Goal: Transaction & Acquisition: Purchase product/service

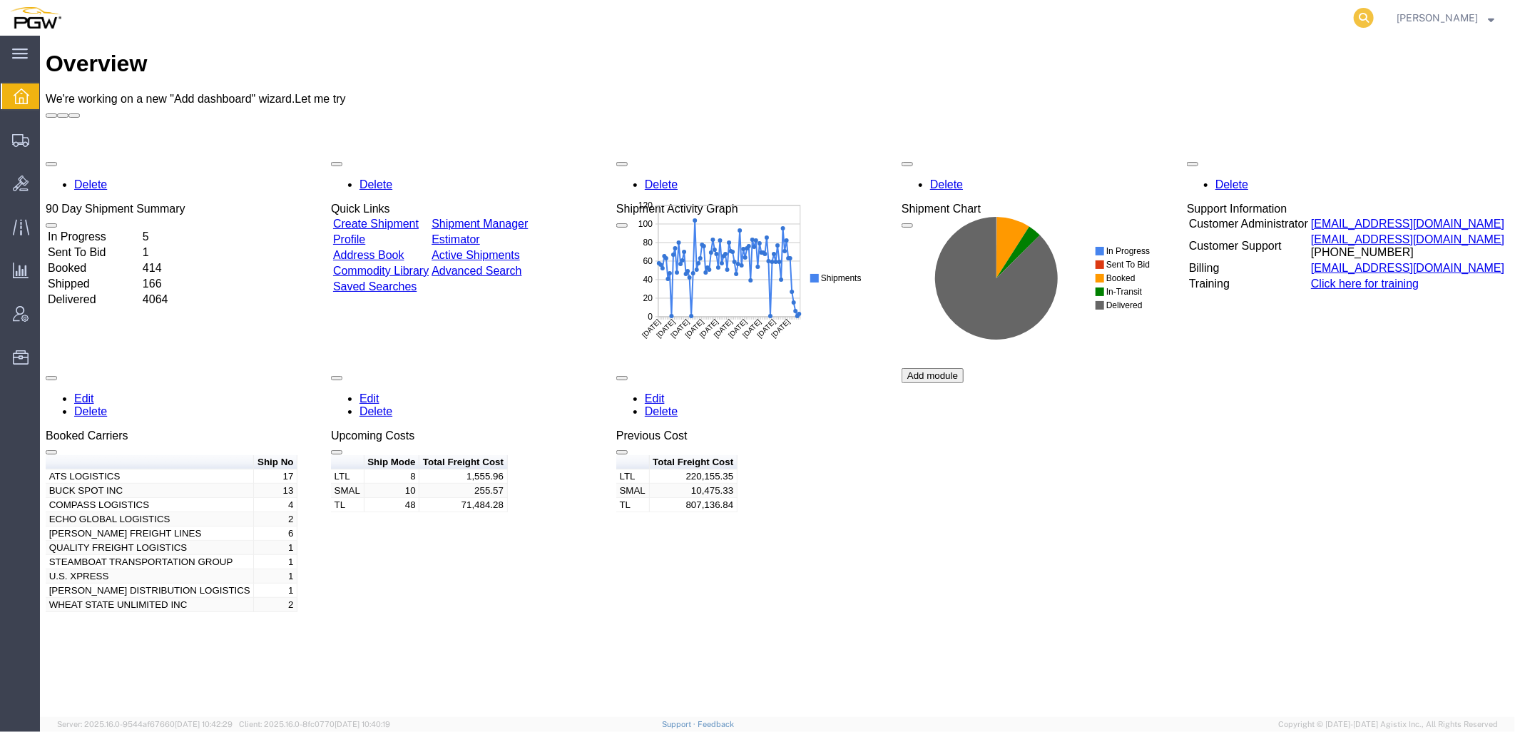
click at [1374, 12] on icon at bounding box center [1364, 18] width 20 height 20
click at [1011, 12] on input "search" at bounding box center [1137, 18] width 434 height 34
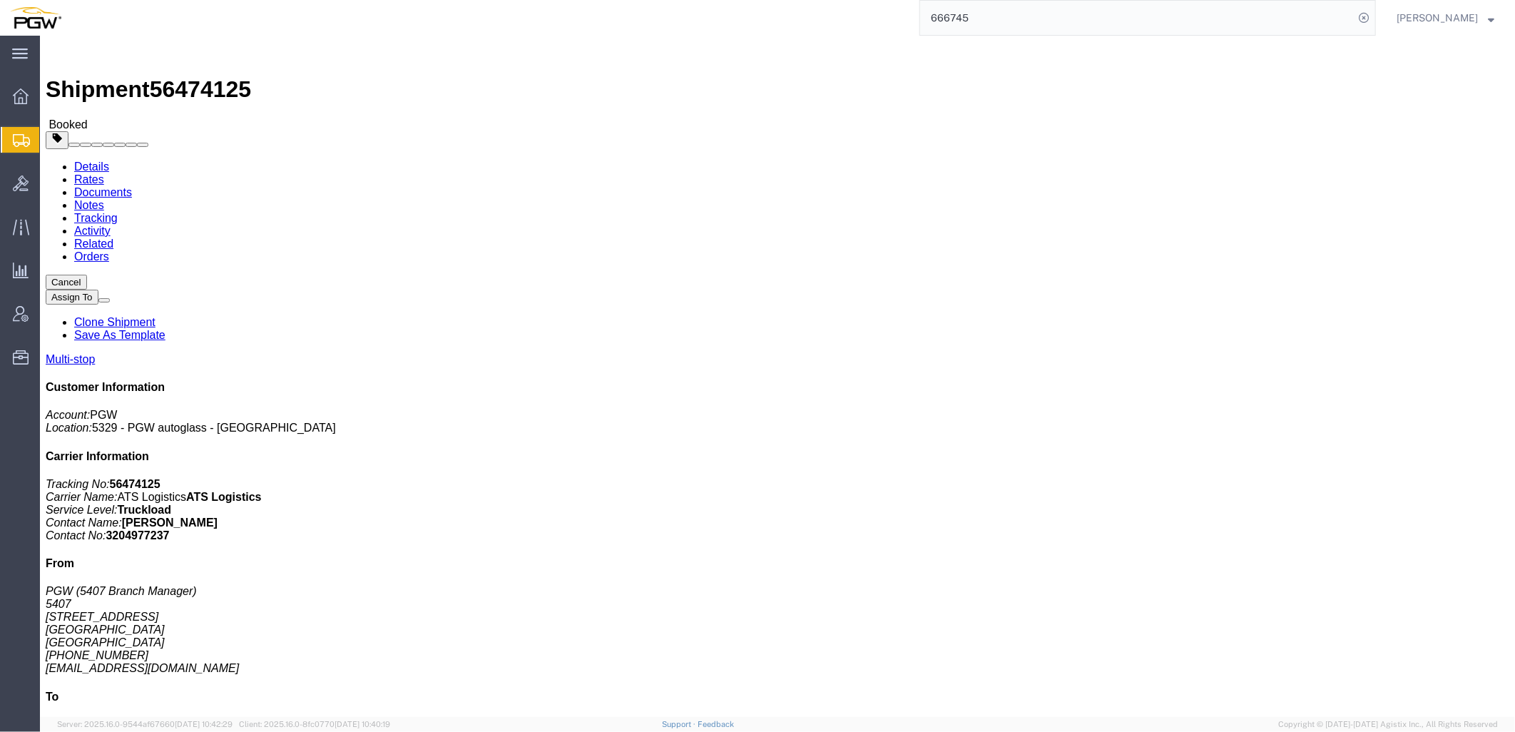
click address "PGW (5407 Branch Manager) 5407 5850 North 101st Avenue Glendale, AZ 85307 Unite…"
drag, startPoint x: 493, startPoint y: 435, endPoint x: 619, endPoint y: 436, distance: 125.6
click tr "2 Delivery Dons Mobile Glass 1313 Scenic Dr, MODESTO, CA, 95355, US Phone Nu.: …"
drag, startPoint x: 617, startPoint y: 437, endPoint x: 505, endPoint y: 436, distance: 112.0
click td "Phone Nu.: 2095487500"
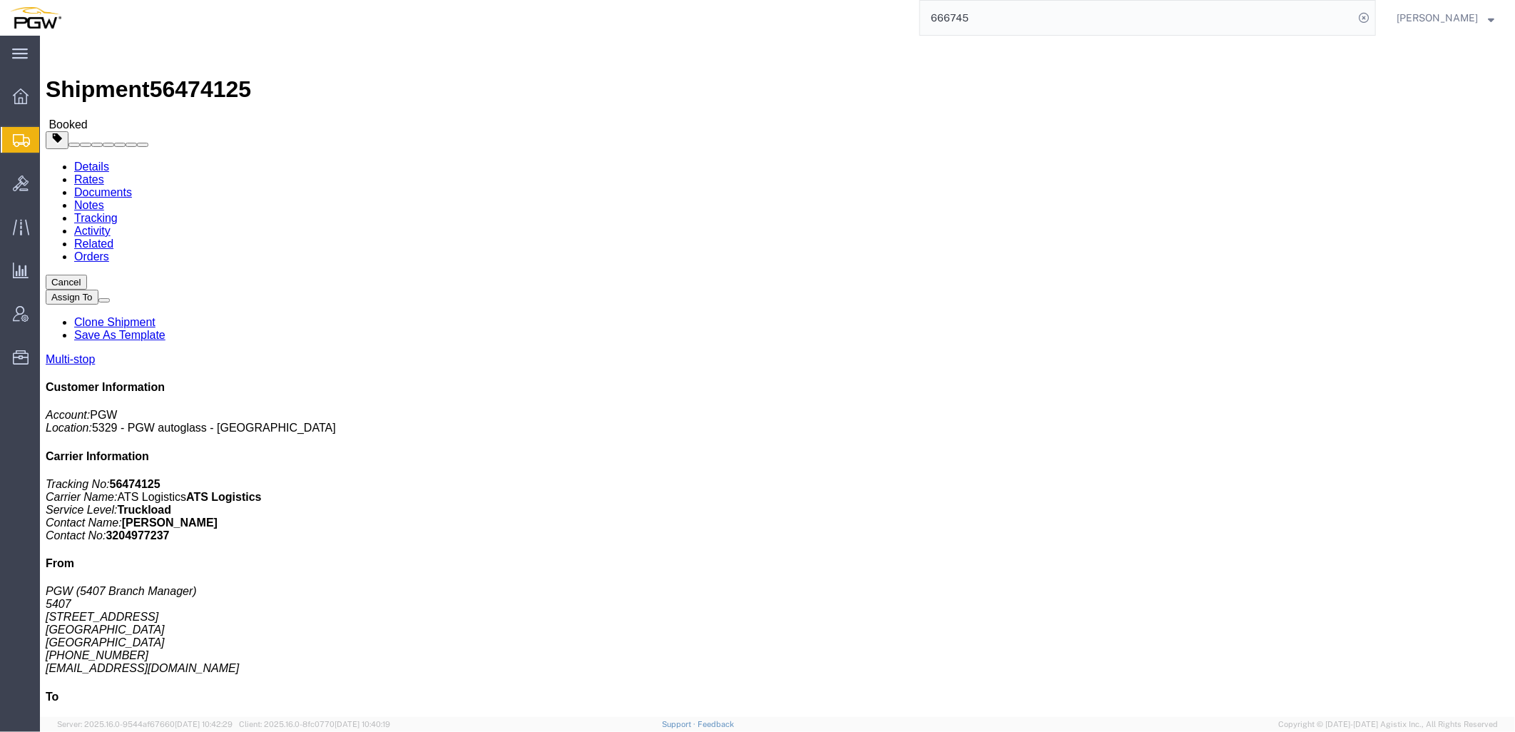
drag, startPoint x: 499, startPoint y: 439, endPoint x: 619, endPoint y: 437, distance: 119.2
click td "Phone Nu.: 2095487500"
copy div "Phone Nu.: 2095487500"
click address "PGW (5745 Branch Manager) 5745 2062B Lars Way Medford, OR 97501 United States 5…"
click at [0, 0] on span "Shipment Manager" at bounding box center [0, 0] width 0 height 0
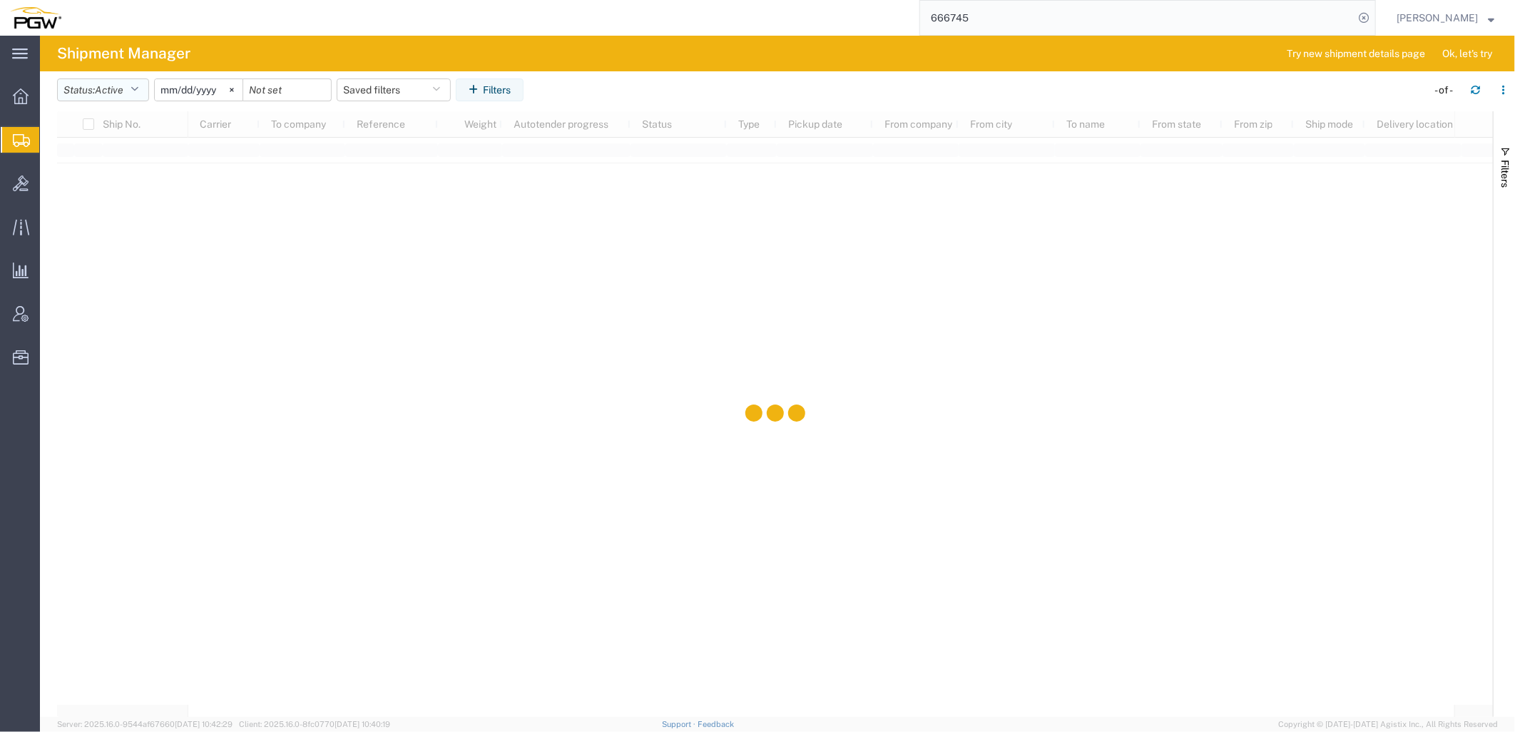
click at [100, 87] on span "Active" at bounding box center [109, 89] width 29 height 11
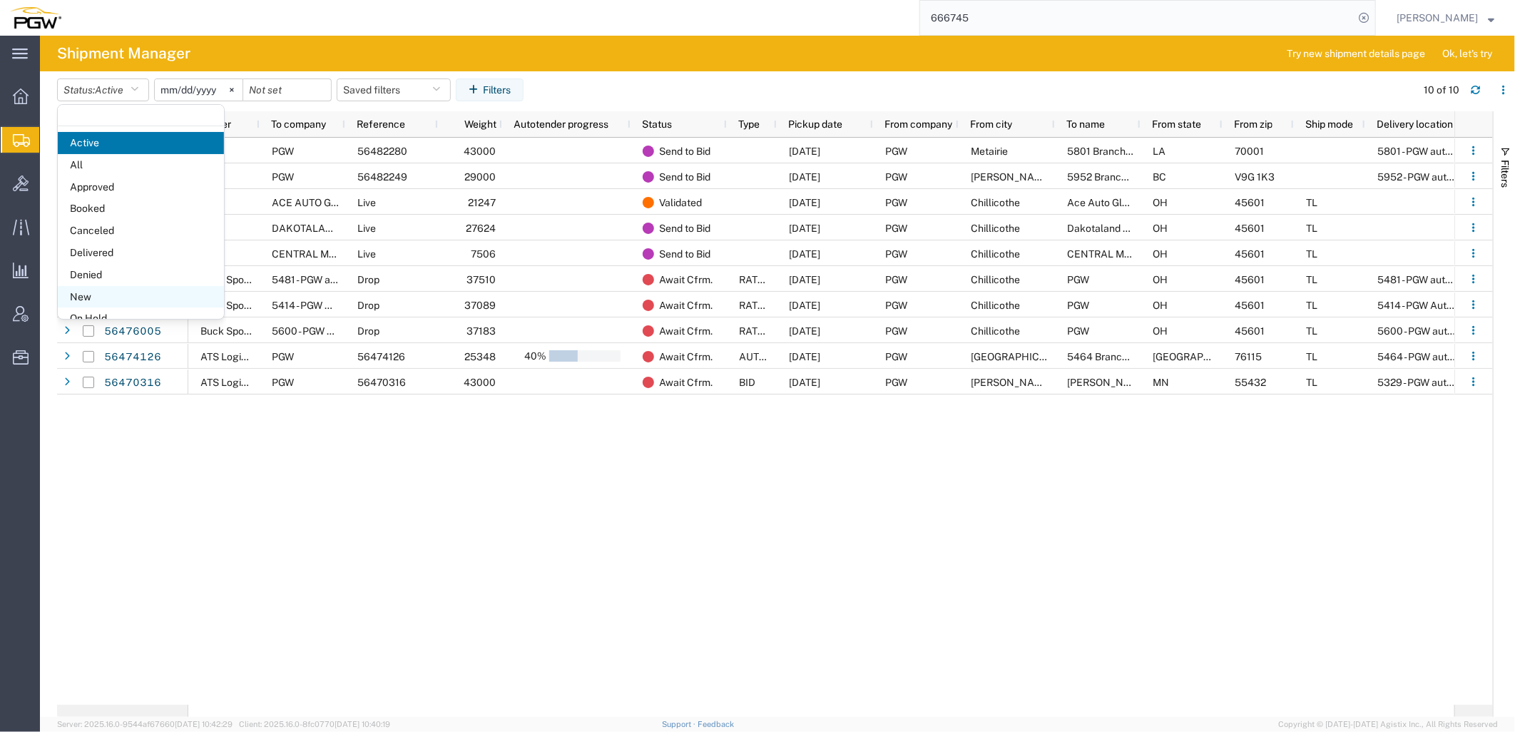
click at [83, 296] on span "New" at bounding box center [141, 297] width 166 height 22
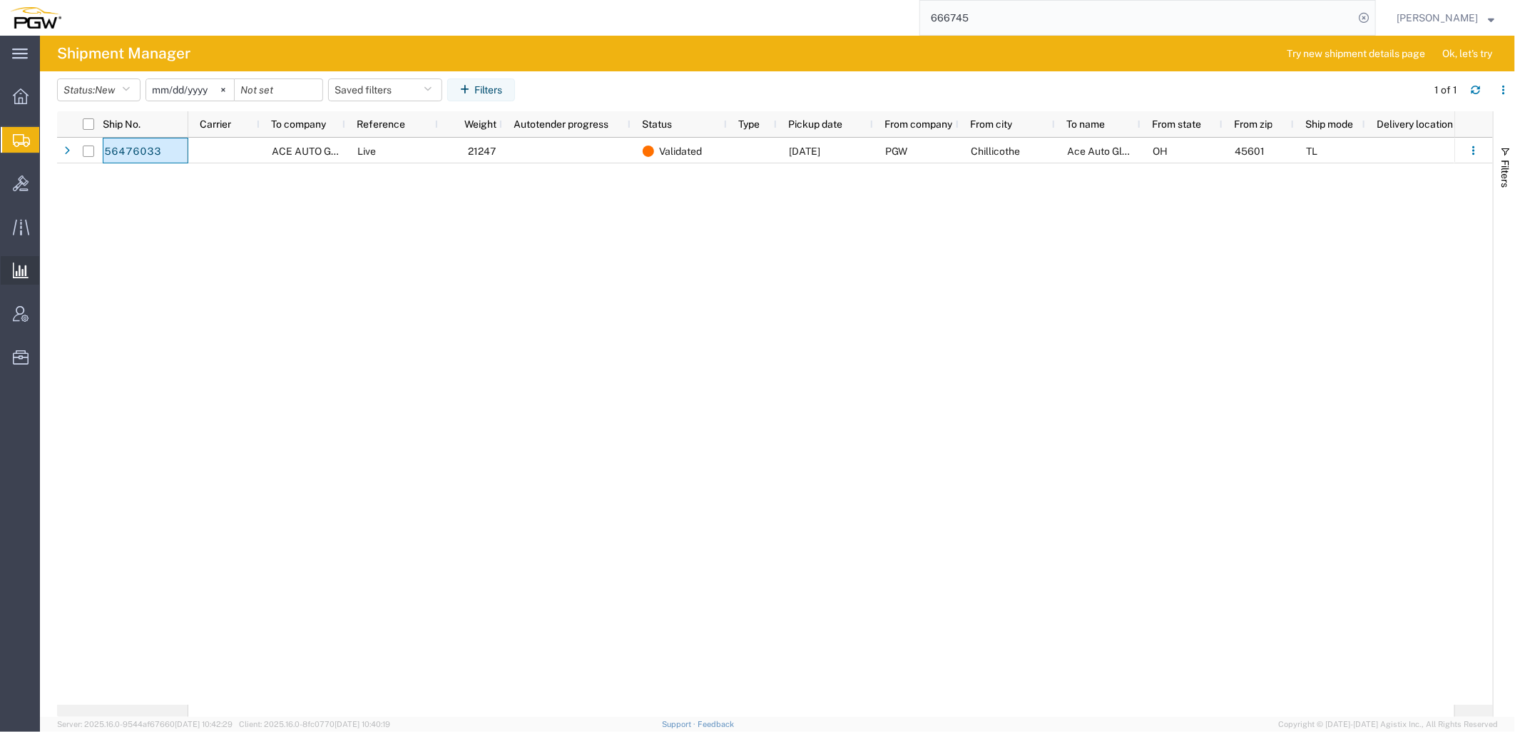
click at [0, 0] on span "Saved Reports" at bounding box center [0, 0] width 0 height 0
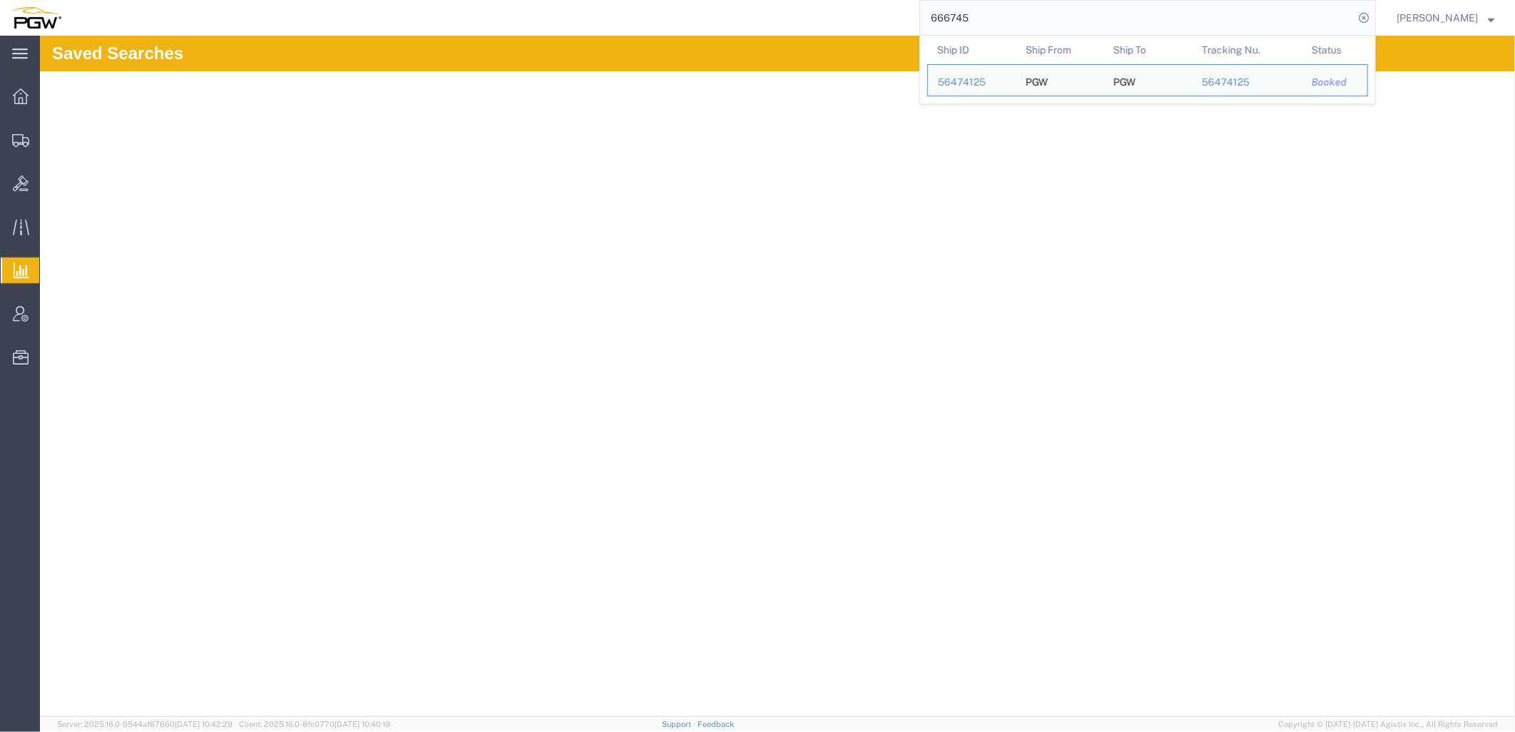
drag, startPoint x: 1170, startPoint y: 18, endPoint x: 375, endPoint y: 1, distance: 795.7
click at [382, 1] on div "666745 Ship ID Ship From Ship To Tracking Nu. Status Ship ID 56474125 Ship From…" at bounding box center [723, 18] width 1305 height 36
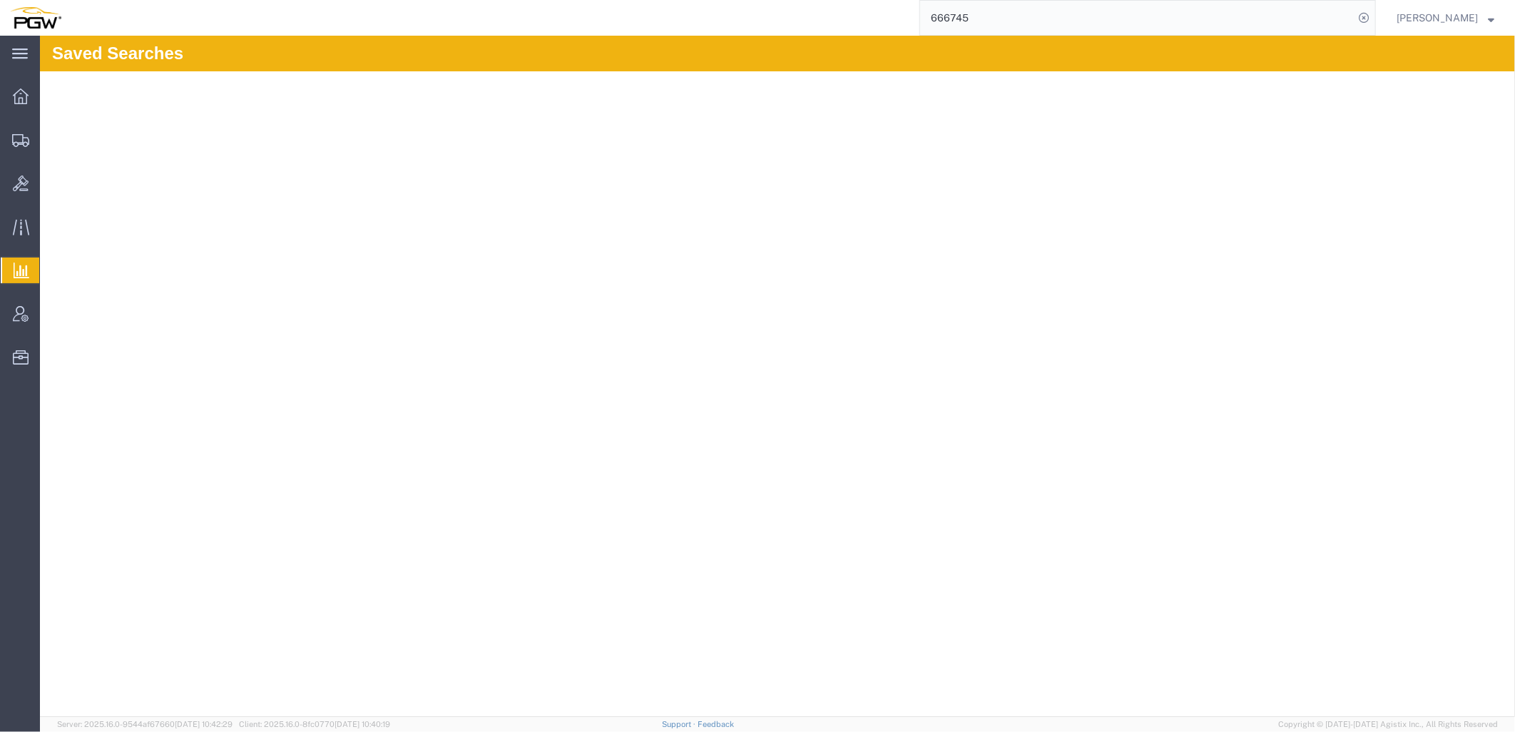
paste input "56441329"
type input "56441329"
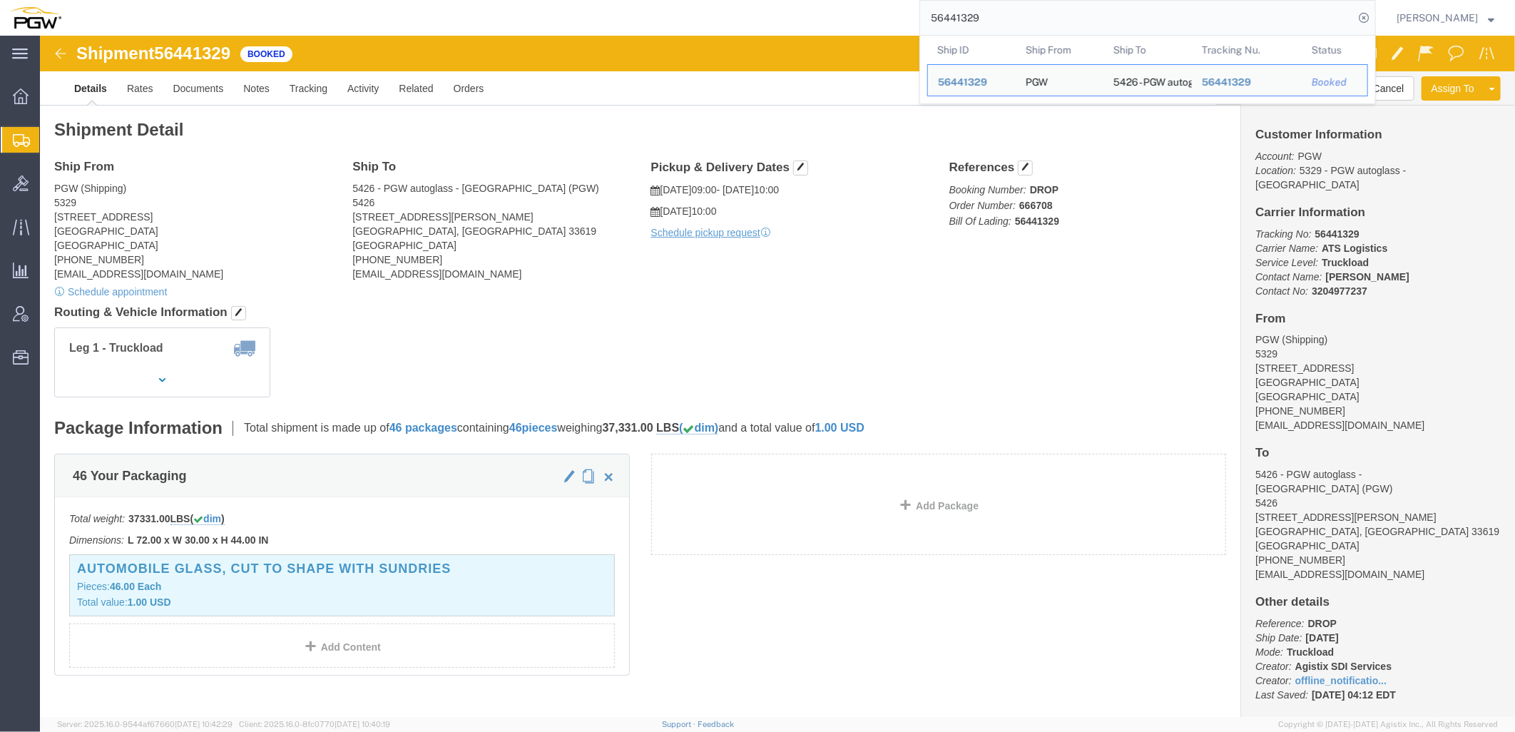
click div "Leg 1 - Truckload"
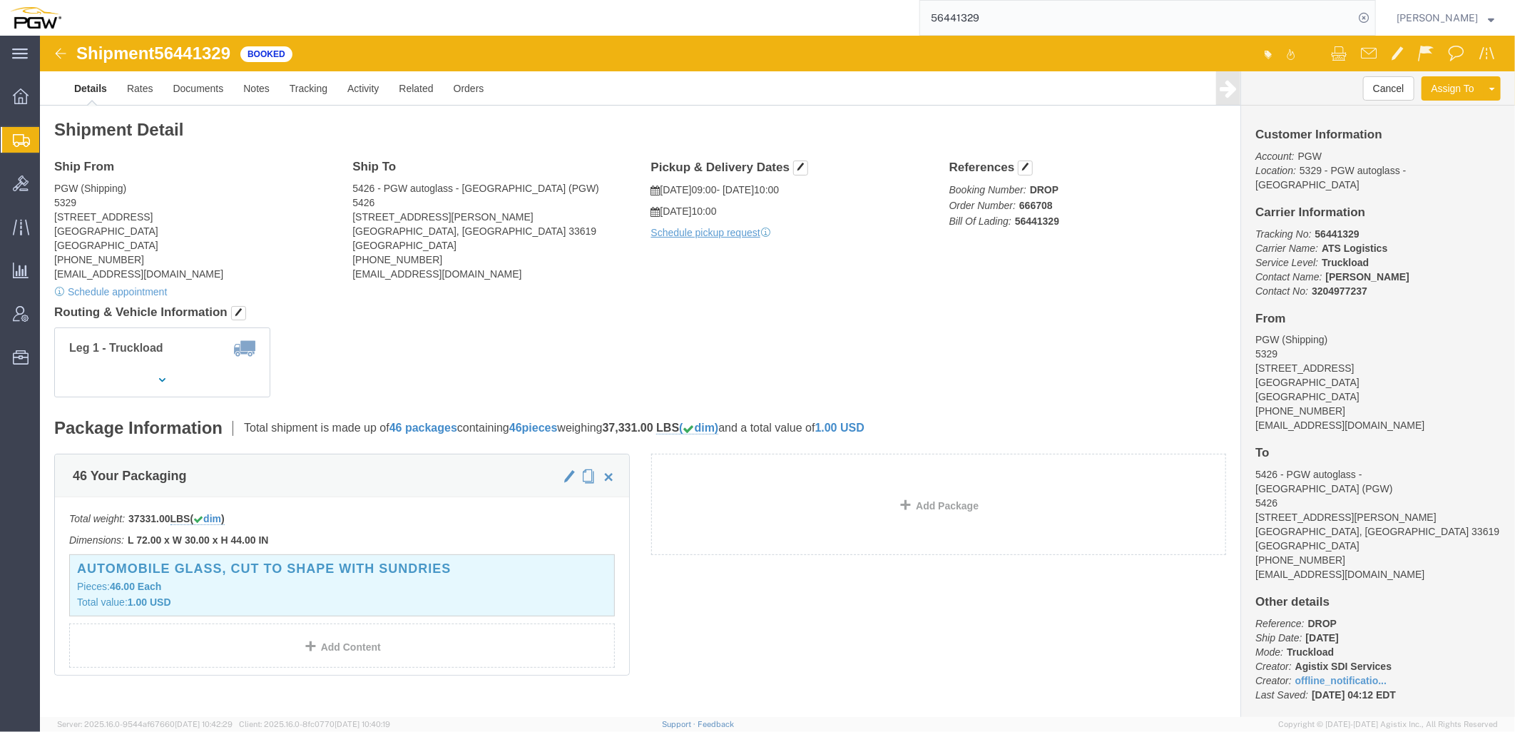
click div "Leg 1 - Truckload"
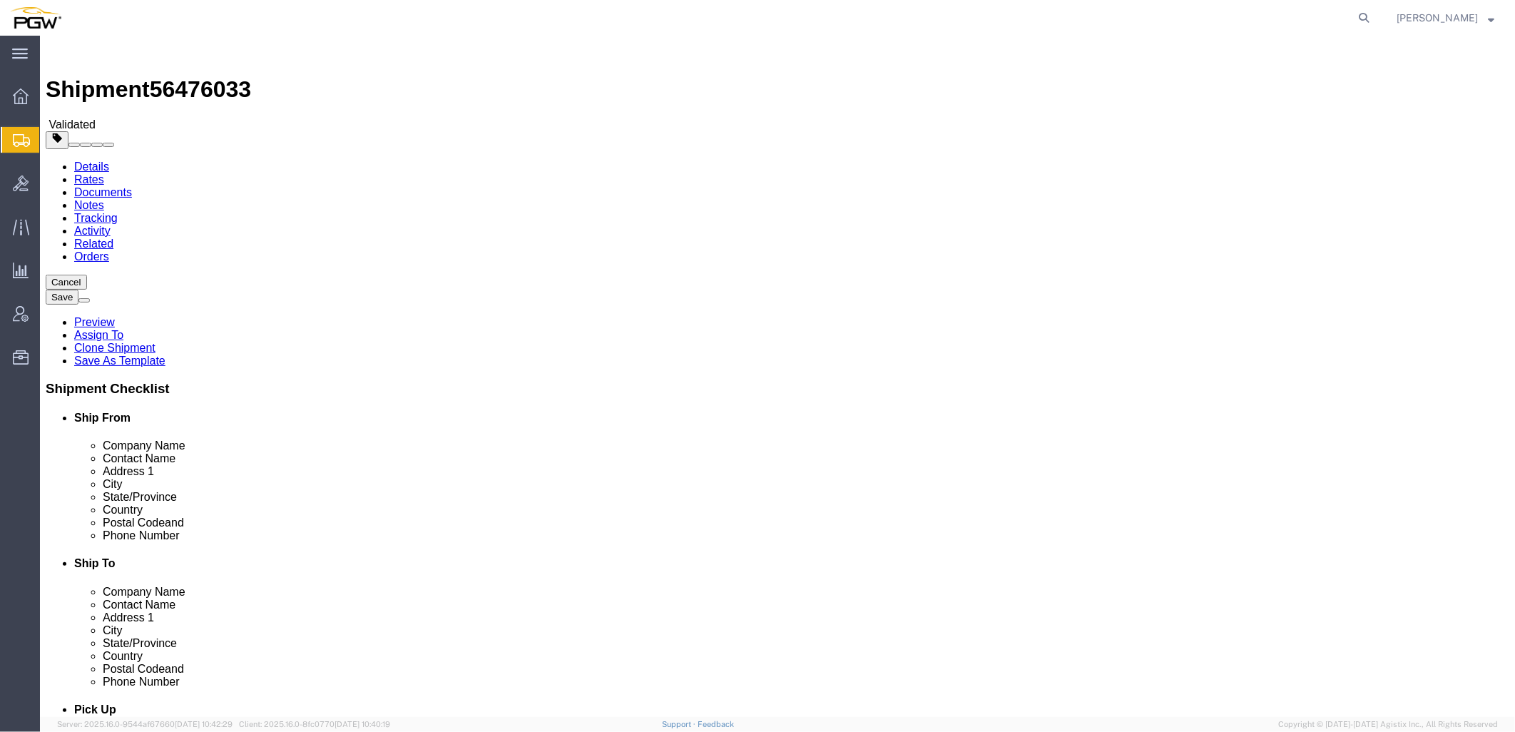
select select "28253"
select select
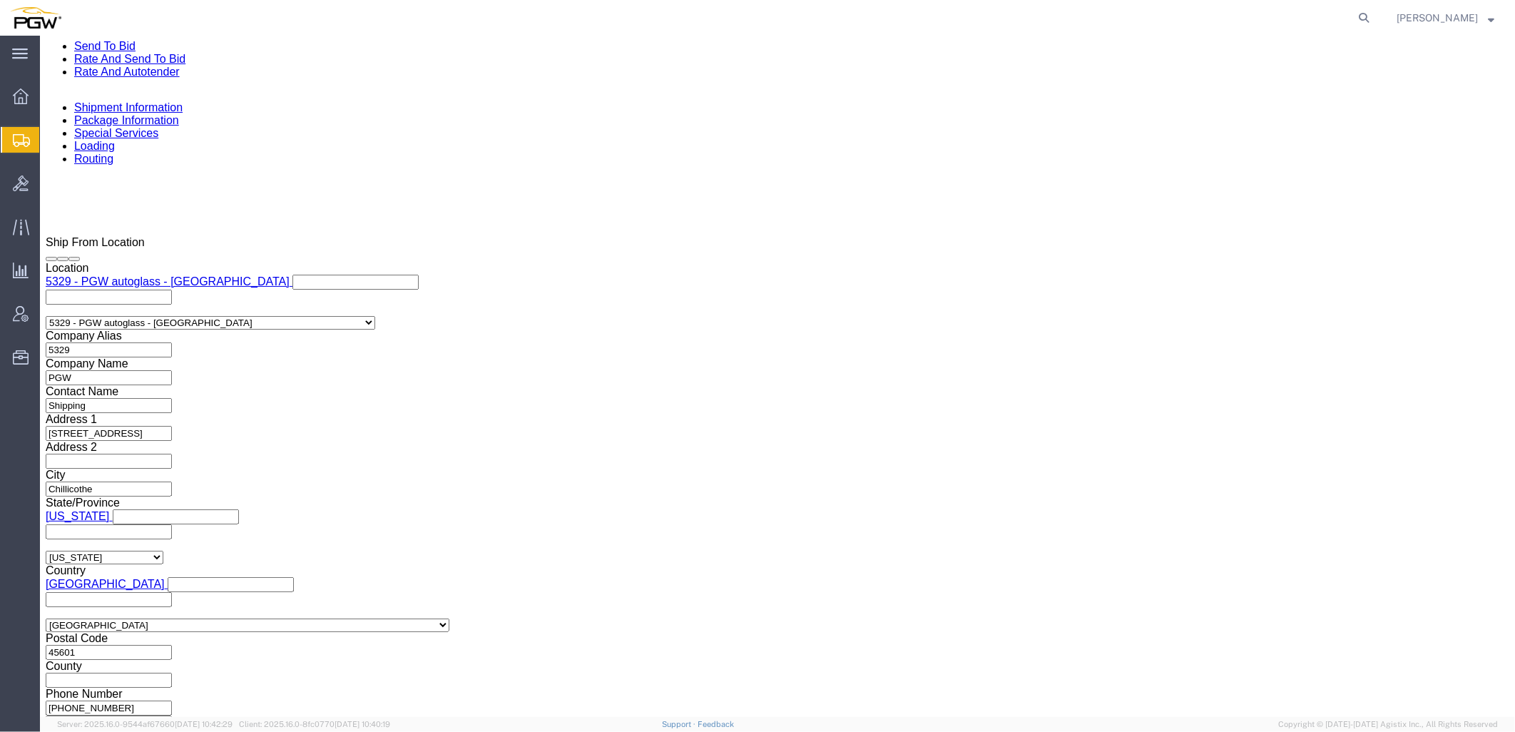
scroll to position [504, 0]
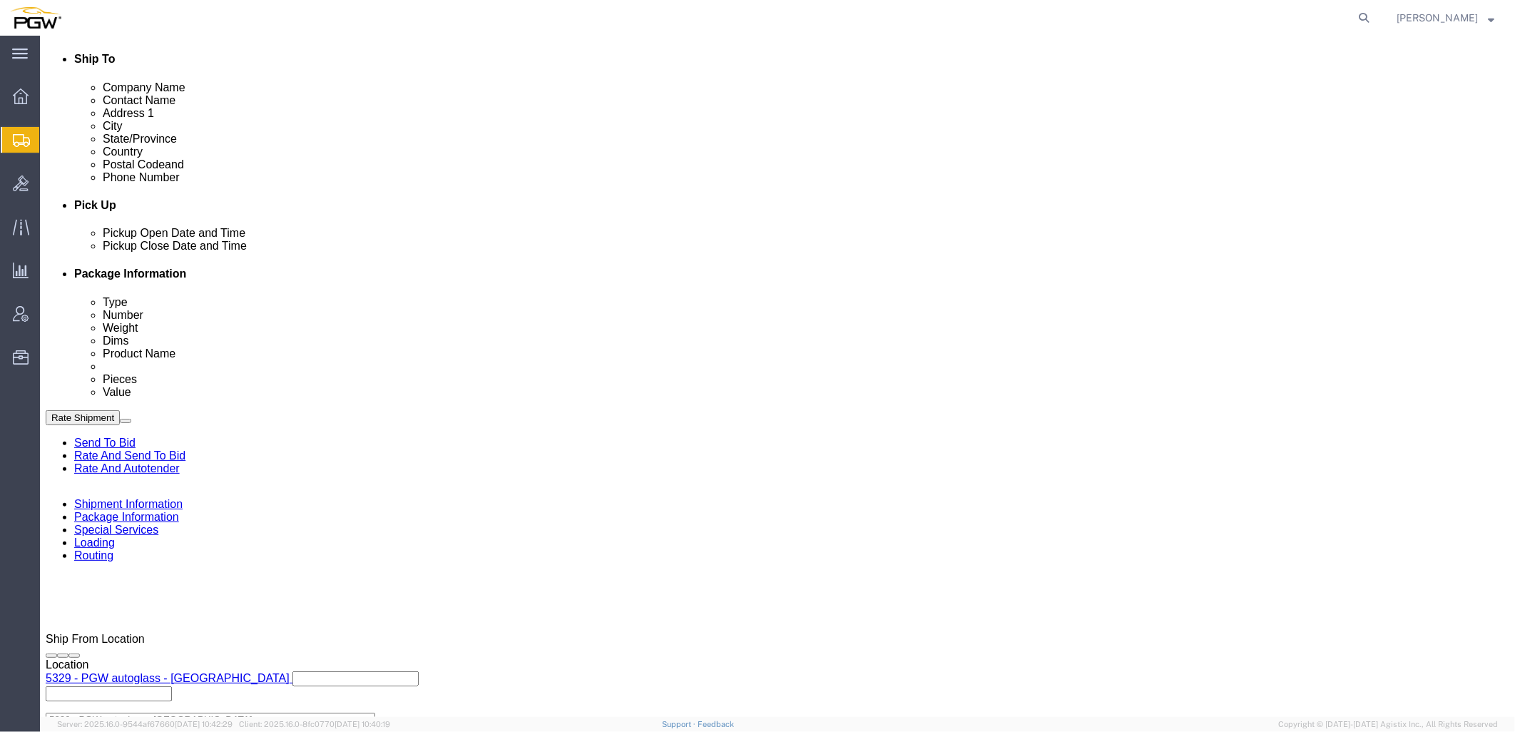
click link "Send To Bid"
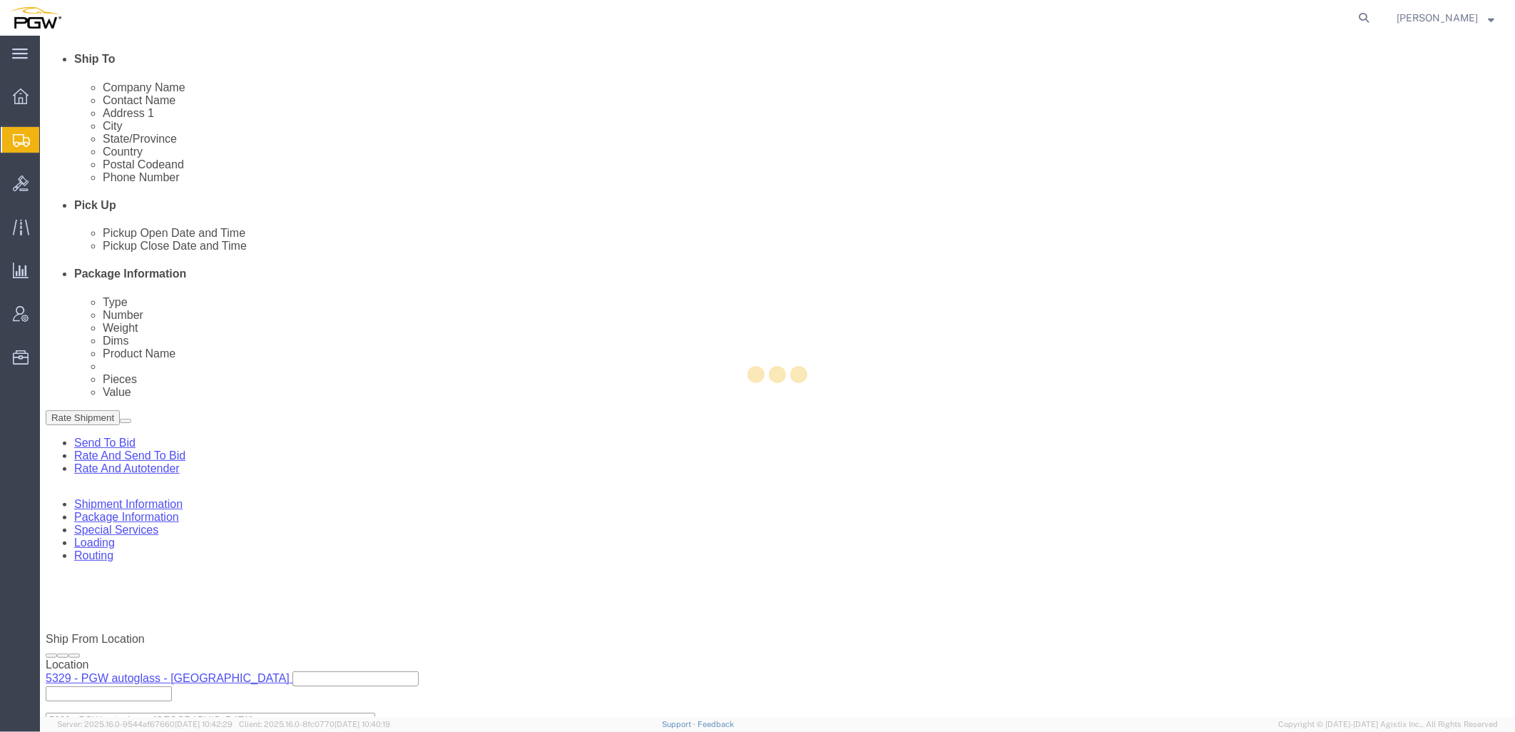
select select "28253"
select select
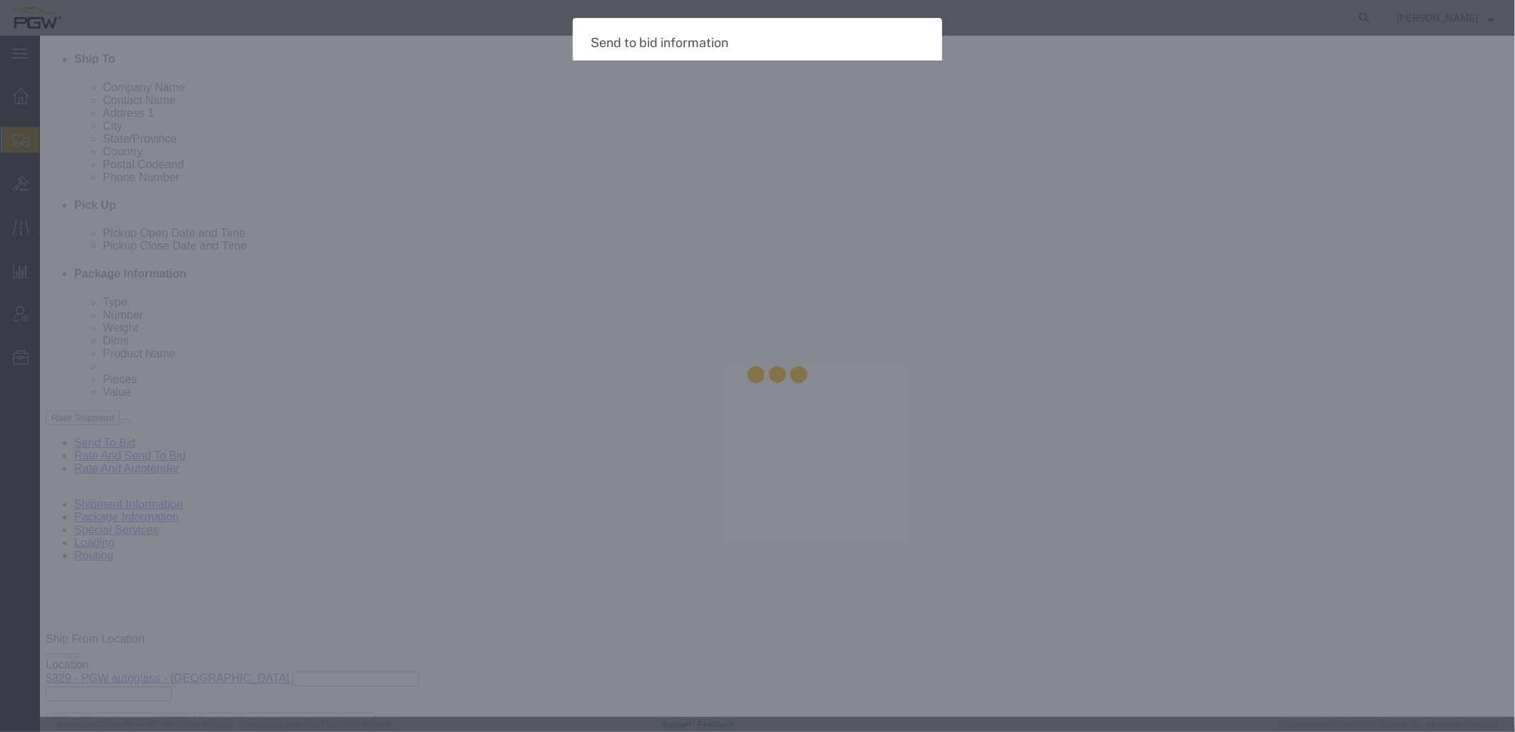
select select "TL"
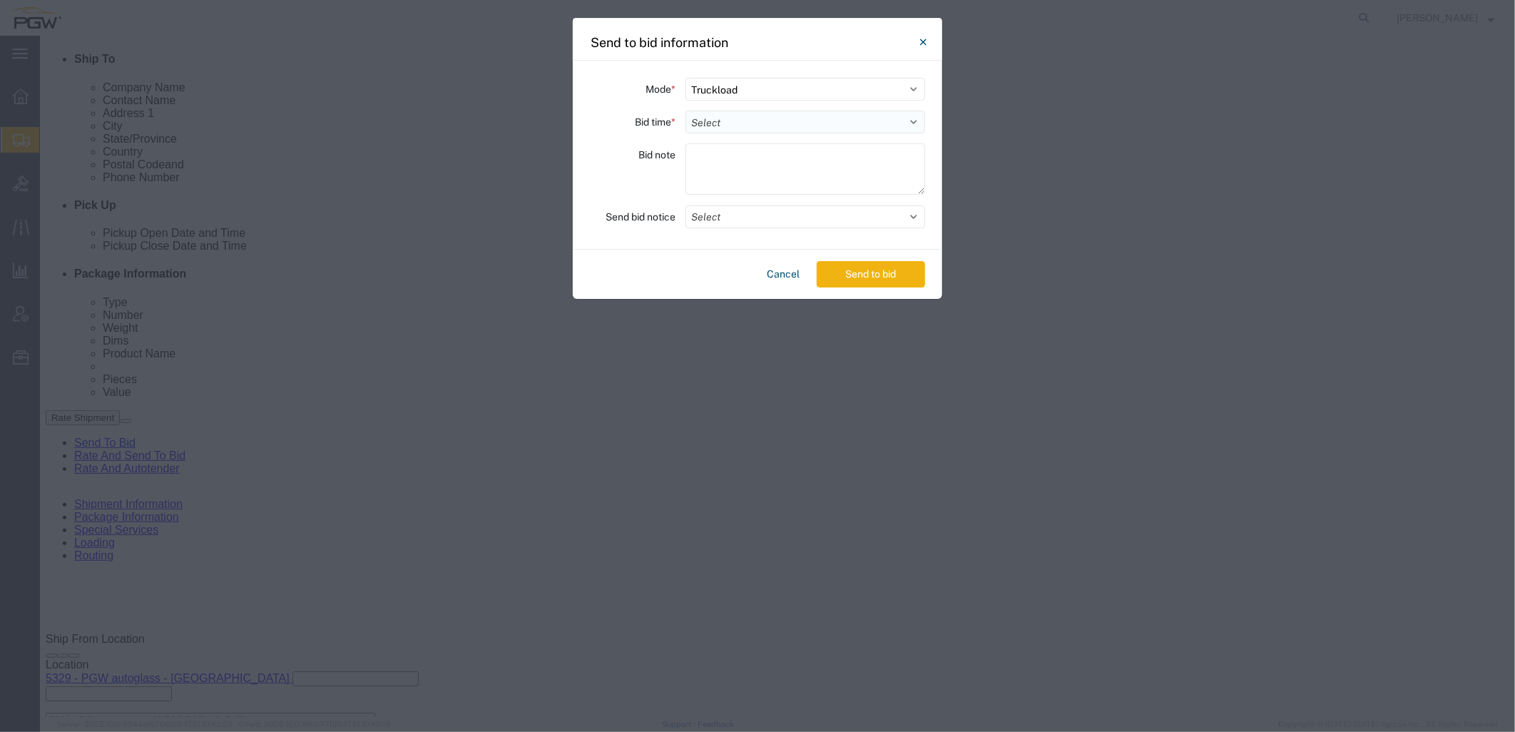
click at [723, 124] on select "Select 30 Min (Rush) 1 Hour (Rush) 2 Hours (Rush) 4 Hours (Rush) 8 Hours (Rush)…" at bounding box center [806, 122] width 240 height 23
select select "24"
click at [686, 111] on select "Select 30 Min (Rush) 1 Hour (Rush) 2 Hours (Rush) 4 Hours (Rush) 8 Hours (Rush)…" at bounding box center [806, 122] width 240 height 23
click at [882, 274] on button "Send to bid" at bounding box center [871, 274] width 108 height 26
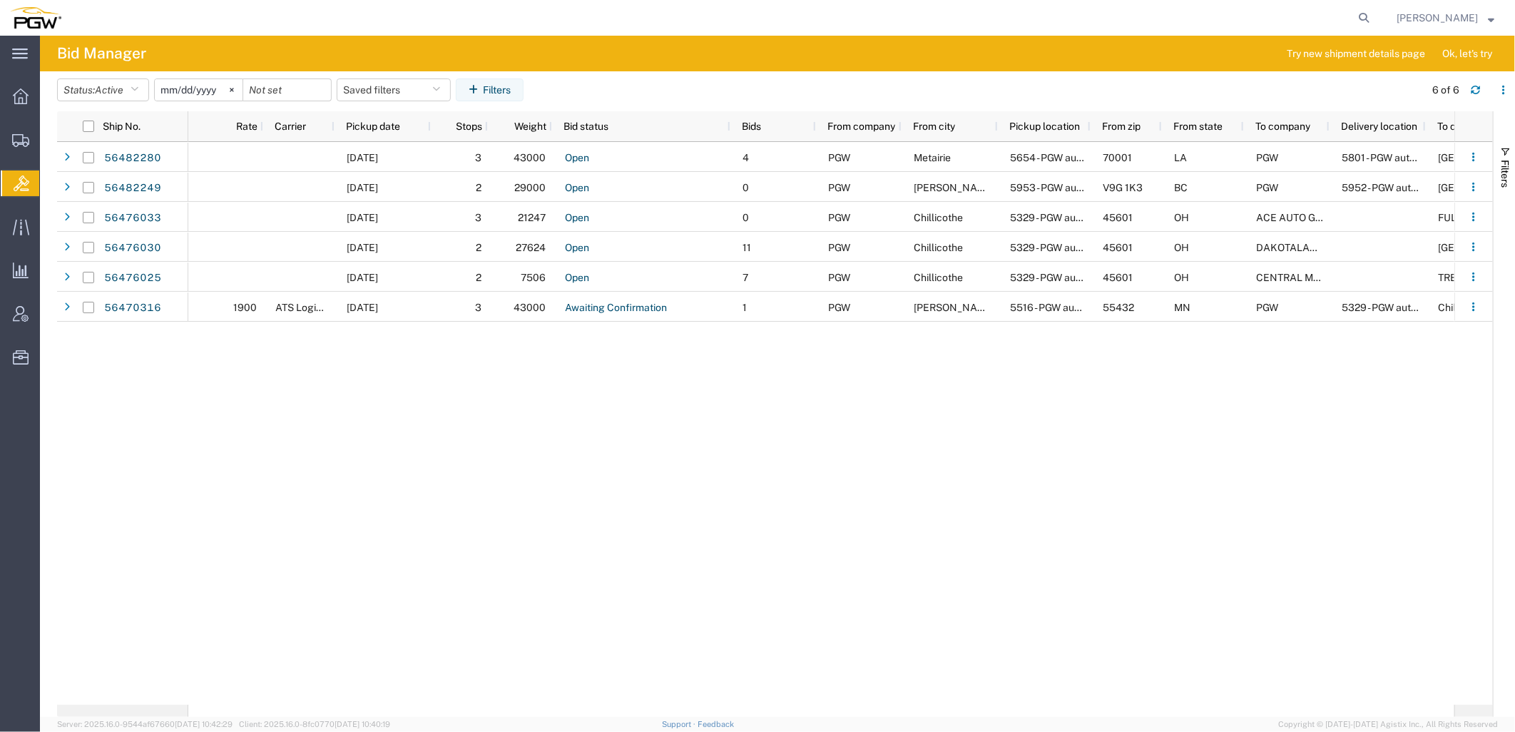
click at [433, 457] on div "08/14/2025 3 43000 Open 4 PGW Metairie 5654 - PGW autoglass - Metairie 70001 LA…" at bounding box center [821, 423] width 1266 height 563
click at [49, 268] on span "Analytics" at bounding box center [44, 270] width 10 height 29
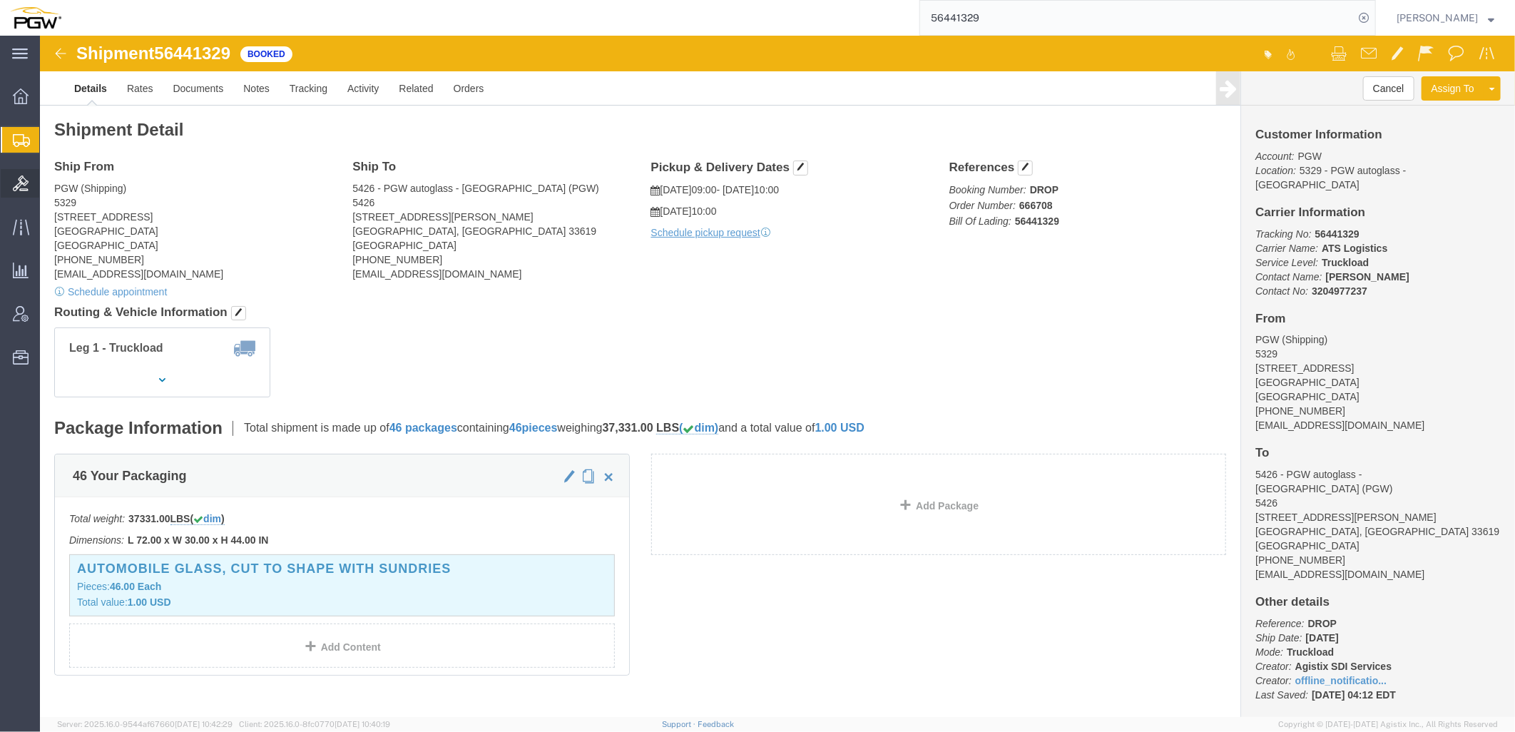
click at [49, 186] on span "Bids" at bounding box center [44, 183] width 10 height 29
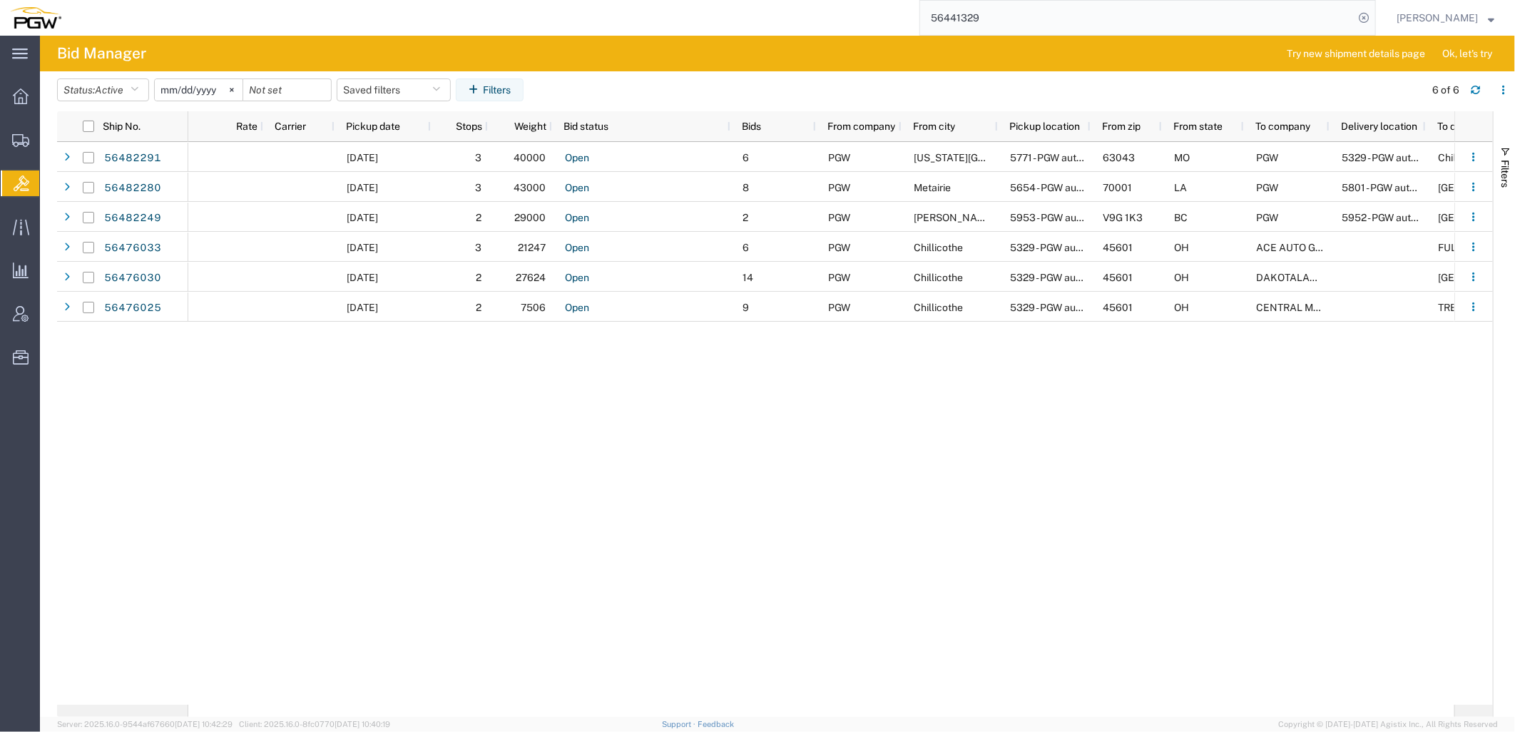
click at [601, 491] on div "[DATE] 3 40000 Open 6 PGW [US_STATE][GEOGRAPHIC_DATA] 5771 - PGW autoglass - [G…" at bounding box center [821, 423] width 1266 height 563
click at [1005, 422] on div "[DATE] 3 40000 Open 6 PGW [US_STATE][GEOGRAPHIC_DATA] 5771 - PGW autoglass - [G…" at bounding box center [821, 423] width 1266 height 563
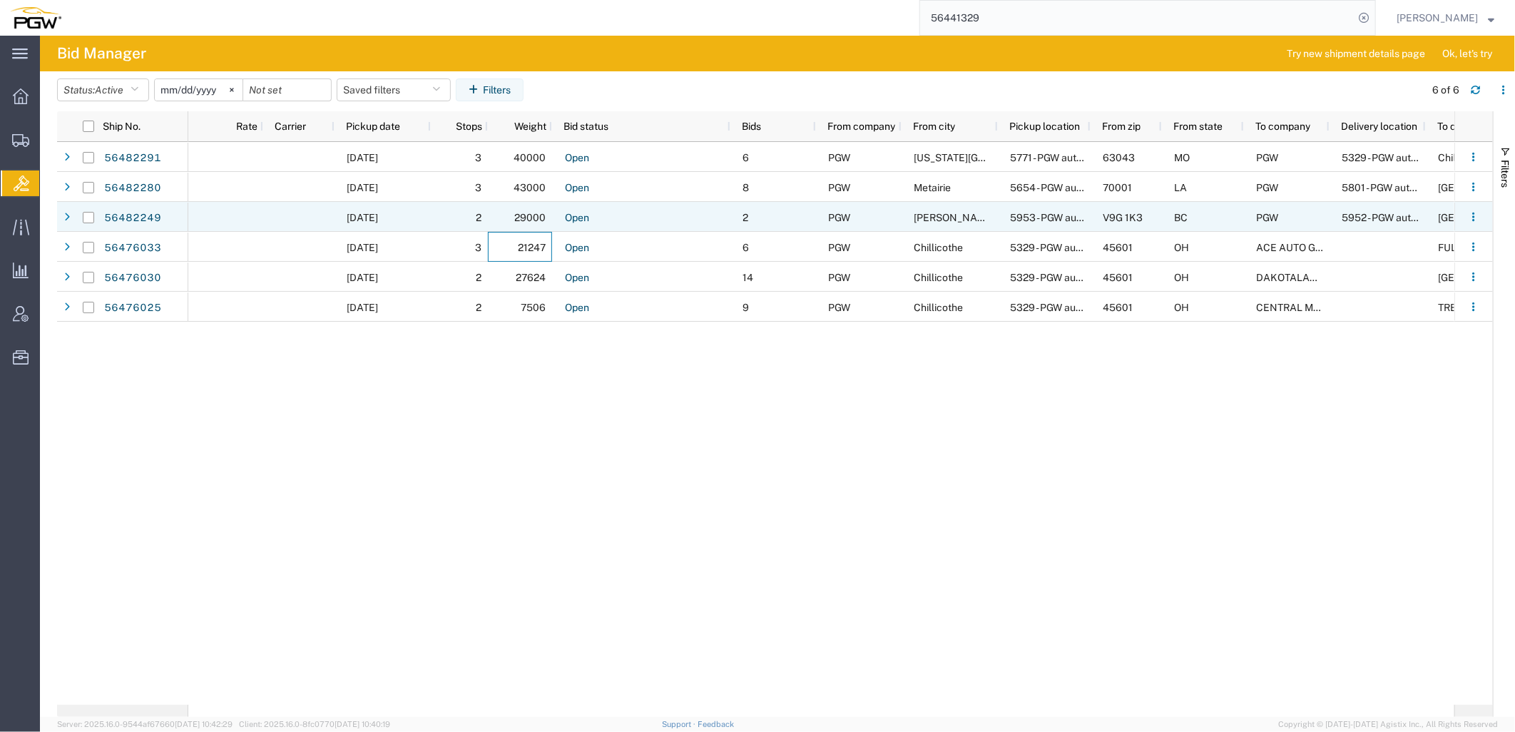
drag, startPoint x: 468, startPoint y: 218, endPoint x: 225, endPoint y: 480, distance: 357.5
click at [224, 482] on div "08/15/2025 3 40000 Open 6 PGW Maryland Heights 5771 - PGW autoglass - St Louis …" at bounding box center [821, 423] width 1266 height 563
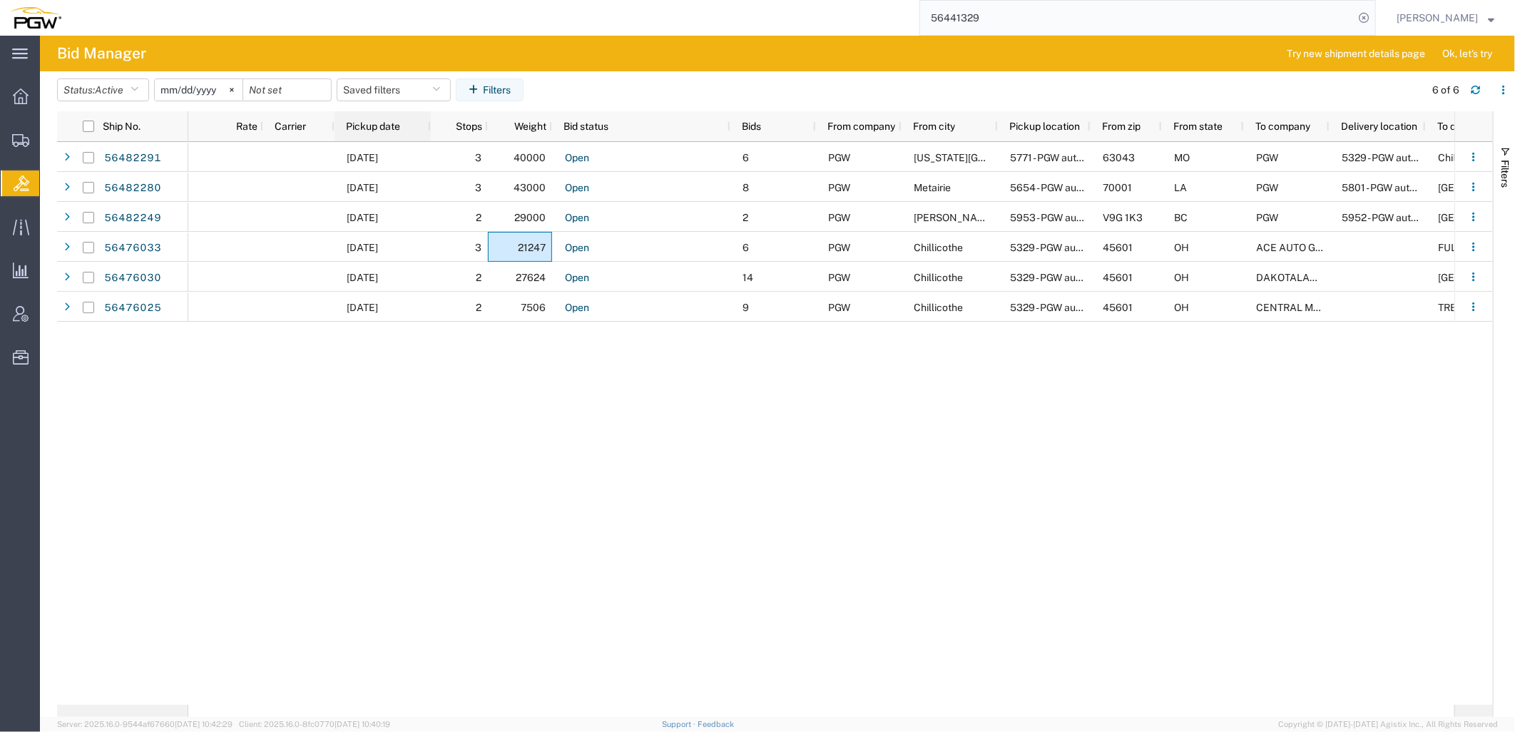
click at [358, 124] on span "Pickup date" at bounding box center [373, 126] width 54 height 11
drag, startPoint x: 128, startPoint y: 186, endPoint x: 736, endPoint y: 431, distance: 655.3
click at [736, 431] on div "08/14/2025 3 43000 Open 8 PGW Metairie 5654 - PGW autoglass - Metairie 70001 LA…" at bounding box center [821, 423] width 1266 height 563
click at [21, 140] on icon at bounding box center [20, 140] width 17 height 13
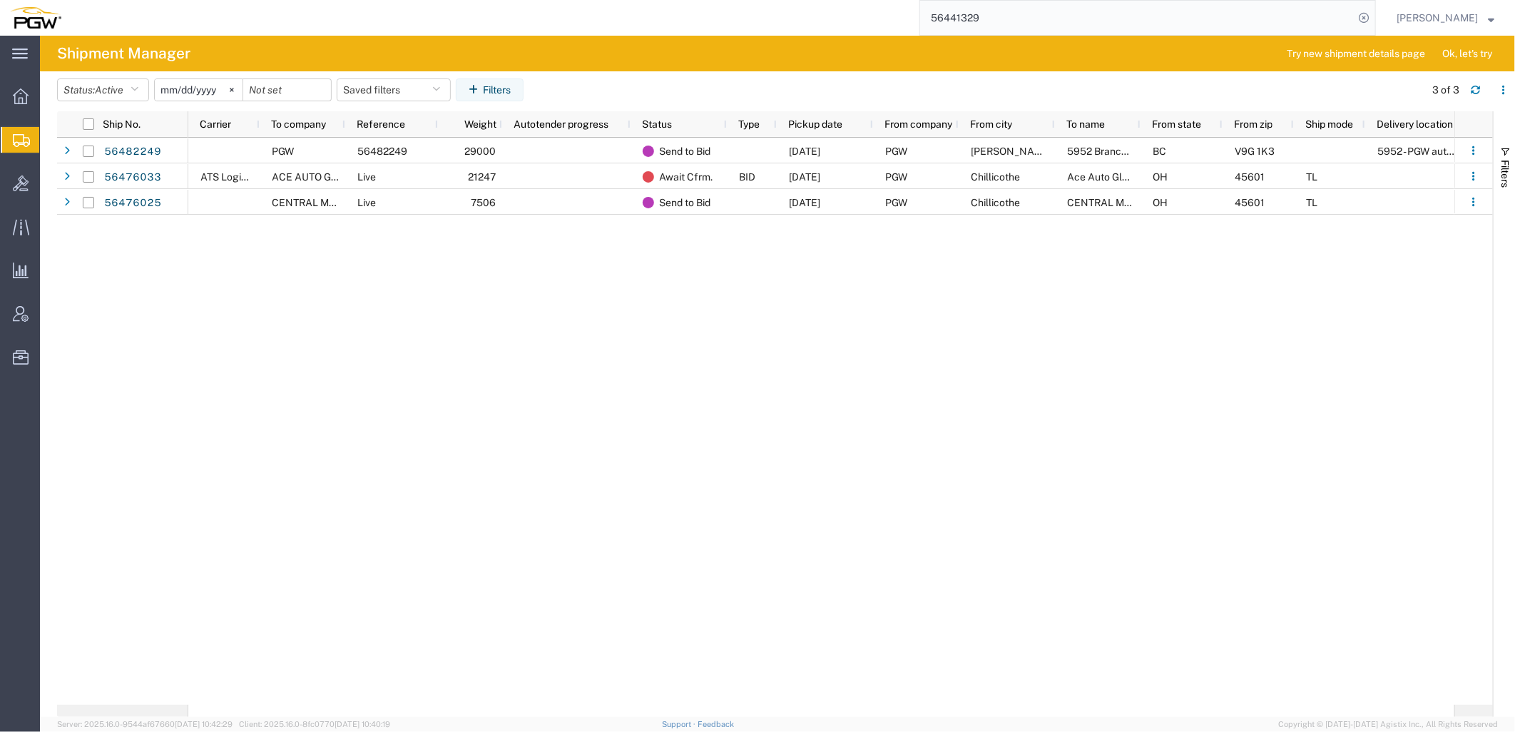
click at [469, 485] on div "PGW 56482249 29000 Send to Bid 08/14/2025 PGW Cassidy 5952 Branch Manager BC V9…" at bounding box center [821, 421] width 1266 height 567
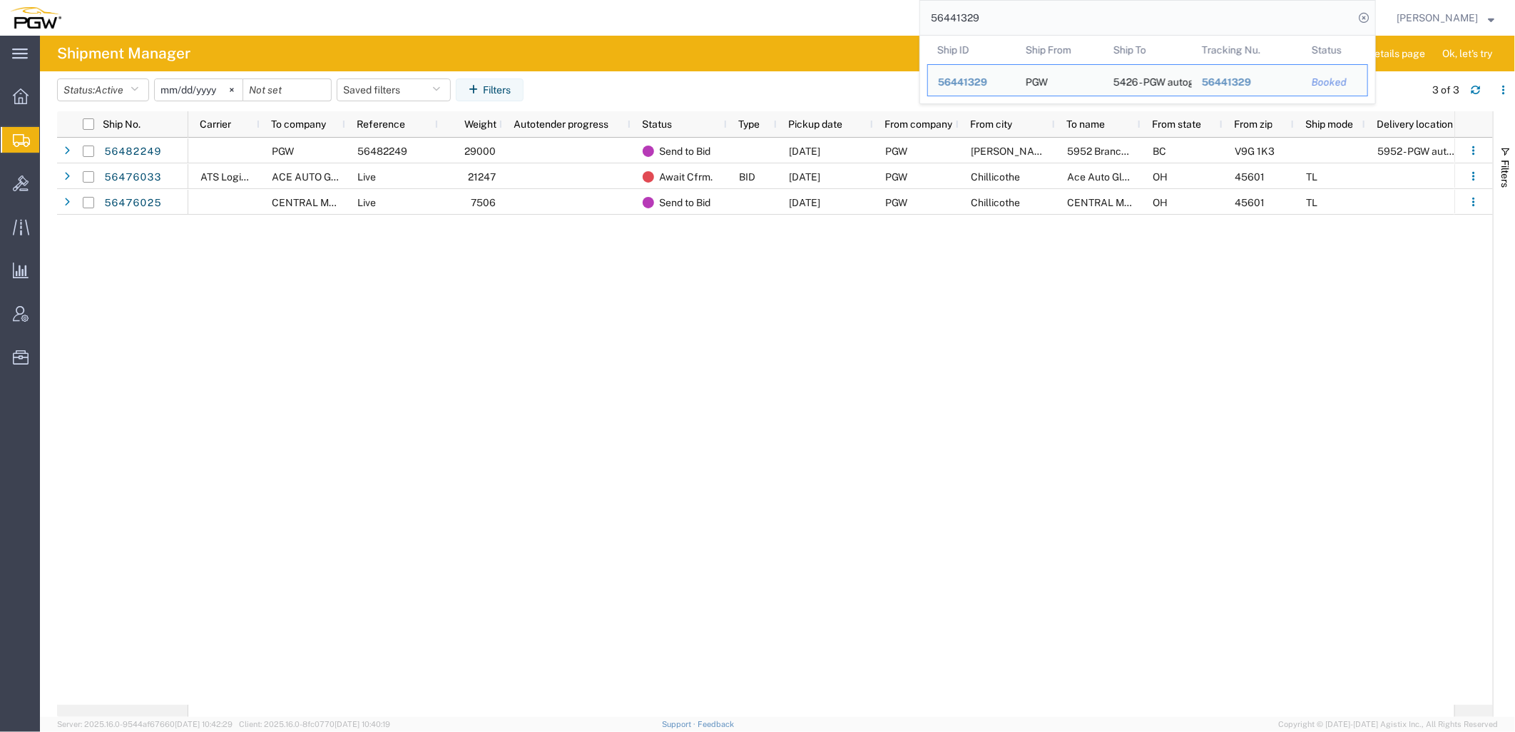
drag, startPoint x: 1062, startPoint y: 19, endPoint x: 367, endPoint y: -24, distance: 695.6
click at [367, 0] on html "main_menu Created with Sketch. Collapse Menu Overview Shipments Shipment Manage…" at bounding box center [757, 366] width 1515 height 732
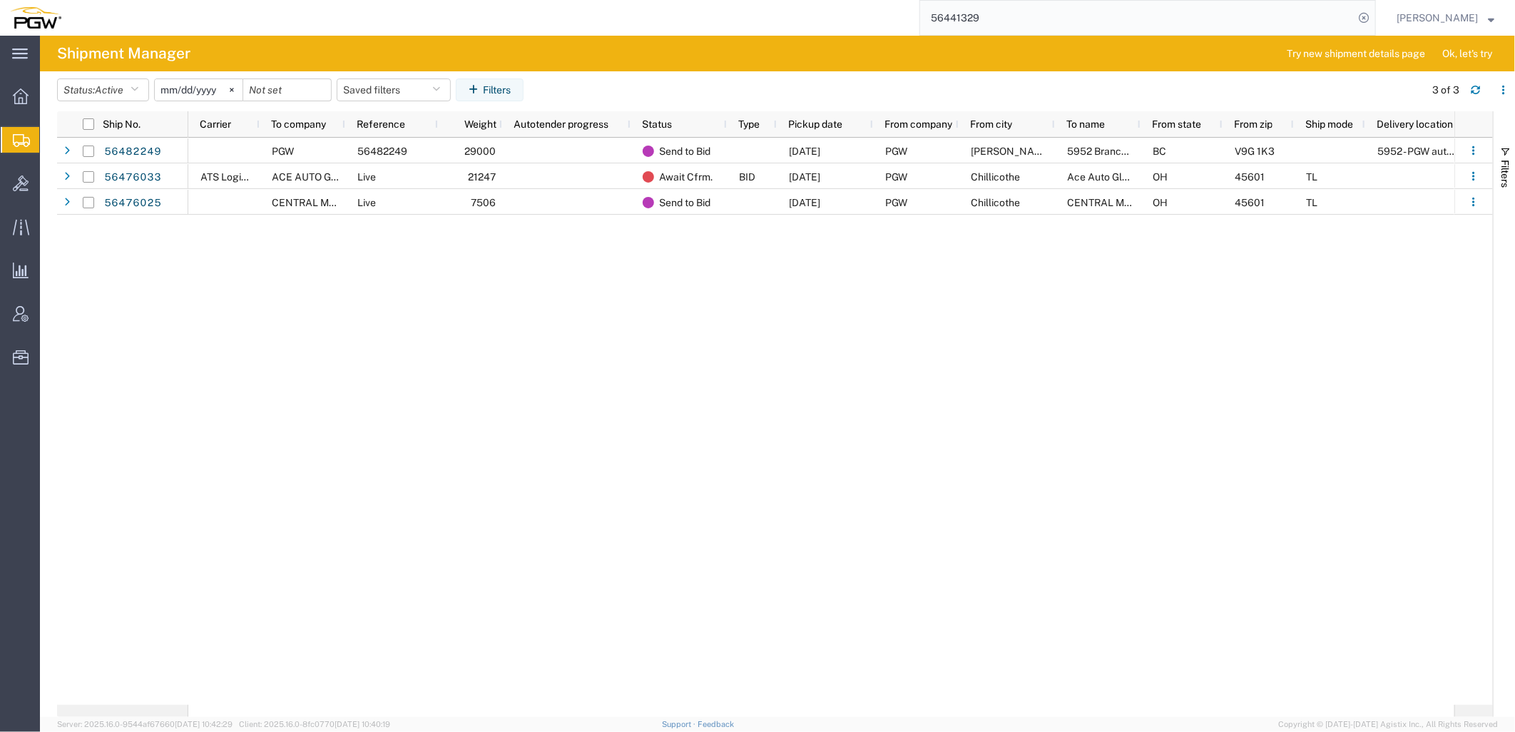
paste input "235448"
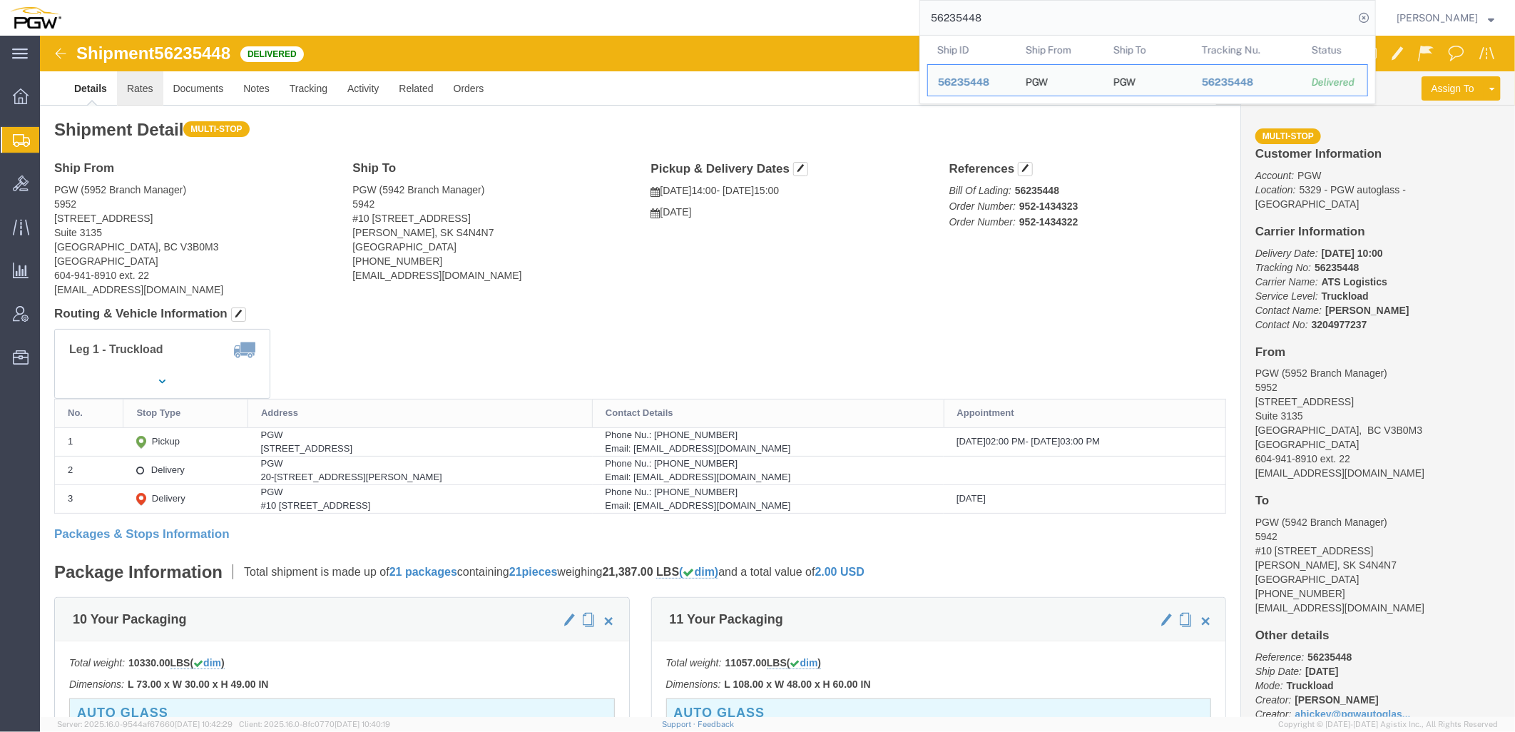
click link "Rates"
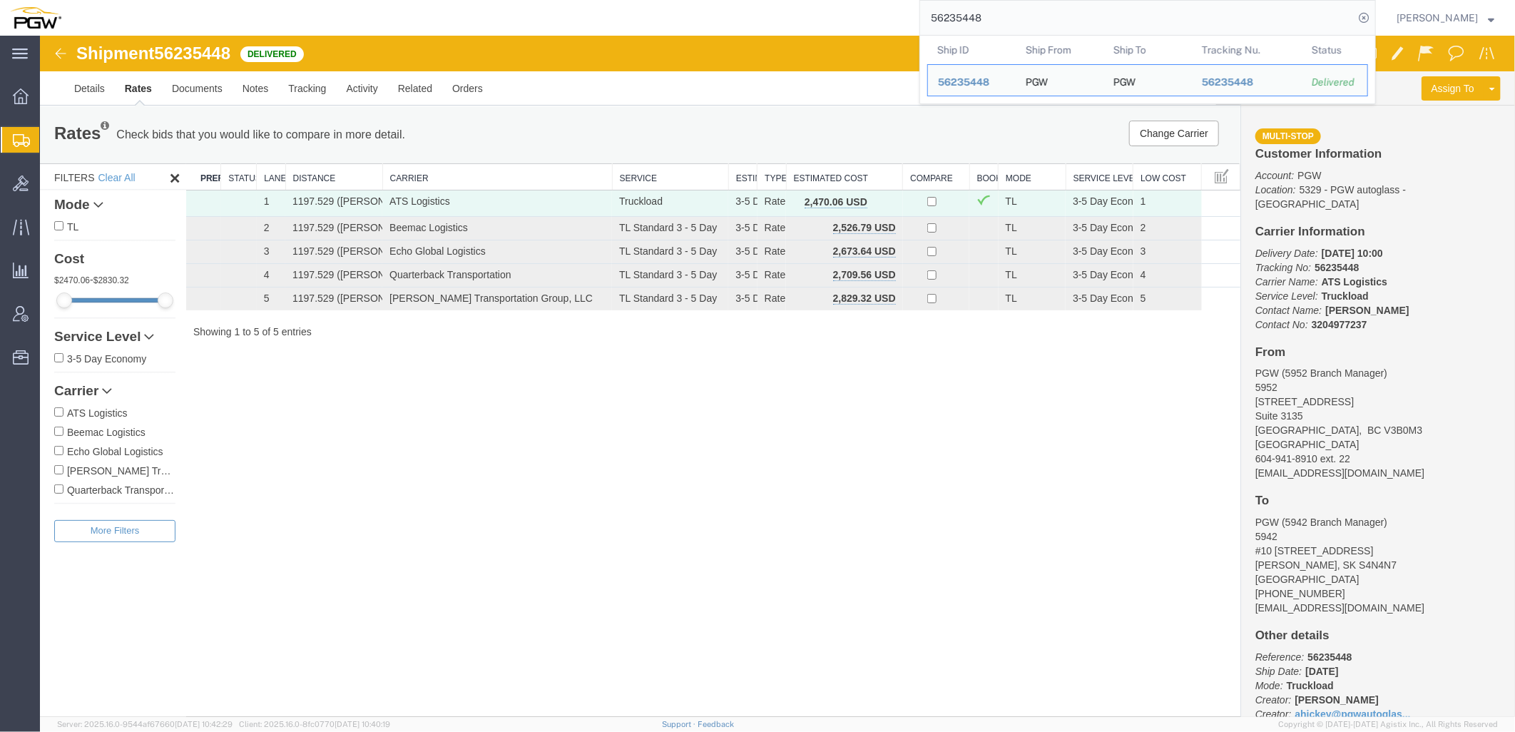
drag, startPoint x: 1023, startPoint y: 16, endPoint x: 439, endPoint y: -21, distance: 585.5
click at [439, 0] on html "main_menu Created with Sketch. Collapse Menu Overview Shipments Shipment Manage…" at bounding box center [757, 366] width 1515 height 732
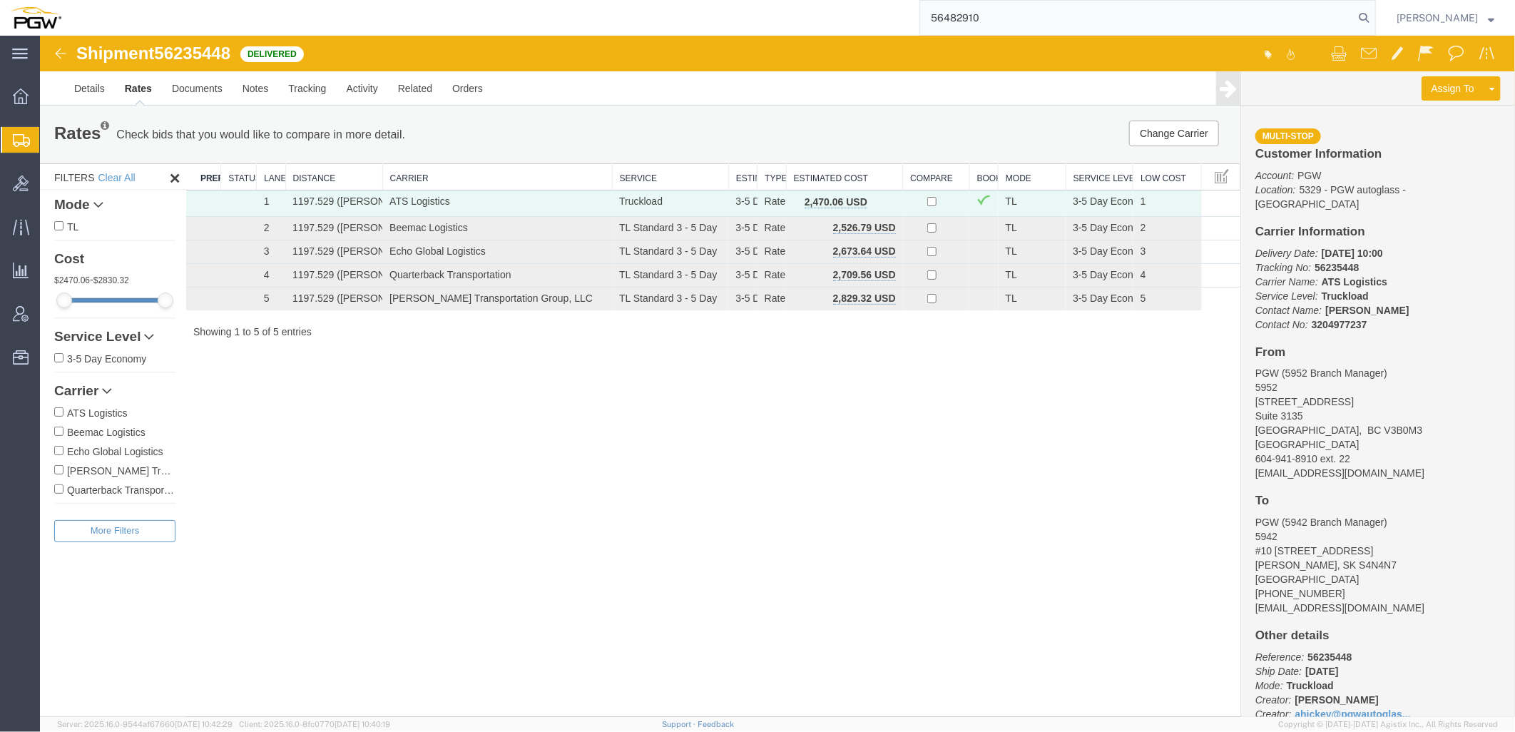
type input "56482910"
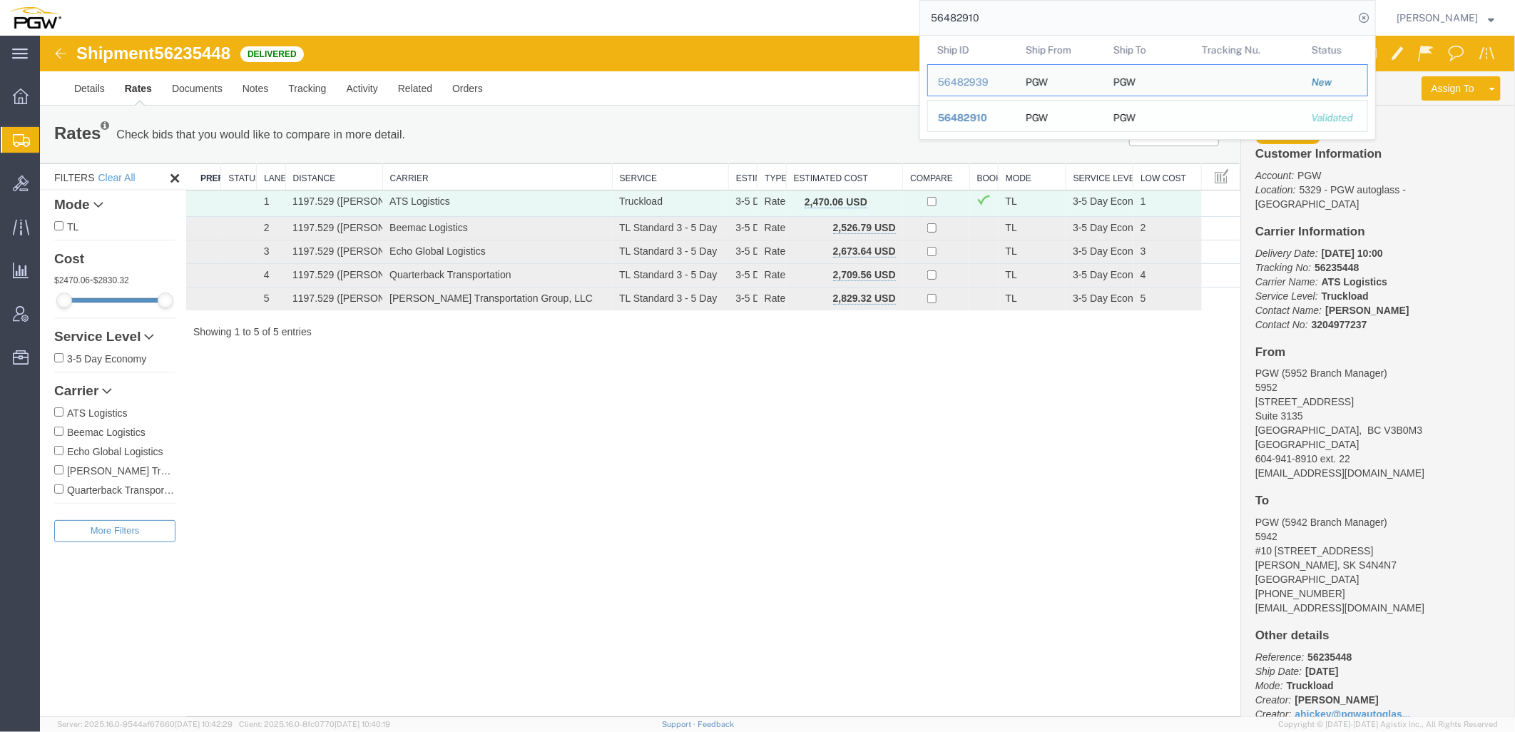
click at [987, 116] on span "56482910" at bounding box center [962, 117] width 49 height 11
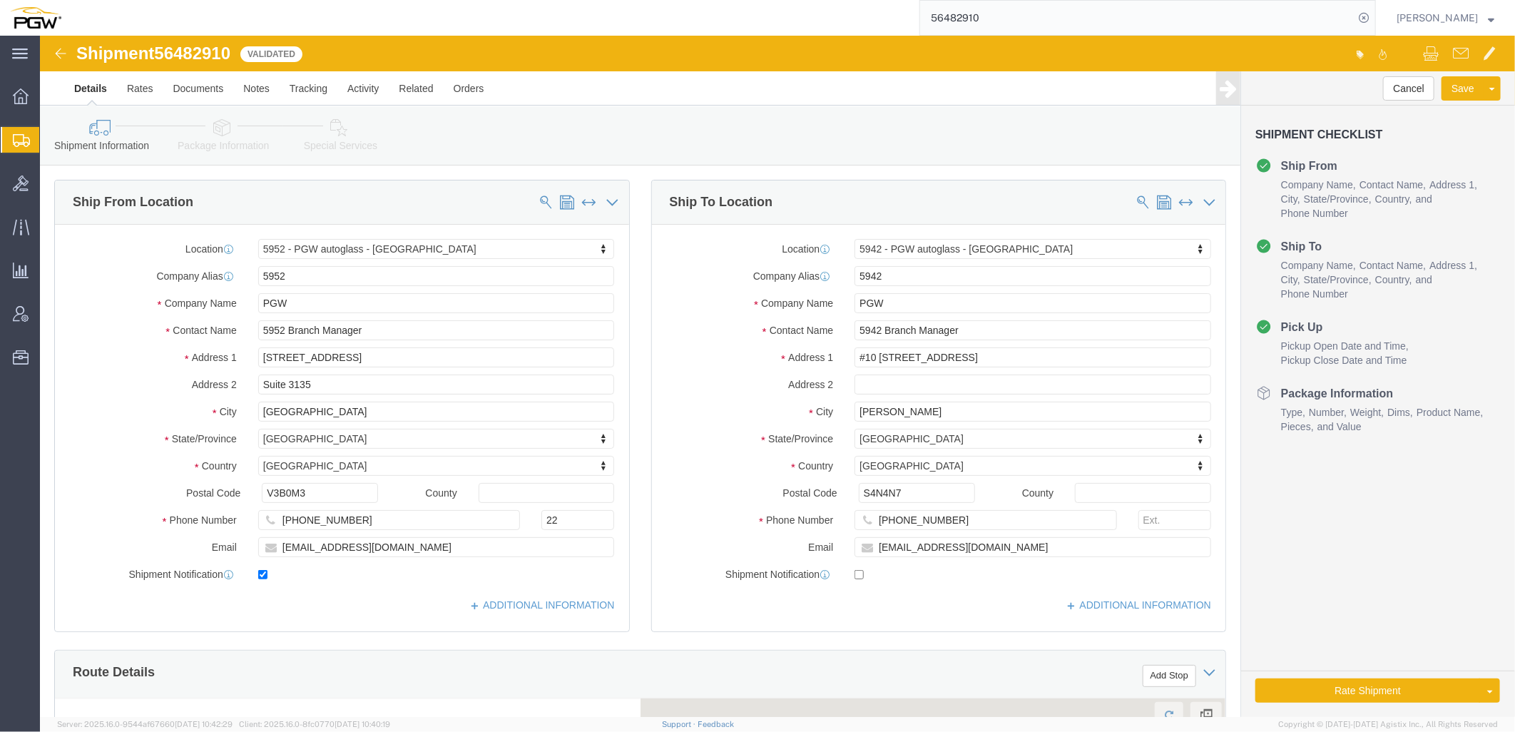
select select "28525"
select select "28521"
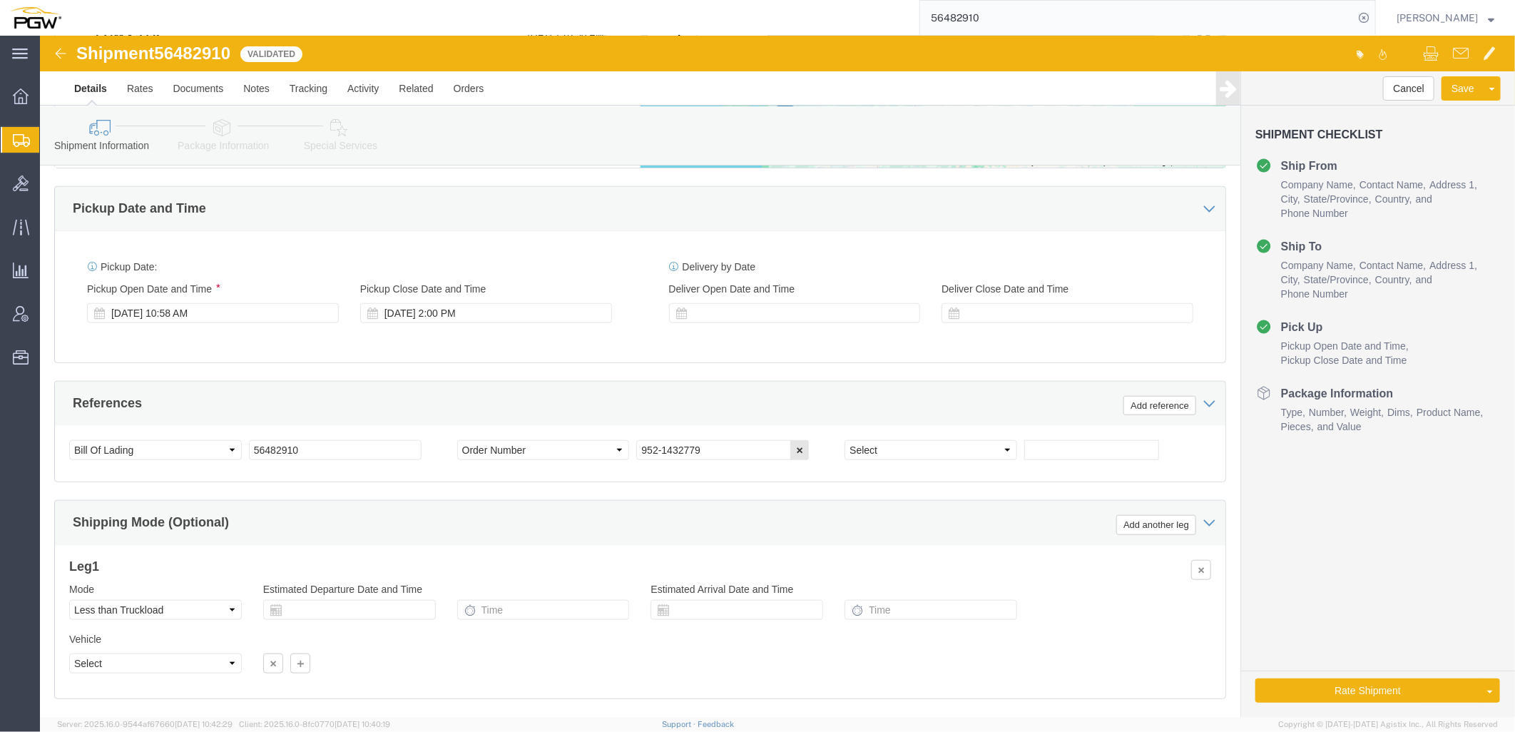
scroll to position [713, 0]
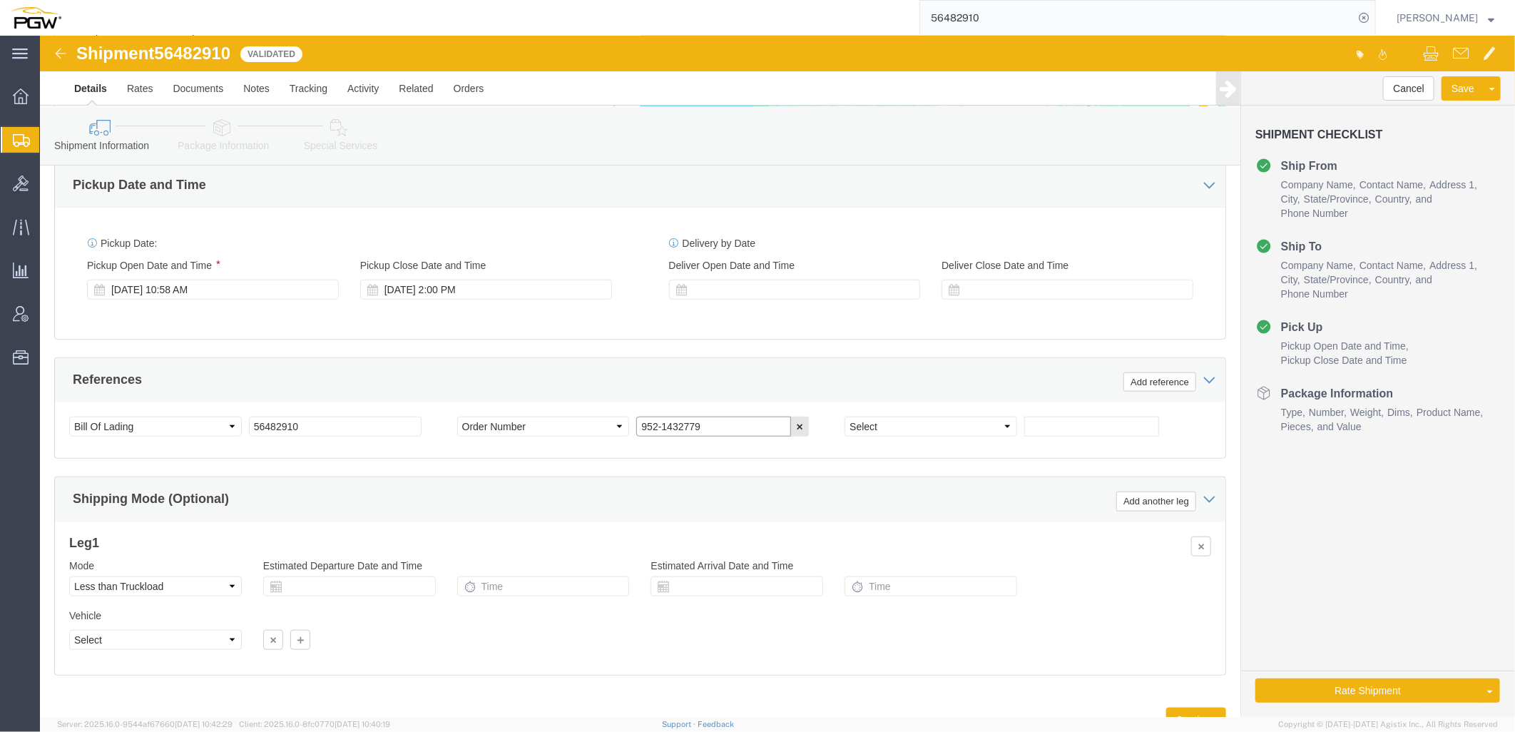
drag, startPoint x: 681, startPoint y: 390, endPoint x: 146, endPoint y: 345, distance: 536.3
click div "References Add reference Select Account Type Activity ID Airline Appointment Nu…"
paste input "80"
type input "952-1432780"
click button "Rate Shipment"
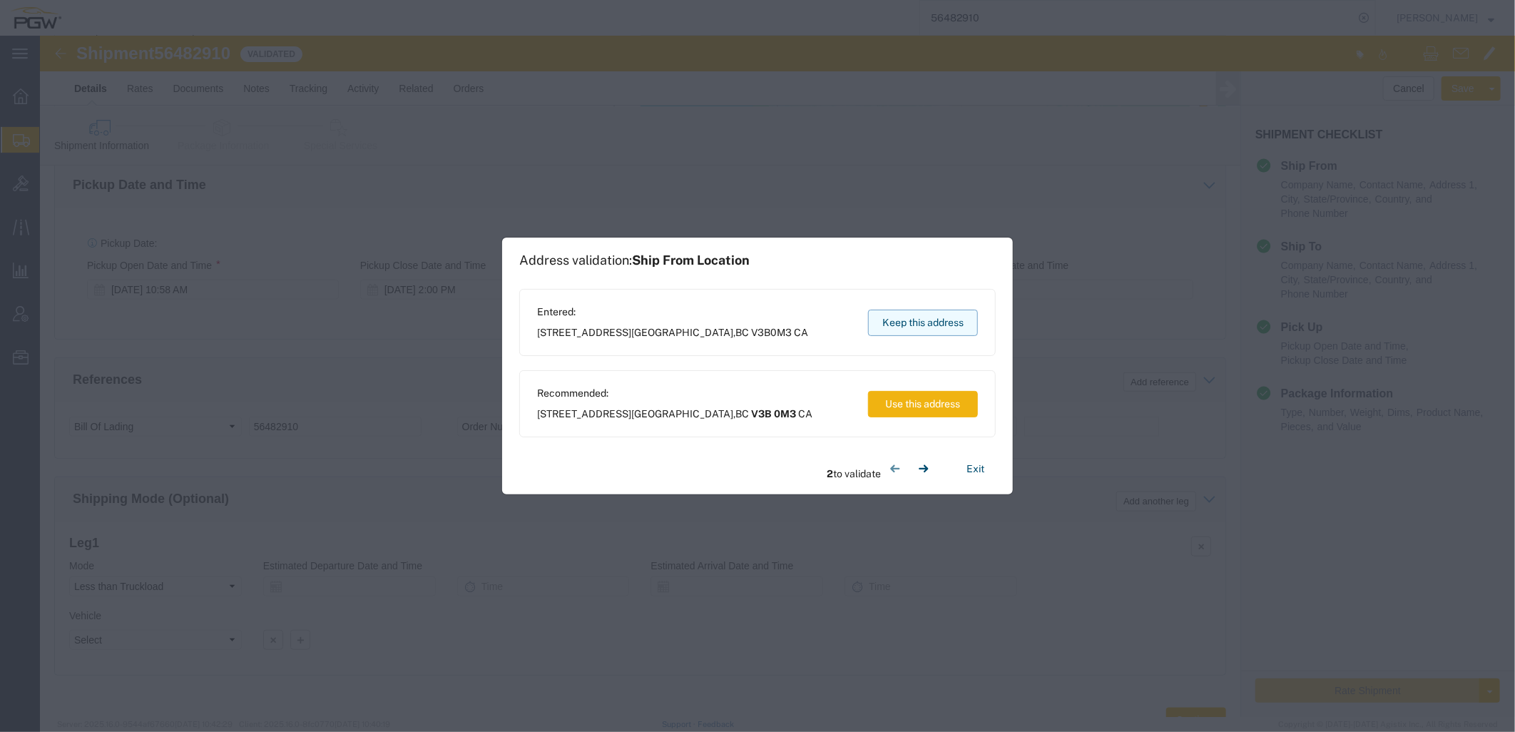
click at [920, 319] on button "Keep this address" at bounding box center [923, 323] width 110 height 26
click at [952, 315] on button "Keep this address" at bounding box center [923, 323] width 110 height 26
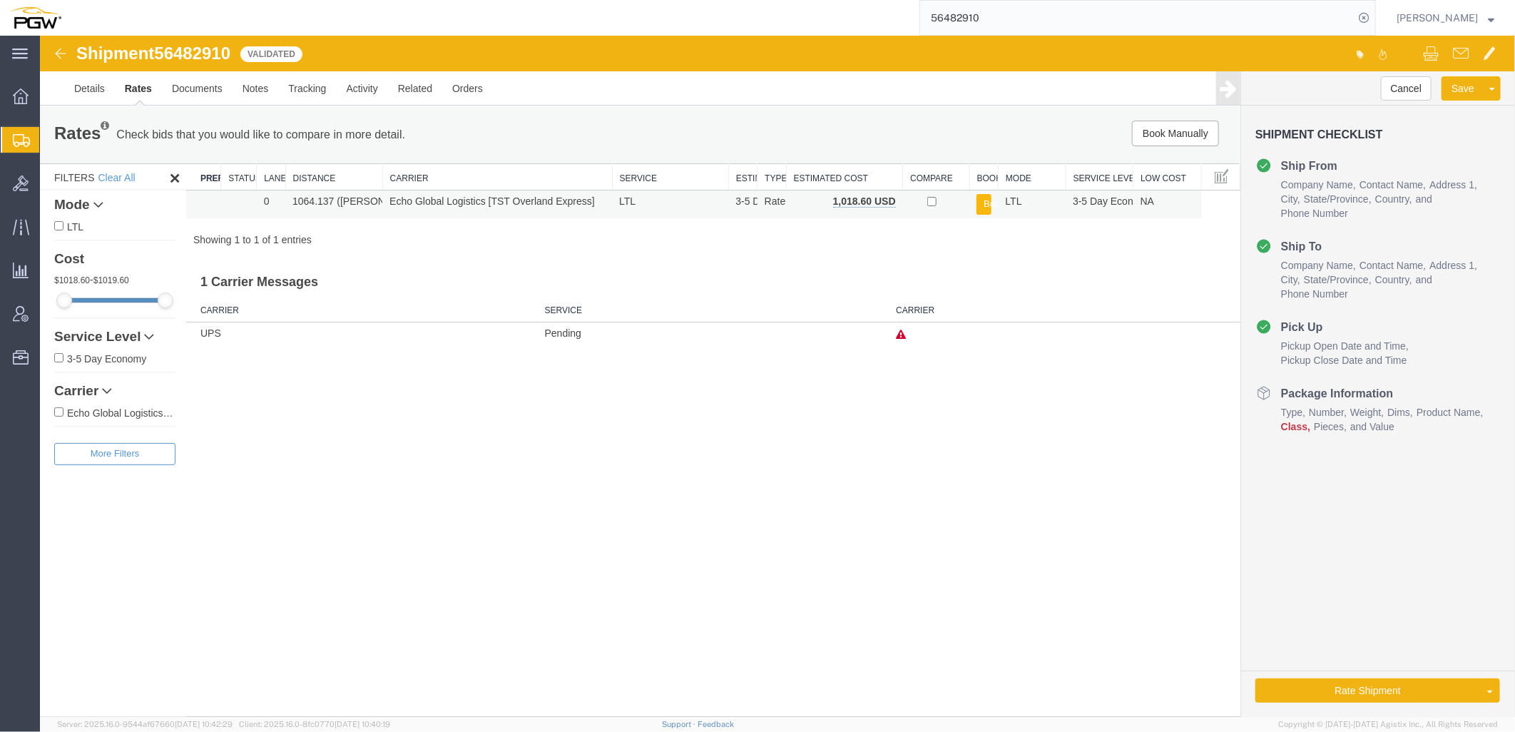
click at [980, 204] on button "Book" at bounding box center [983, 203] width 14 height 21
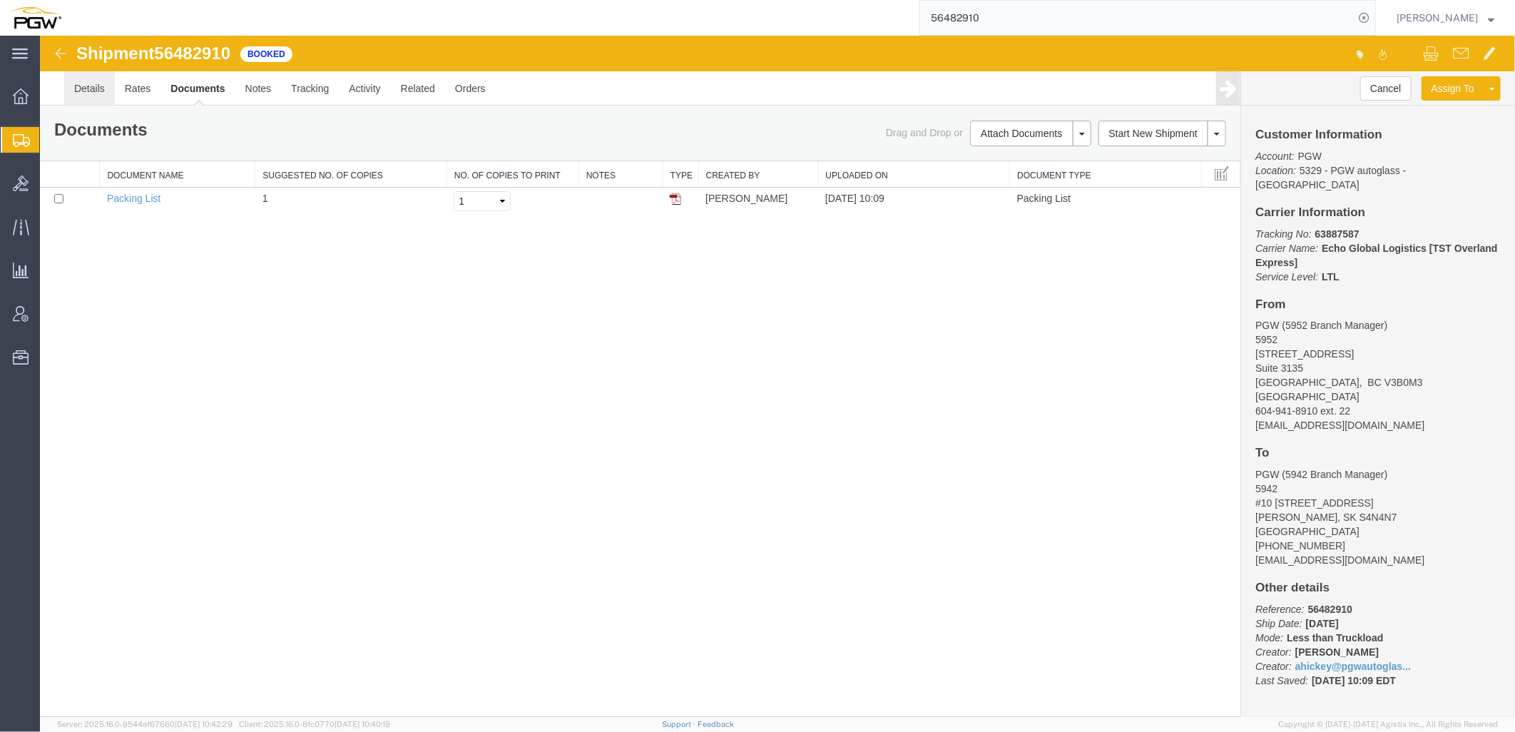
click at [93, 82] on link "Details" at bounding box center [88, 88] width 51 height 34
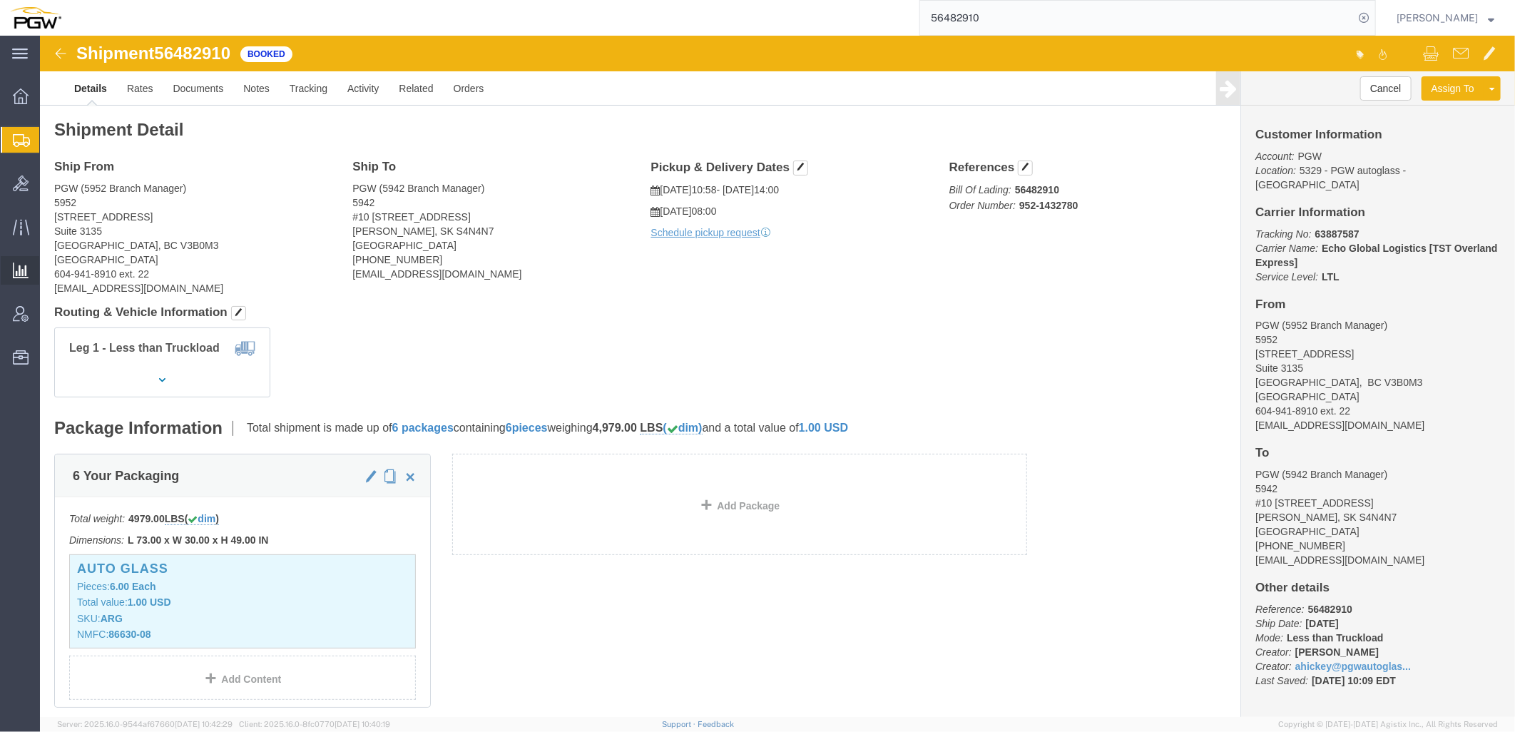
click at [0, 0] on span "Saved Reports" at bounding box center [0, 0] width 0 height 0
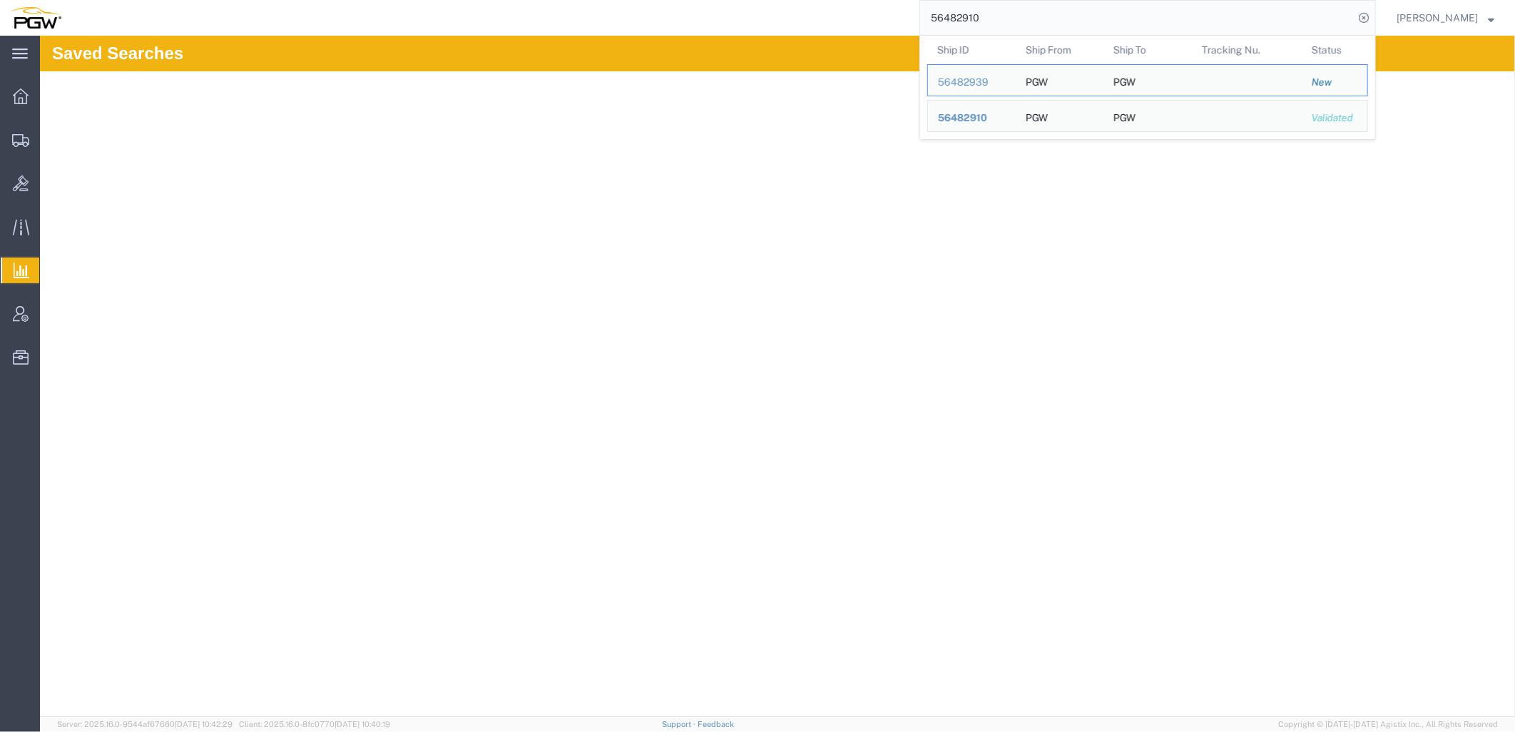
drag, startPoint x: 1064, startPoint y: 27, endPoint x: 395, endPoint y: 11, distance: 670.1
click at [405, 9] on div "56482910 Ship ID Ship From Ship To Tracking Nu. Status Ship ID 56482939 Ship Fr…" at bounding box center [723, 18] width 1305 height 36
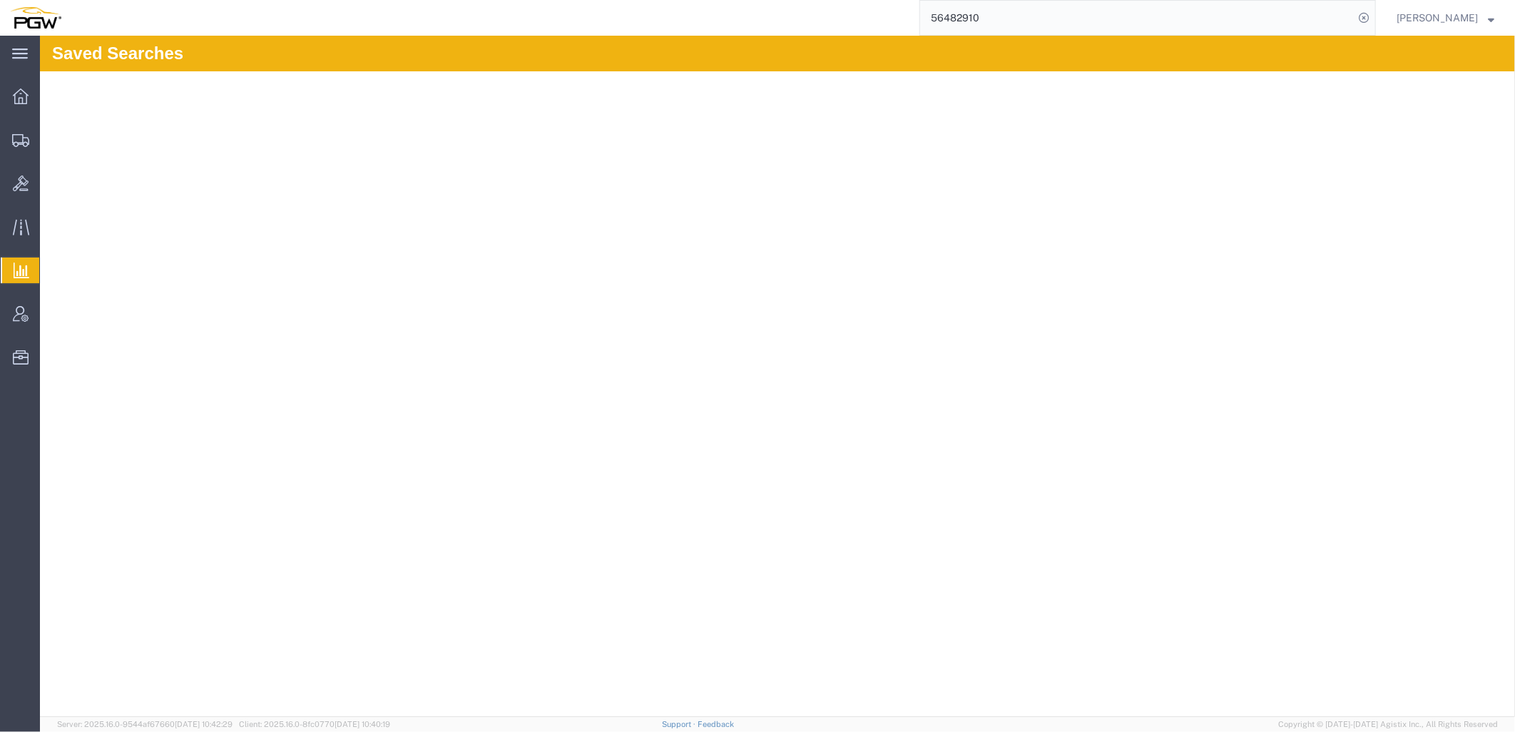
paste input "41329"
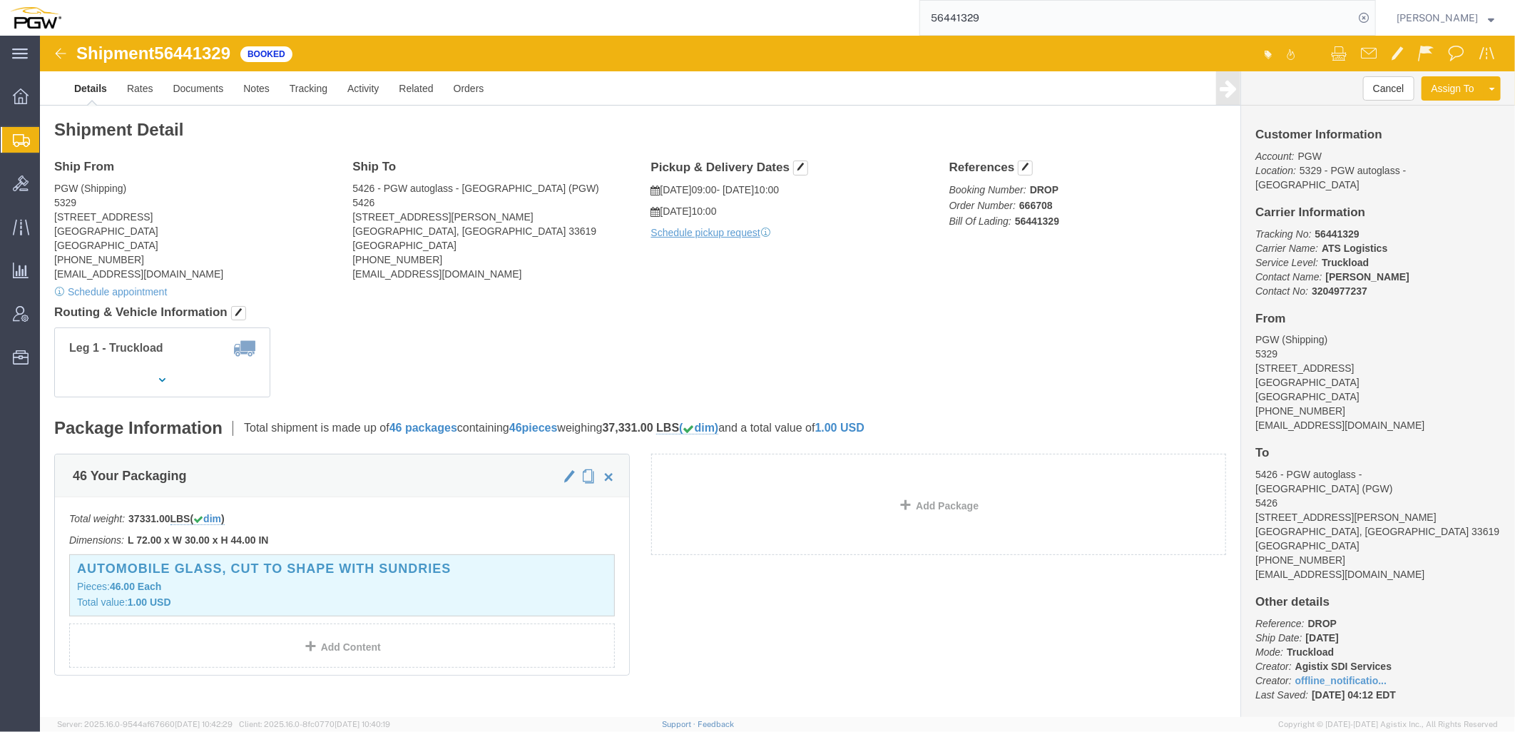
click address "PGW (Shipping) 5329 850 Southern Ave Chillicothe, OH 45601 United States 740-77…"
click div "Shipment Detail Ship From PGW (Shipping) 5329 850 Southern Ave Chillicothe, OH …"
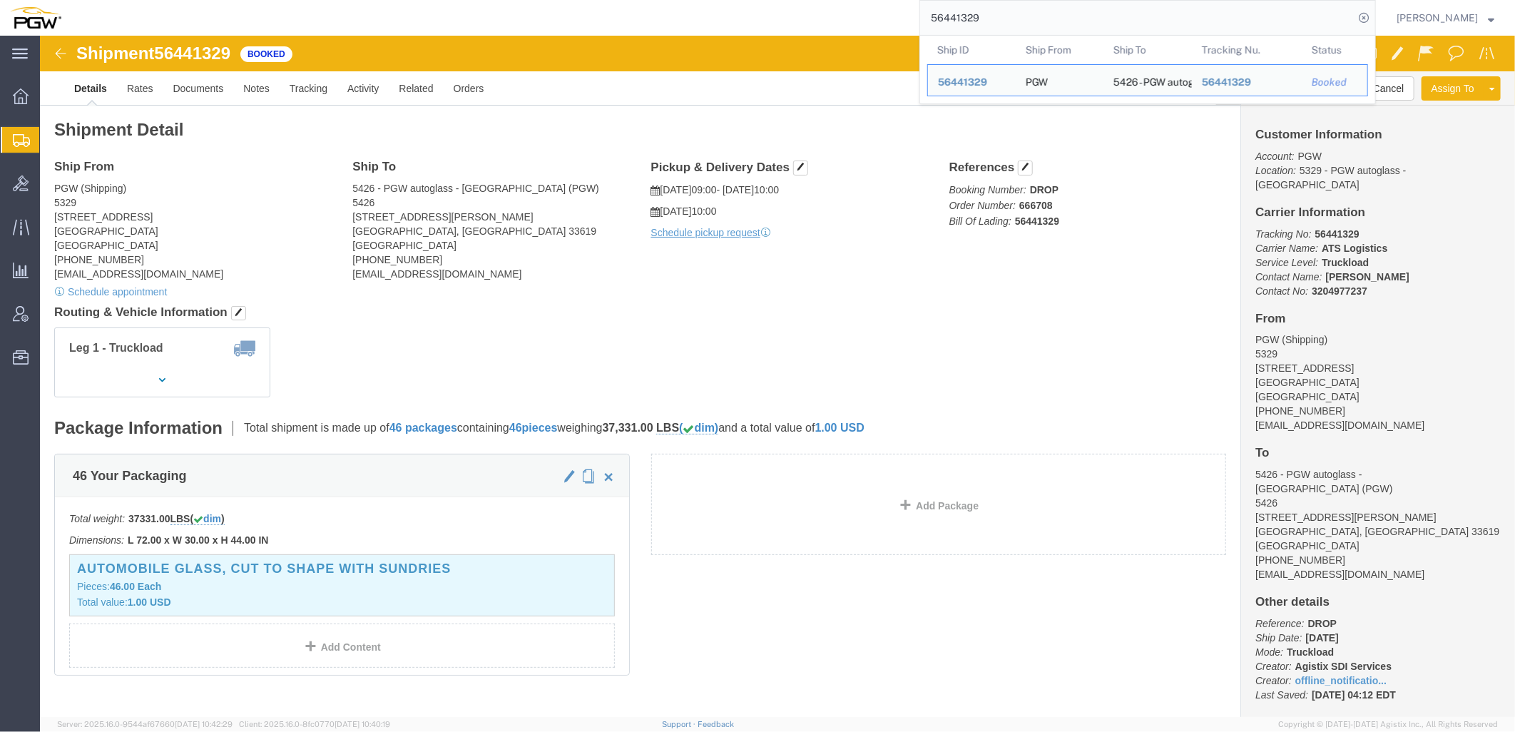
drag, startPoint x: 1049, startPoint y: 12, endPoint x: 315, endPoint y: -26, distance: 735.2
click at [315, 0] on html "main_menu Created with Sketch. Collapse Menu Overview Shipments Shipment Manage…" at bounding box center [757, 366] width 1515 height 732
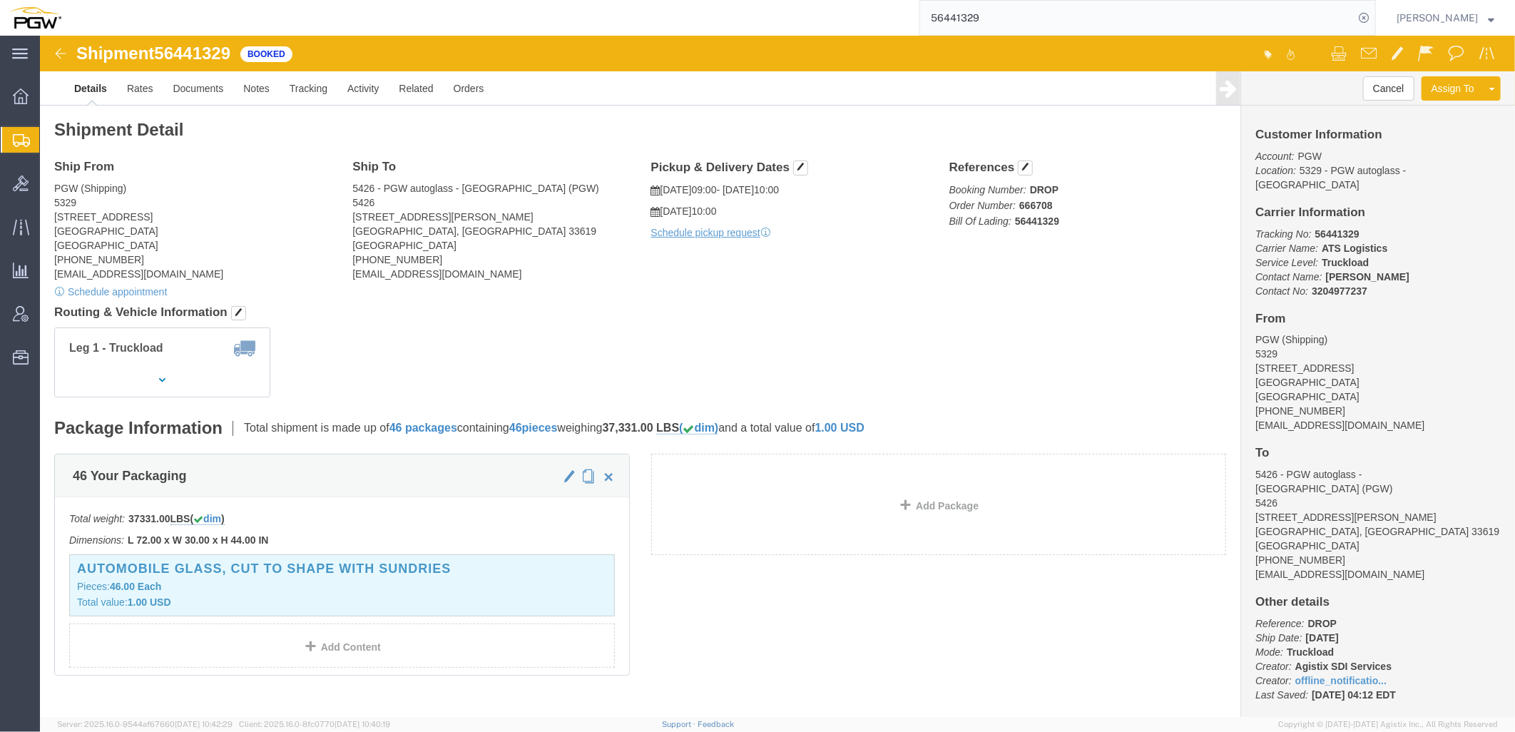
paste input "8293"
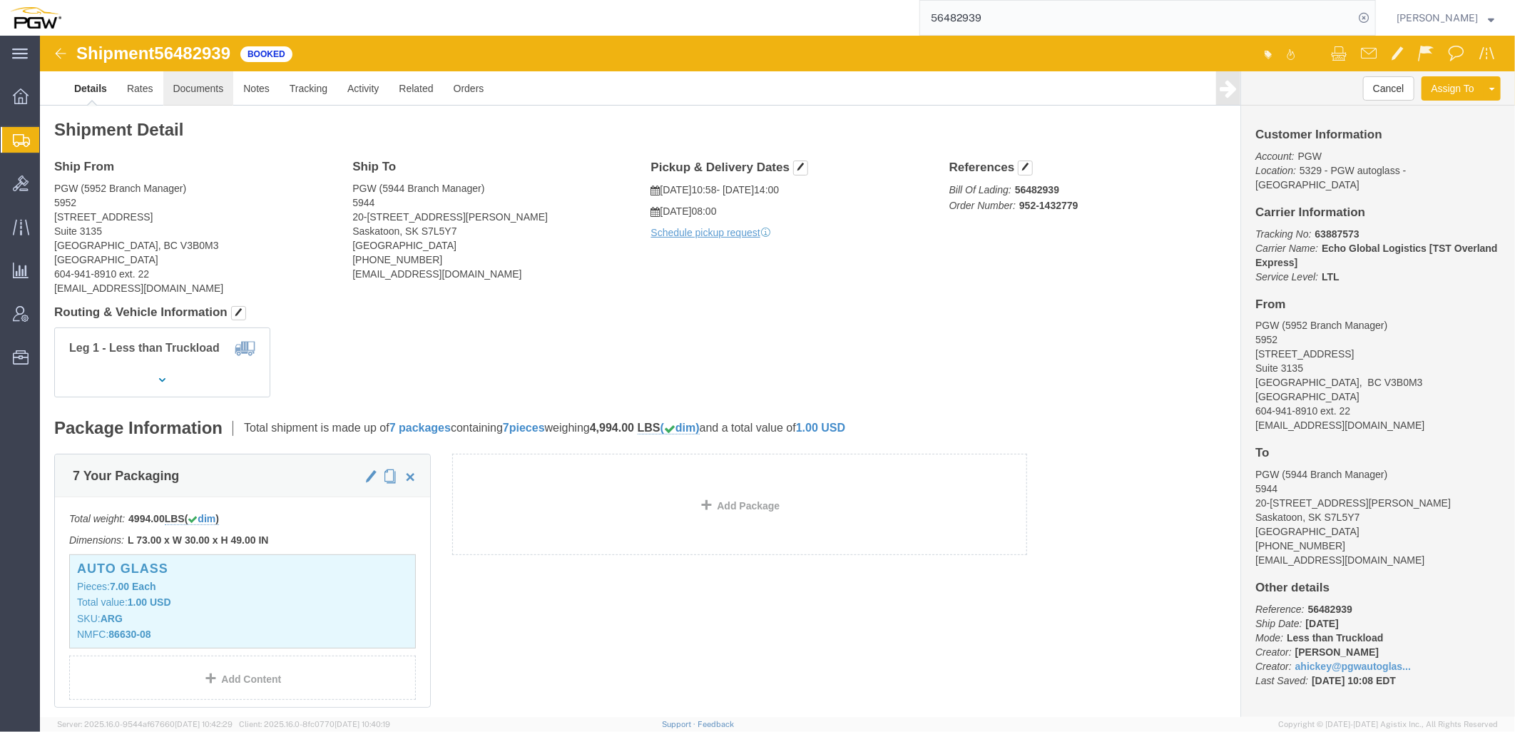
click link "Documents"
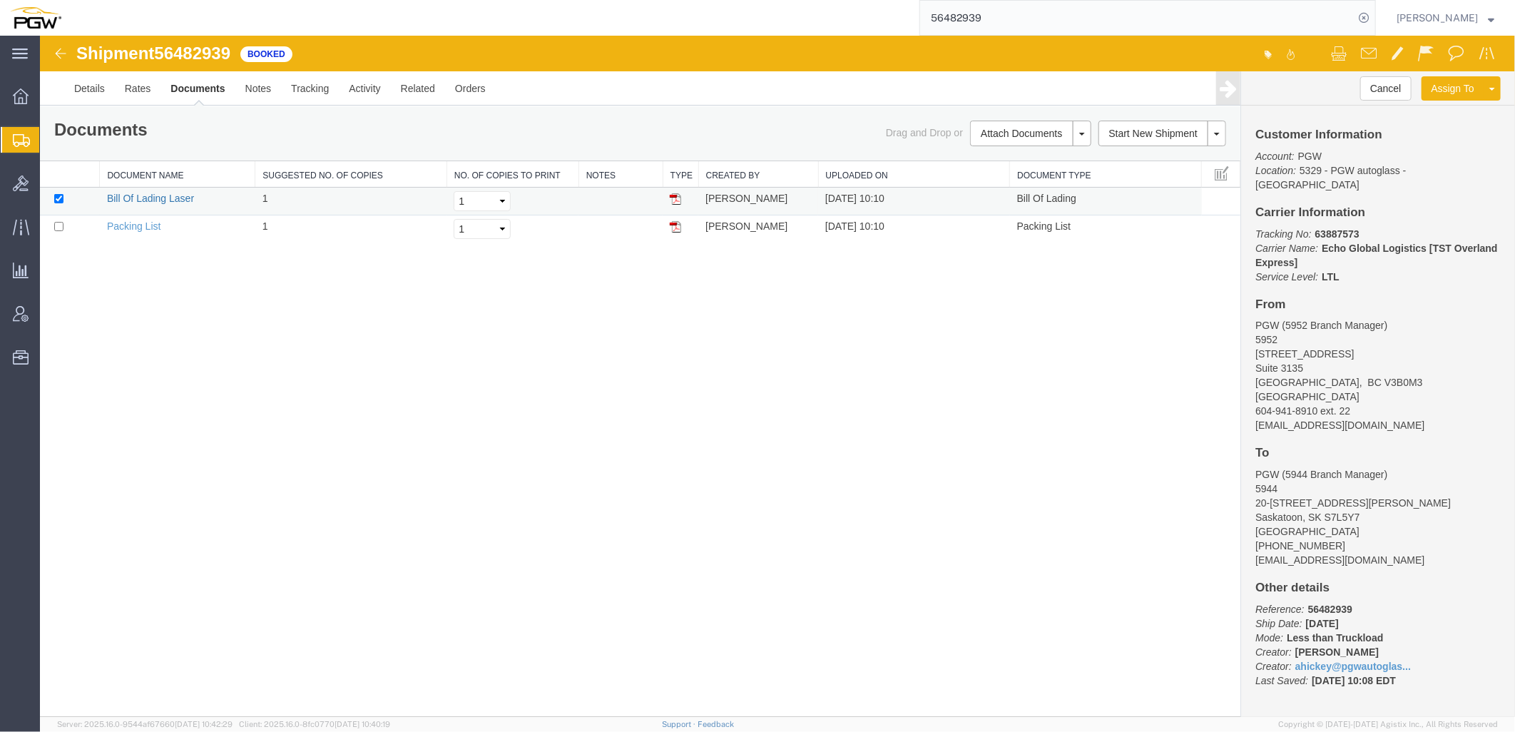
click at [188, 196] on link "Bill Of Lading Laser" at bounding box center [149, 197] width 87 height 11
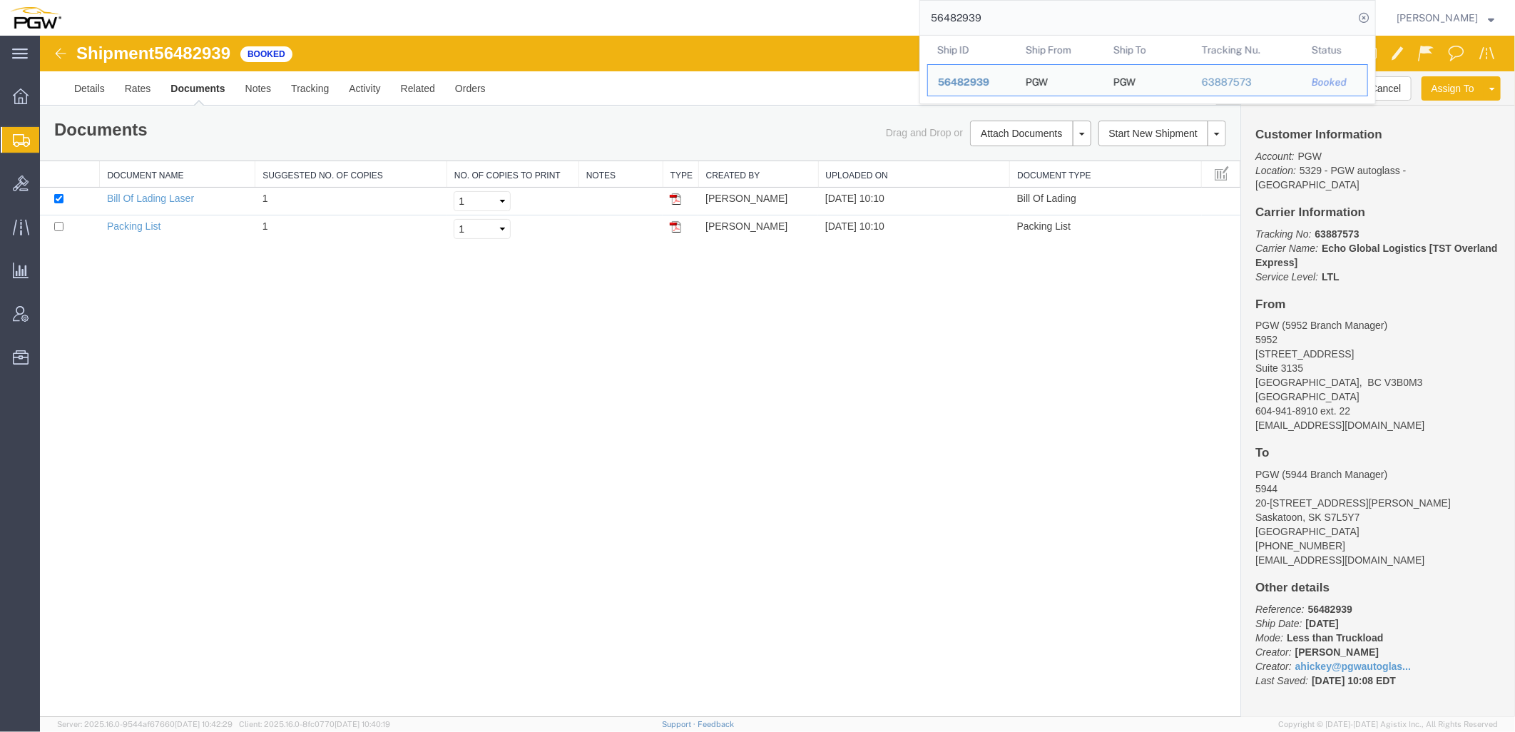
drag, startPoint x: 1081, startPoint y: 9, endPoint x: 268, endPoint y: -9, distance: 813.5
click at [268, 0] on html "main_menu Created with Sketch. Collapse Menu Overview Shipments Shipment Manage…" at bounding box center [757, 366] width 1515 height 732
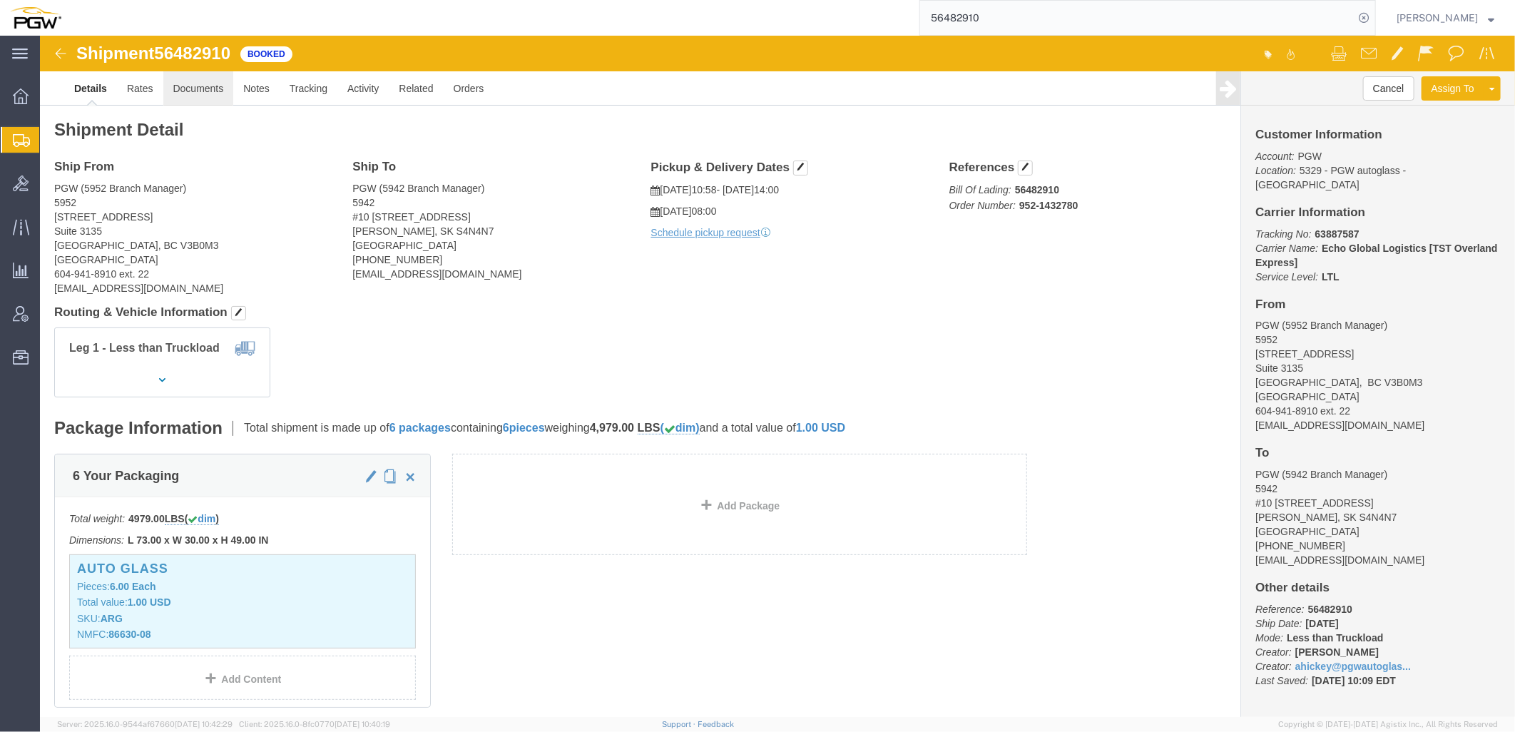
click link "Documents"
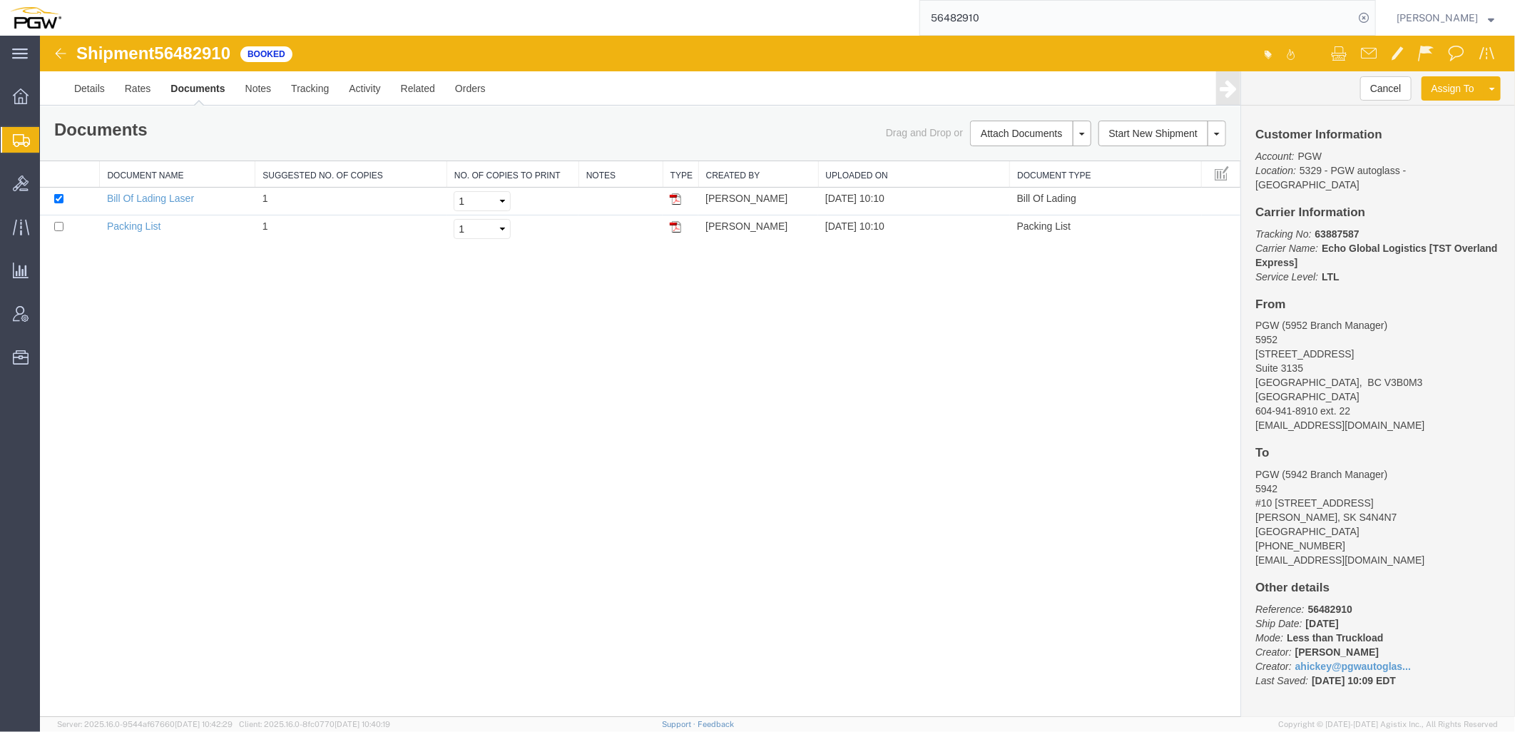
click at [469, 386] on div "Shipment 56482910 2 of 2 Booked Details Rates Documents Notes Tracking Activity…" at bounding box center [776, 375] width 1475 height 681
drag, startPoint x: 138, startPoint y: 195, endPoint x: 39, endPoint y: 146, distance: 110.1
click at [138, 195] on link "Bill Of Lading Laser" at bounding box center [149, 197] width 87 height 11
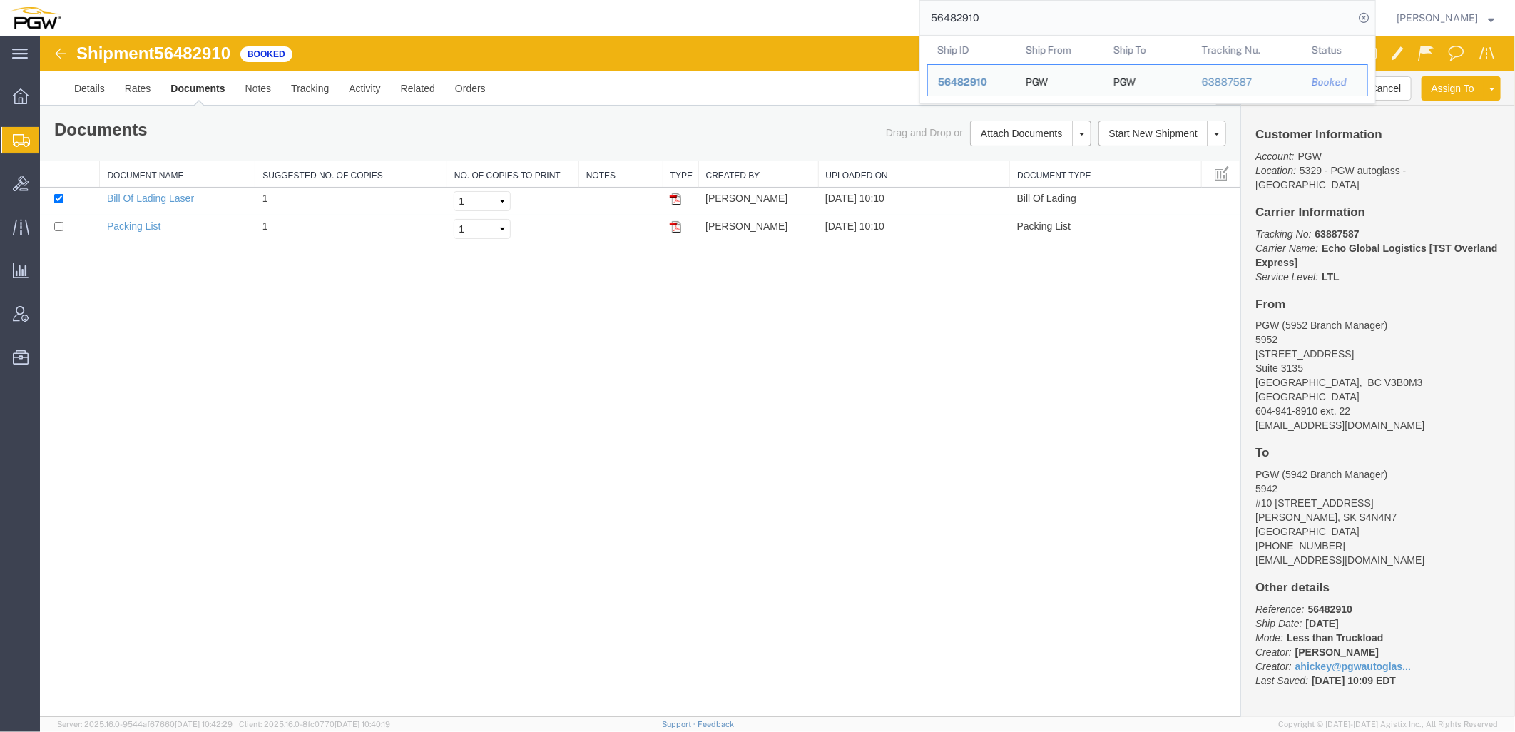
drag, startPoint x: 1123, startPoint y: 4, endPoint x: 372, endPoint y: -5, distance: 750.6
click at [372, 0] on html "main_menu Created with Sketch. Collapse Menu Overview Shipments Shipment Manage…" at bounding box center [757, 366] width 1515 height 732
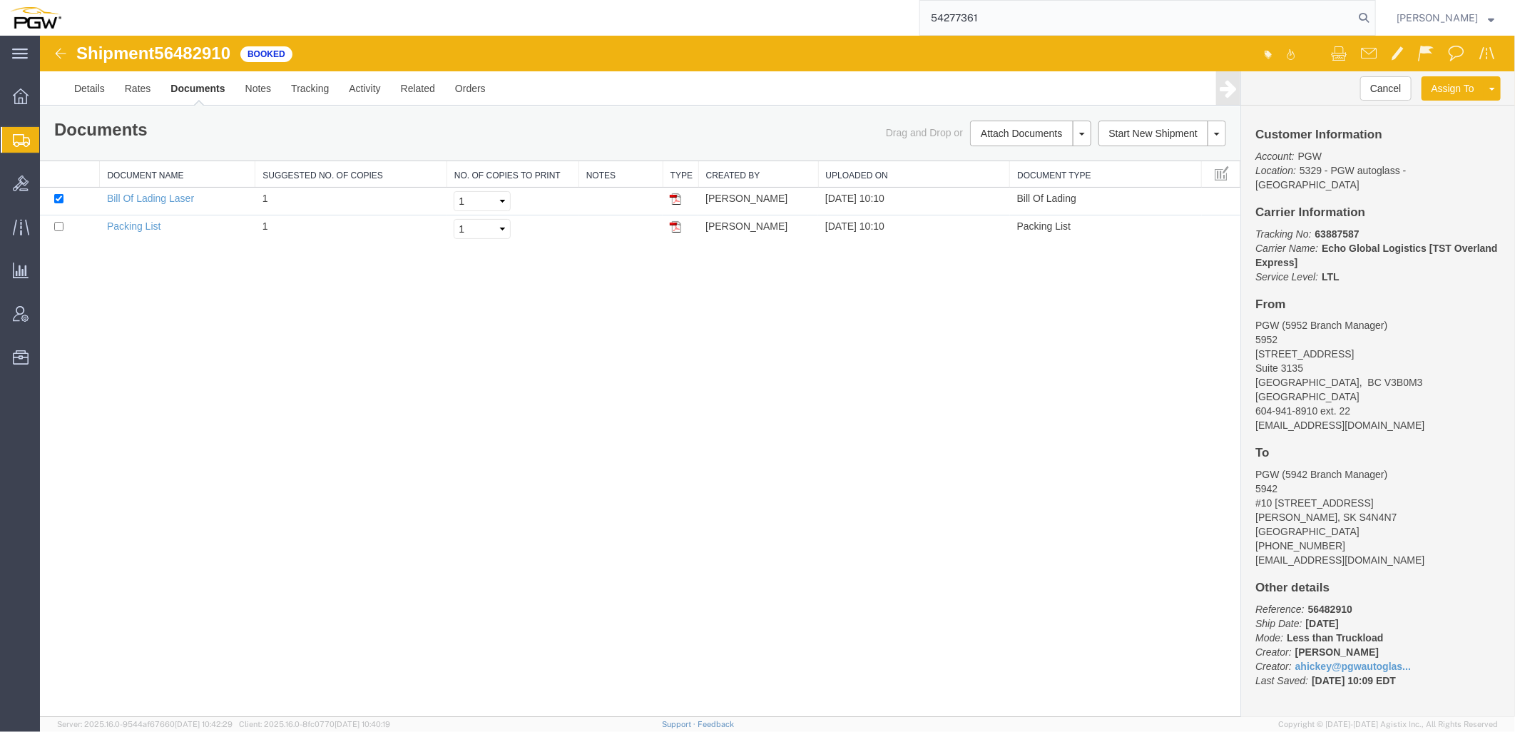
type input "54277361"
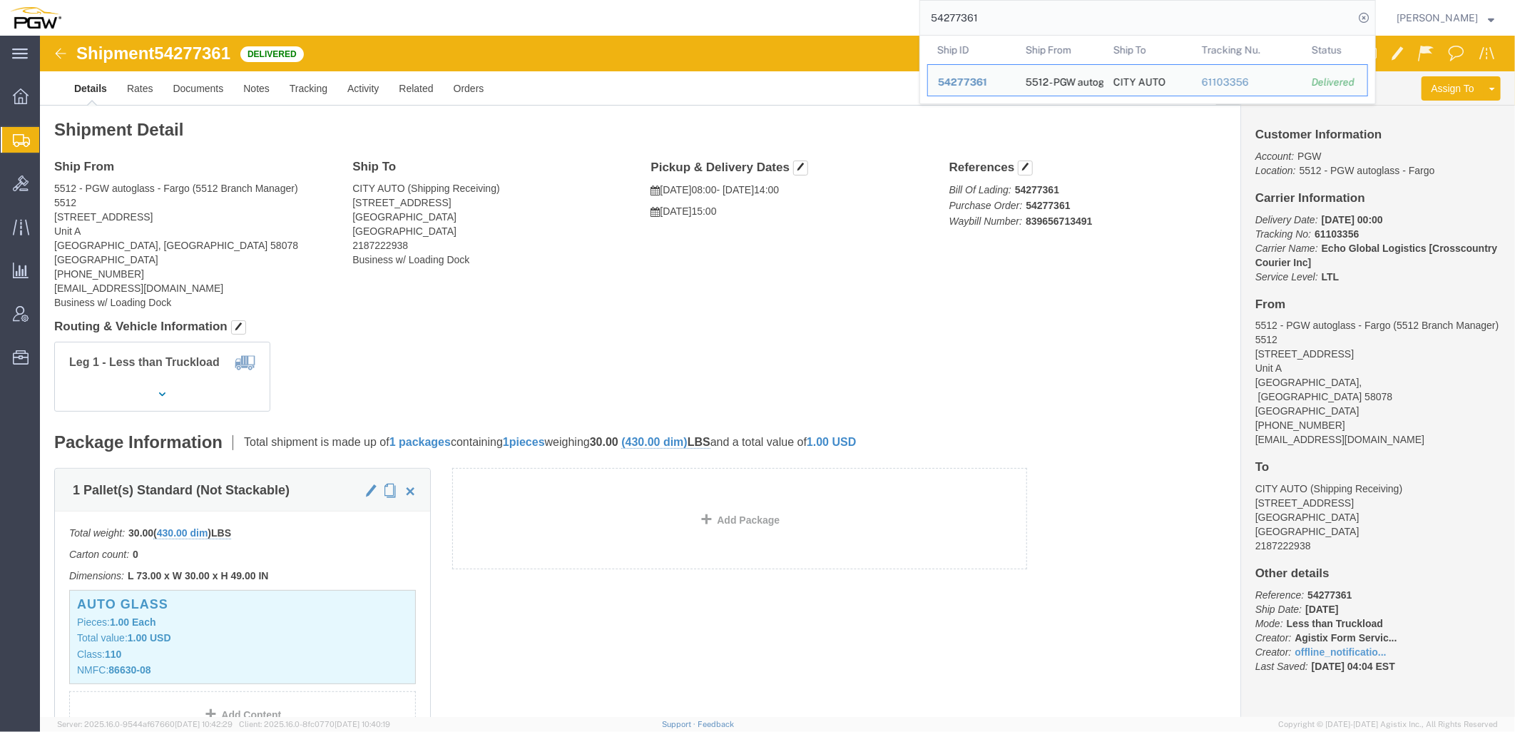
click h4 "Routing & Vehicle Information"
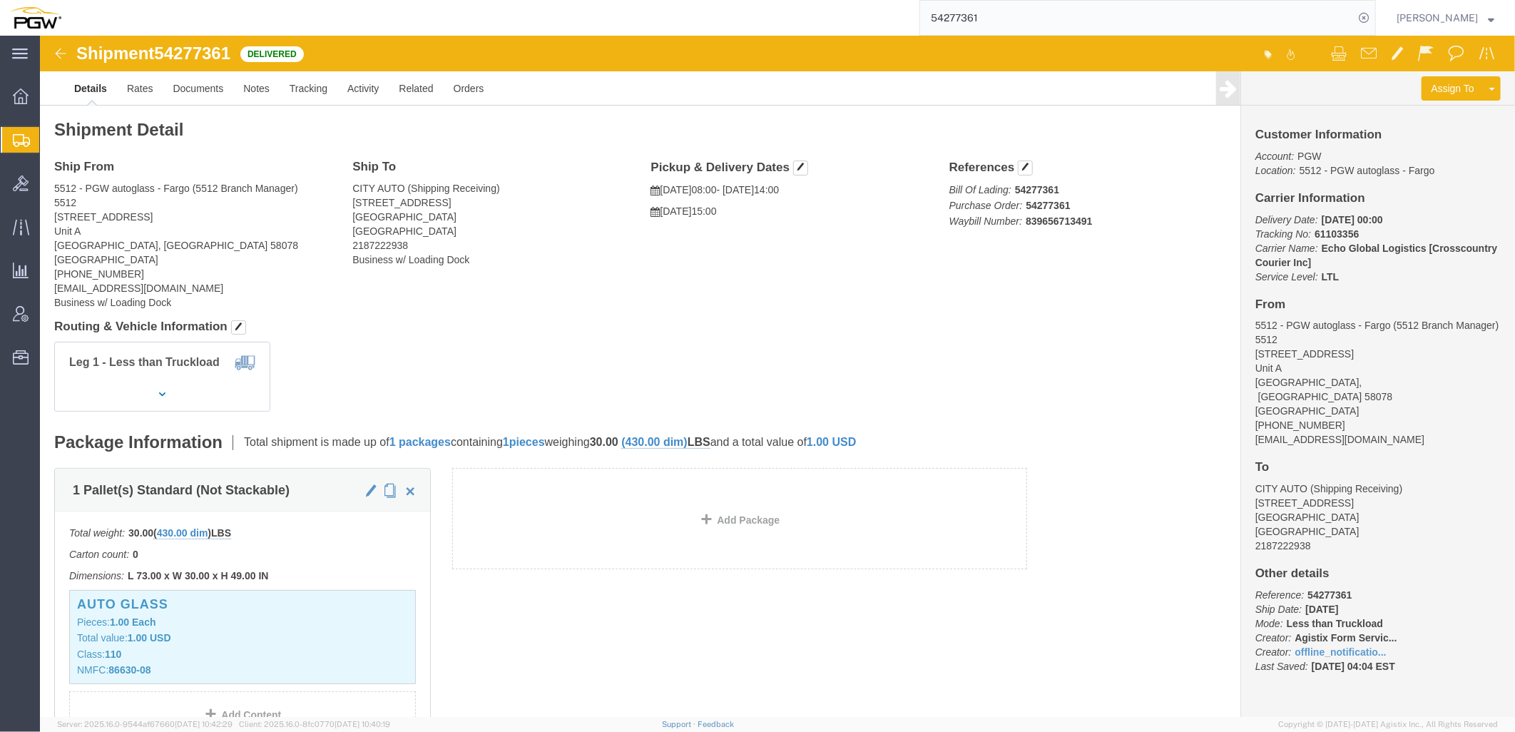
click h4 "Routing & Vehicle Information"
click link "Tracking"
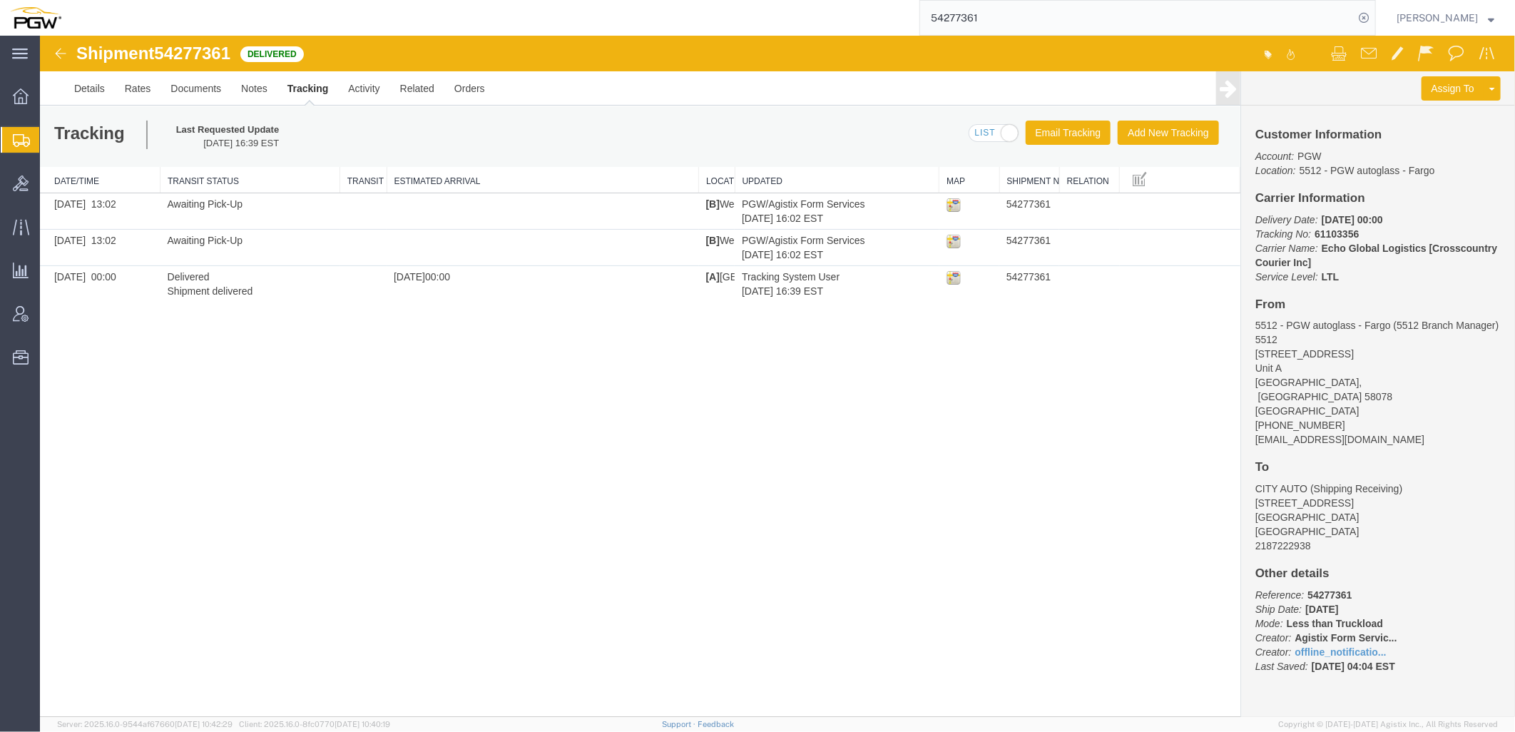
drag, startPoint x: 73, startPoint y: 166, endPoint x: 1, endPoint y: 134, distance: 78.6
click at [0, 0] on span "Shipment Manager" at bounding box center [0, 0] width 0 height 0
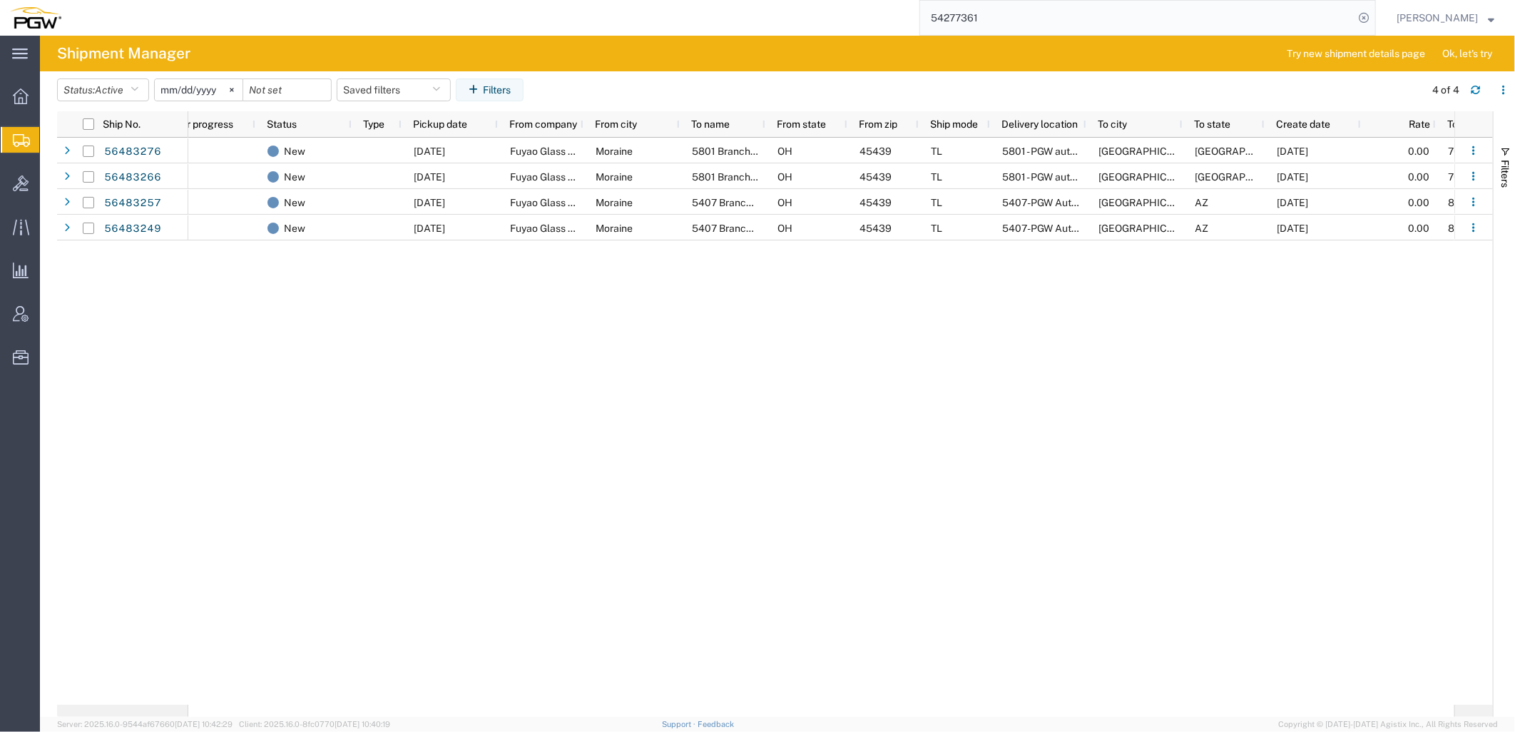
scroll to position [0, 373]
click at [0, 0] on span "Create from Template" at bounding box center [0, 0] width 0 height 0
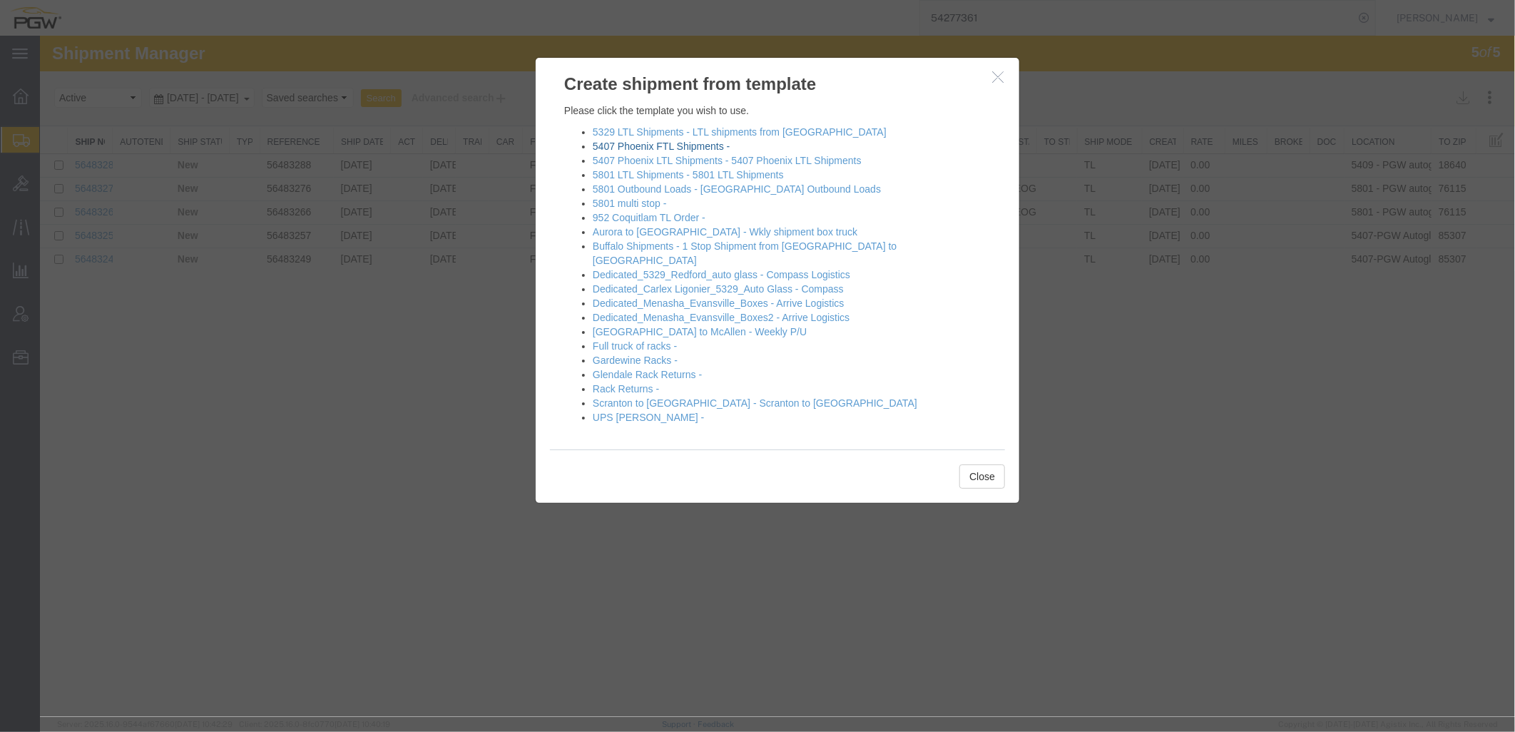
click at [657, 143] on link "5407 Phoenix FTL Shipments -" at bounding box center [660, 145] width 137 height 11
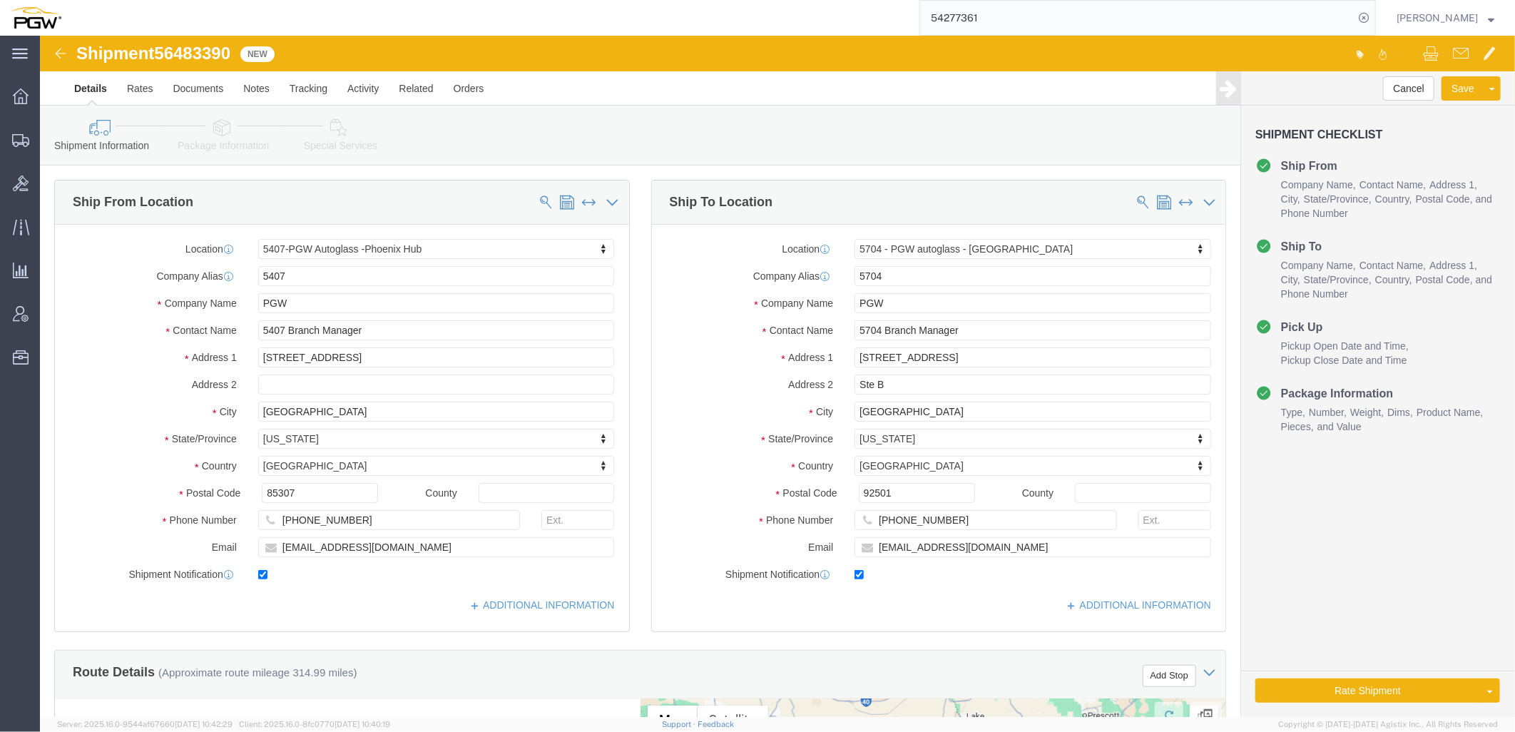
select select "62351"
select select "28459"
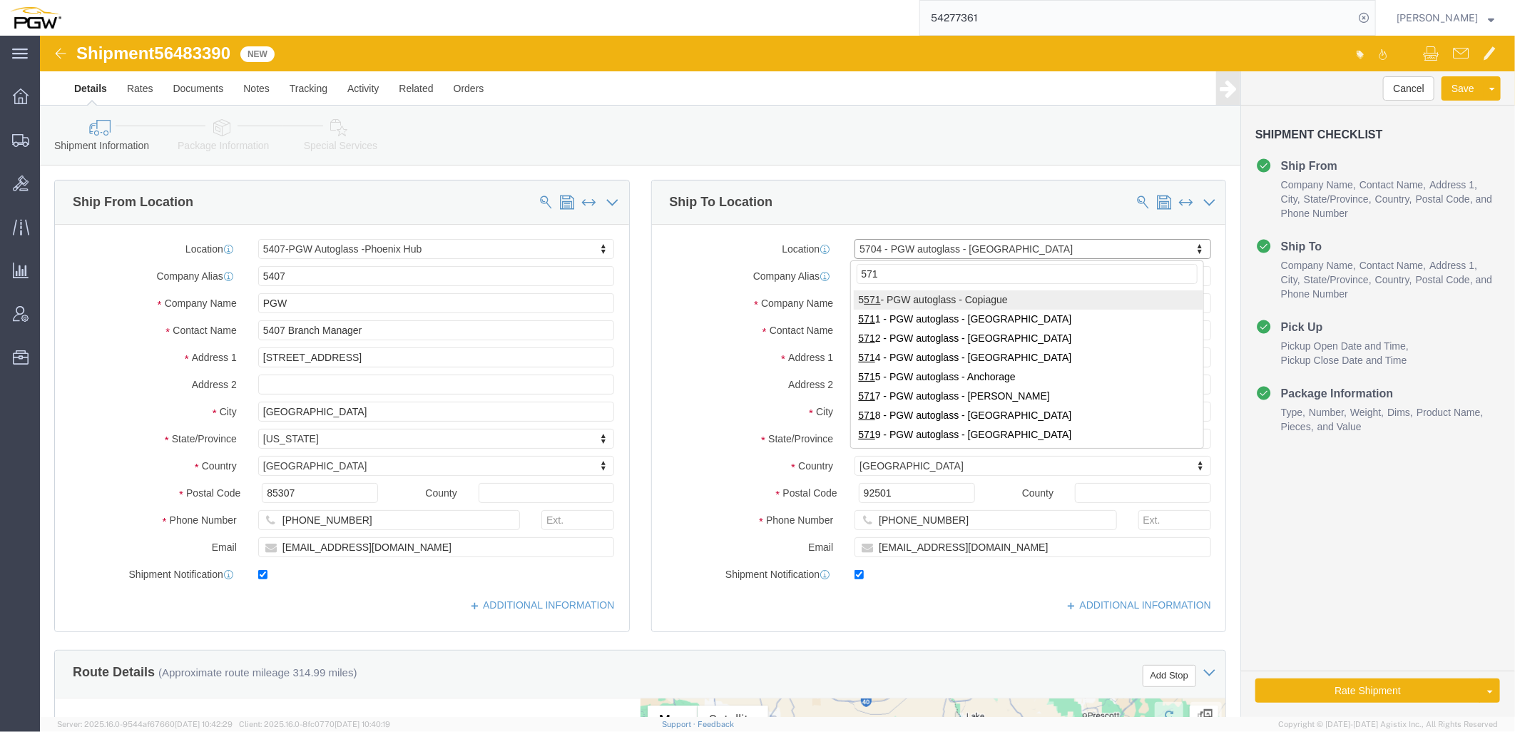
type input "5711"
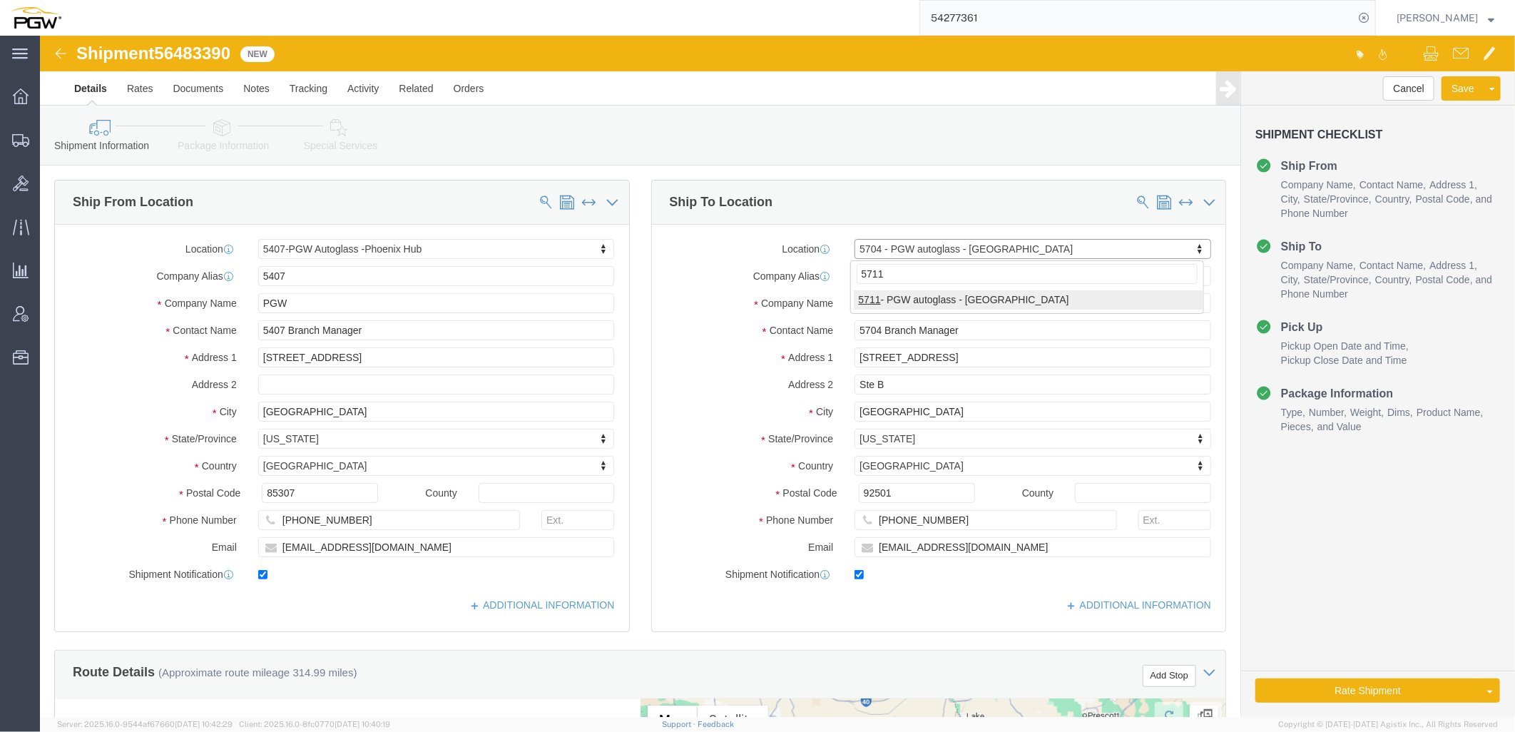
select select "28467"
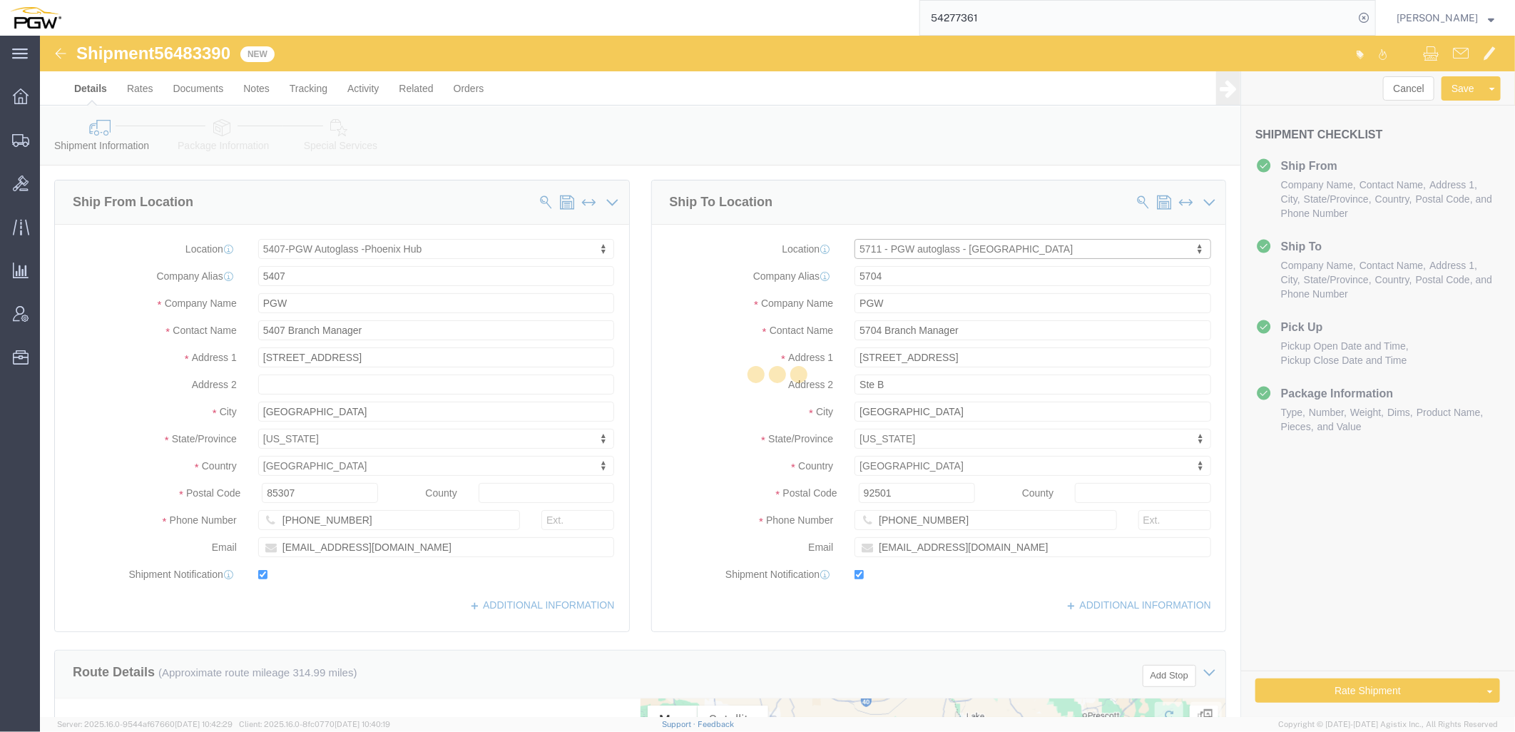
type input "5711"
type input "5711 Branch Manager"
type input "4123 142nd Avenue E"
type input "Suite 100"
type input "Sumner"
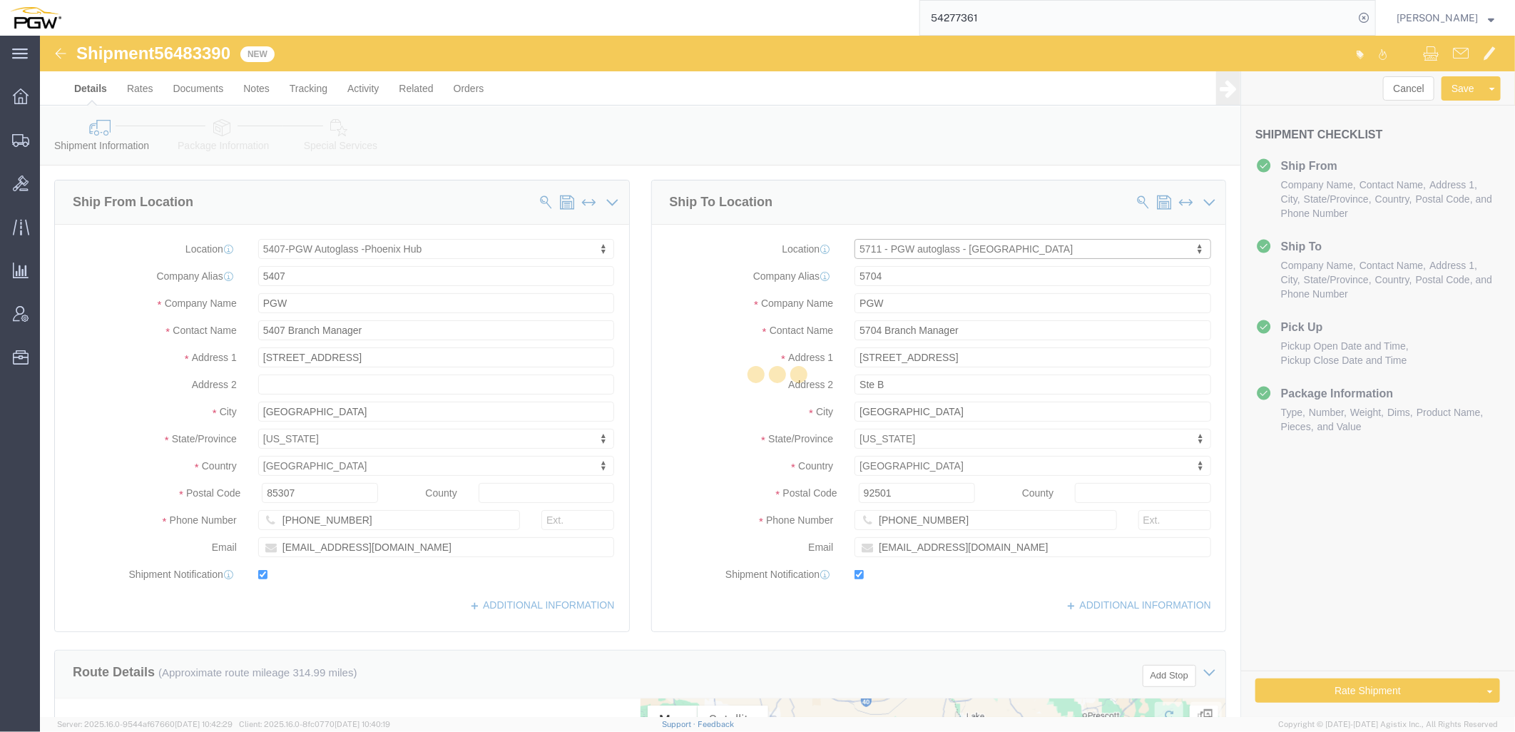
type input "98390"
type input "253-863-8159"
type input "lkqsp_o_pm_5711@pgwag.com"
select select "WA"
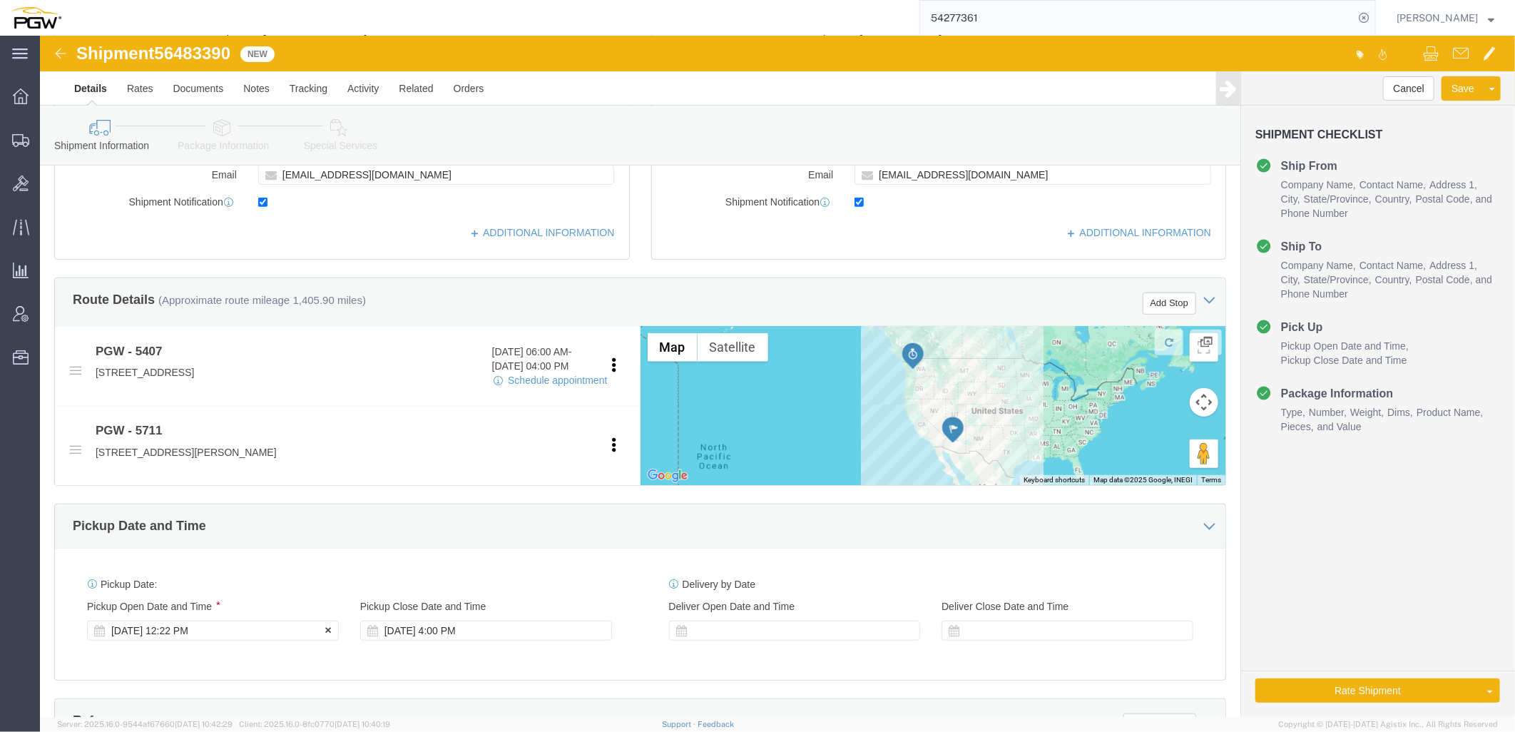
scroll to position [475, 0]
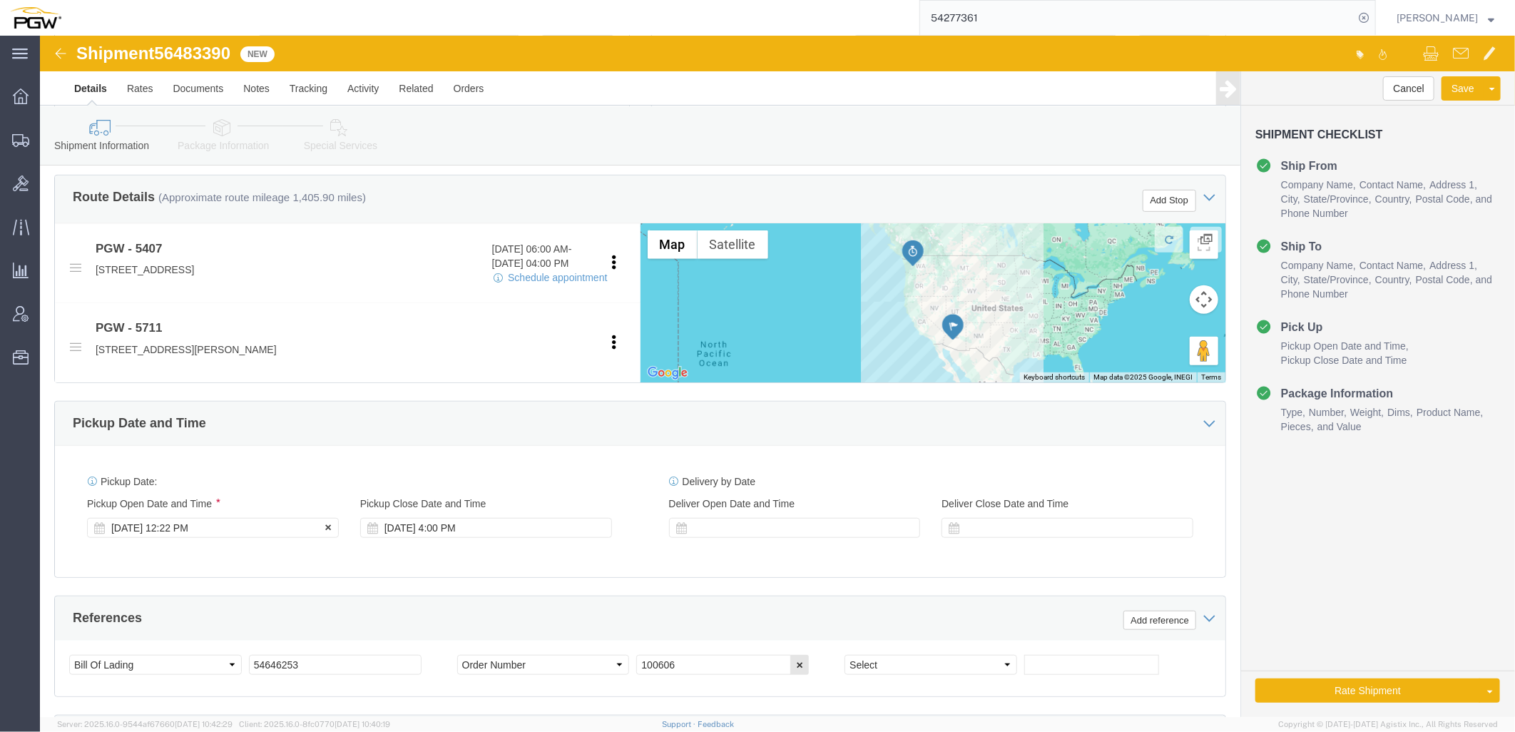
click div "Aug 13 2025 12:22 PM"
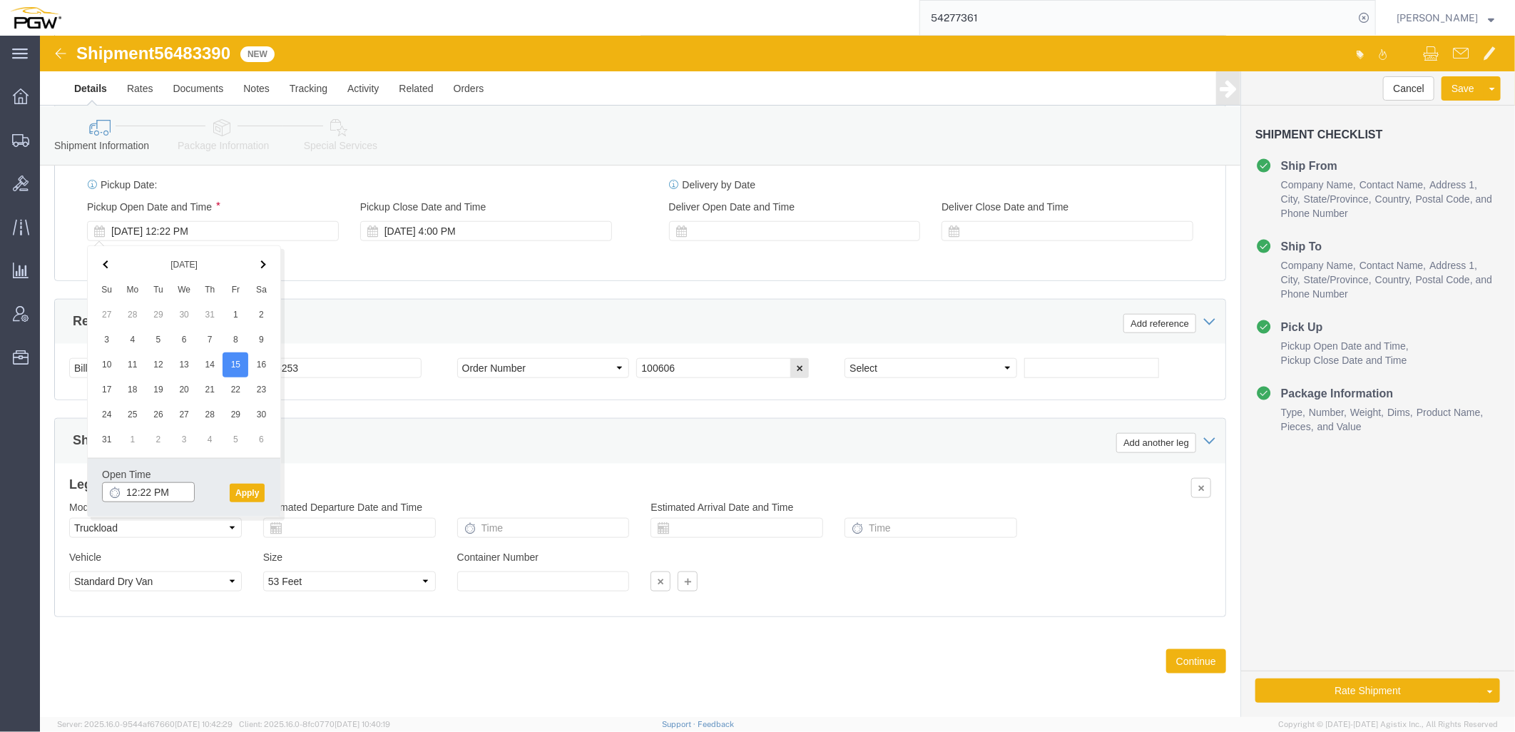
click input "12:22 PM"
type input "12:00 PM"
click button "Apply"
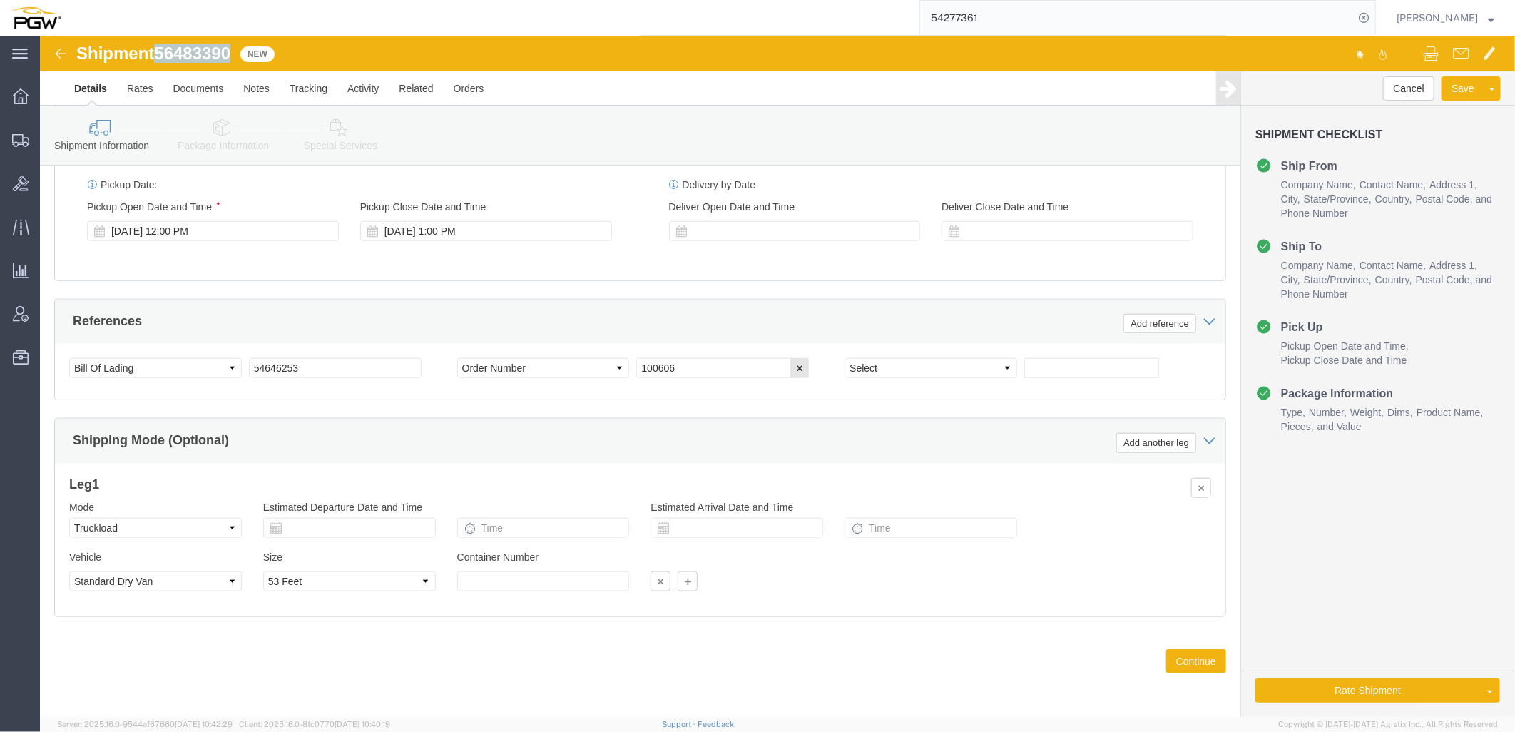
drag, startPoint x: 118, startPoint y: 17, endPoint x: 198, endPoint y: 16, distance: 79.2
click div "Shipment 56483390 New"
copy span "56483390"
drag, startPoint x: 303, startPoint y: 330, endPoint x: -158, endPoint y: 272, distance: 464.5
click html "Shipment 56483390 New Details Rates Documents Notes Tracking Activity Related O…"
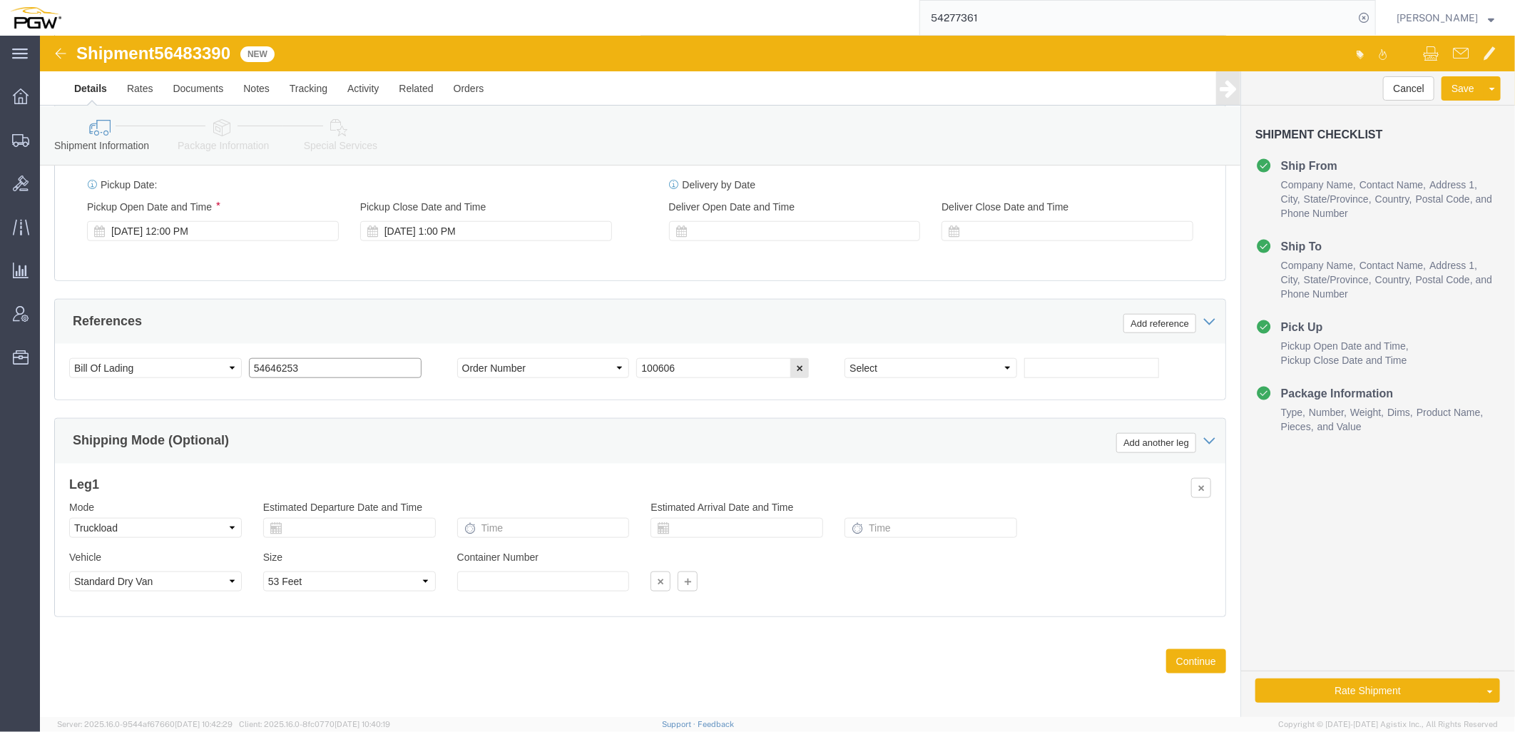
paste input "6483390"
drag, startPoint x: 283, startPoint y: 333, endPoint x: -277, endPoint y: 314, distance: 560.4
click html "Shipment 56483390 New Details Rates Documents Notes Tracking Activity Related O…"
type input "56483390"
drag, startPoint x: 692, startPoint y: 332, endPoint x: 11, endPoint y: 273, distance: 683.9
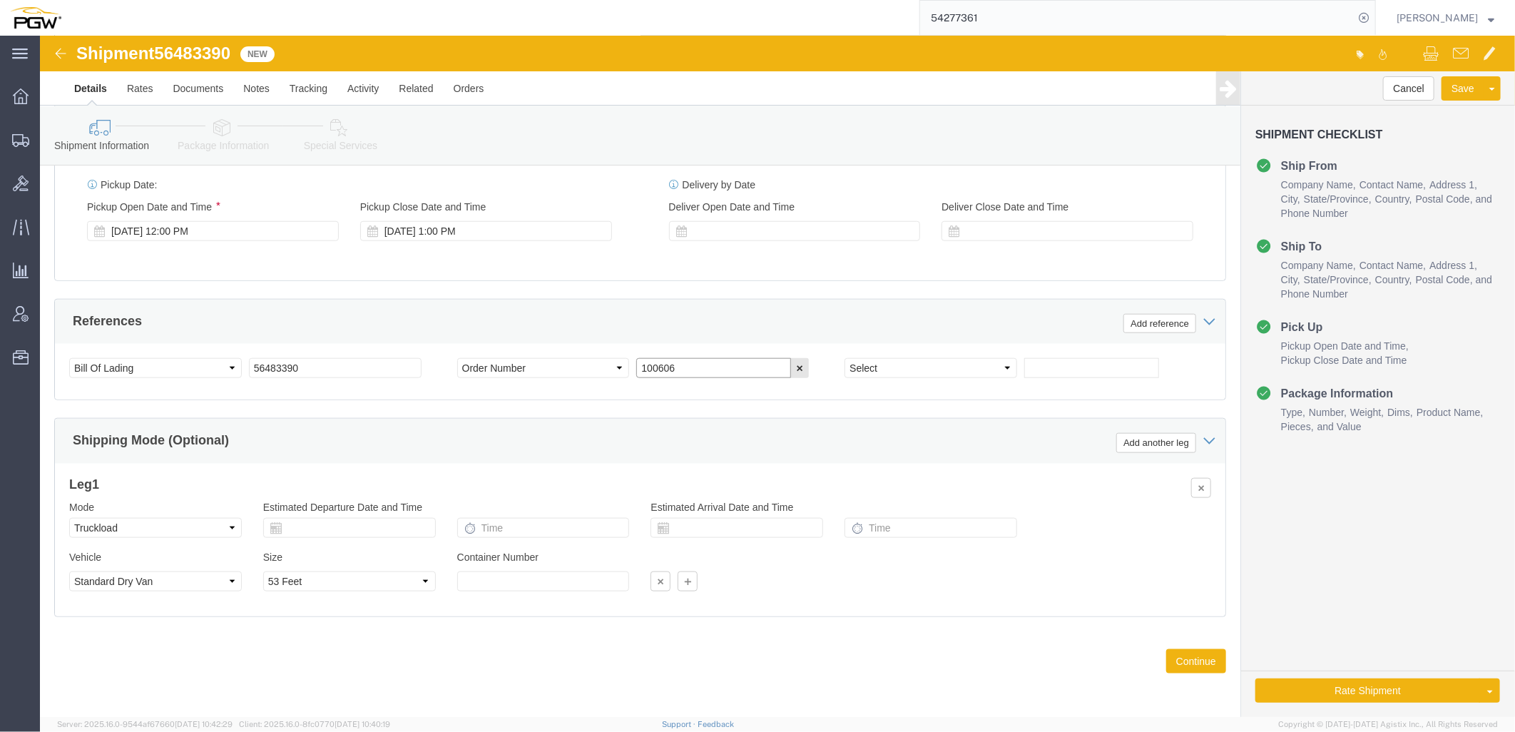
click div "Please fix the following errors Ship From Location Location 5407-PGW Autoglass …"
paste input "667002"
type input "667002"
click icon
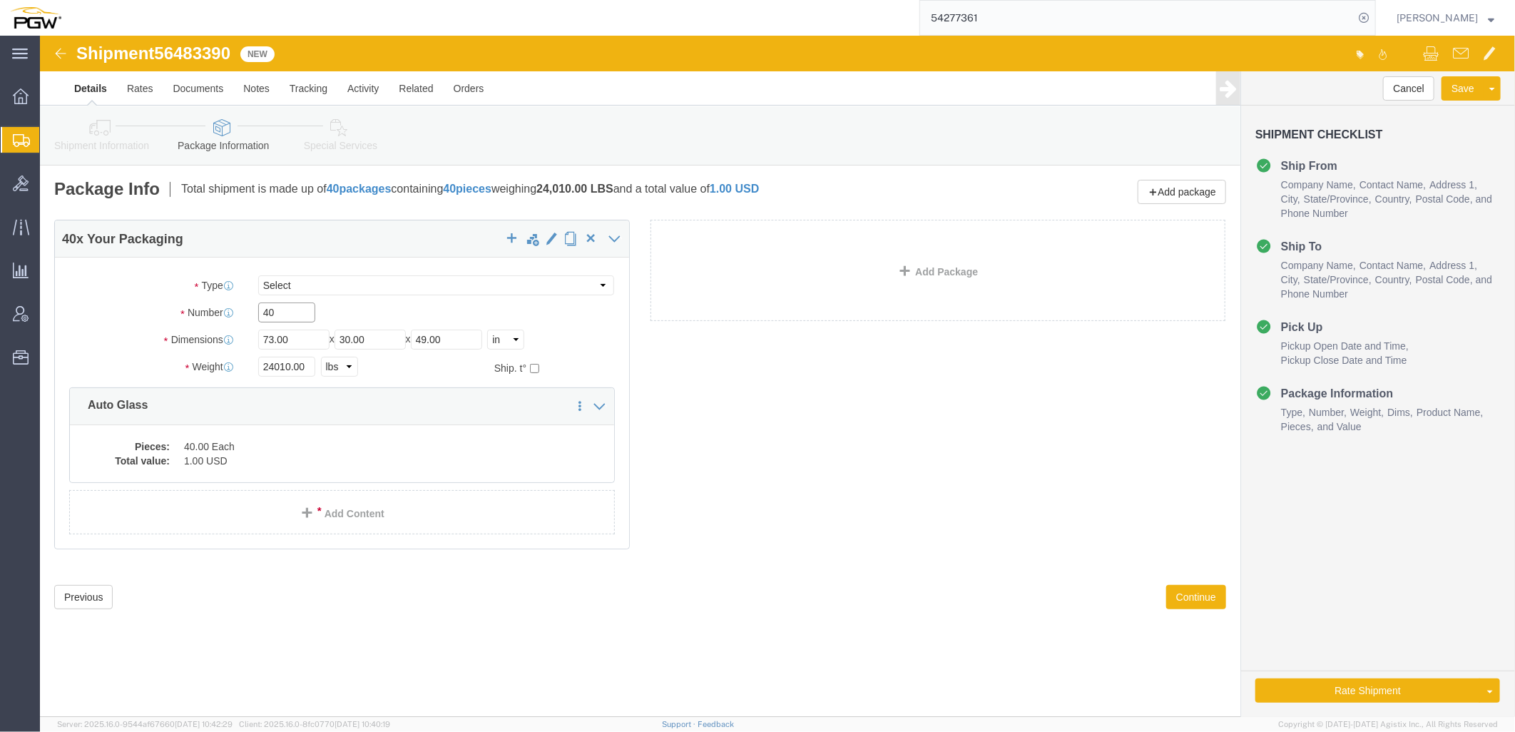
drag, startPoint x: 258, startPoint y: 275, endPoint x: 17, endPoint y: 254, distance: 242.0
click div "Package Type Select Bale(s) Basket(s) Bolt(s) Bottle(s) Buckets Bulk Bundle(s) …"
type input "43"
drag, startPoint x: 250, startPoint y: 330, endPoint x: 36, endPoint y: 334, distance: 214.1
click div "Weight 24010.00 Select kgs lbs Ship. t°"
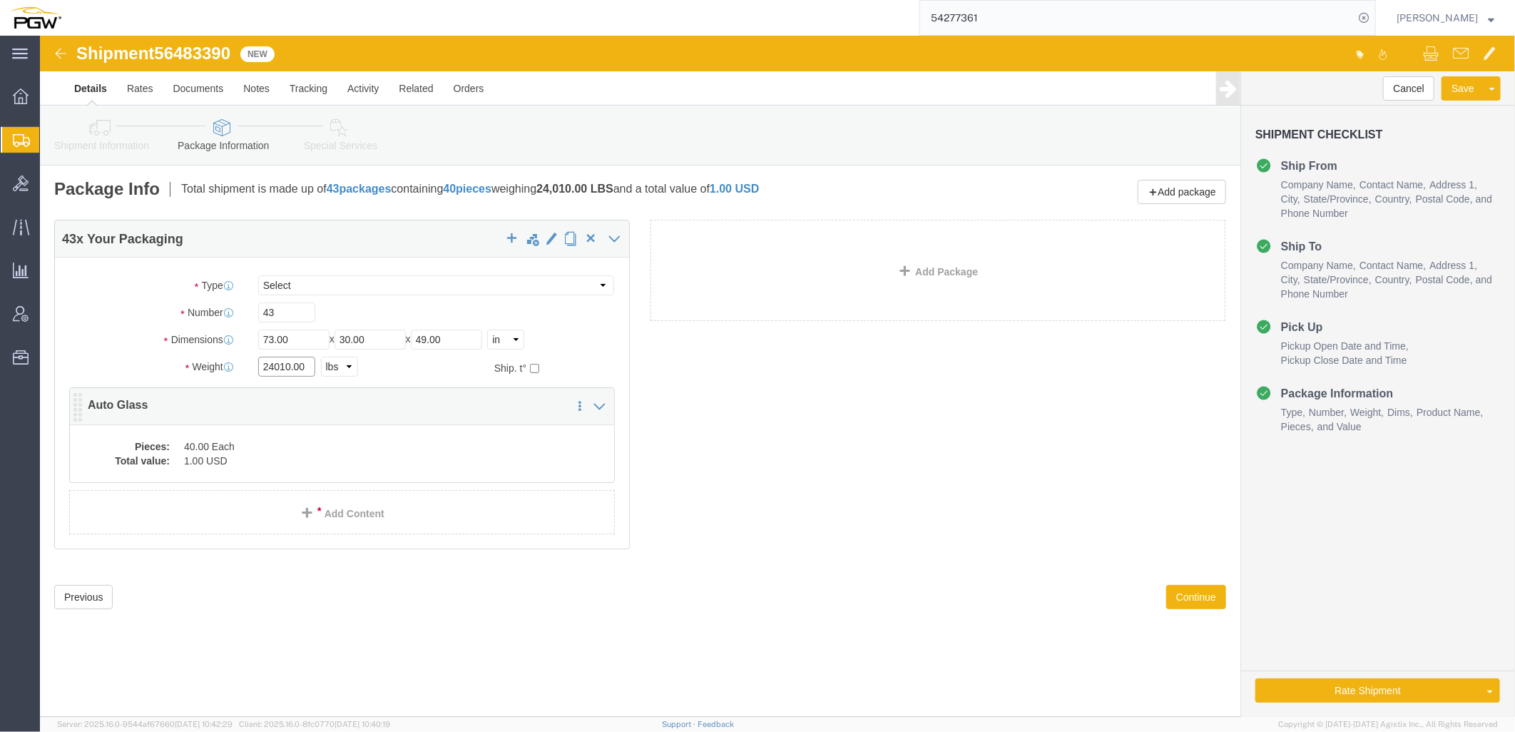
paste input "32473"
type input "32473.00"
click dd "40.00 Each"
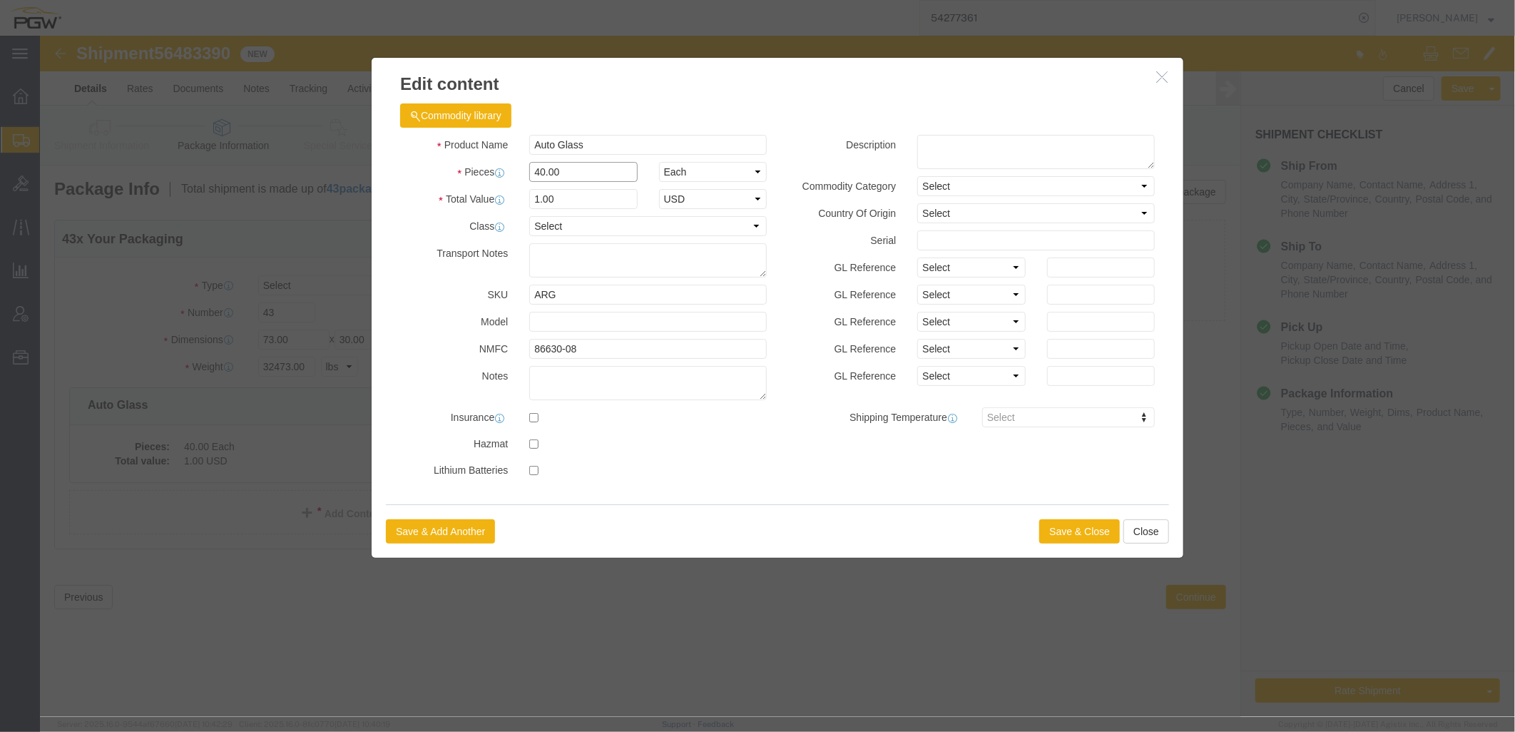
drag, startPoint x: 565, startPoint y: 139, endPoint x: -167, endPoint y: 139, distance: 732.0
click html "Shipment 56483390 New Details Rates Documents Notes Tracking Activity Related O…"
type input "43.00"
type input "1.00"
select select "USD"
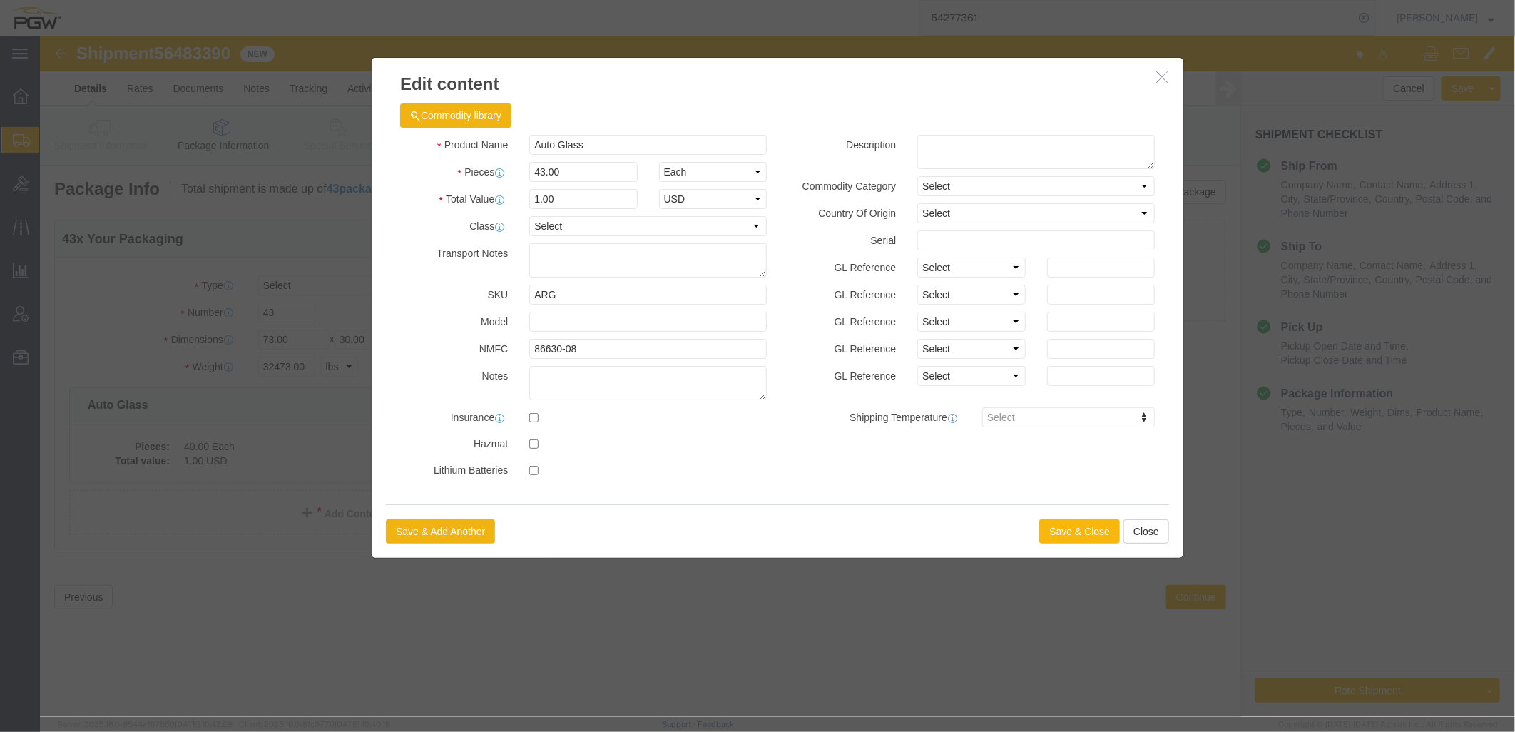
click button "Save & Close"
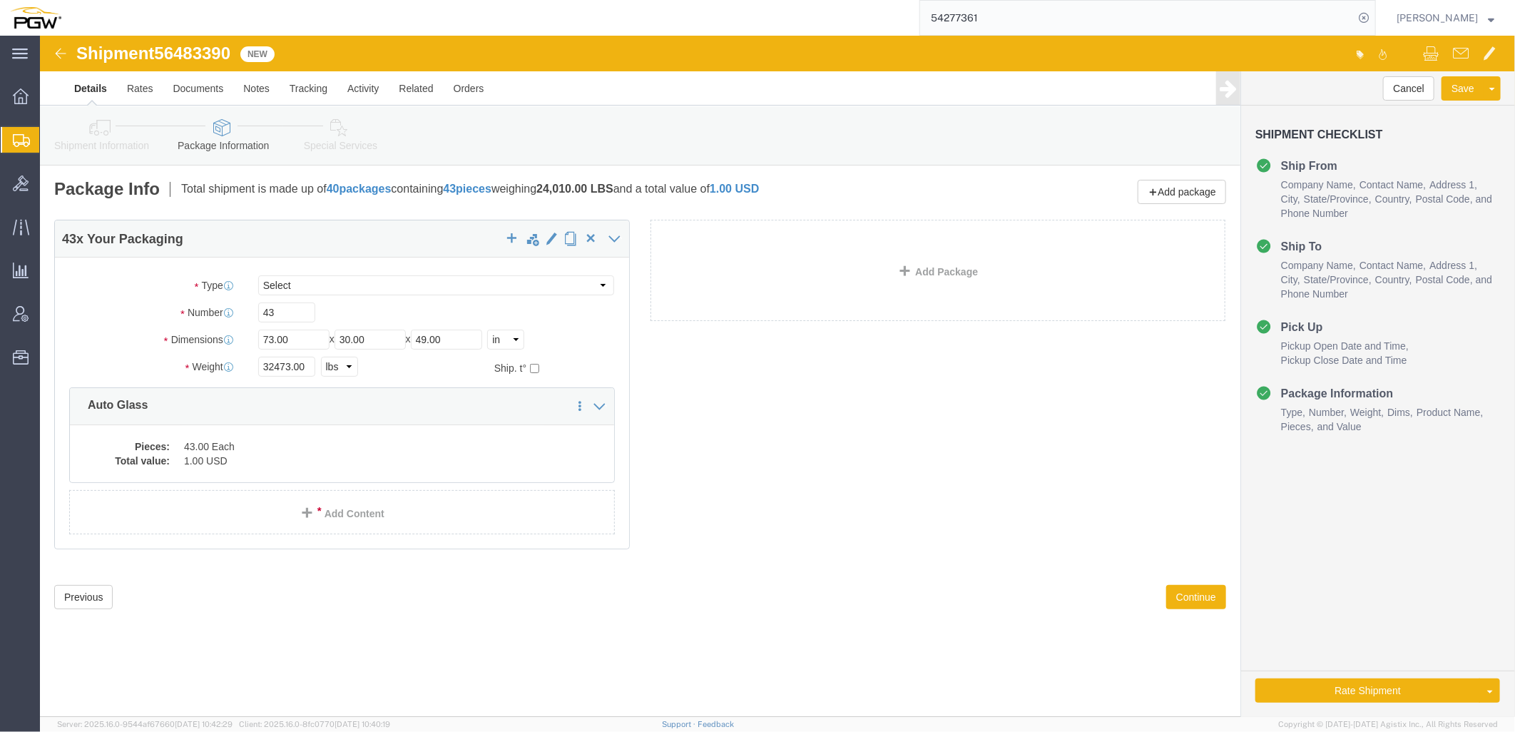
click link "Shipment Information"
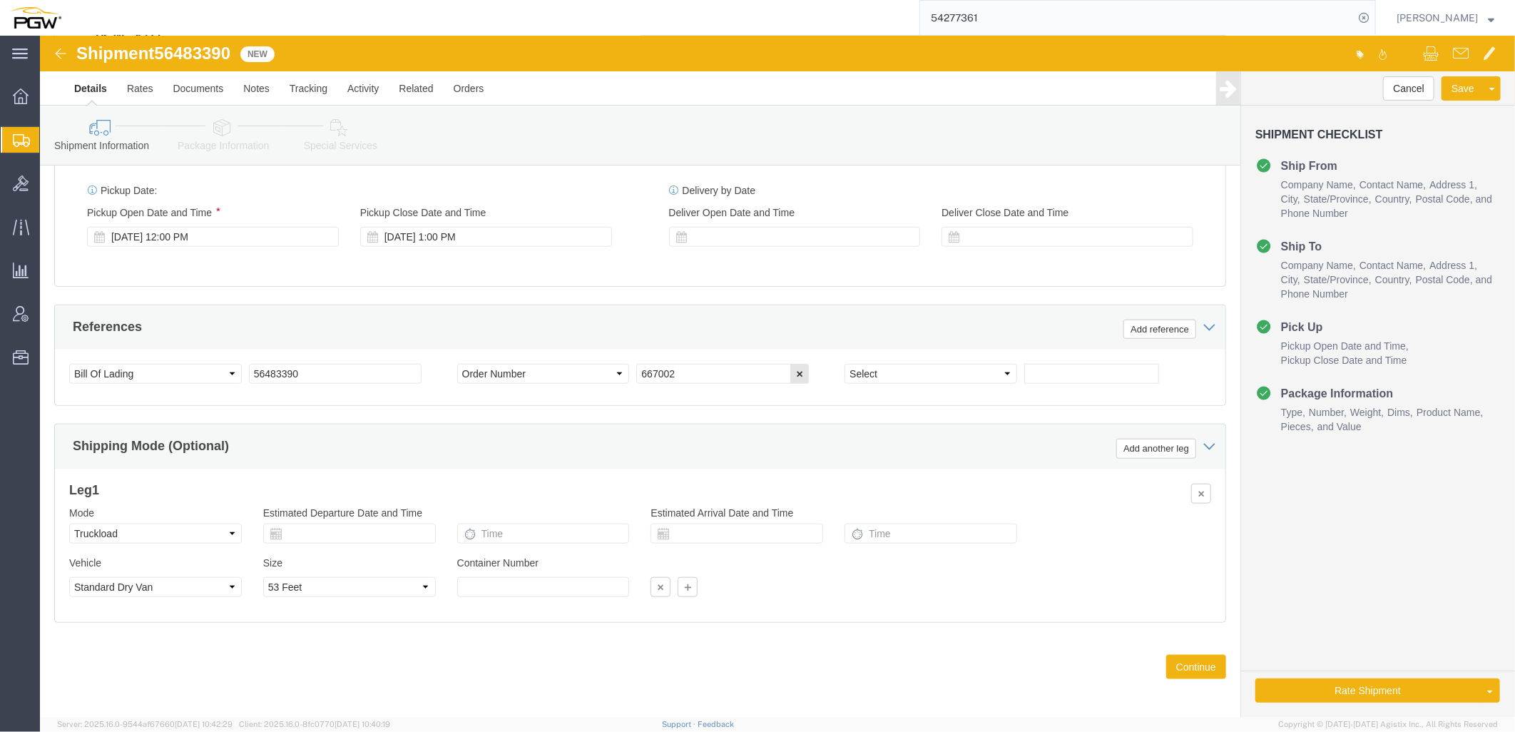
scroll to position [774, 0]
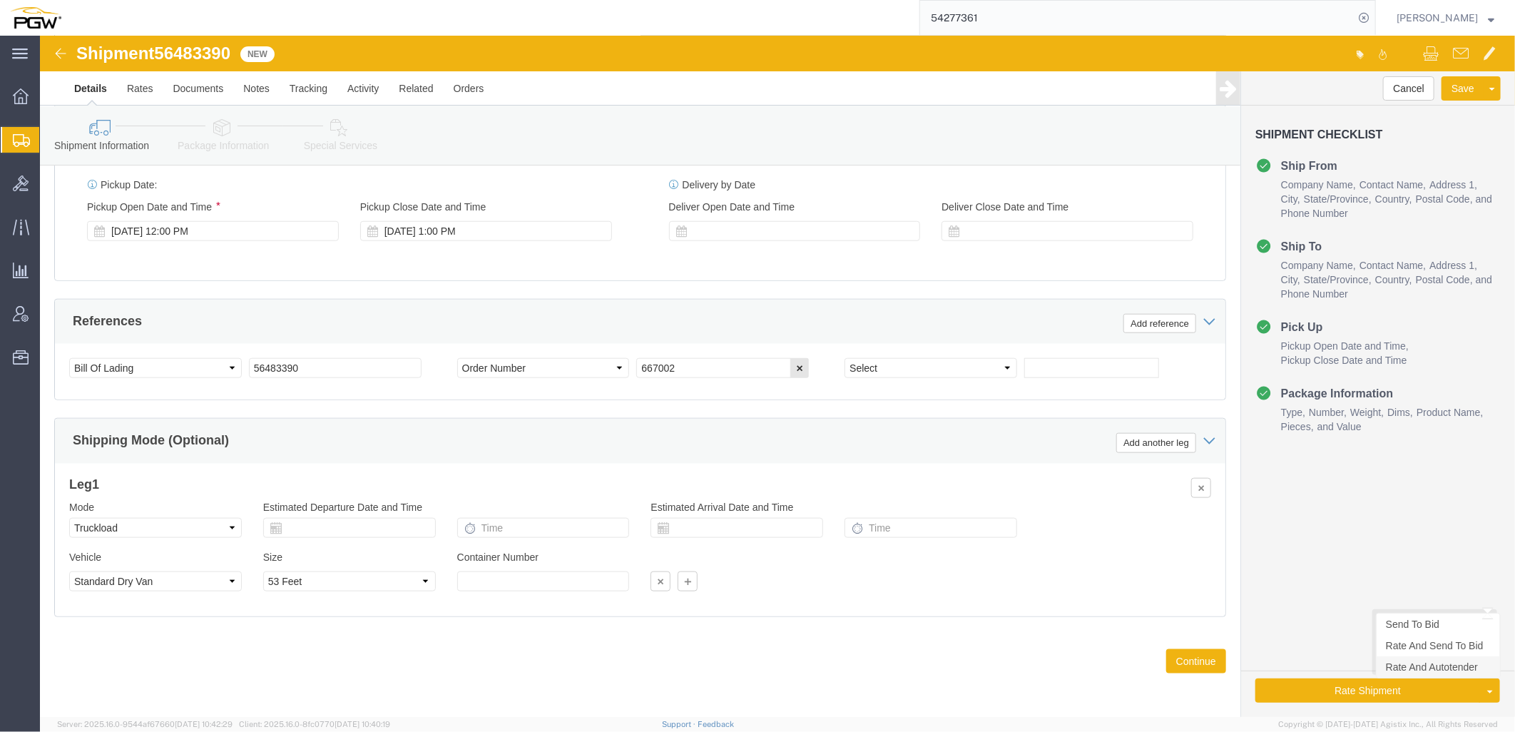
click link "Rate And Autotender"
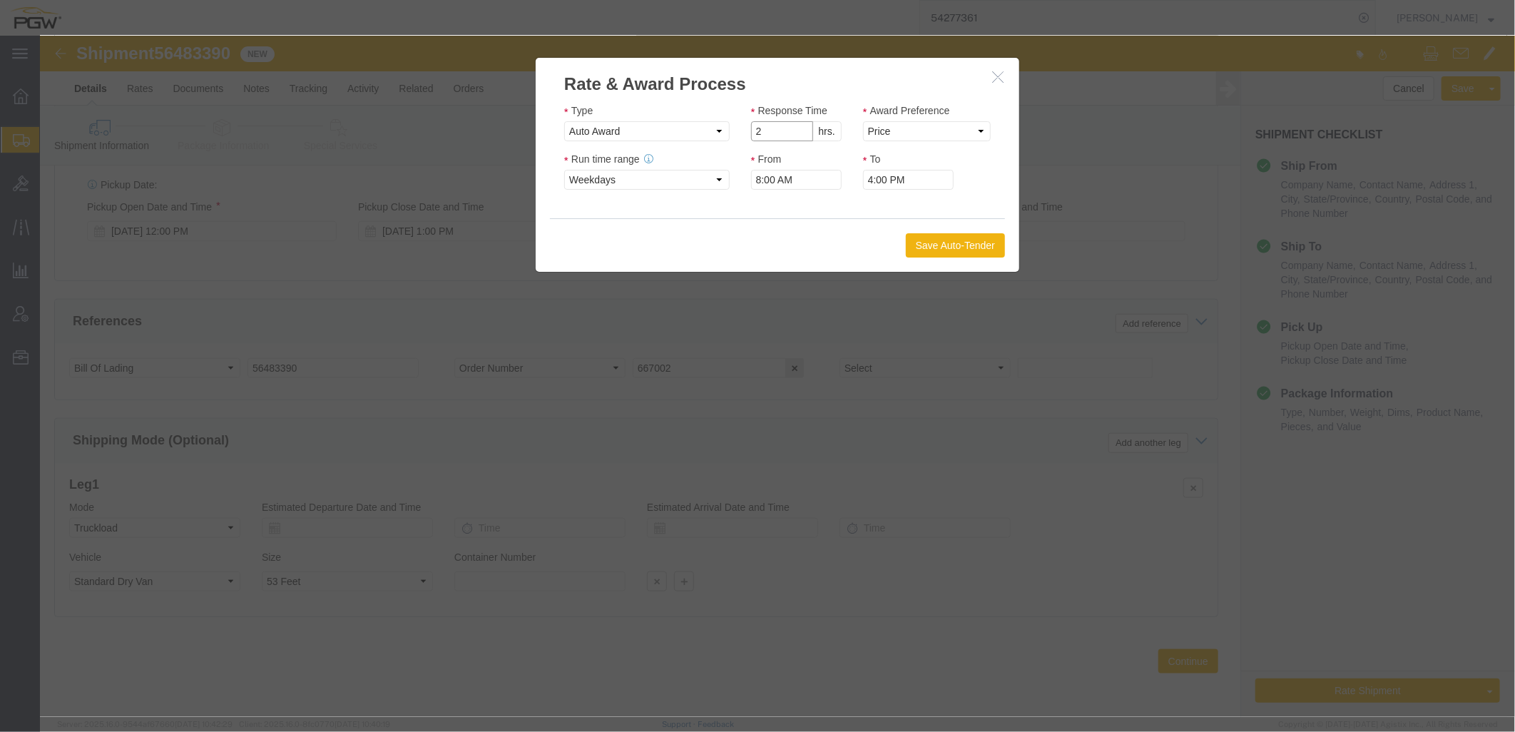
click input "2"
type input "1"
click input "1"
click select "Price Carrier Rank"
select select "LANE_RANK"
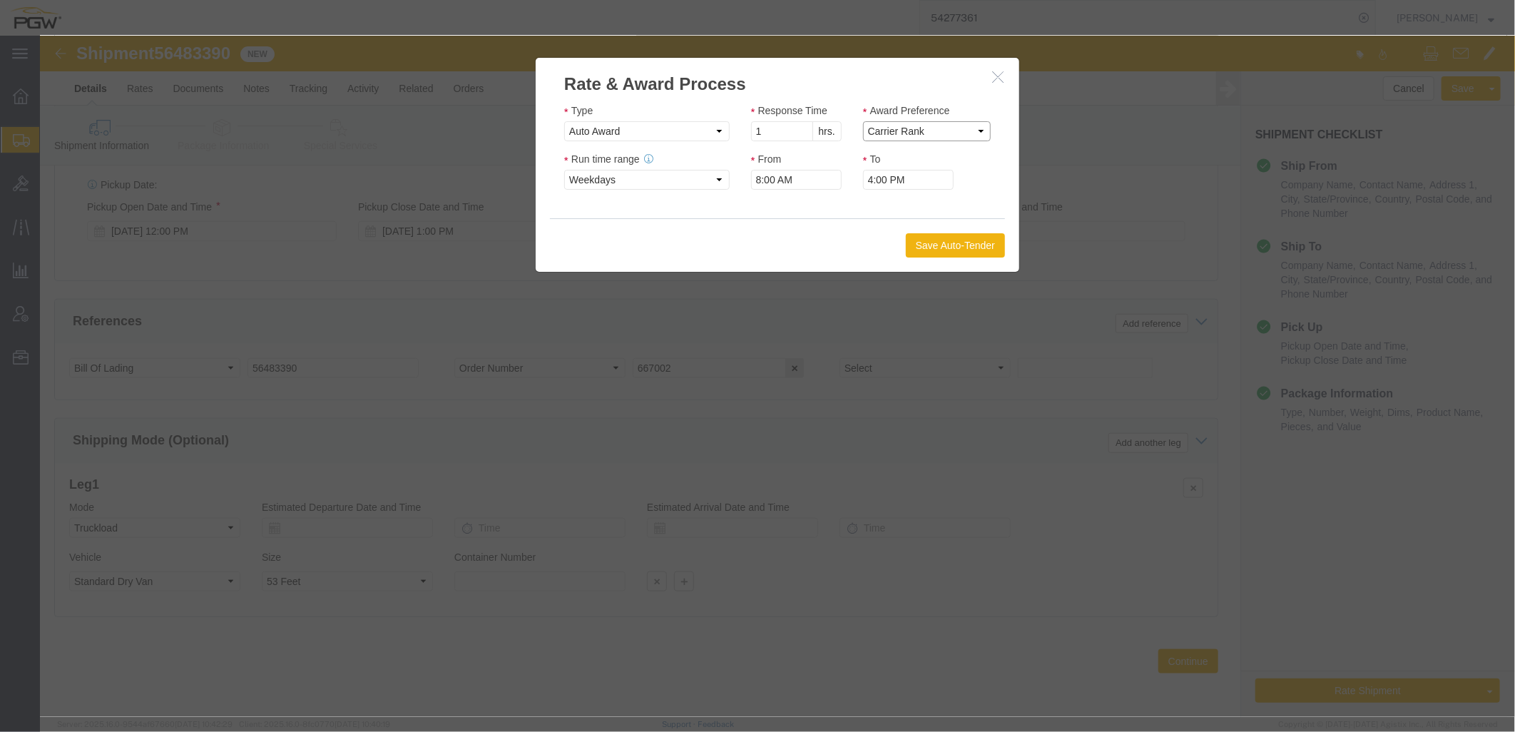
click select "Price Carrier Rank"
click button "Save Auto-Tender"
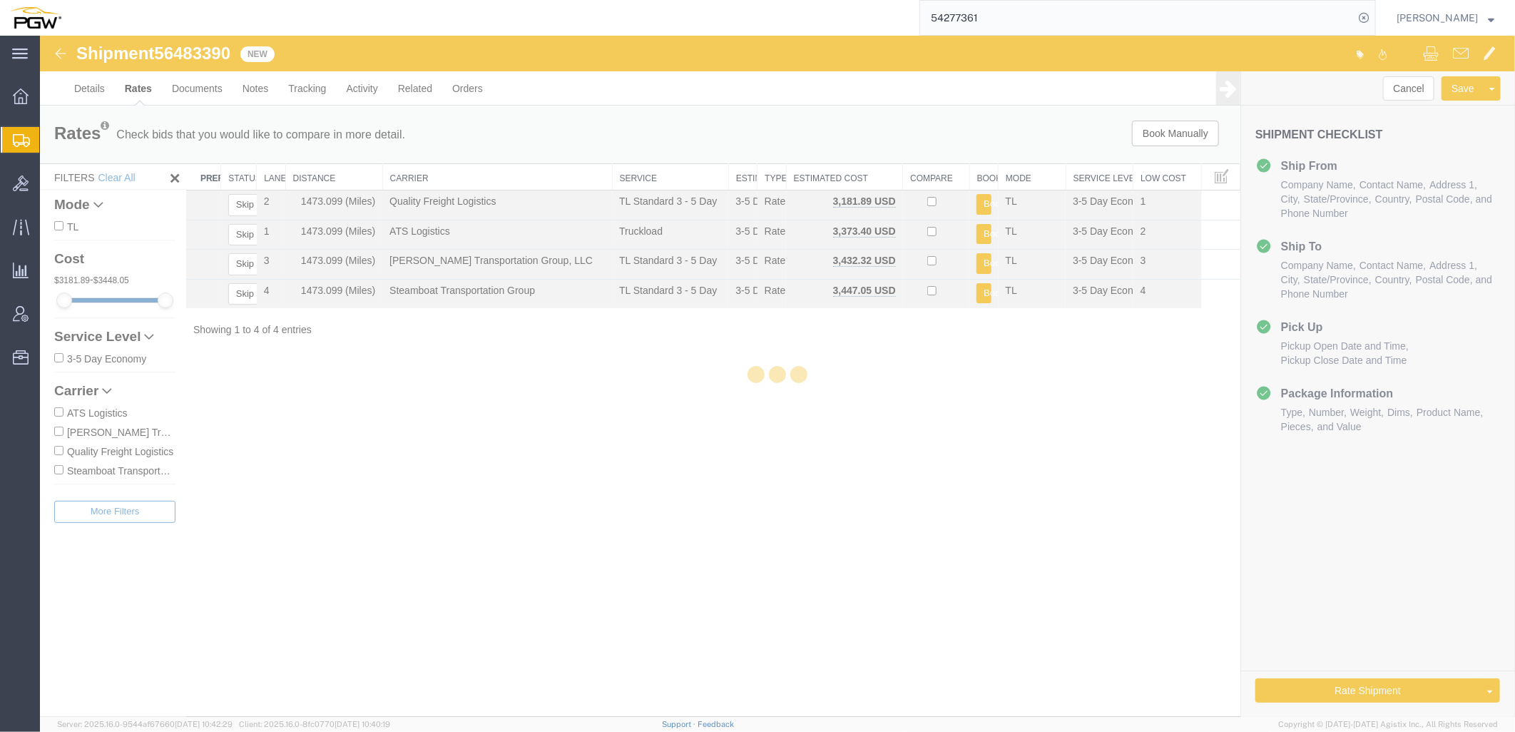
scroll to position [0, 0]
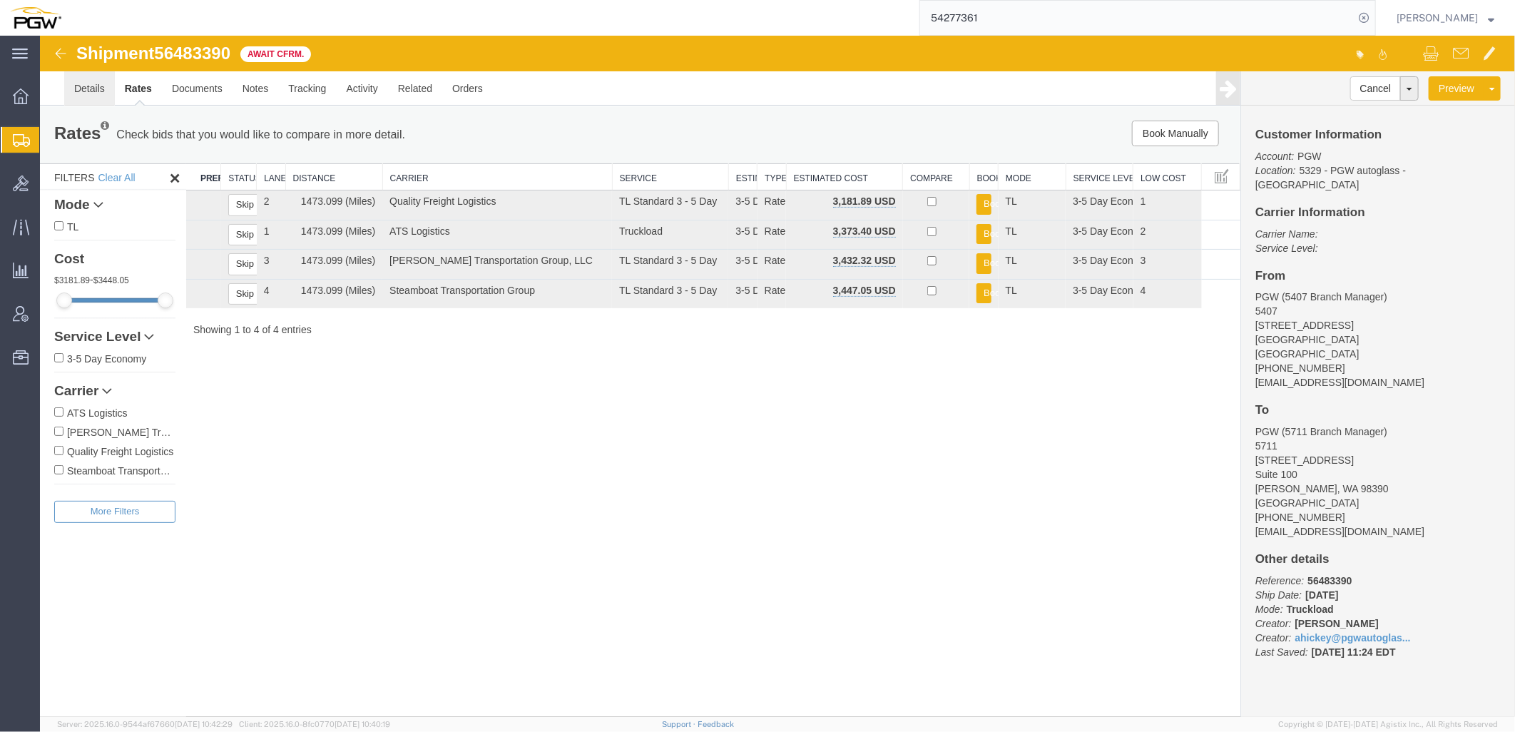
click at [86, 88] on link "Details" at bounding box center [88, 88] width 51 height 34
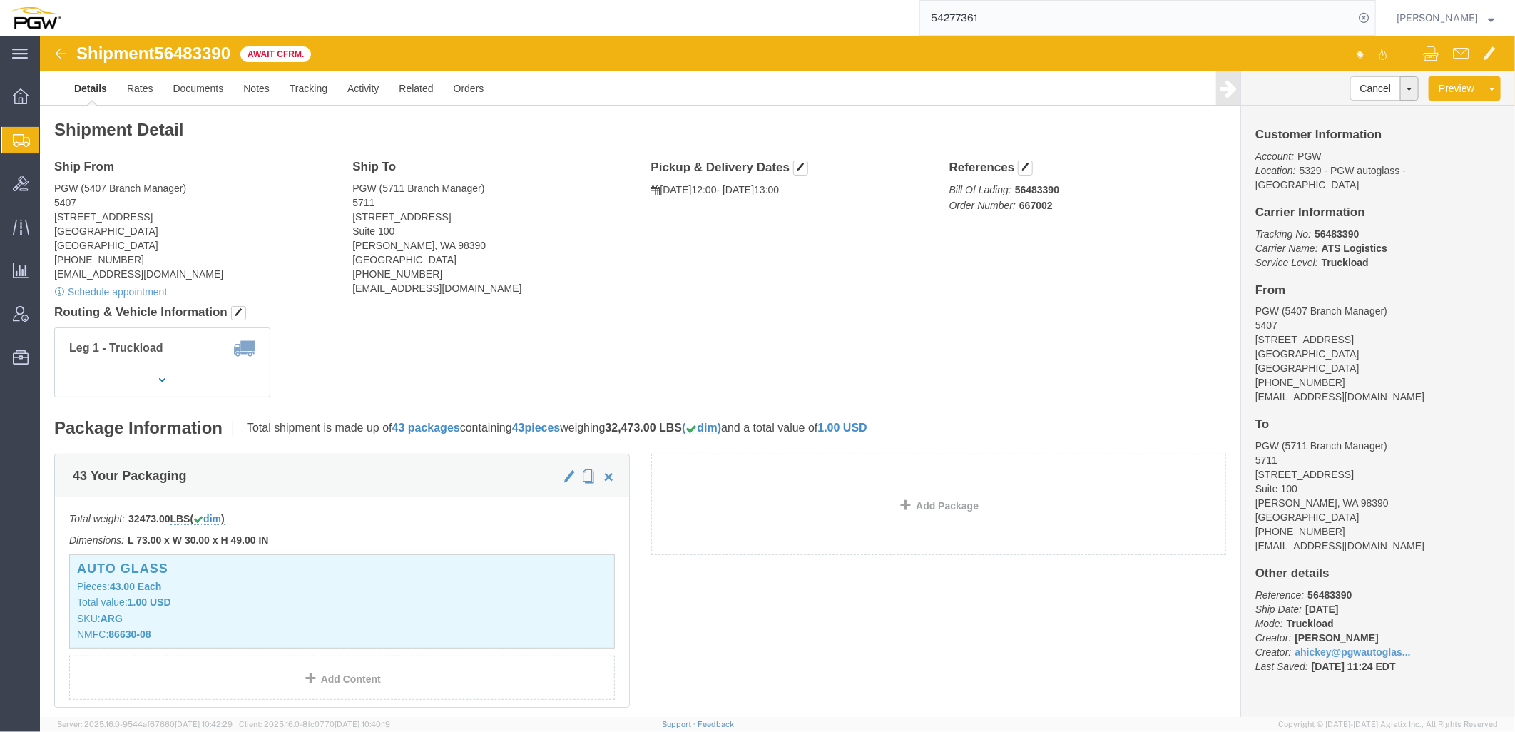
click address "PGW (5711 Branch Manager) 5711 4123 142nd Avenue E Suite 100 Sumner, WA 98390 U…"
click link "Clone Shipment"
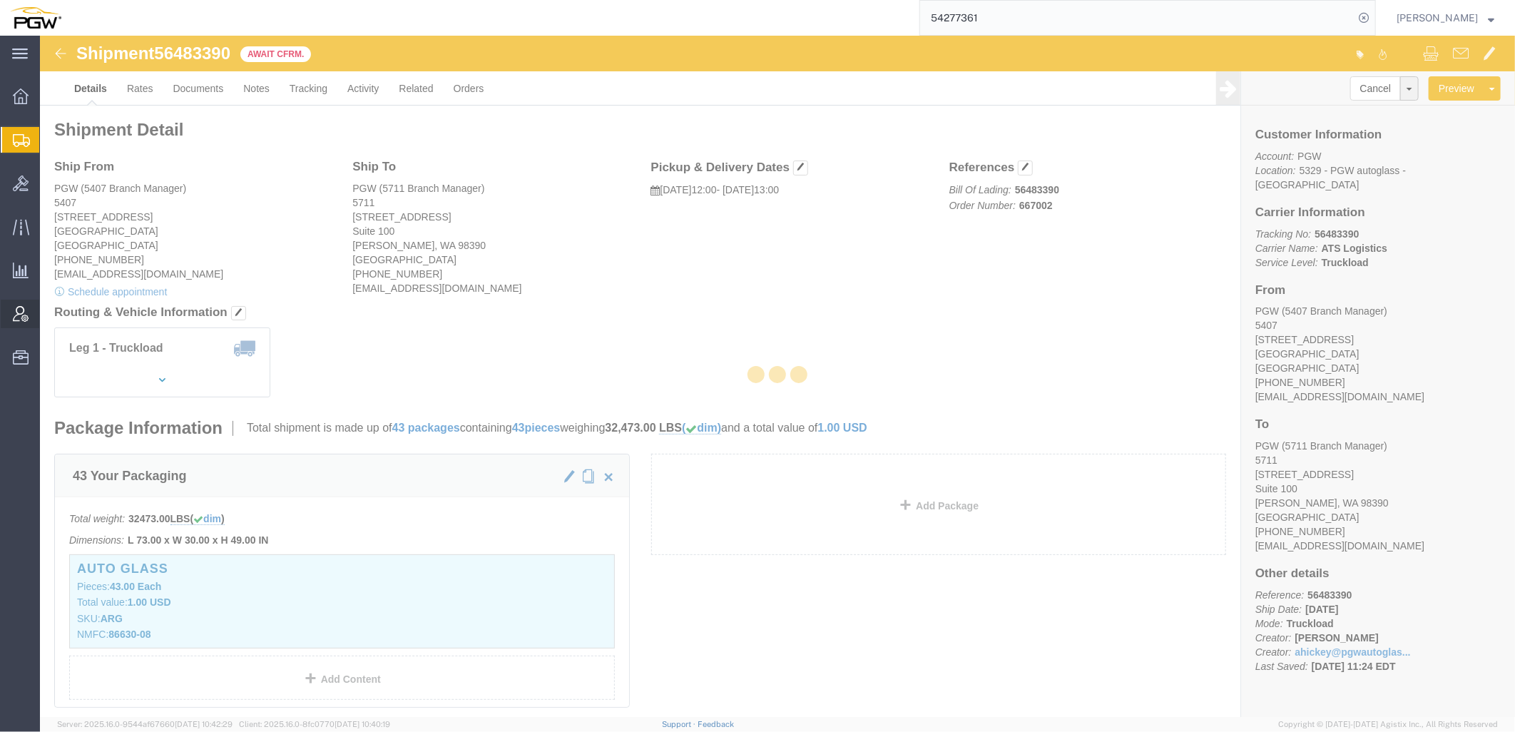
select select "62351"
select select "28467"
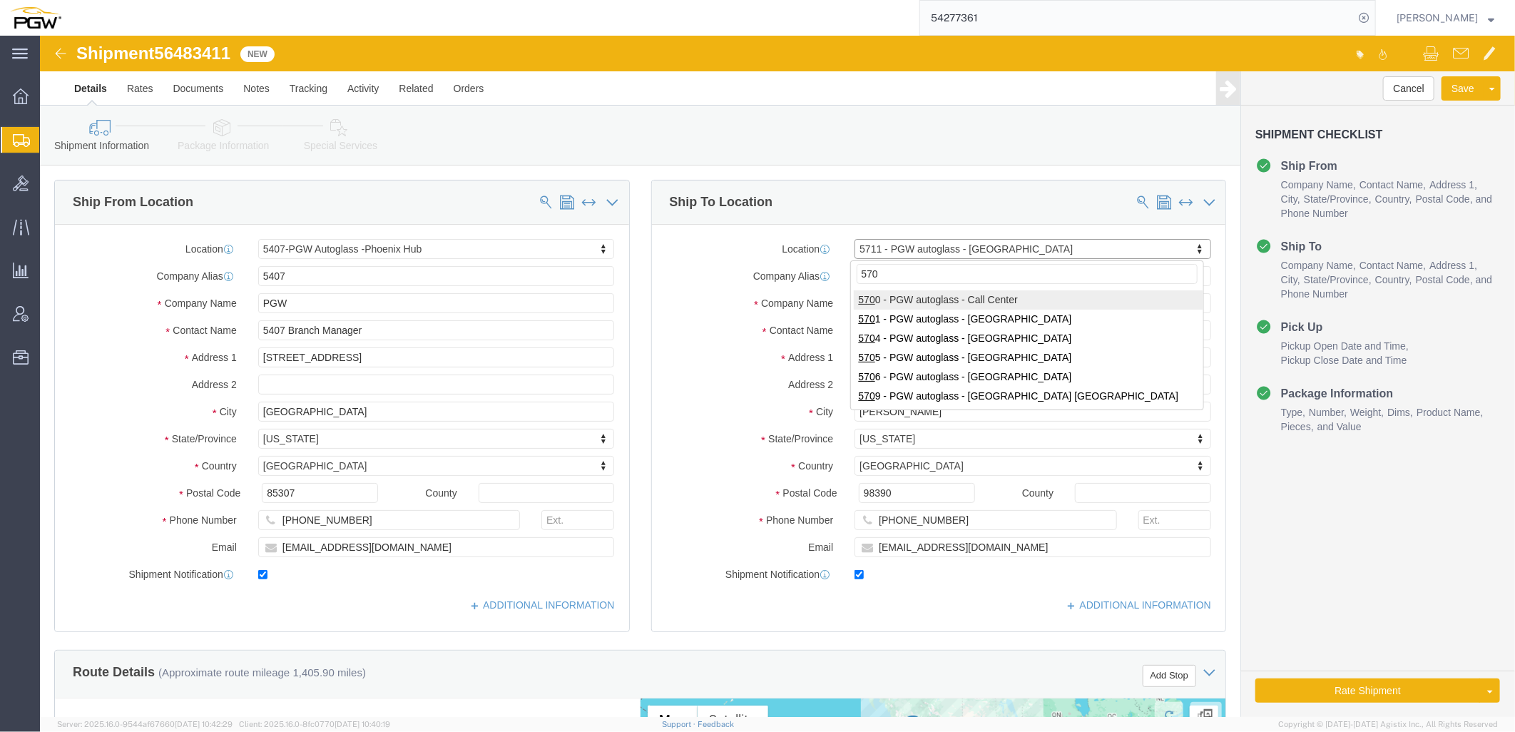
type input "5709"
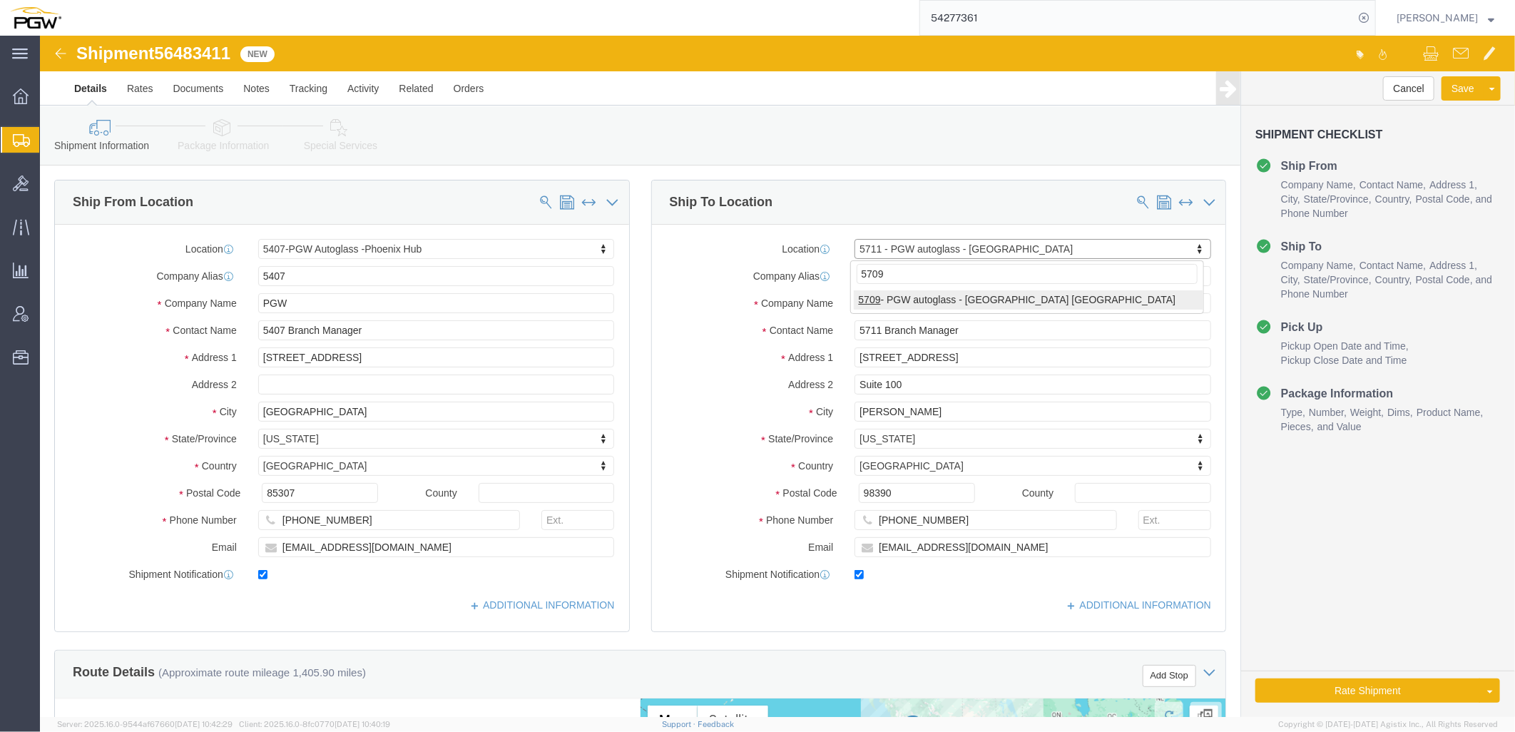
select select "28465"
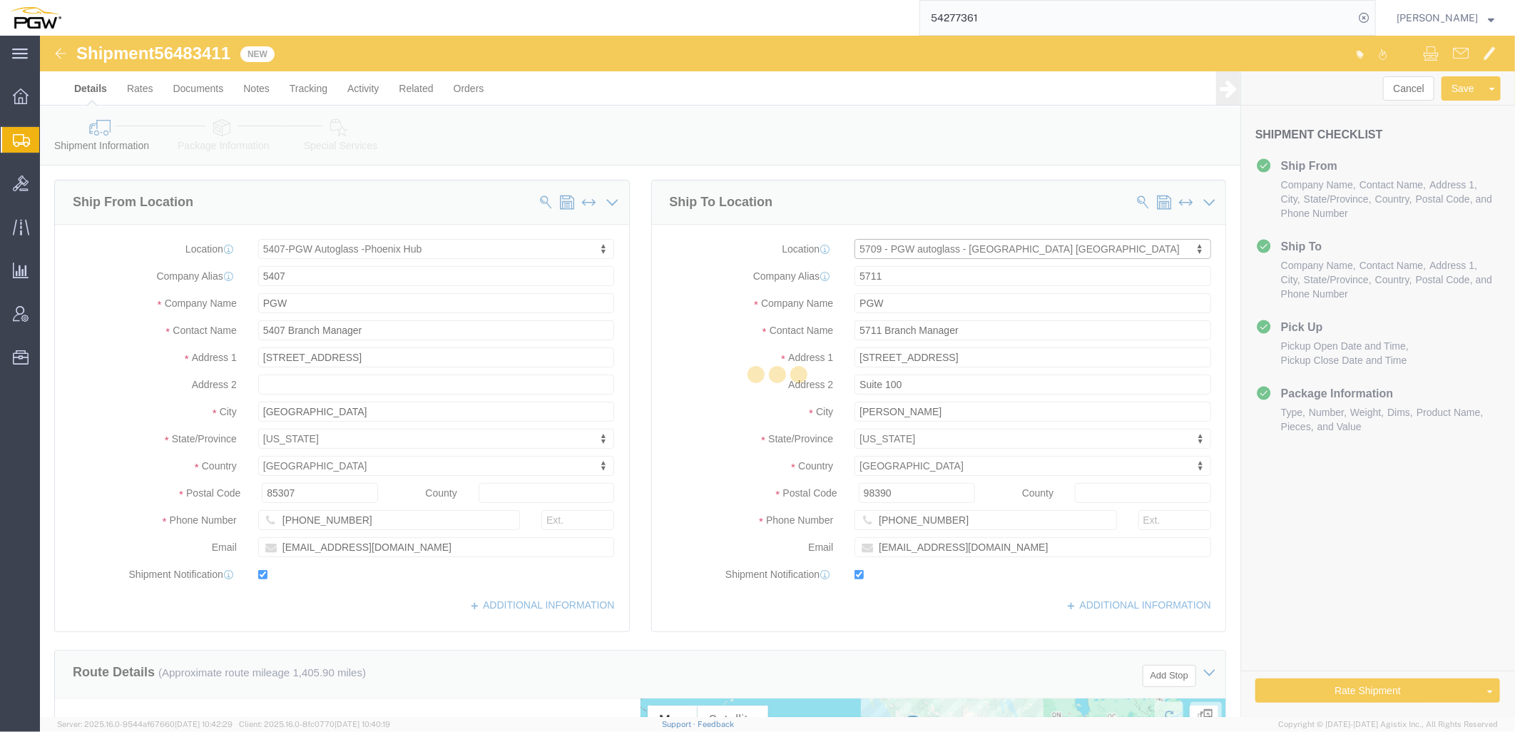
type input "5709"
type input "5709 Branch Manager"
type input "16393 NE Cameron Blvd"
type input "Dock #10"
type input "Portland"
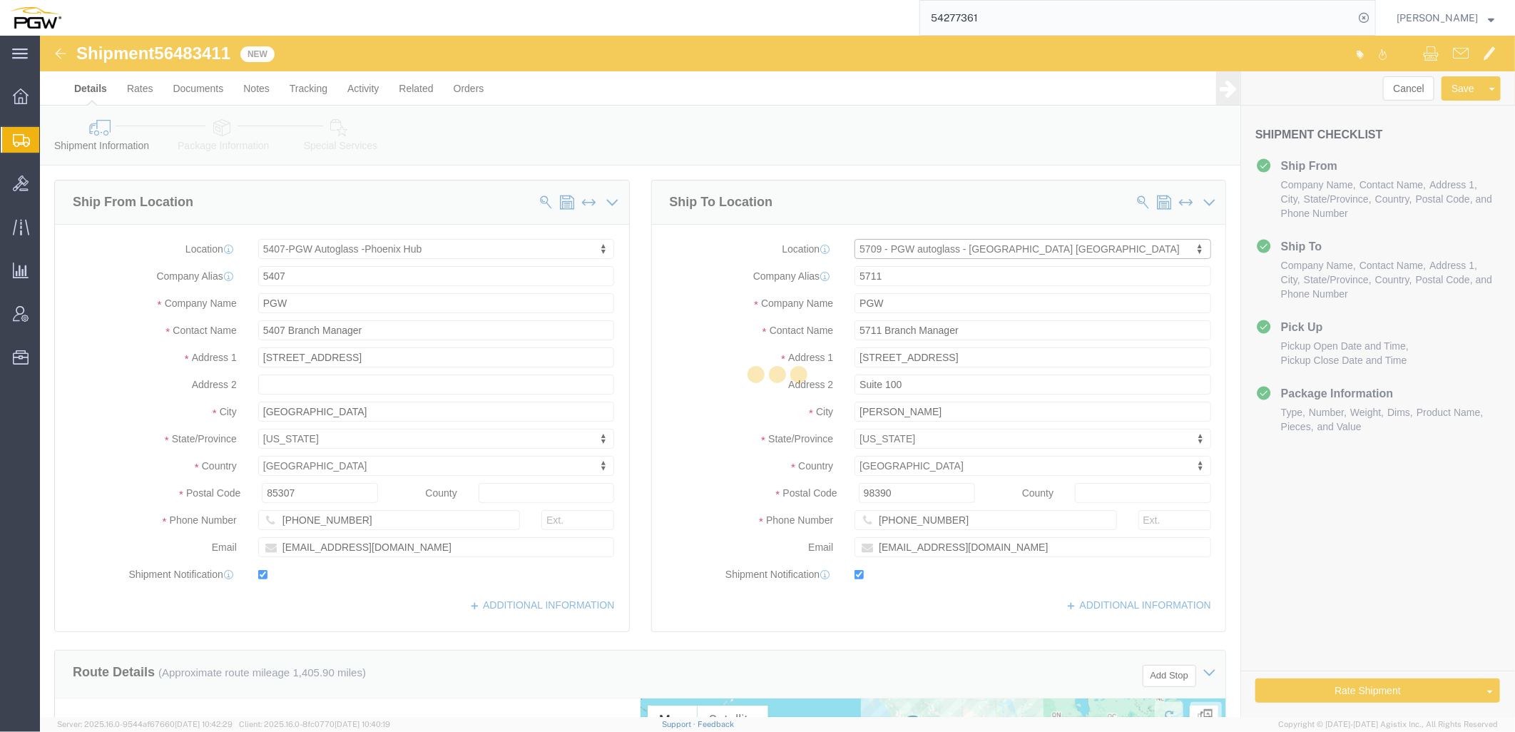
type input "97230"
type input "503-281-8920"
type input "lkqsp_o_pm_5709@pgwag.com"
select select "OR"
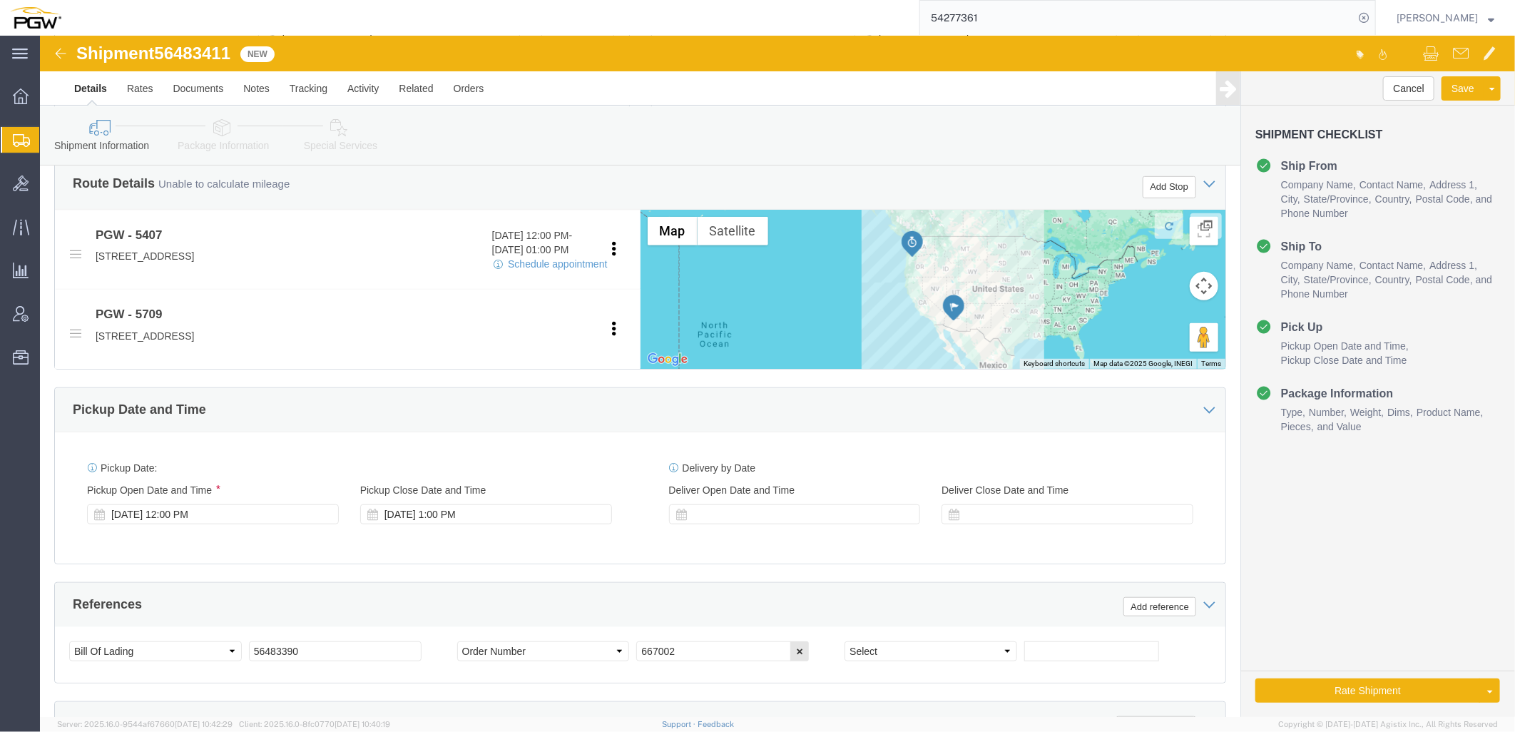
scroll to position [634, 0]
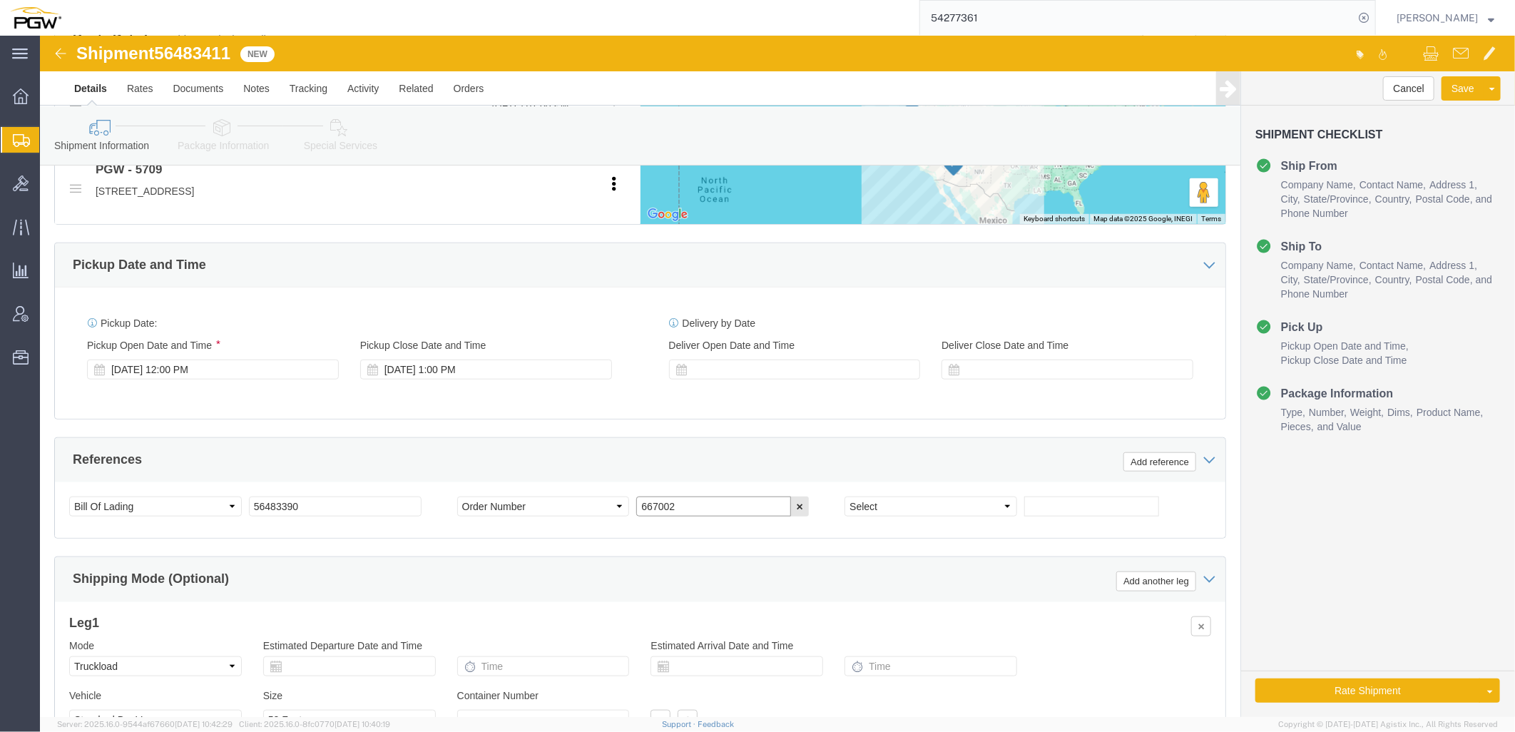
drag, startPoint x: 643, startPoint y: 469, endPoint x: 293, endPoint y: 405, distance: 356.3
click div "References Add reference Select Account Type Activity ID Airline Appointment Nu…"
paste input "1"
type input "667001"
drag, startPoint x: 120, startPoint y: 14, endPoint x: 197, endPoint y: 15, distance: 77.1
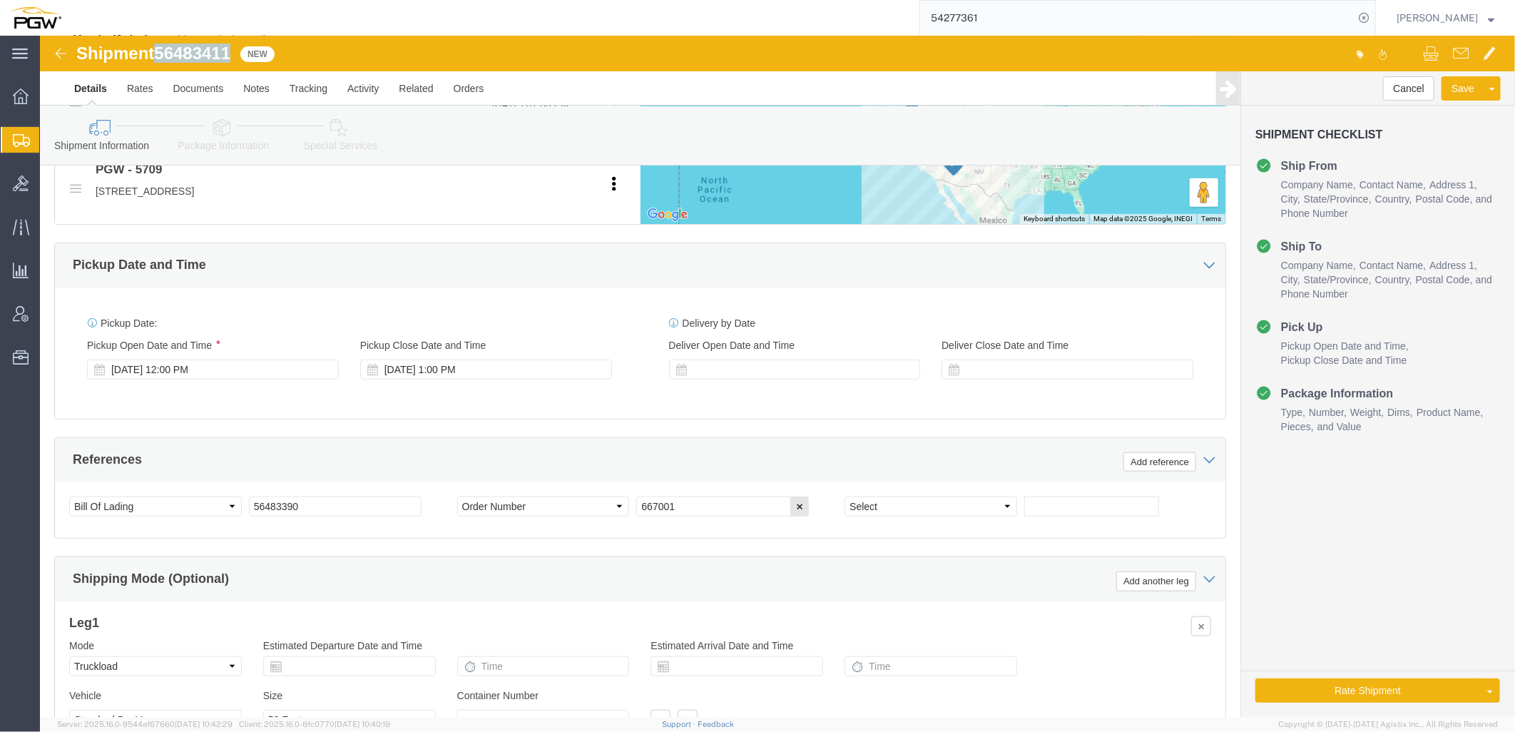
click div "Shipment 56483411 New"
copy span "56483411"
drag, startPoint x: 293, startPoint y: 474, endPoint x: 30, endPoint y: 434, distance: 265.7
click div "References Add reference Select Account Type Activity ID Airline Appointment Nu…"
paste input "411"
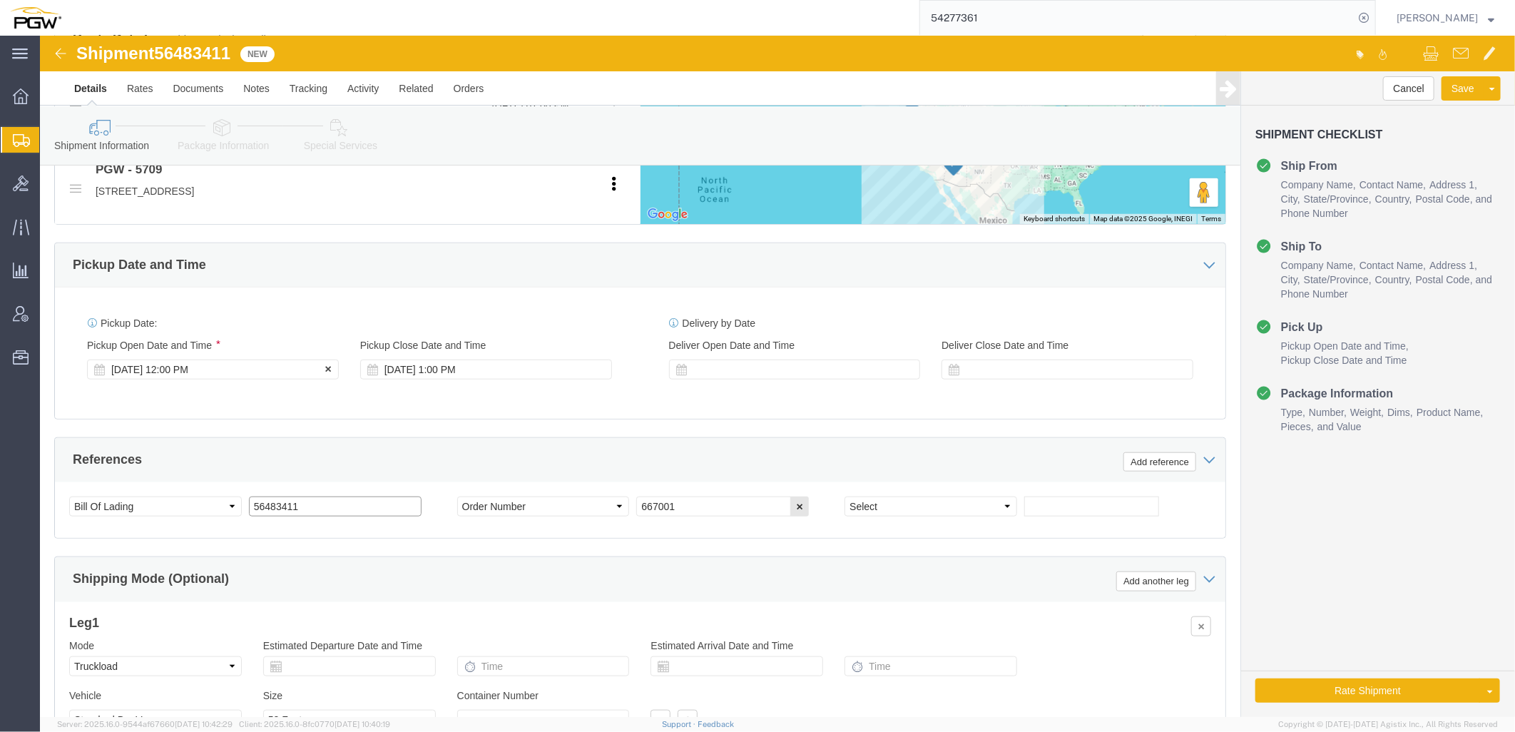
type input "56483411"
click div "Aug 15 2025 12:00 PM"
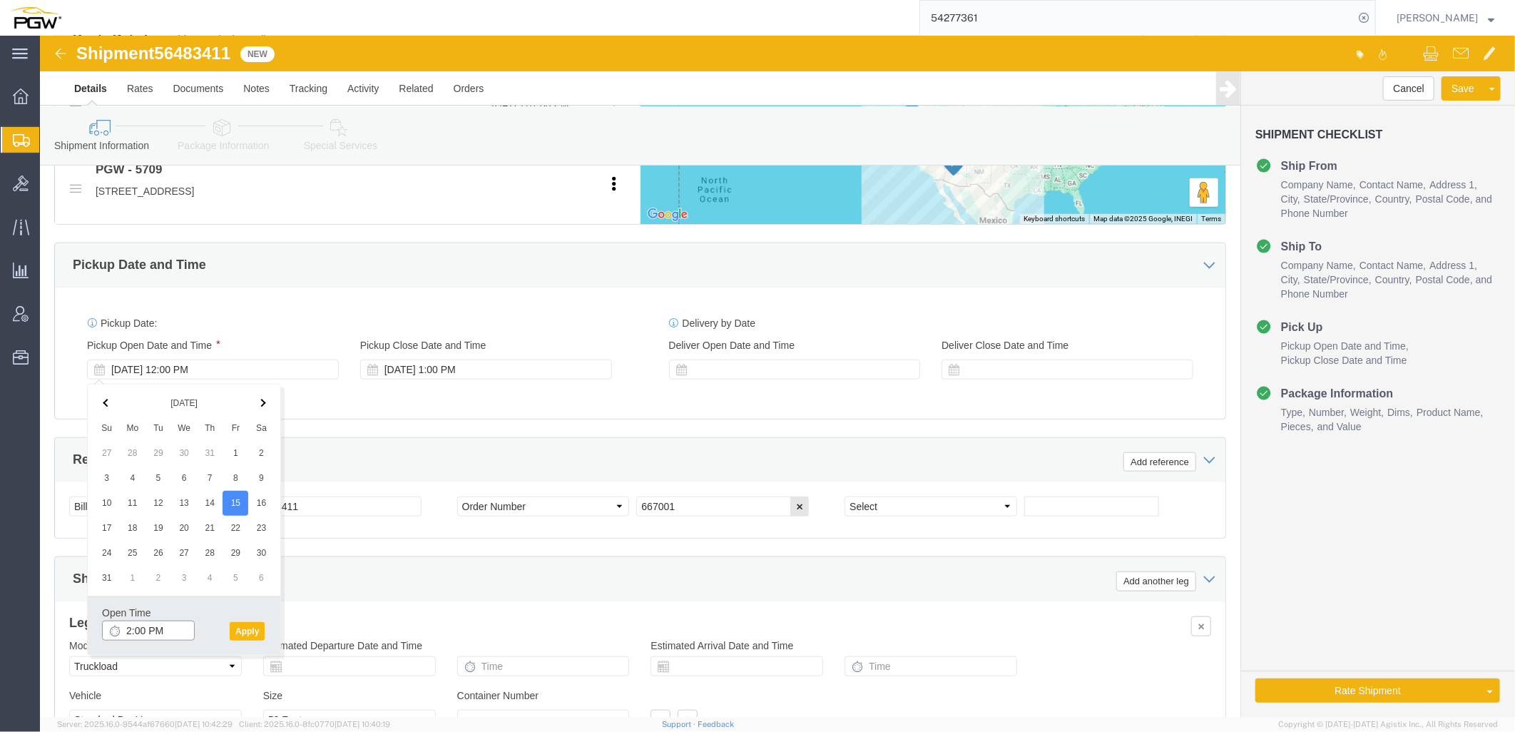
type input "2:00 PM"
click button "Apply"
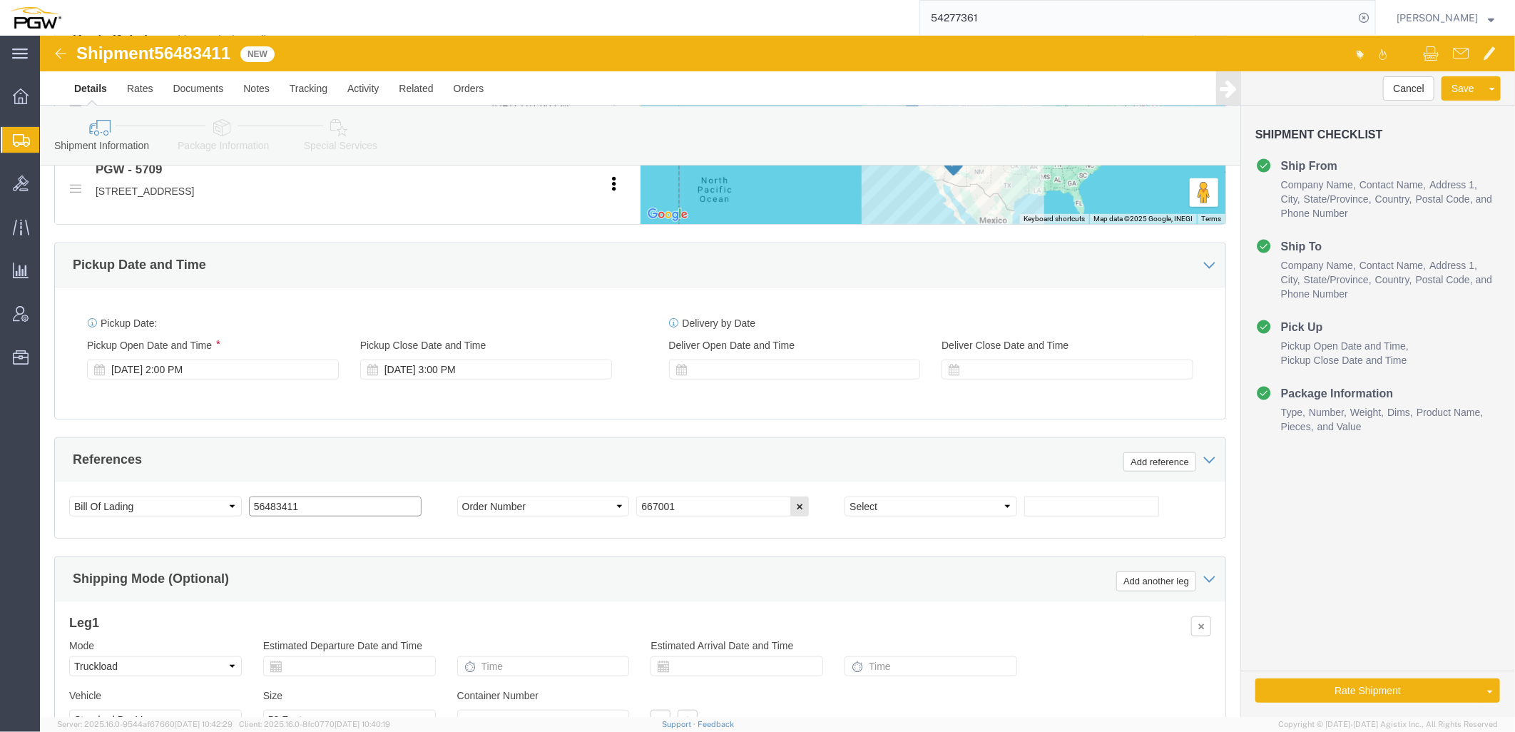
drag, startPoint x: 275, startPoint y: 472, endPoint x: -1005, endPoint y: 348, distance: 1285.2
click html "Shipment 56483411 New Details Rates Documents Notes Tracking Activity Related O…"
click link "Package Information"
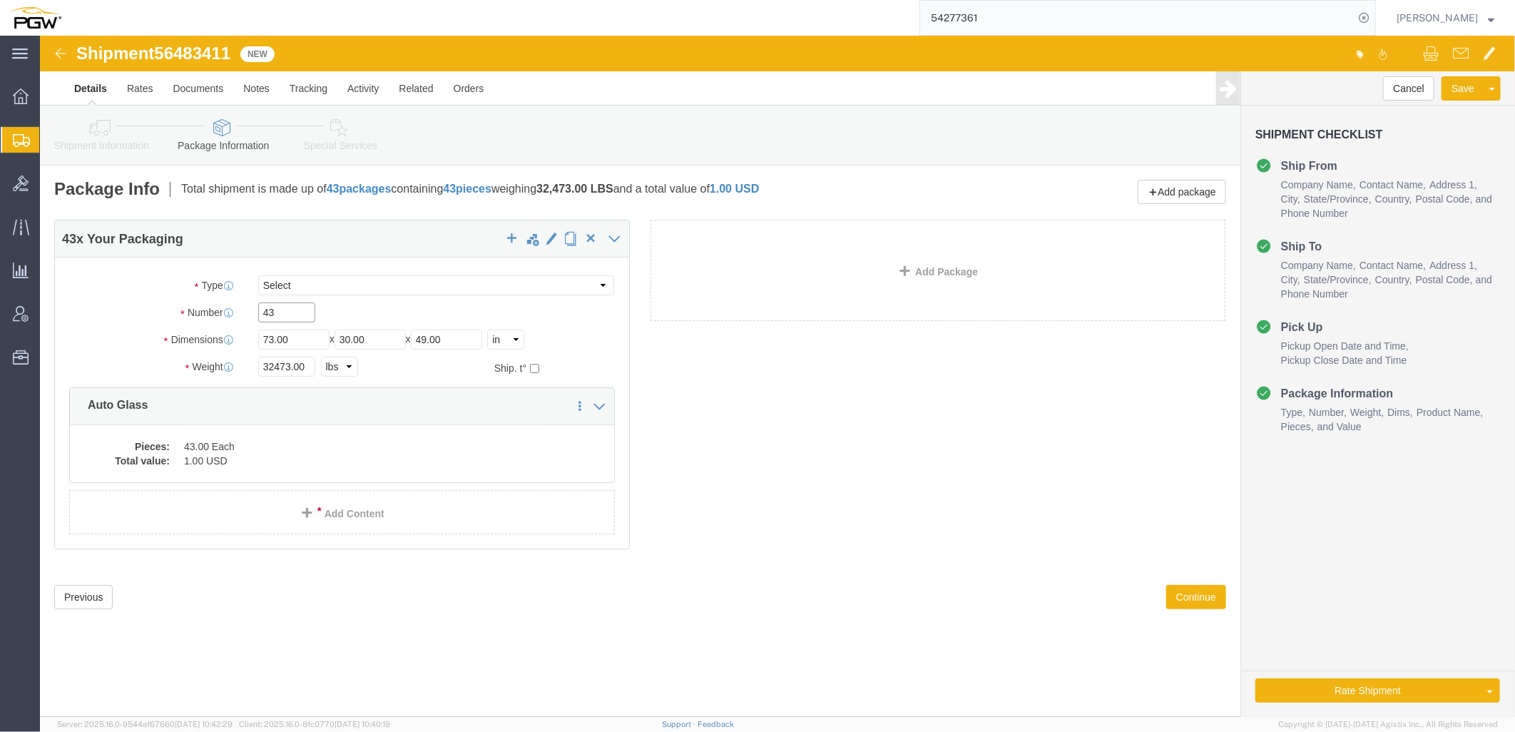
drag, startPoint x: 253, startPoint y: 277, endPoint x: -434, endPoint y: 252, distance: 687.5
click html "Shipment 56483411 New Details Rates Documents Notes Tracking Activity Related O…"
paste input "38"
type input "38"
drag, startPoint x: 250, startPoint y: 332, endPoint x: -177, endPoint y: 311, distance: 427.1
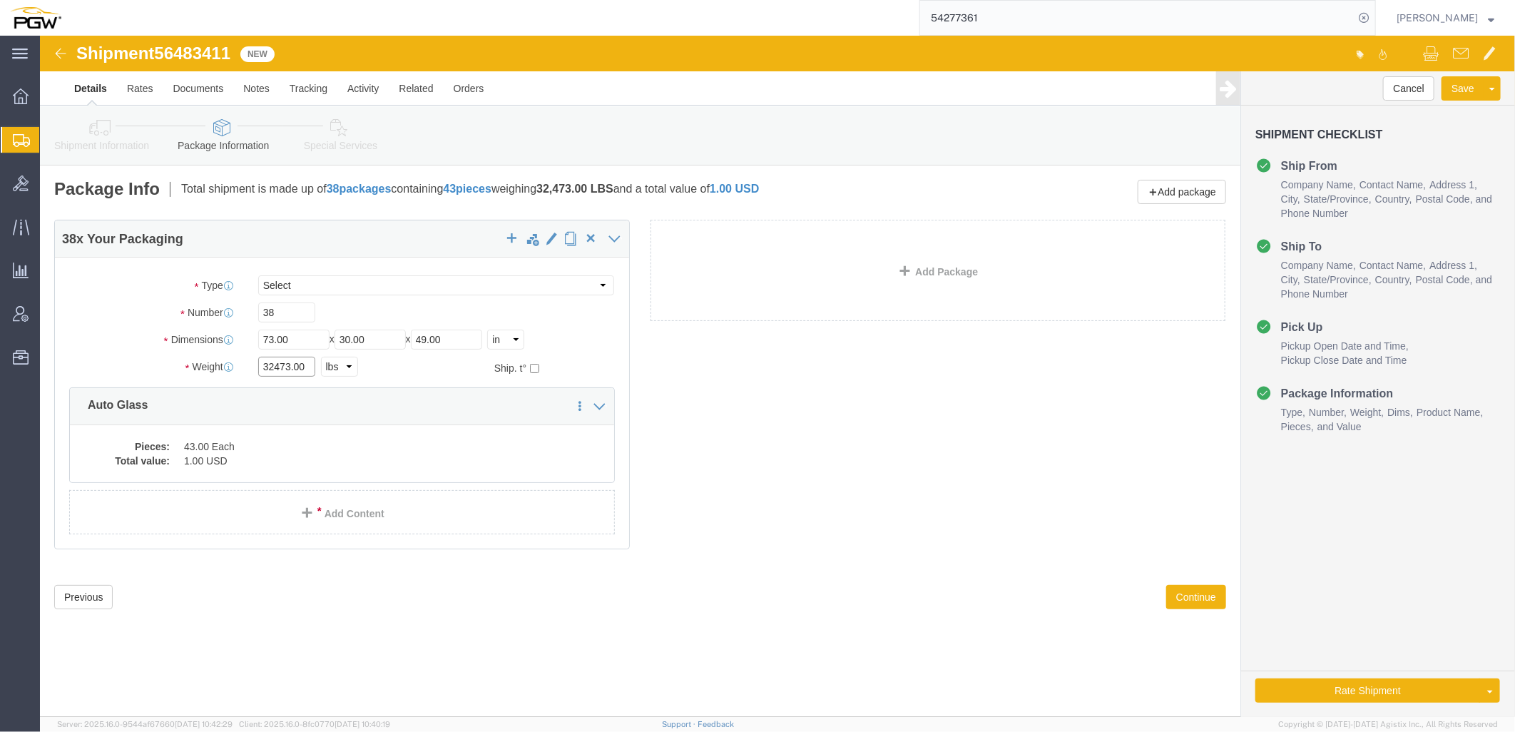
click html "Shipment 56483411 New Details Rates Documents Notes Tracking Activity Related O…"
paste input "0117"
type input "30117.00"
click dd "43.00 Each"
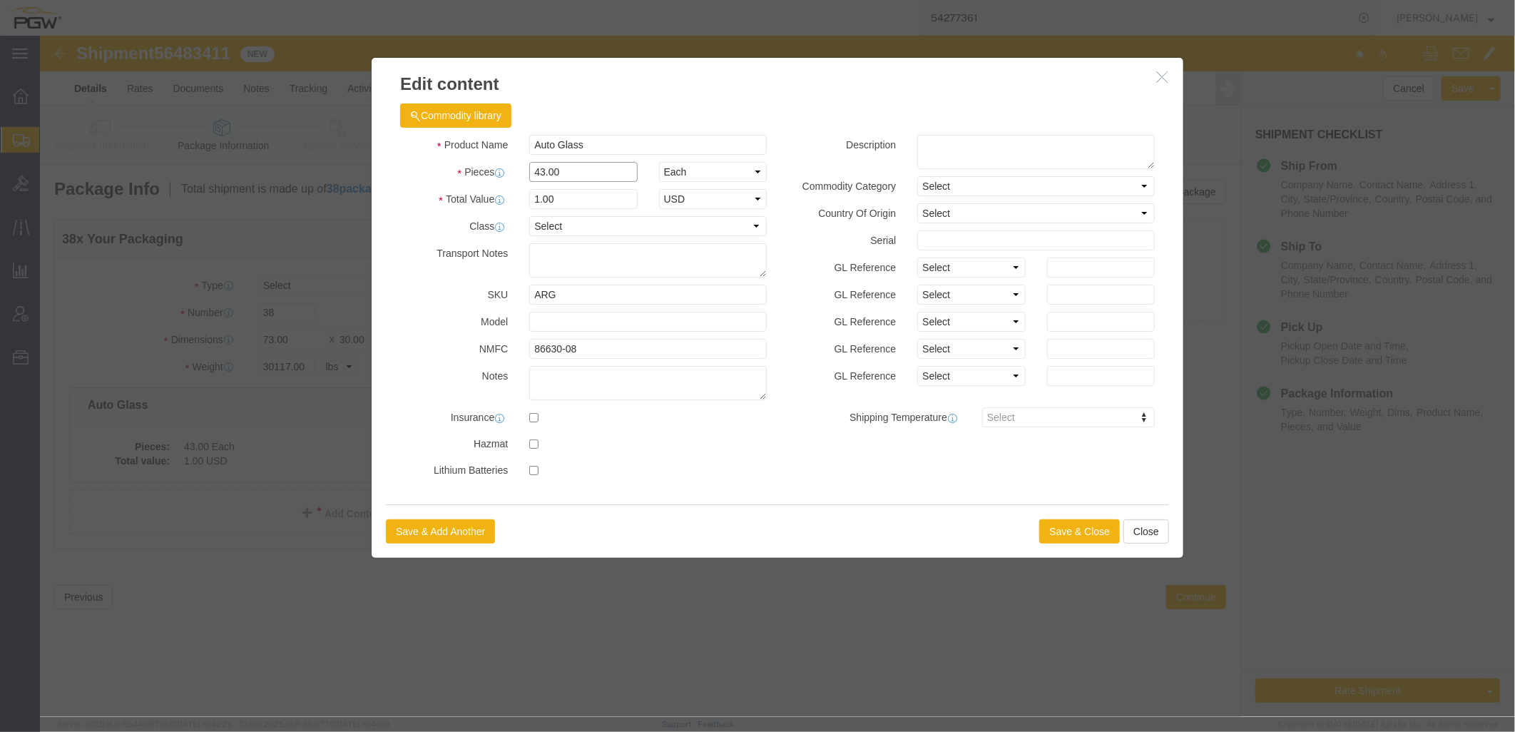
drag, startPoint x: 541, startPoint y: 141, endPoint x: -587, endPoint y: 49, distance: 1131.7
click html "Shipment 56483411 New Details Rates Documents Notes Tracking Activity Related O…"
type input "38.00"
type input "1.00"
select select "USD"
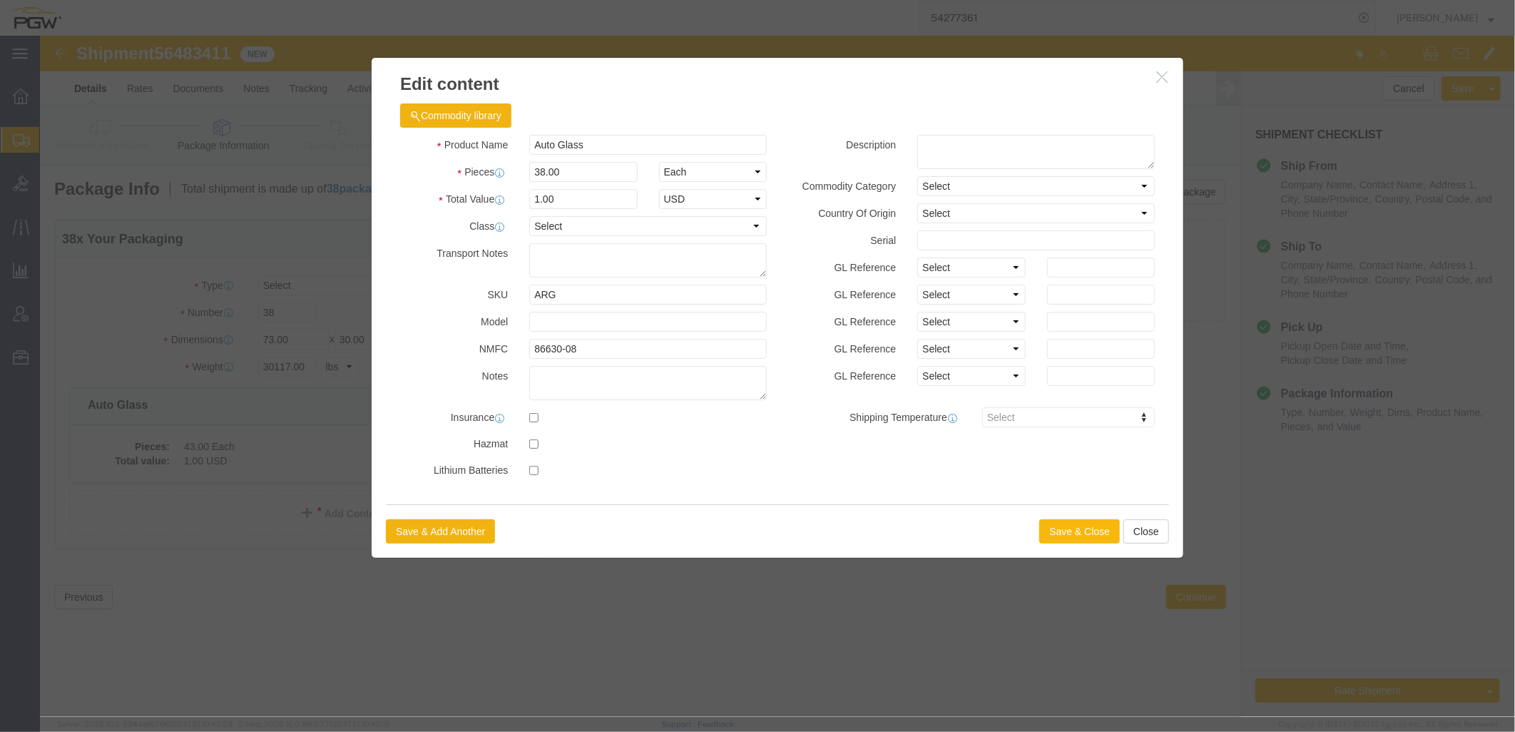
click button "Save & Close"
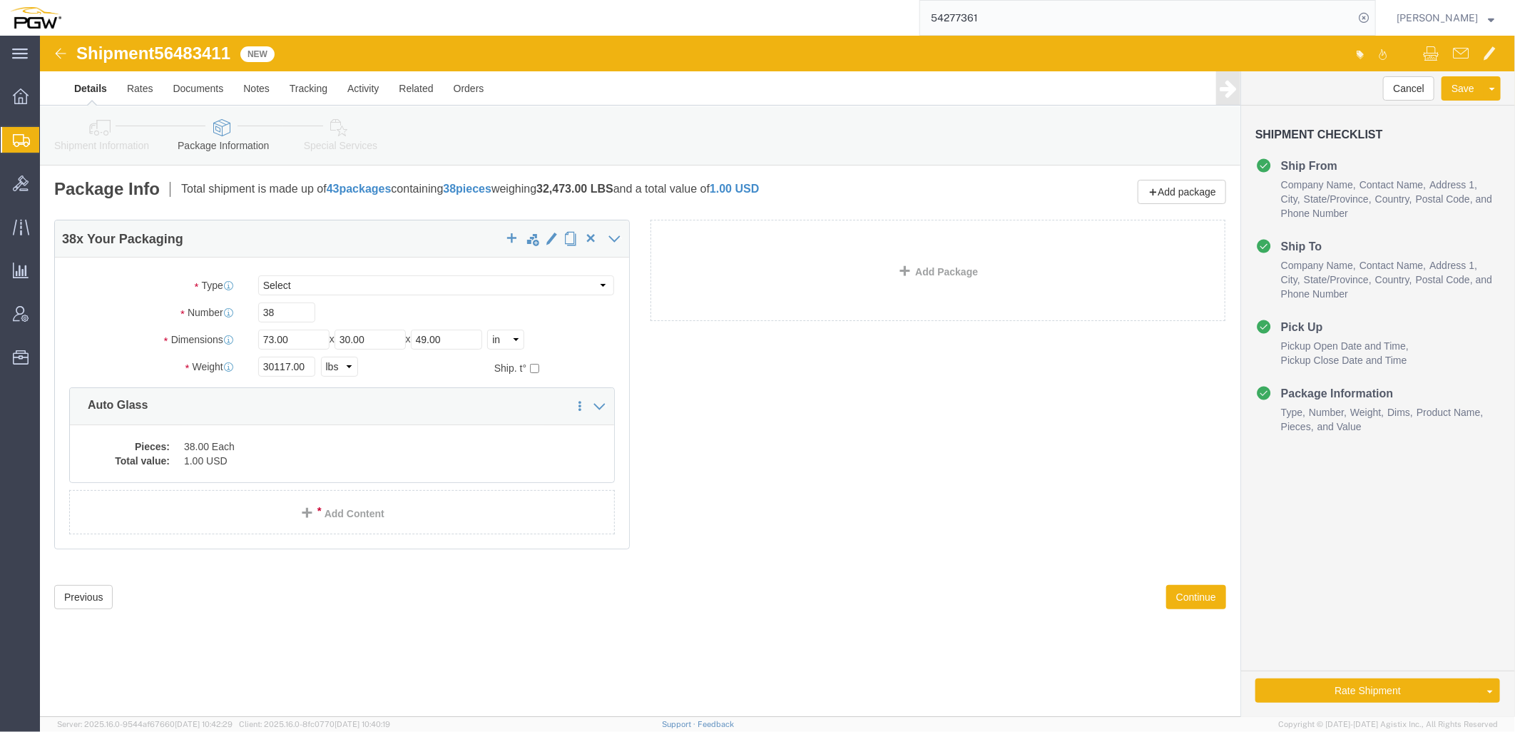
click icon
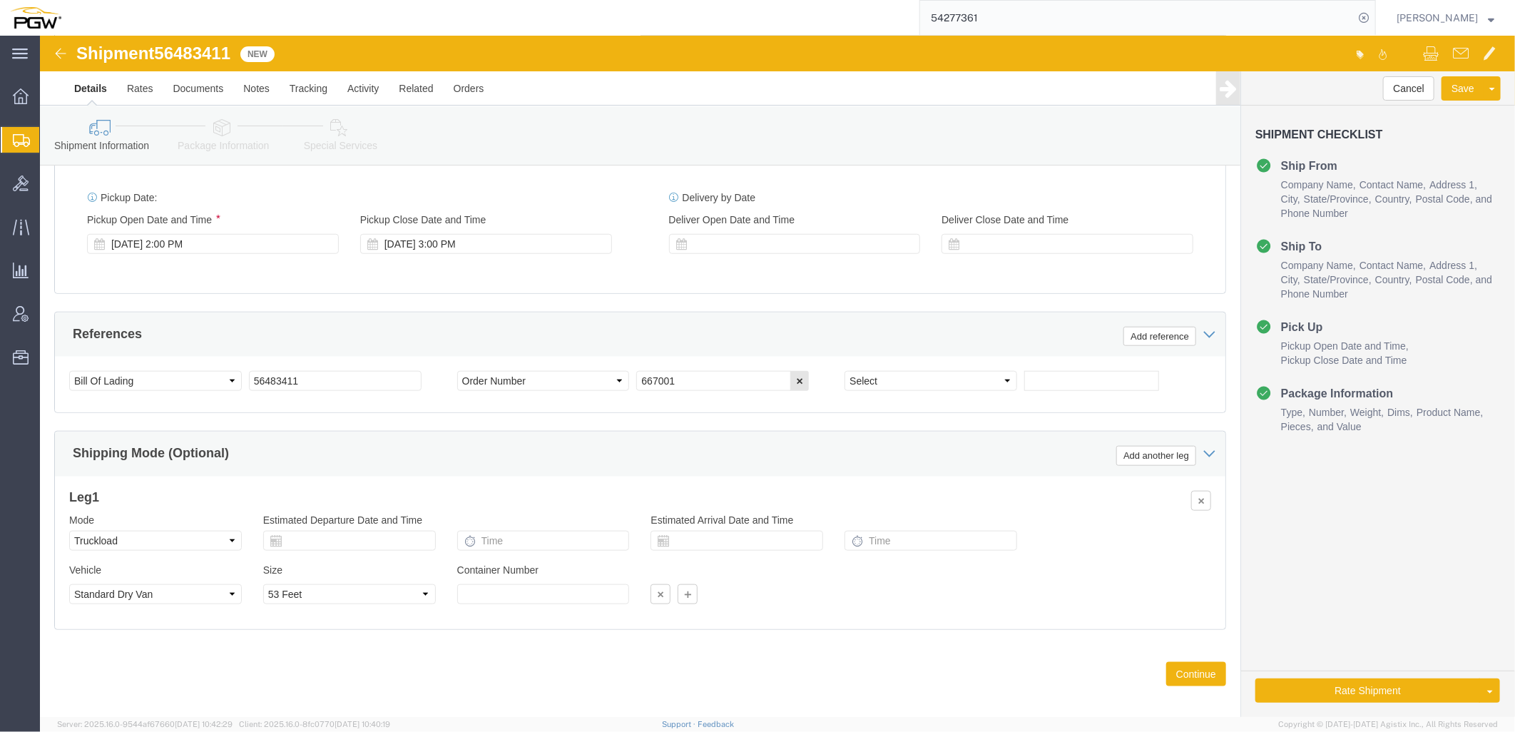
scroll to position [774, 0]
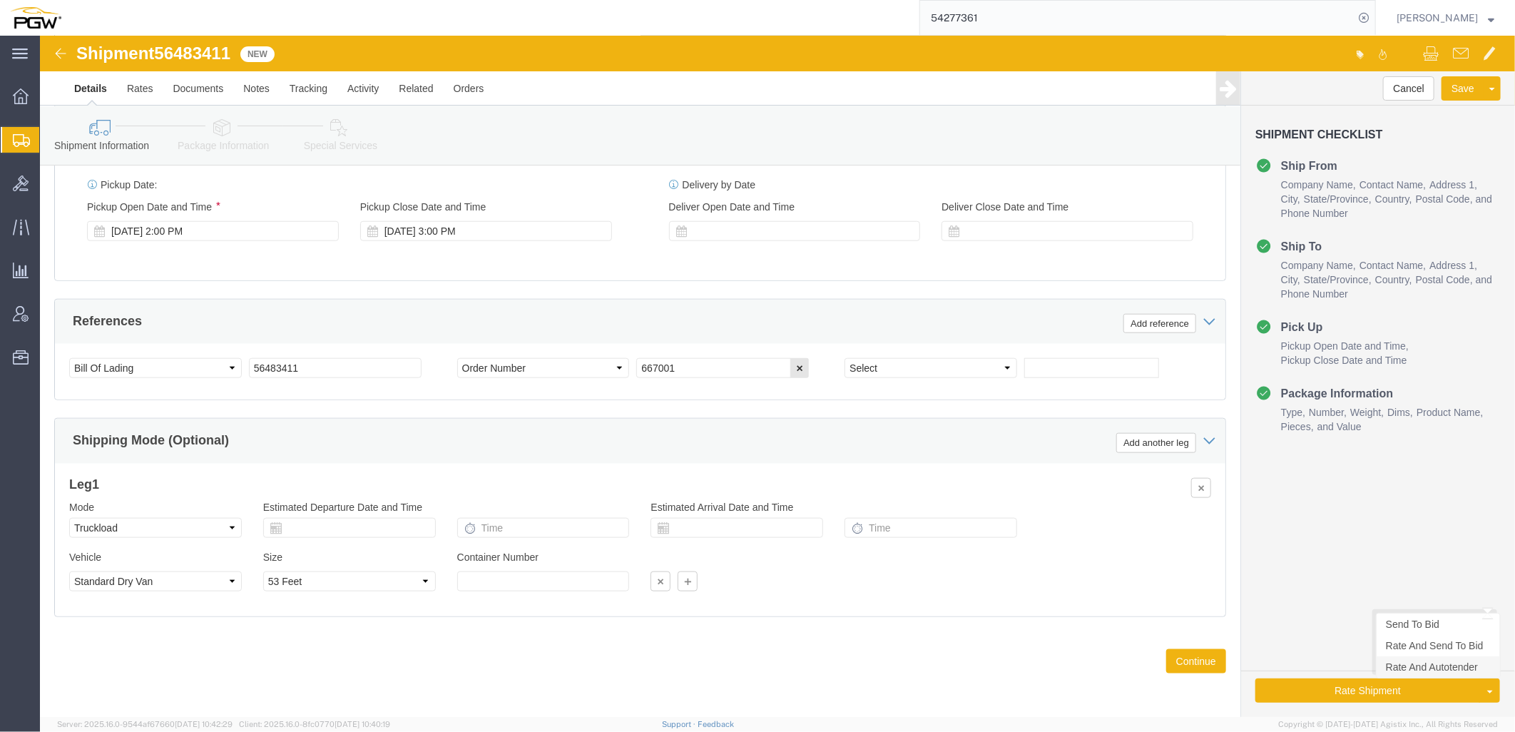
click link "Rate And Autotender"
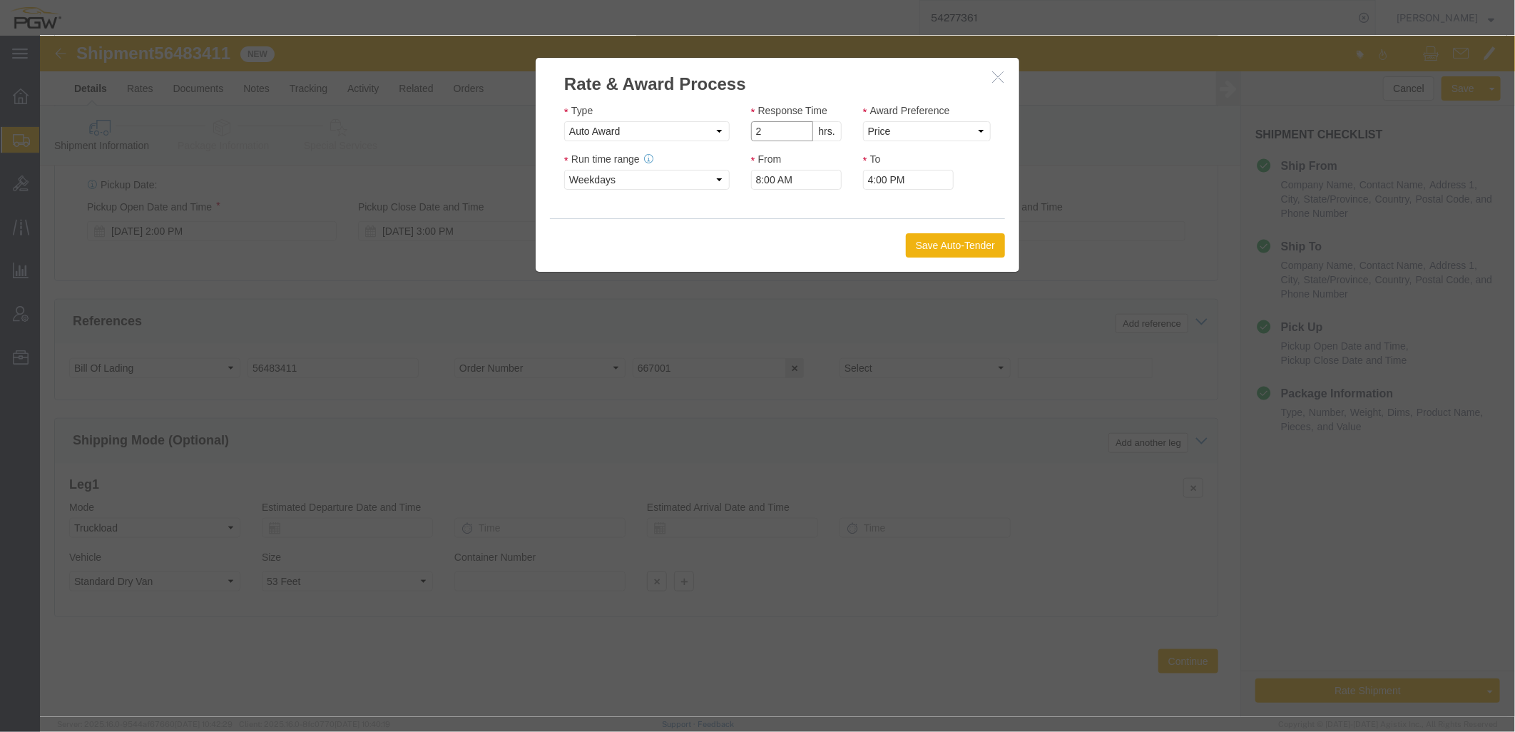
click input "2"
drag, startPoint x: 758, startPoint y: 100, endPoint x: 833, endPoint y: 96, distance: 75.7
type input "1"
click input "1"
click select "Price Carrier Rank"
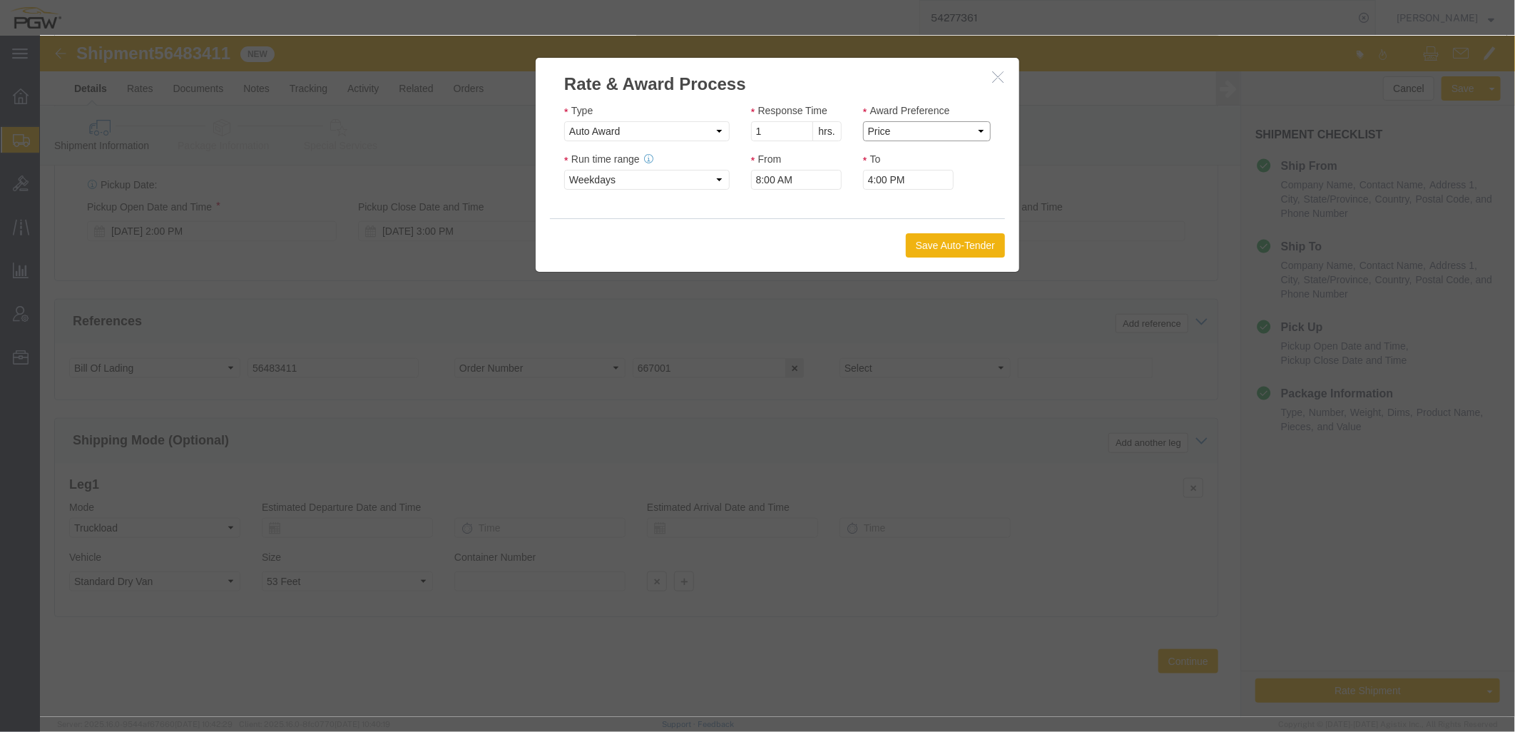
select select "LANE_RANK"
click select "Price Carrier Rank"
click button "Save Auto-Tender"
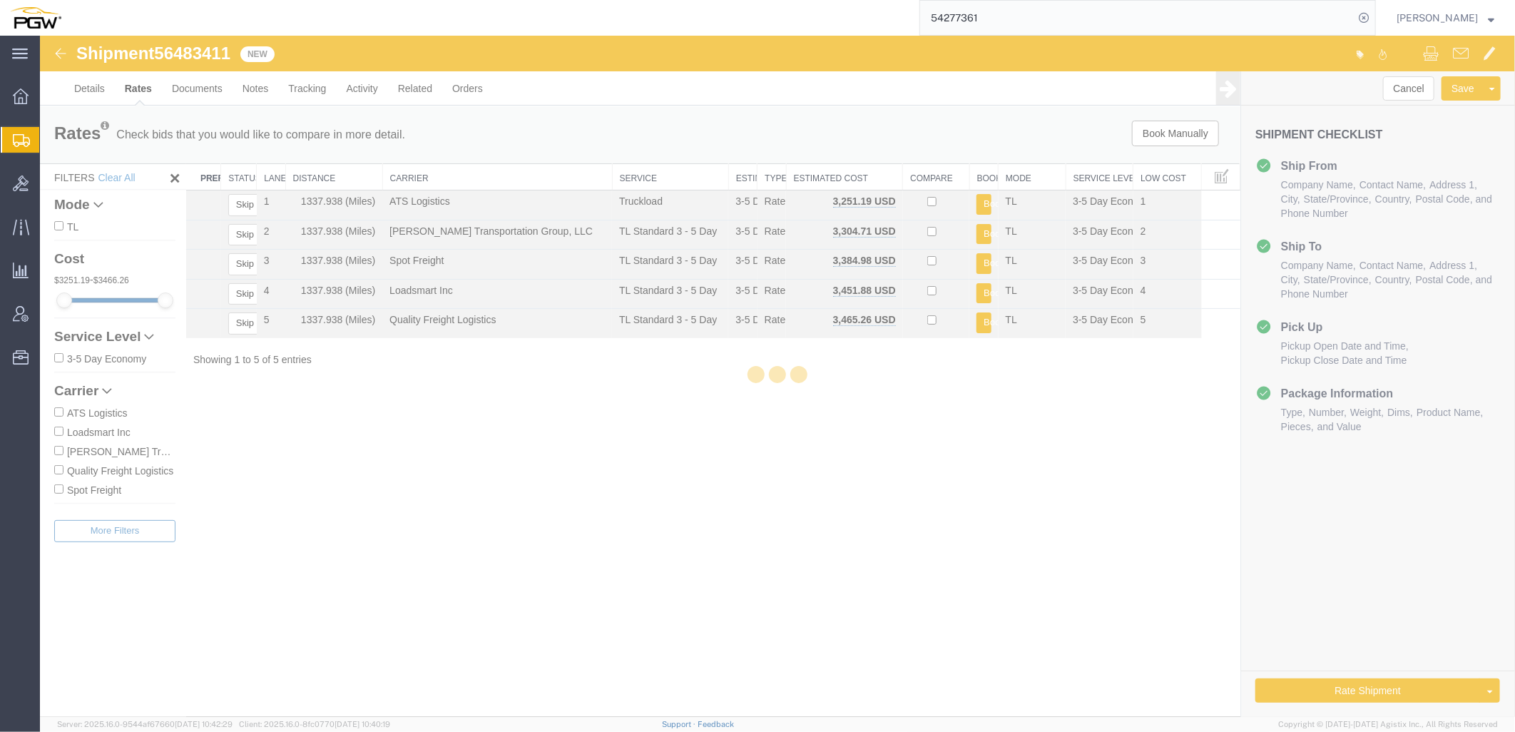
scroll to position [0, 0]
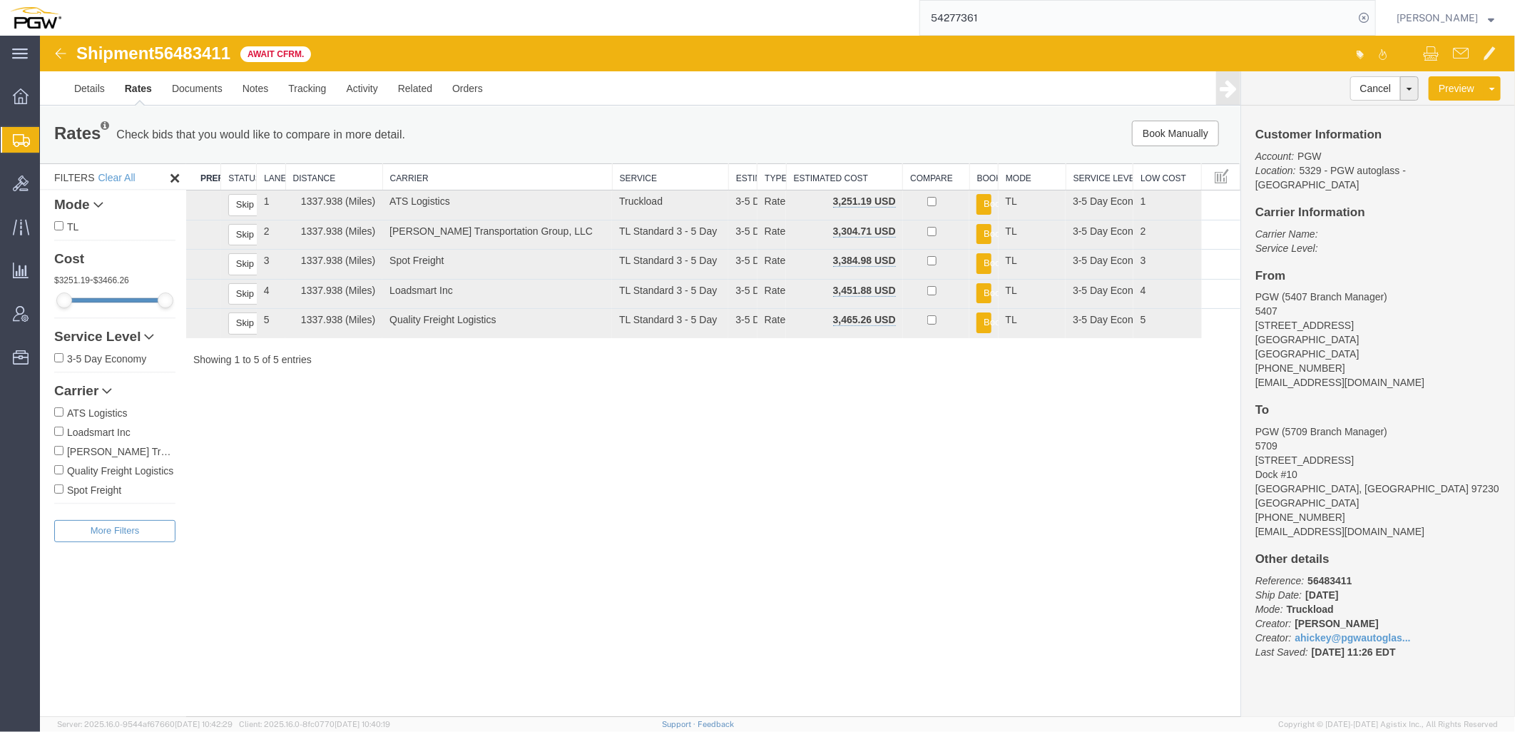
click at [39, 35] on link "Clone Shipment" at bounding box center [39, 35] width 0 height 0
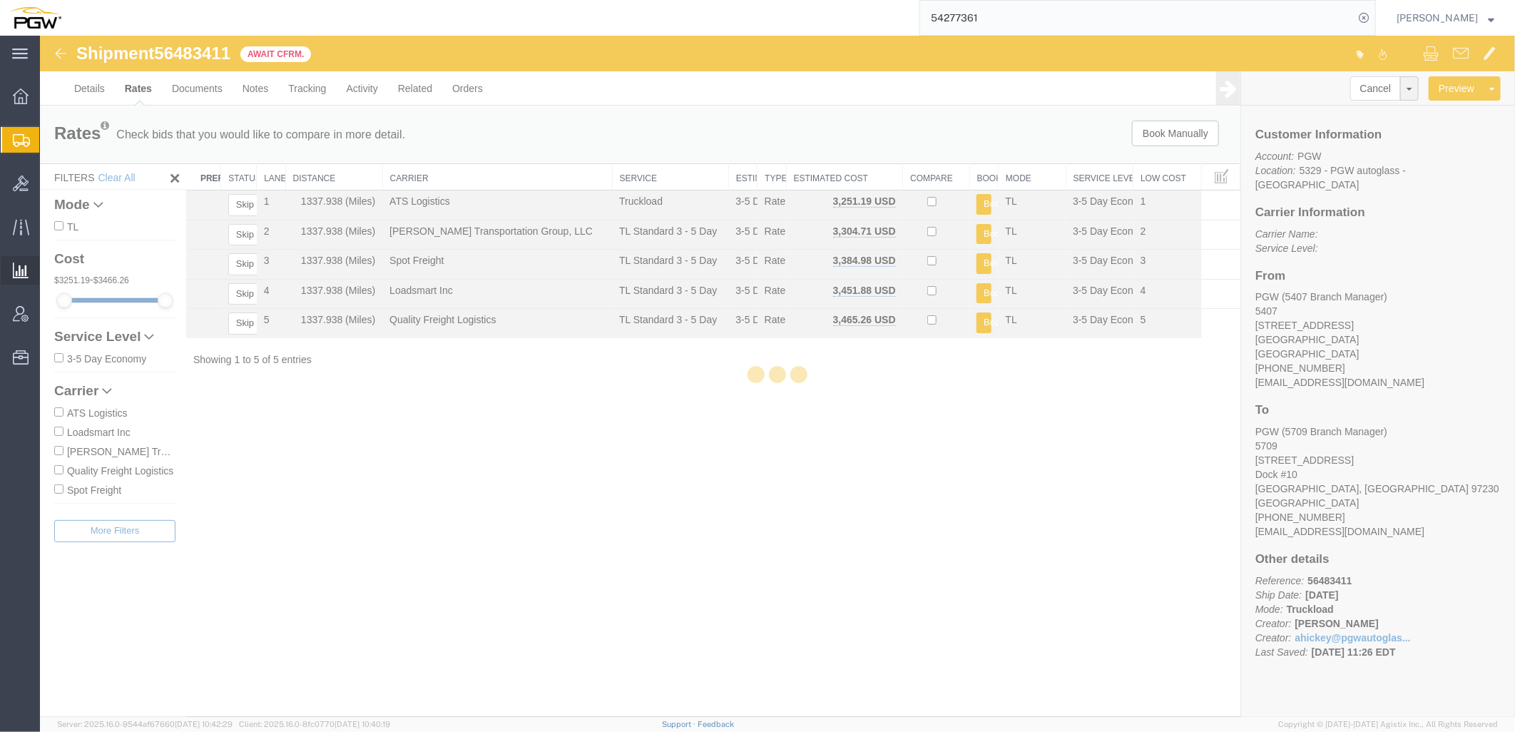
select select "62351"
select select "28465"
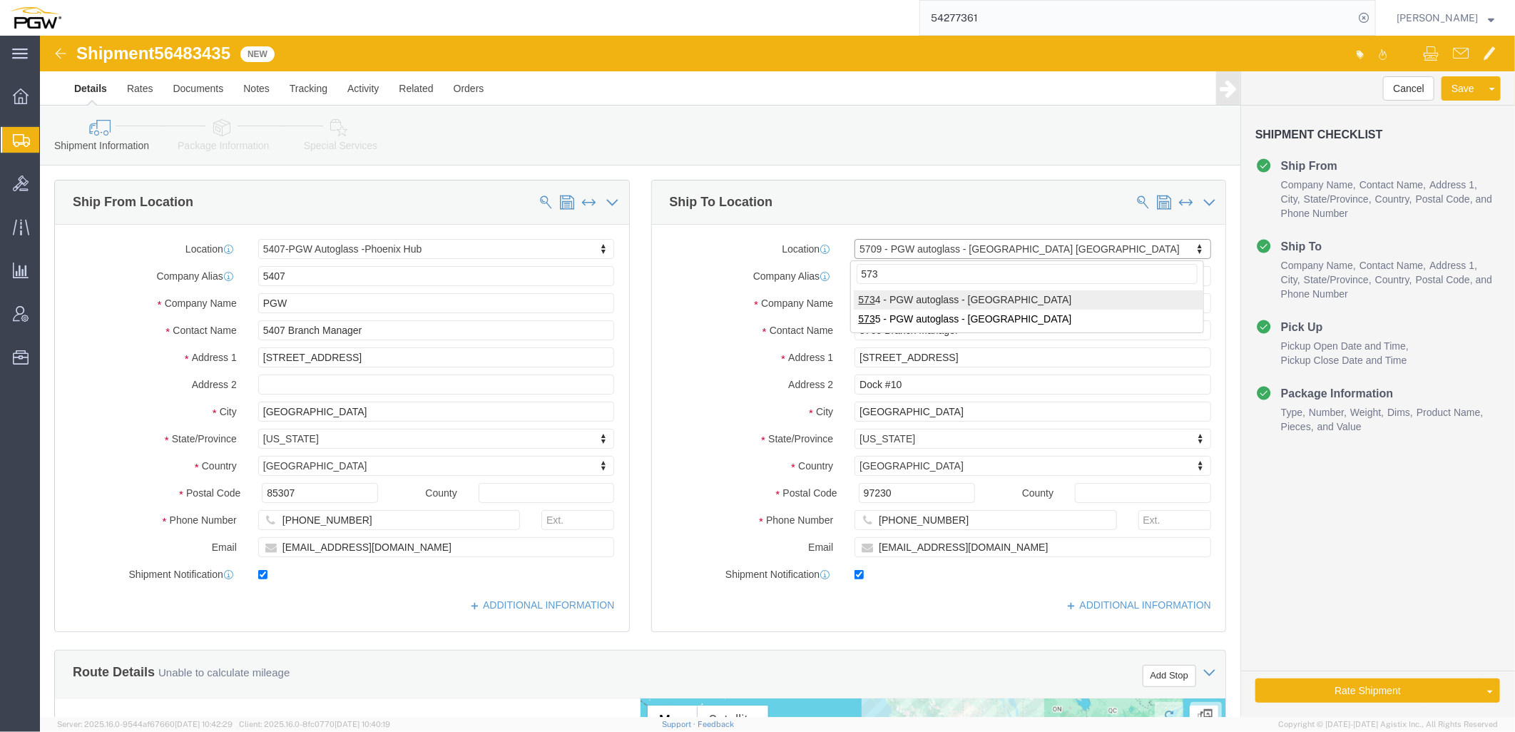
type input "5734"
select select "28489"
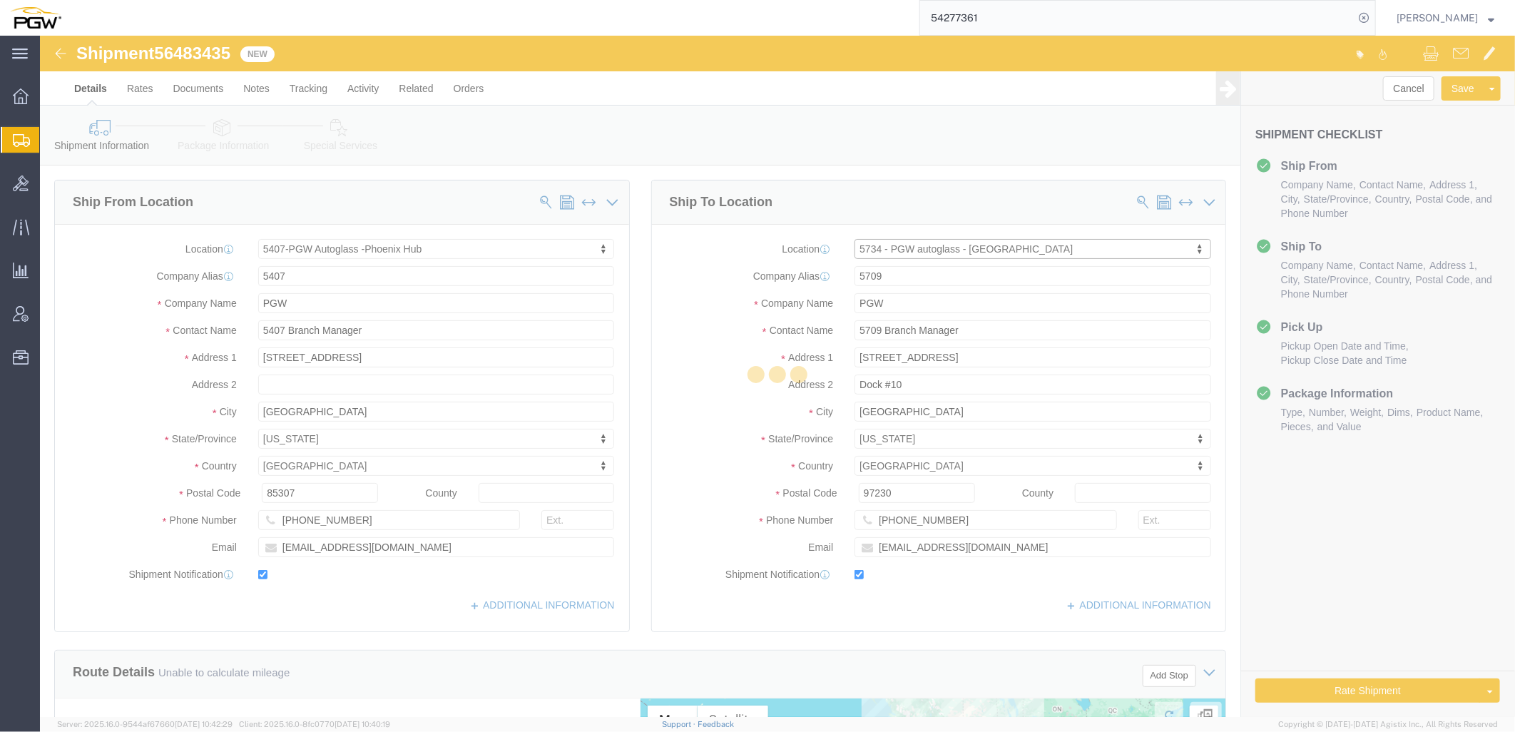
type input "5734"
type input "5734 Branch Manager"
type input "4701 Cameron St Ste K"
type input "Las Vegas"
type input "89103"
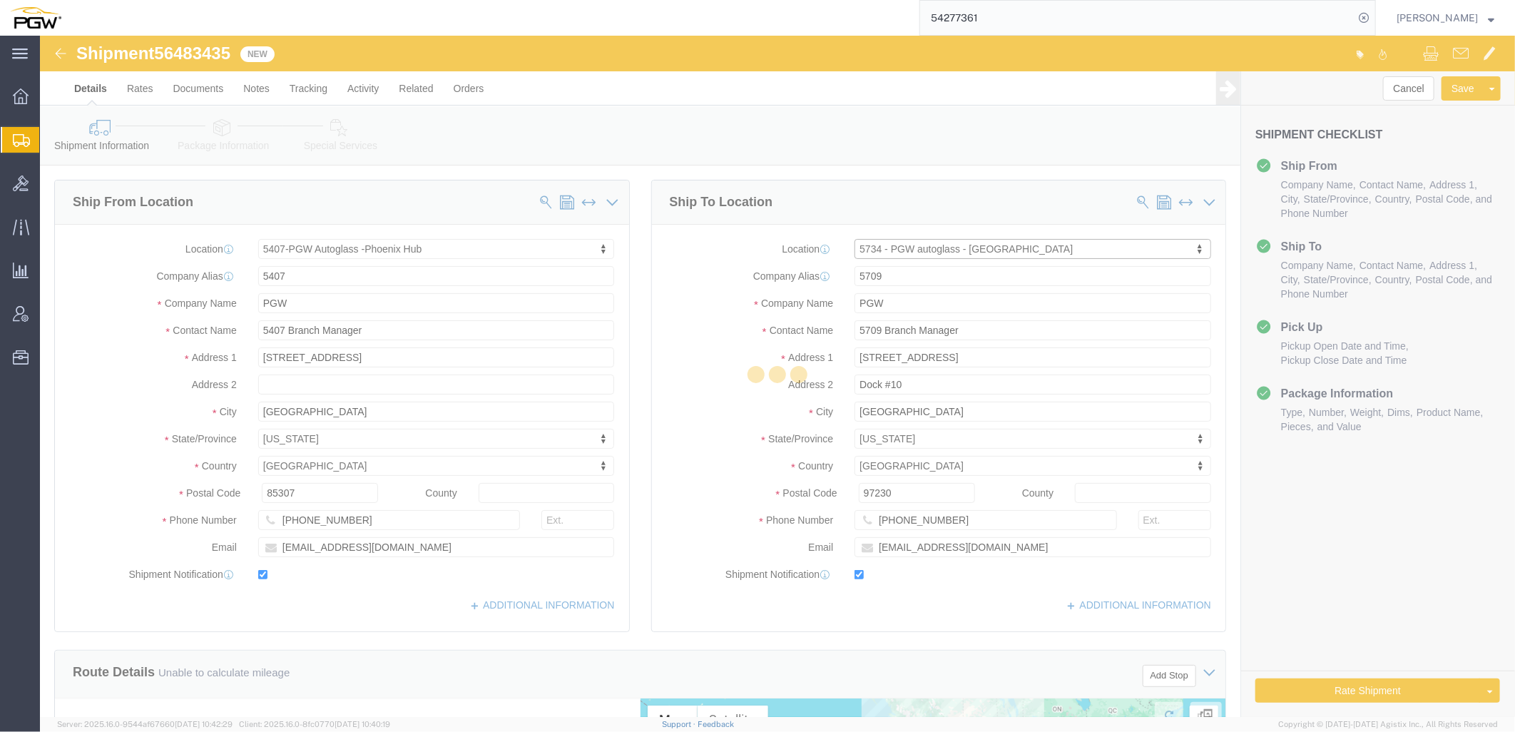
type input "702-257-0108"
type input "lkqsp_o_pm_5734@pgwag.com"
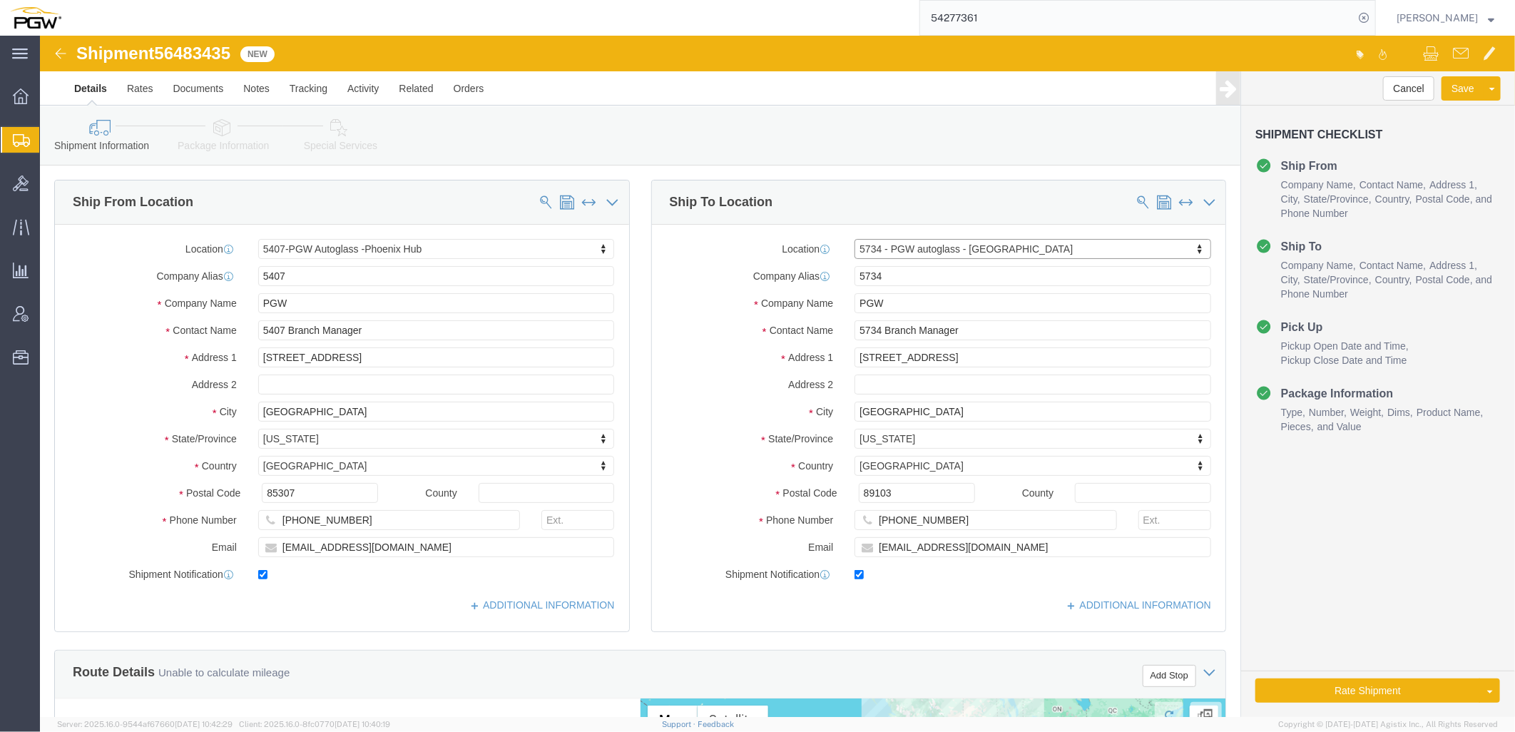
select select "NV"
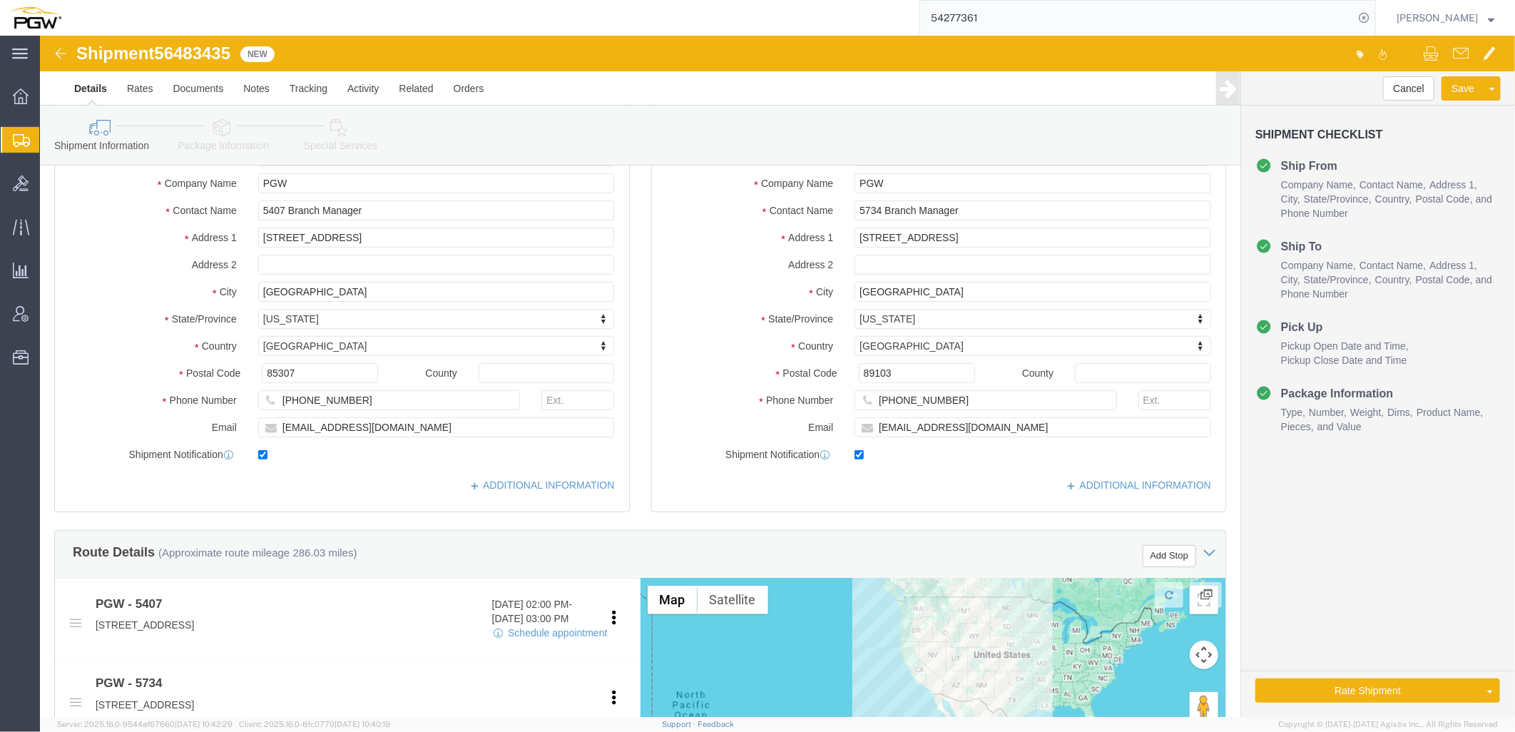
scroll to position [475, 0]
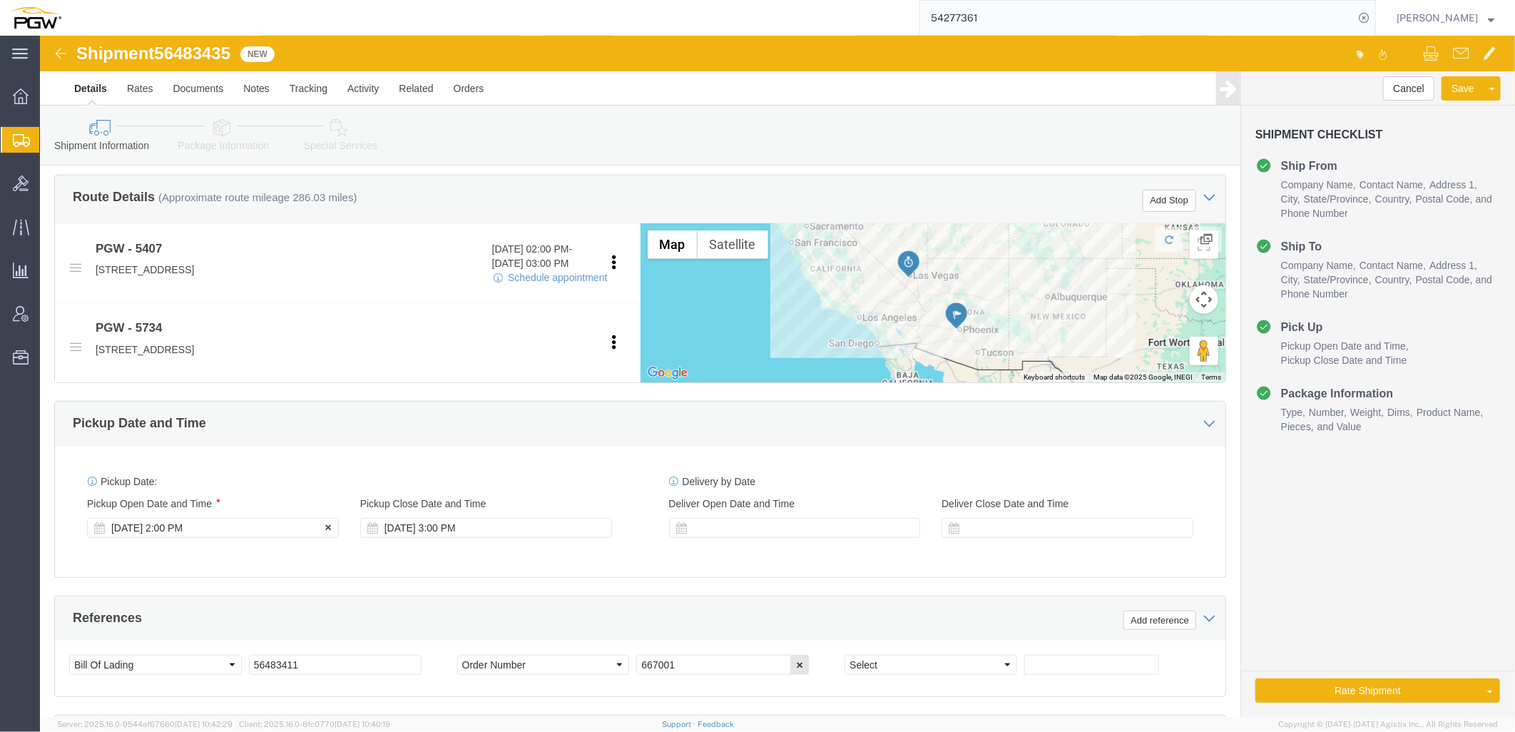
click div "Aug 15 2025 2:00 PM"
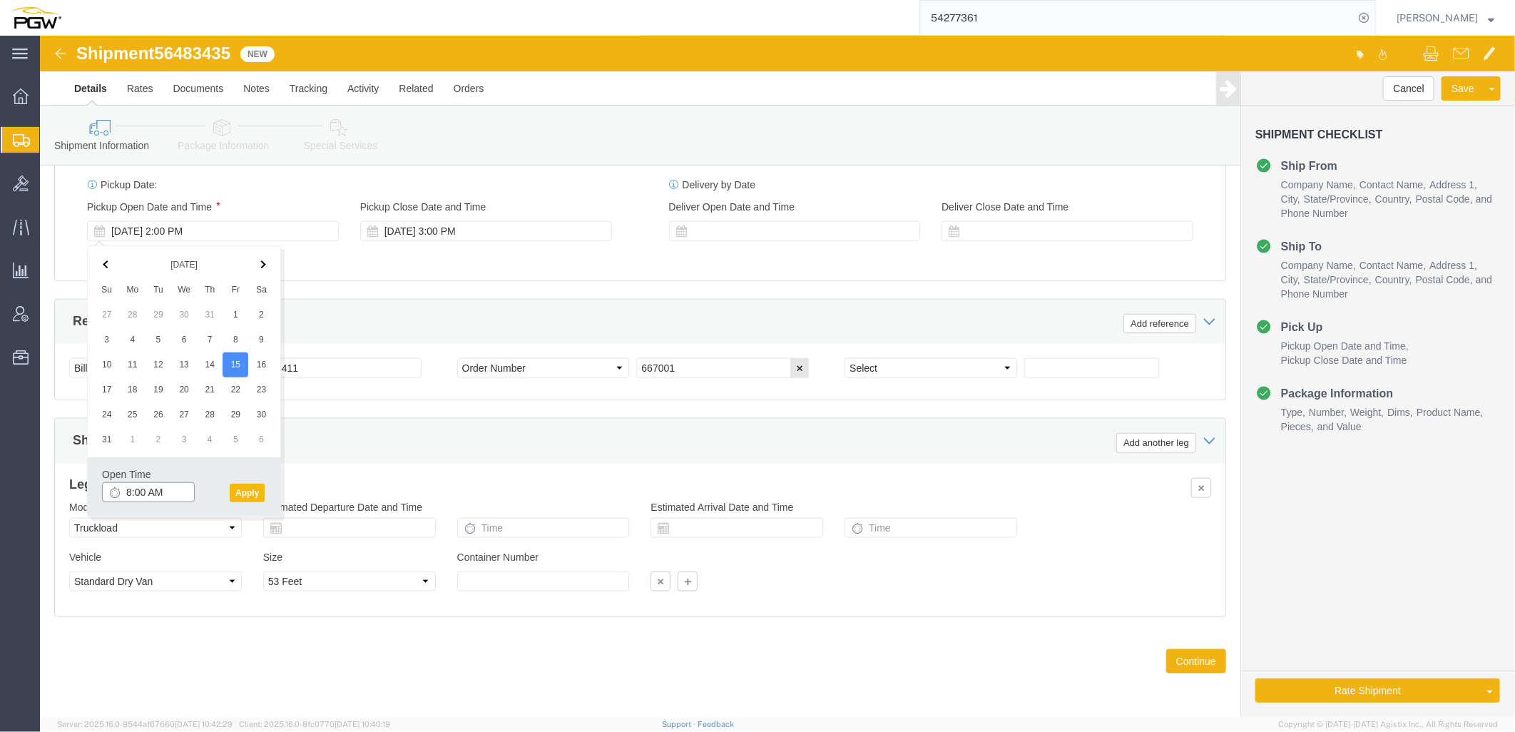
type input "8:00 AM"
click button "Apply"
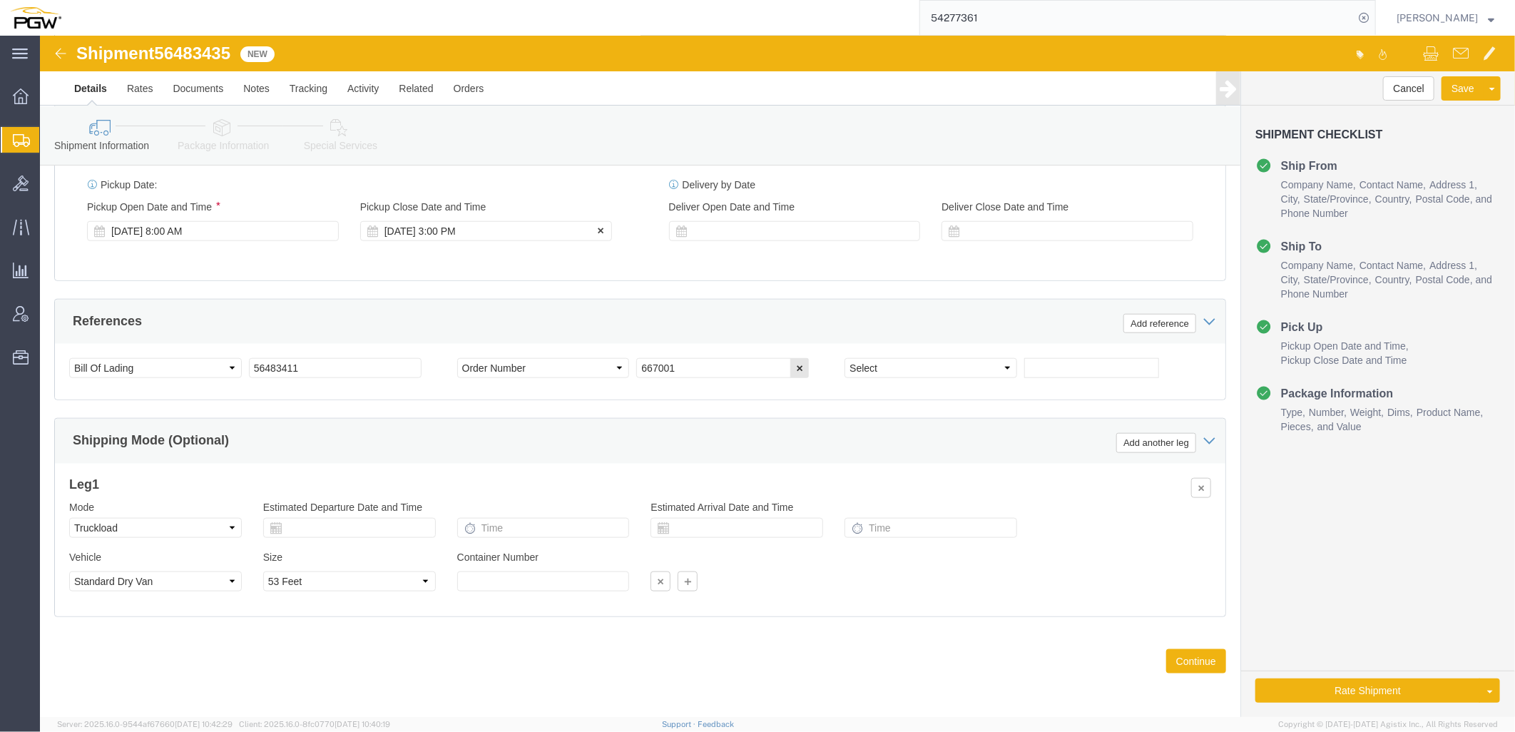
click div "Aug 15 2025 3:00 PM"
click input "9:00 PM"
type input "9:00 AM"
click button "Apply"
drag, startPoint x: 121, startPoint y: 16, endPoint x: 196, endPoint y: 19, distance: 75.7
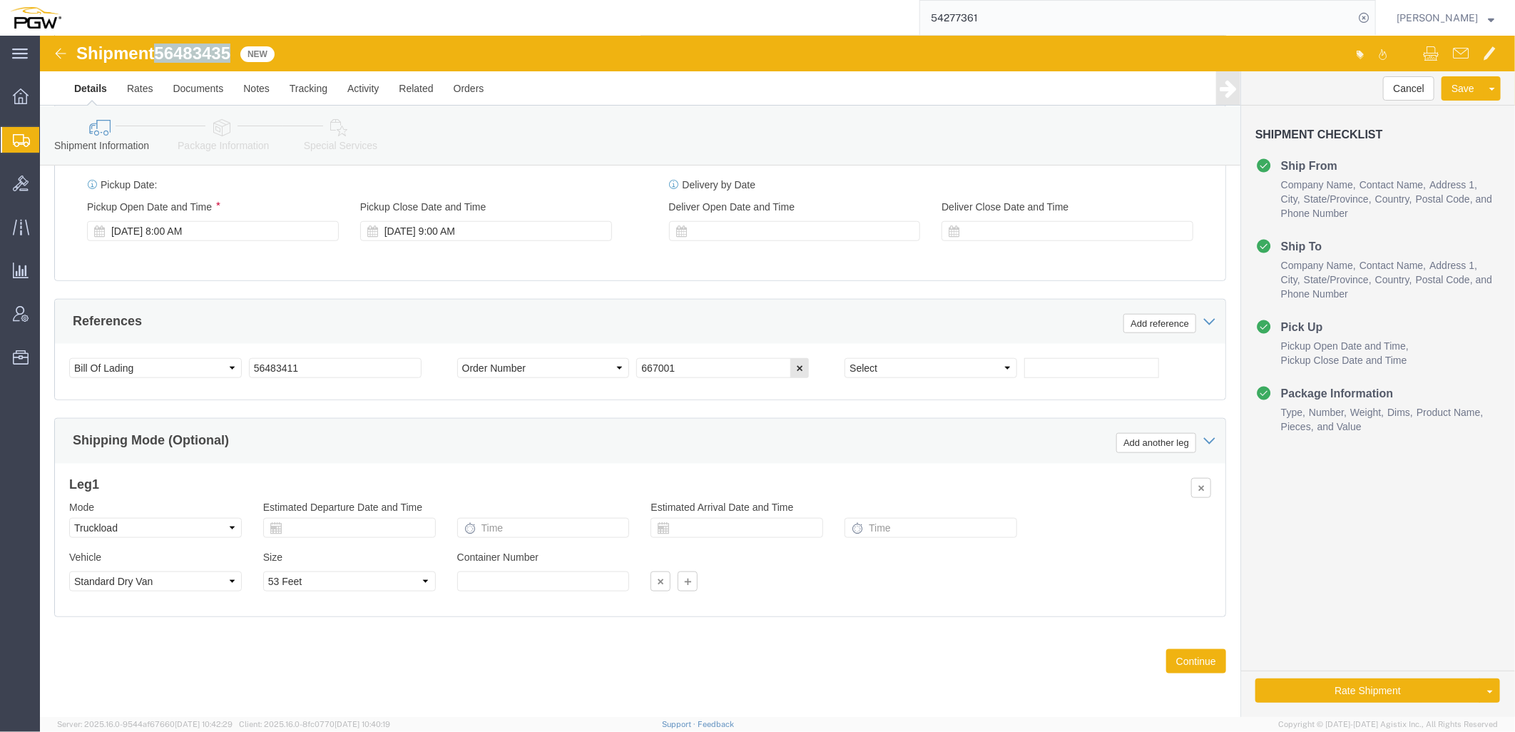
click div "Shipment 56483435 New"
copy span "56483435"
drag, startPoint x: 278, startPoint y: 333, endPoint x: -193, endPoint y: 302, distance: 471.9
click html "Shipment 56483435 New Details Rates Documents Notes Tracking Activity Related O…"
paste input "35"
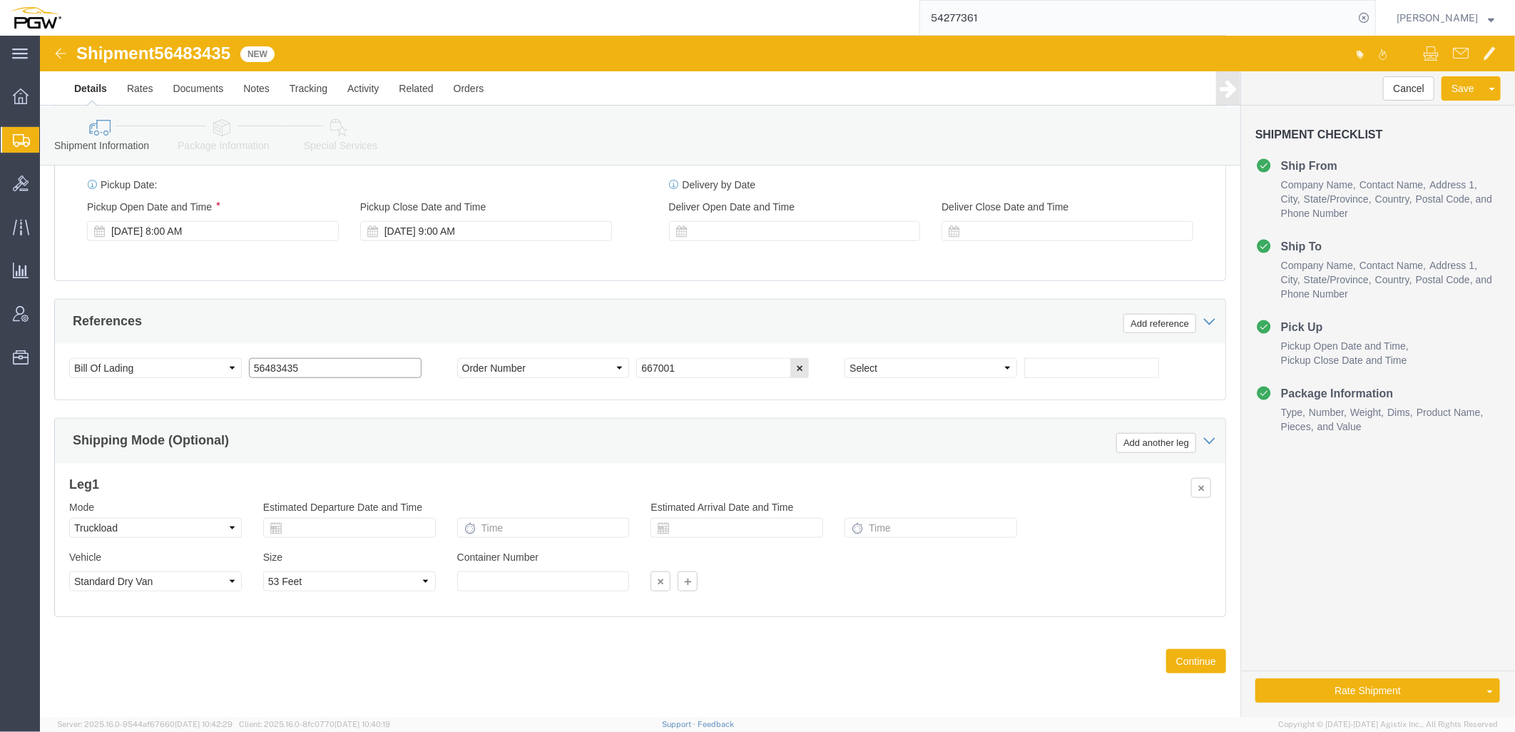
drag, startPoint x: 300, startPoint y: 332, endPoint x: -551, endPoint y: 283, distance: 852.6
click html "Shipment 56483435 New Details Rates Documents Notes Tracking Activity Related O…"
type input "56483435"
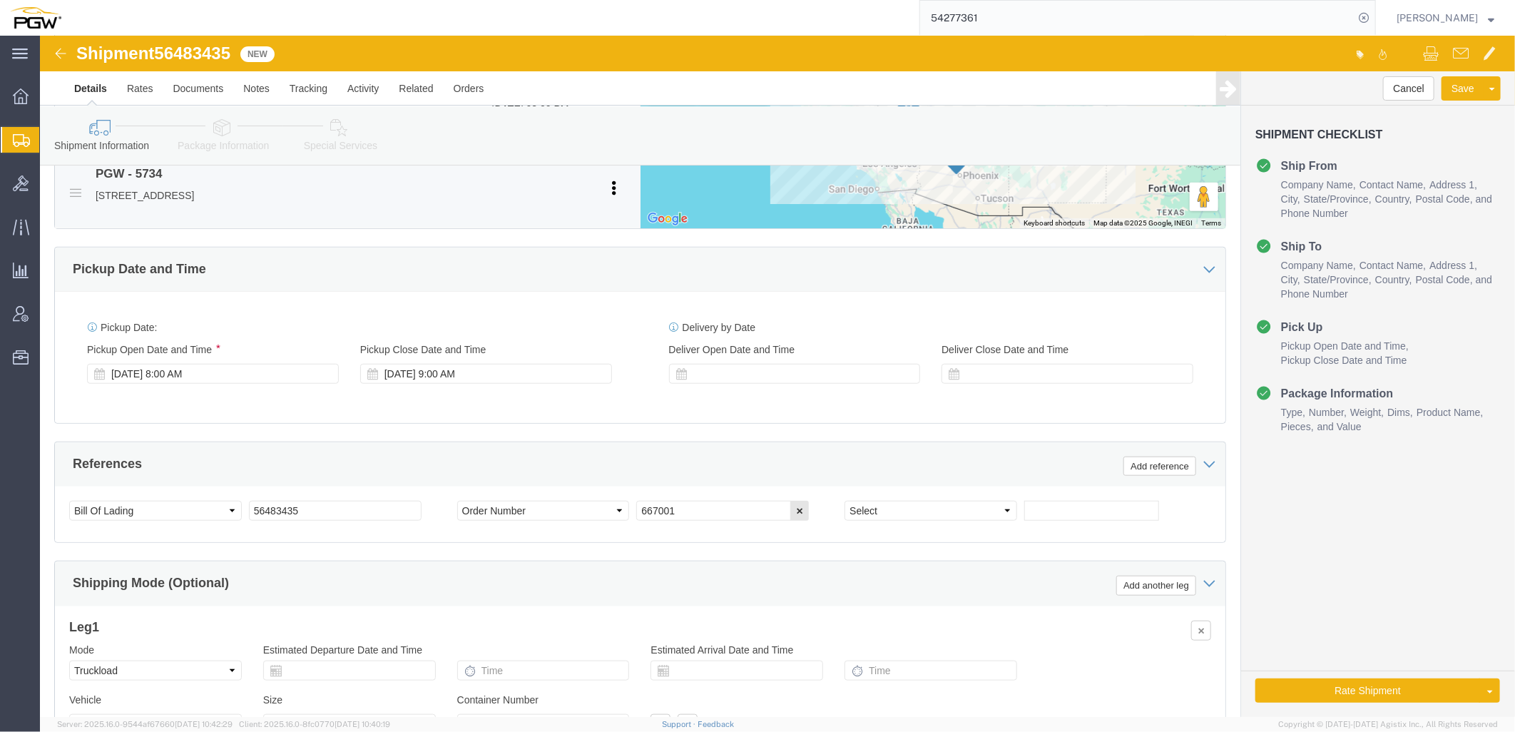
scroll to position [457, 0]
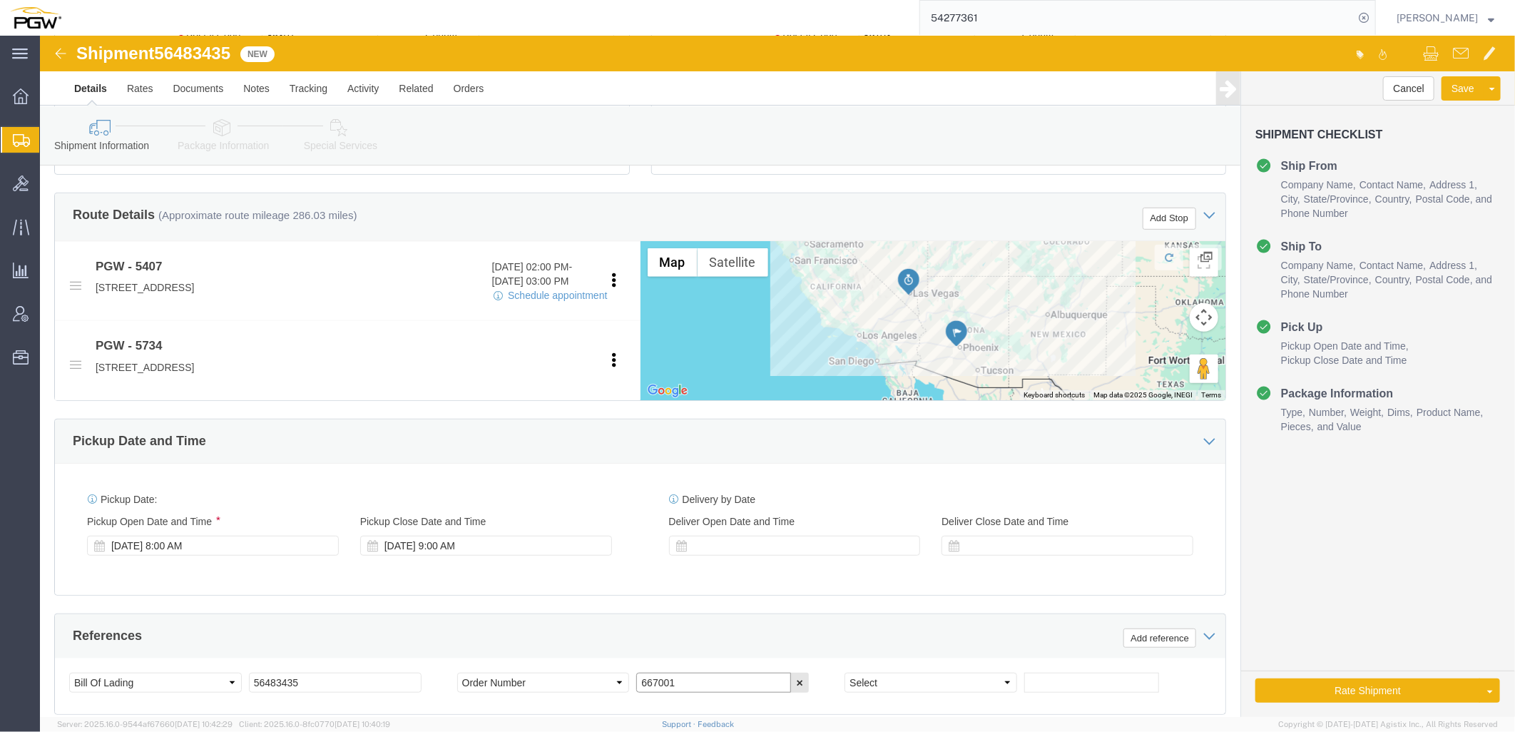
drag, startPoint x: 666, startPoint y: 653, endPoint x: 324, endPoint y: 659, distance: 342.5
click div "Select Account Type Activity ID Airline Appointment Number ASN Batch Request # …"
paste input "4"
type input "667004"
drag, startPoint x: 183, startPoint y: 101, endPoint x: 200, endPoint y: 115, distance: 22.3
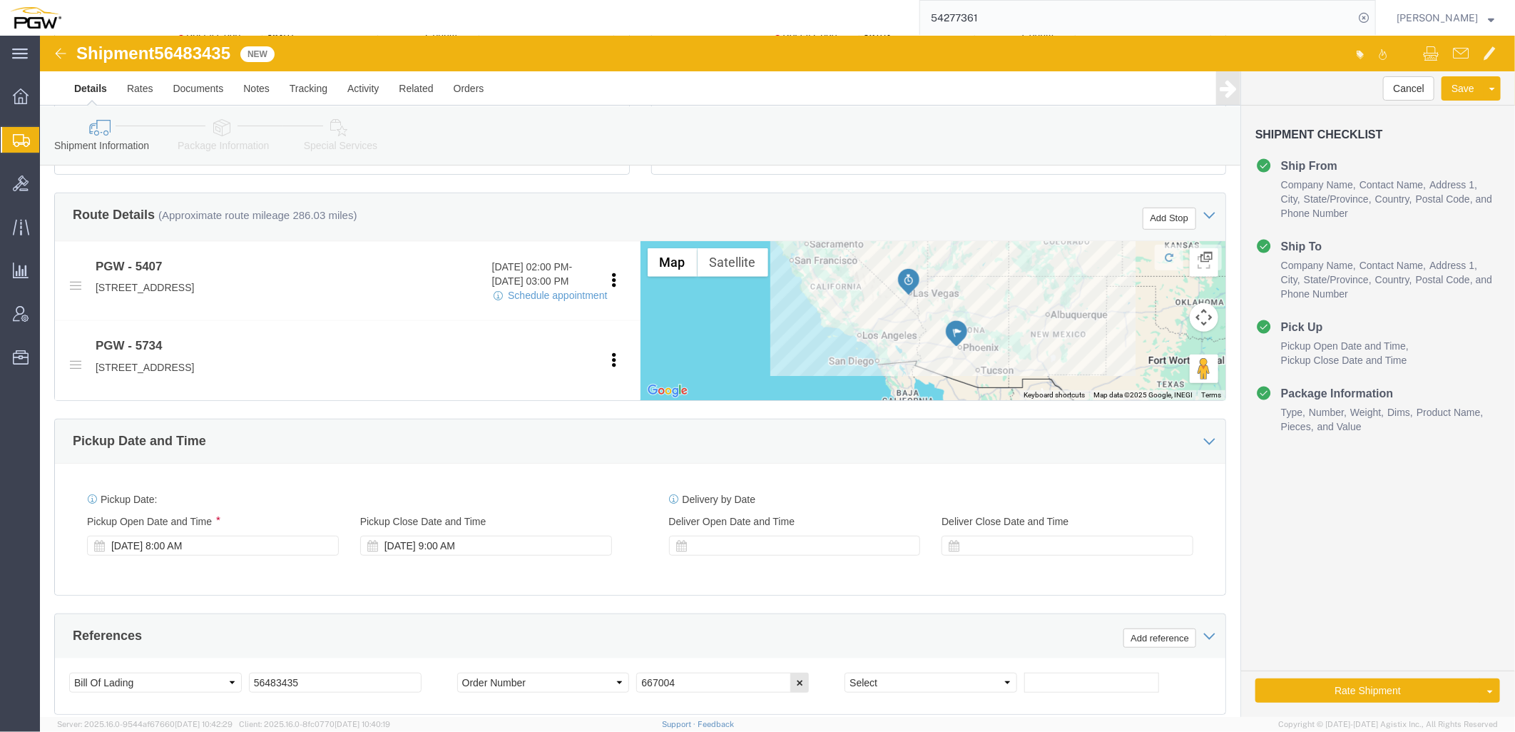
click link "Package Information"
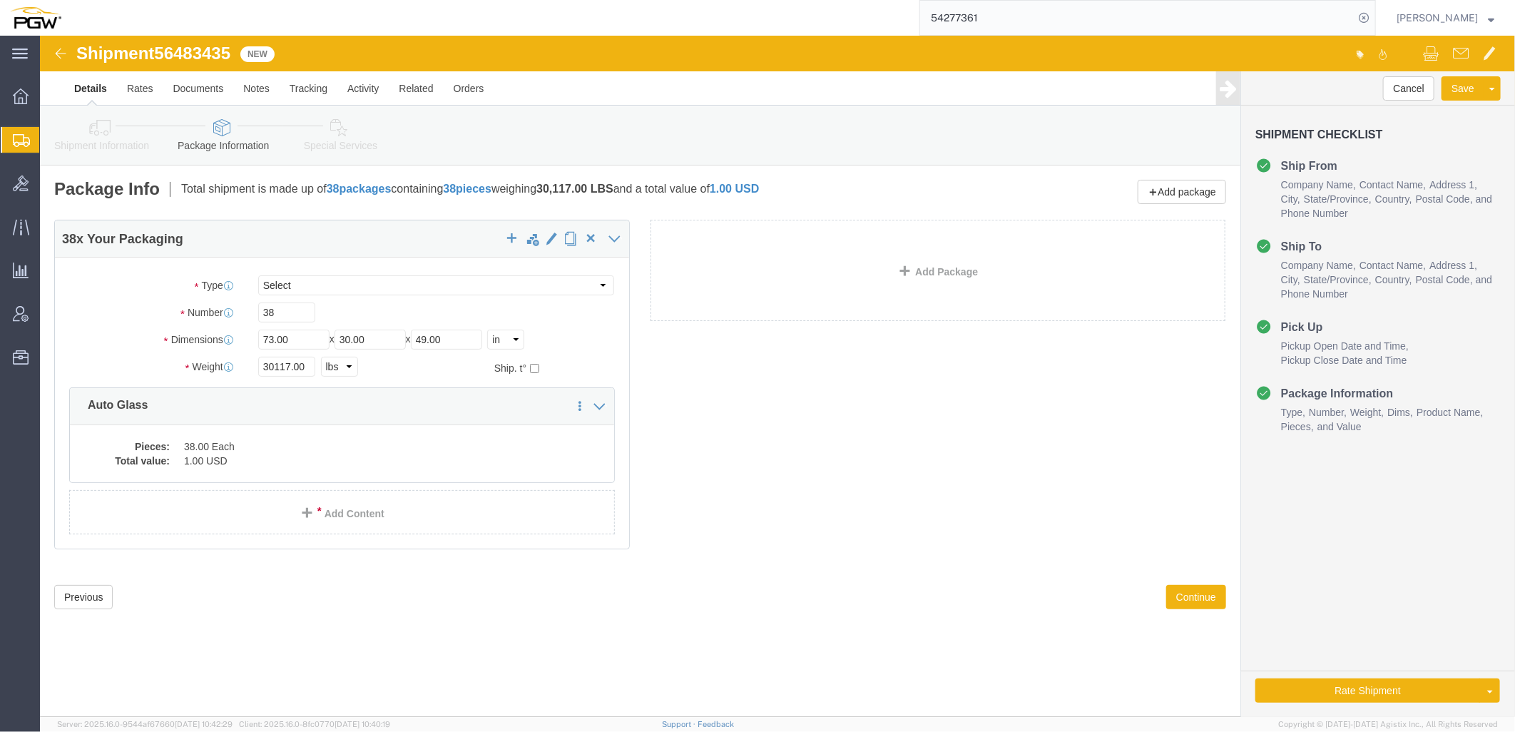
click icon
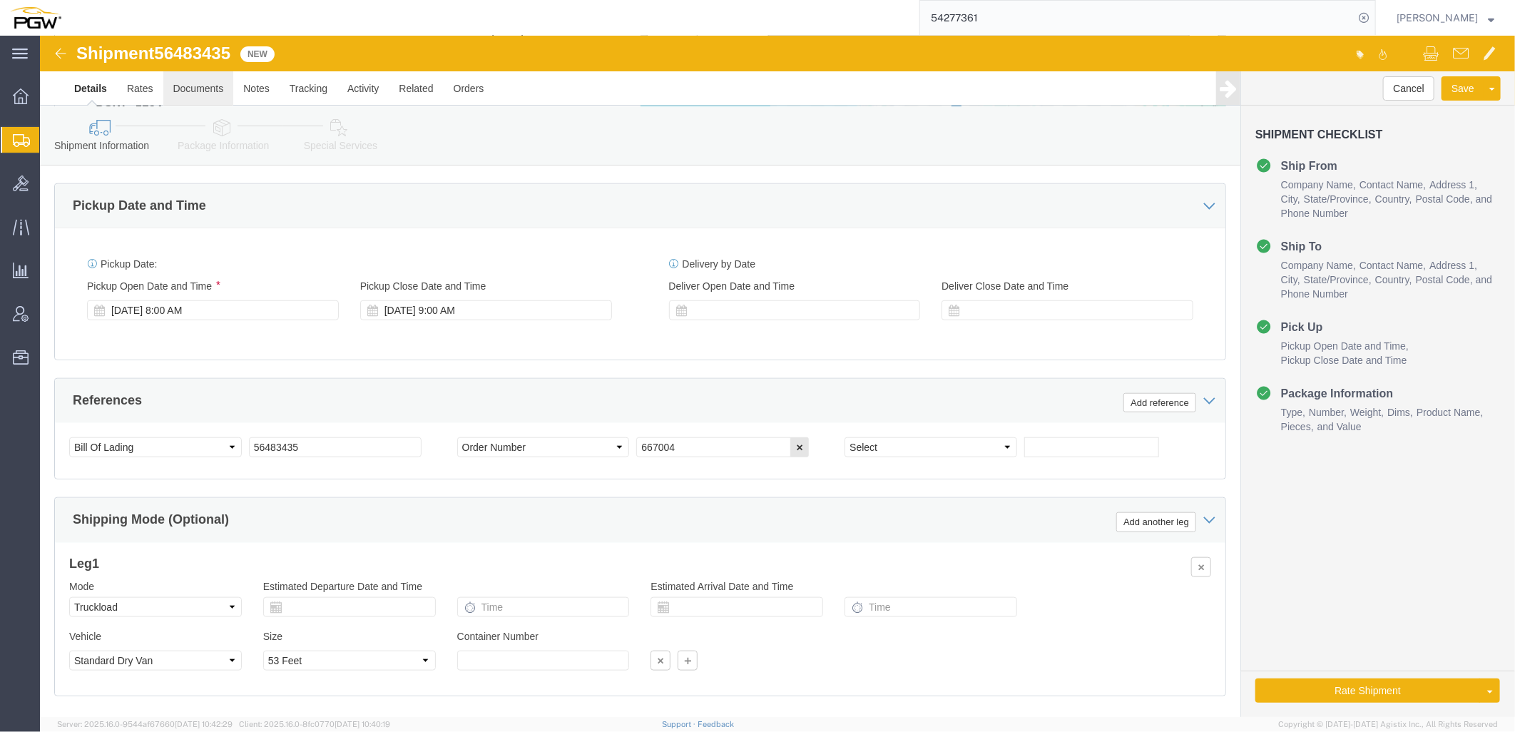
scroll to position [616, 0]
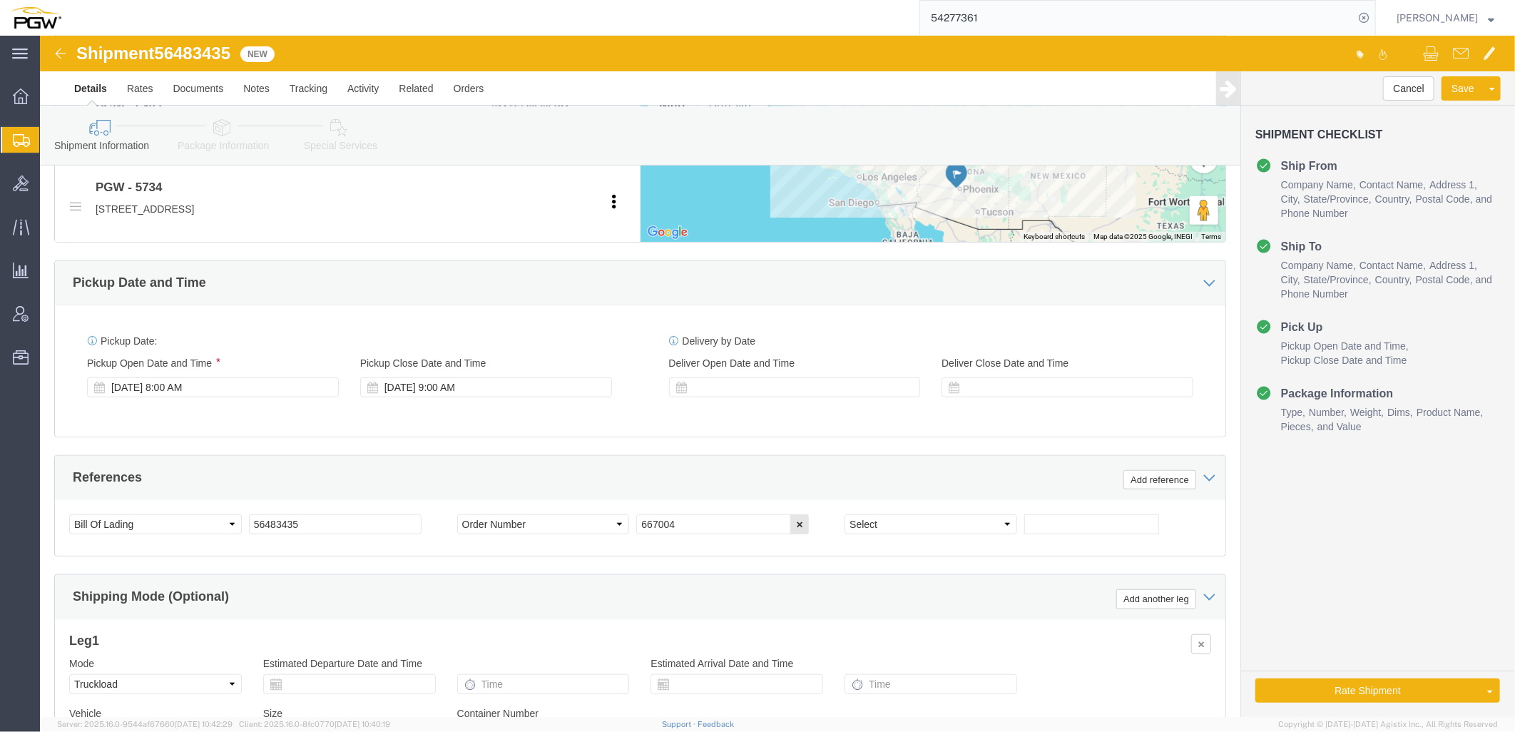
click link "Package Information"
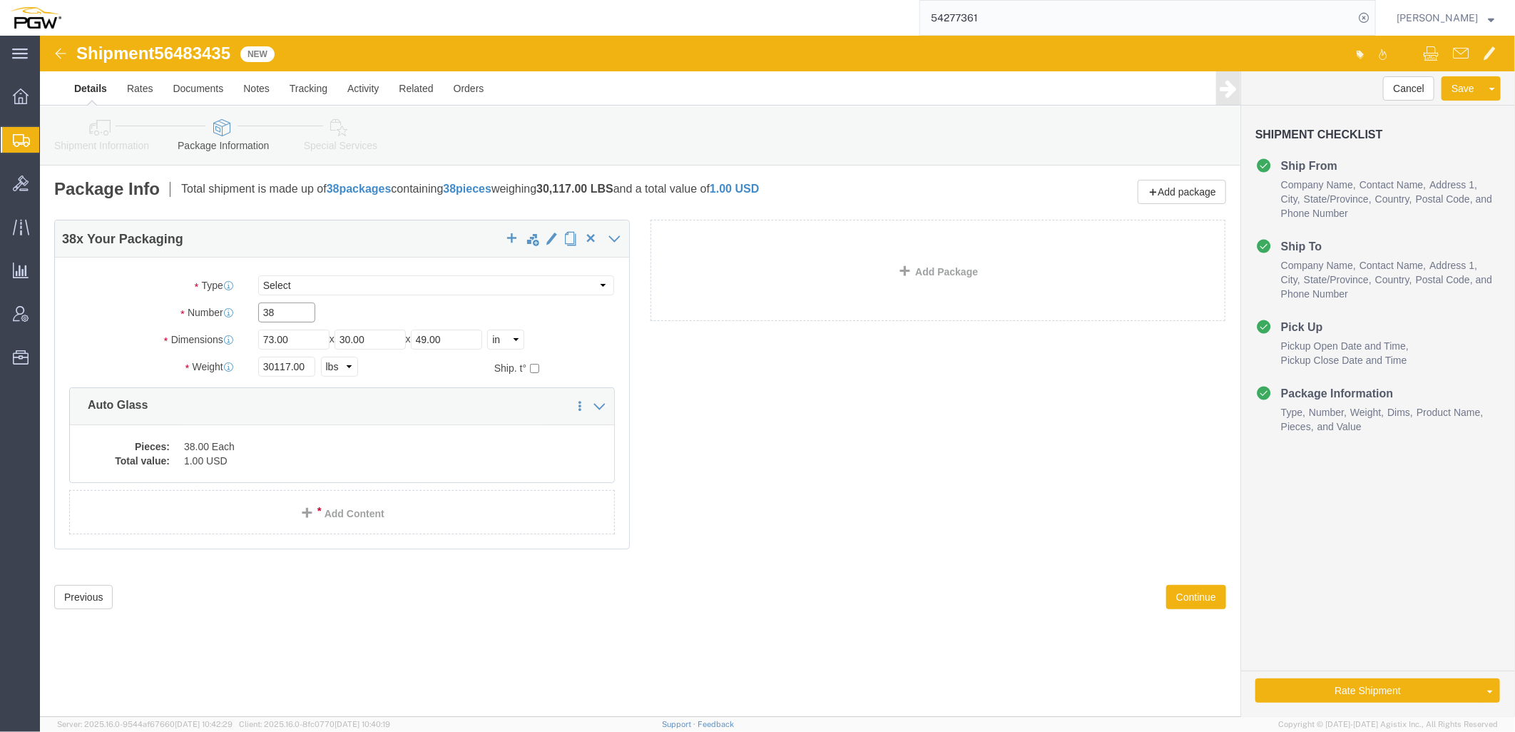
drag, startPoint x: 263, startPoint y: 279, endPoint x: -140, endPoint y: 238, distance: 405.2
click html "Shipment 56483435 New Details Rates Documents Notes Tracking Activity Related O…"
type input "36"
drag, startPoint x: 250, startPoint y: 330, endPoint x: 50, endPoint y: 350, distance: 201.5
click div "Weight Total weight of packages in pounds or kilograms 30117.00 Select kgs lbs …"
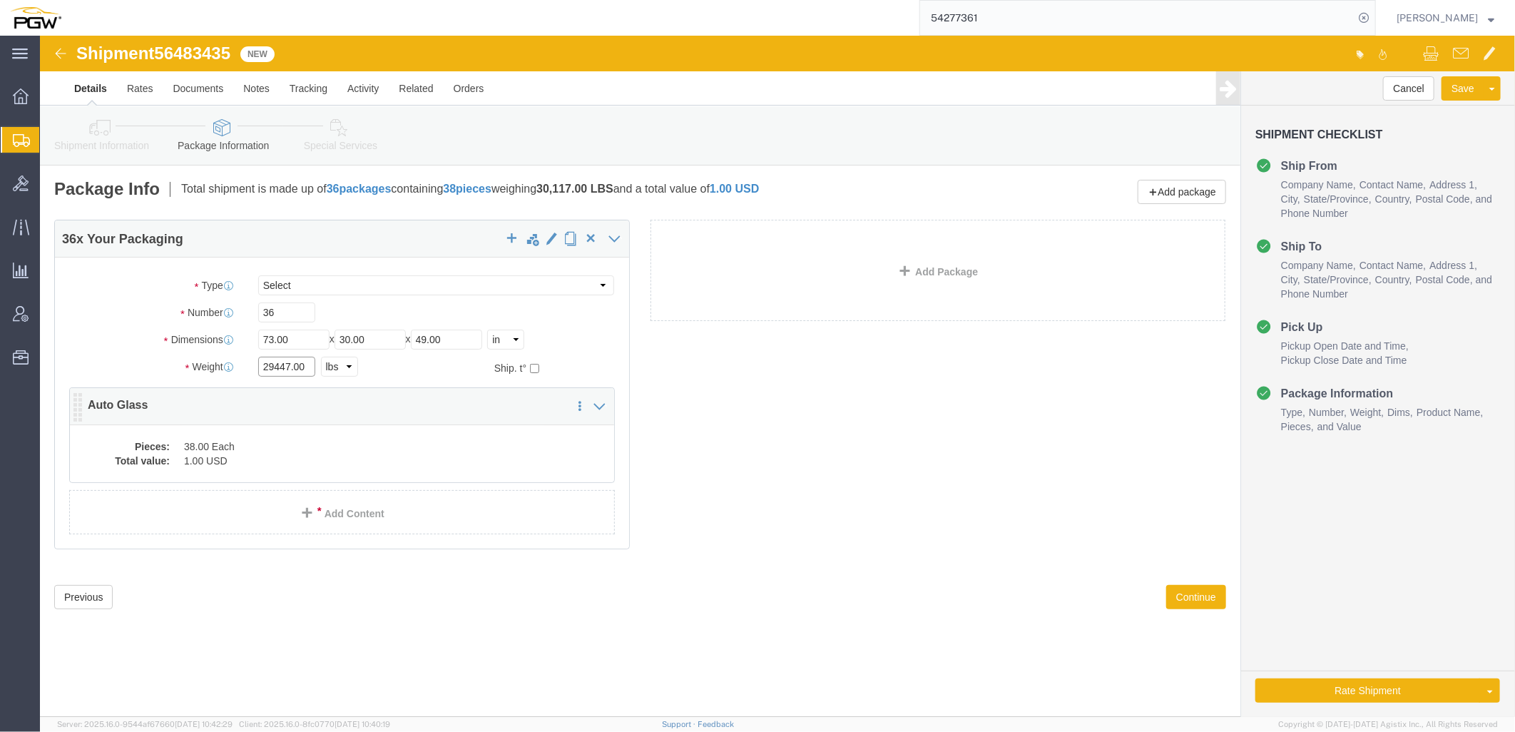
type input "29447.00"
click dd "38.00 Each"
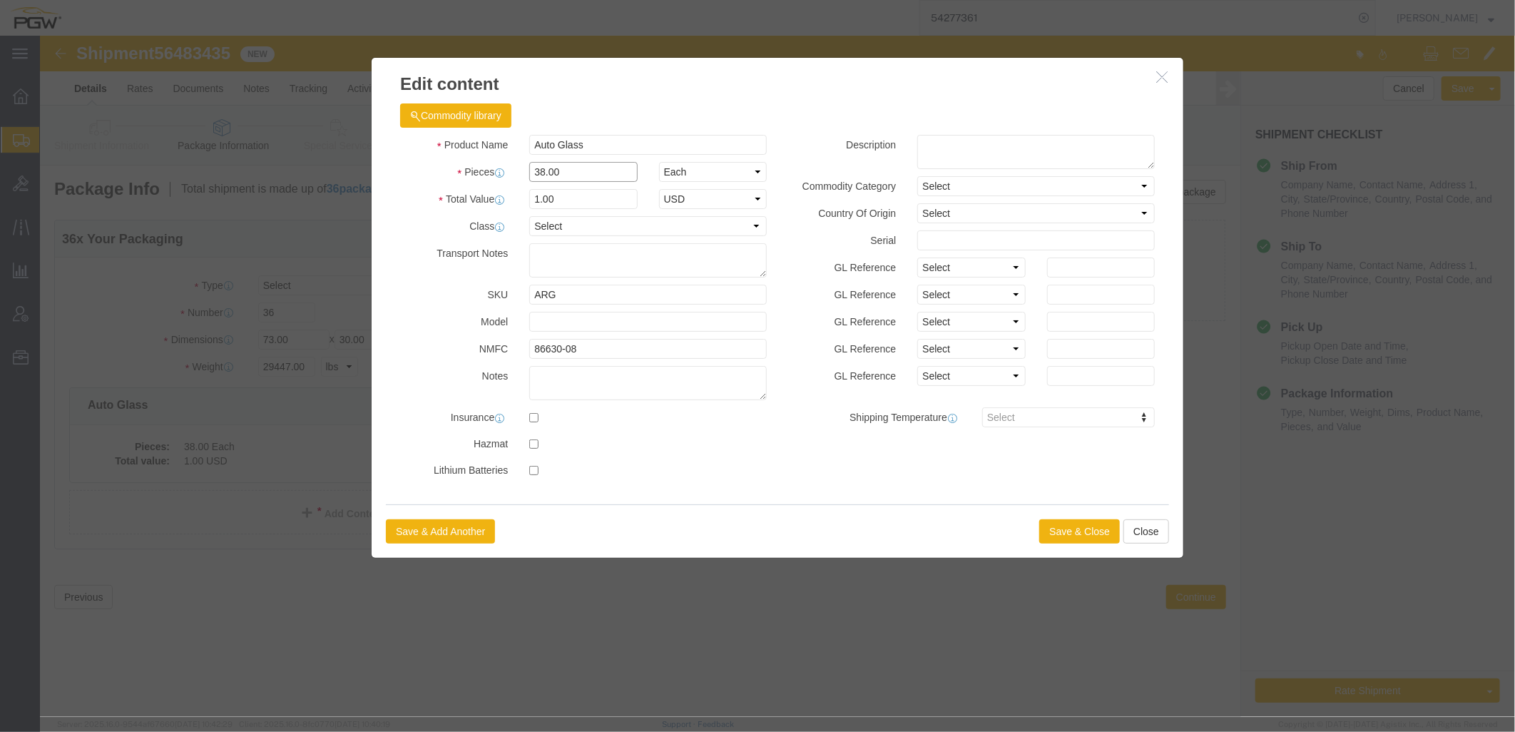
drag, startPoint x: 534, startPoint y: 139, endPoint x: -31, endPoint y: 109, distance: 565.8
click html "Shipment 56483435 New Details Rates Documents Notes Tracking Activity Related O…"
type input "36.00"
type input "1.00"
select select "USD"
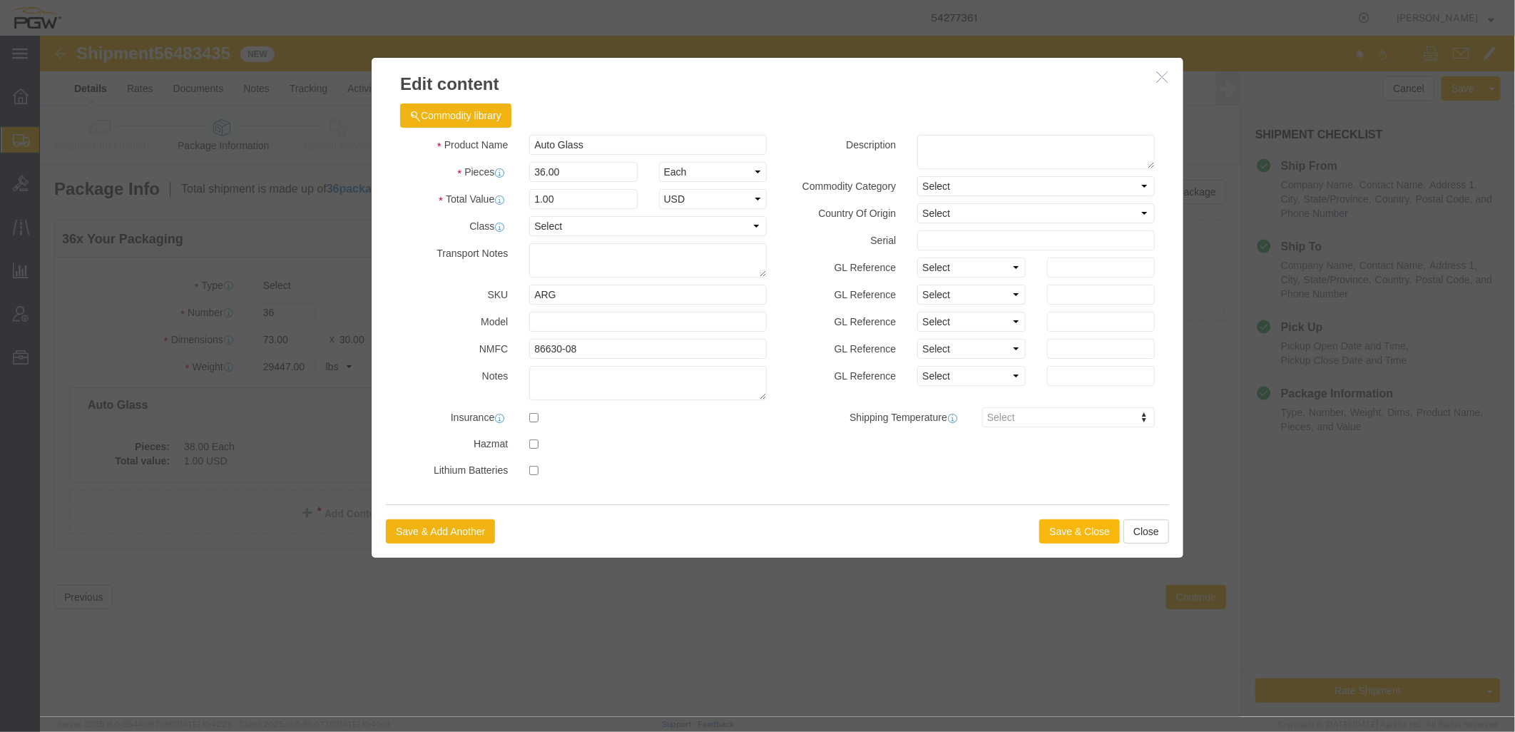
click button "Save & Close"
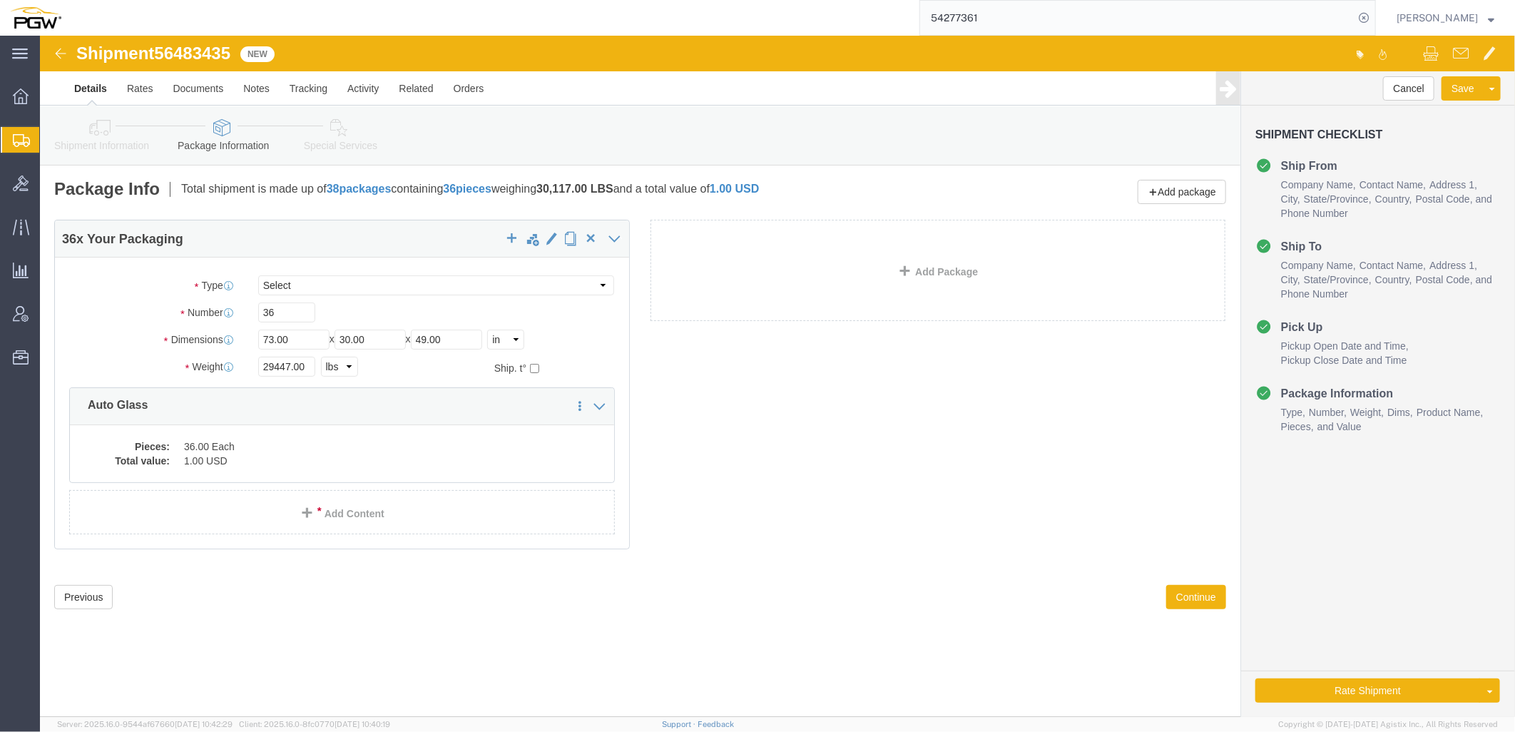
click link "Shipment Information"
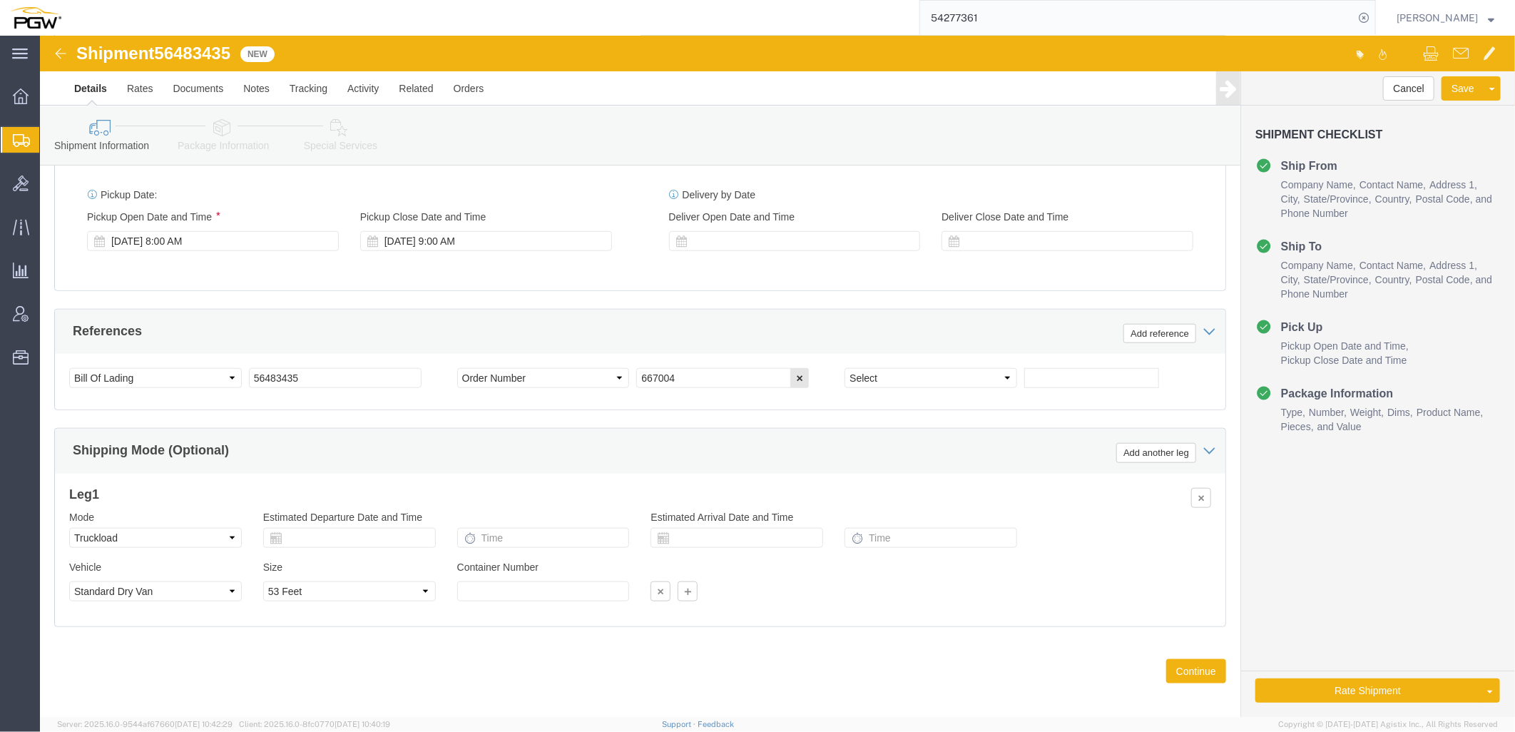
scroll to position [774, 0]
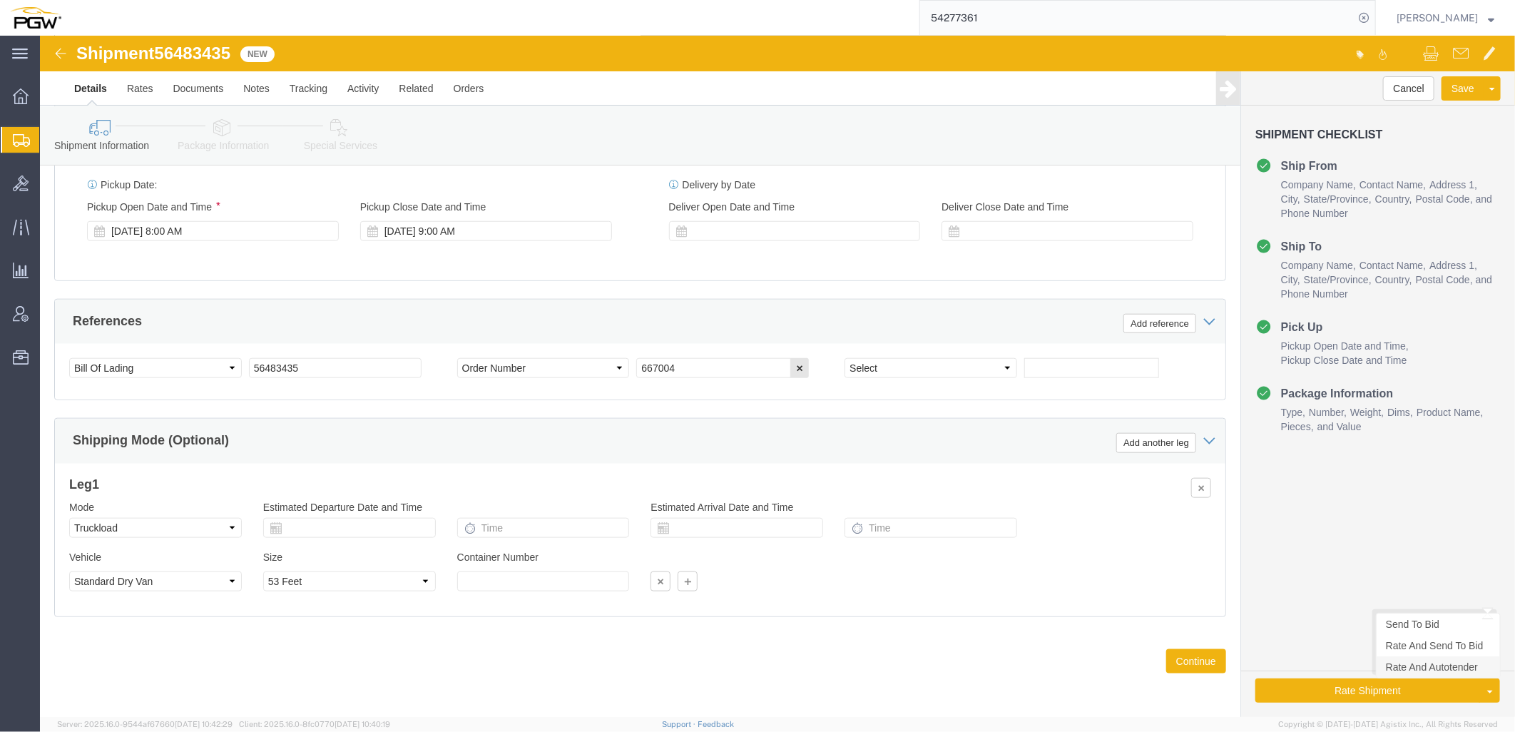
click link "Rate And Autotender"
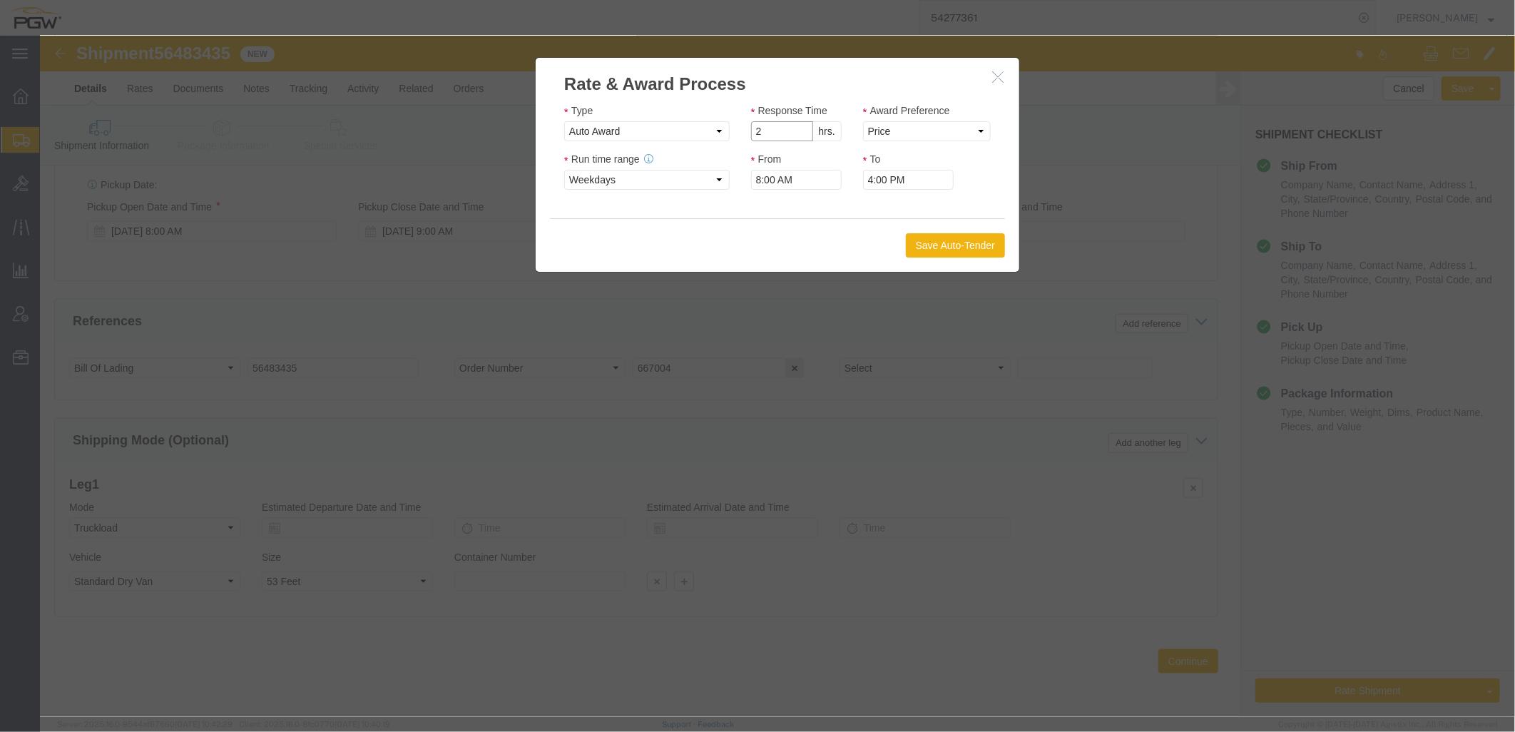
click input "2"
drag, startPoint x: 755, startPoint y: 100, endPoint x: 842, endPoint y: 97, distance: 87.1
type input "1"
click input "1"
click select "Price Carrier Rank"
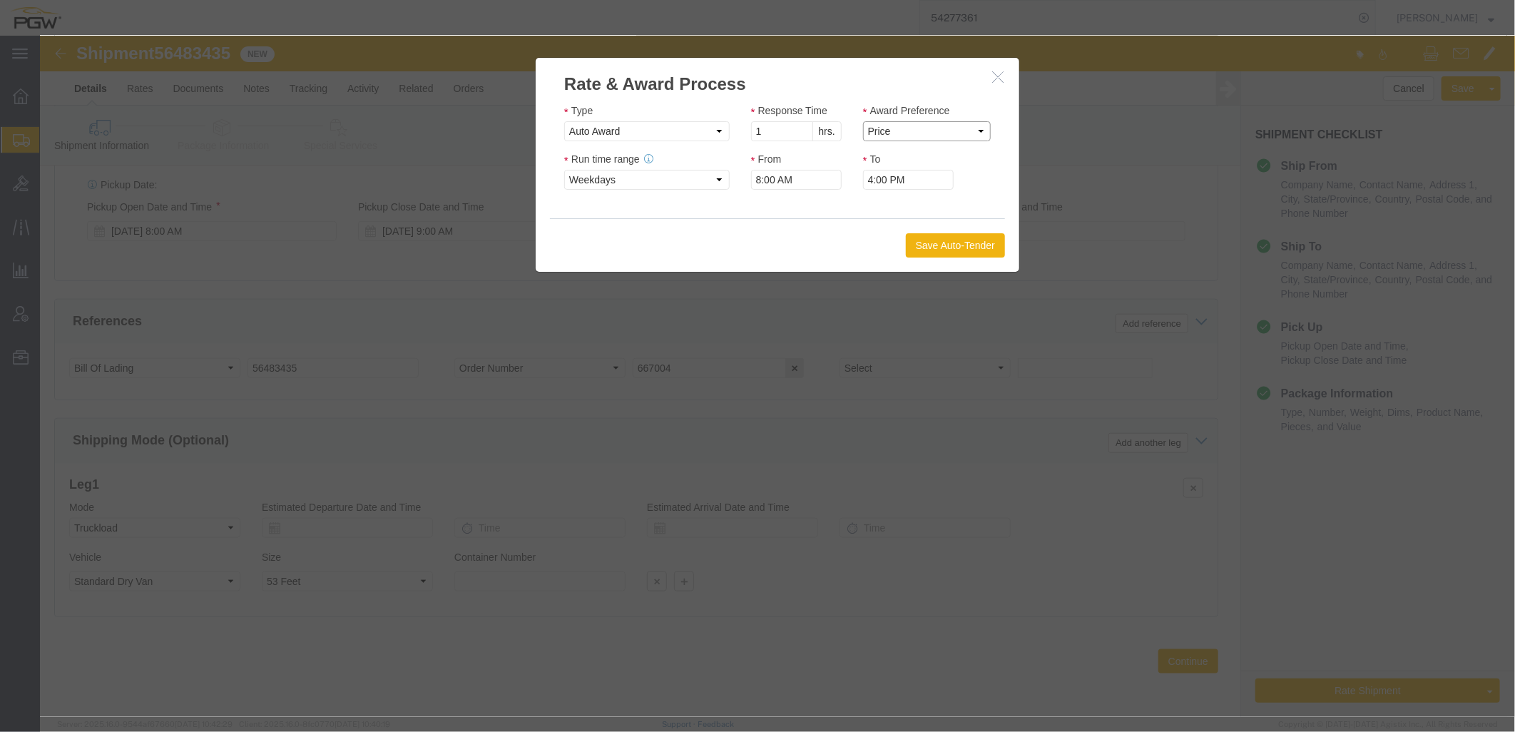
select select "LANE_RANK"
click select "Price Carrier Rank"
click button "Save Auto-Tender"
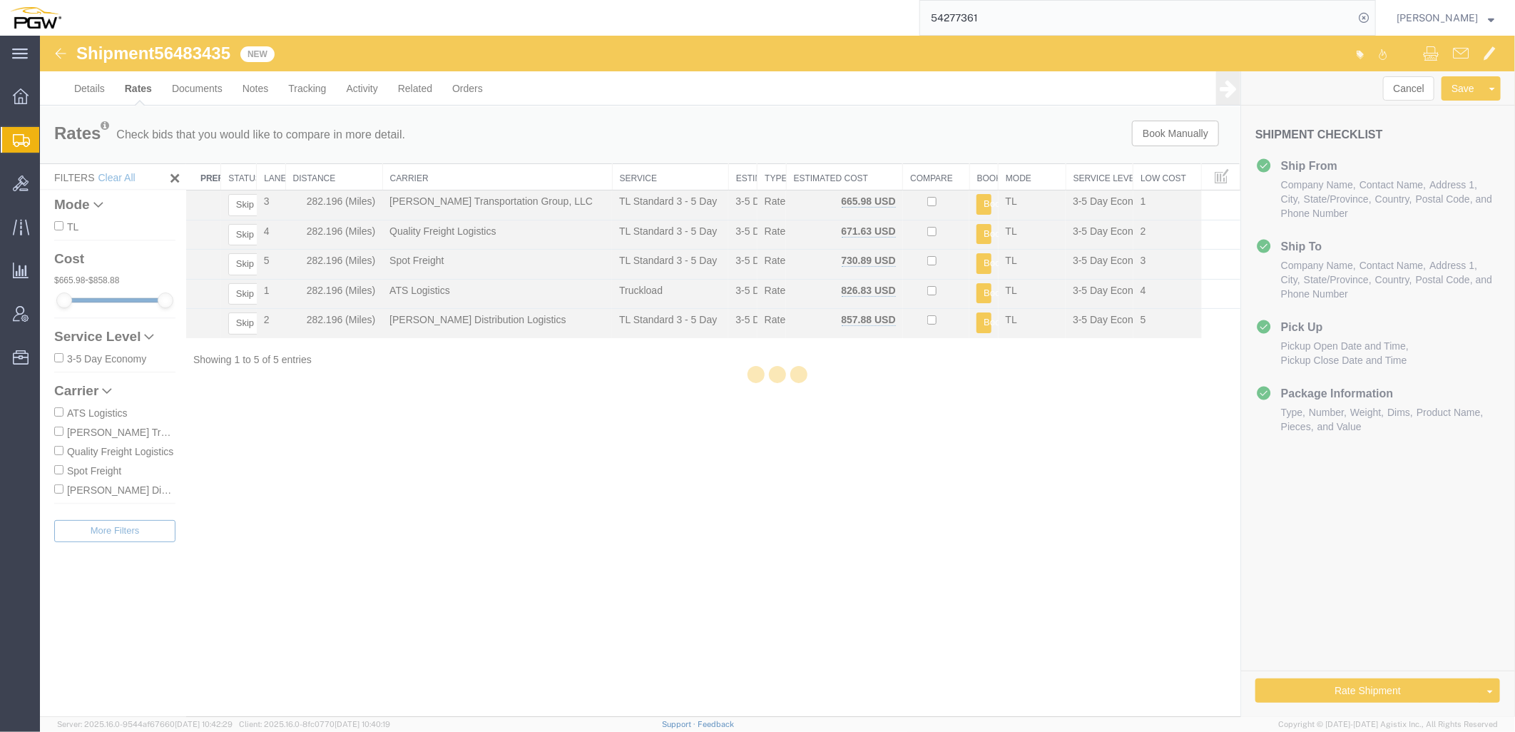
scroll to position [0, 0]
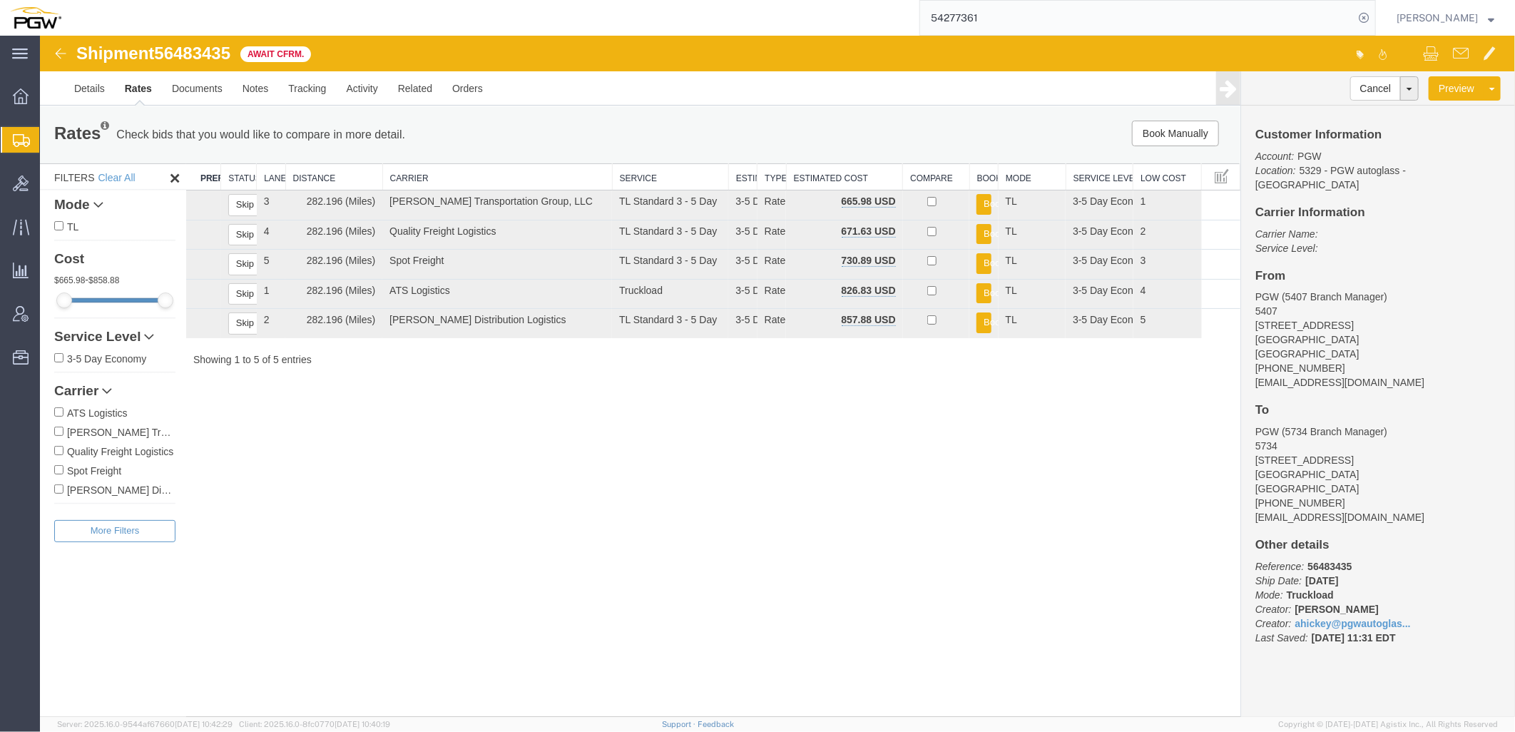
click at [0, 0] on span "Create from Template" at bounding box center [0, 0] width 0 height 0
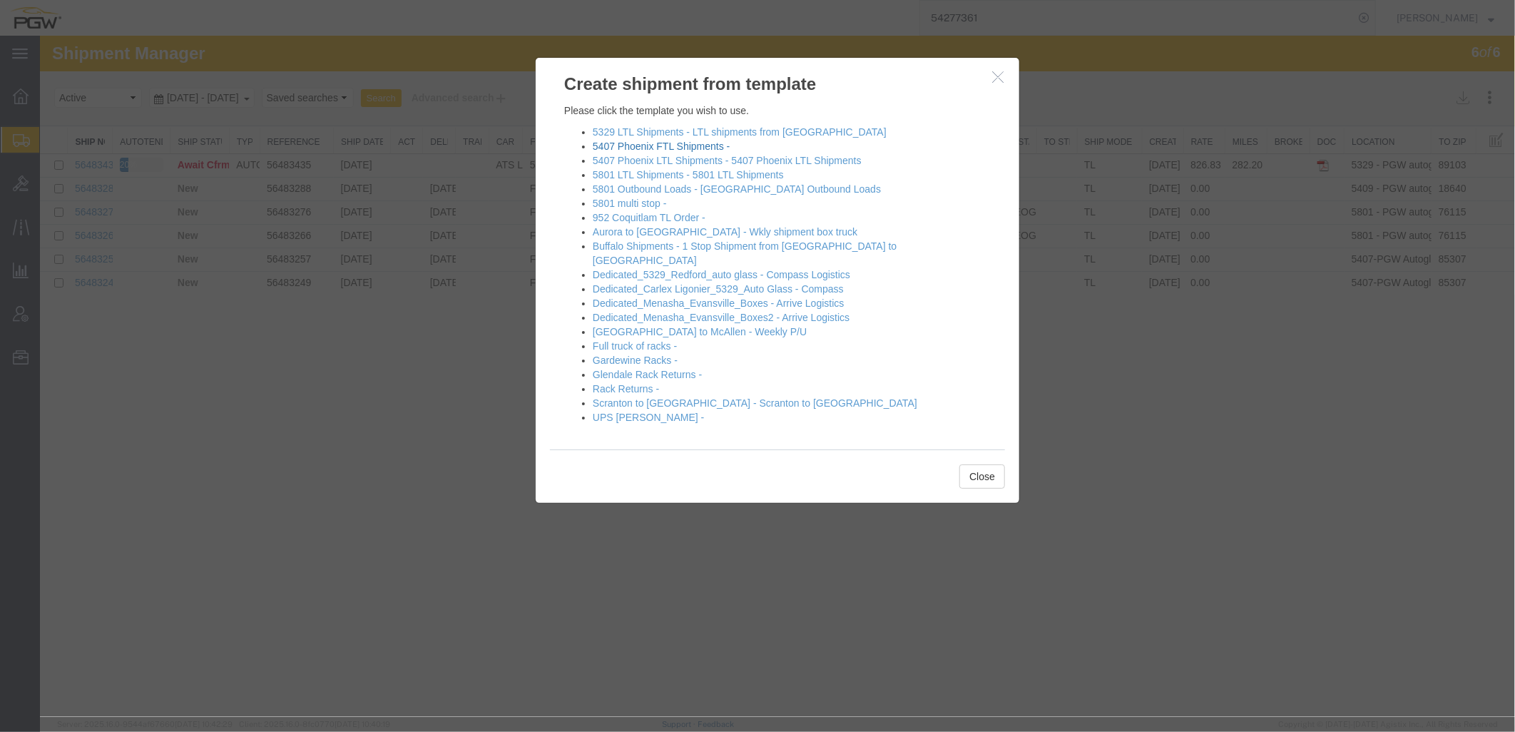
click at [633, 148] on link "5407 Phoenix FTL Shipments -" at bounding box center [660, 145] width 137 height 11
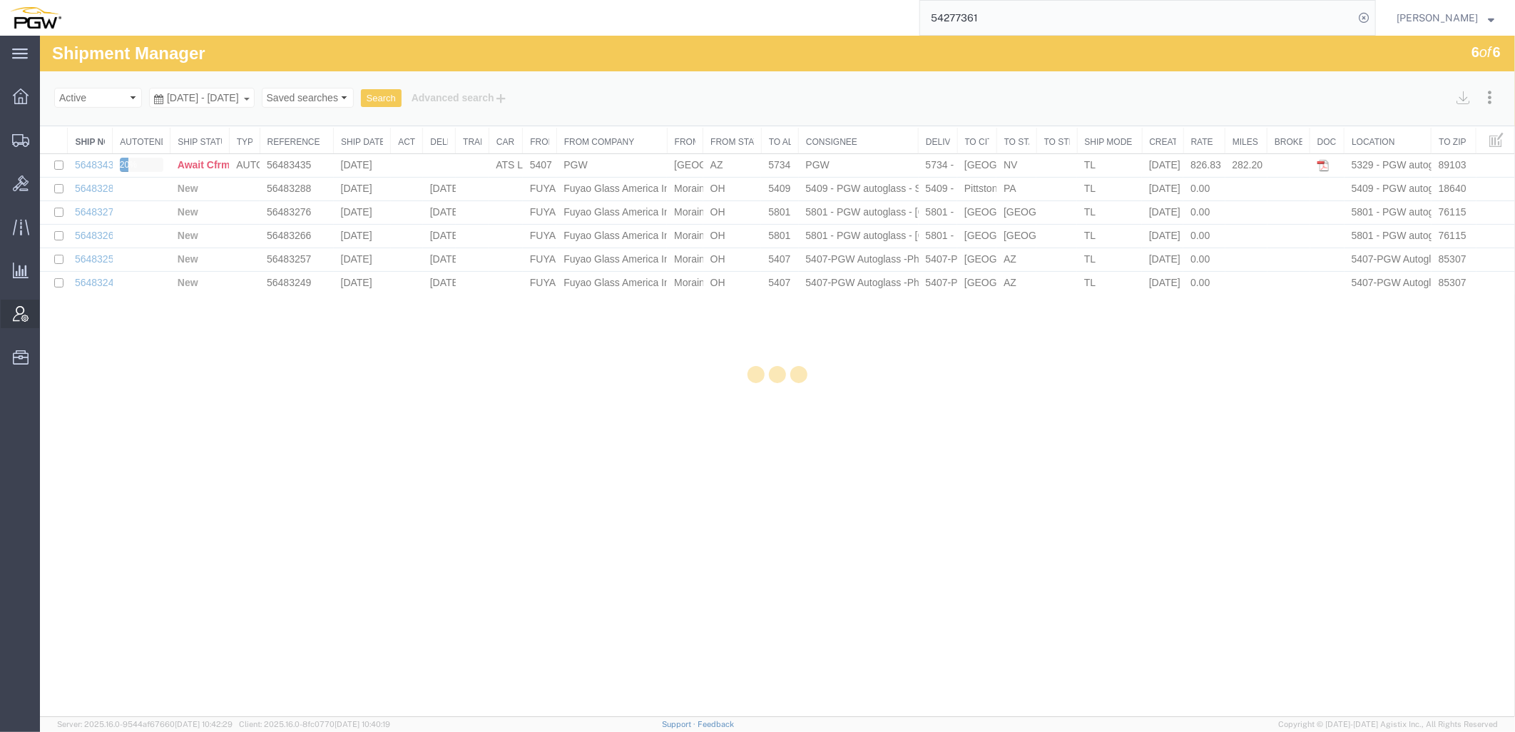
select select "62351"
select select "28459"
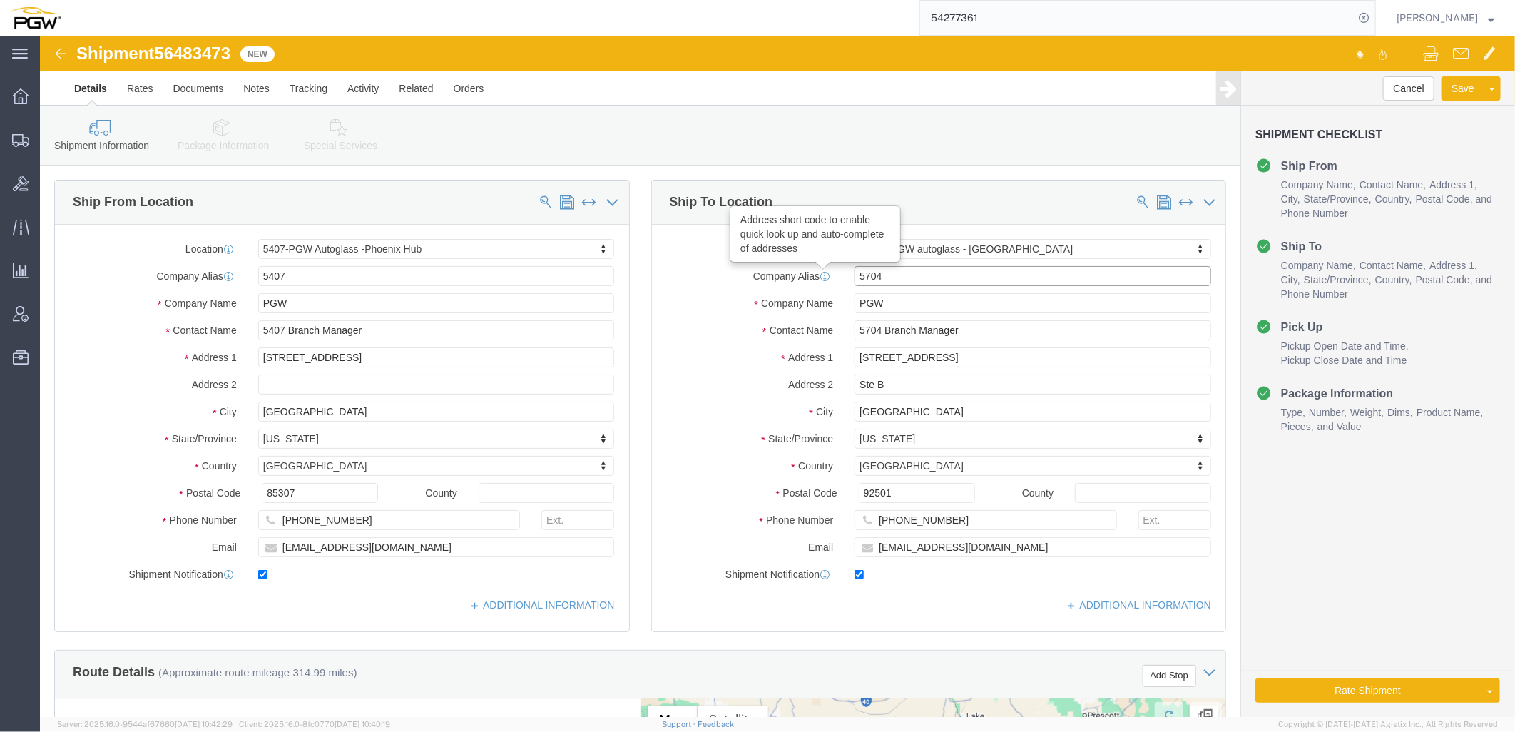
drag, startPoint x: 880, startPoint y: 244, endPoint x: 542, endPoint y: 222, distance: 338.9
click div "Ship From Location Location 5407-PGW Autoglass -Phoenix Hub Select My Profile L…"
paste input "SWE98"
type input "SWE984"
drag, startPoint x: 855, startPoint y: 270, endPoint x: 581, endPoint y: 238, distance: 275.1
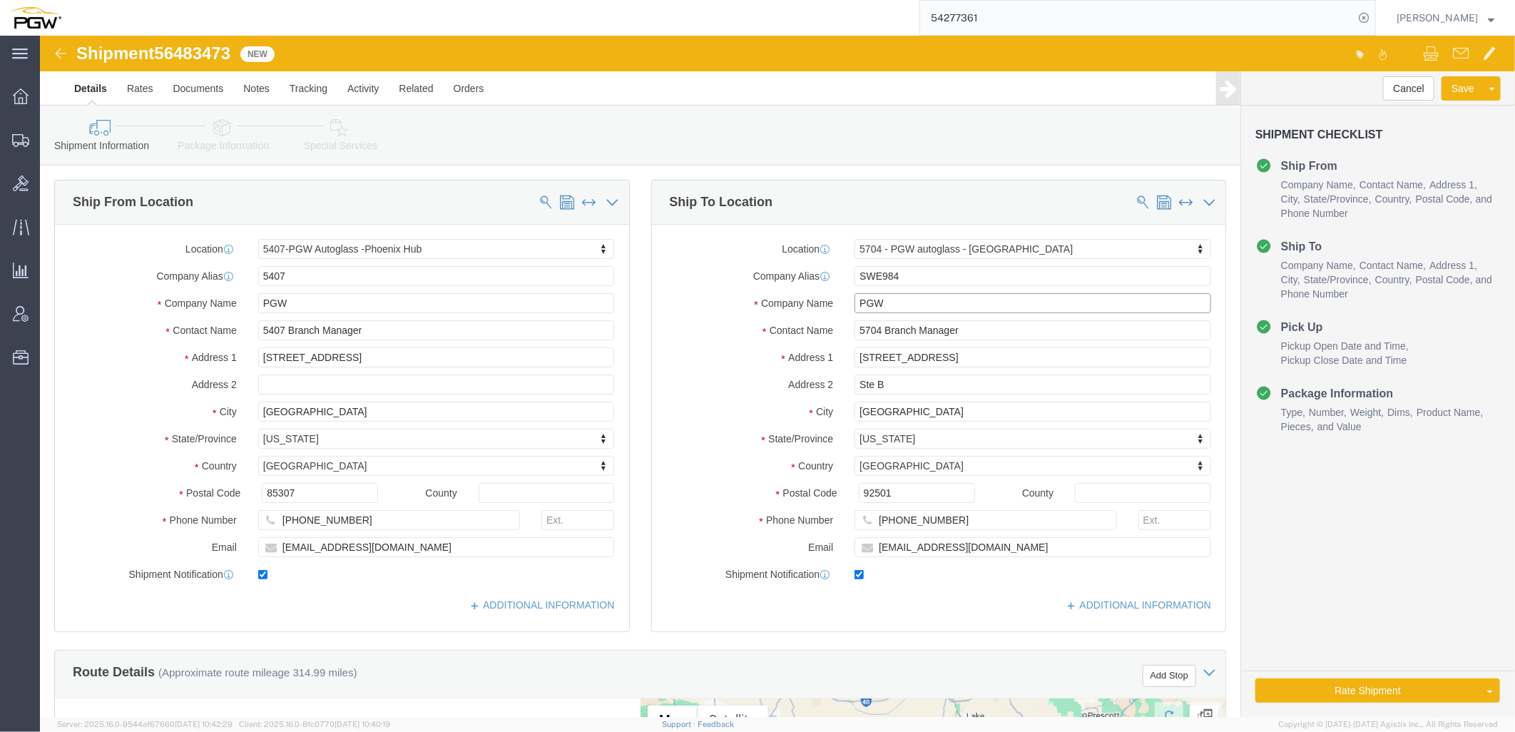
click div "Ship From Location Location 5407-PGW Autoglass -Phoenix Hub Select My Profile L…"
paste input "SWE984"
type input "SWE984"
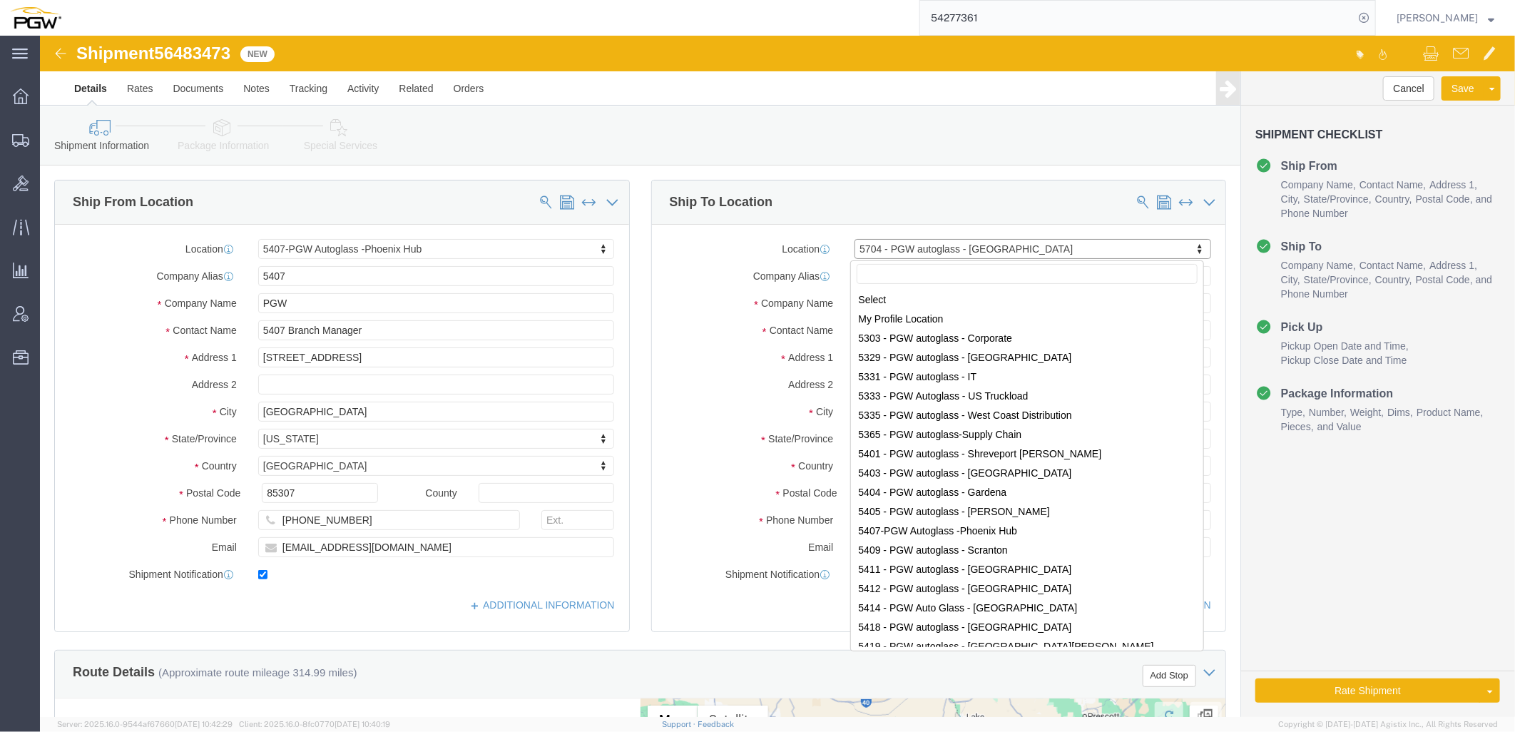
scroll to position [2079, 0]
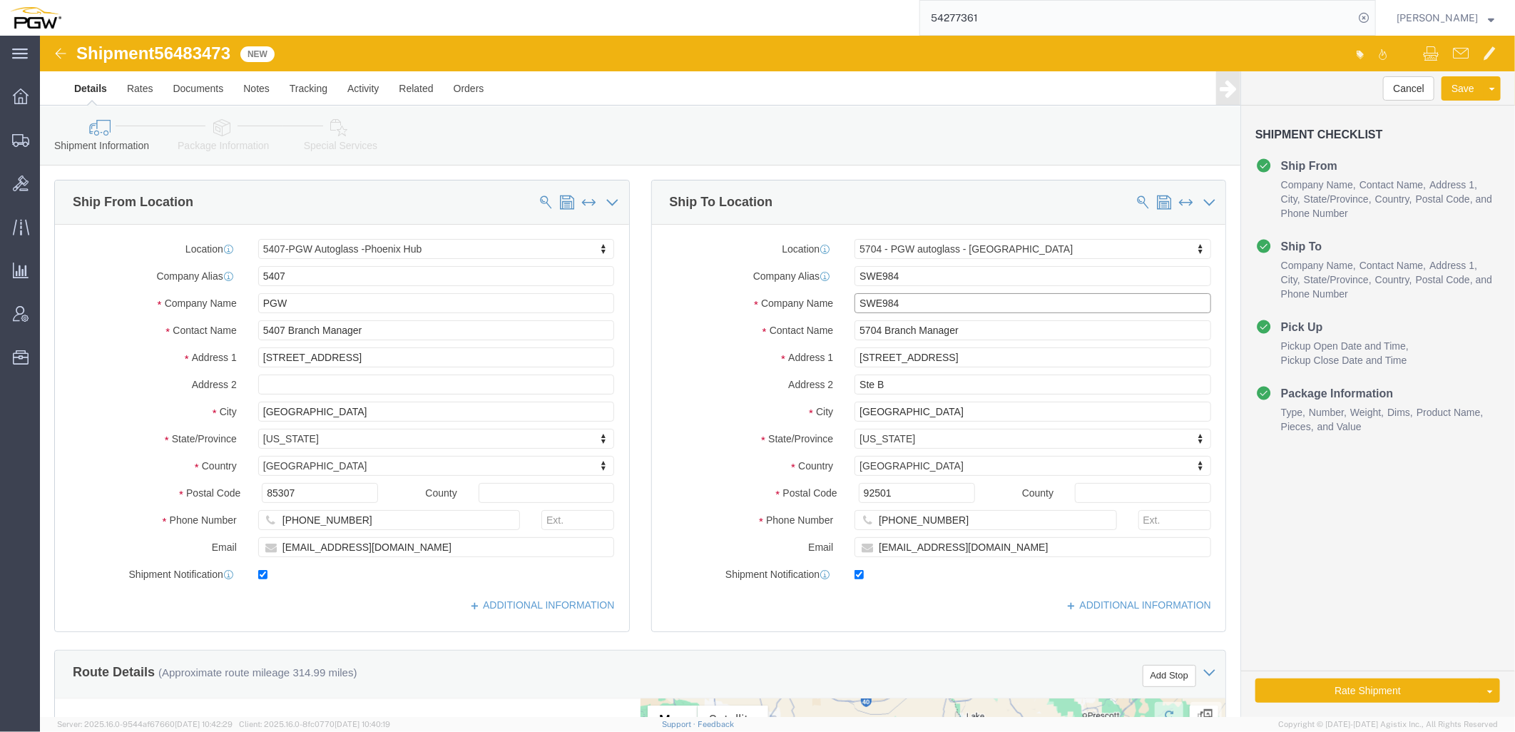
click input "SWE984"
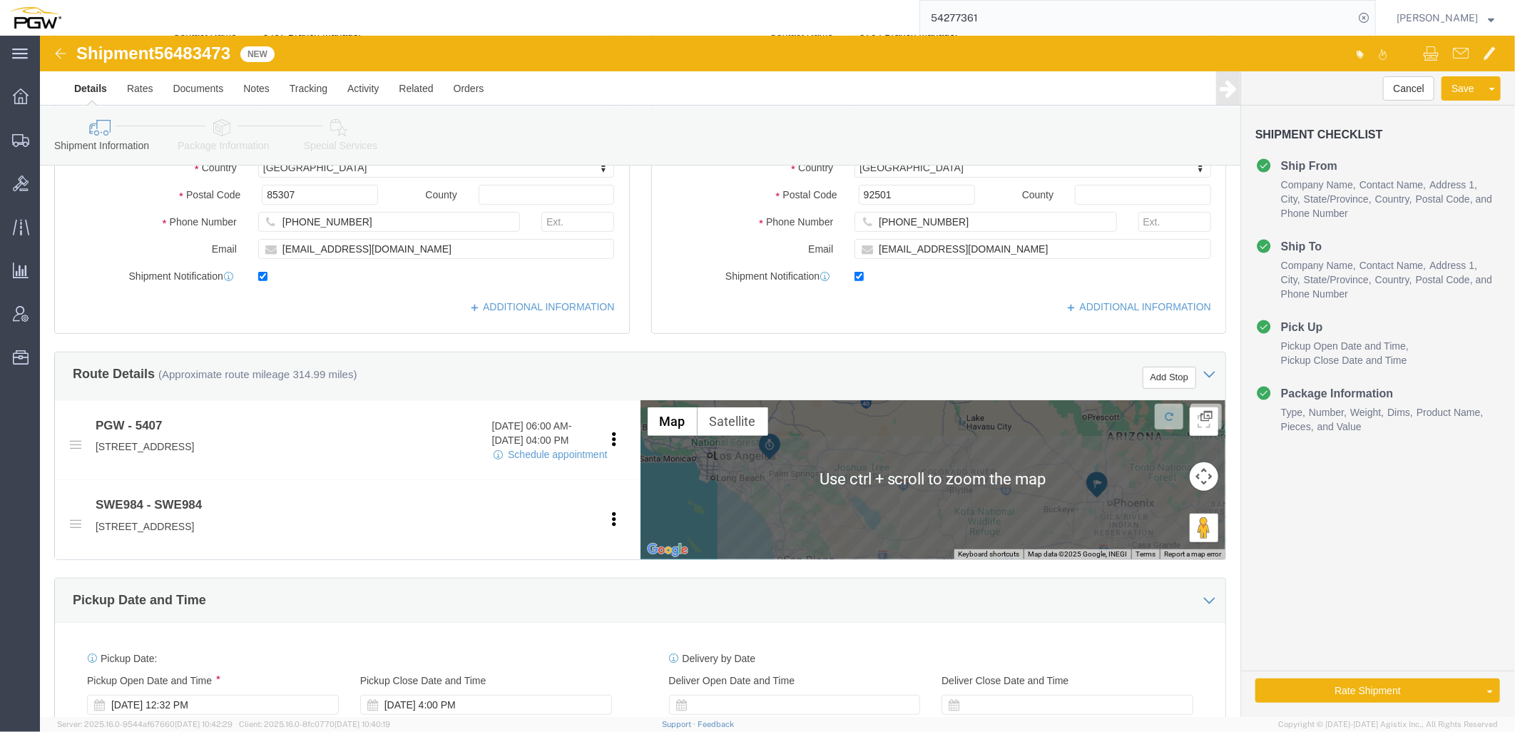
scroll to position [0, 0]
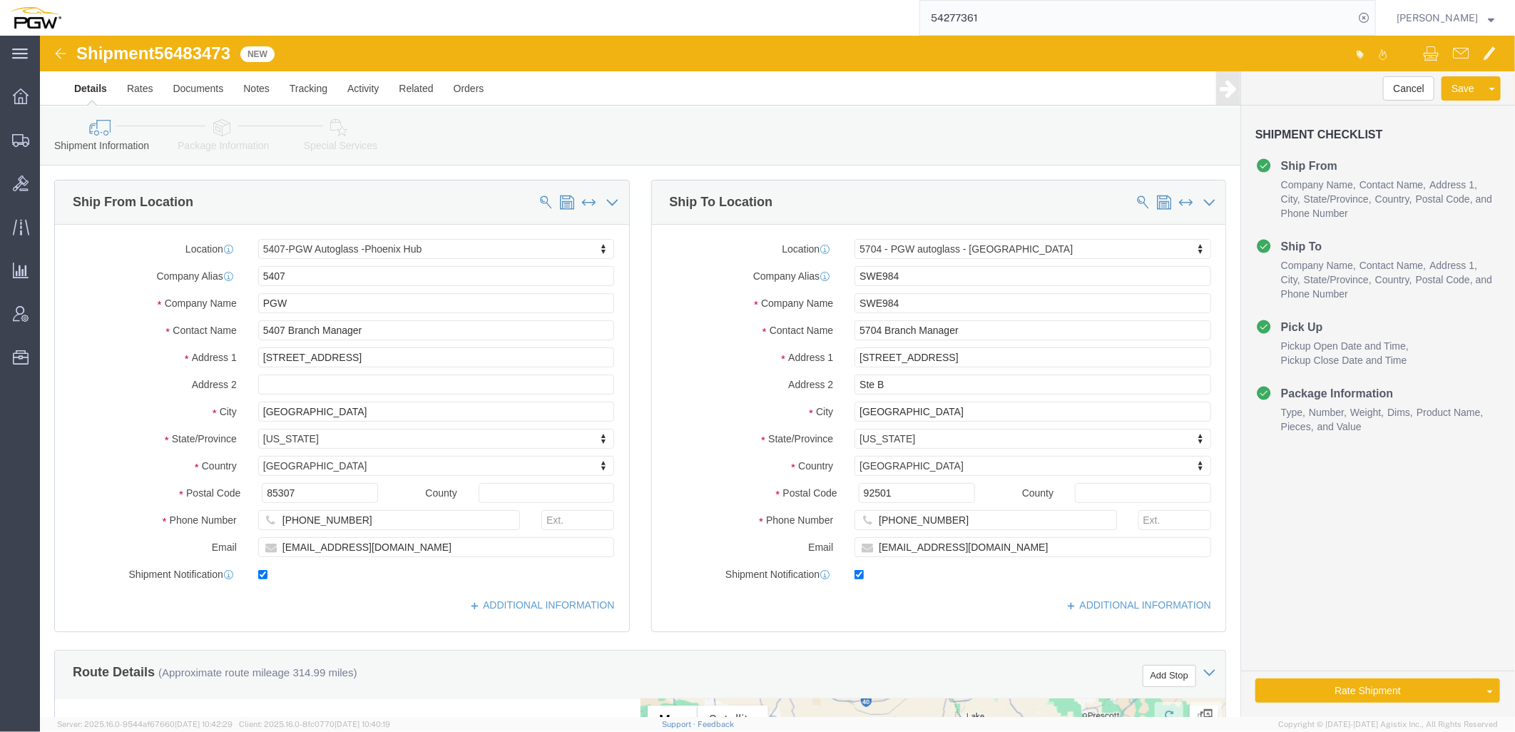
click div "Location 5704 - PGW autoglass - Riverside Select My Profile Location 5303 - PGW…"
drag, startPoint x: 943, startPoint y: 301, endPoint x: 572, endPoint y: 276, distance: 371.8
click div "Ship From Location Location 5407-PGW Autoglass -Phoenix Hub Select My Profile L…"
drag, startPoint x: 913, startPoint y: 319, endPoint x: 668, endPoint y: 358, distance: 248.5
click div "Ship From Location Location 5407-PGW Autoglass -Phoenix Hub Select My Profile L…"
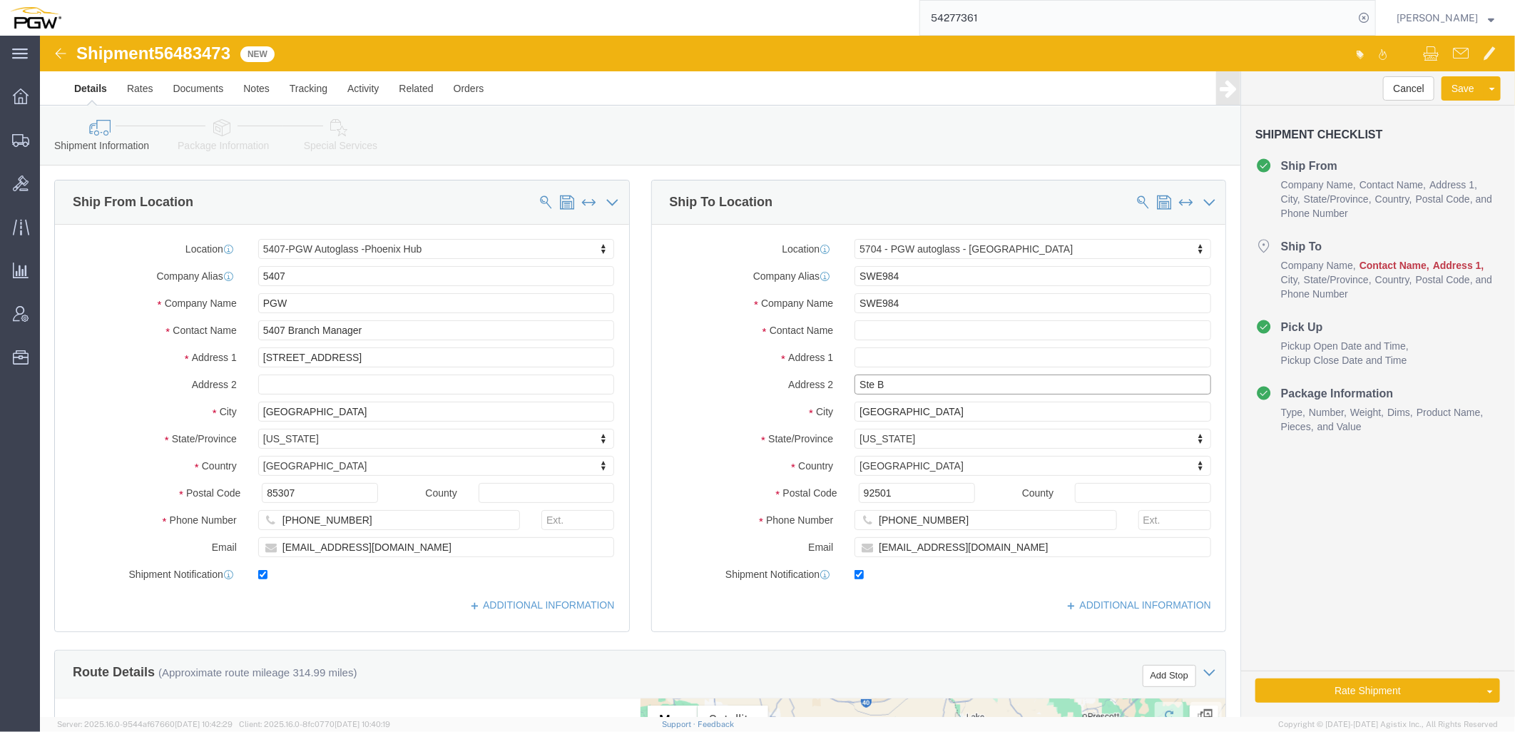
select select
drag, startPoint x: 868, startPoint y: 355, endPoint x: 743, endPoint y: 372, distance: 125.3
click div "Address 2 Ste B"
drag, startPoint x: 940, startPoint y: 377, endPoint x: 653, endPoint y: 357, distance: 287.5
click div "Location Select Select My Profile Location 5303 - PGW autoglass - Corporate 532…"
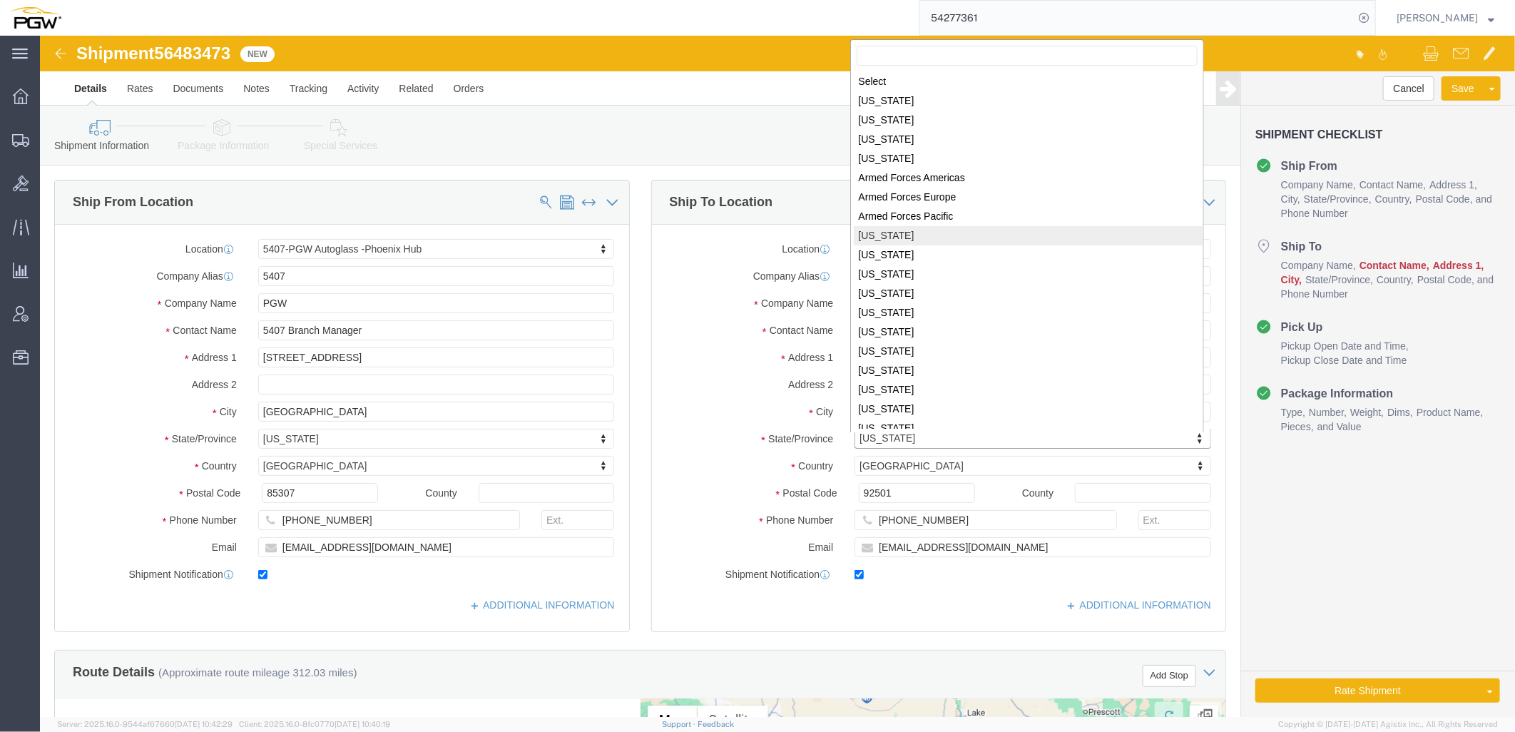
scroll to position [1, 0]
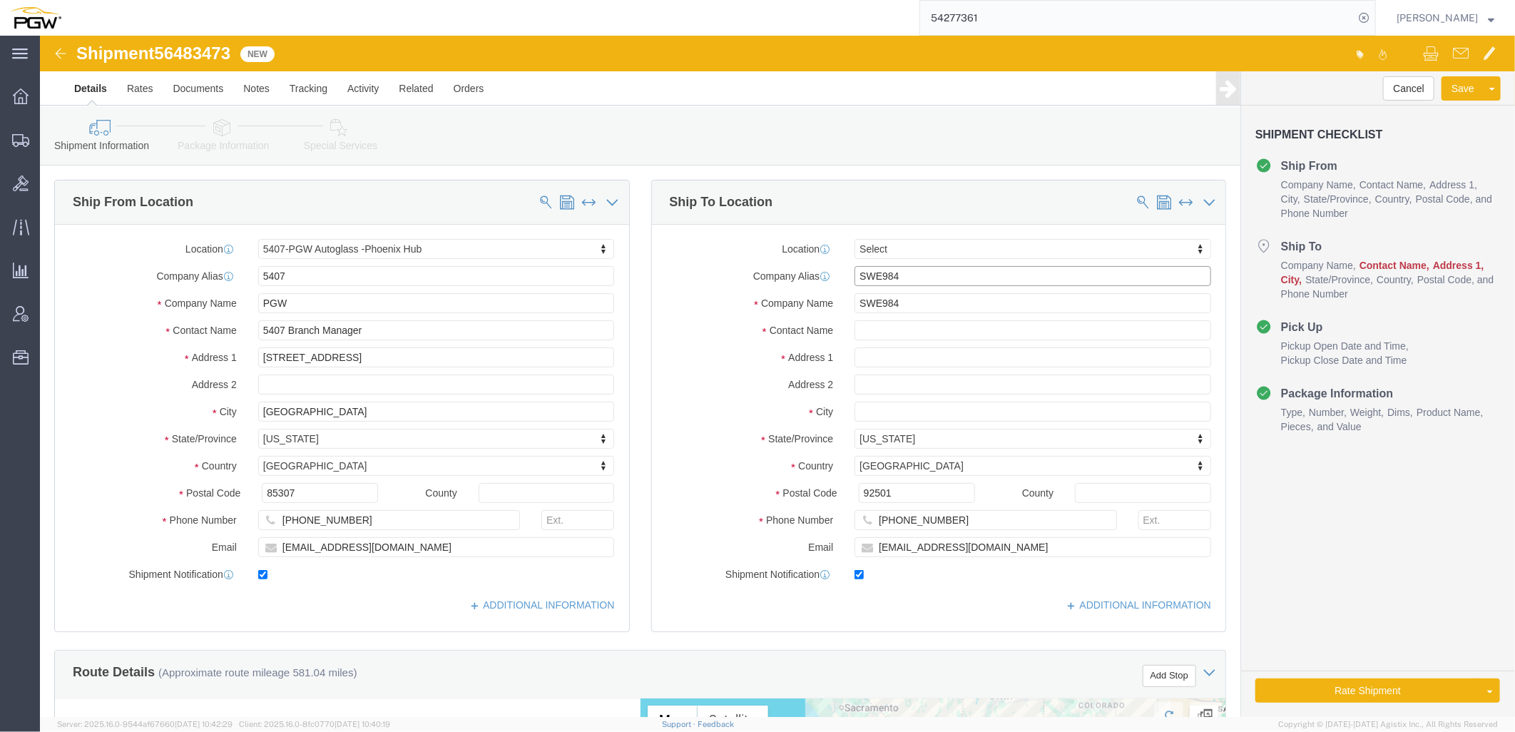
click input "SWE984"
type input "S"
drag, startPoint x: 849, startPoint y: 267, endPoint x: 693, endPoint y: 265, distance: 155.5
click div "Company Name SWe SWe 31220 - Sweeney Buick Gmc - (Shipping Receiving) 7997 Mark…"
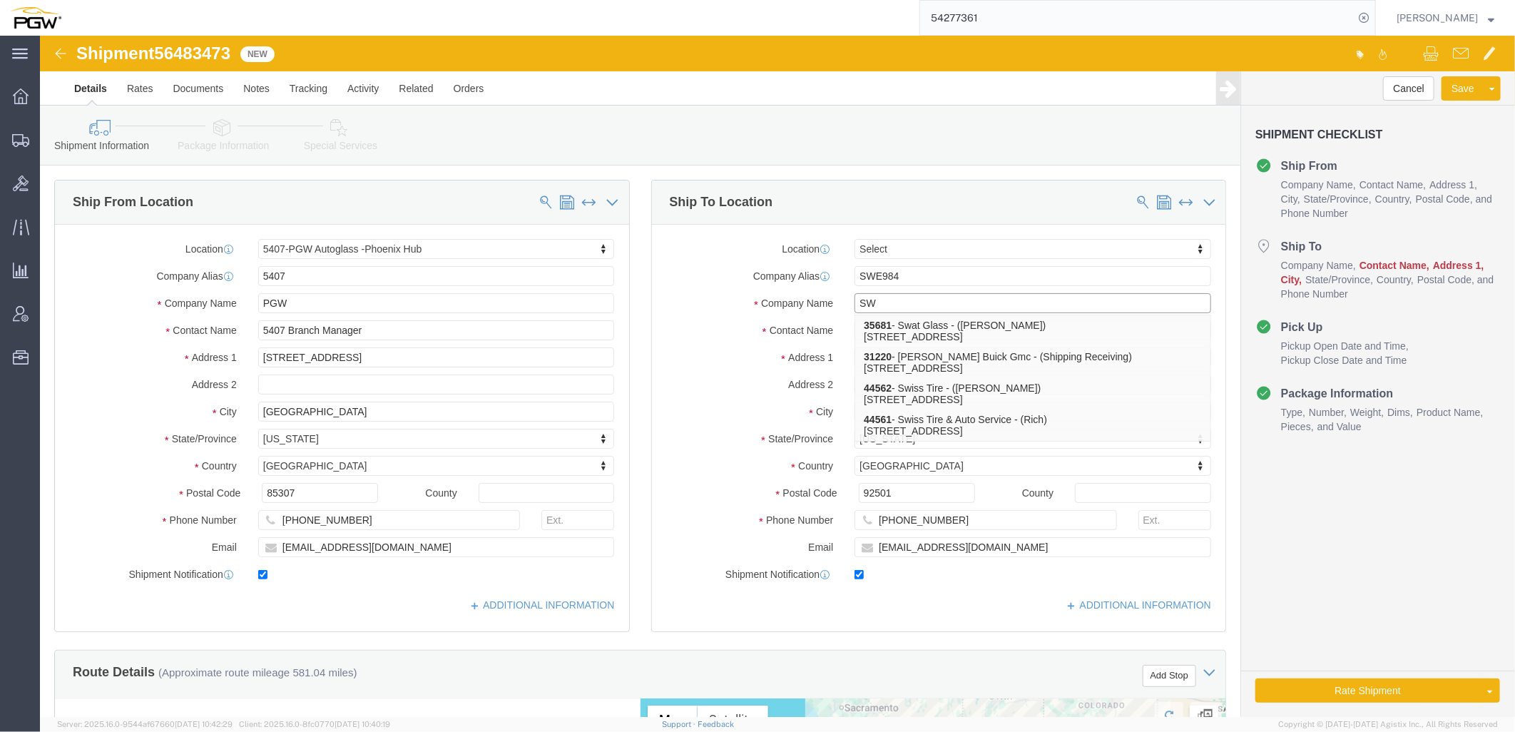
type input "S"
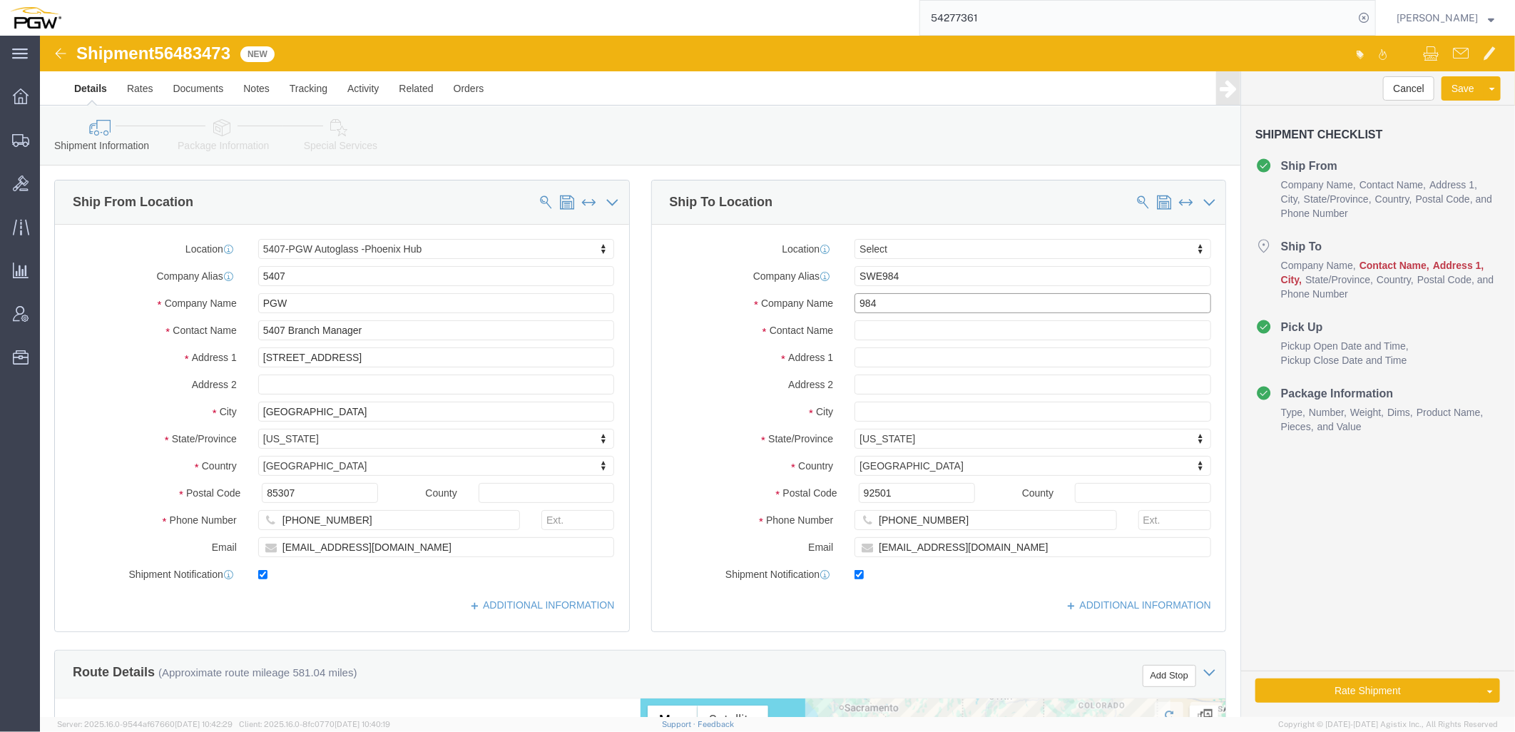
type input "984"
drag, startPoint x: 903, startPoint y: 233, endPoint x: 528, endPoint y: 238, distance: 375.3
click div "Ship From Location Location 5407-PGW Autoglass -Phoenix Hub Select My Profile L…"
drag, startPoint x: 902, startPoint y: 277, endPoint x: 413, endPoint y: 272, distance: 488.7
click div "Ship From Location Location 5407-PGW Autoglass -Phoenix Hub Select My Profile L…"
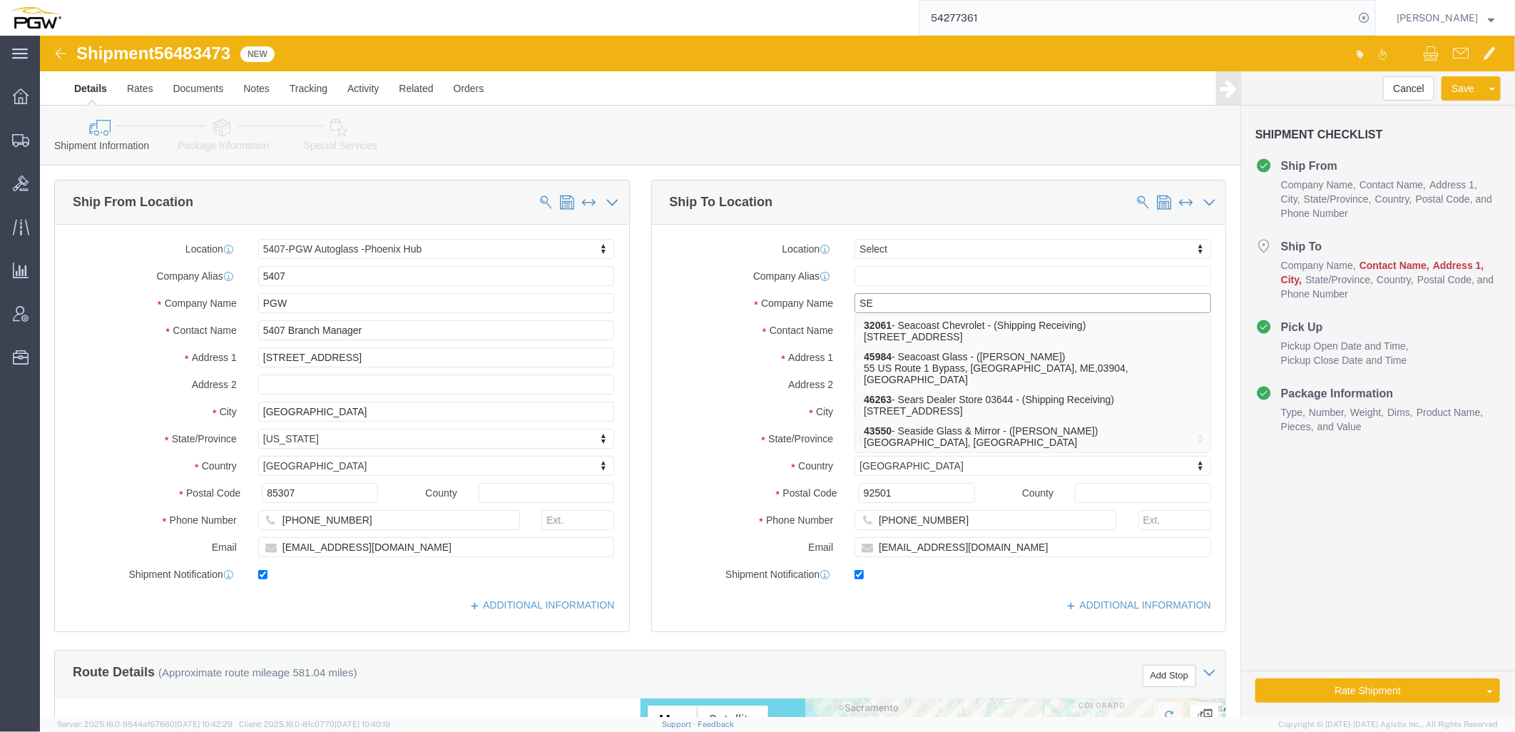
type input "S"
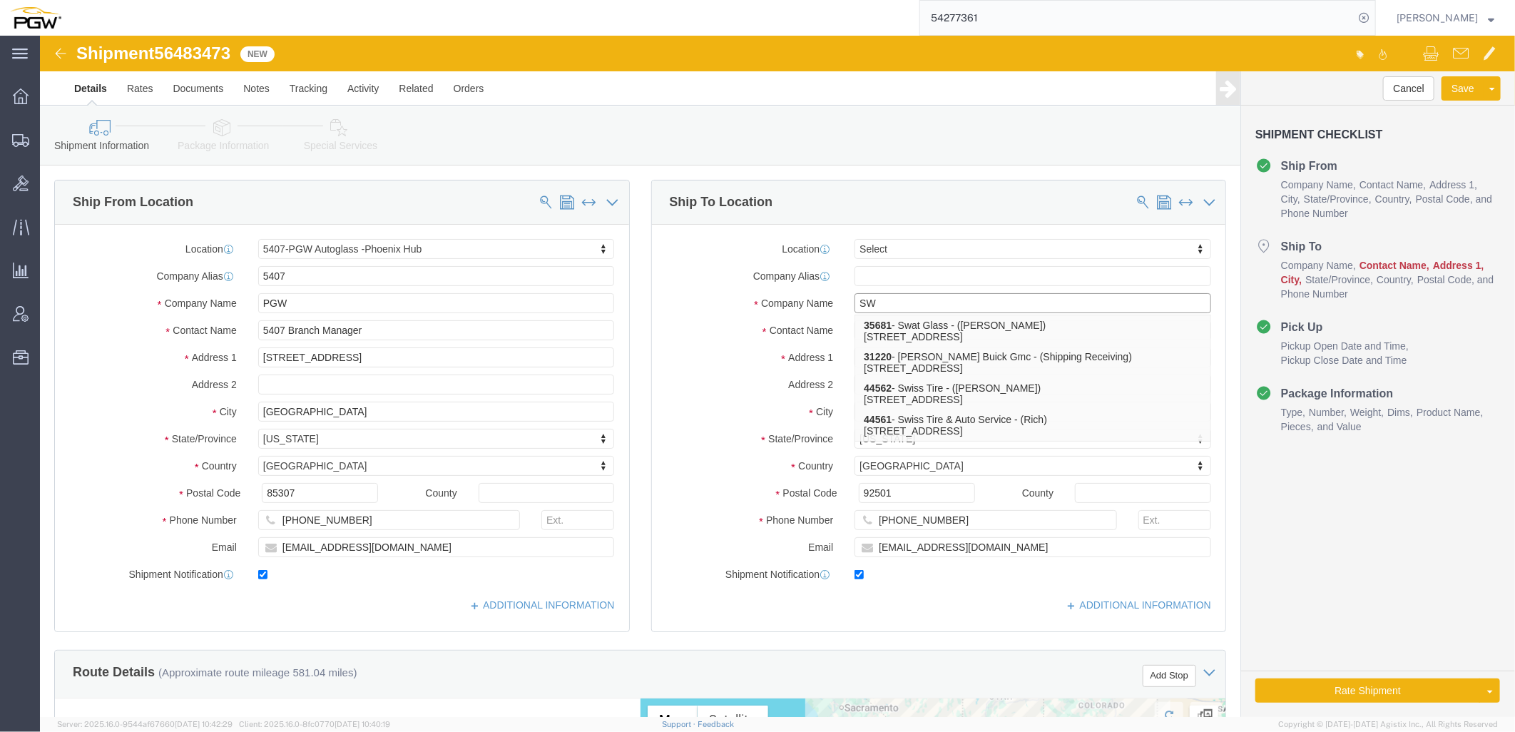
type input "S"
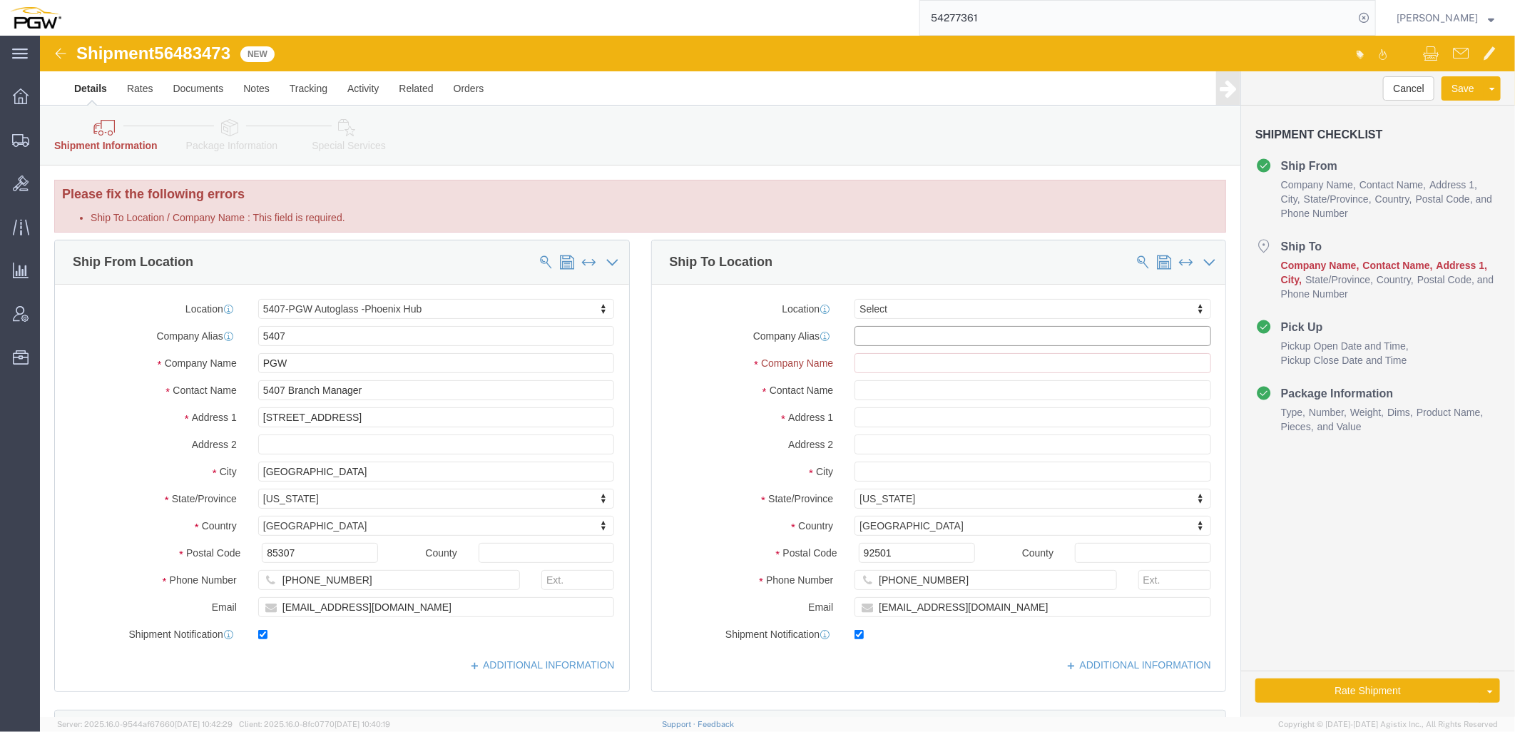
click input "text"
click p "SWE984 - C/O SeaWide Express - (Forward to PGW Anchorage) 4301 B industry Drive…"
type input "SWE984"
type input "C/O SeaWide Express"
type input "Forward to PGW Anchorage"
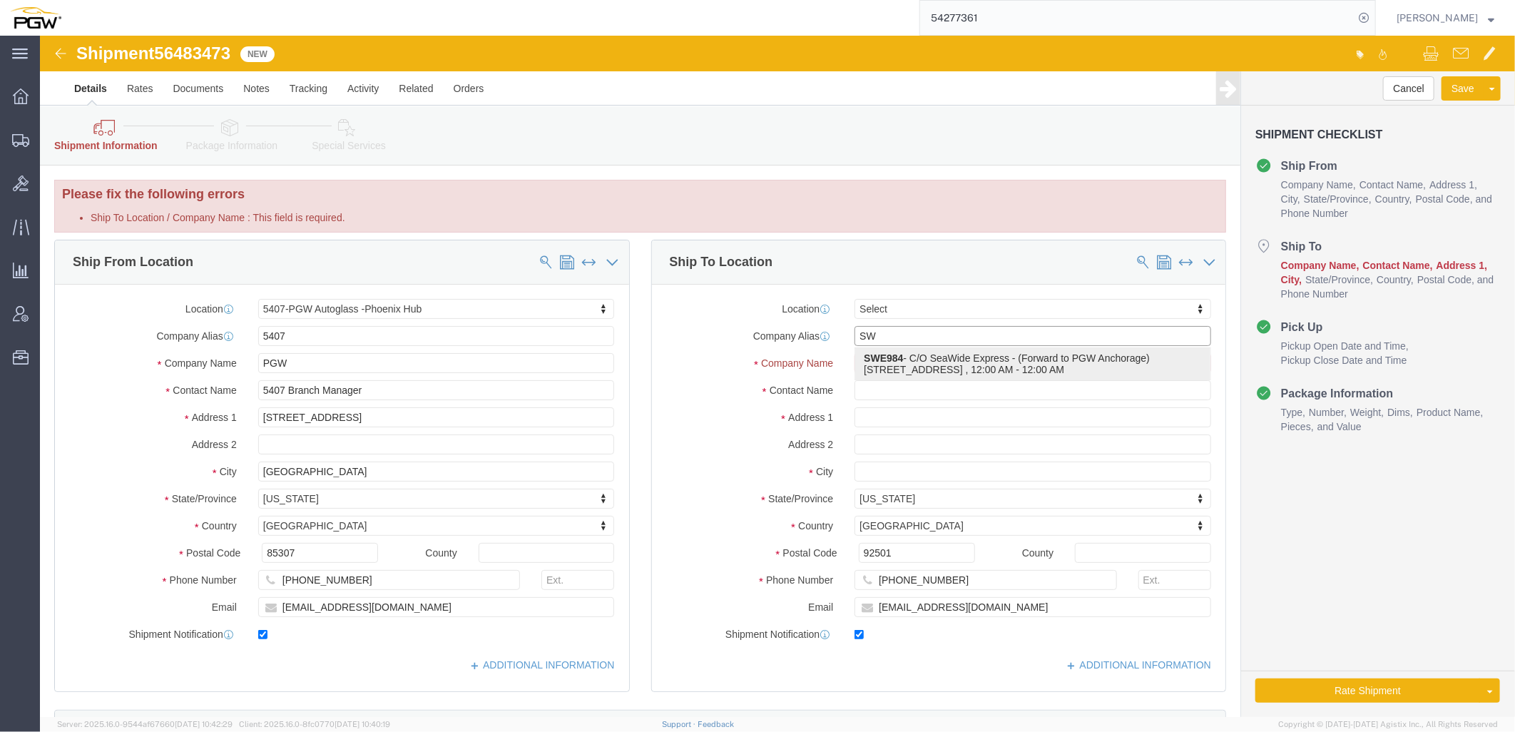
type input "4301 B industry Drive East"
type input "Fife"
type input "98424"
type input "404-942-1160"
type input "cmcvay@seawideexress.com"
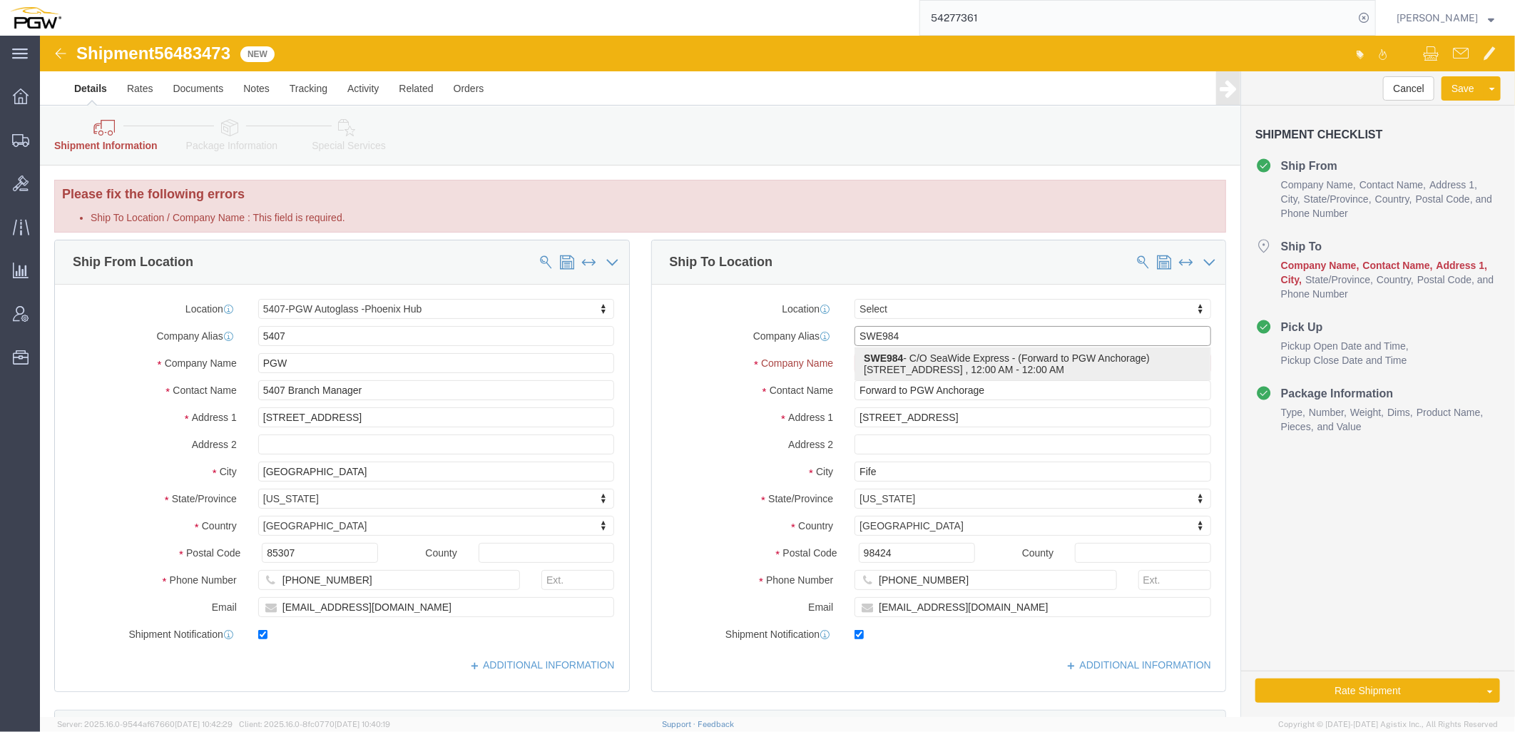
select select "WA"
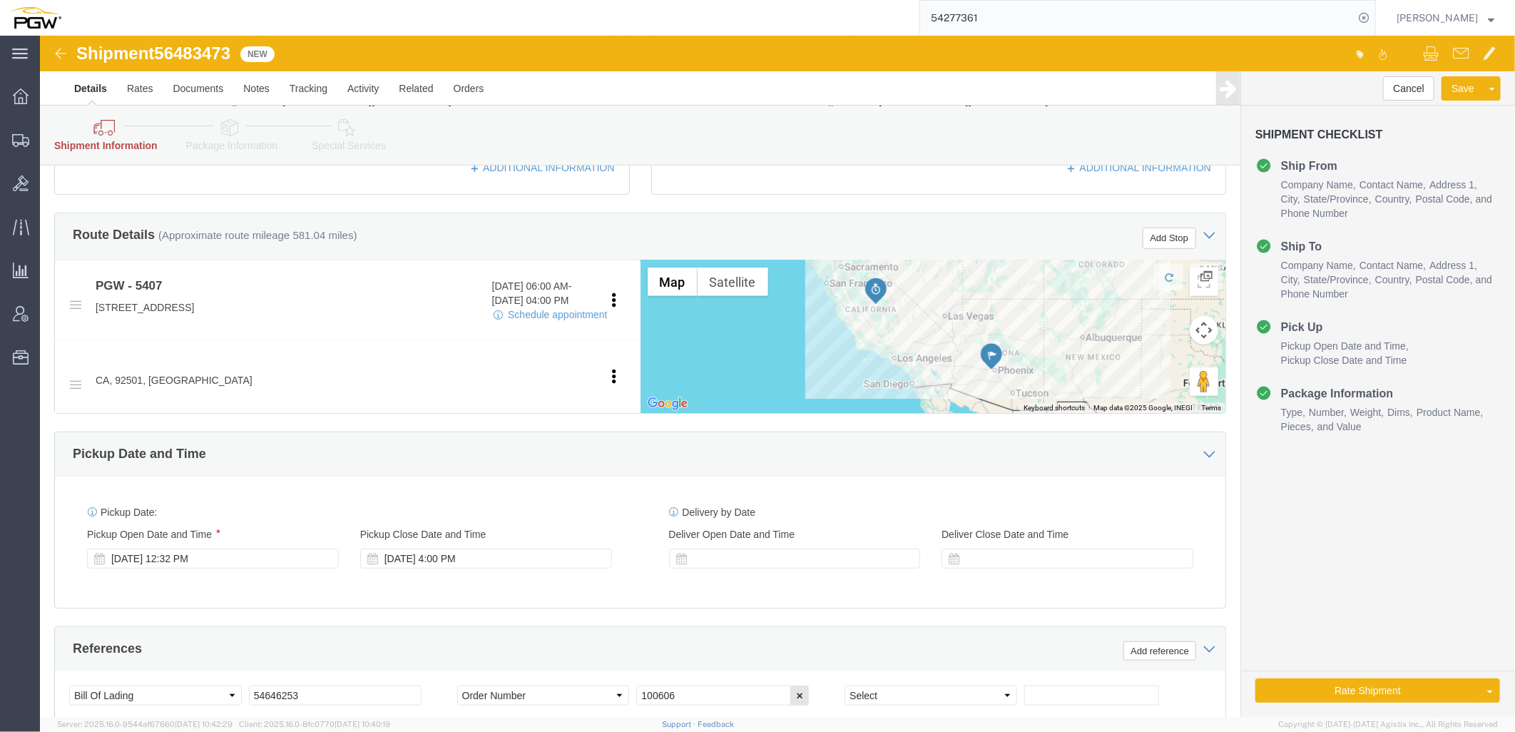
scroll to position [317, 0]
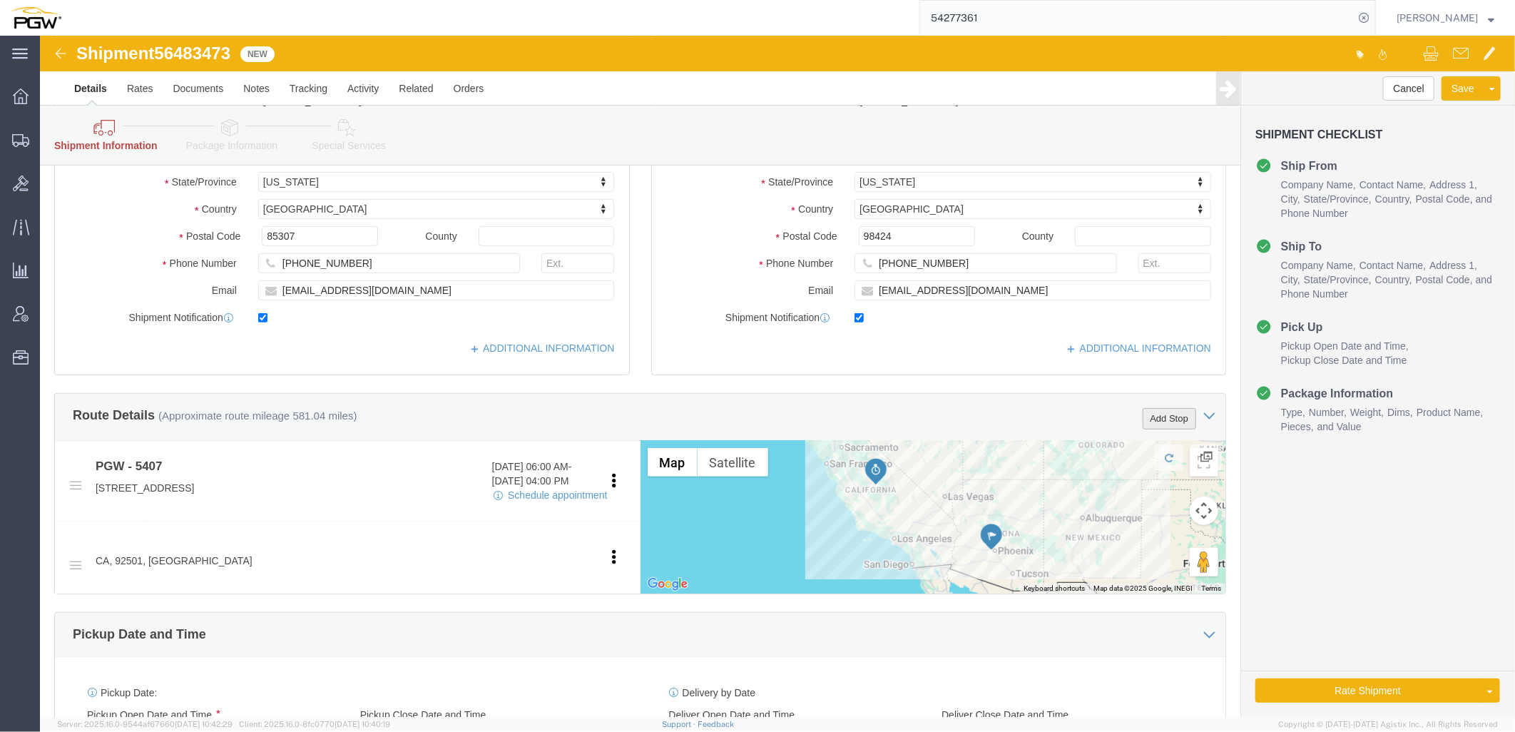
type input "SWE984"
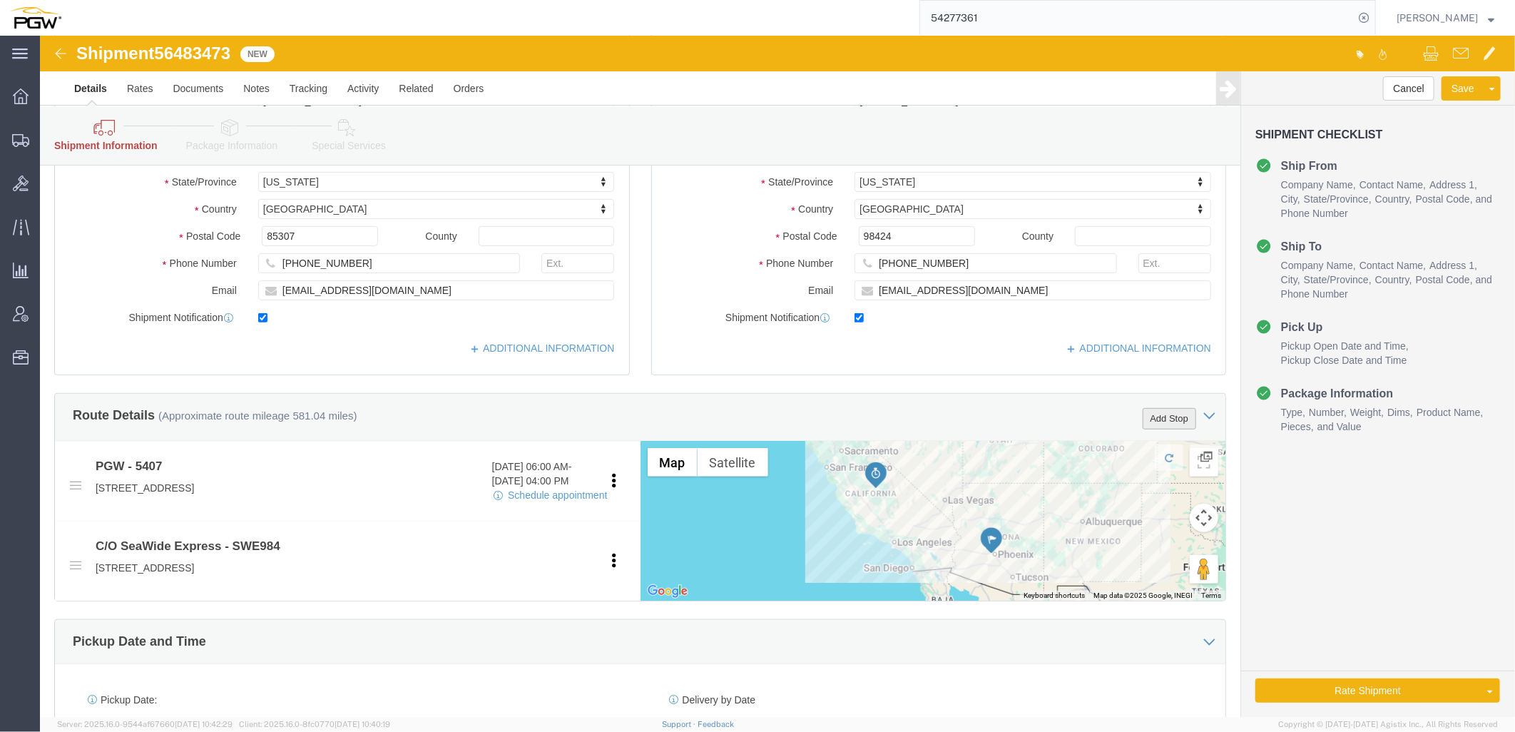
click button "Add Stop"
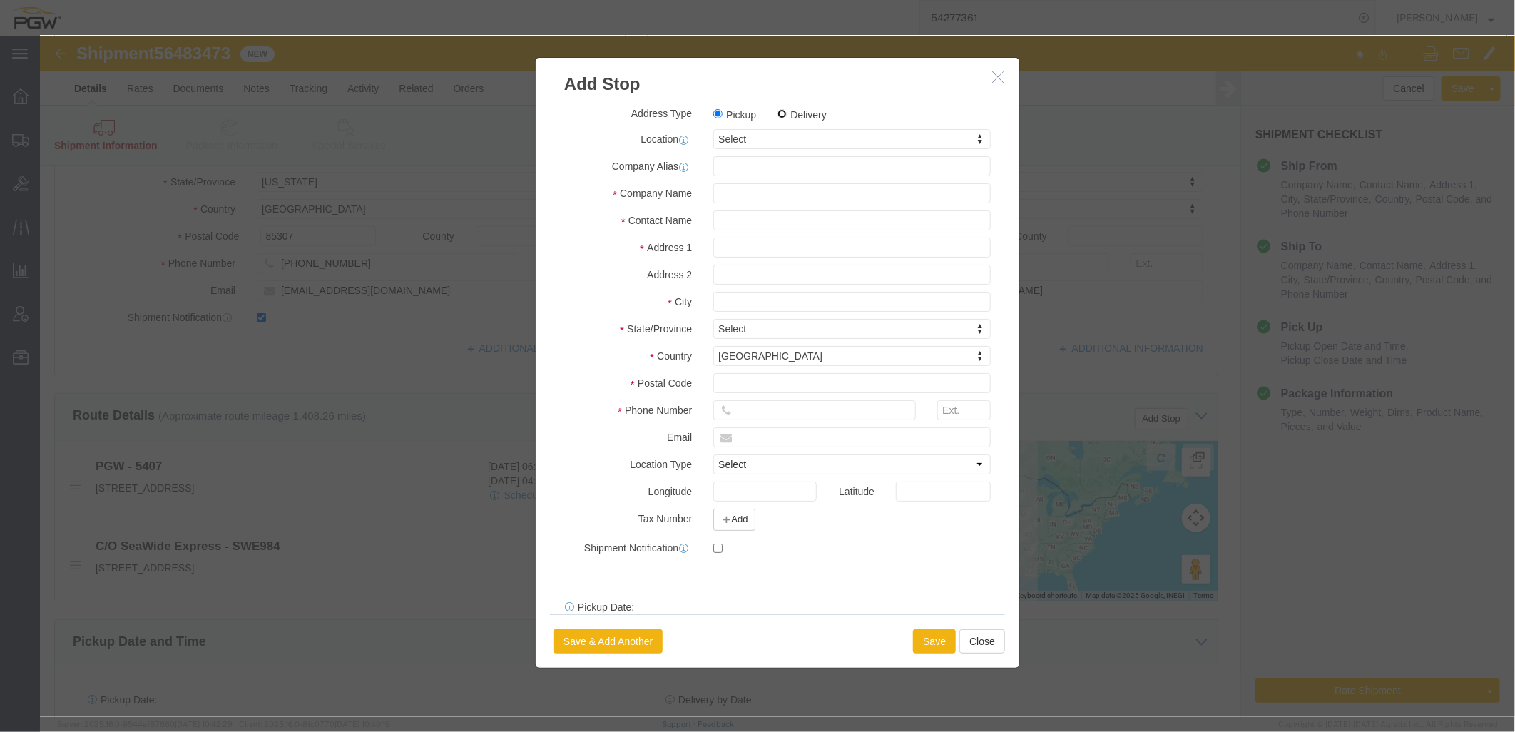
click input "Delivery"
radio input "true"
select select
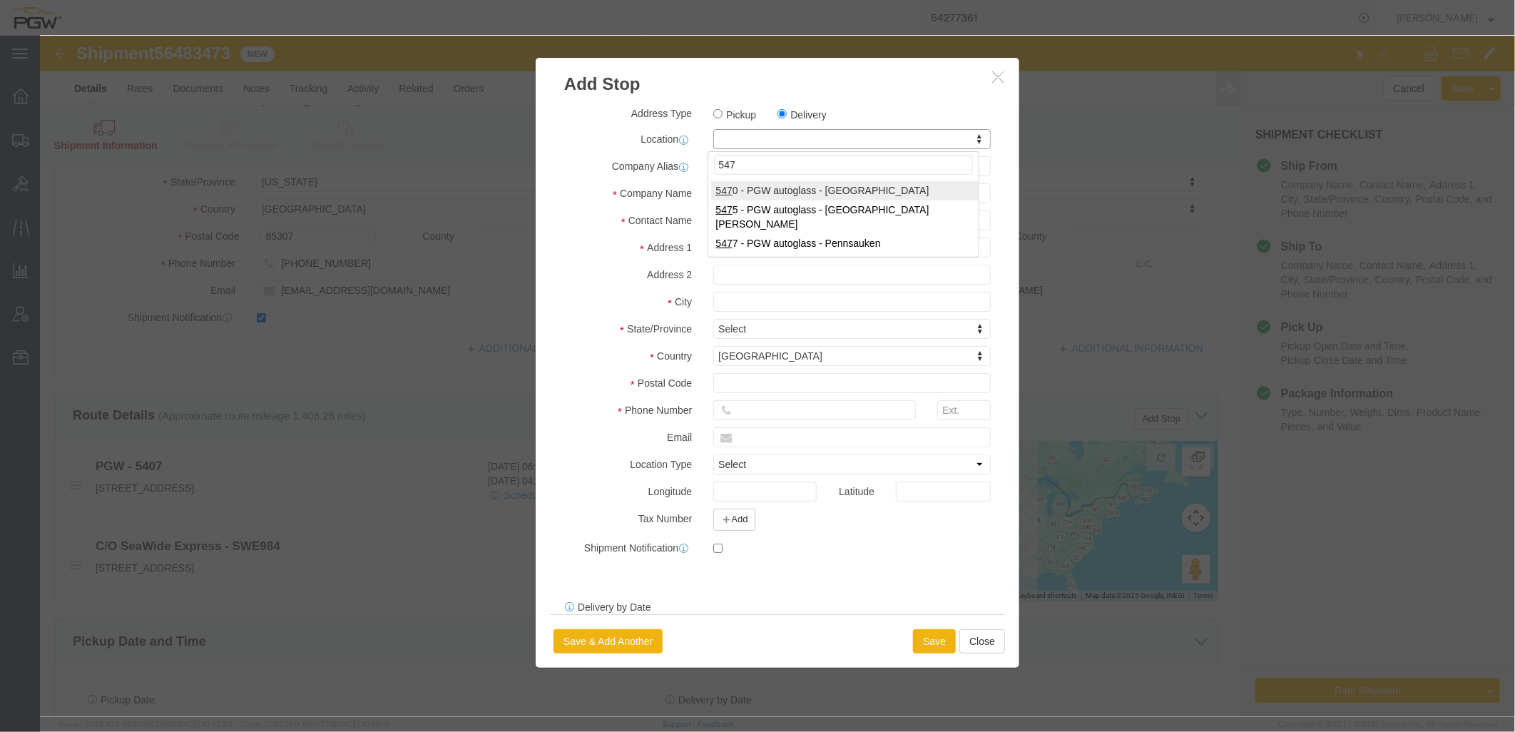
type input "5470"
select select "28309"
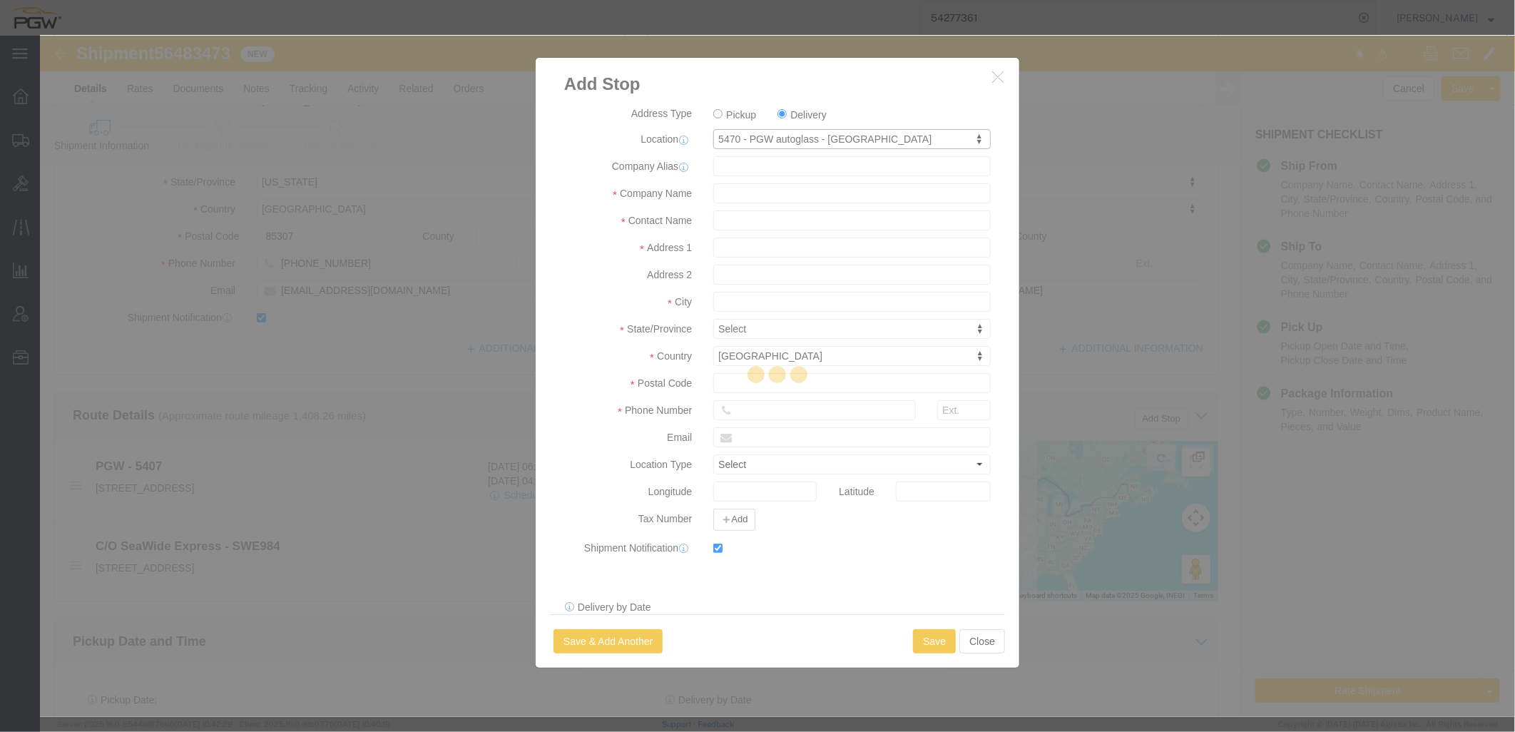
type input "5470"
type input "PGW"
type input "5470 Branch Manager"
type input "10790 W Executive Dr"
type input "Boise"
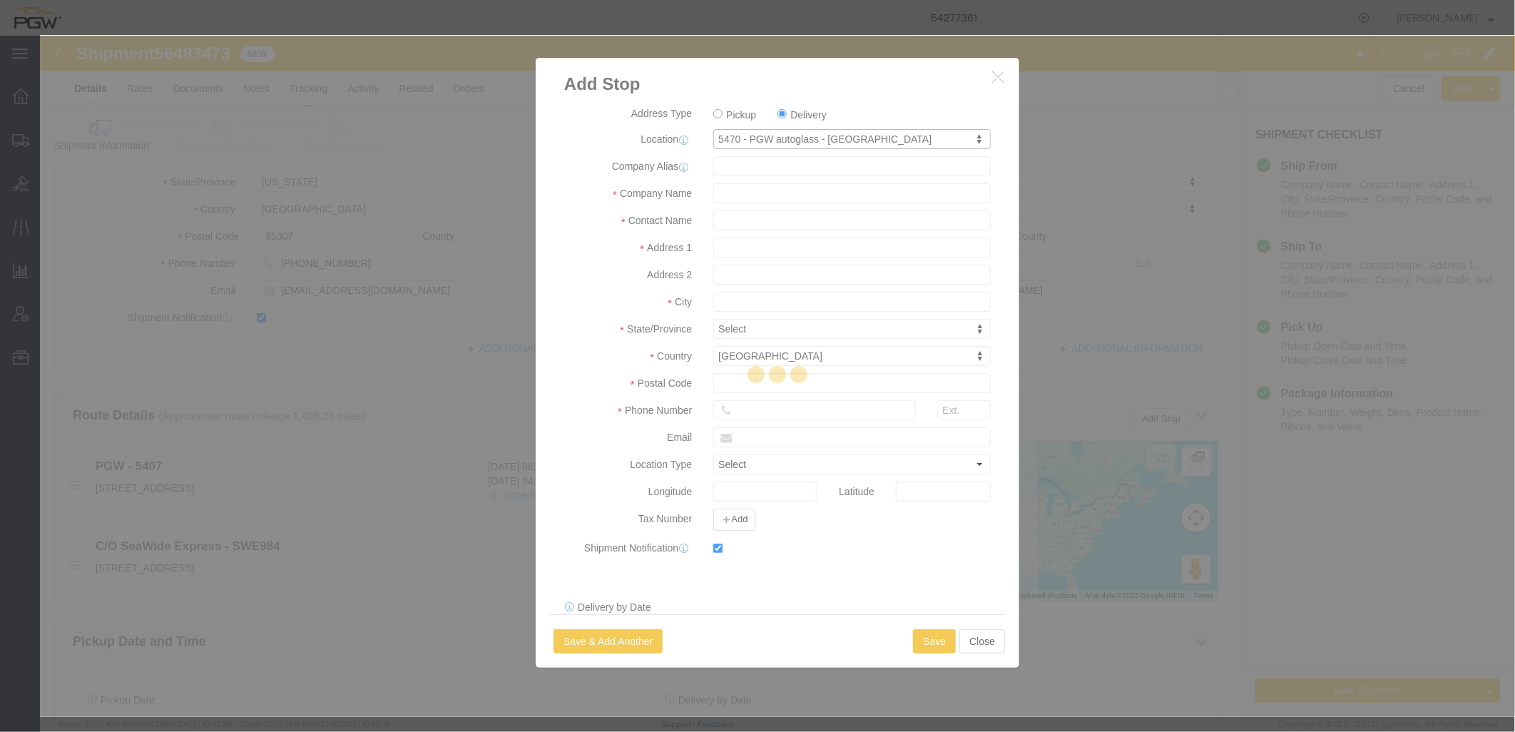
type input "83713"
type input "208-377-1946"
type input "lkqsp_o_pm_5470@pgwag.com"
checkbox input "true"
select select "ID"
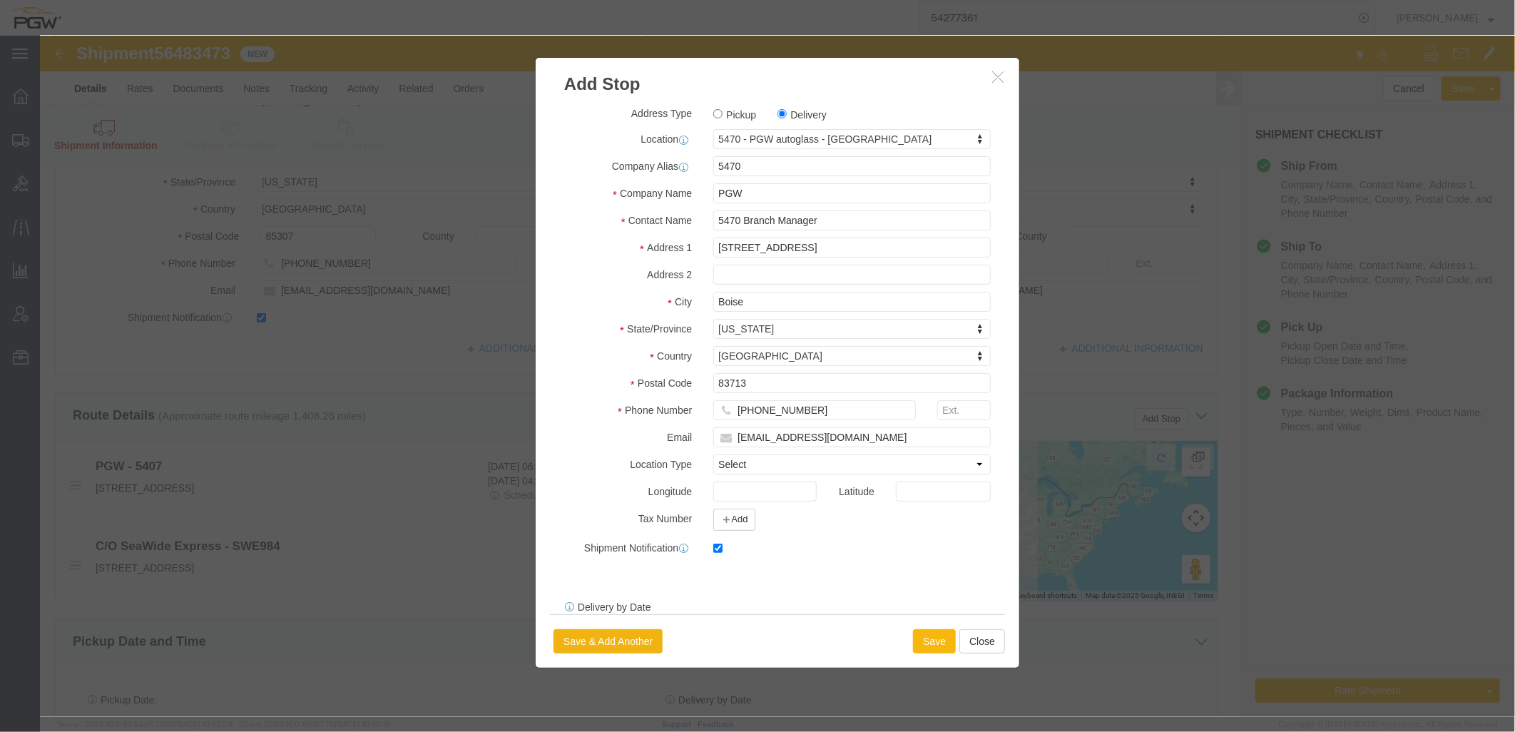
click button "Save"
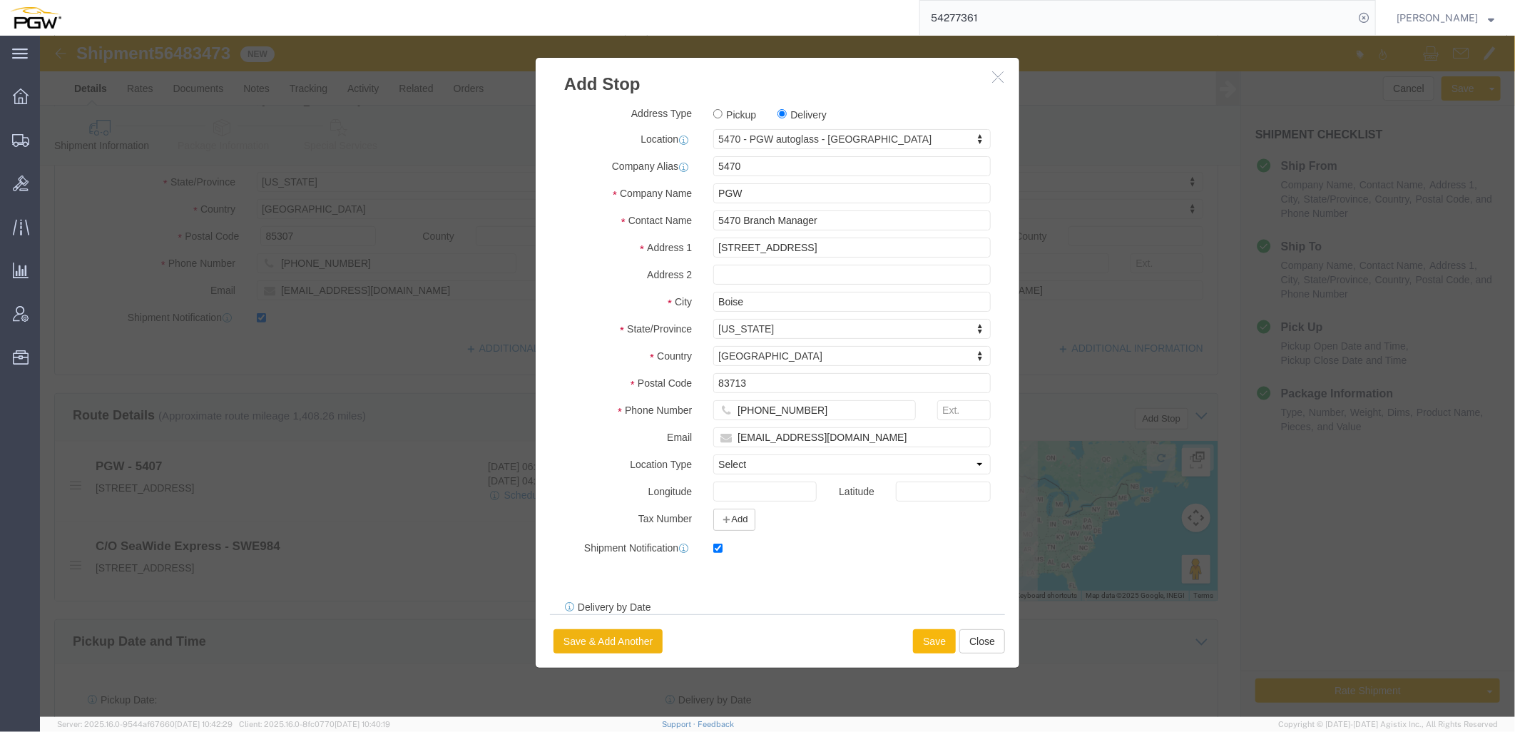
select select "D"
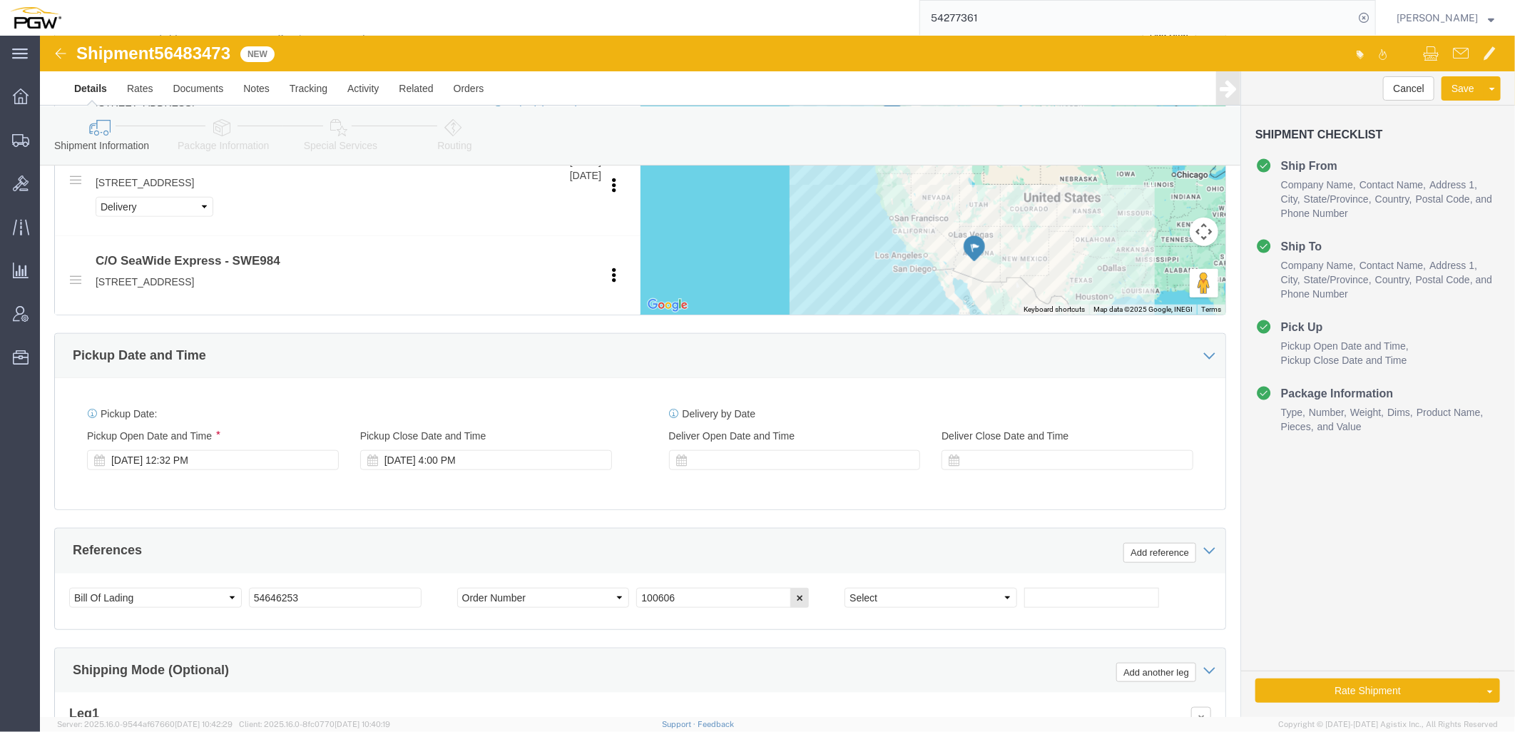
scroll to position [713, 0]
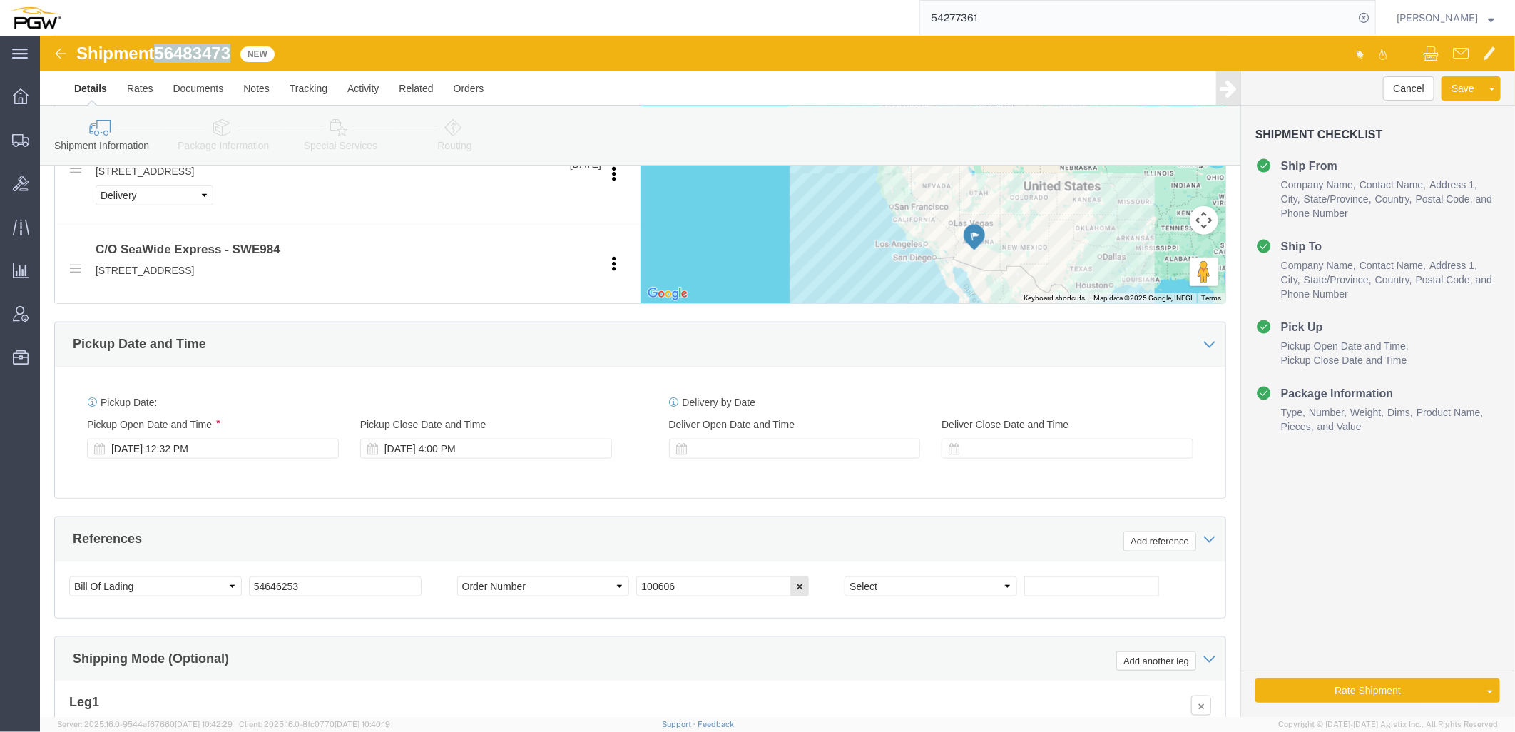
drag, startPoint x: 122, startPoint y: 19, endPoint x: 193, endPoint y: 16, distance: 70.7
click span "56483473"
copy span "56483473"
drag, startPoint x: 300, startPoint y: 542, endPoint x: -50, endPoint y: 498, distance: 352.4
click html "Shipment 56483473 New Details Rates Documents Notes Tracking Activity Related O…"
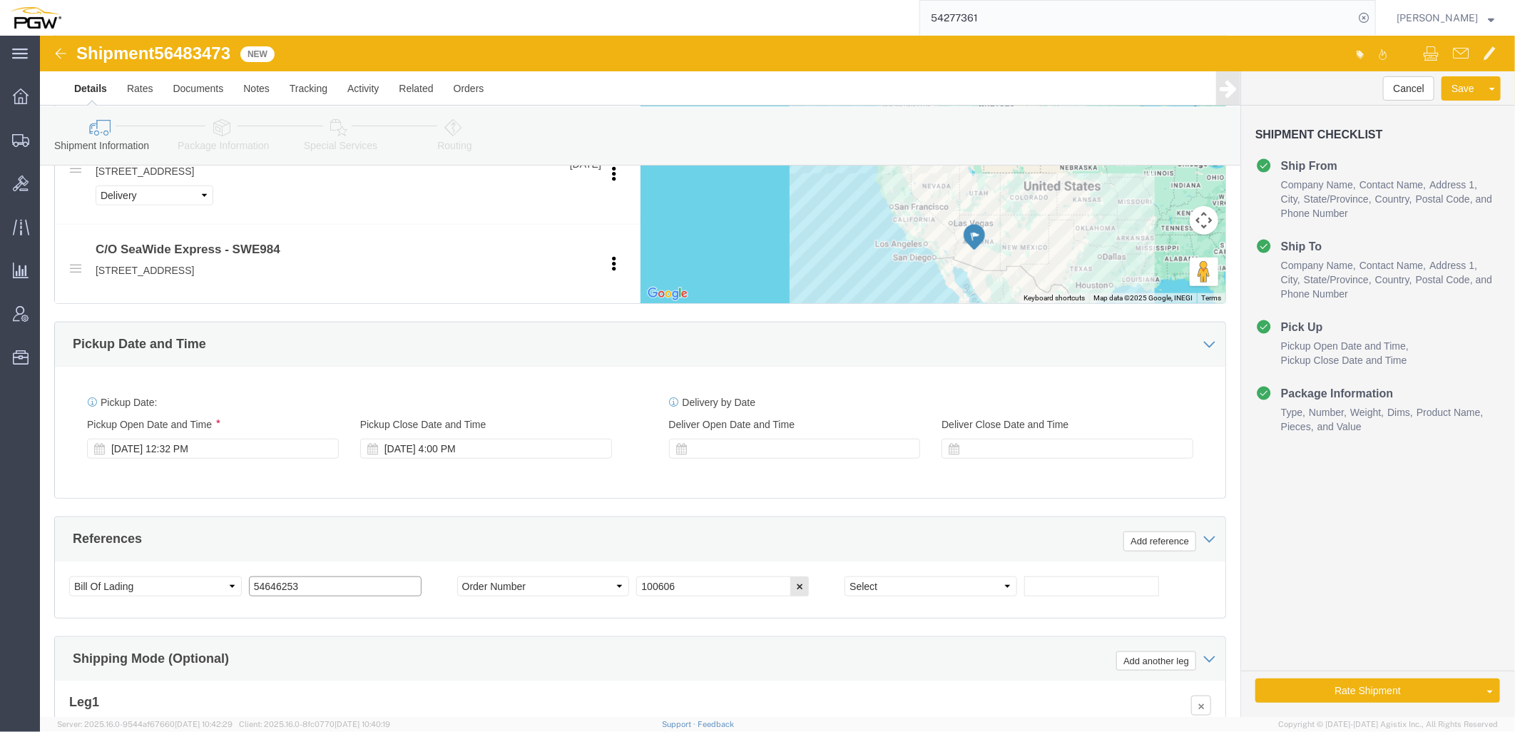
paste input "648347"
type input "56483473"
click div "Aug 13 2025 12:32 PM"
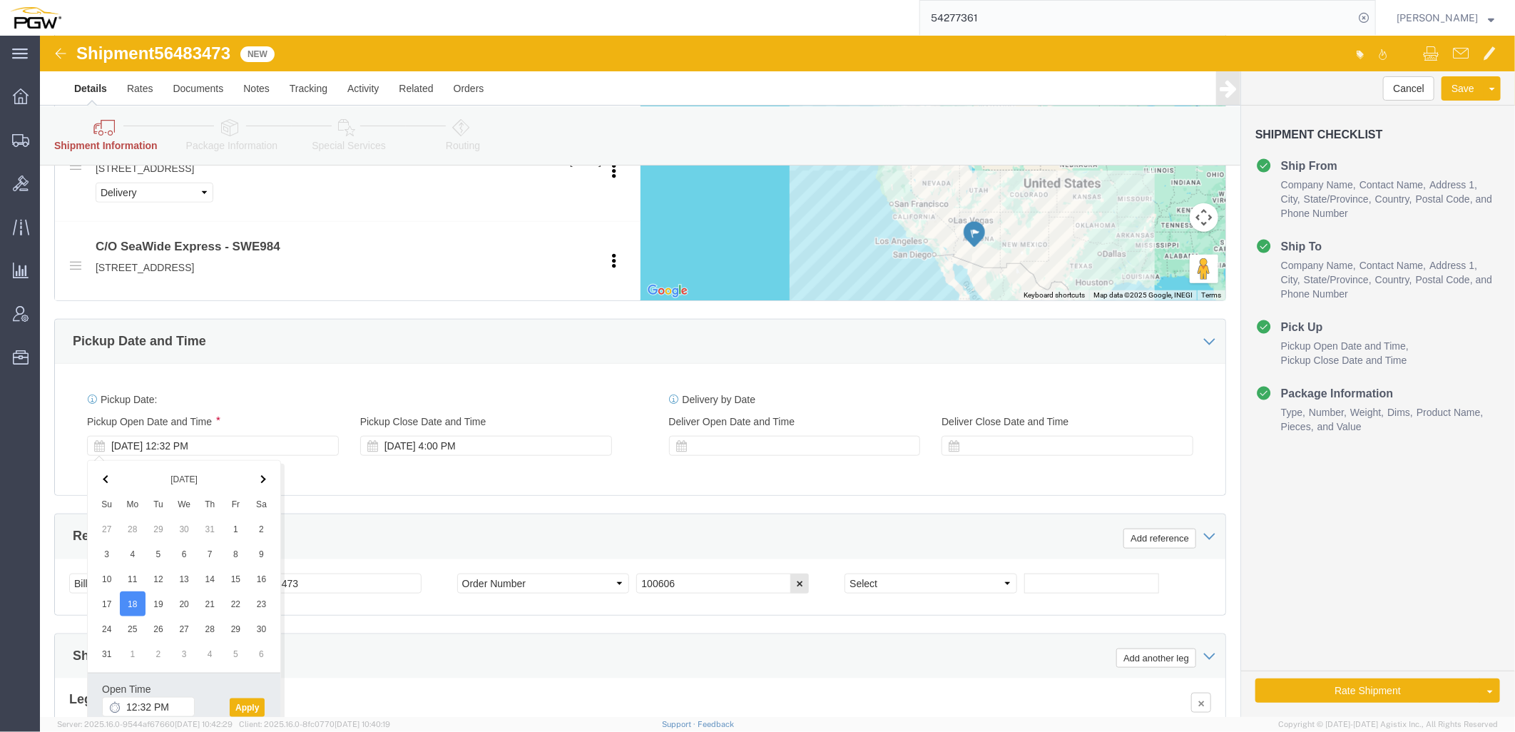
scroll to position [796, 0]
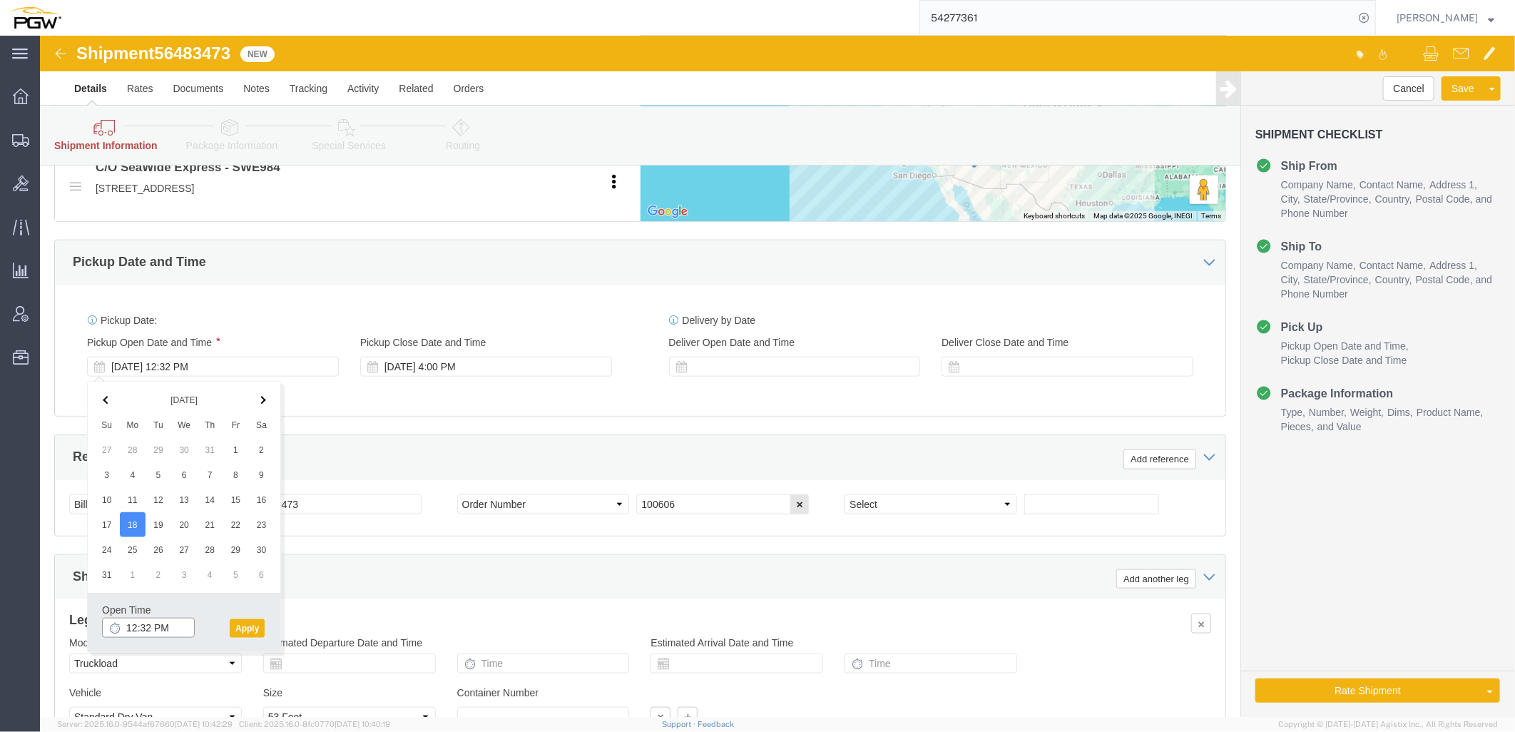
click input "12:32 PM"
type input "10:00 AM"
click div "Open Time 10:00 AM Aug 18 2025 12:32 PM - Aug 18 2025 12:32 PM Cancel Apply"
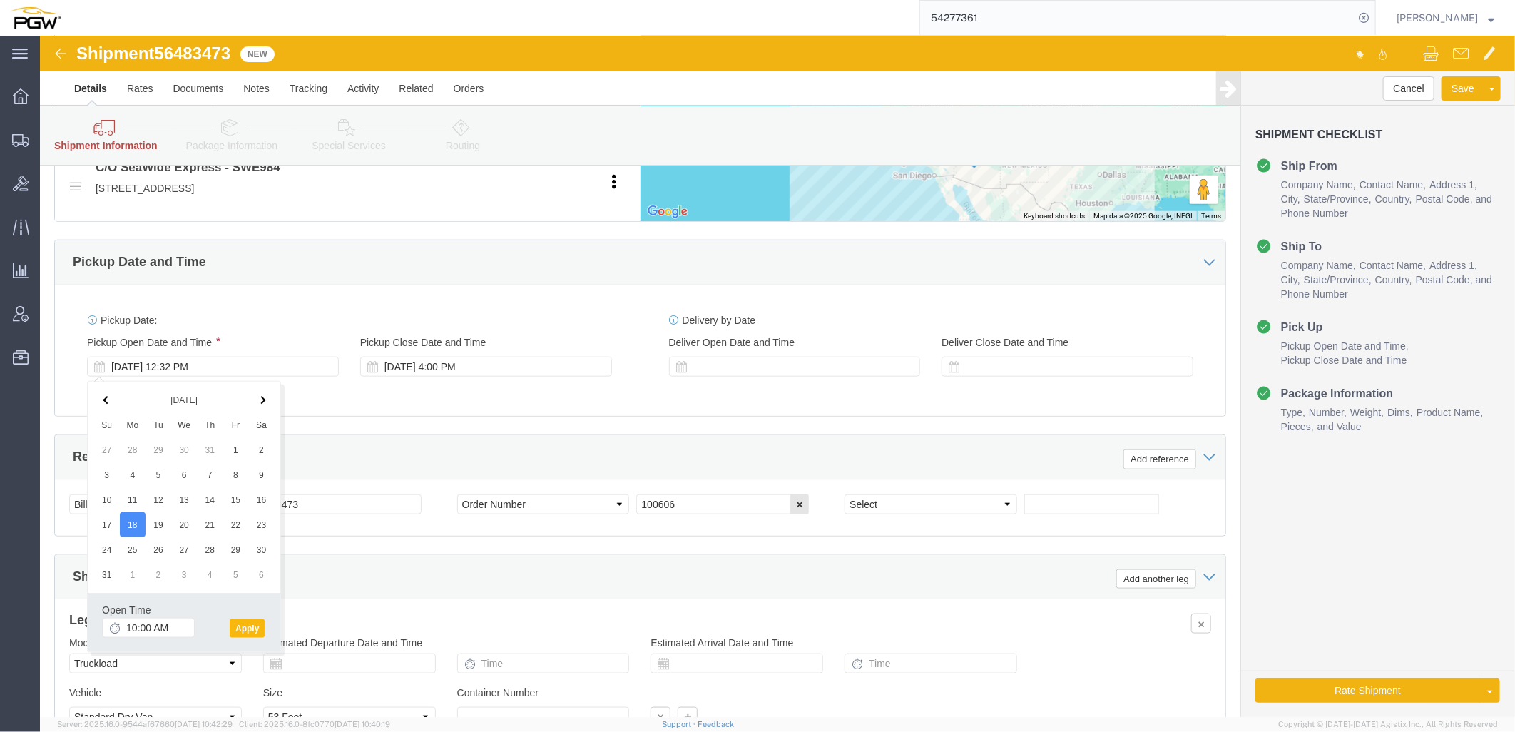
click button "Apply"
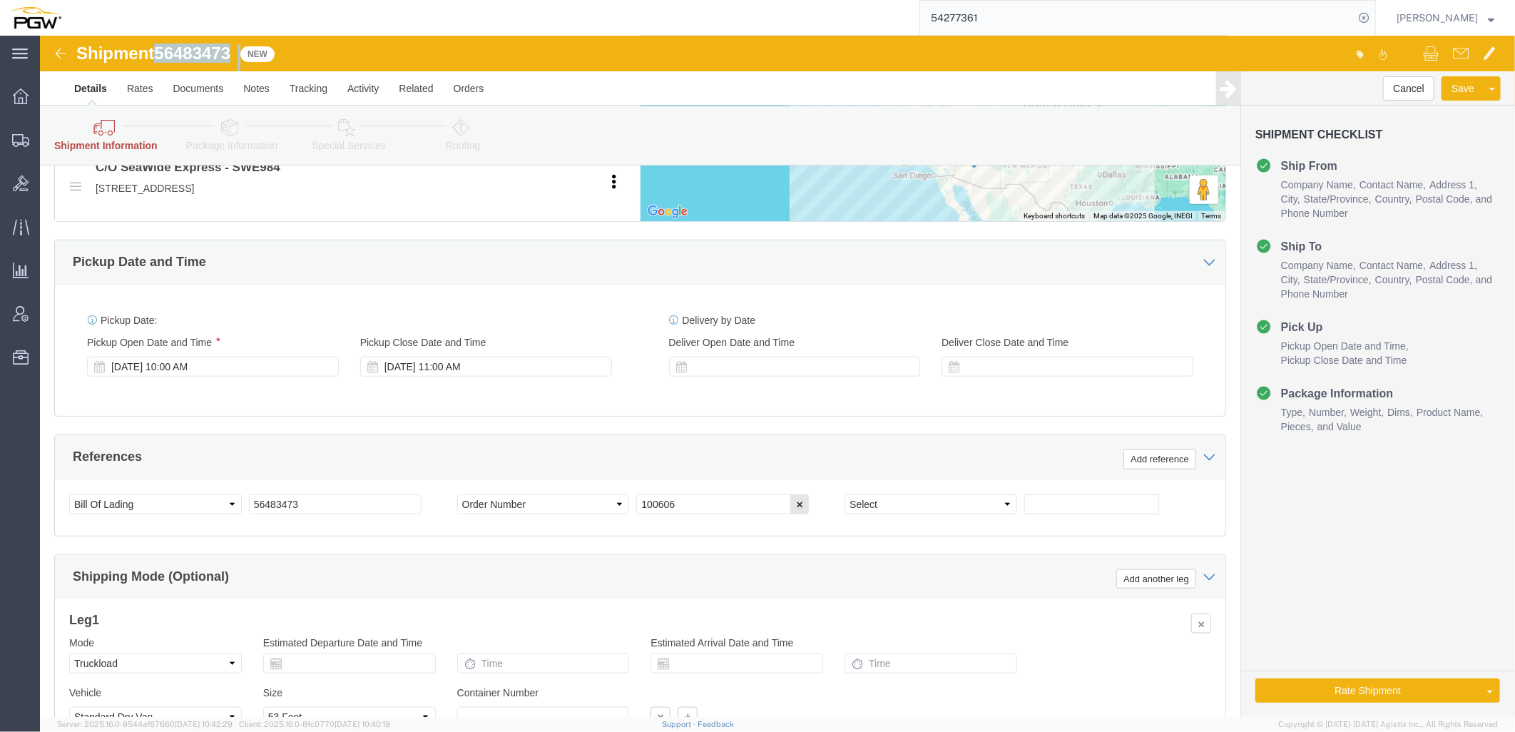
drag, startPoint x: 121, startPoint y: 22, endPoint x: 208, endPoint y: 18, distance: 87.1
click div "Shipment 56483473 New"
copy div "56483473"
drag, startPoint x: 286, startPoint y: 467, endPoint x: 35, endPoint y: 425, distance: 254.5
click html "Shipment 56483473 New Details Rates Documents Notes Tracking Activity Related O…"
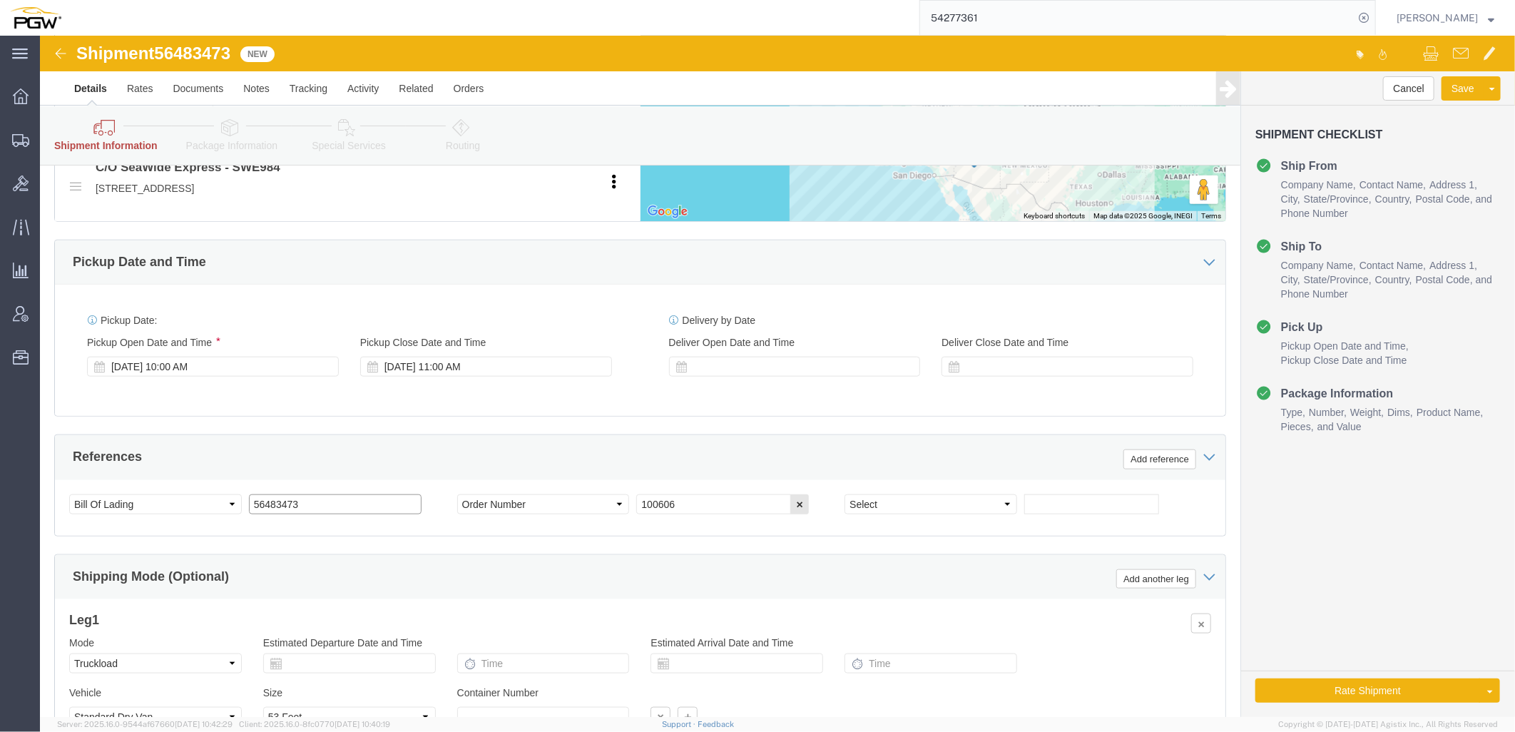
paste input "text"
drag, startPoint x: 280, startPoint y: 472, endPoint x: -330, endPoint y: 422, distance: 611.4
click html "Shipment 56483473 New Details Rates Documents Notes Tracking Activity Related O…"
type input "56483473"
drag, startPoint x: 711, startPoint y: 472, endPoint x: 574, endPoint y: 448, distance: 139.0
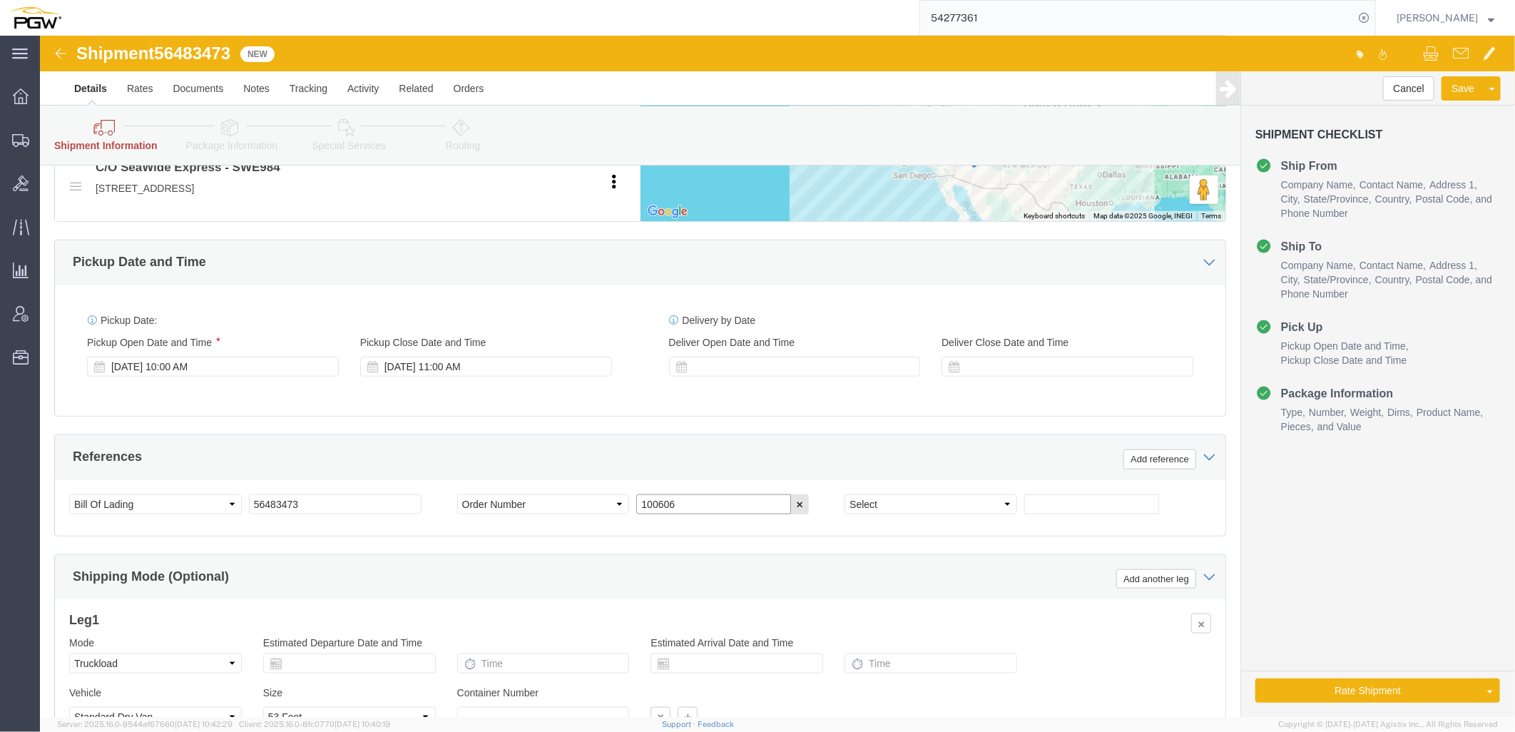
click div "Select Account Type Activity ID Airline Appointment Number ASN Batch Request # …"
paste input "667003"
type input "667003"
click select "Select Account Type Activity ID Airline Appointment Number ASN Batch Request # …"
select select "ORDERNUM"
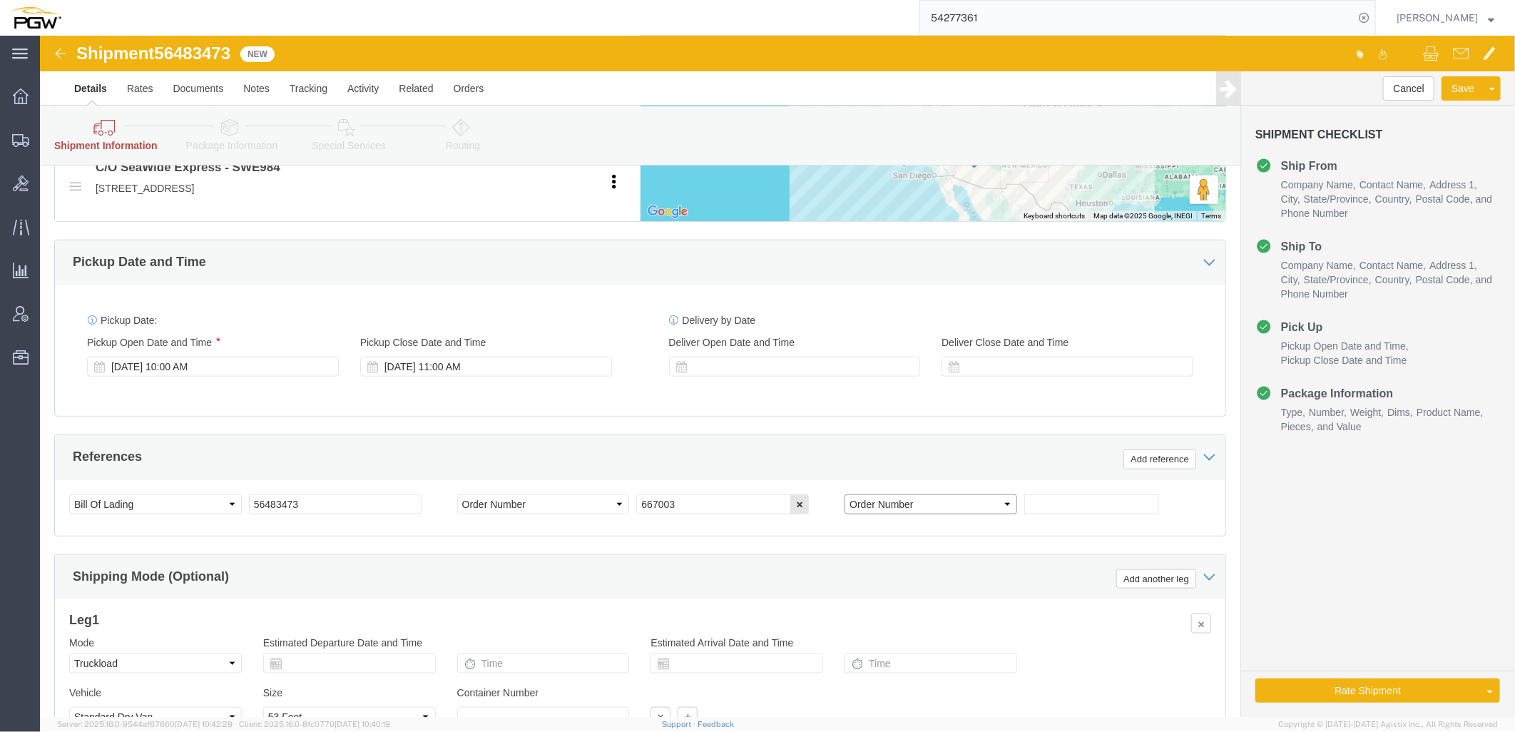
click select "Select Account Type Activity ID Airline Appointment Number ASN Batch Request # …"
click input "text"
paste input "666997"
type input "666997"
click icon
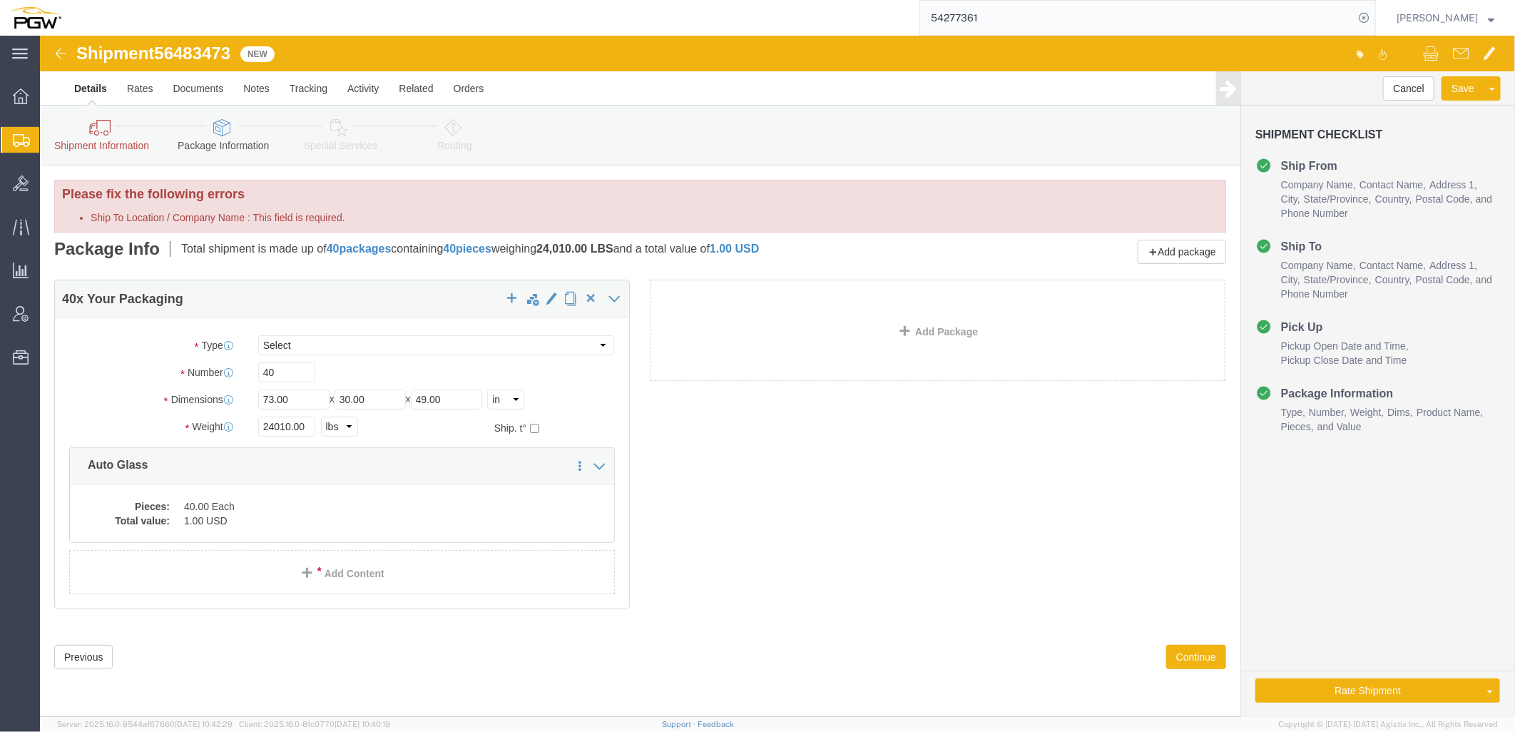
click link "Shipment Information"
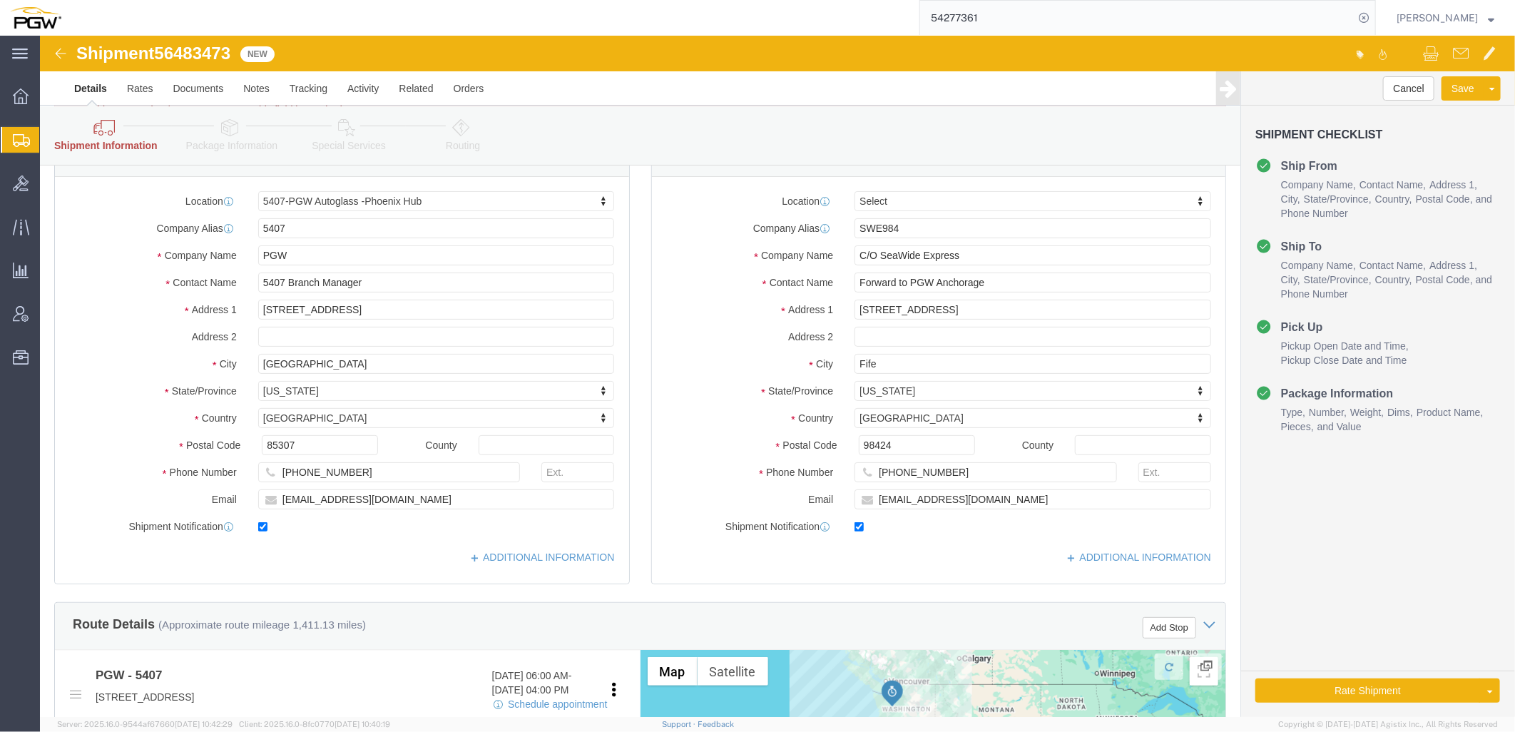
scroll to position [396, 0]
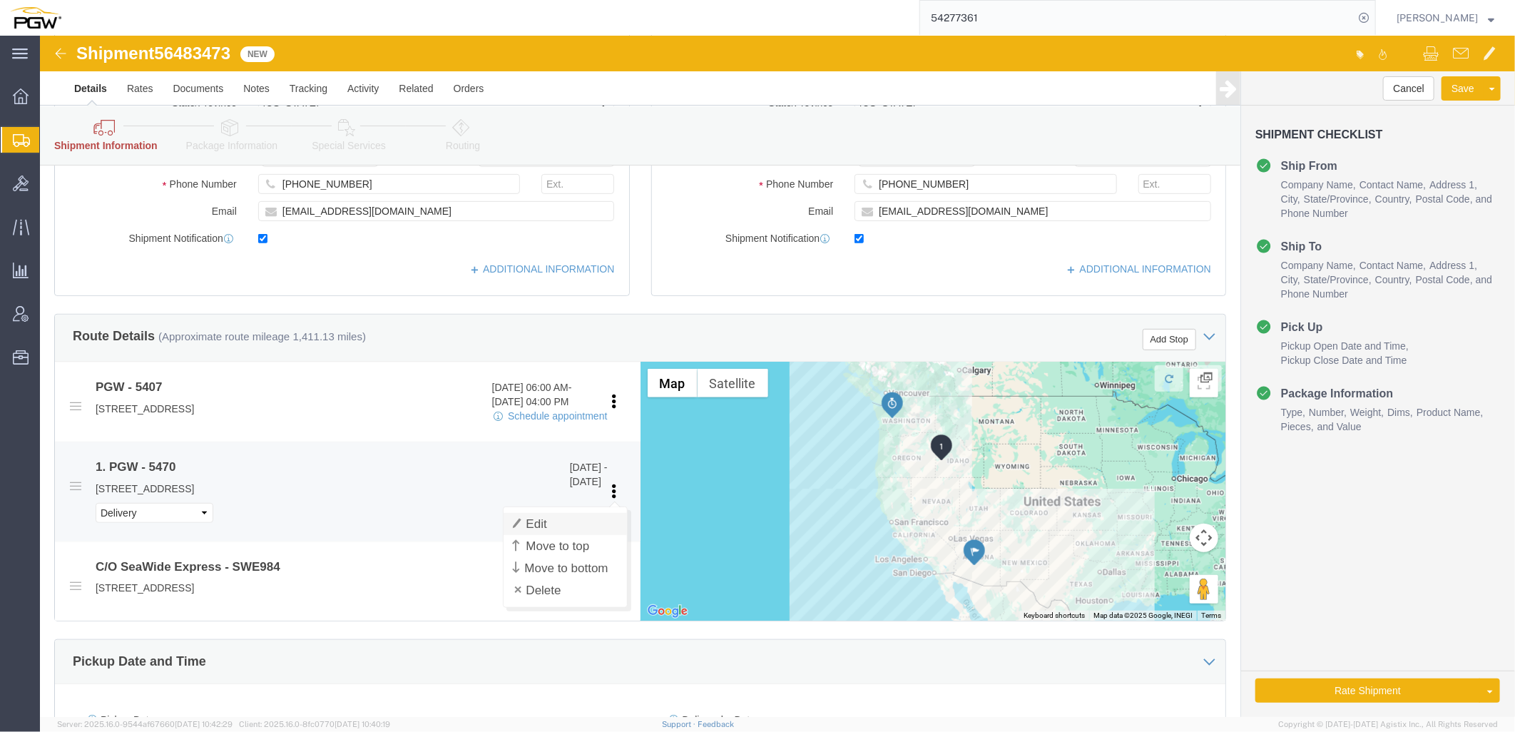
click link "Edit"
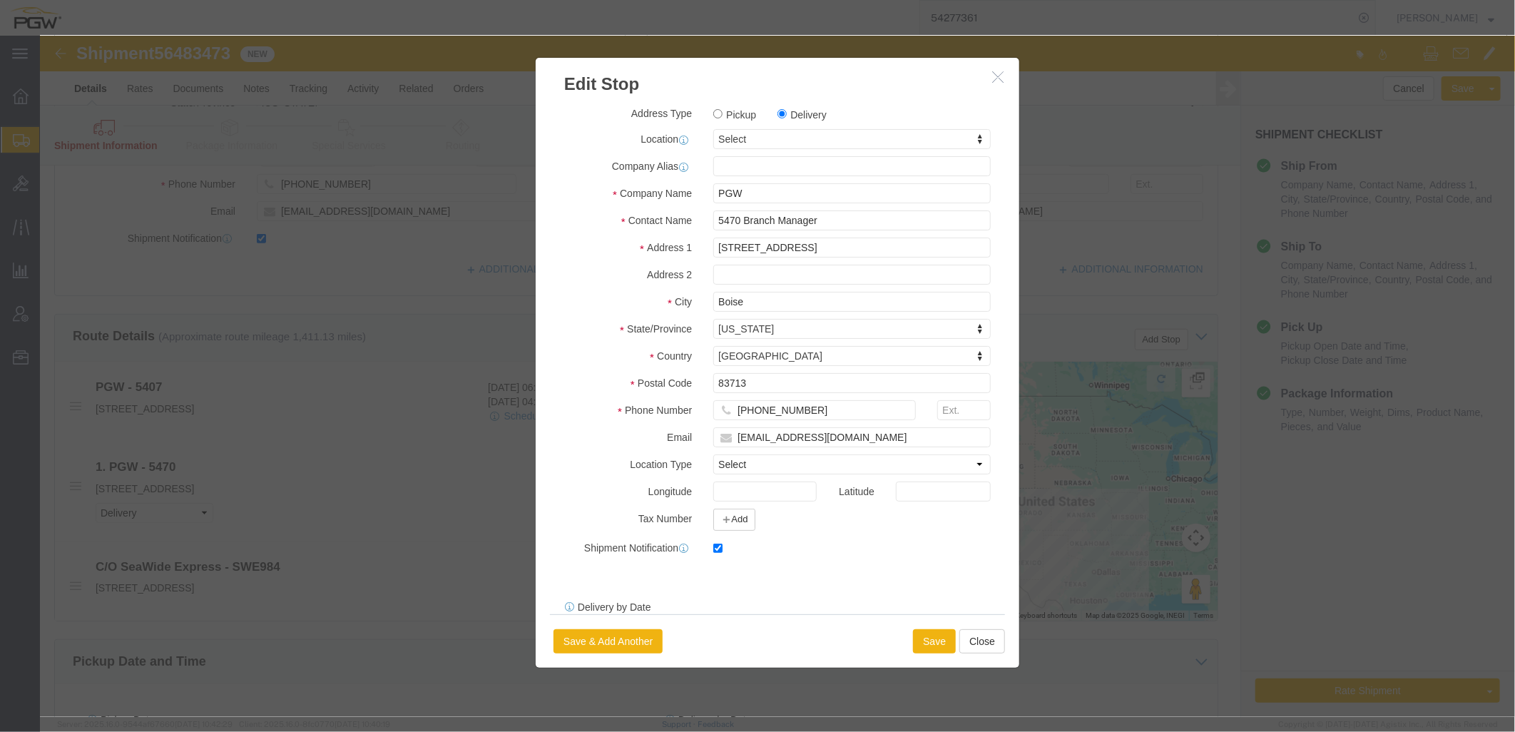
click button "button"
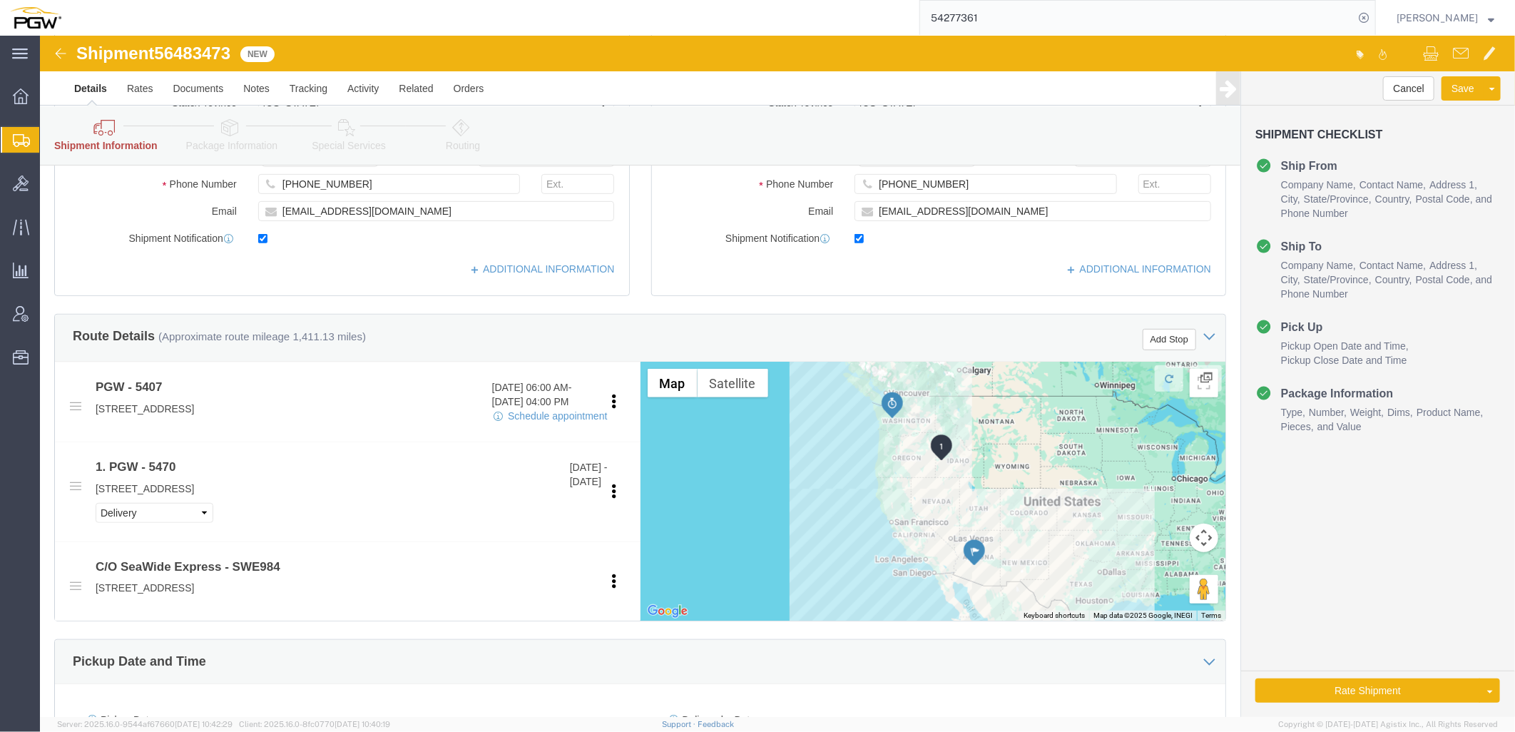
click link "Package Information"
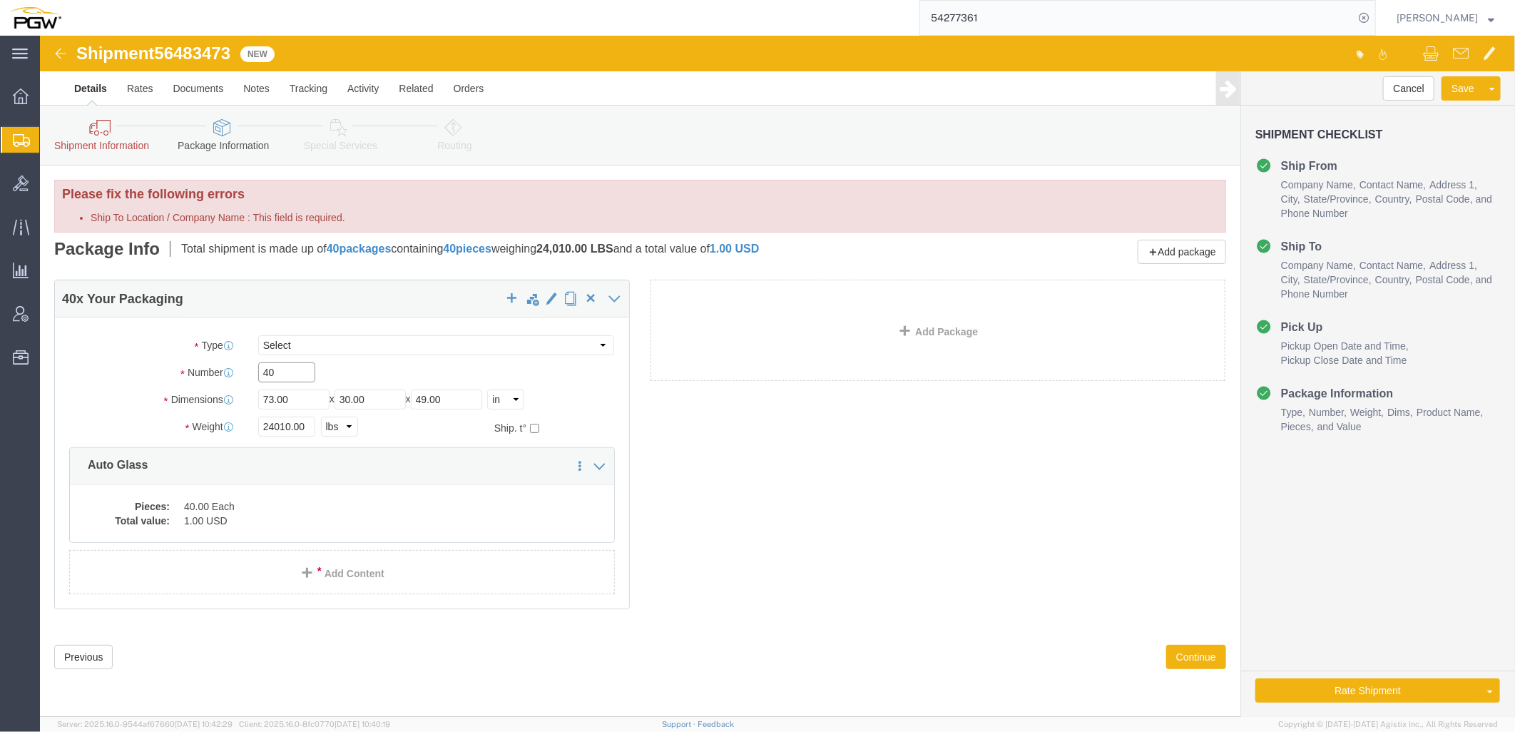
drag, startPoint x: 245, startPoint y: 339, endPoint x: -203, endPoint y: 321, distance: 449.1
click html "Shipment 56483473 New Details Rates Documents Notes Tracking Activity Related O…"
paste input "19"
type input "19"
drag, startPoint x: 248, startPoint y: 390, endPoint x: 24, endPoint y: 375, distance: 223.8
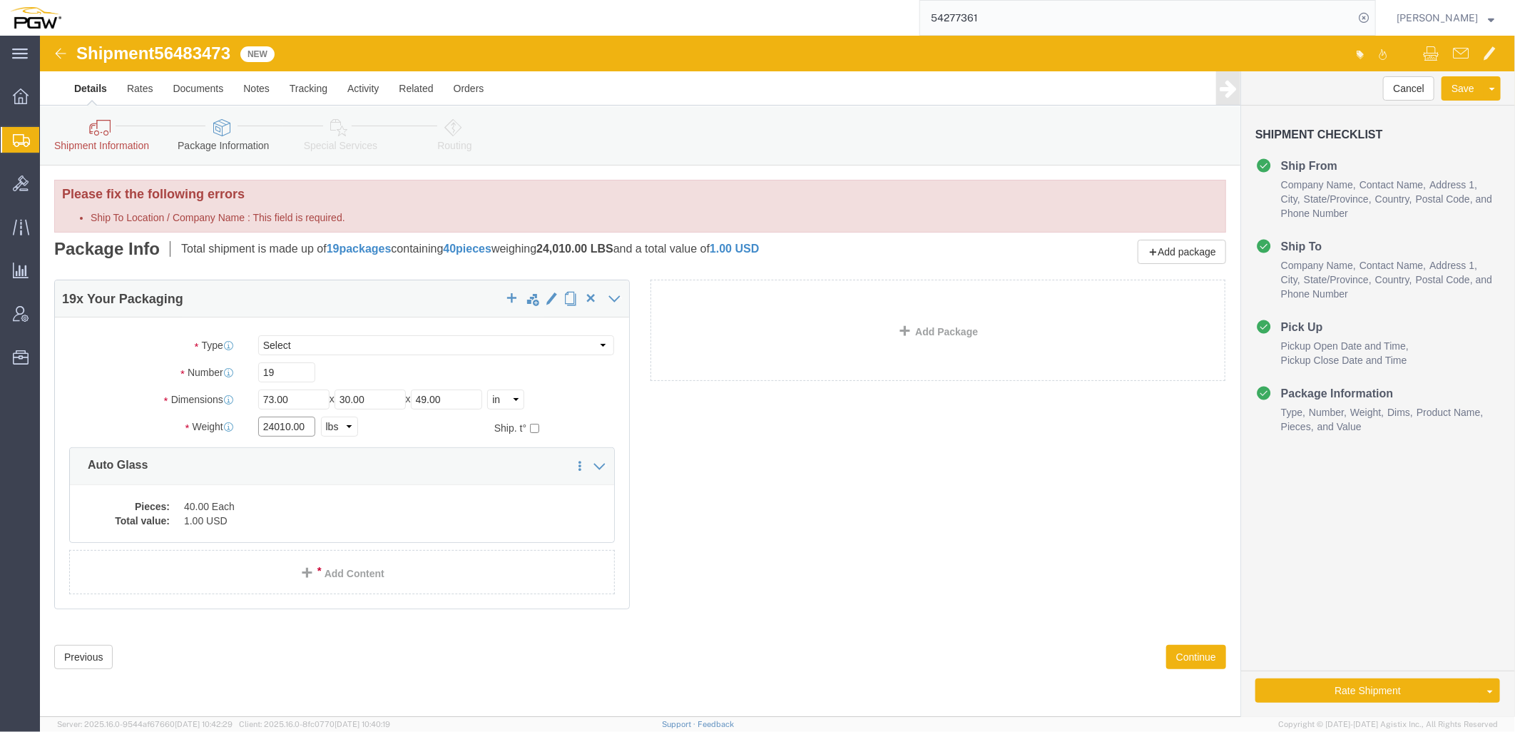
click div "Package Type Select Bale(s) Basket(s) Bolt(s) Bottle(s) Buckets Bulk Bundle(s) …"
paste input "17326"
type input "17326.00"
click dd "40.00 Each"
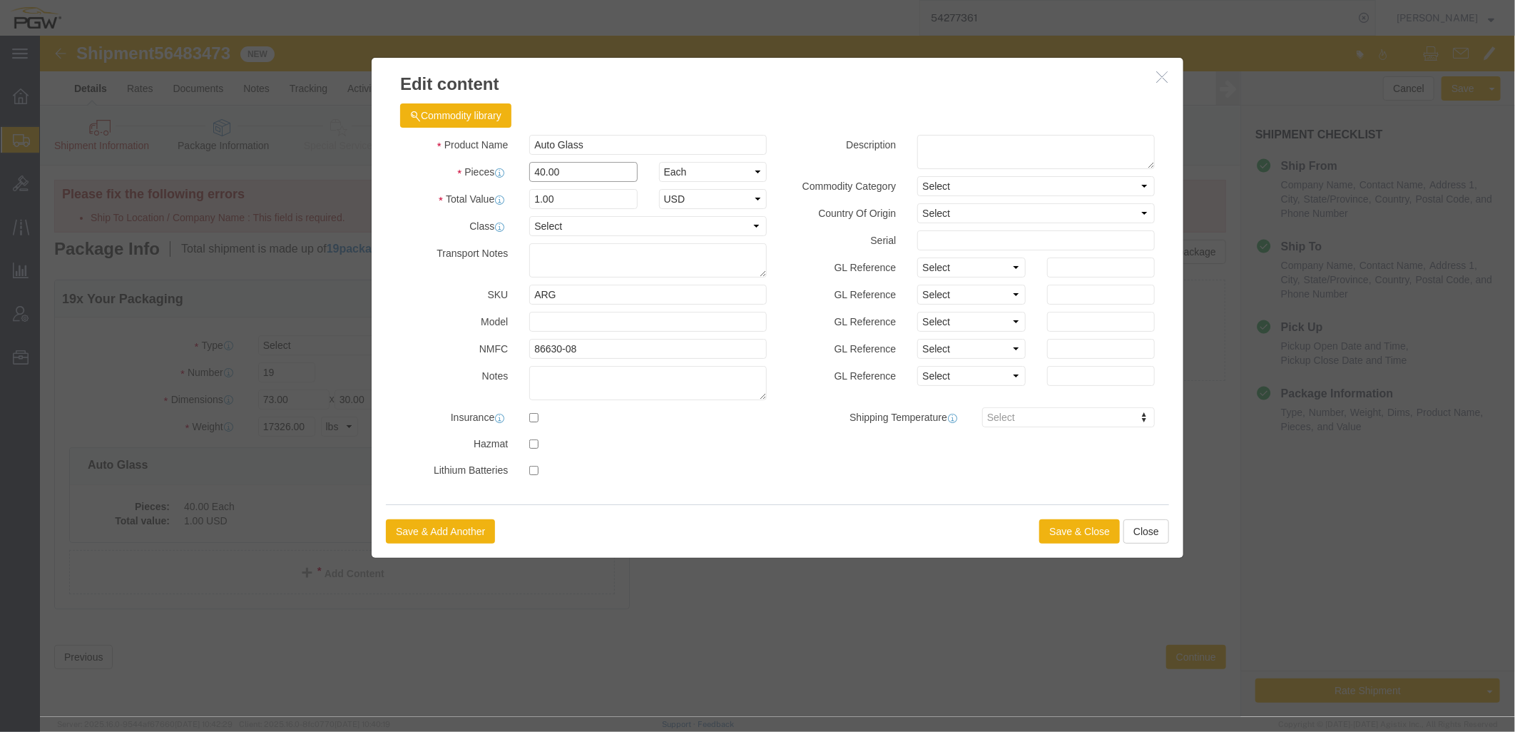
drag, startPoint x: 569, startPoint y: 132, endPoint x: -32, endPoint y: 91, distance: 602.8
click html "Shipment 56483473 New Details Rates Documents Notes Tracking Activity Related O…"
type input "19.00"
type input "1.00"
select select "USD"
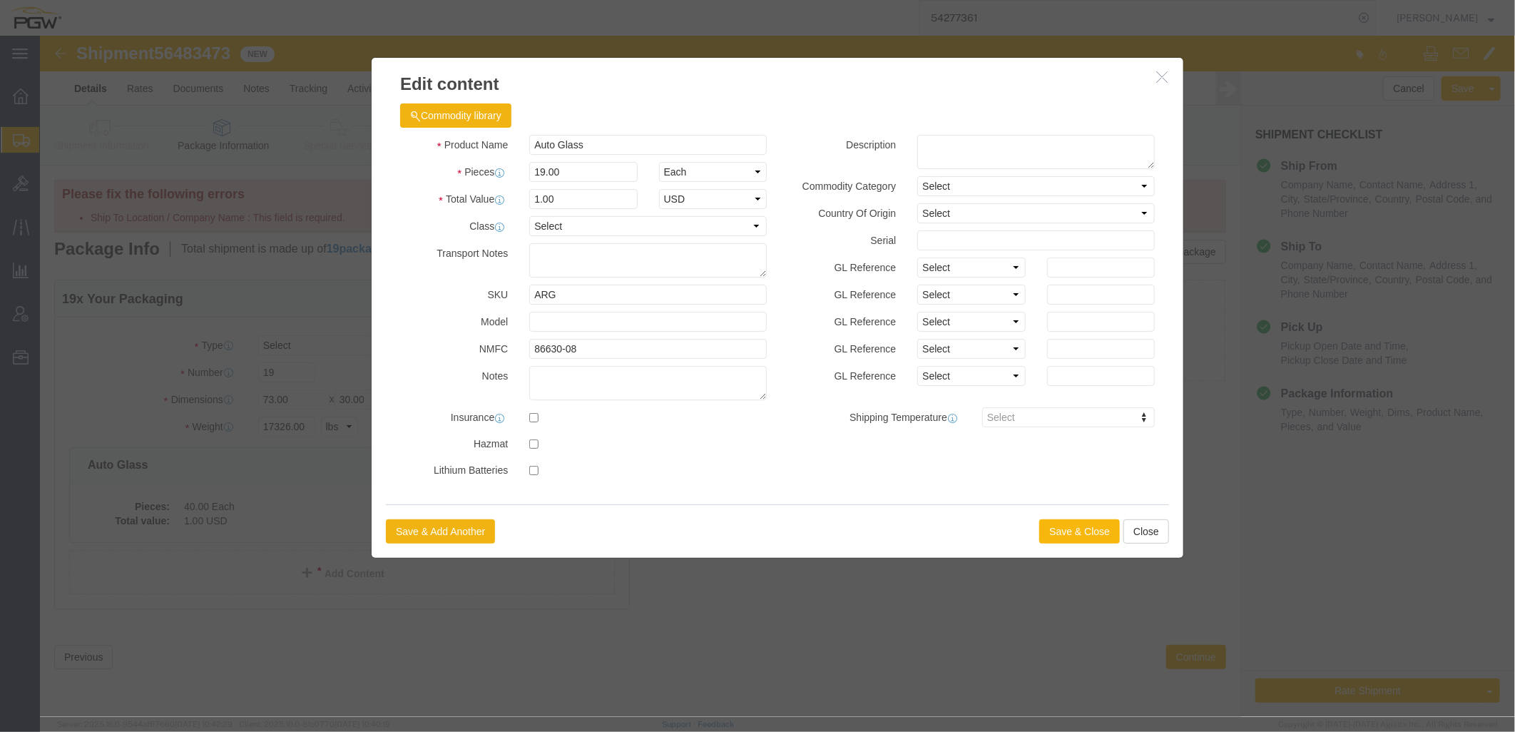
click button "Save & Close"
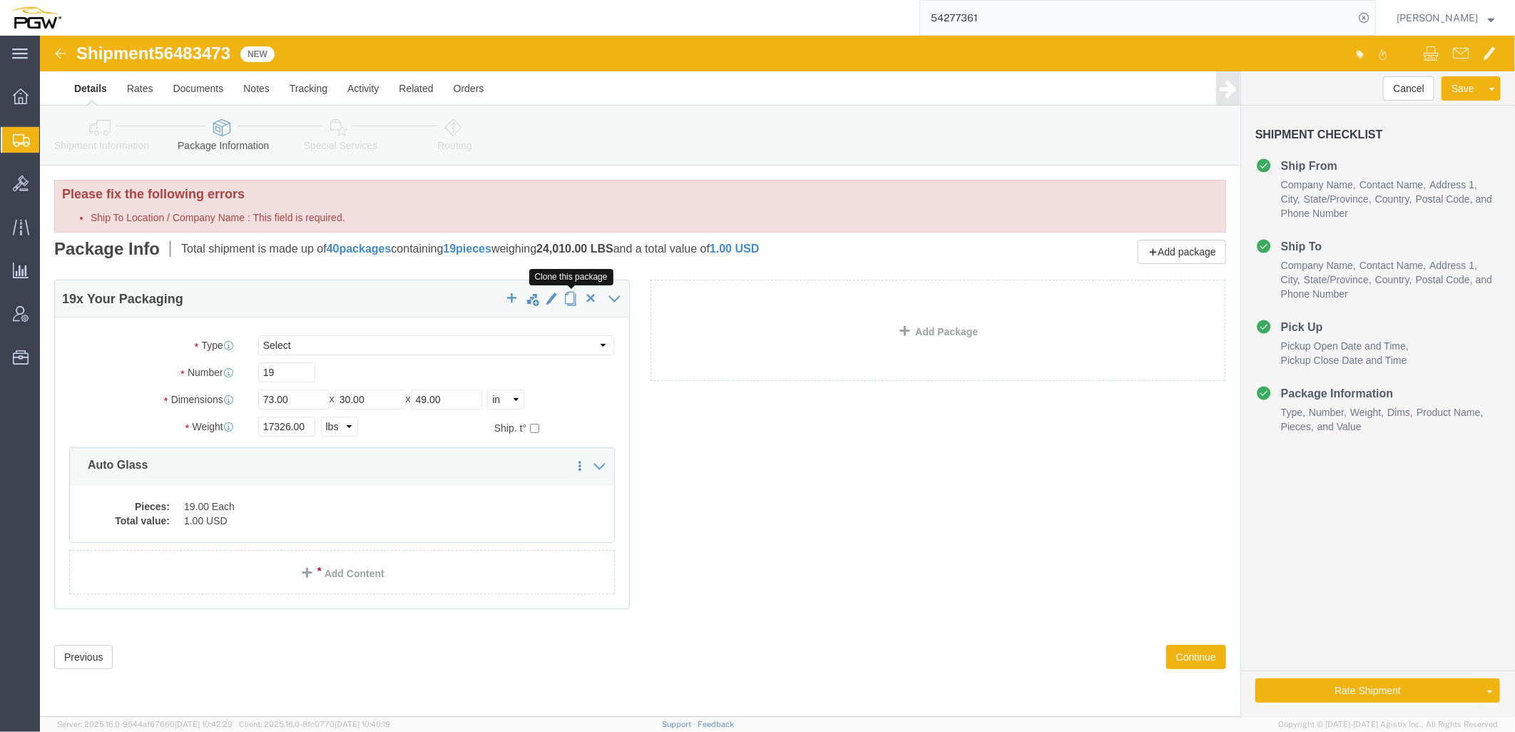
click span "button"
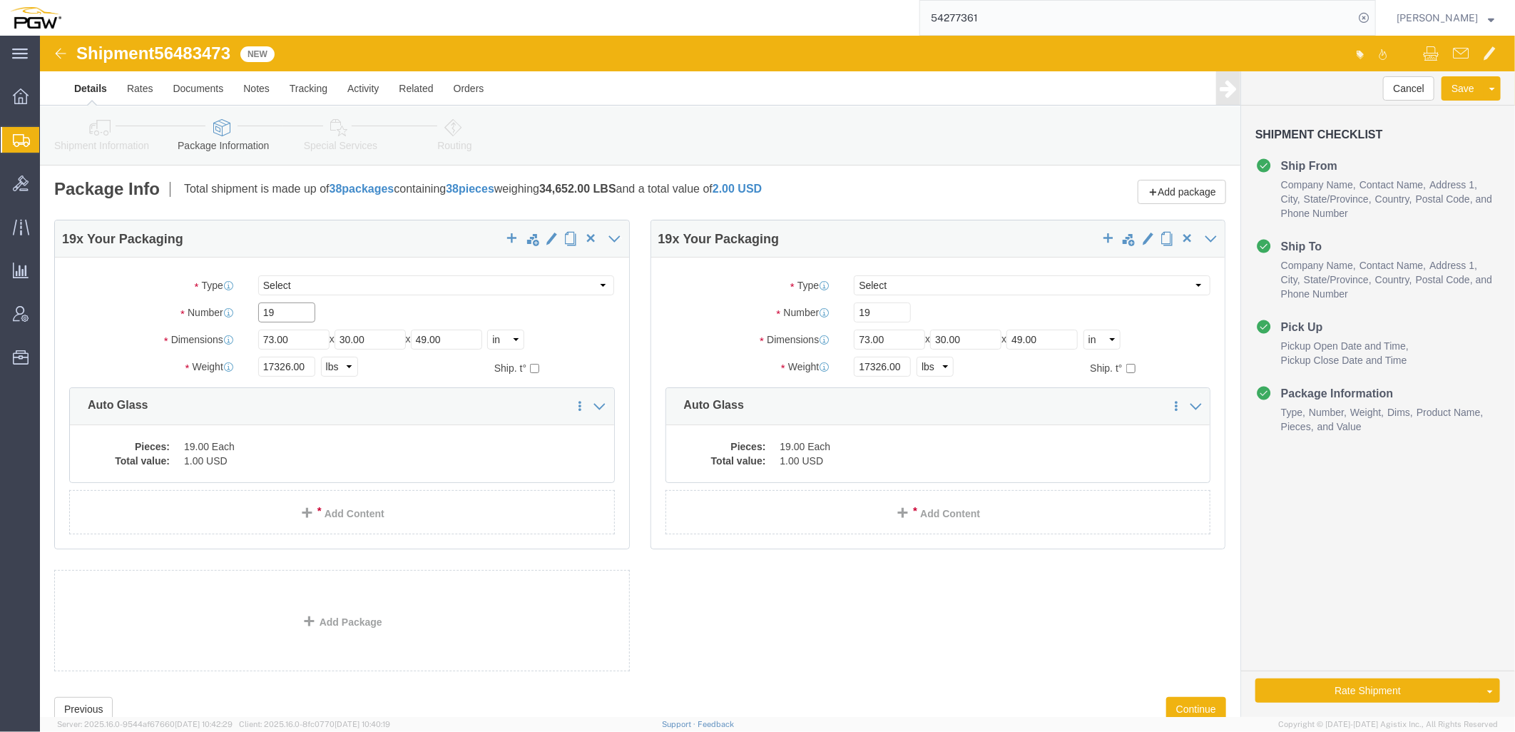
drag, startPoint x: 246, startPoint y: 276, endPoint x: 34, endPoint y: 288, distance: 212.9
click div "Number 19"
paste input "24"
type input "24"
drag, startPoint x: 248, startPoint y: 330, endPoint x: 42, endPoint y: 333, distance: 206.2
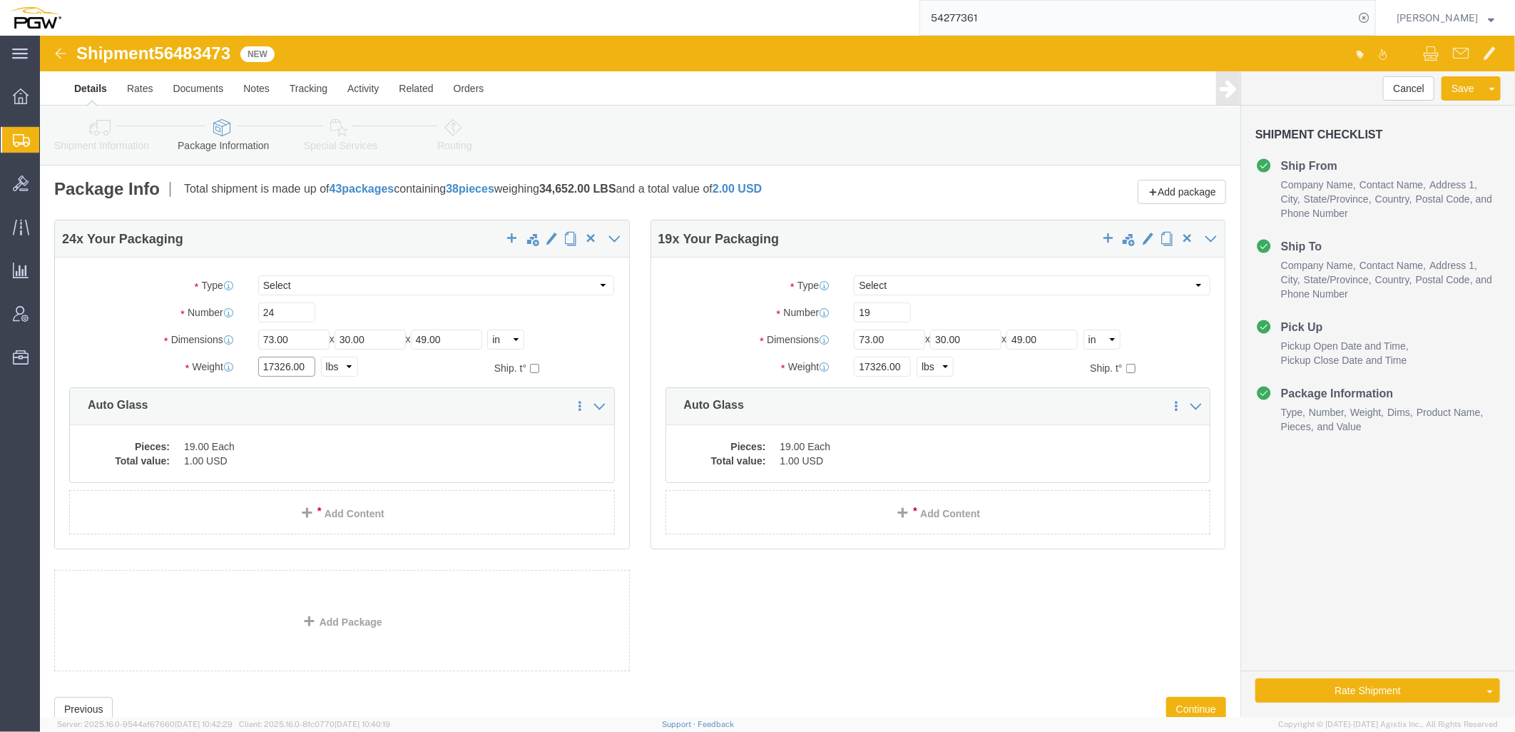
click div "Weight 17326.00 Select kgs lbs Ship. t°"
paste input "860"
type input "18606.00"
click dd "19.00 Each"
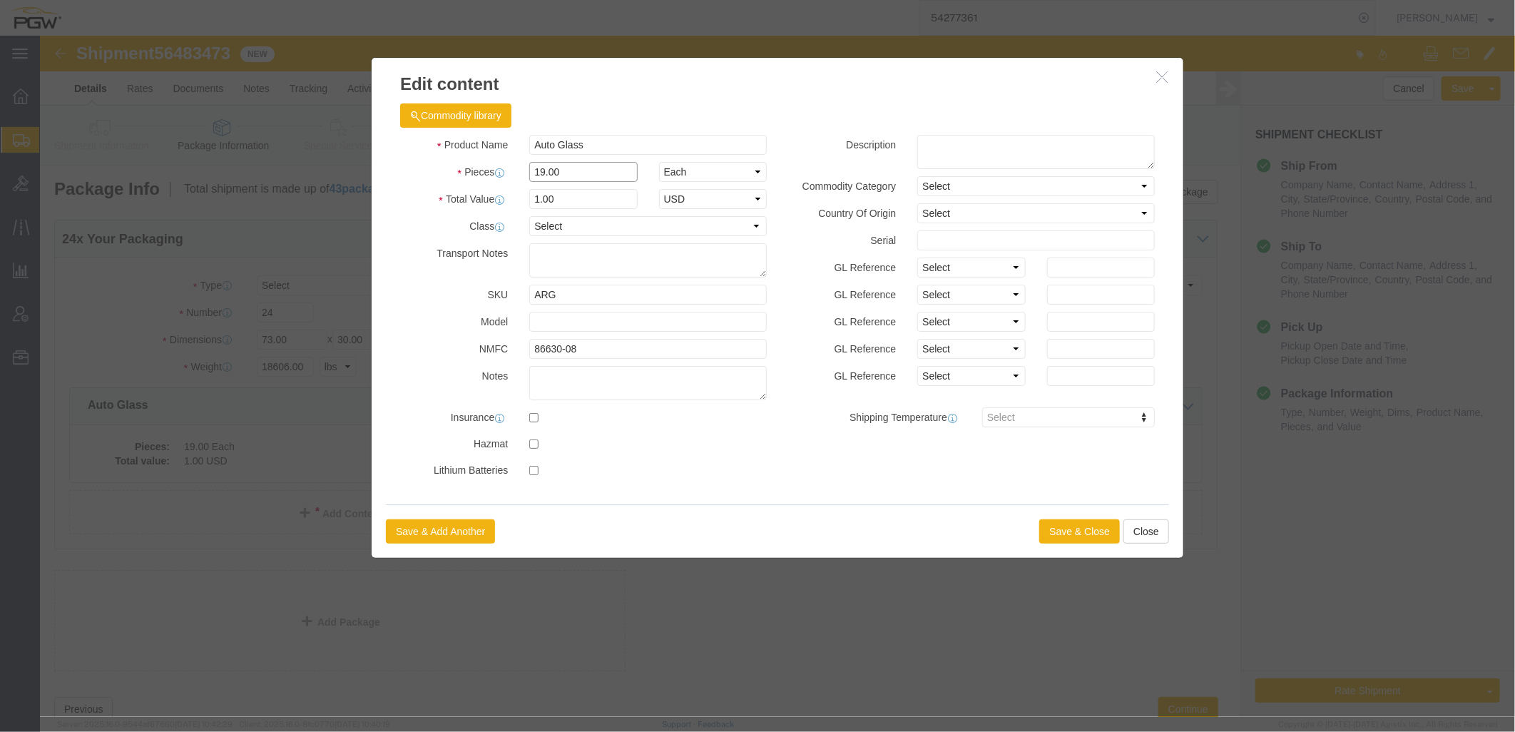
drag, startPoint x: 537, startPoint y: 137, endPoint x: -171, endPoint y: 148, distance: 707.1
click html "Shipment 56483473 New Details Rates Documents Notes Tracking Activity Related O…"
type input "24.00"
type input "1.00"
select select "USD"
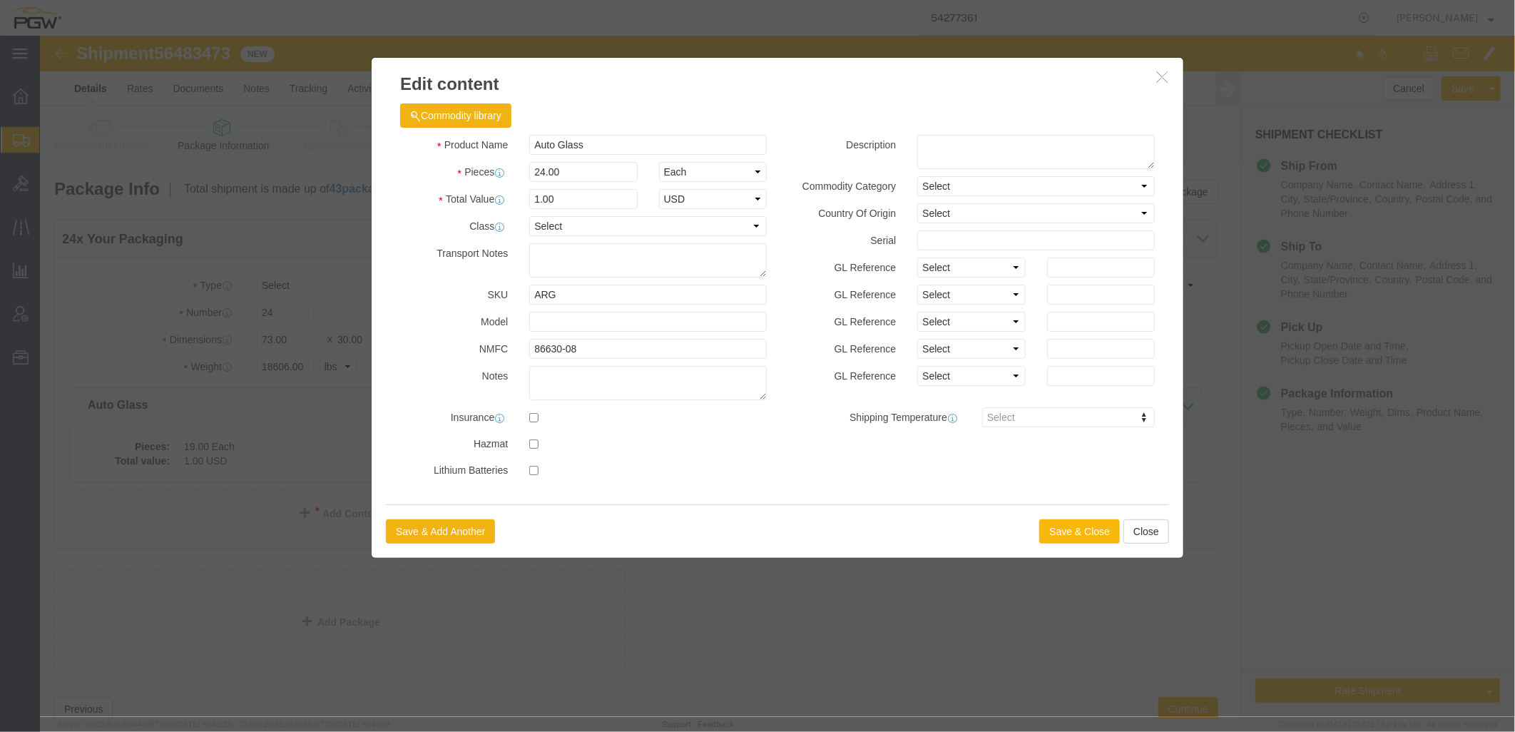
click button "Save & Close"
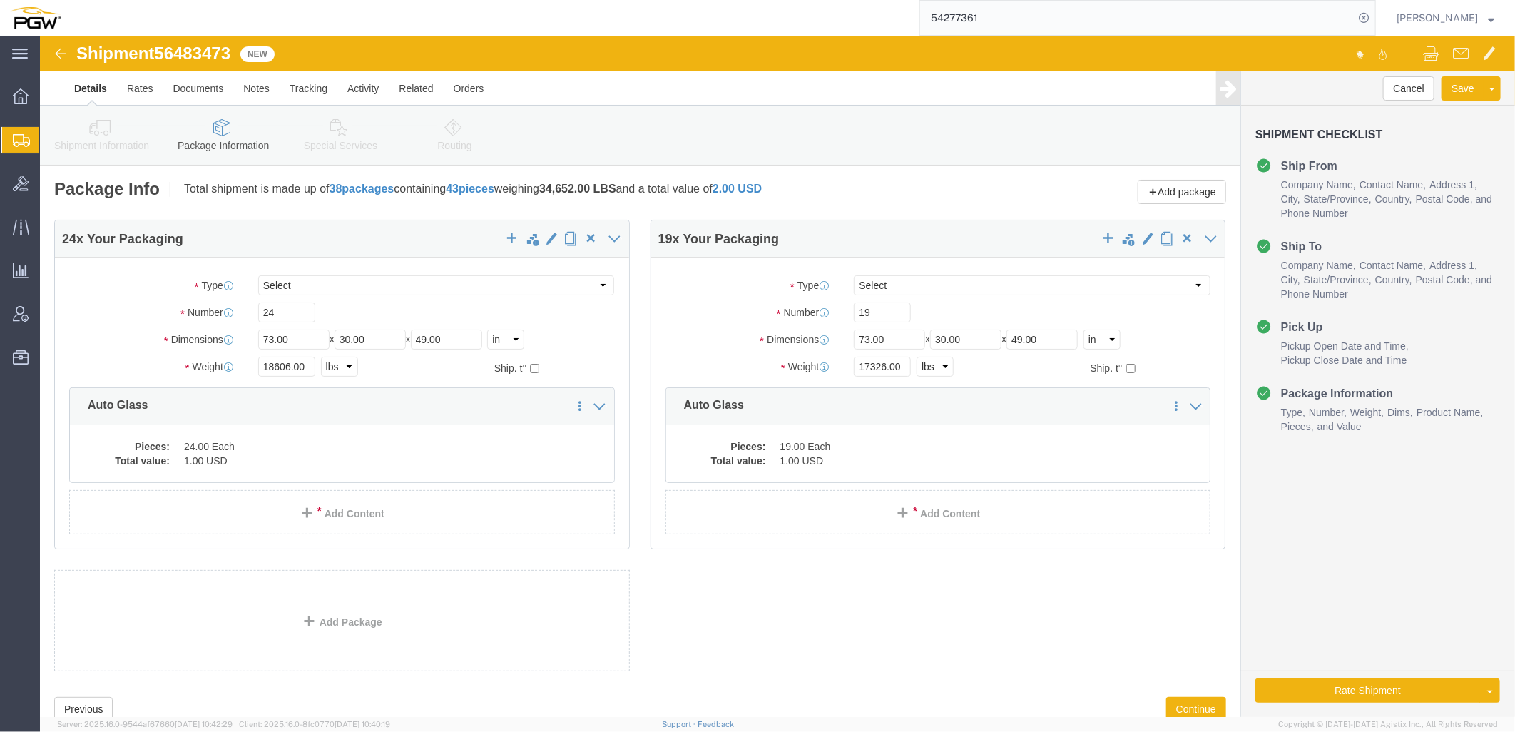
click icon
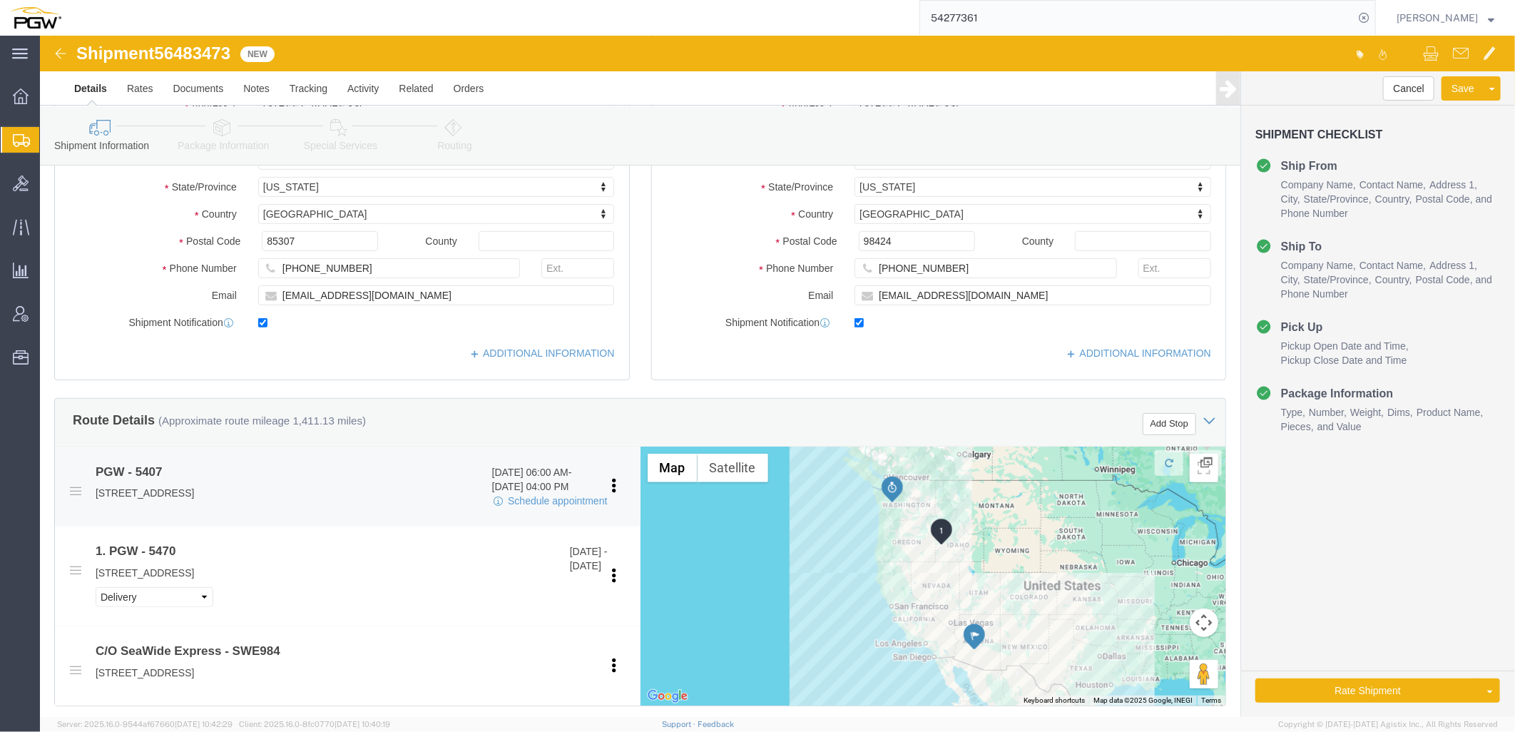
scroll to position [396, 0]
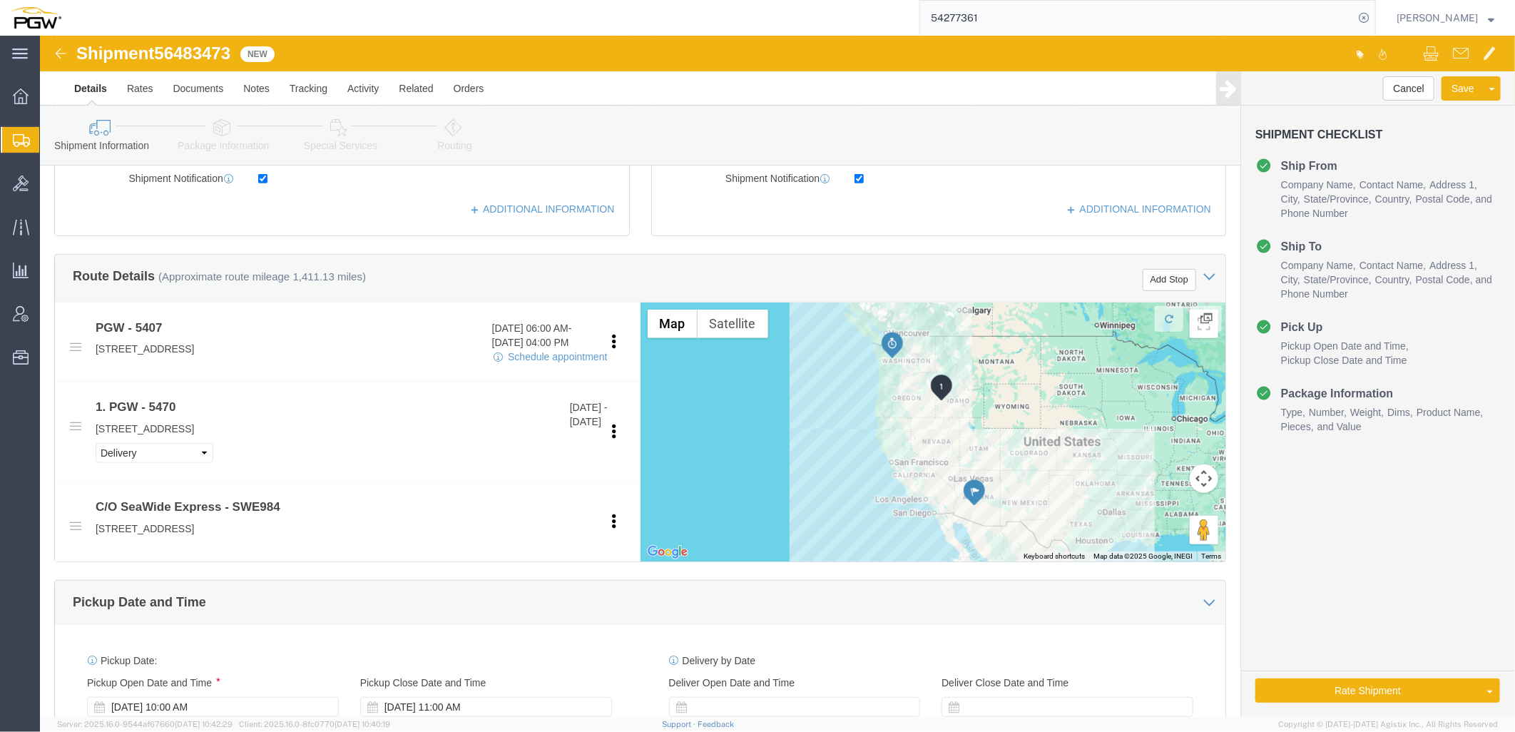
click icon
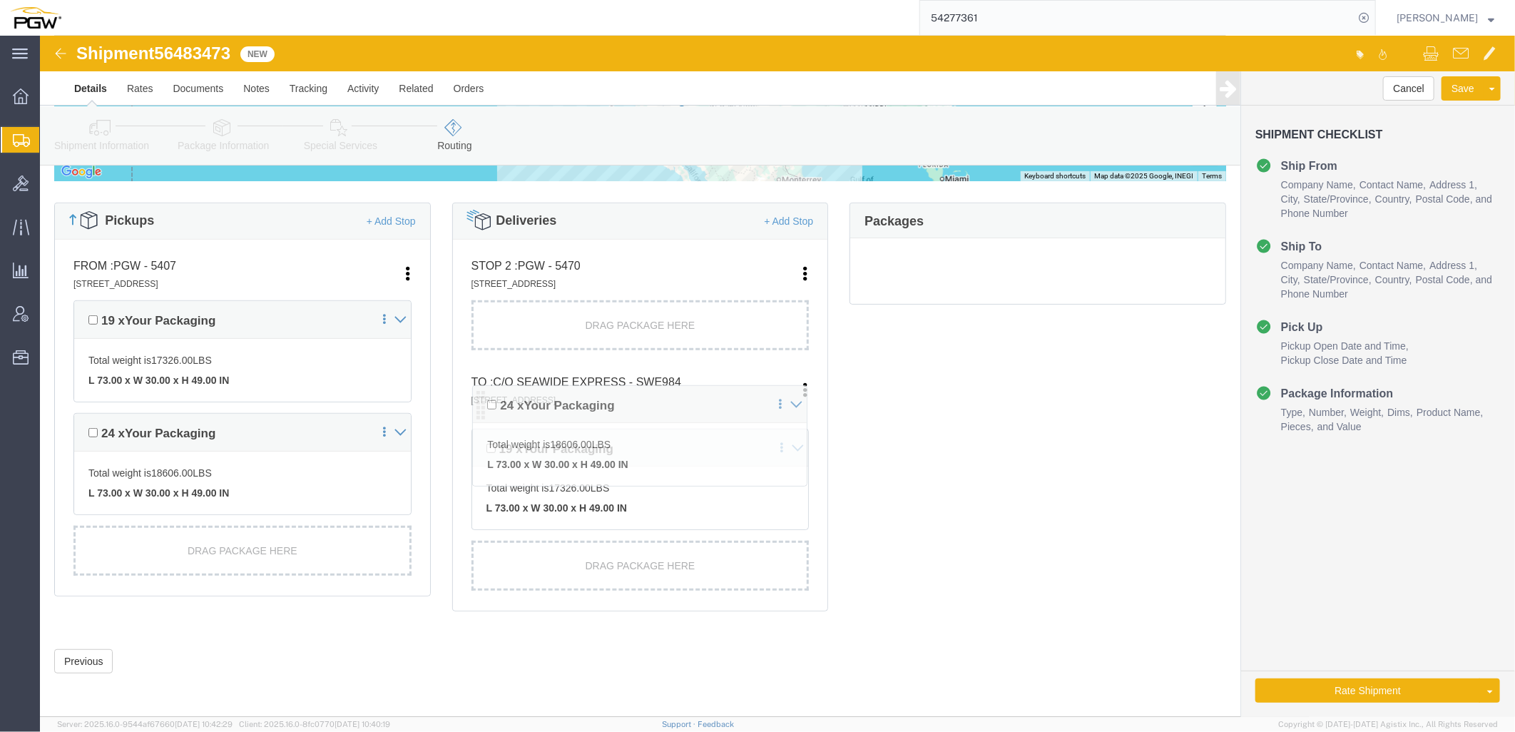
scroll to position [332, 0]
drag, startPoint x: 435, startPoint y: 453, endPoint x: 427, endPoint y: 277, distance: 176.4
click div "Pickups + Add Stop From : PGW - 5407 5850 North 101st Avenue, Glendale, AZ, 853…"
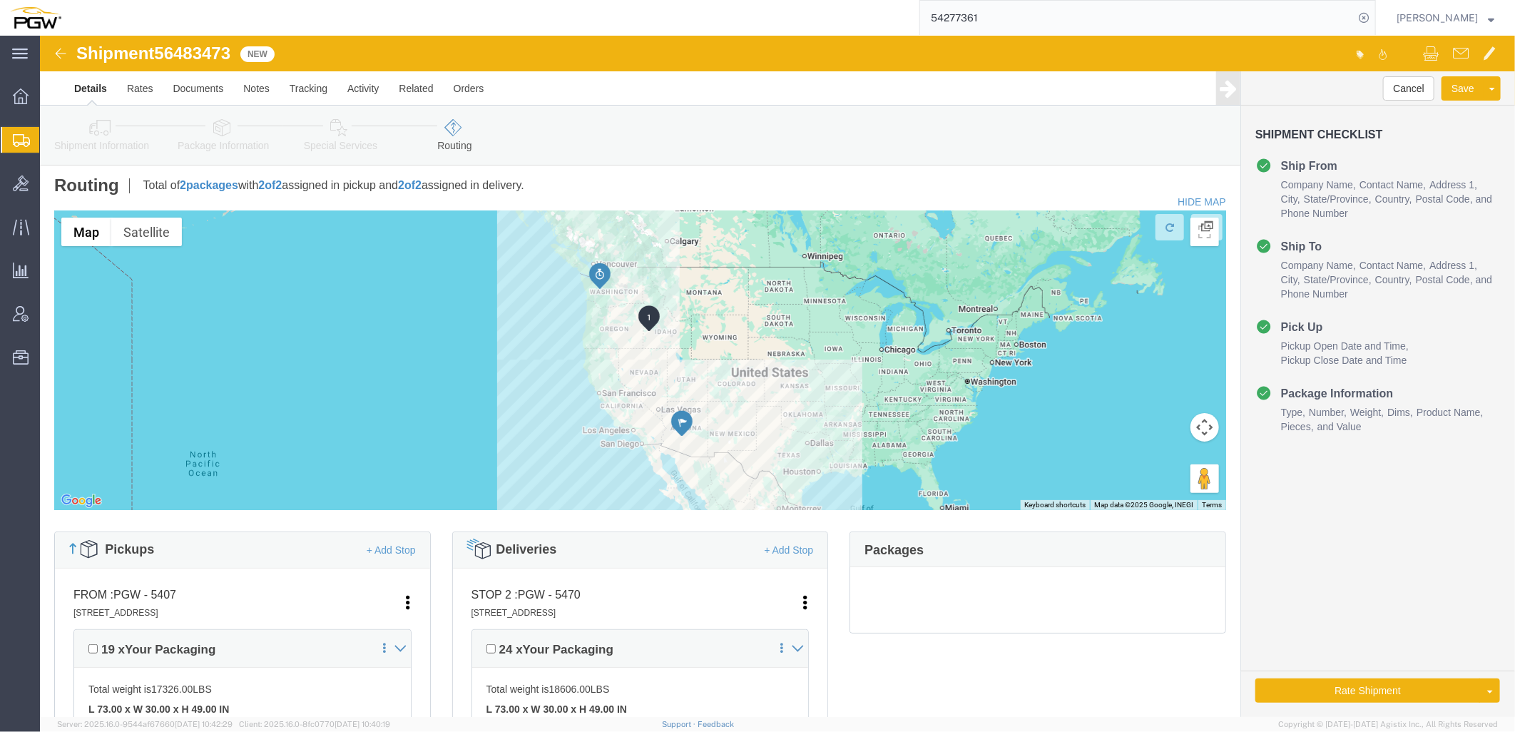
scroll to position [0, 0]
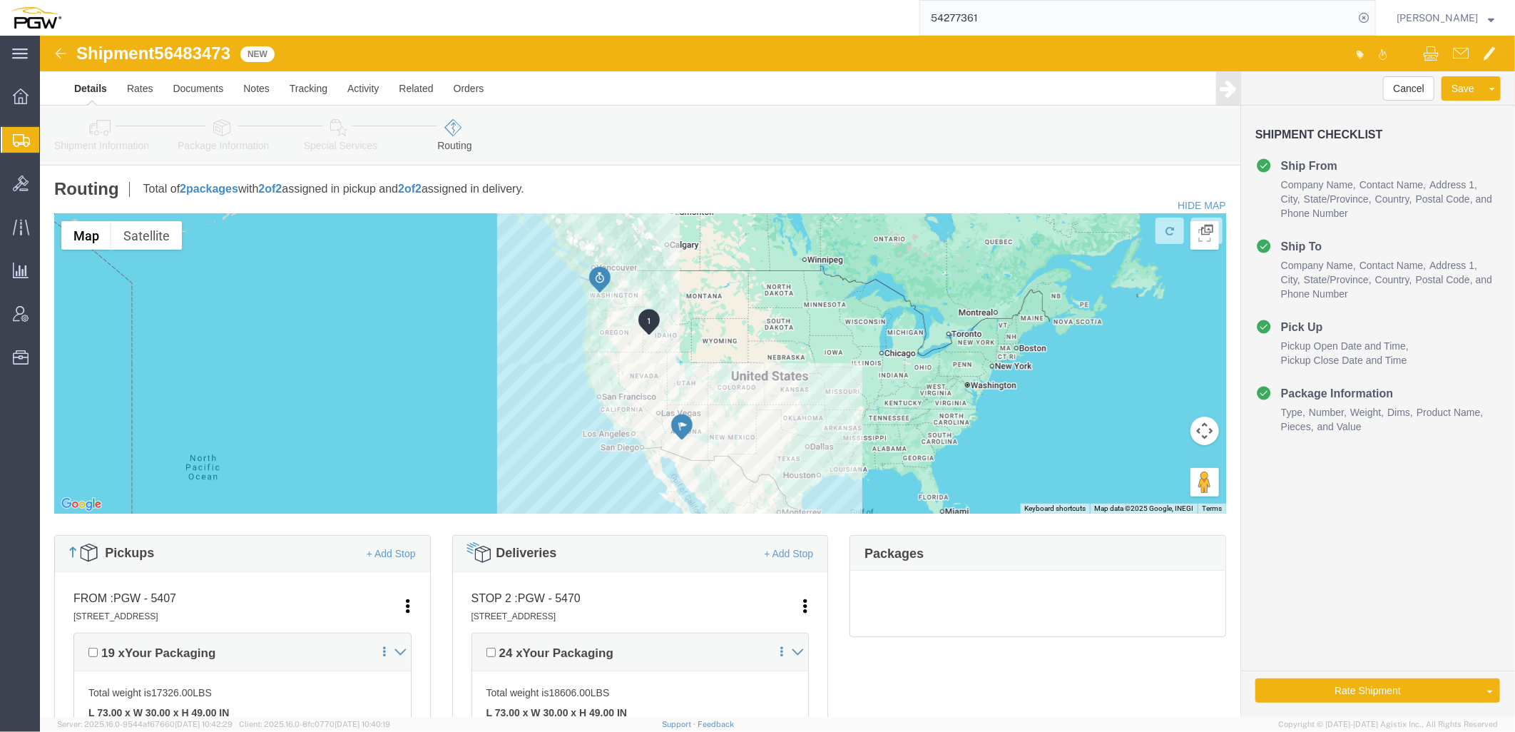
click link "Shipment Information"
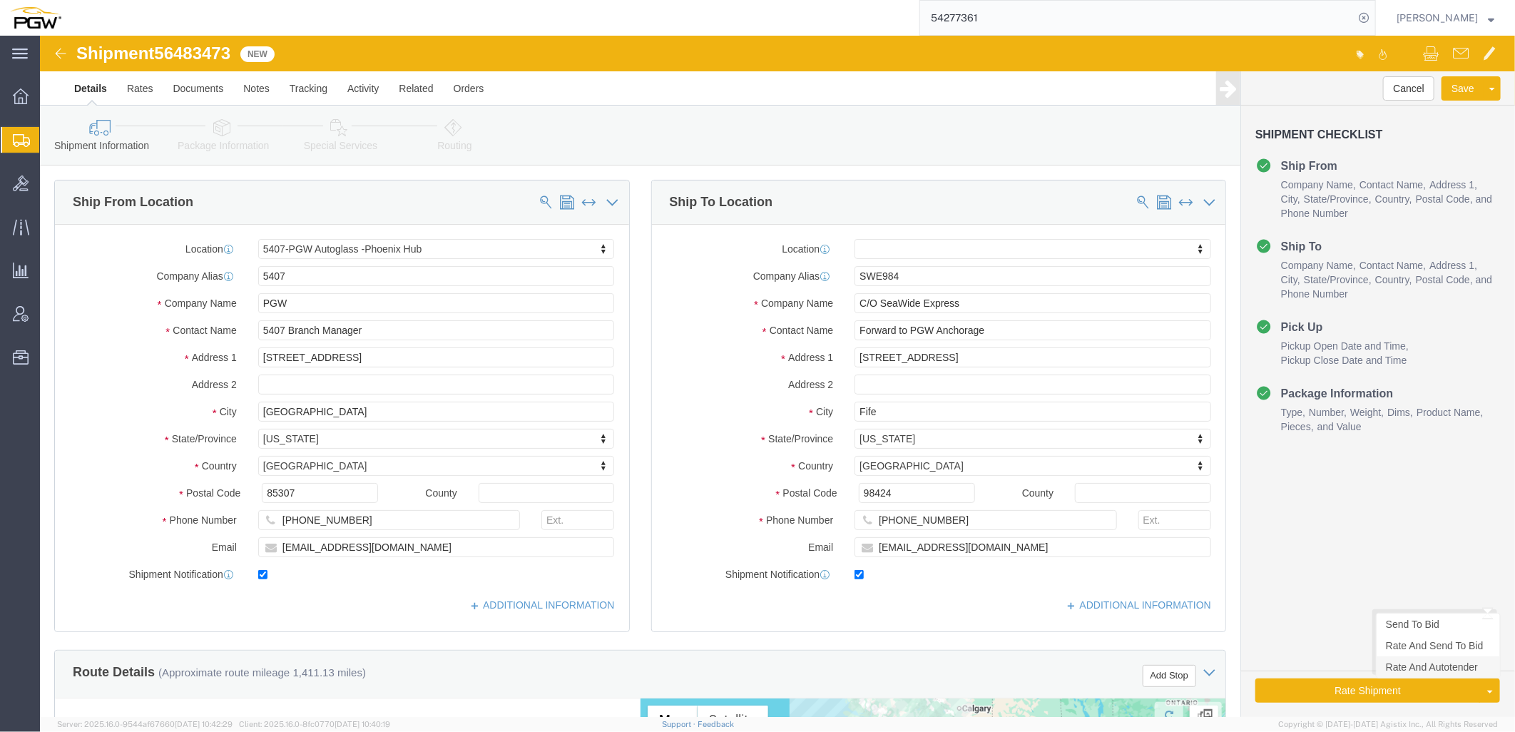
click link "Rate And Autotender"
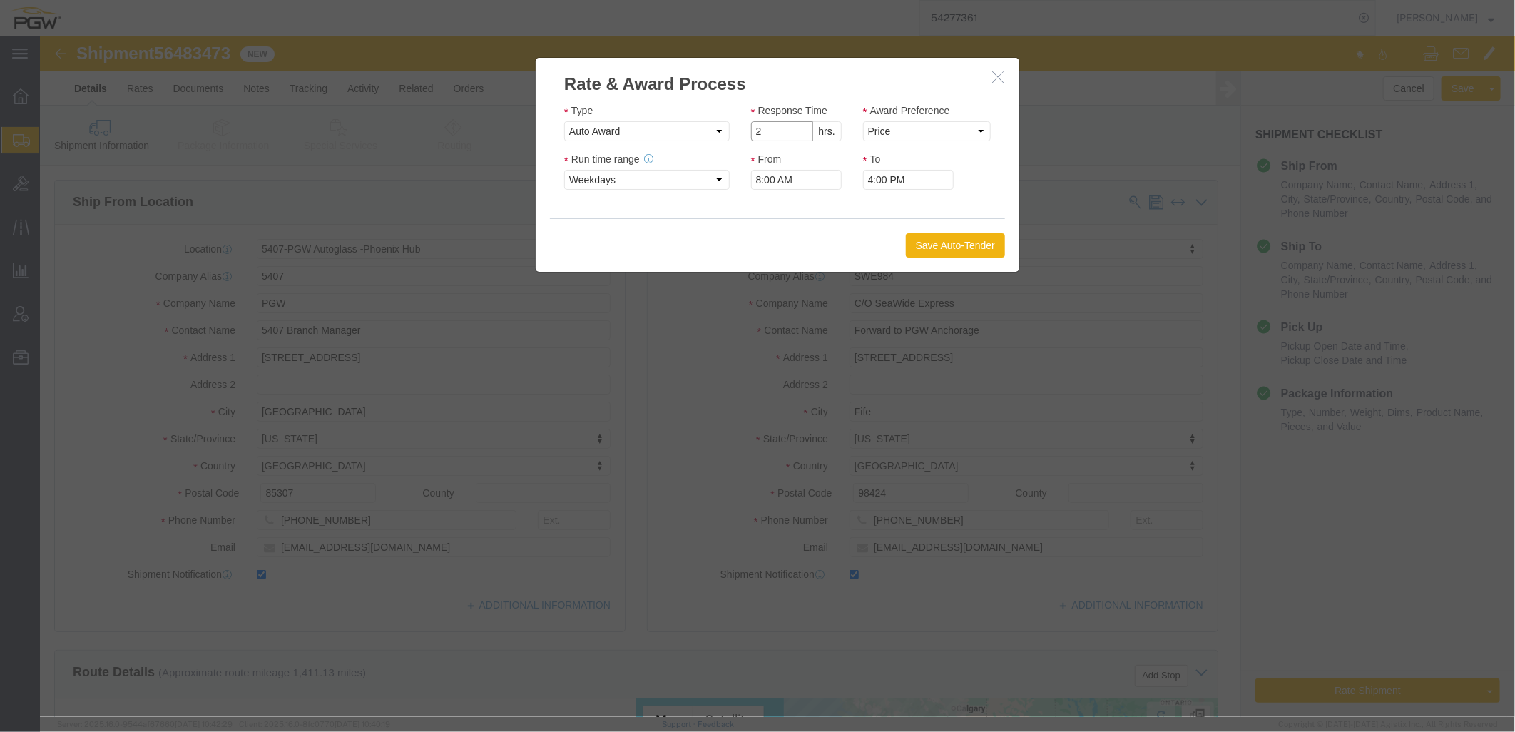
click input "2"
type input "1"
click input "1"
click select "Price Carrier Rank"
select select "LANE_RANK"
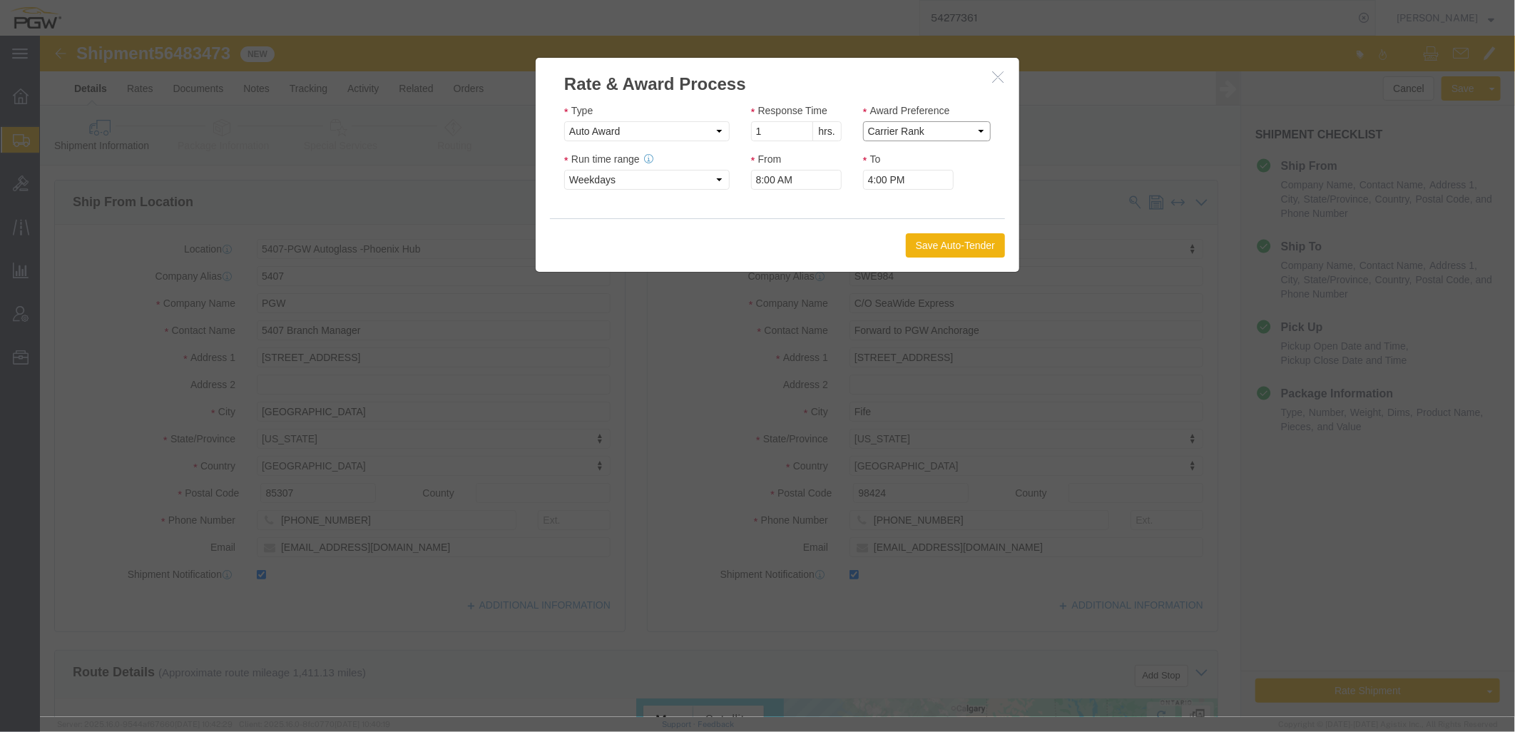
click select "Price Carrier Rank"
drag, startPoint x: 903, startPoint y: 218, endPoint x: 808, endPoint y: 25, distance: 214.7
click button "Save Auto-Tender"
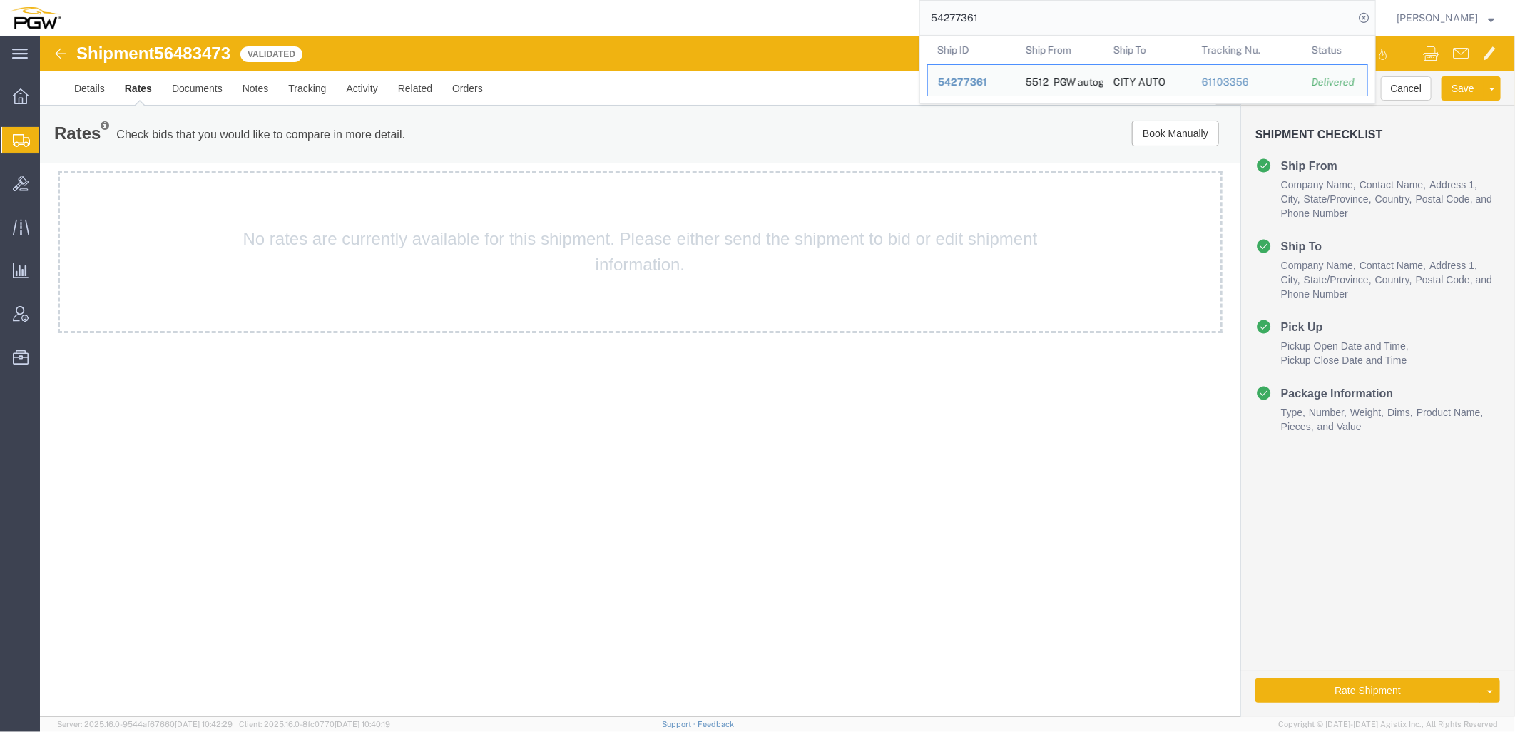
drag, startPoint x: 1096, startPoint y: 29, endPoint x: 297, endPoint y: -39, distance: 801.9
click at [297, 0] on html "main_menu Created with Sketch. Collapse Menu Overview Shipments Shipment Manage…" at bounding box center [757, 366] width 1515 height 732
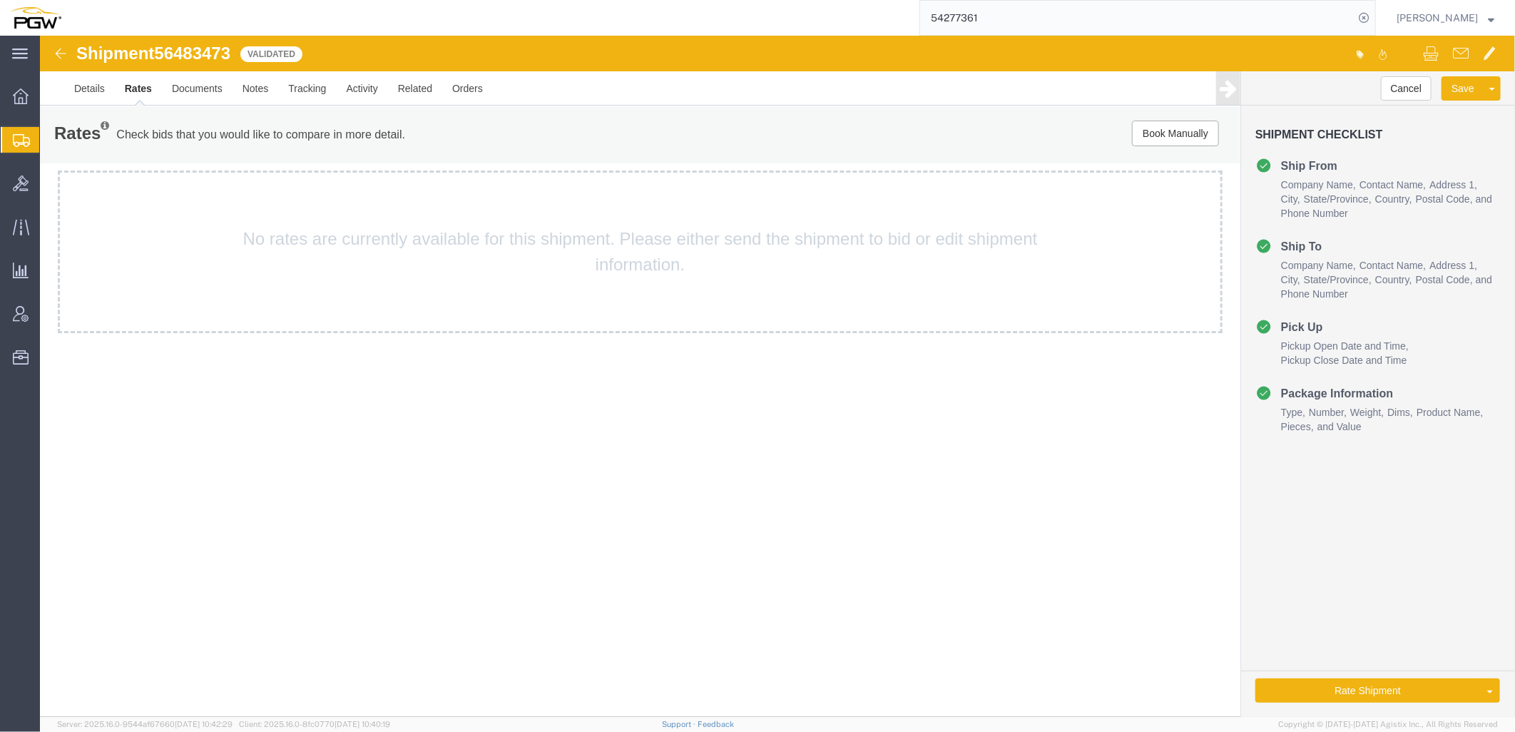
paste input "666728"
type input "666728"
click at [83, 91] on link "Details" at bounding box center [88, 88] width 51 height 34
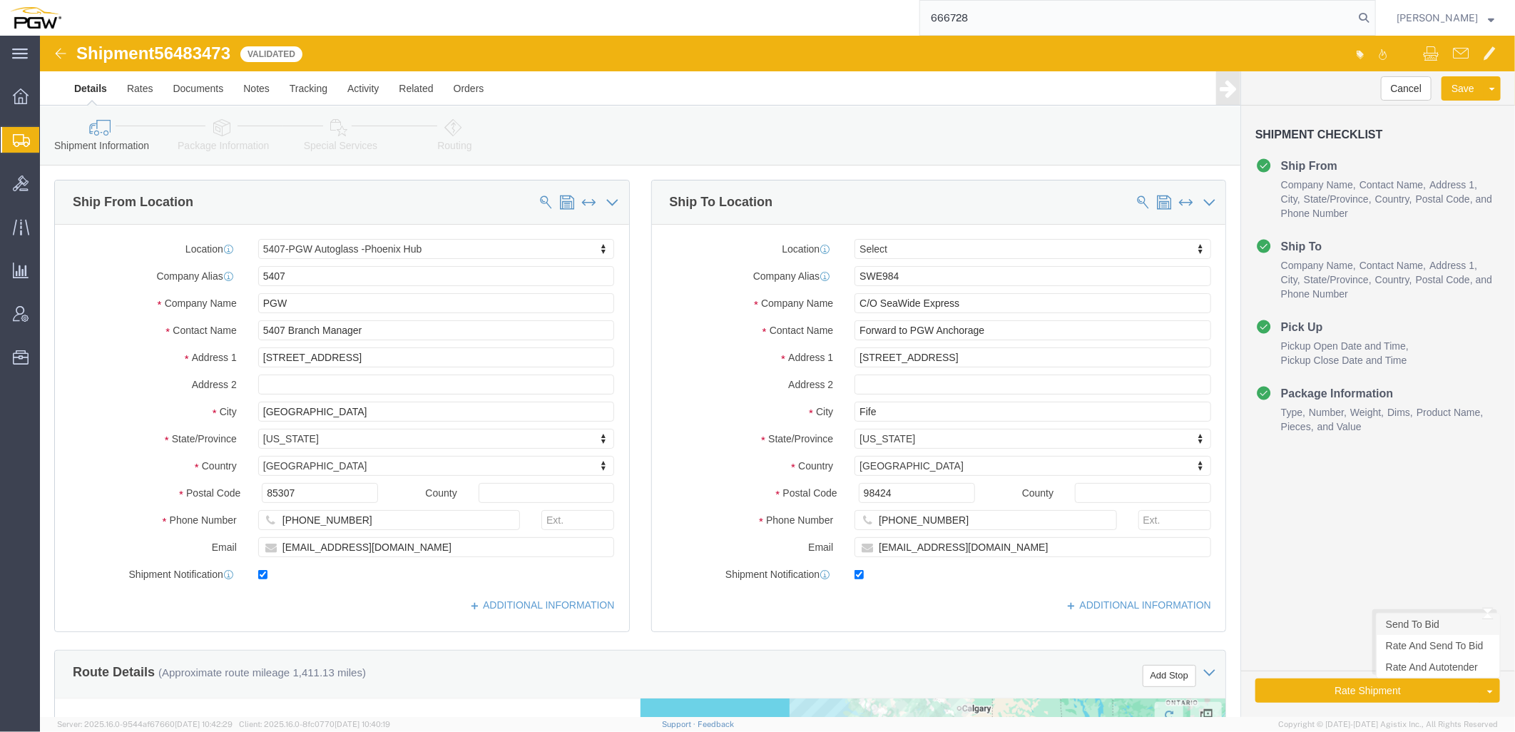
click link "Send To Bid"
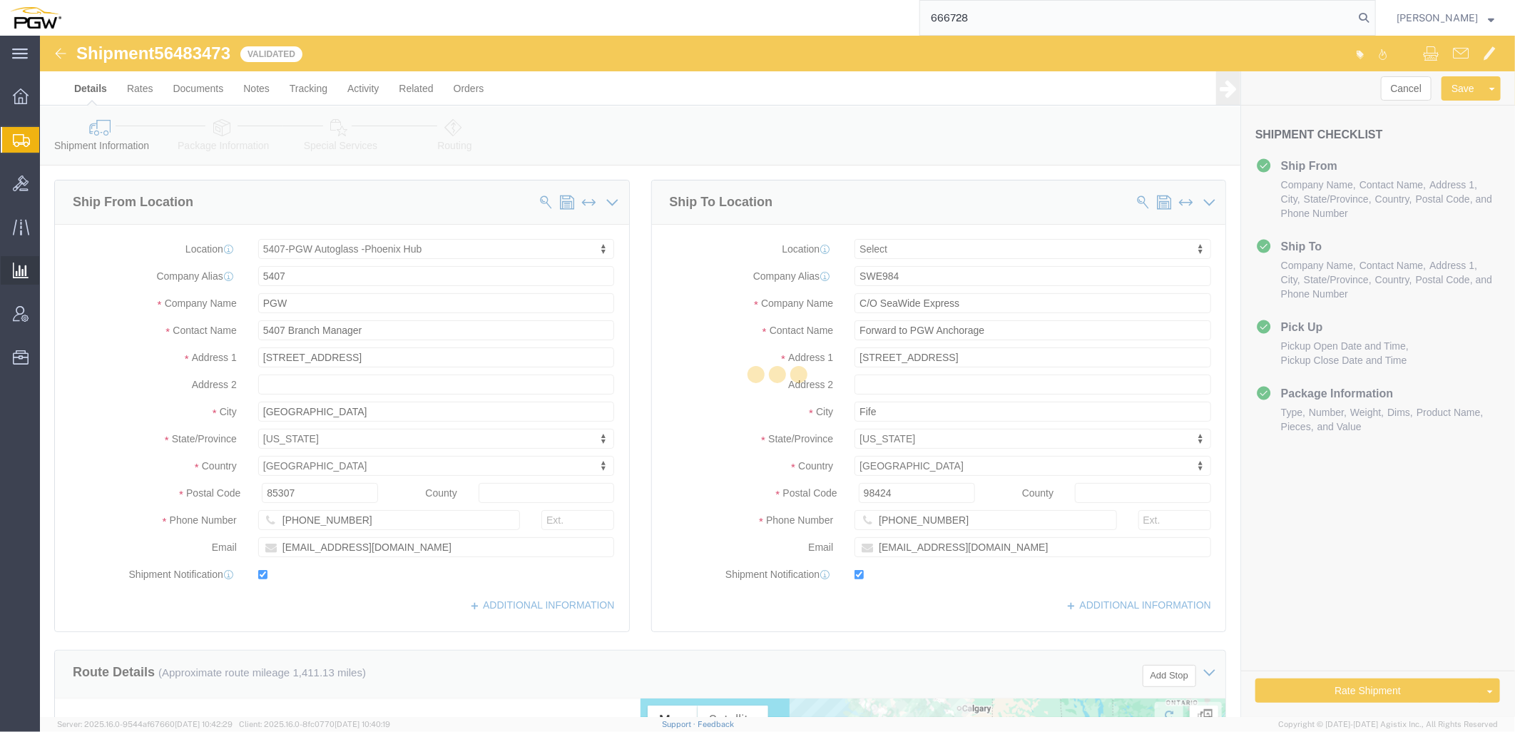
select select "62351"
select select
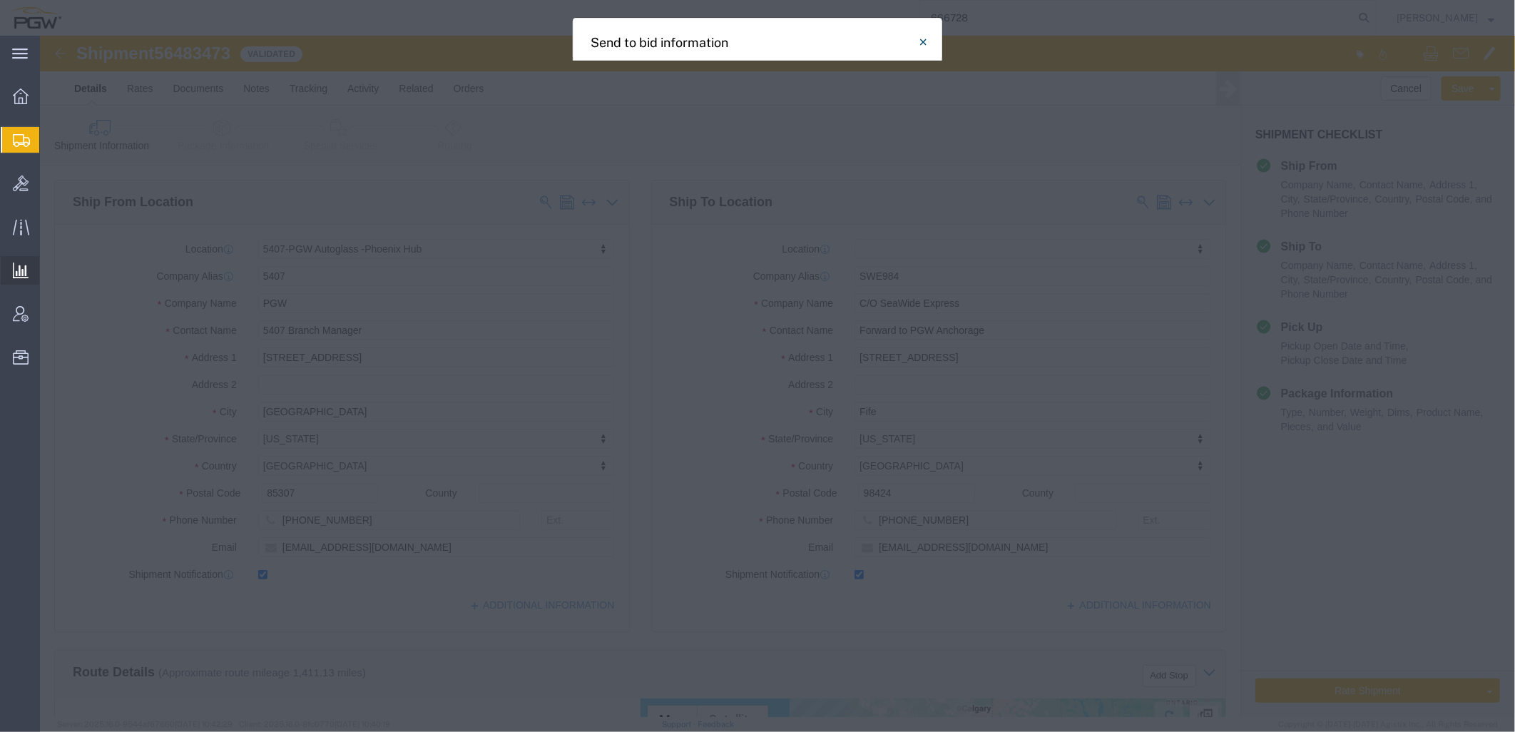
select select "TL"
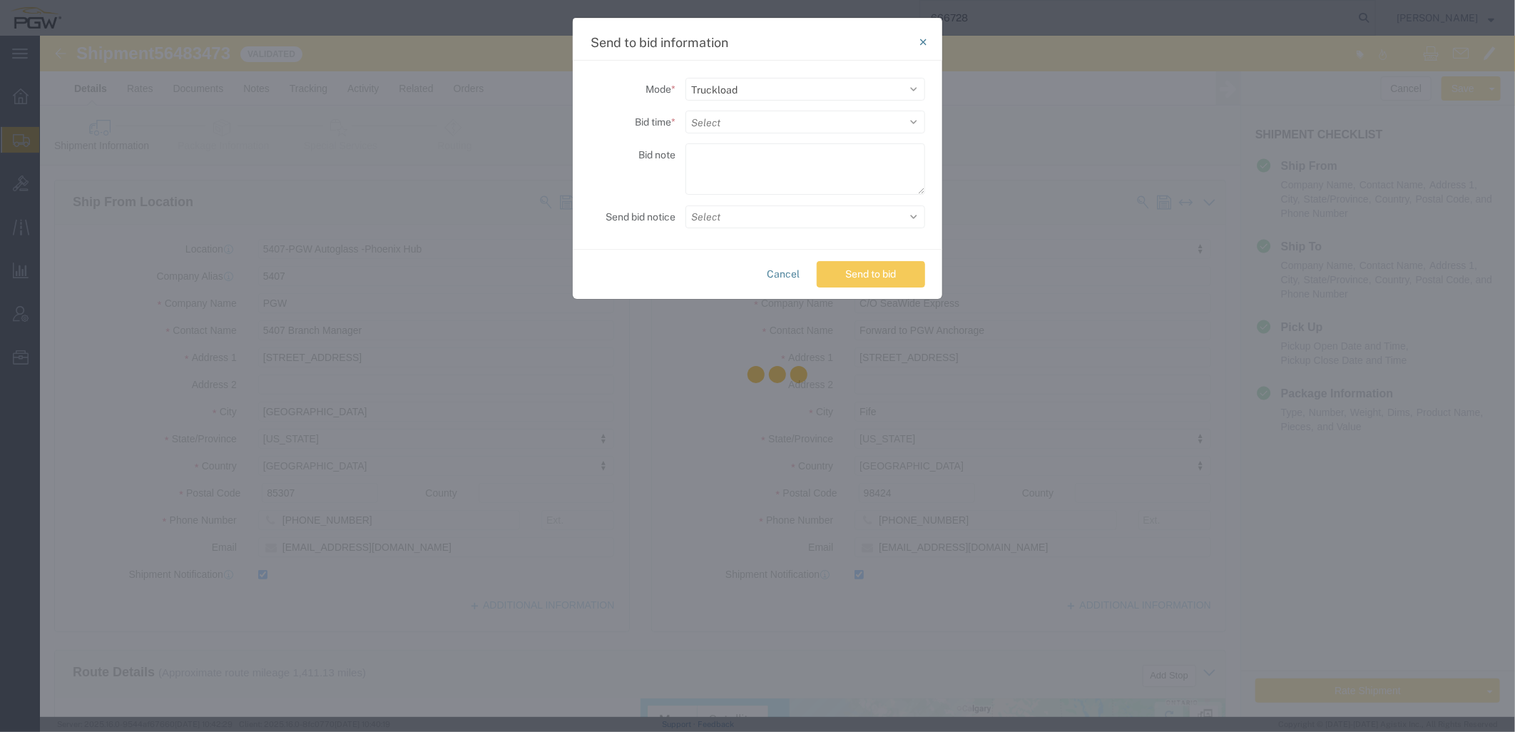
click at [793, 124] on div at bounding box center [777, 376] width 1475 height 681
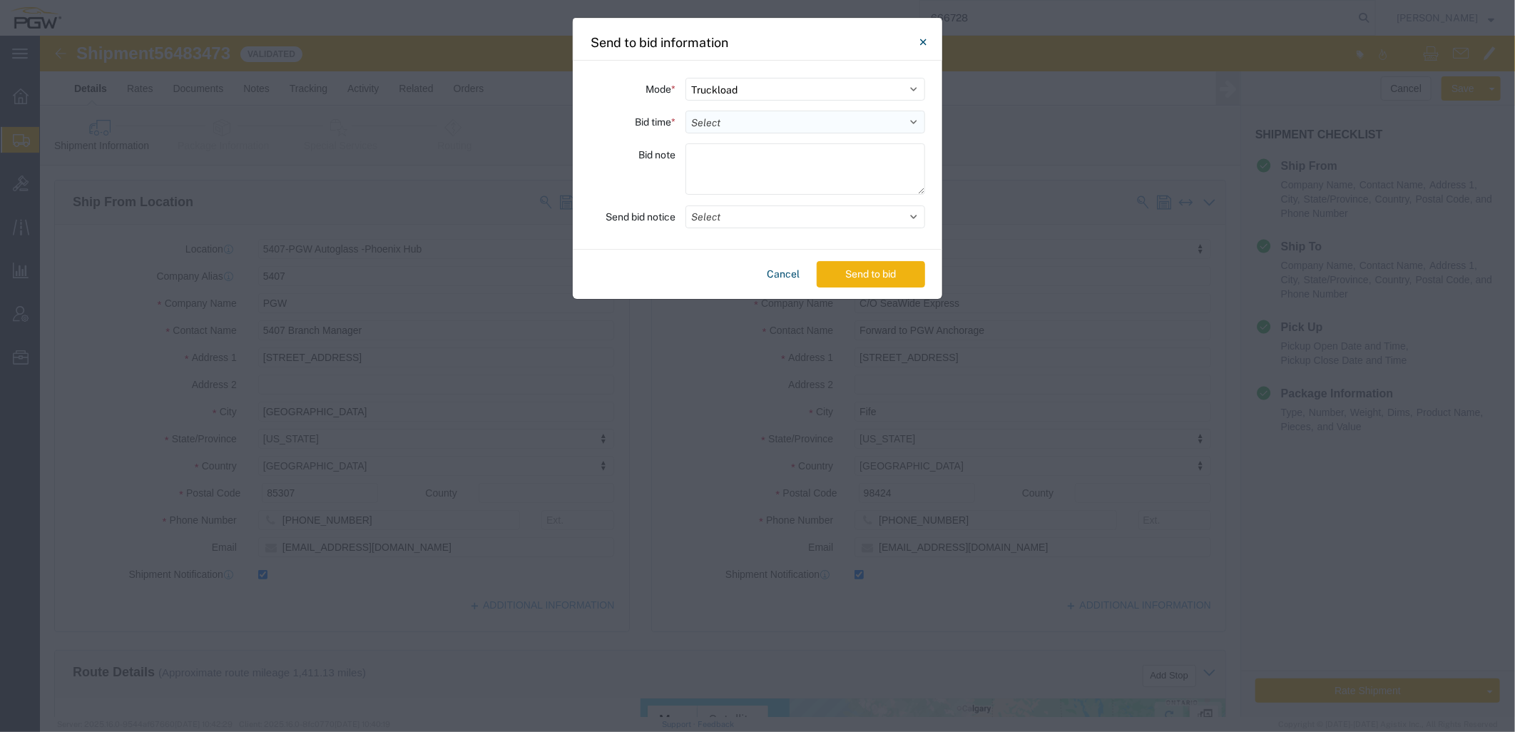
click at [808, 117] on select "Select 30 Min (Rush) 1 Hour (Rush) 2 Hours (Rush) 4 Hours (Rush) 8 Hours (Rush)…" at bounding box center [806, 122] width 240 height 23
select select "24"
click at [686, 111] on select "Select 30 Min (Rush) 1 Hour (Rush) 2 Hours (Rush) 4 Hours (Rush) 8 Hours (Rush)…" at bounding box center [806, 122] width 240 height 23
click at [865, 276] on button "Send to bid" at bounding box center [871, 274] width 108 height 26
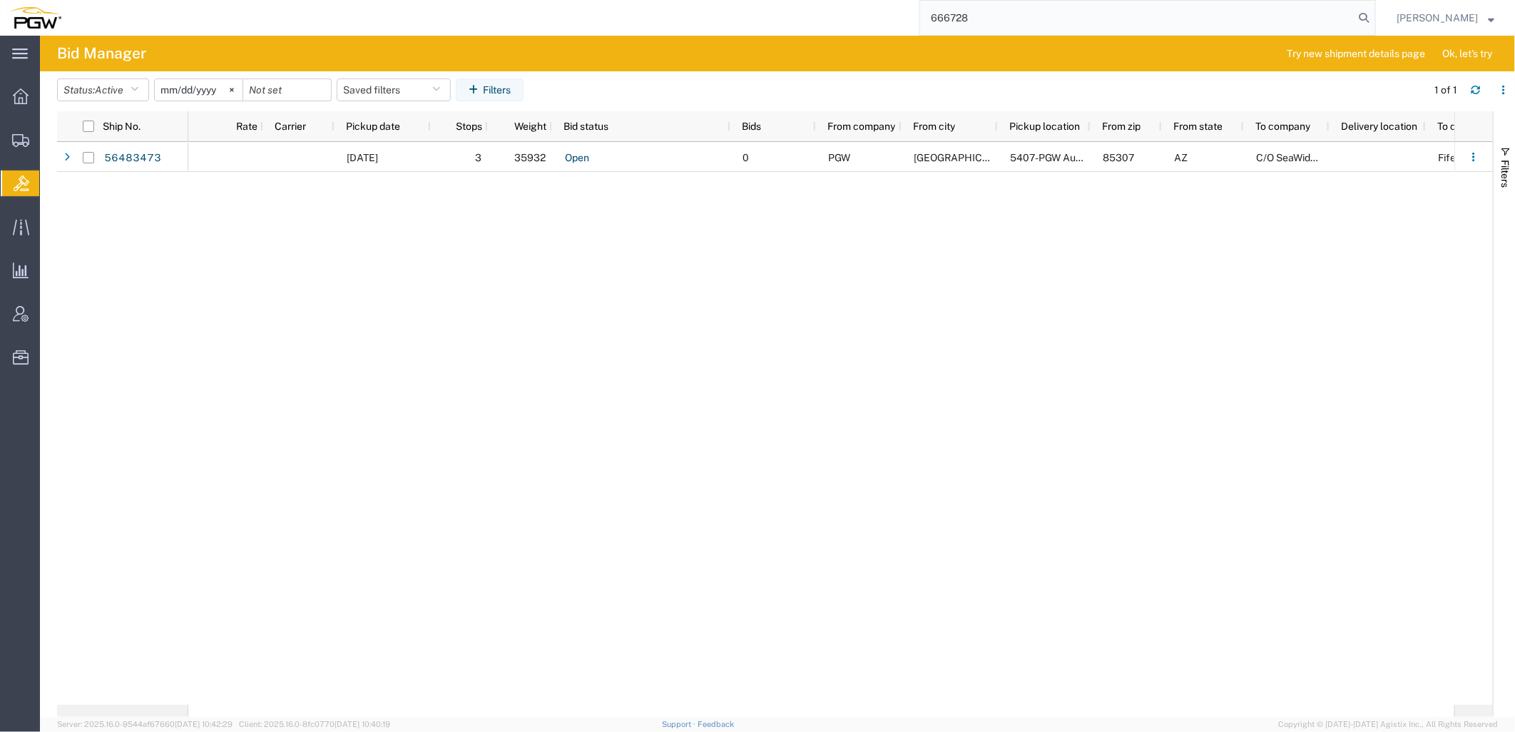
click at [572, 459] on div "08/18/2025 3 35932 Open 0 PGW Glendale 5407-PGW Autoglass -Phoenix Hub 85307 AZ…" at bounding box center [821, 423] width 1266 height 563
click at [0, 0] on span "Shipment Manager" at bounding box center [0, 0] width 0 height 0
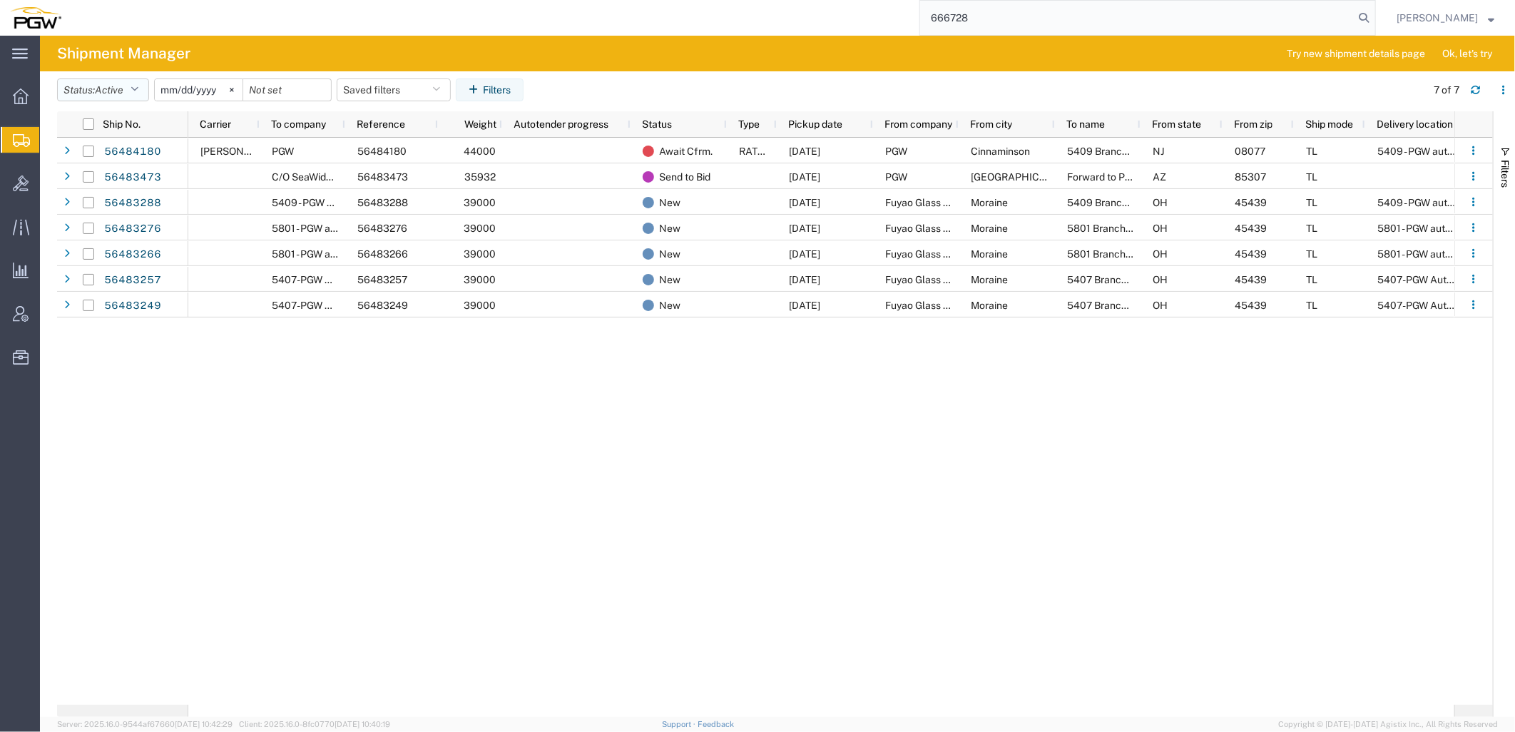
click at [113, 90] on span "Active" at bounding box center [109, 89] width 29 height 11
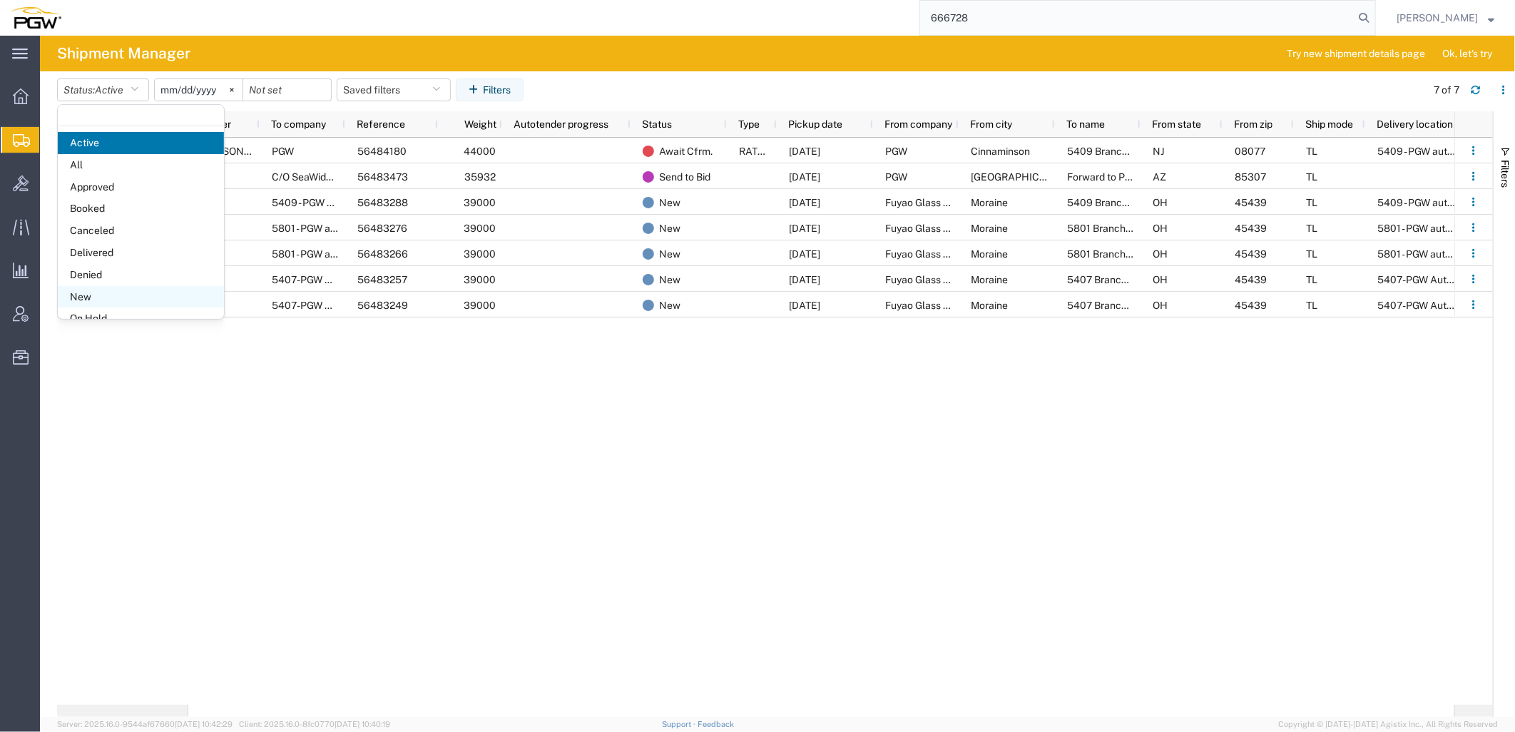
click at [91, 296] on span "New" at bounding box center [141, 297] width 166 height 22
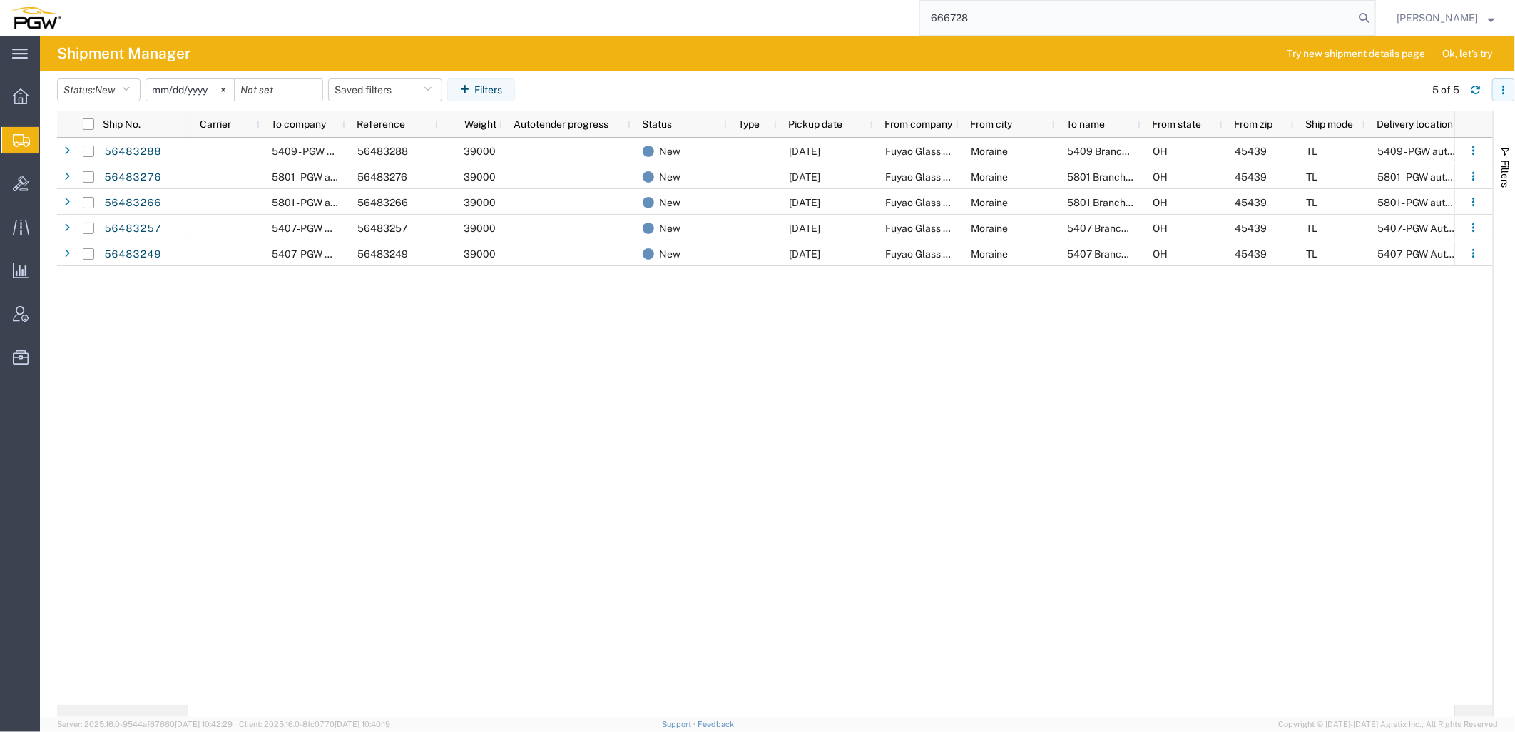
click at [1506, 93] on icon "button" at bounding box center [1504, 90] width 10 height 10
click at [1410, 130] on div "Download" at bounding box center [1429, 128] width 79 height 29
click at [1032, 16] on input "666728" at bounding box center [1137, 18] width 434 height 34
drag, startPoint x: 1031, startPoint y: 16, endPoint x: 86, endPoint y: 16, distance: 945.3
click at [86, 16] on div "666728" at bounding box center [723, 18] width 1305 height 36
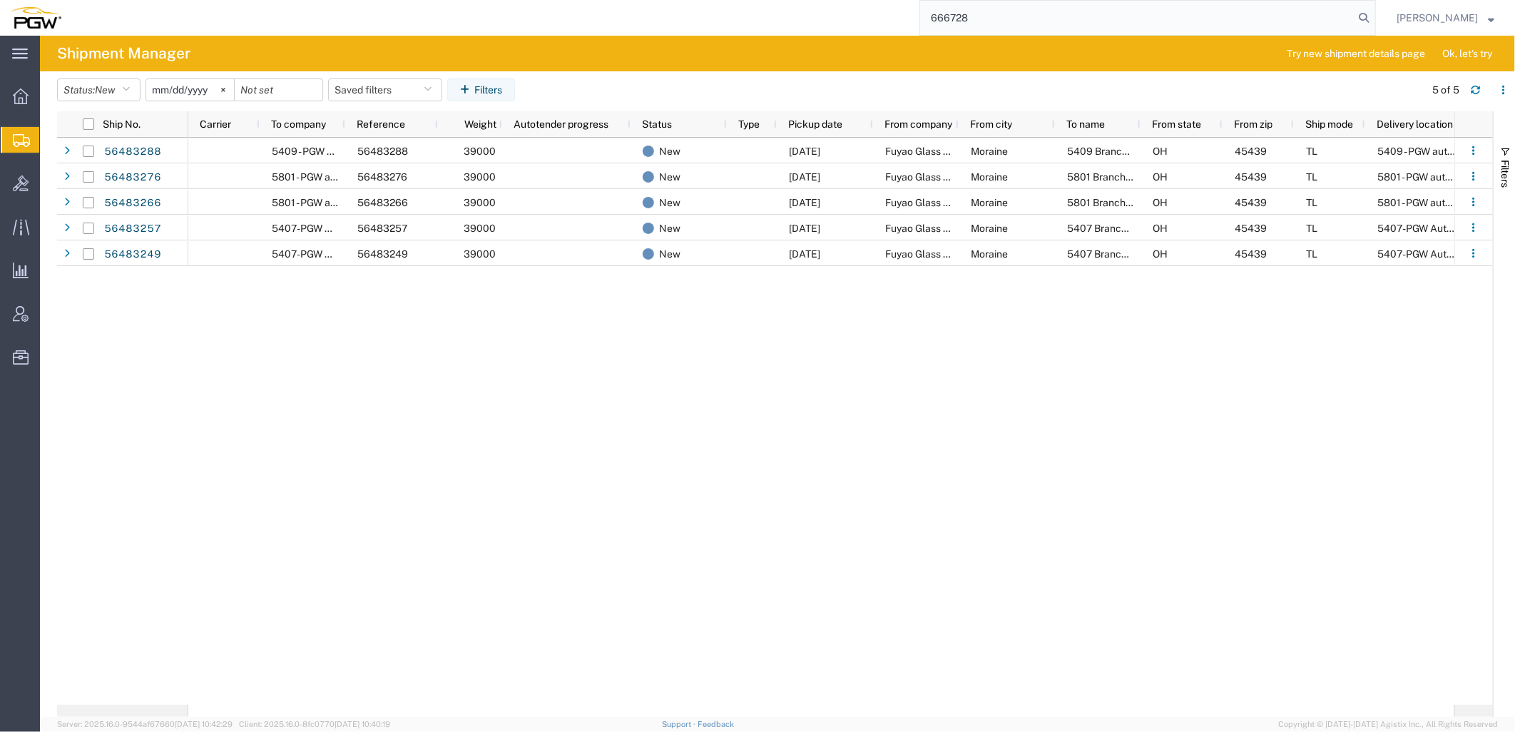
paste input "56483257"
type input "56483257"
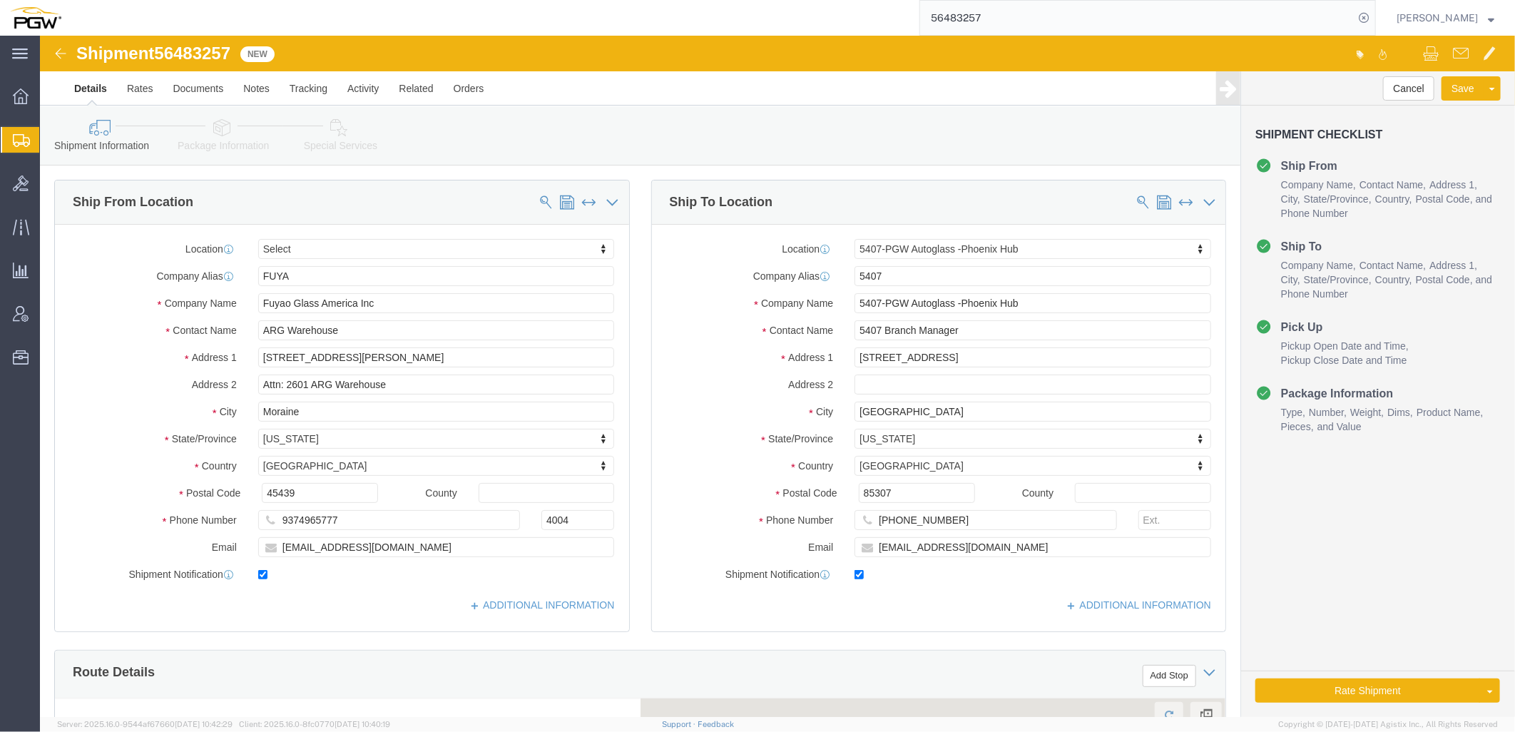
select select
select select "62351"
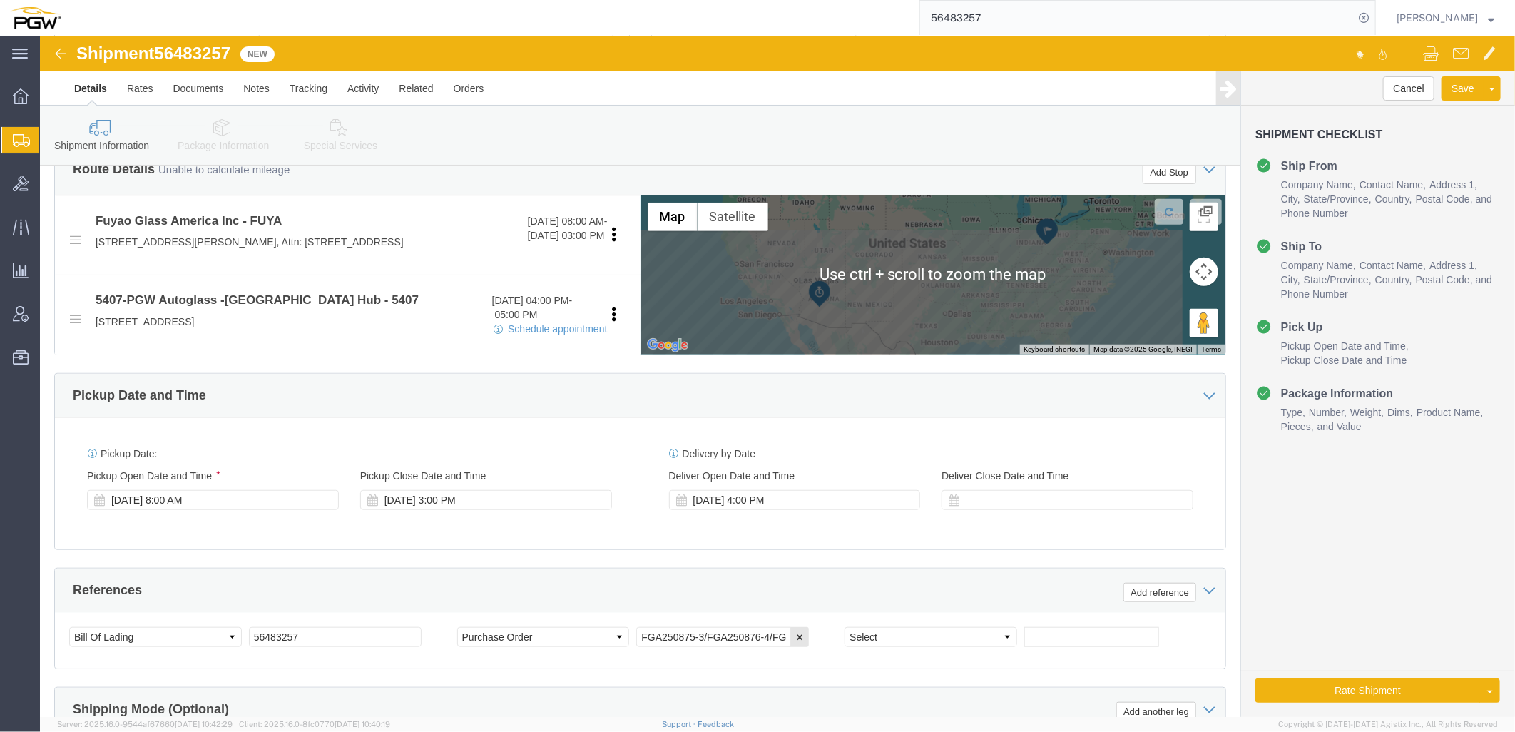
scroll to position [713, 0]
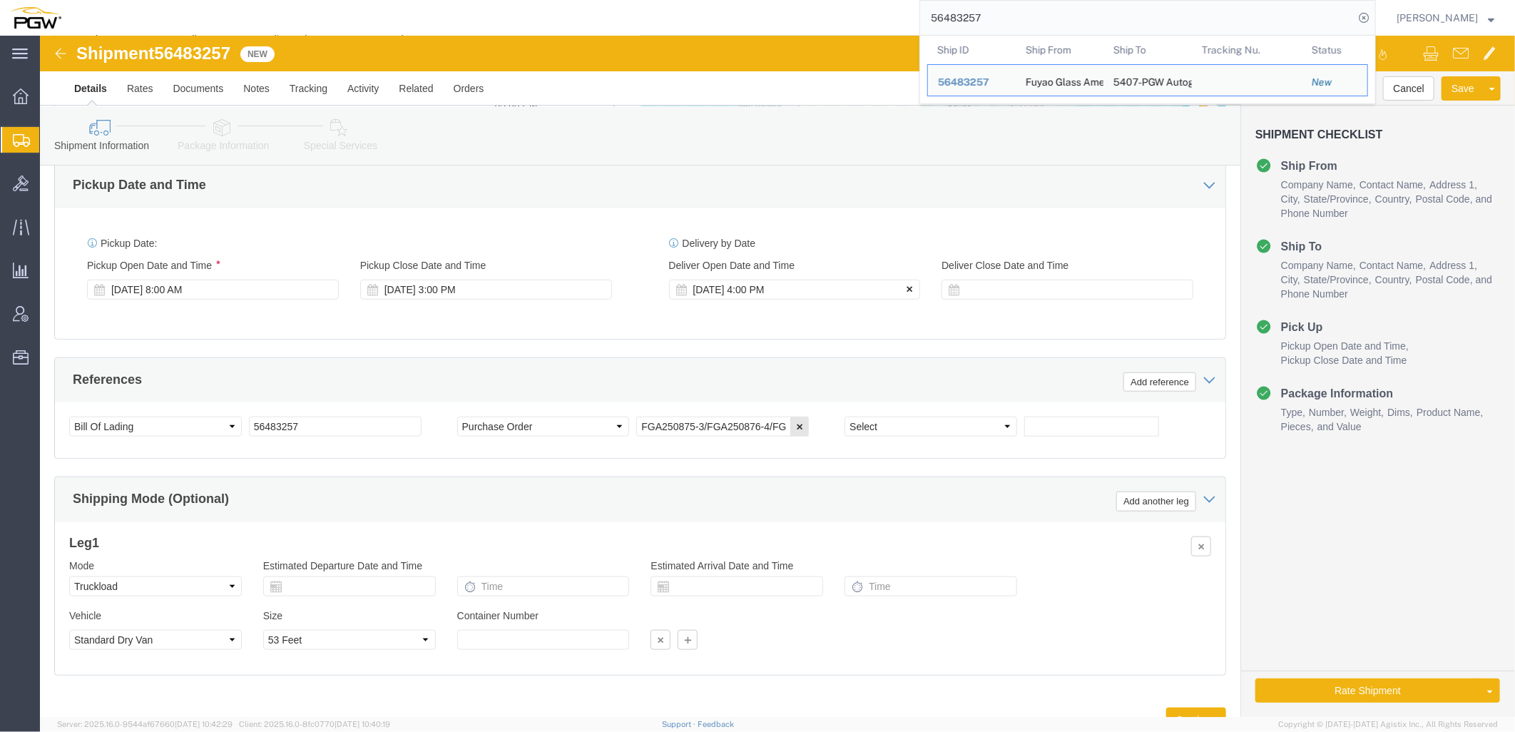
click icon
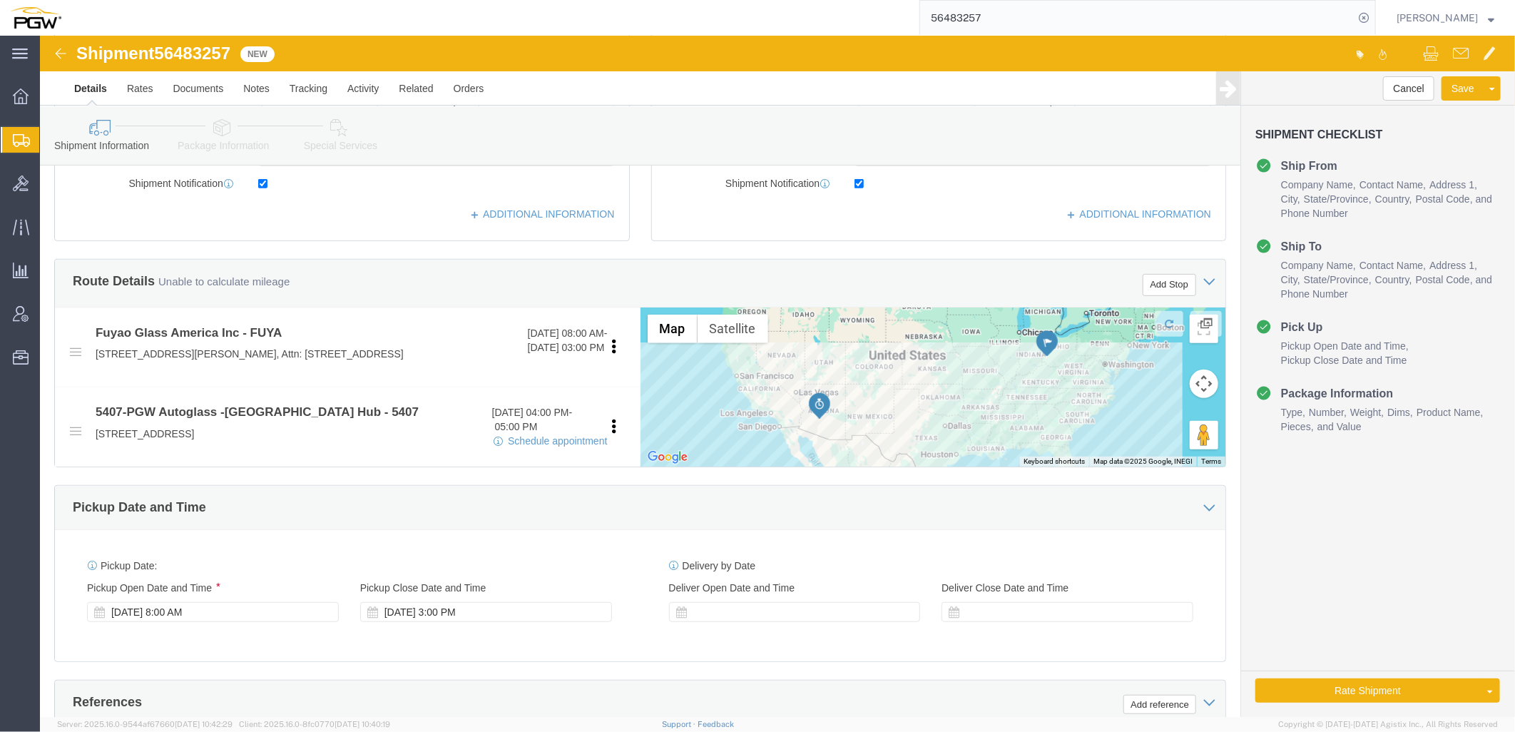
scroll to position [238, 0]
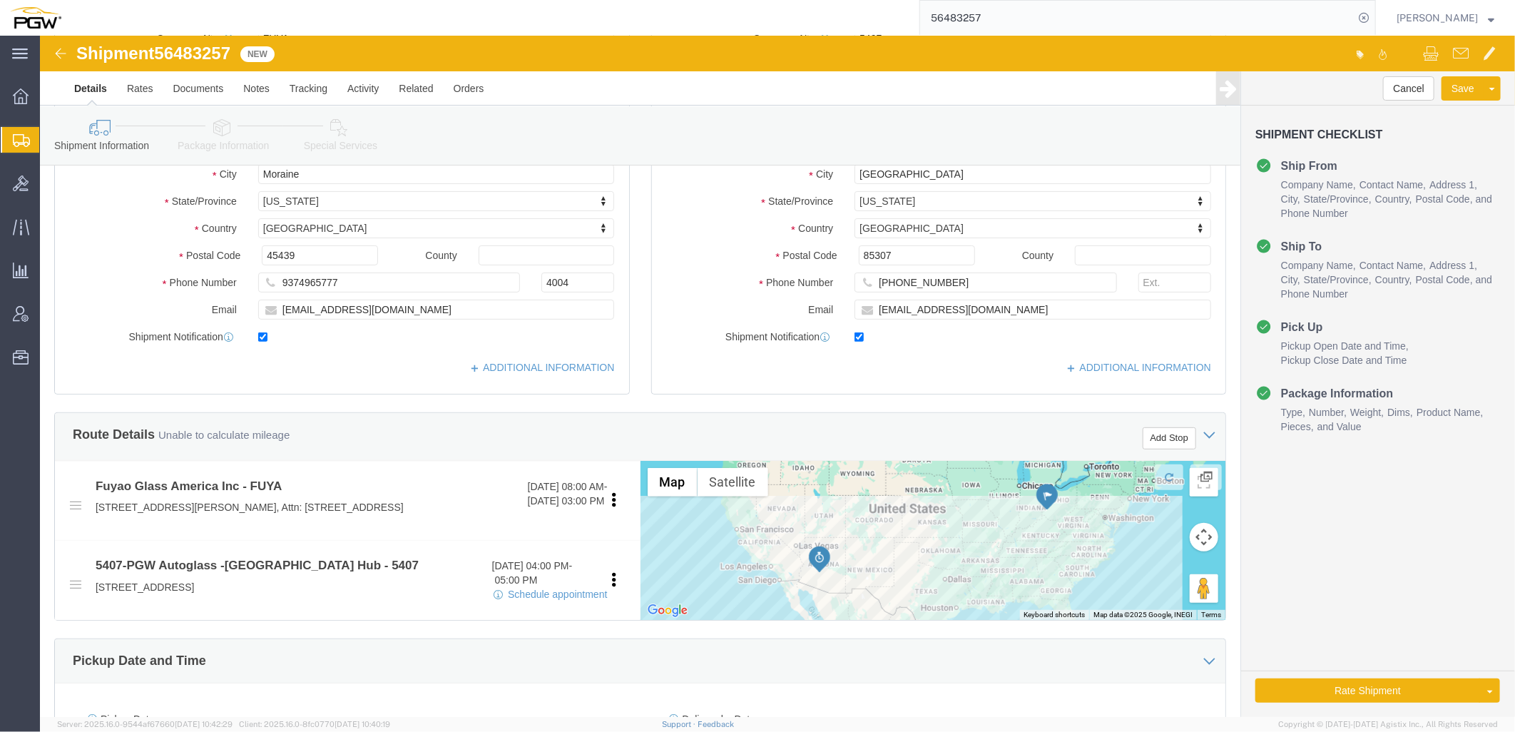
click link "Rate And Autotender"
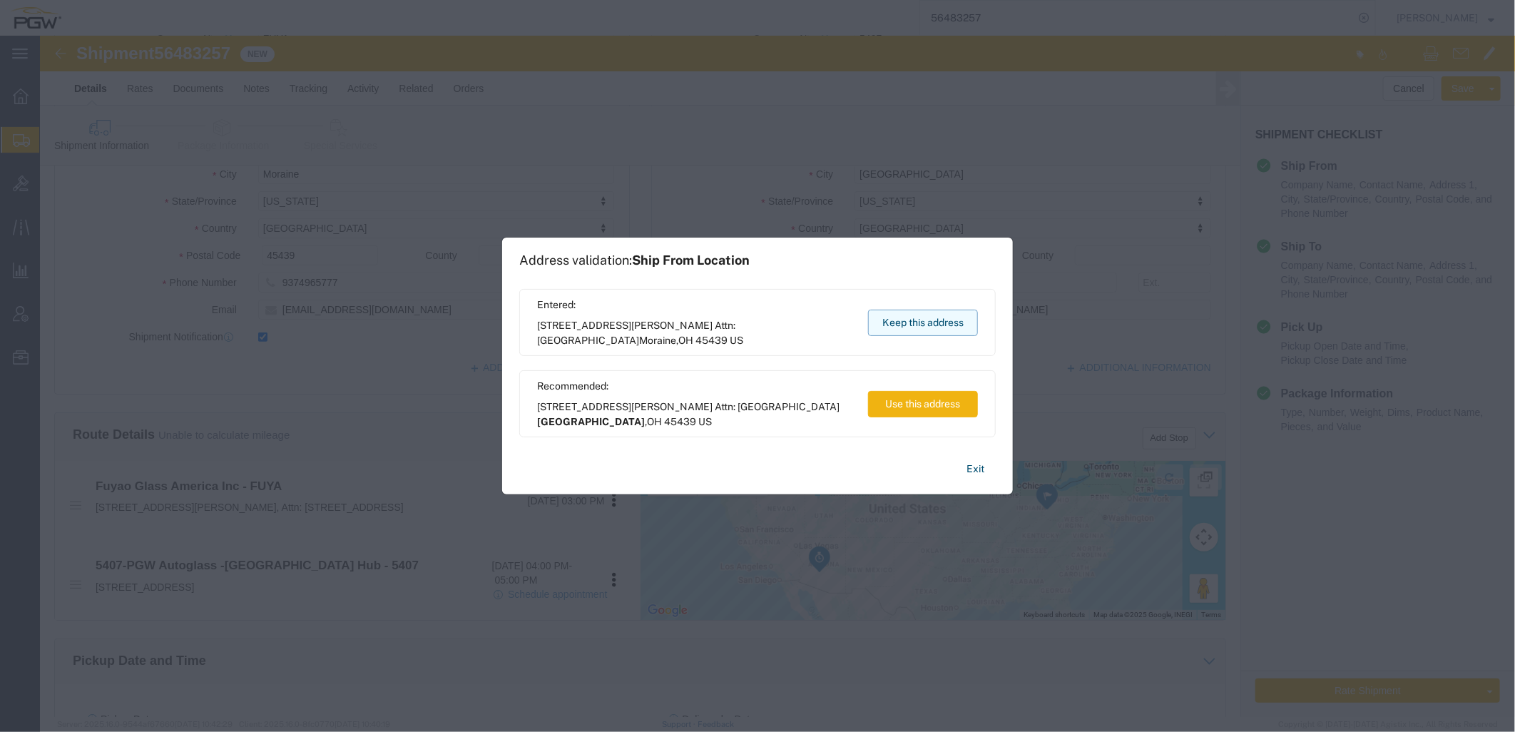
click at [951, 321] on button "Keep this address" at bounding box center [923, 323] width 110 height 26
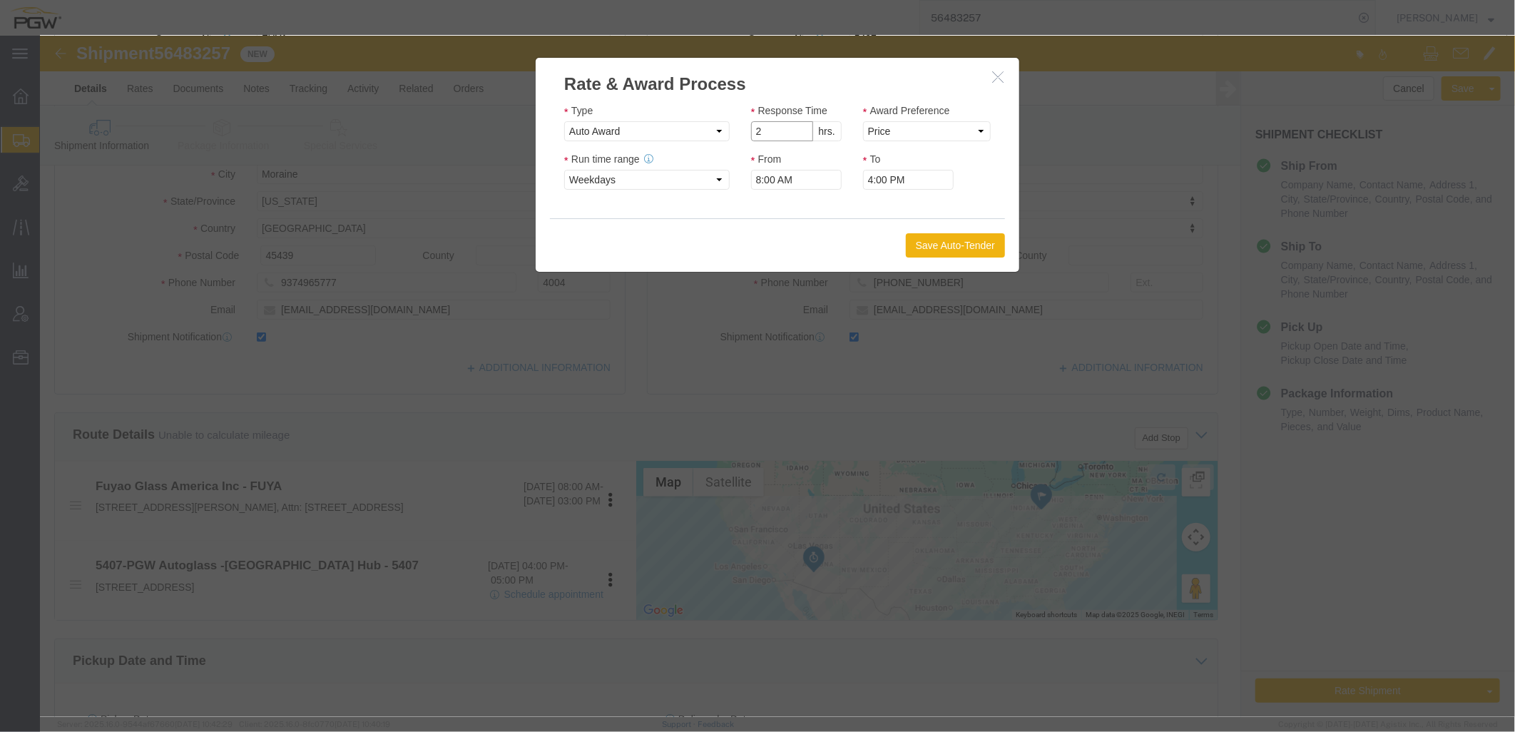
click input "2"
drag, startPoint x: 757, startPoint y: 98, endPoint x: 781, endPoint y: 96, distance: 24.4
type input "1"
click input "1"
click select "Price Carrier Rank"
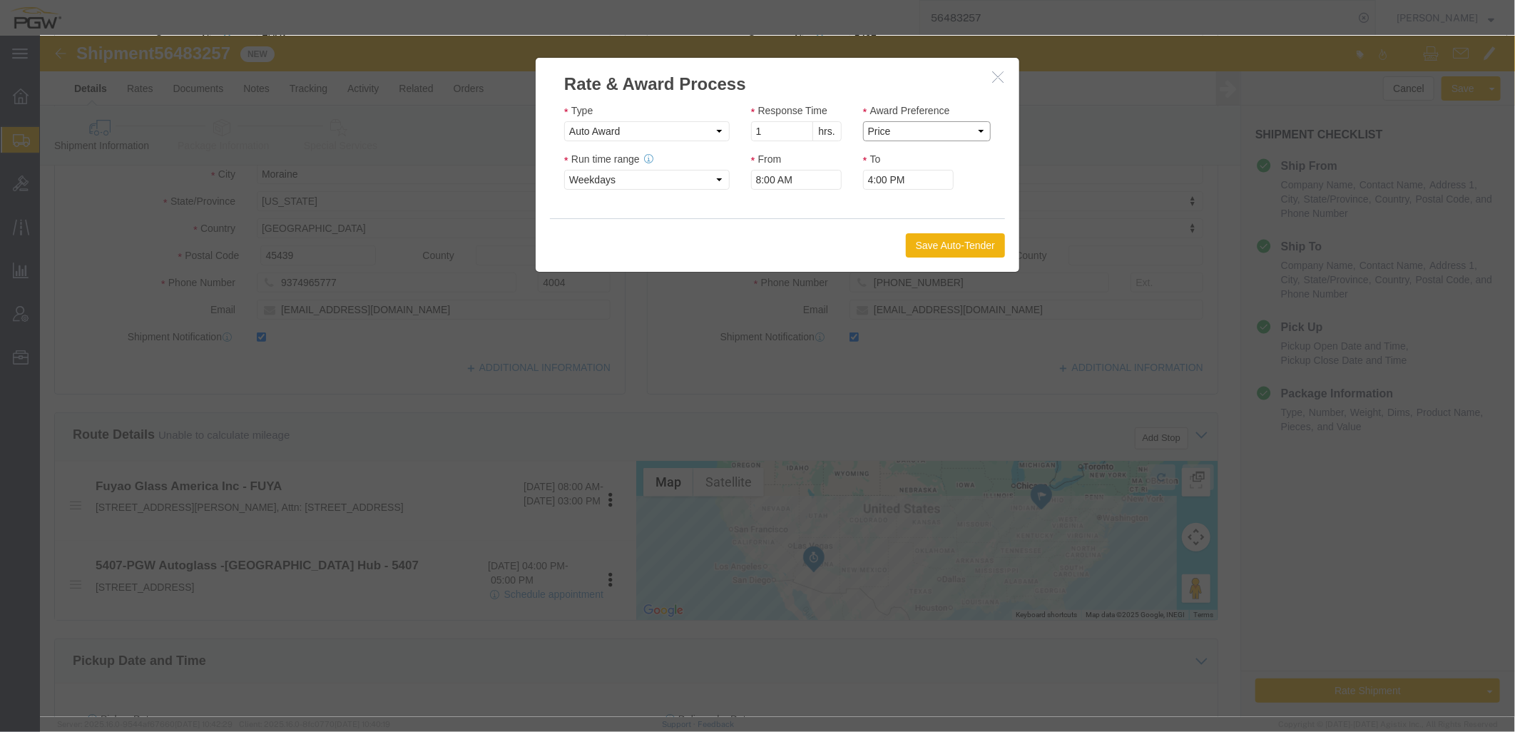
select select "LANE_RANK"
click select "Price Carrier Rank"
click button "Save Auto-Tender"
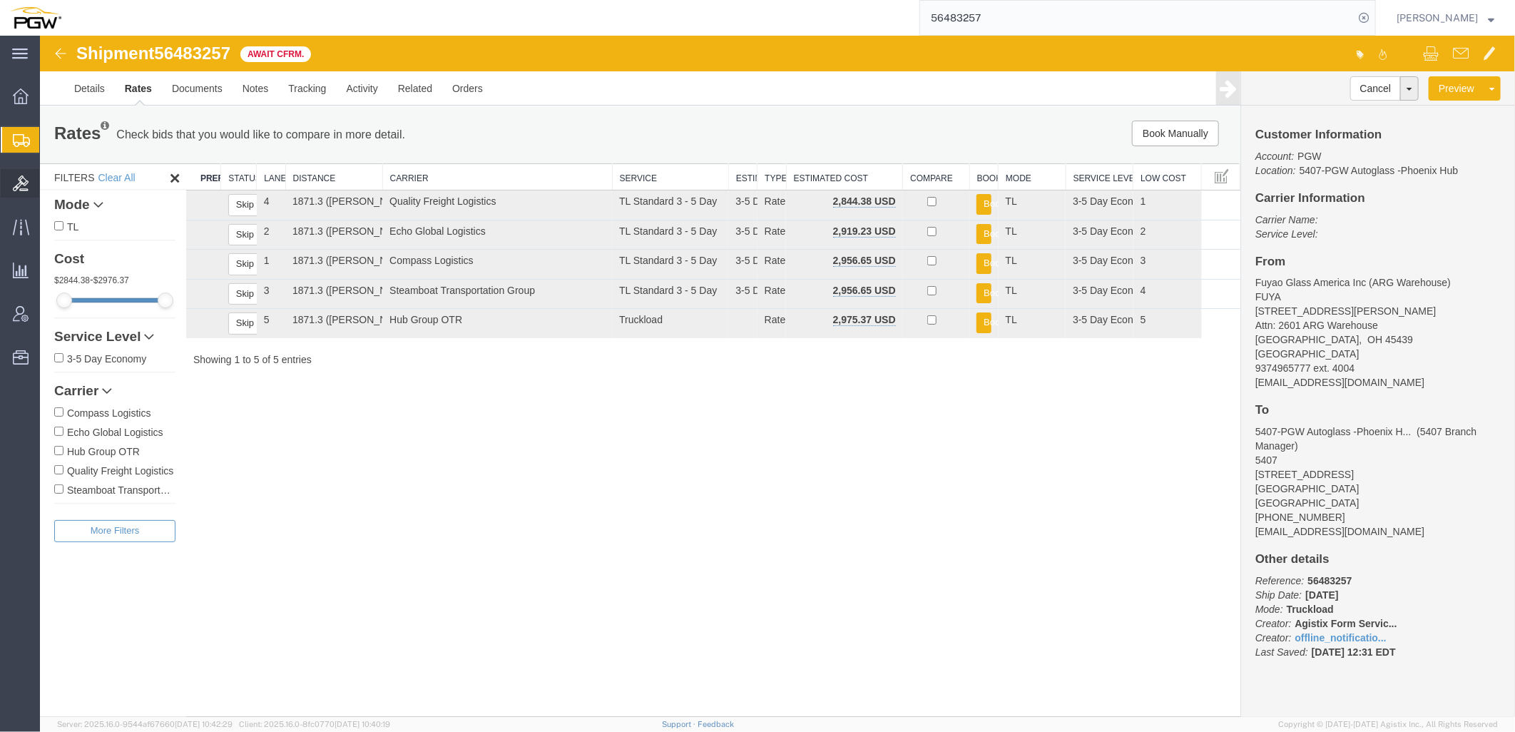
click at [19, 178] on icon at bounding box center [21, 184] width 16 height 16
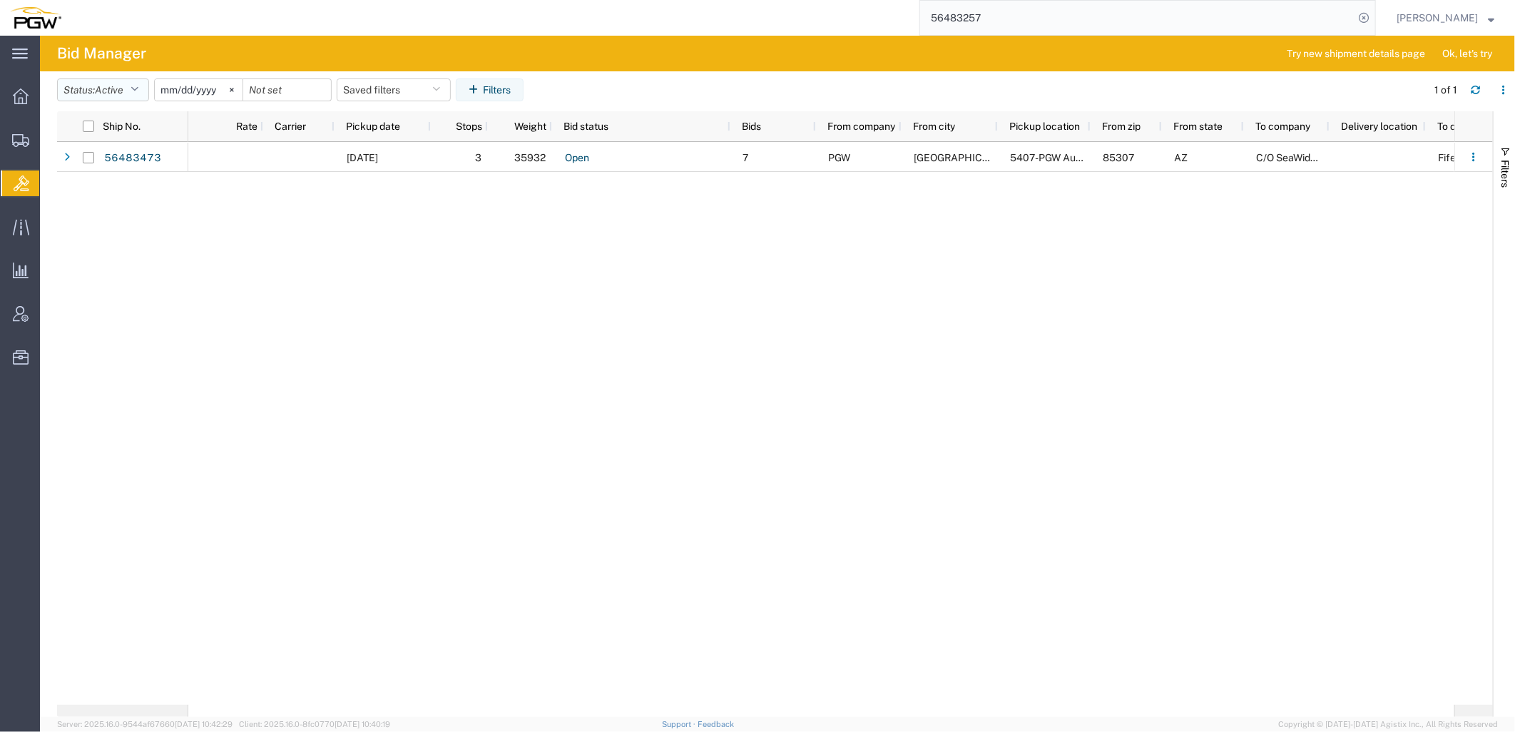
click at [94, 94] on button "Status: Active" at bounding box center [103, 89] width 92 height 23
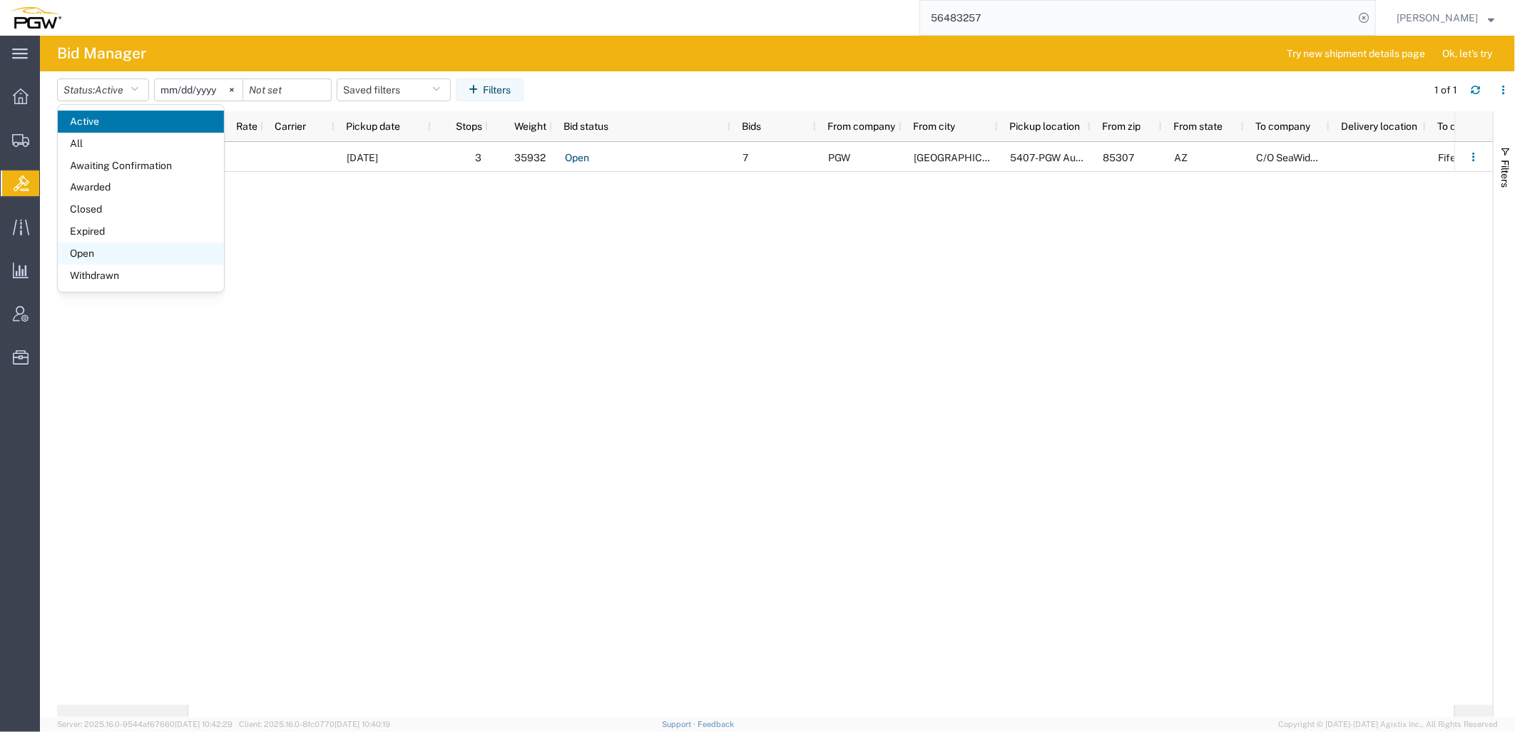
click at [91, 259] on span "Open" at bounding box center [141, 254] width 166 height 22
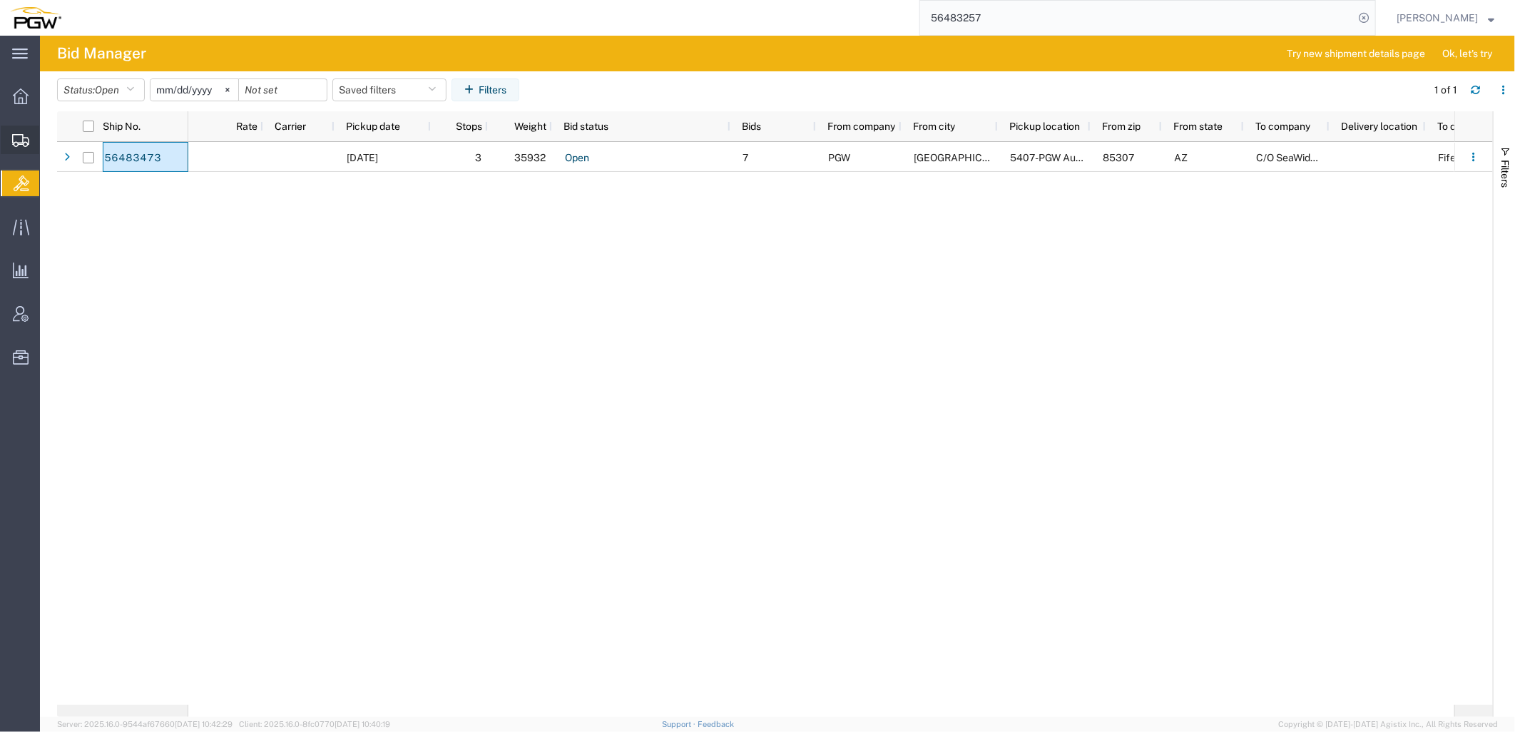
click at [0, 0] on span "Shipment Manager" at bounding box center [0, 0] width 0 height 0
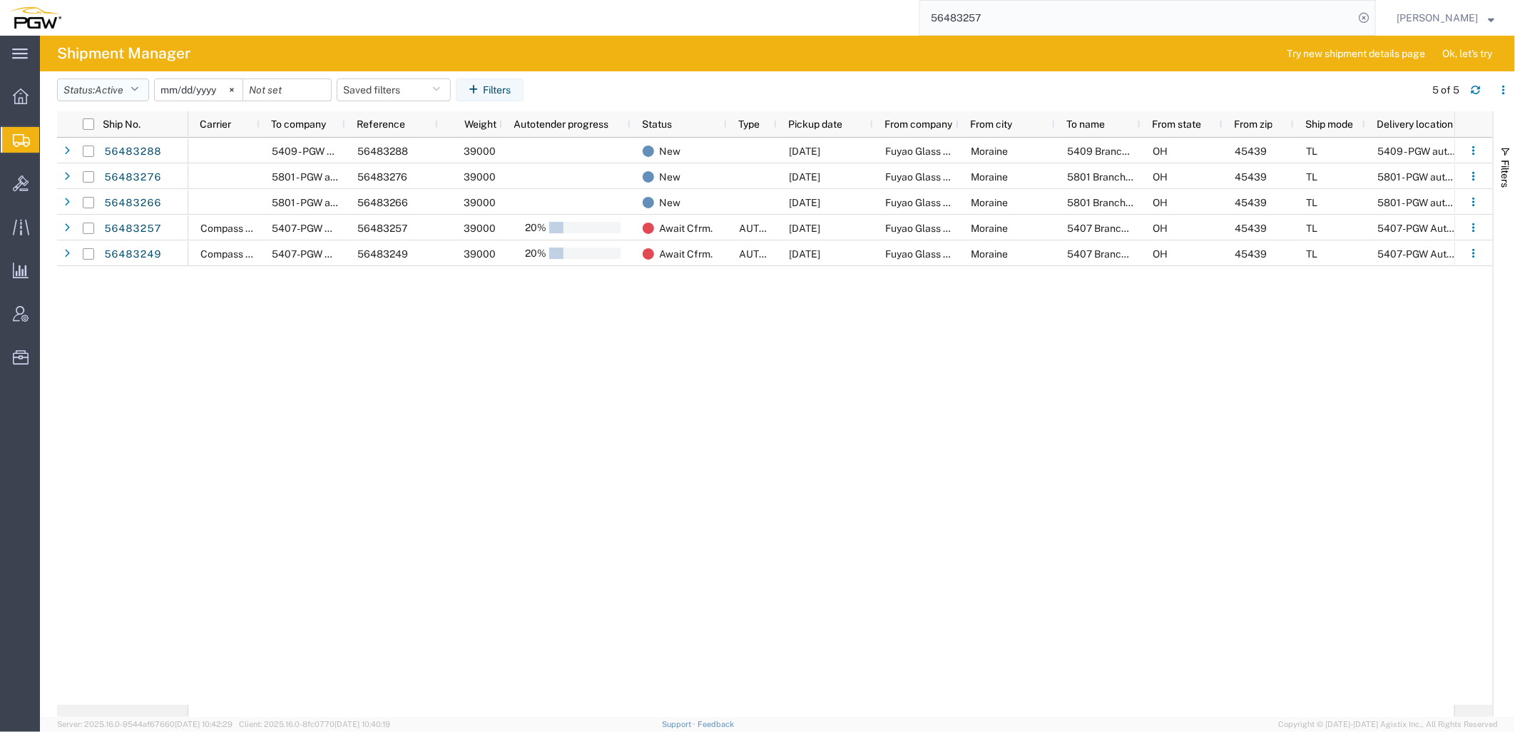
click at [136, 86] on icon "button" at bounding box center [135, 90] width 8 height 10
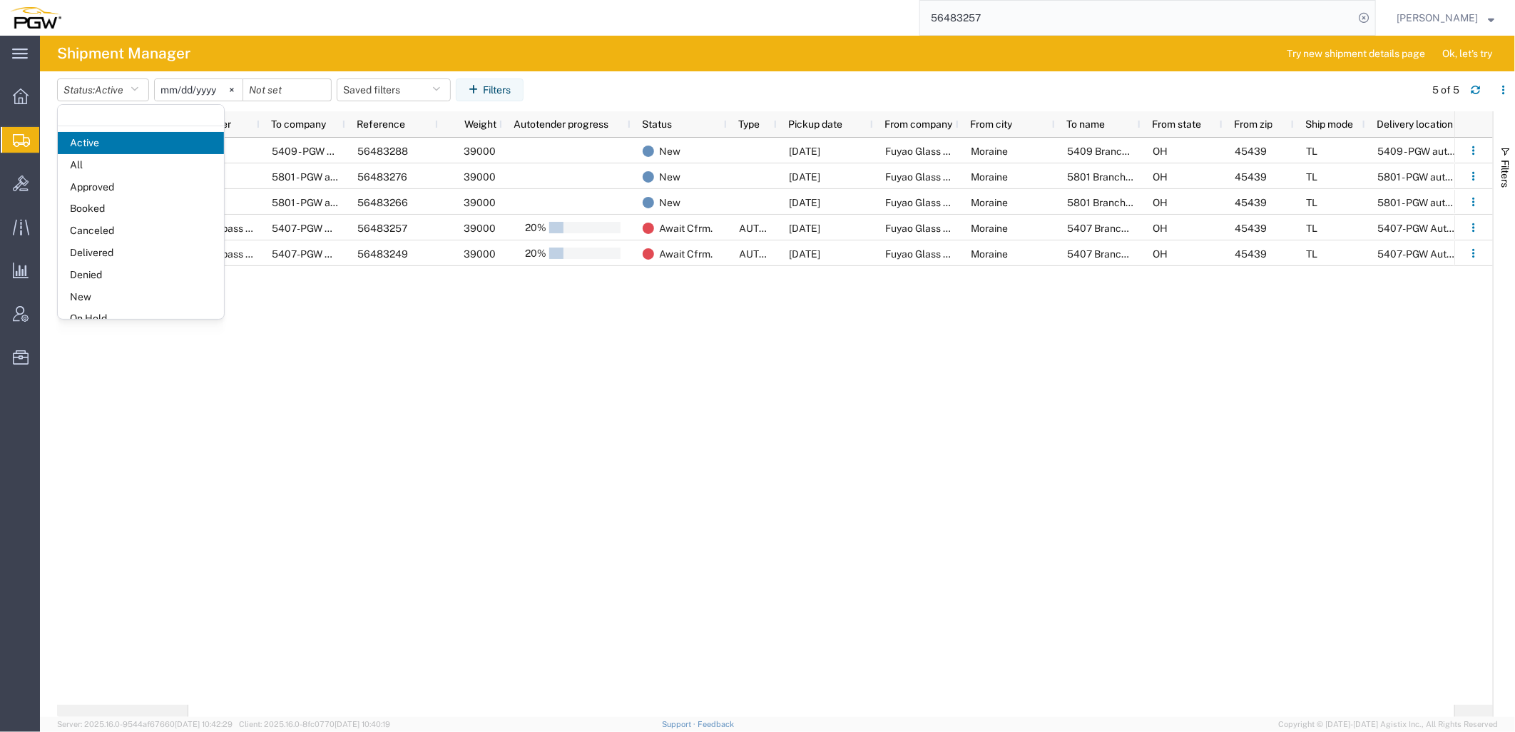
click at [556, 431] on div "5409 - PGW autoglass - Scranton 56483288 39000 New 08/15/2025 Fuyao Glass Ameri…" at bounding box center [821, 421] width 1266 height 567
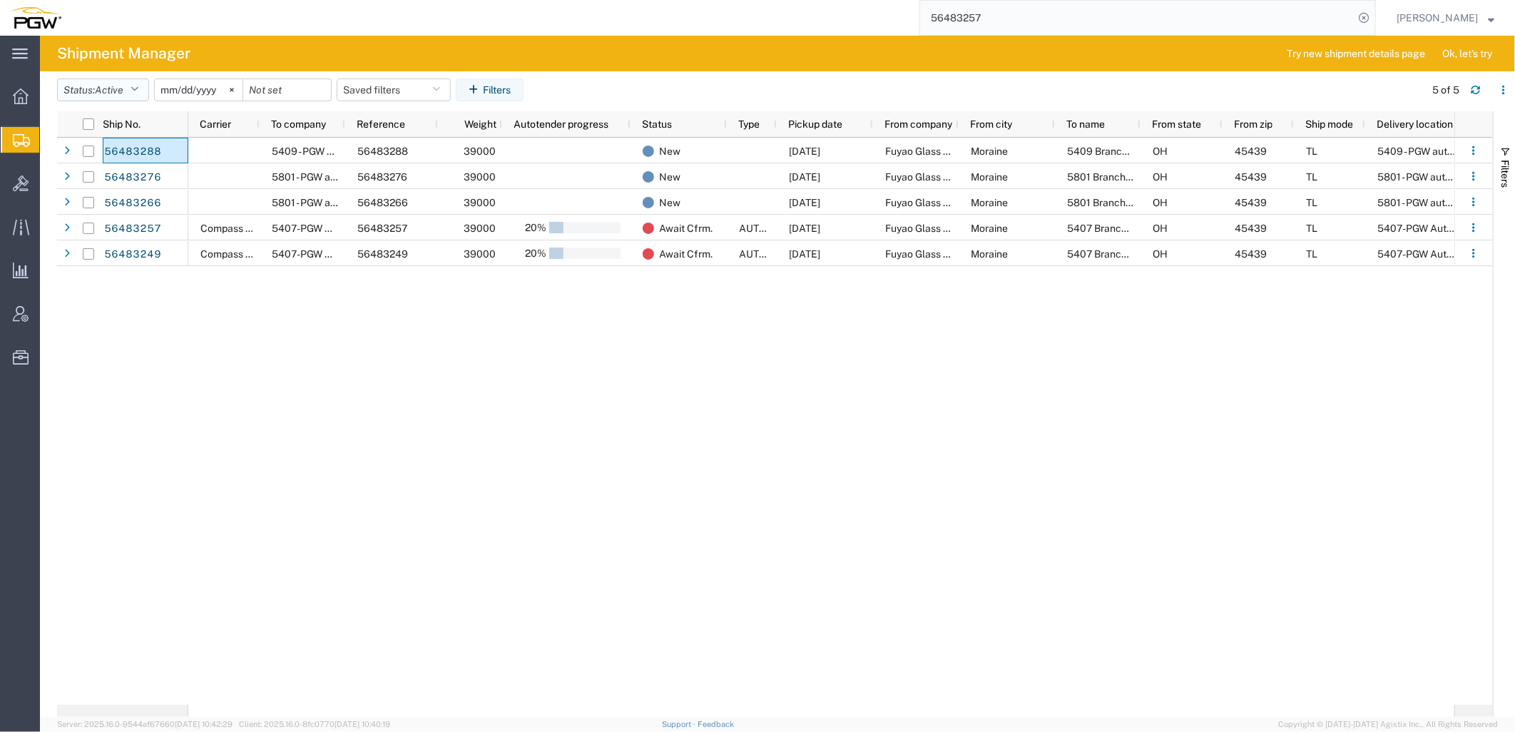
click at [96, 88] on button "Status: Active" at bounding box center [103, 89] width 92 height 23
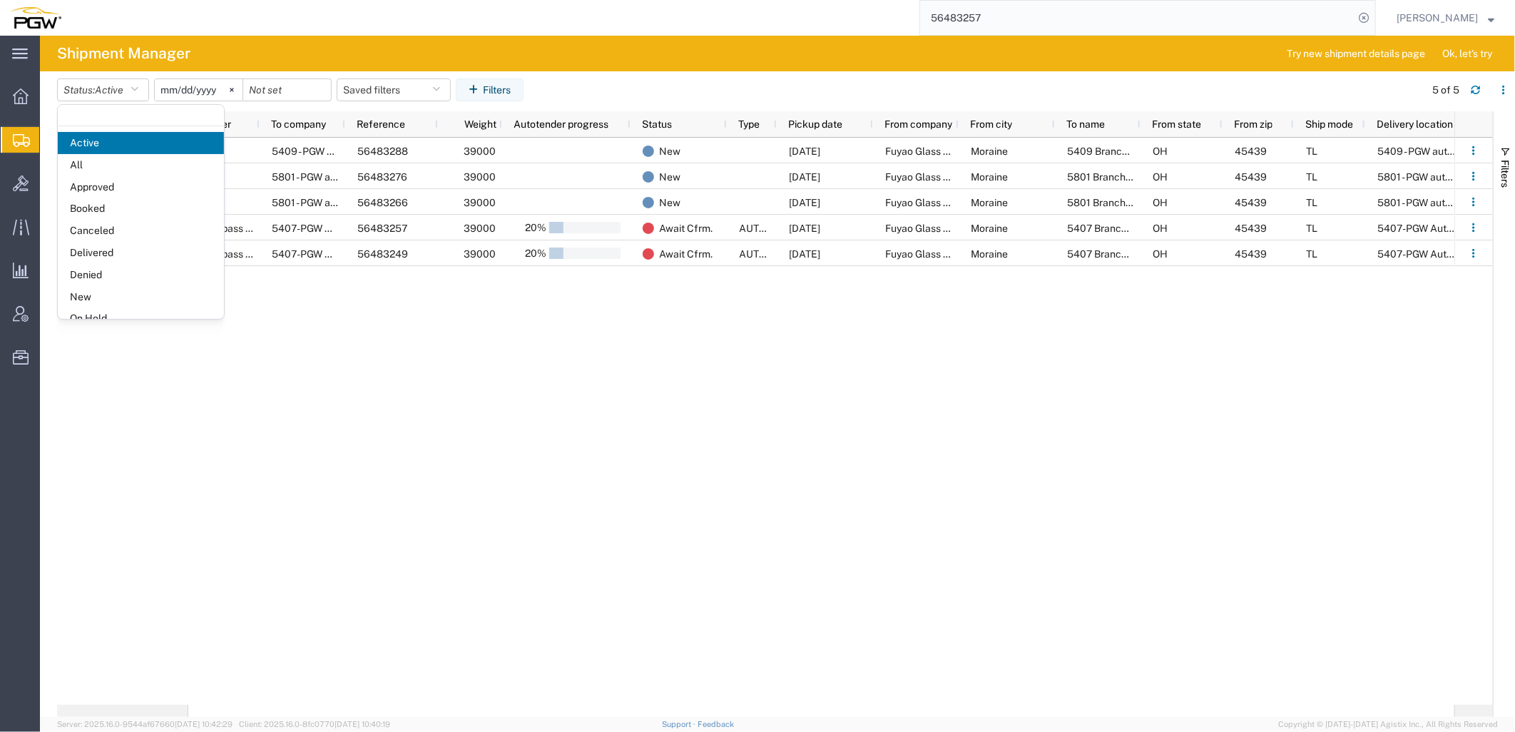
click at [71, 298] on span "New" at bounding box center [141, 297] width 166 height 22
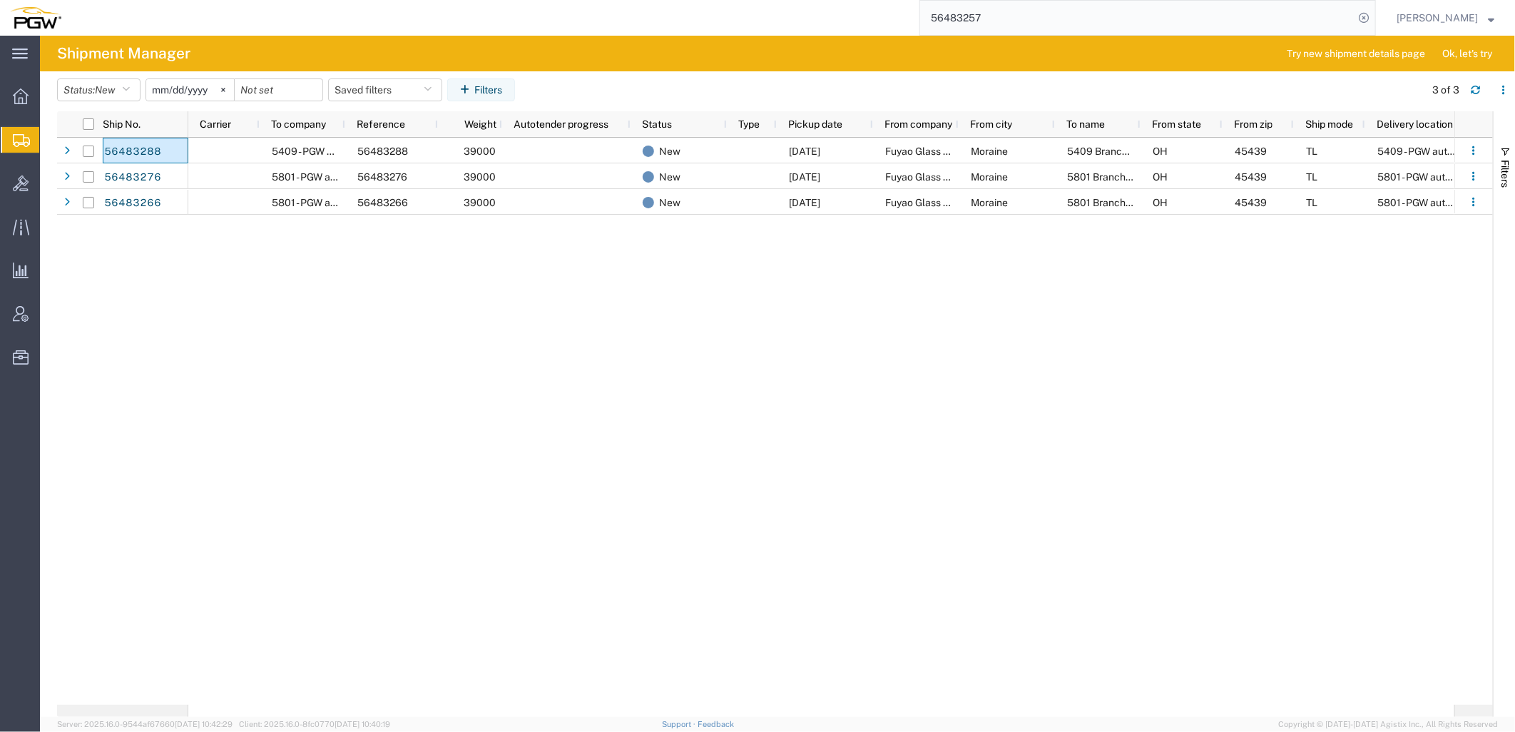
drag, startPoint x: 342, startPoint y: 301, endPoint x: 340, endPoint y: 290, distance: 11.8
click at [342, 301] on div "5409 - PGW autoglass - Scranton 56483288 39000 New 08/18/2025 Fuyao Glass Ameri…" at bounding box center [821, 421] width 1266 height 567
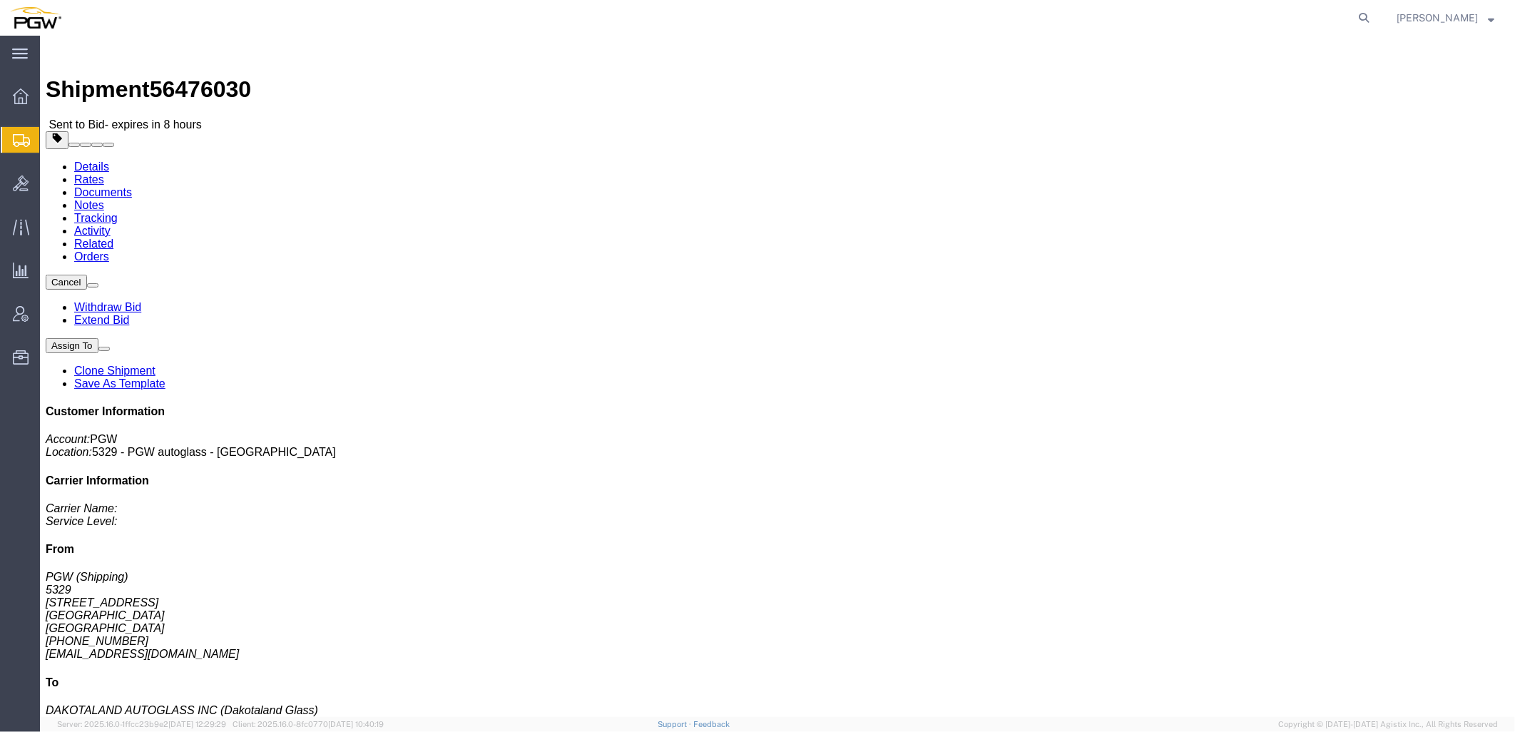
click link "Rates"
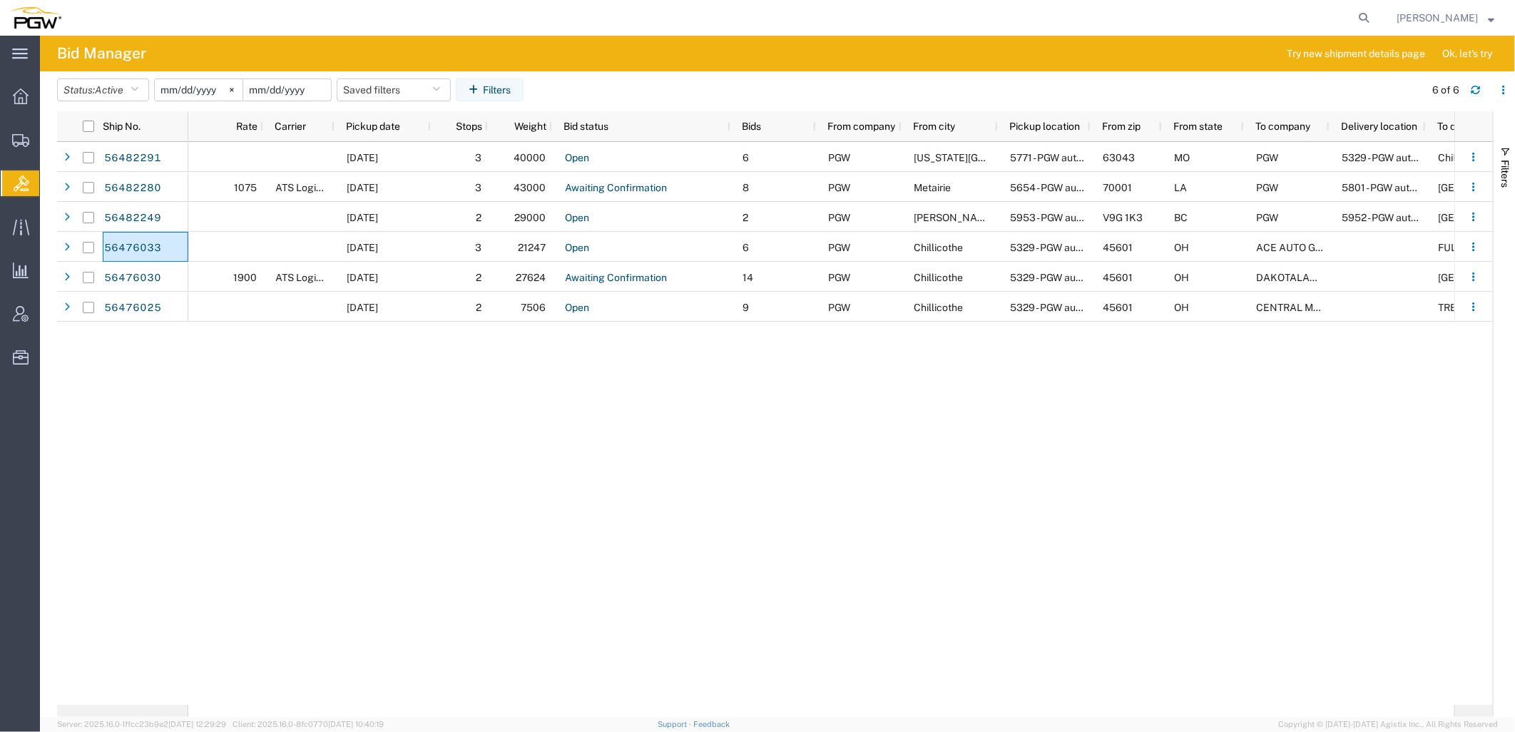
click at [301, 89] on input "date" at bounding box center [287, 89] width 88 height 21
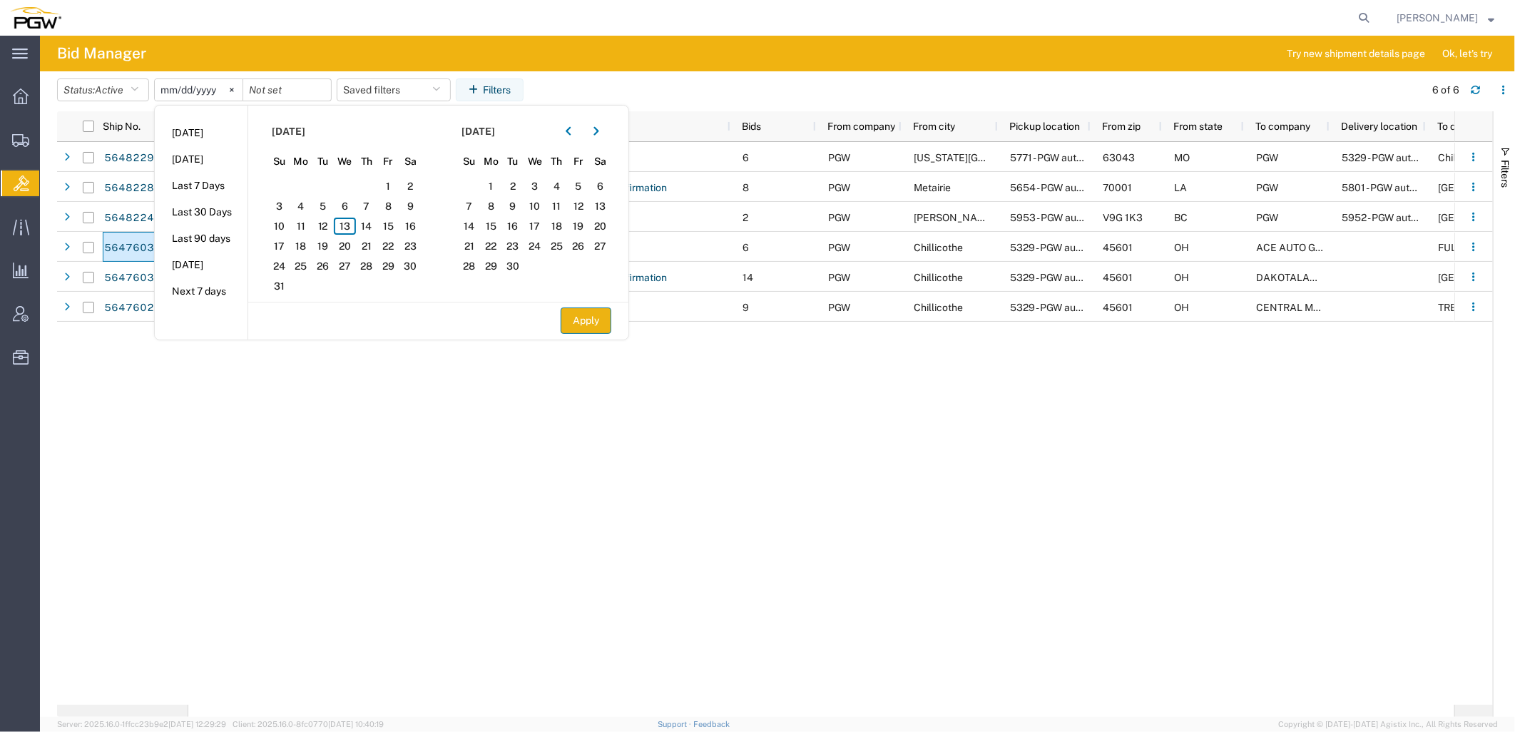
click at [605, 322] on button "Apply" at bounding box center [586, 320] width 51 height 26
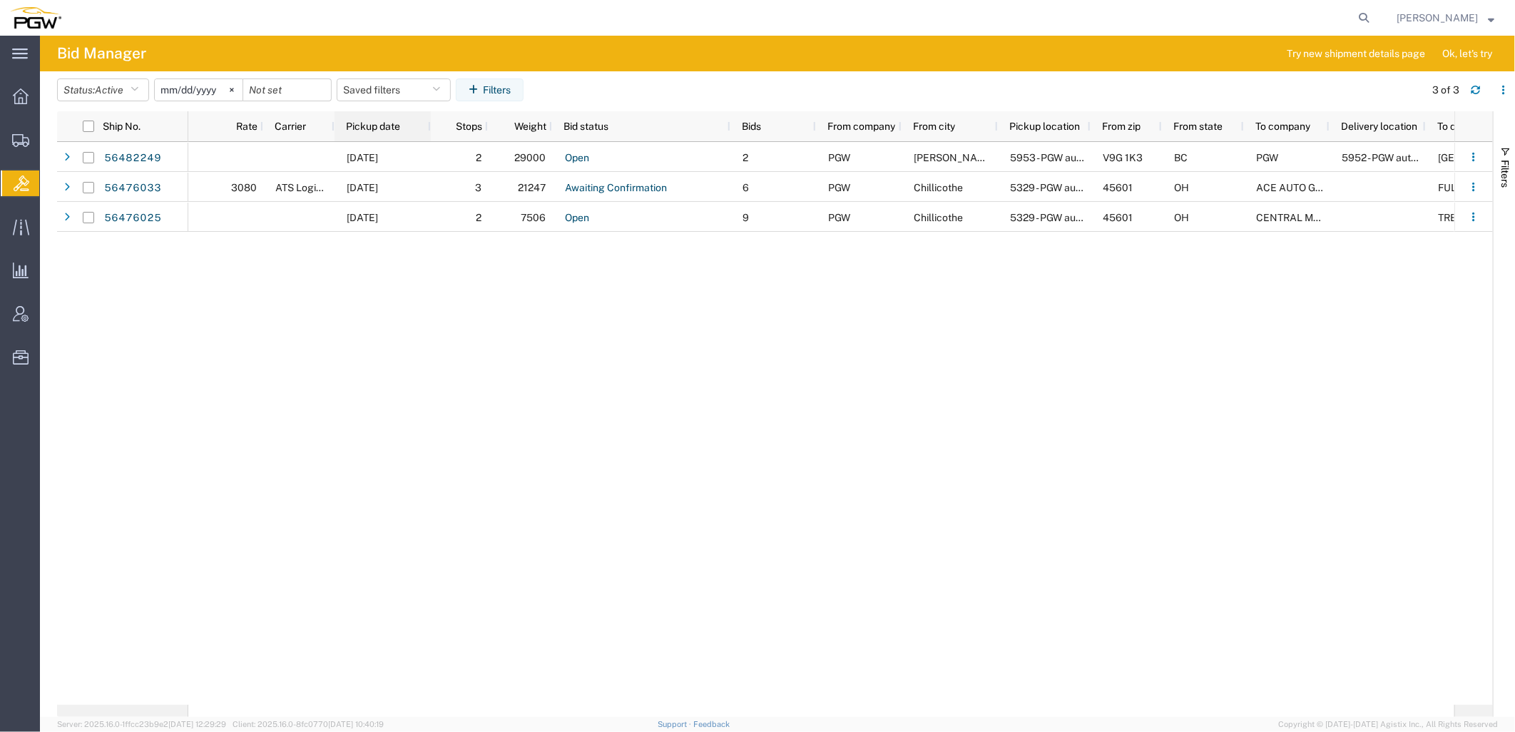
click at [380, 128] on span "Pickup date" at bounding box center [373, 126] width 54 height 11
click at [121, 93] on span "Active" at bounding box center [109, 89] width 29 height 11
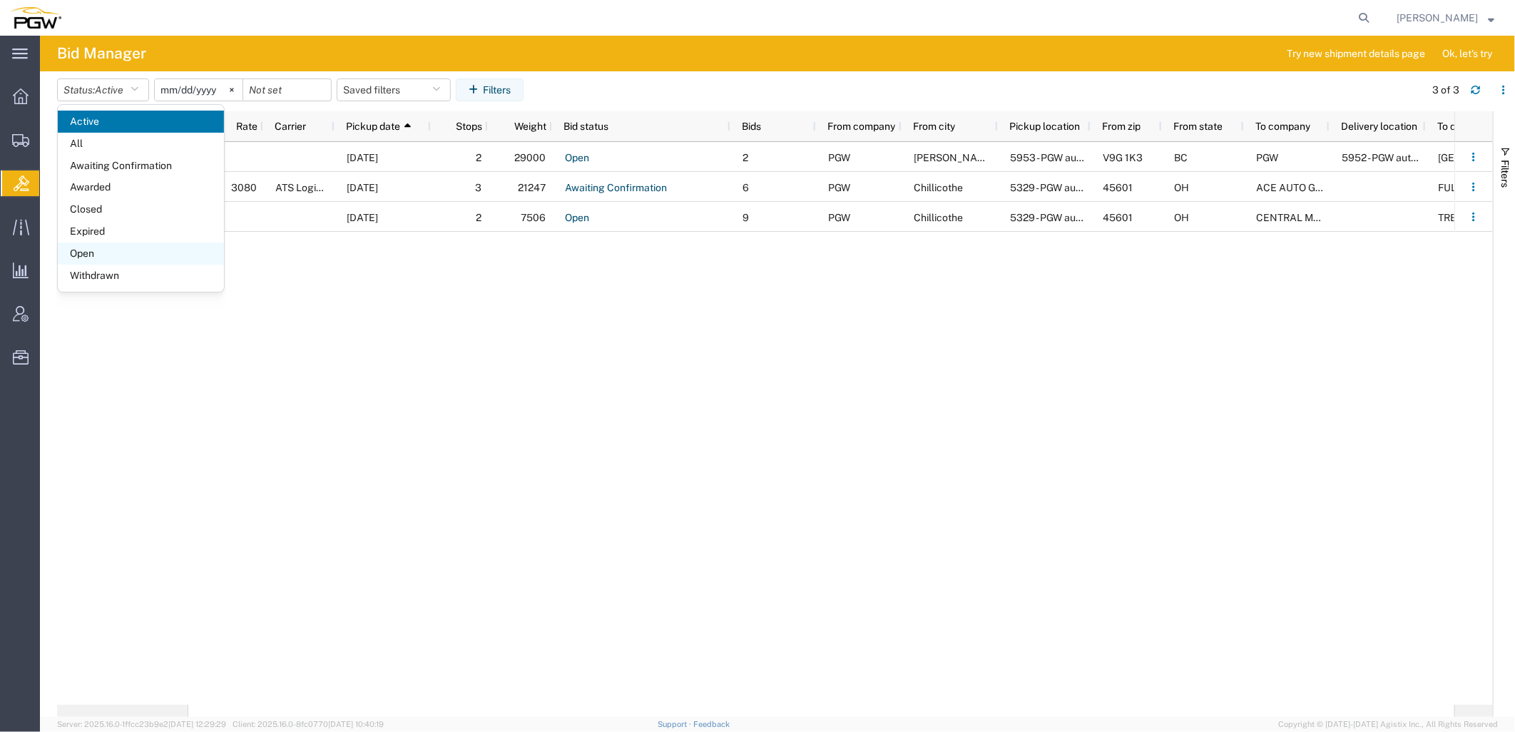
click at [97, 250] on span "Open" at bounding box center [141, 254] width 166 height 22
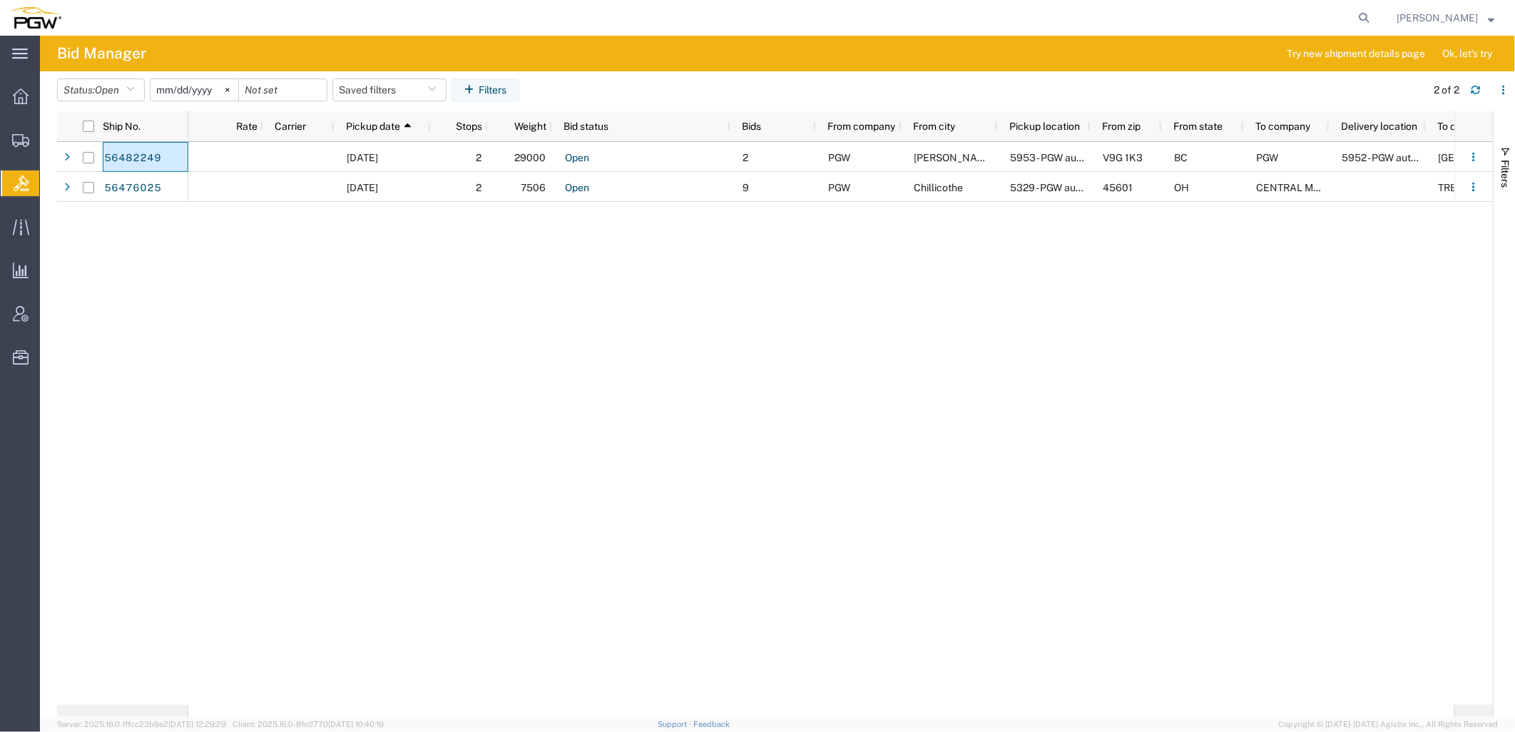
click at [195, 295] on div "08/14/2025 2 29000 Open 2 PGW Cassidy 5953 - PGW autoglass - Nanaimo V9G 1K3 BC…" at bounding box center [821, 423] width 1266 height 563
click at [1374, 18] on icon at bounding box center [1364, 18] width 20 height 20
click at [1351, 18] on input "search" at bounding box center [1137, 18] width 434 height 34
paste input "56333312"
type input "56333312"
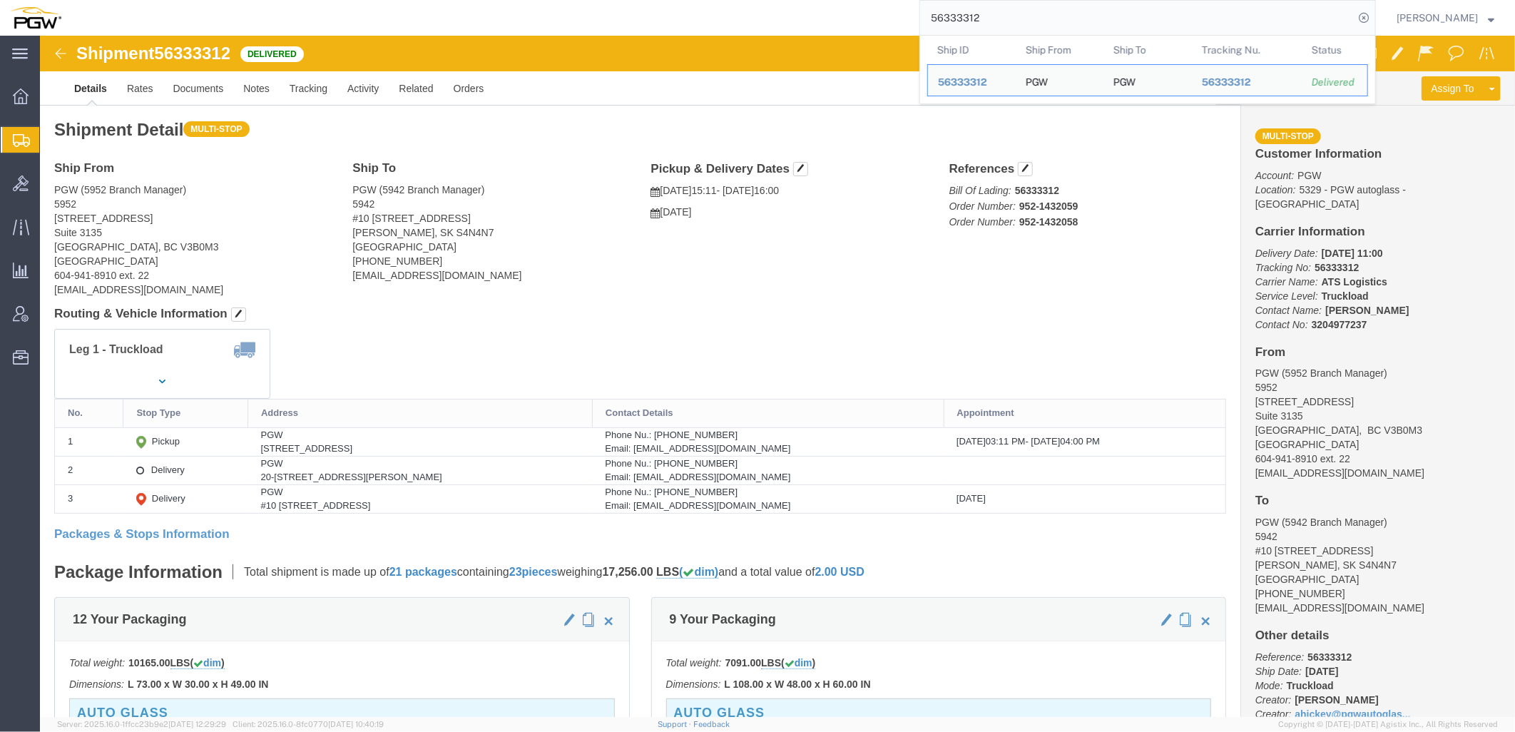
click div "Leg 1 - Truckload Vehicle 1: Standard Dry Van (53 Feet) Number of trucks: 1"
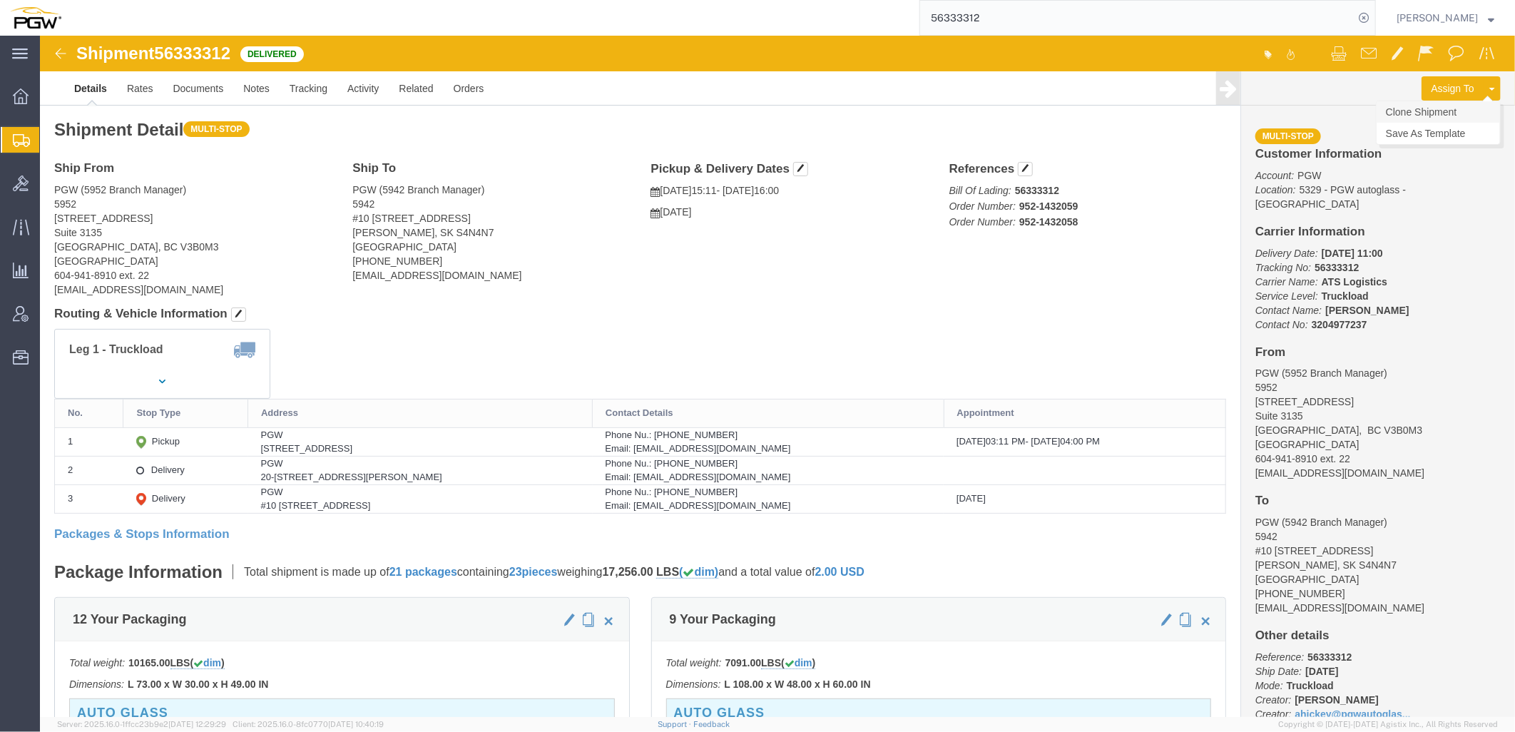
click link "Clone Shipment"
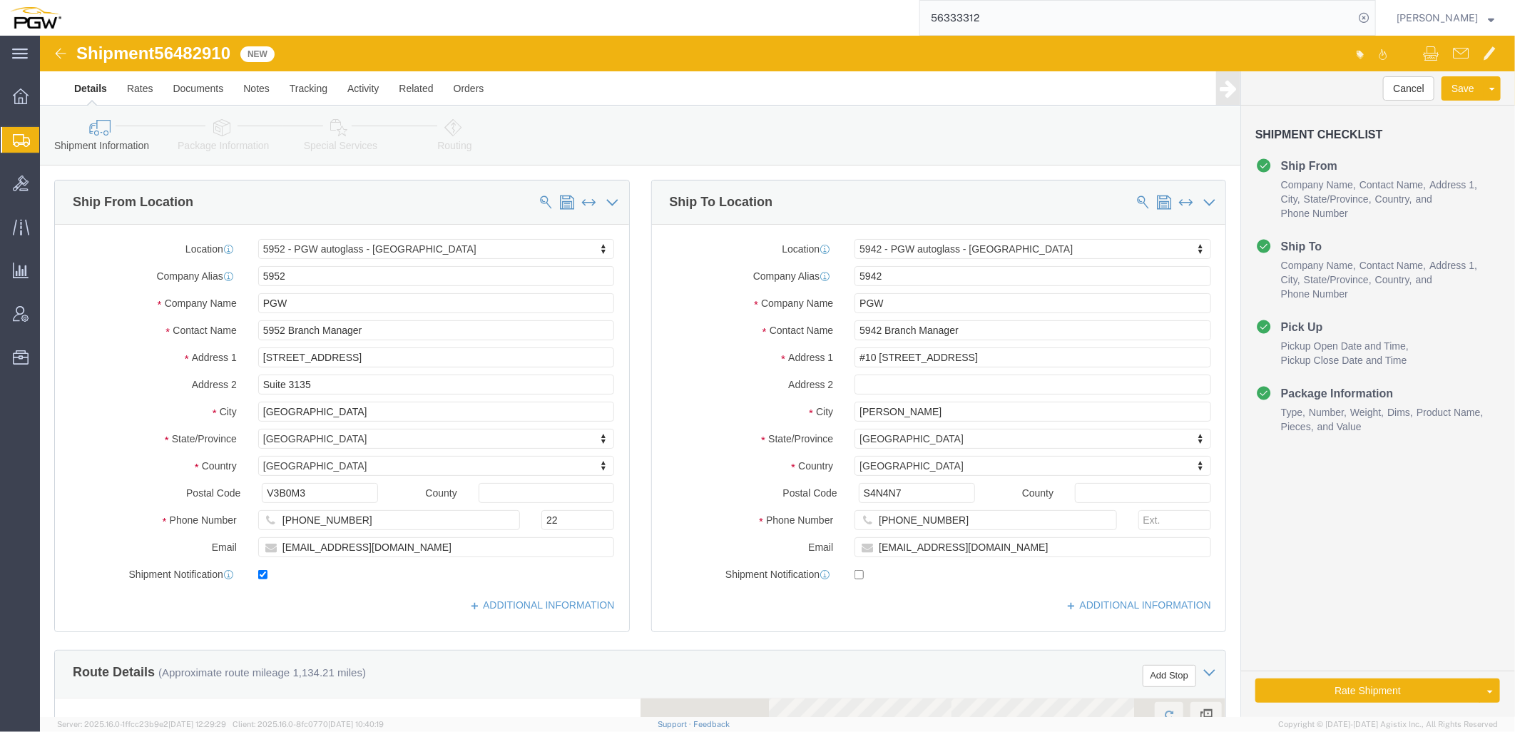
select select "28525"
select select "28521"
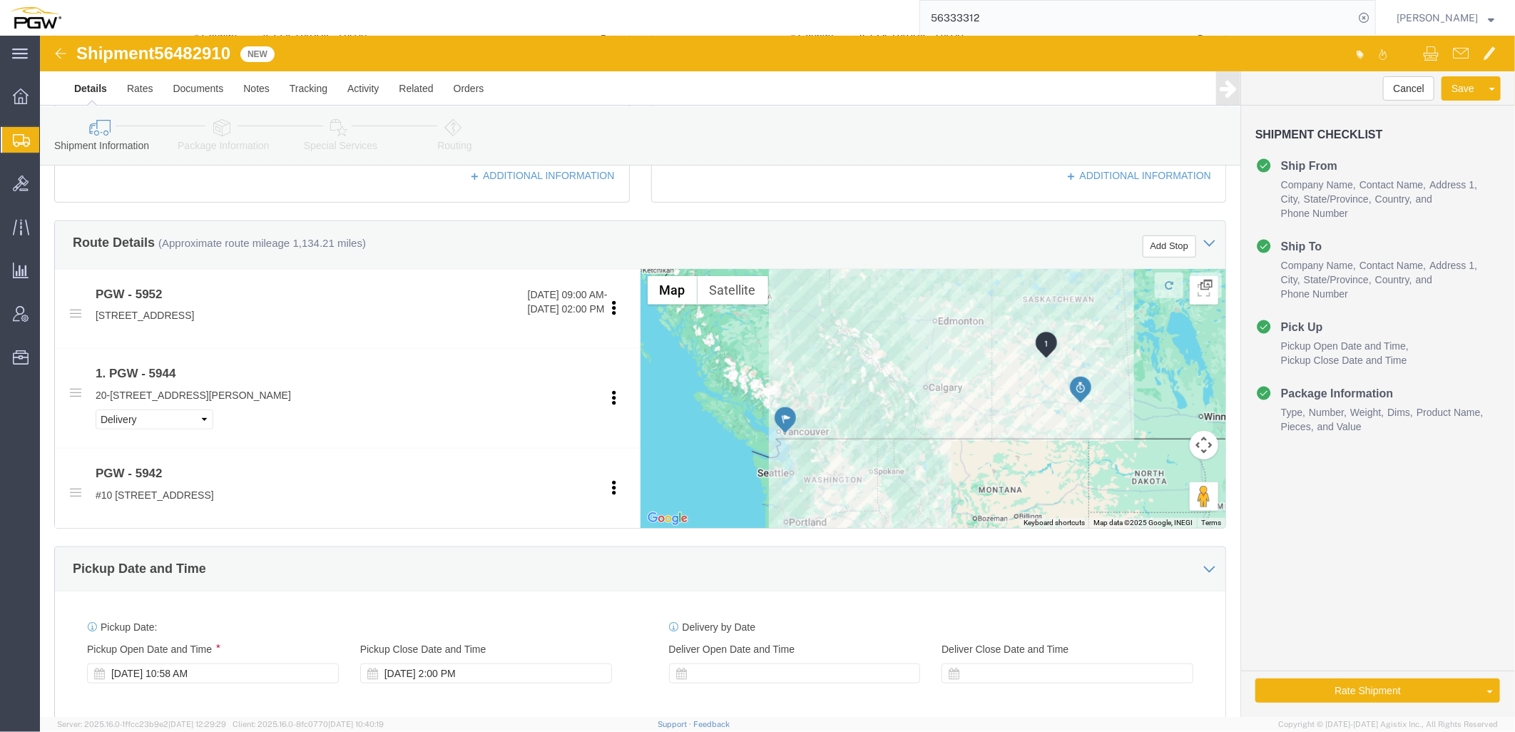
scroll to position [475, 0]
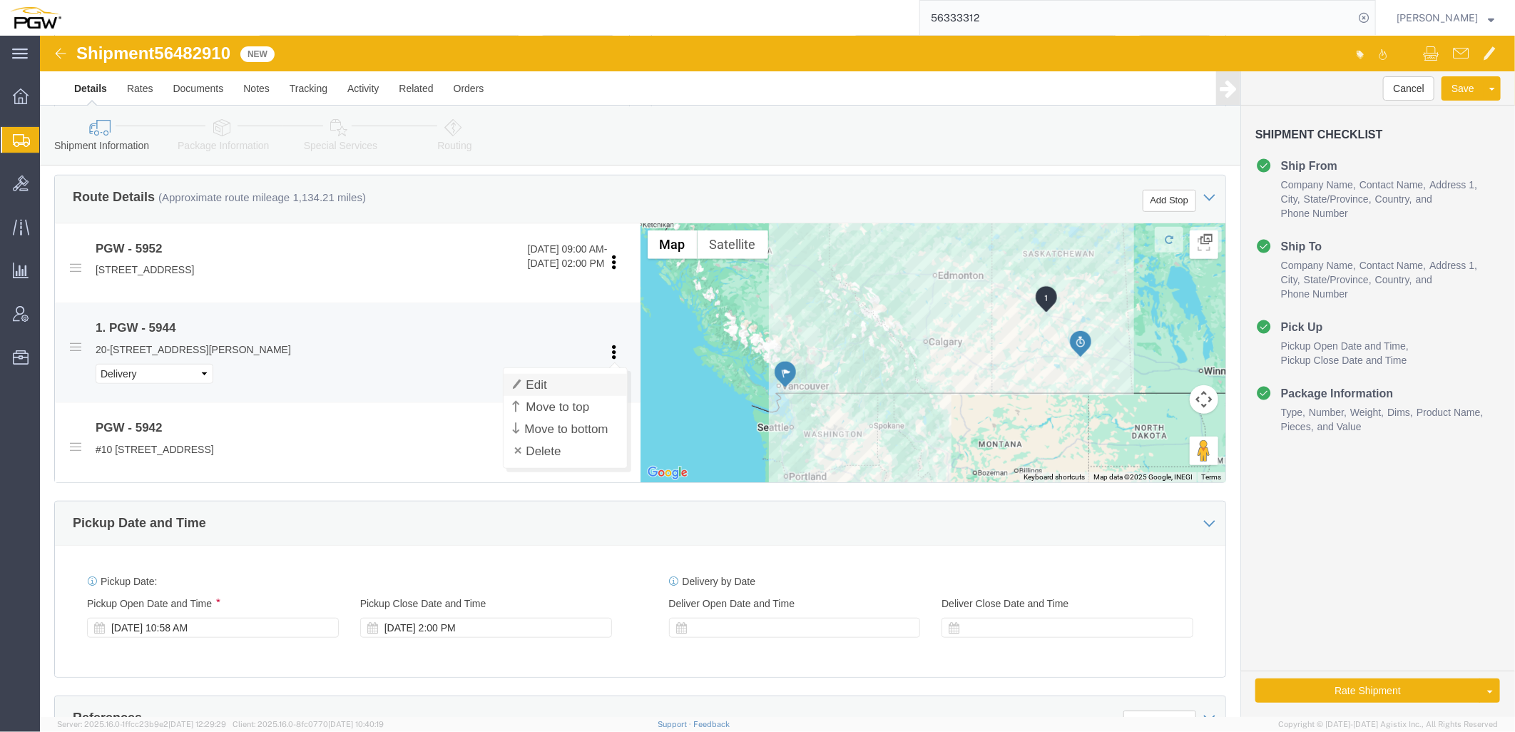
click link "Edit"
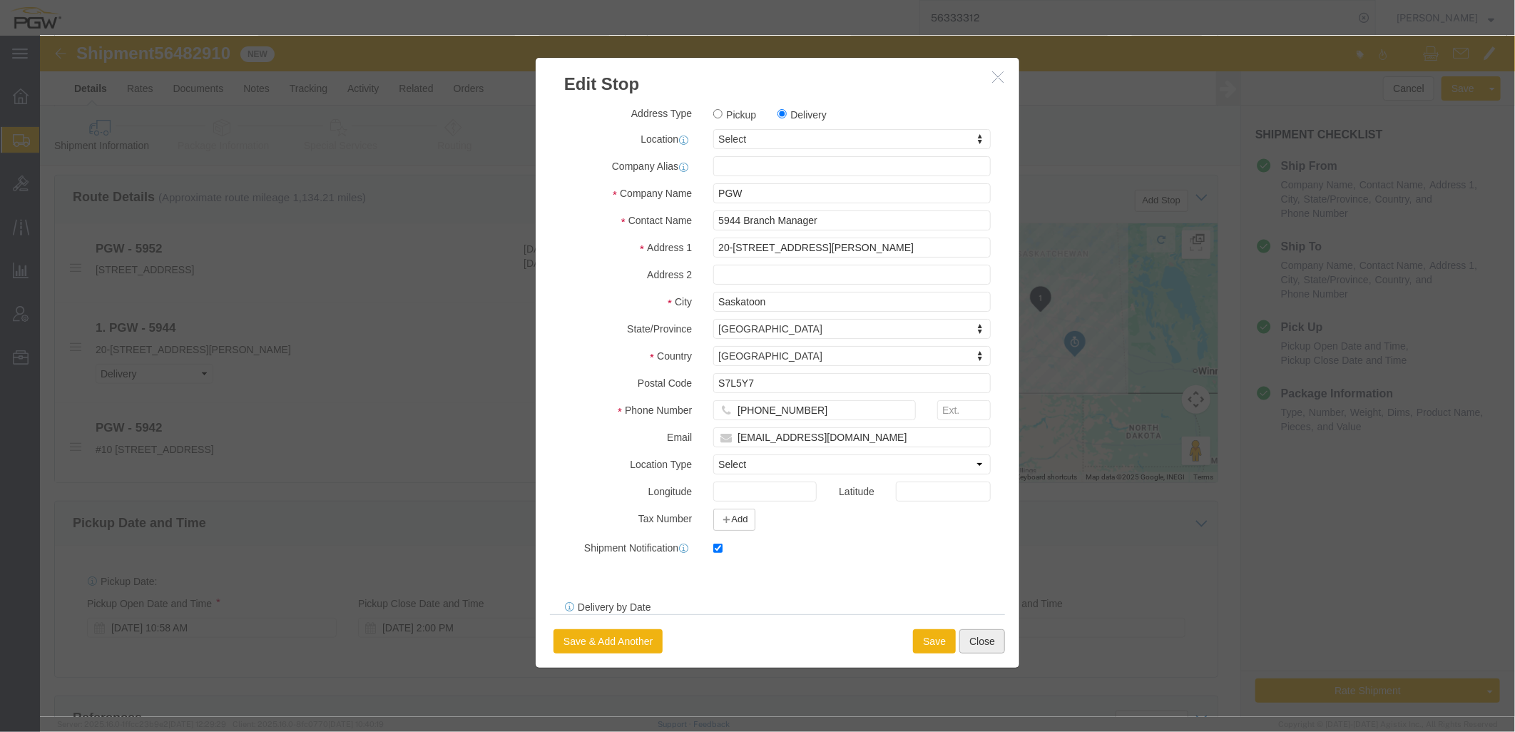
click button "Close"
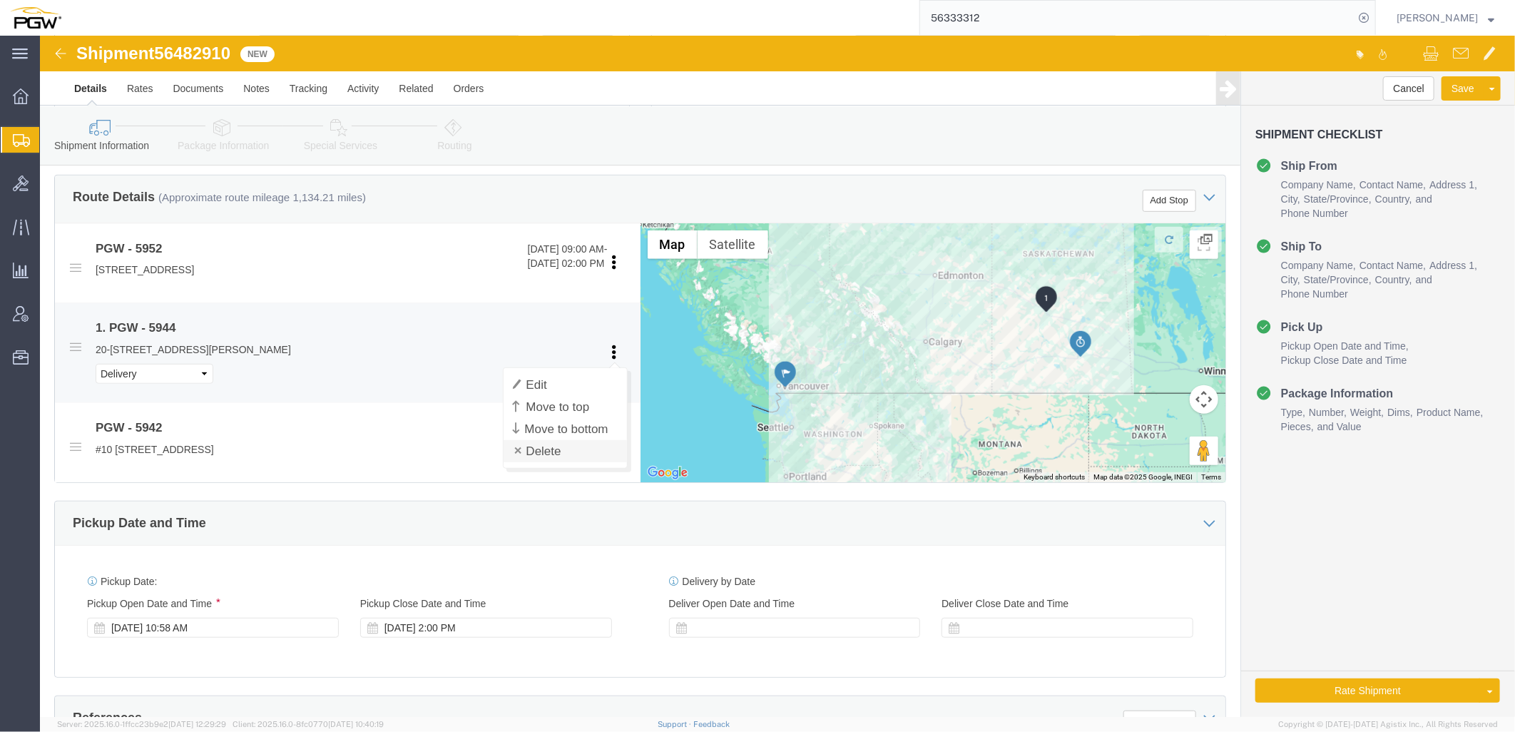
click link "Delete"
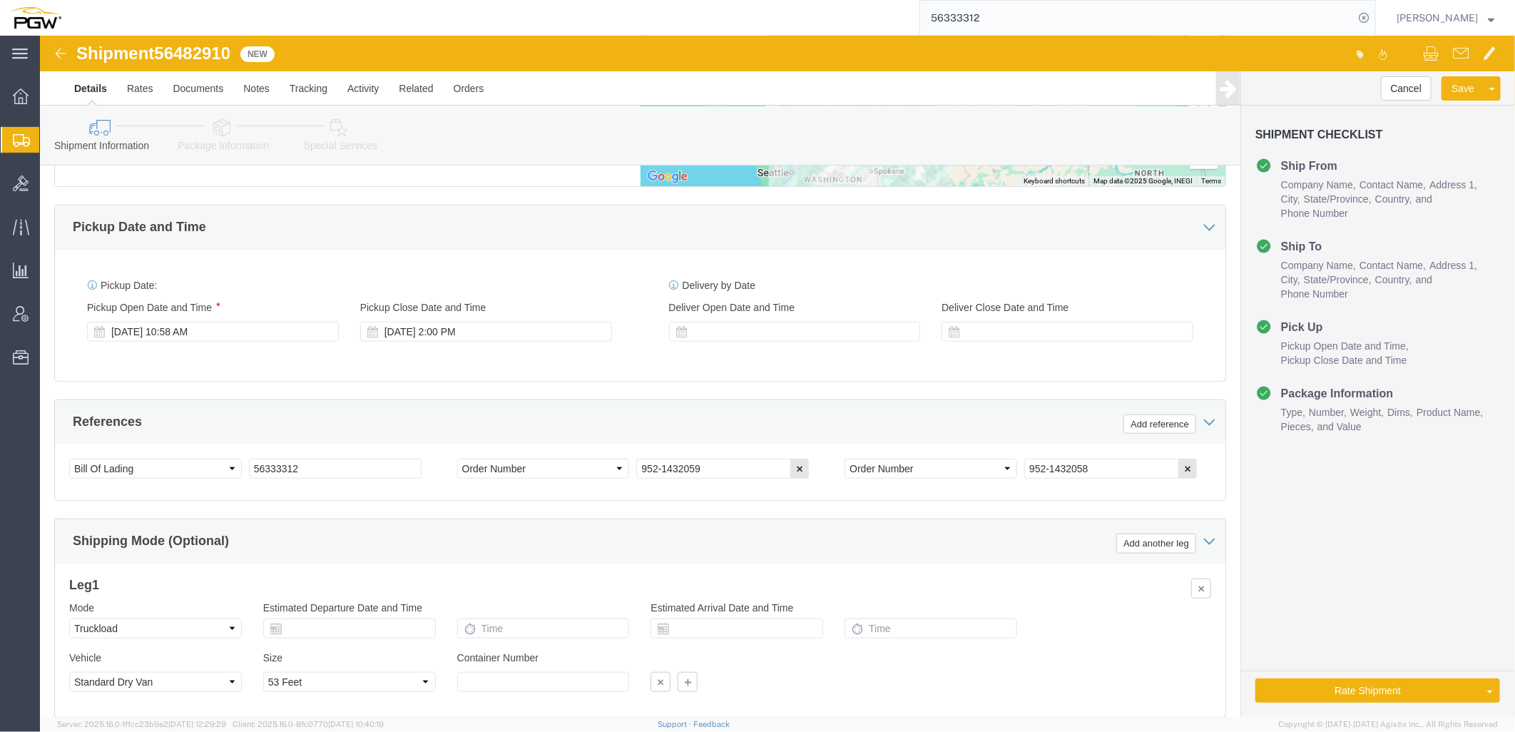
scroll to position [713, 0]
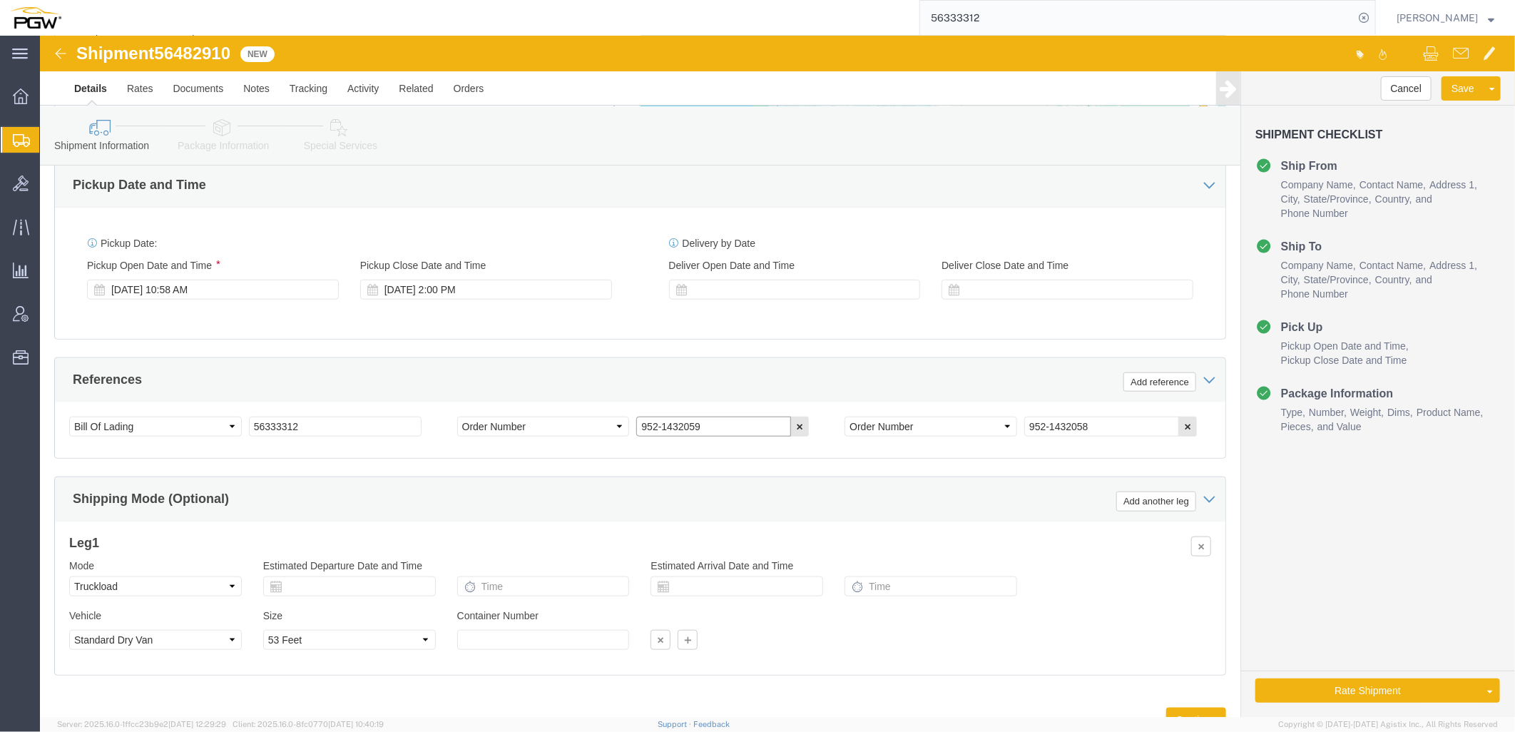
drag, startPoint x: 686, startPoint y: 391, endPoint x: -26, endPoint y: 335, distance: 714.2
click html "Shipment 56482910 New Details Rates Documents Notes Tracking Activity Related O…"
paste input "77"
type input "952-1432779"
click button "button"
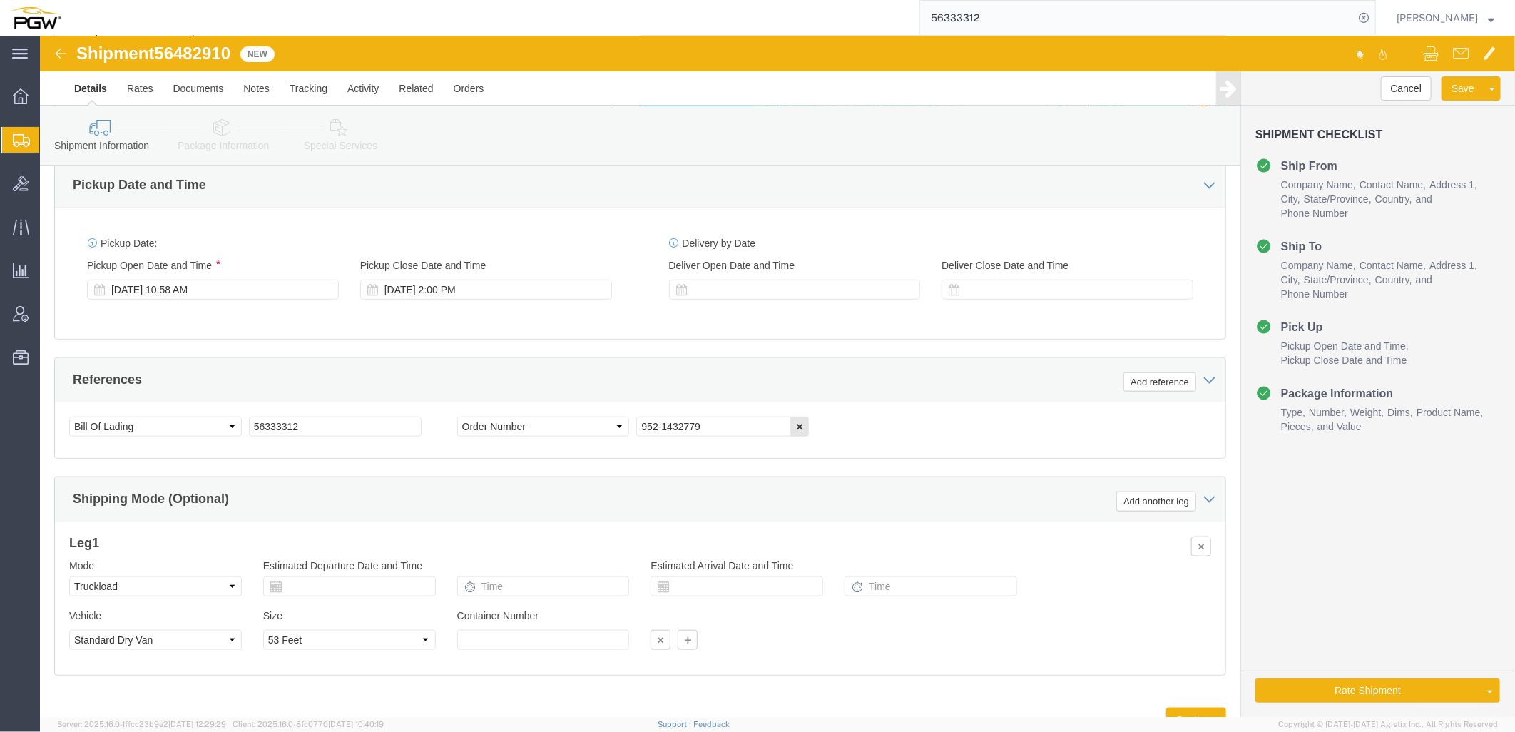
click div "Ship From Location Location 5952 - PGW autoglass - Coquitlam My Profile Locatio…"
drag, startPoint x: 183, startPoint y: 104, endPoint x: 133, endPoint y: 116, distance: 51.2
click link "Package Information"
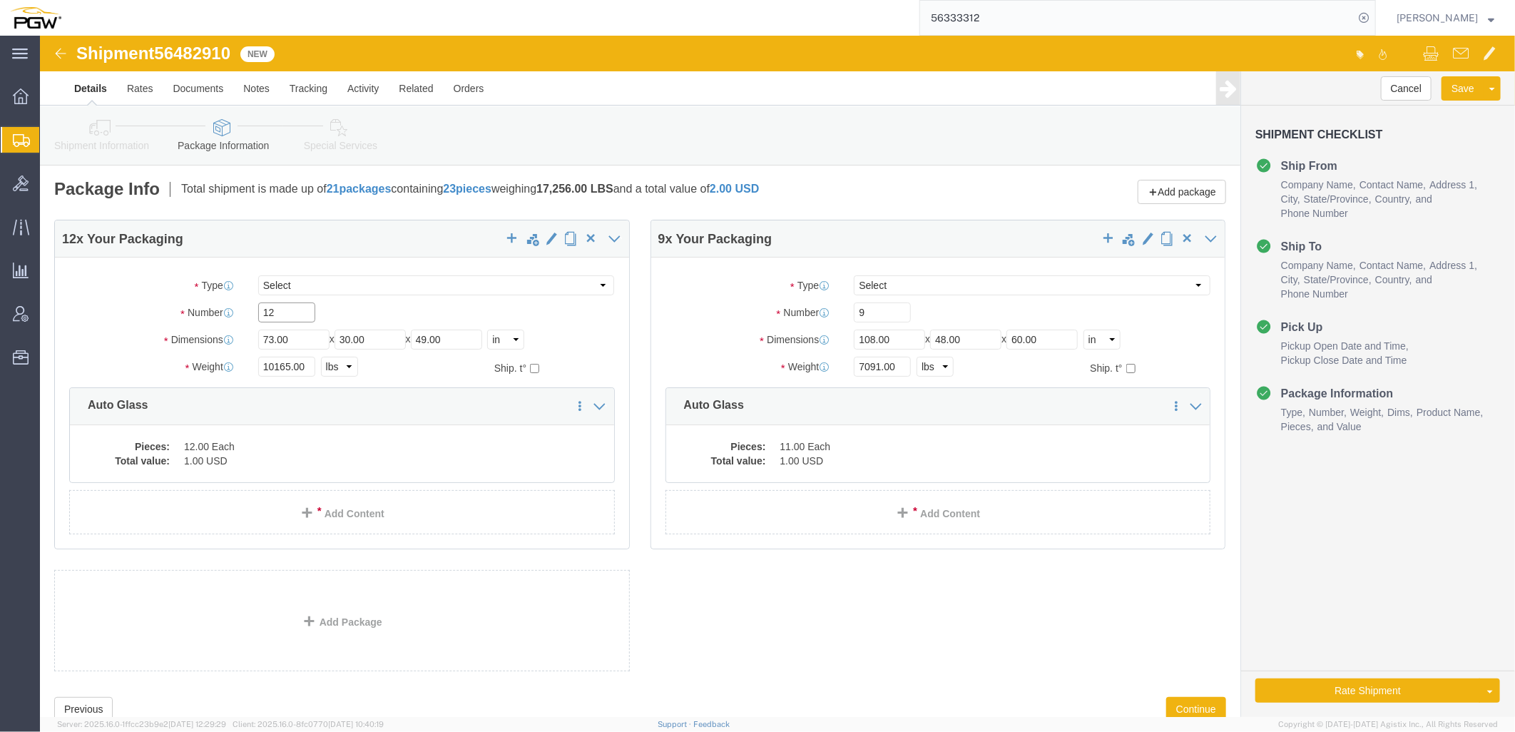
drag, startPoint x: 246, startPoint y: 278, endPoint x: 89, endPoint y: 283, distance: 157.0
click div "Number 12"
type input "7"
drag, startPoint x: 249, startPoint y: 330, endPoint x: 42, endPoint y: 324, distance: 207.0
click div "Weight 10165.00 Select kgs lbs Ship. t°"
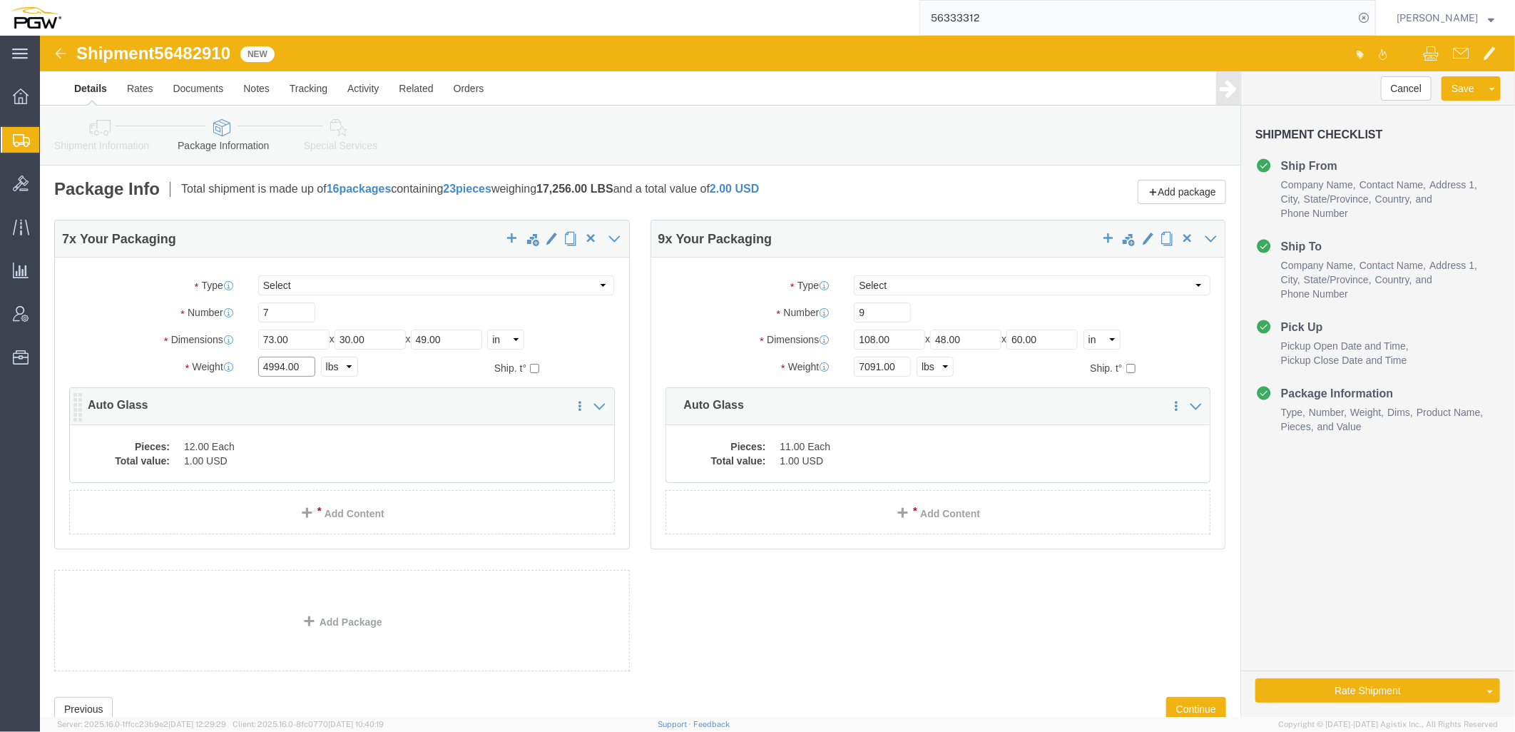
type input "4994.00"
click dd "1.00 USD"
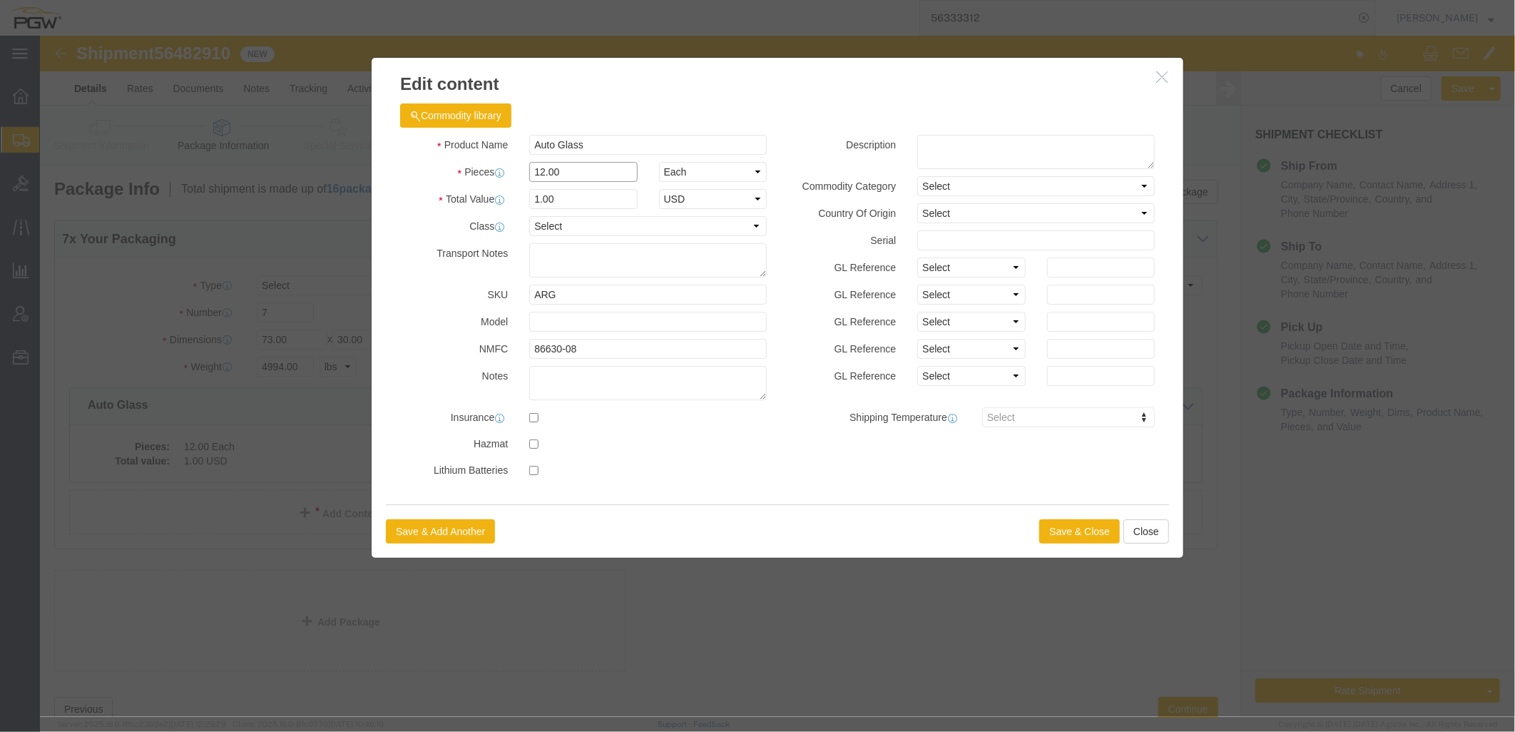
drag, startPoint x: 560, startPoint y: 131, endPoint x: -443, endPoint y: 120, distance: 1003.2
click html "Shipment 56482910 New Details Rates Documents Notes Tracking Activity Related O…"
type input "7.00"
type input "1.00"
select select "USD"
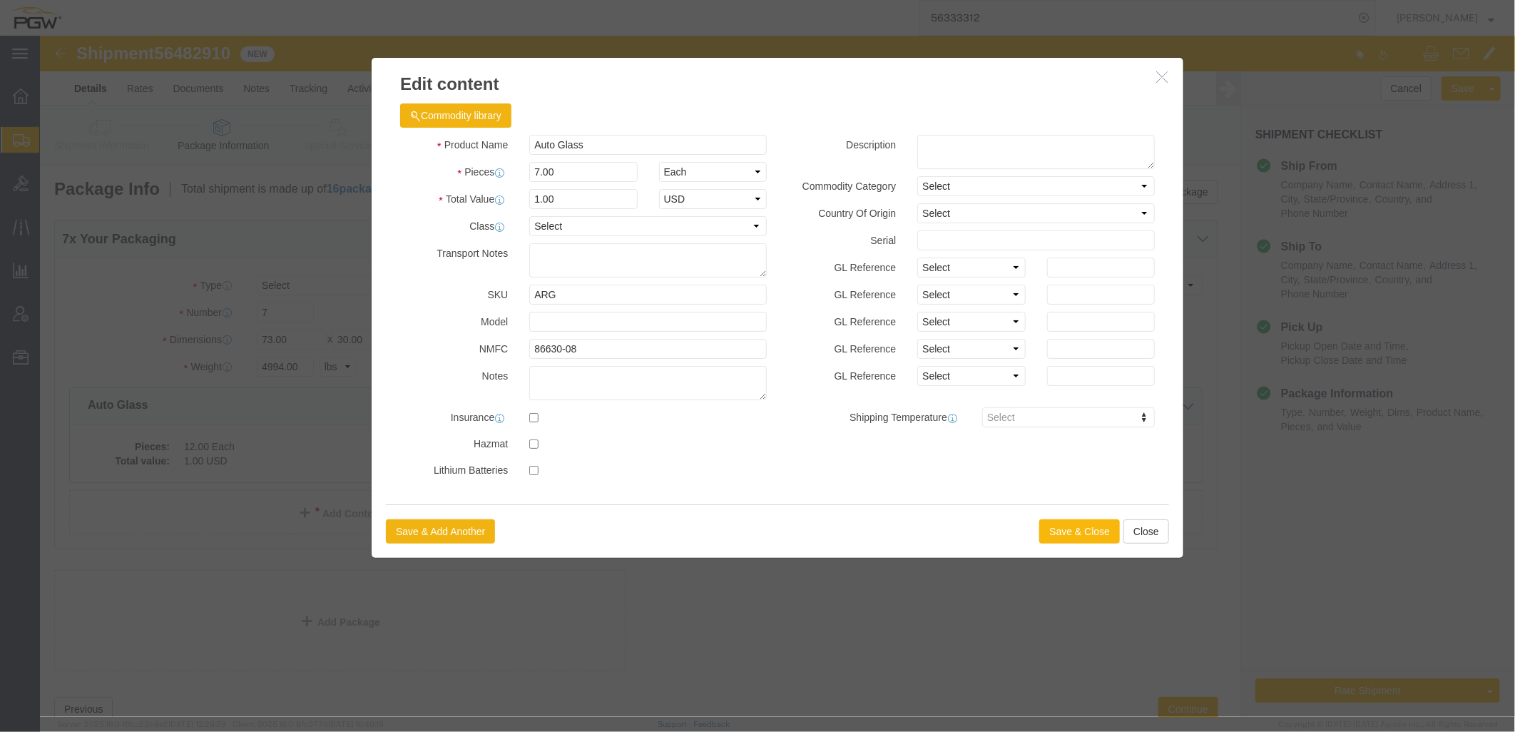
click button "Save & Close"
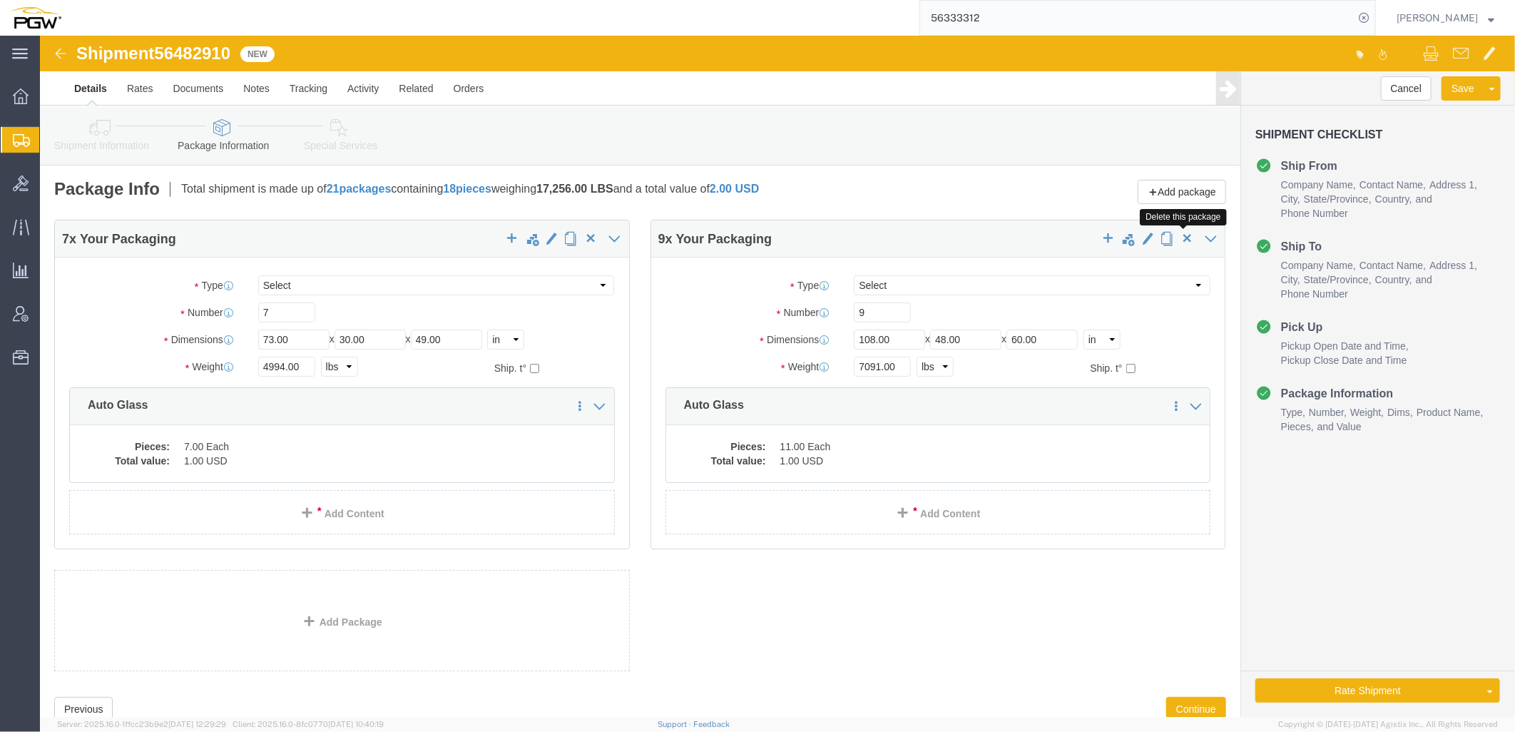
click span "button"
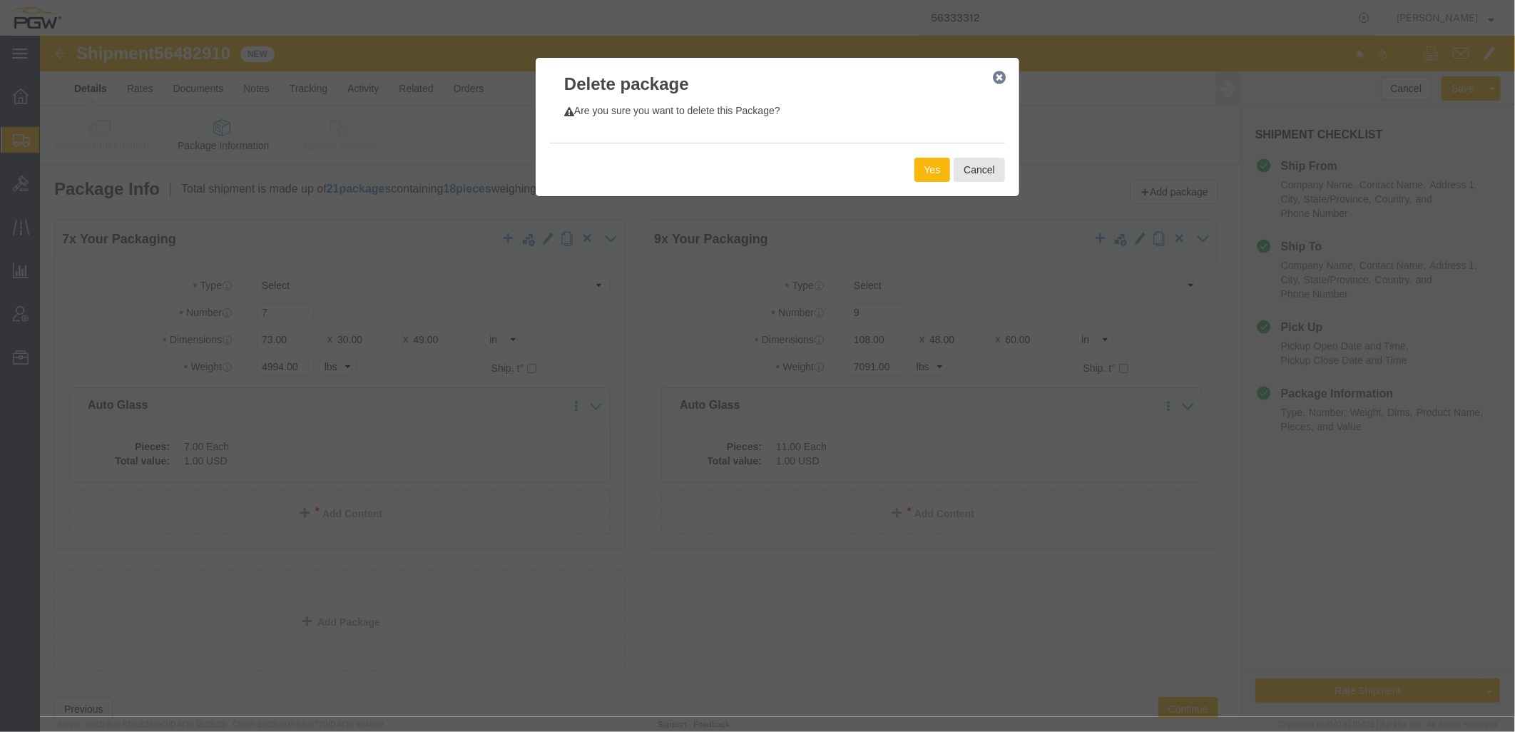
click button "Yes"
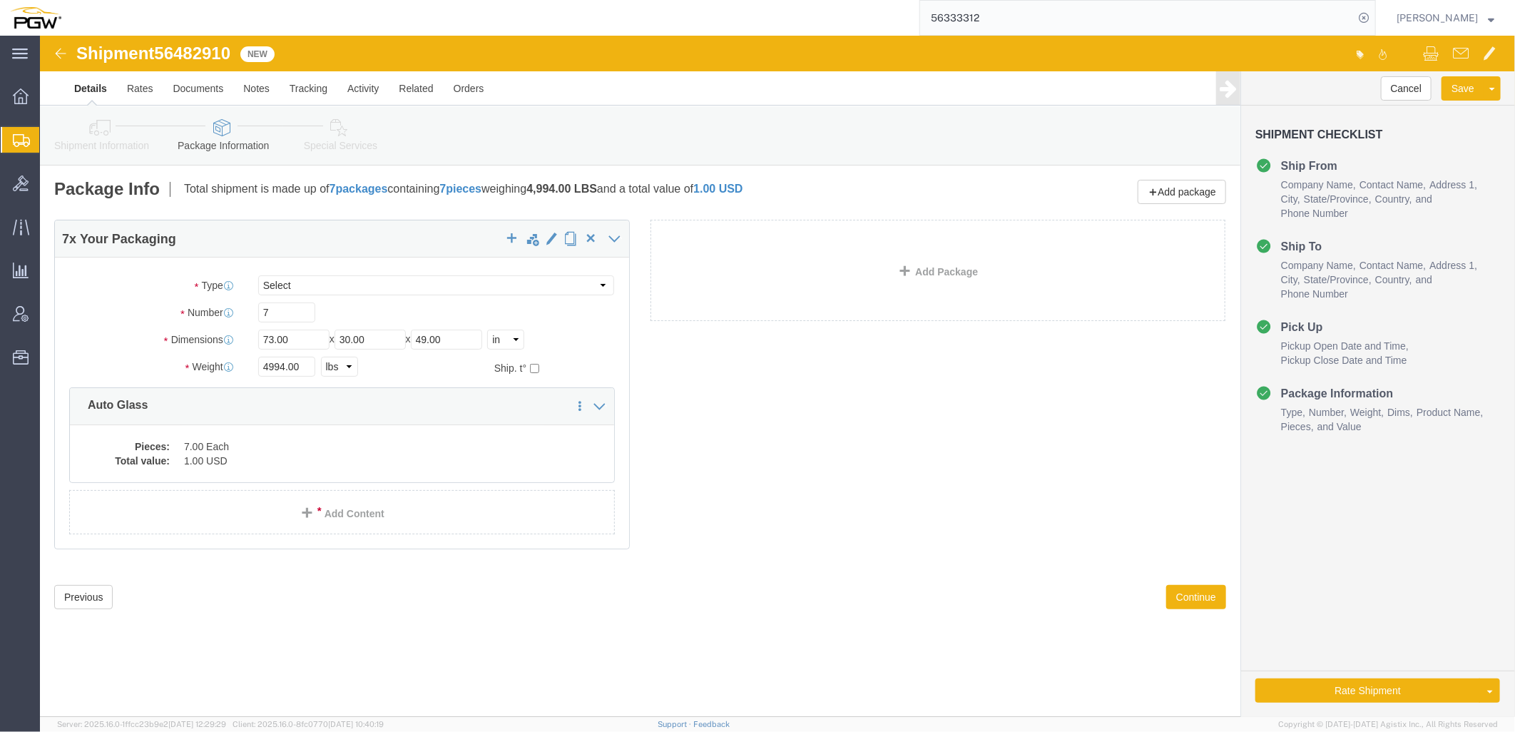
click link "Shipment Information"
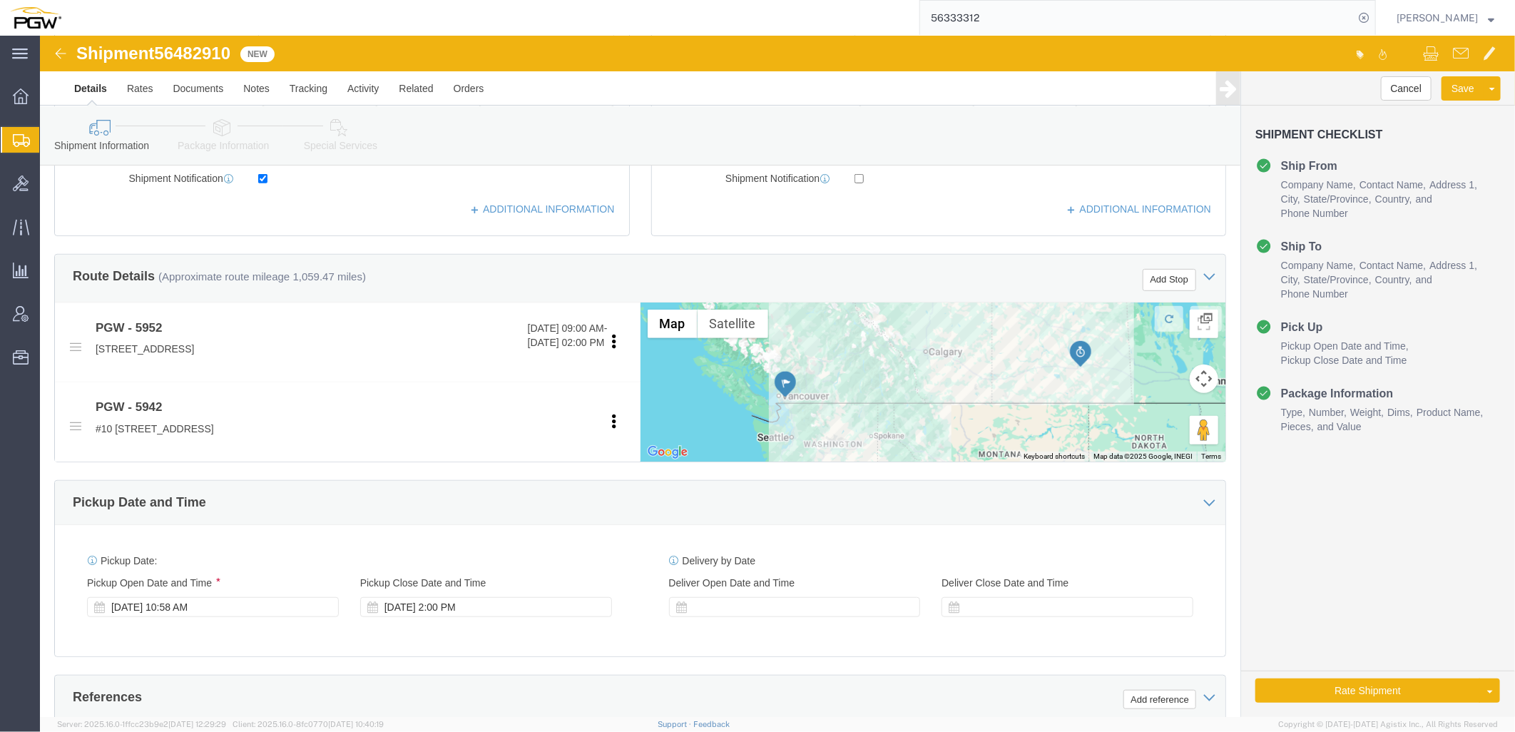
scroll to position [774, 0]
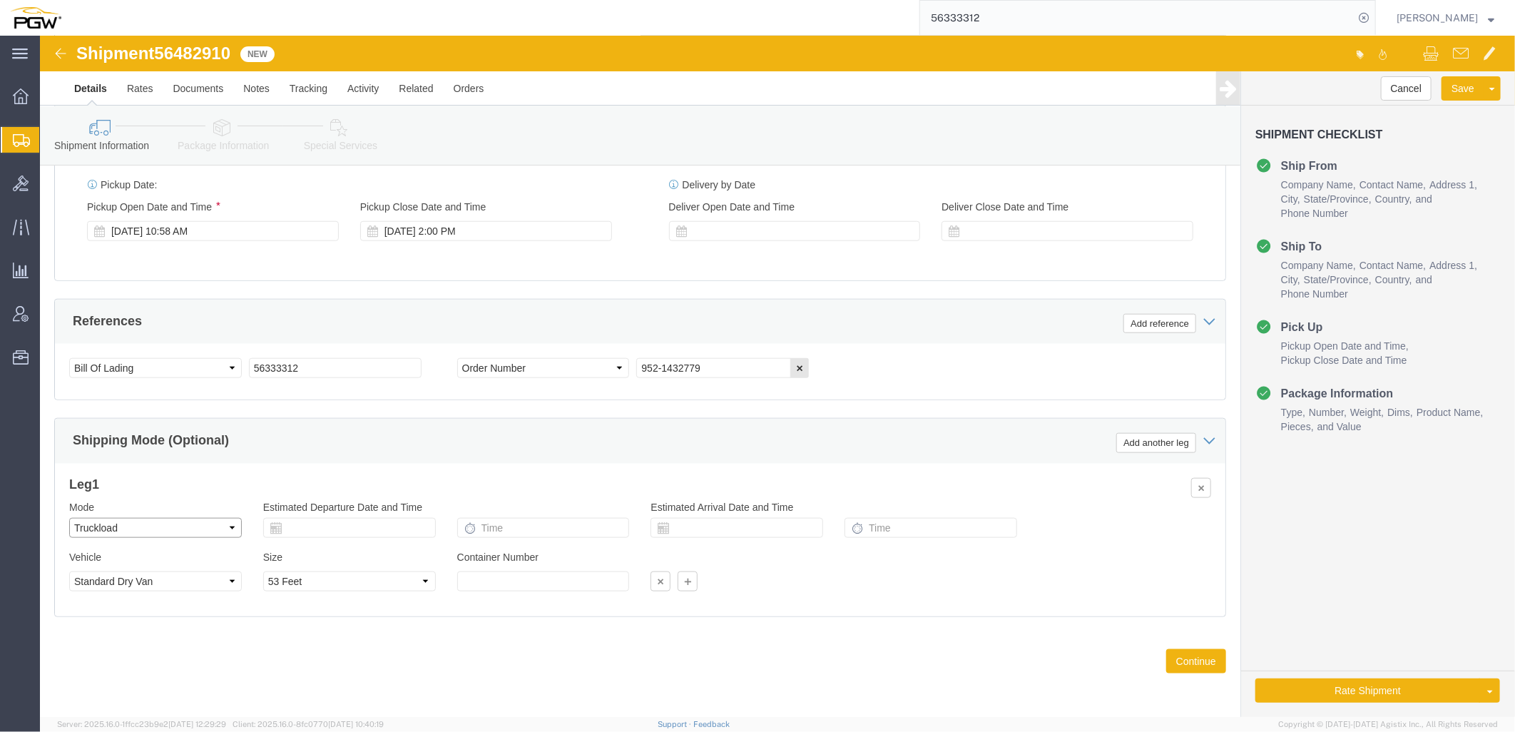
click select "Select Air Less than Truckload Multi-Leg Ocean Freight Rail Small Parcel Truckl…"
select select "LTL"
click select "Select Air Less than Truckload Multi-Leg Ocean Freight Rail Small Parcel Truckl…"
drag, startPoint x: 117, startPoint y: 15, endPoint x: 195, endPoint y: 13, distance: 78.5
click div "Shipment 56482910 New"
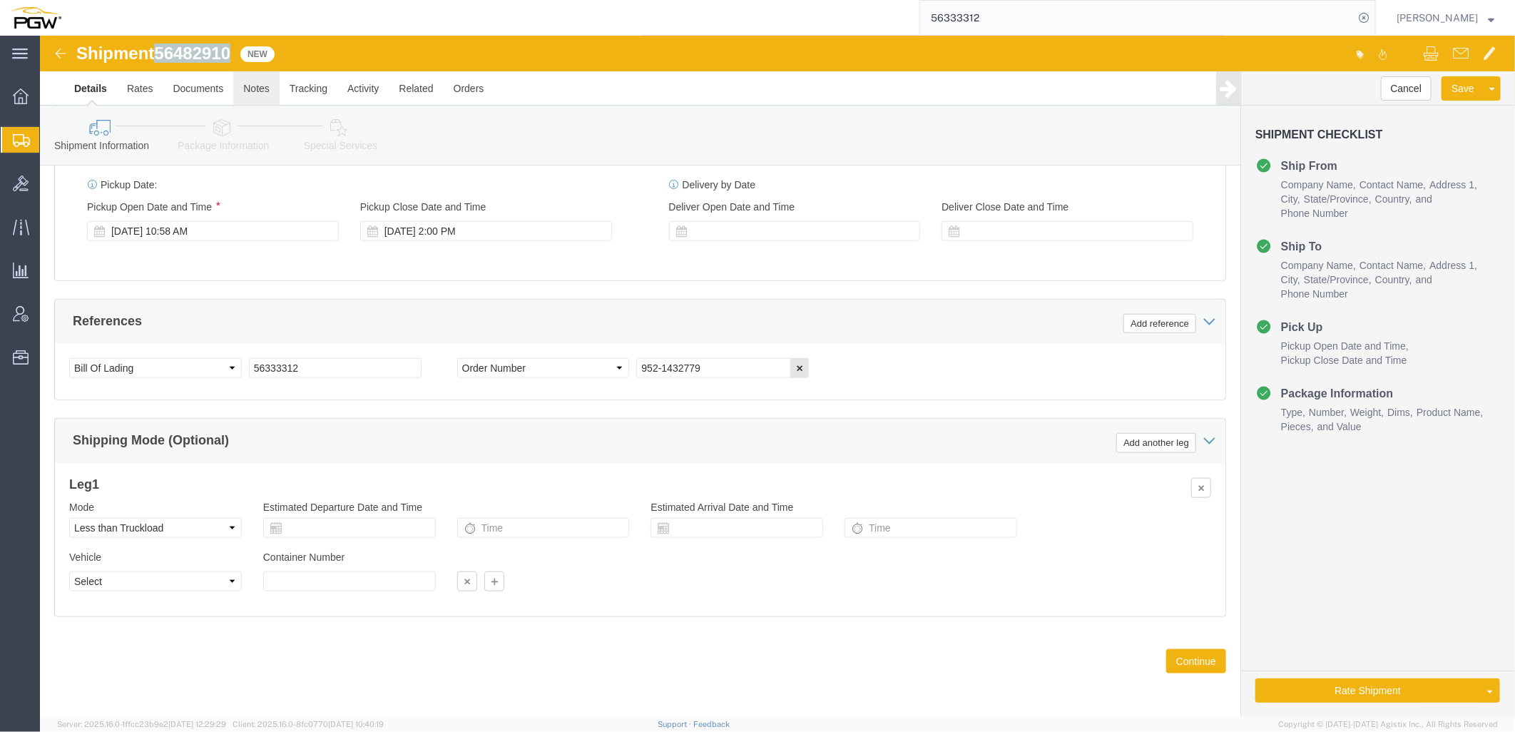
copy span "56482910"
drag, startPoint x: 311, startPoint y: 333, endPoint x: -1, endPoint y: 288, distance: 315.8
click html "Shipment 56482910 New Details Rates Documents Notes Tracking Activity Related O…"
paste input "482910"
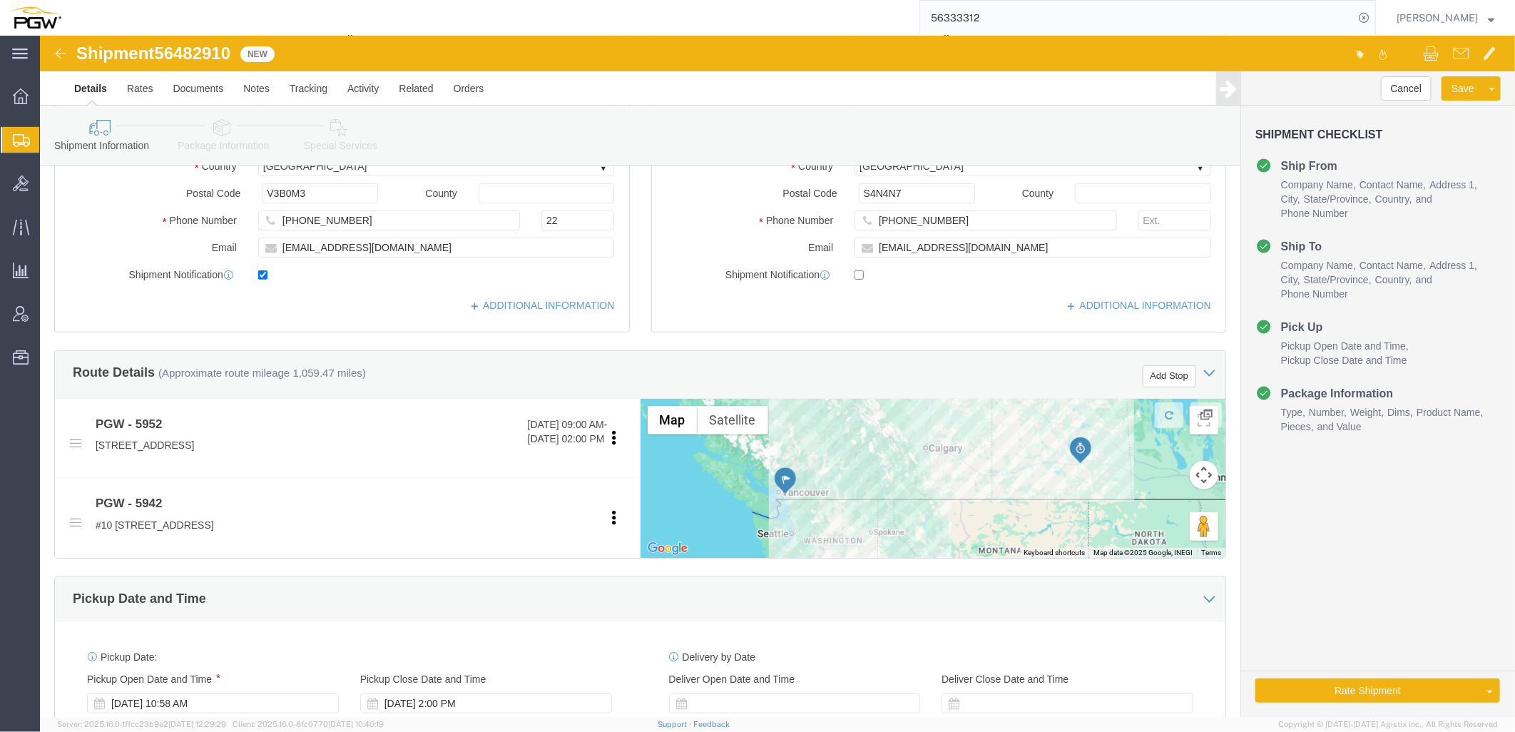
scroll to position [298, 0]
type input "56482910"
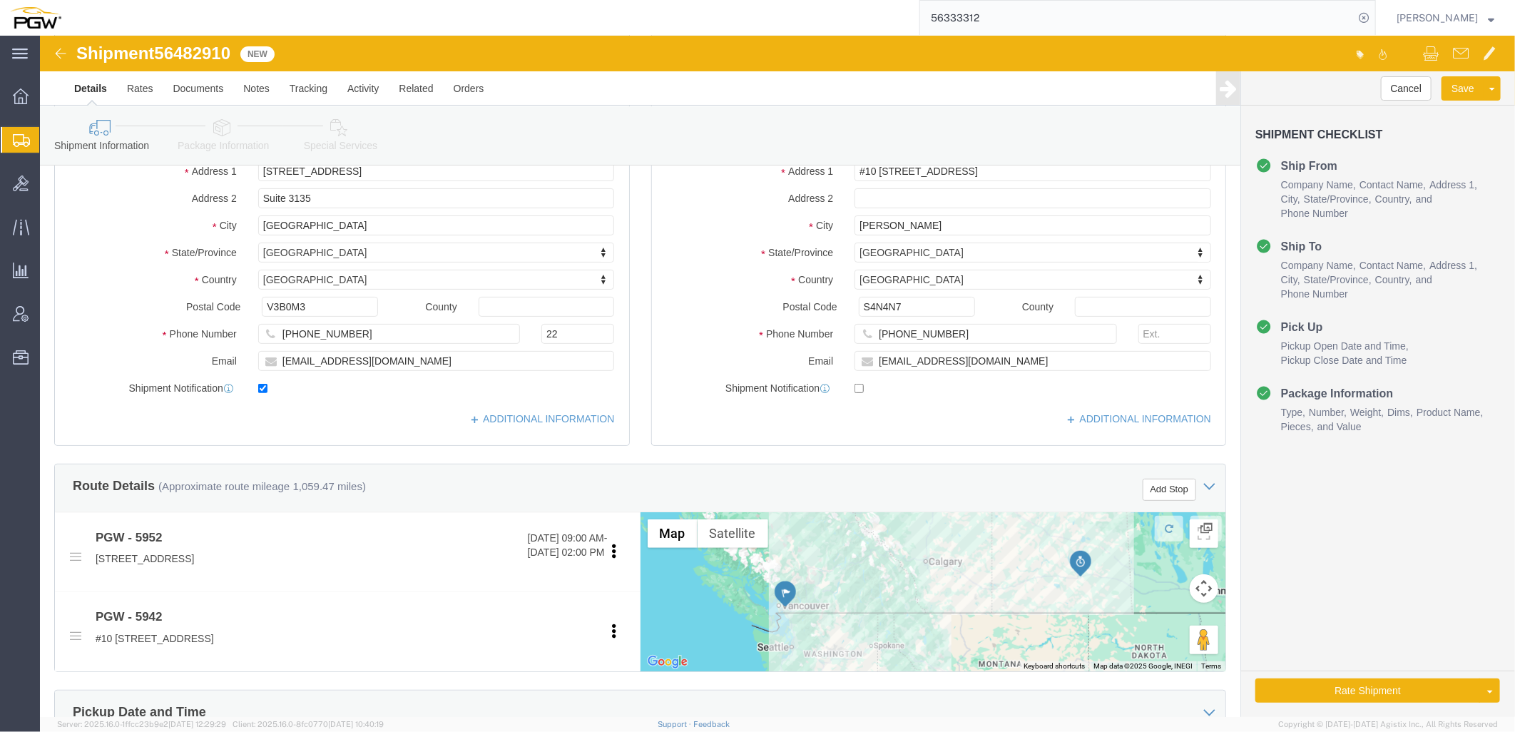
scroll to position [0, 0]
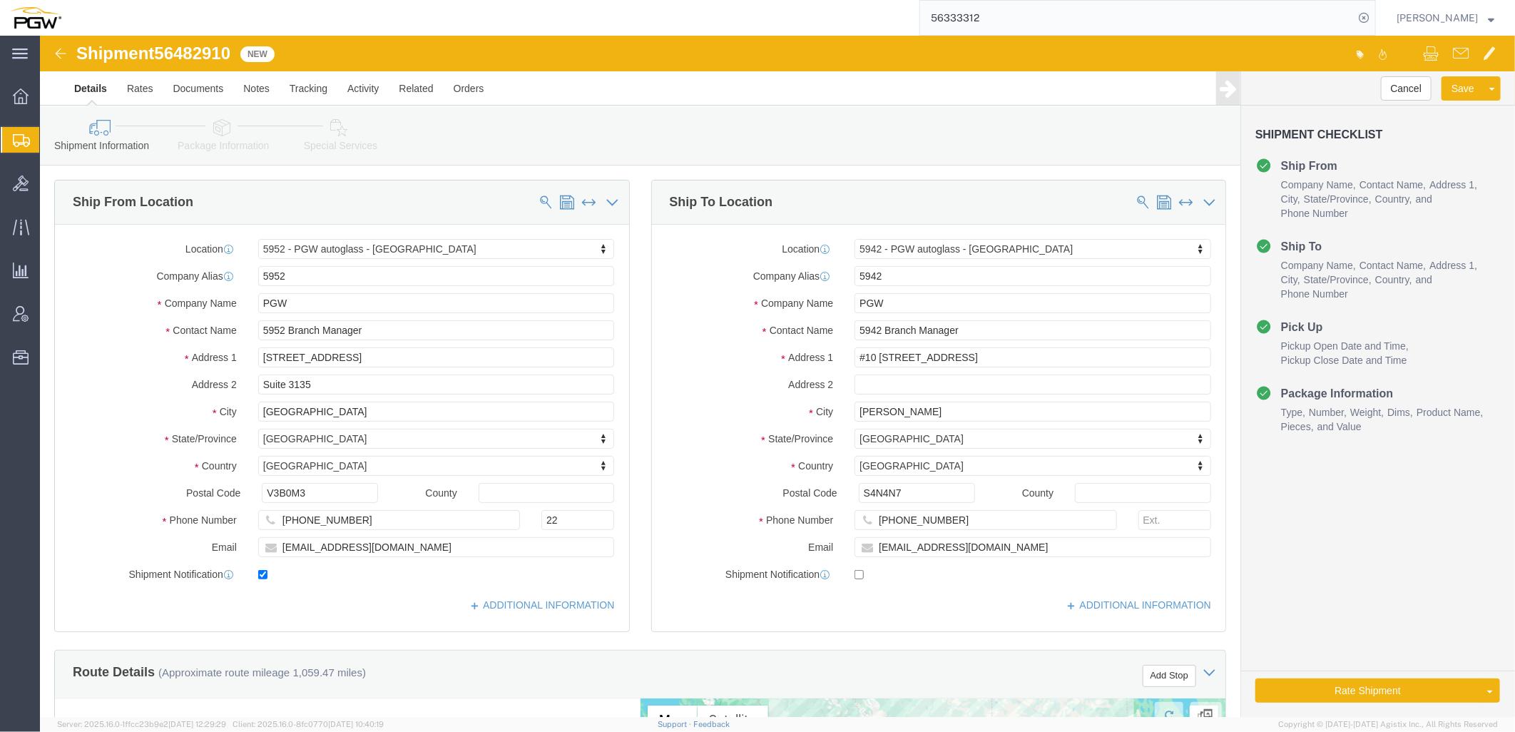
drag, startPoint x: 191, startPoint y: 98, endPoint x: 182, endPoint y: 103, distance: 10.5
click icon
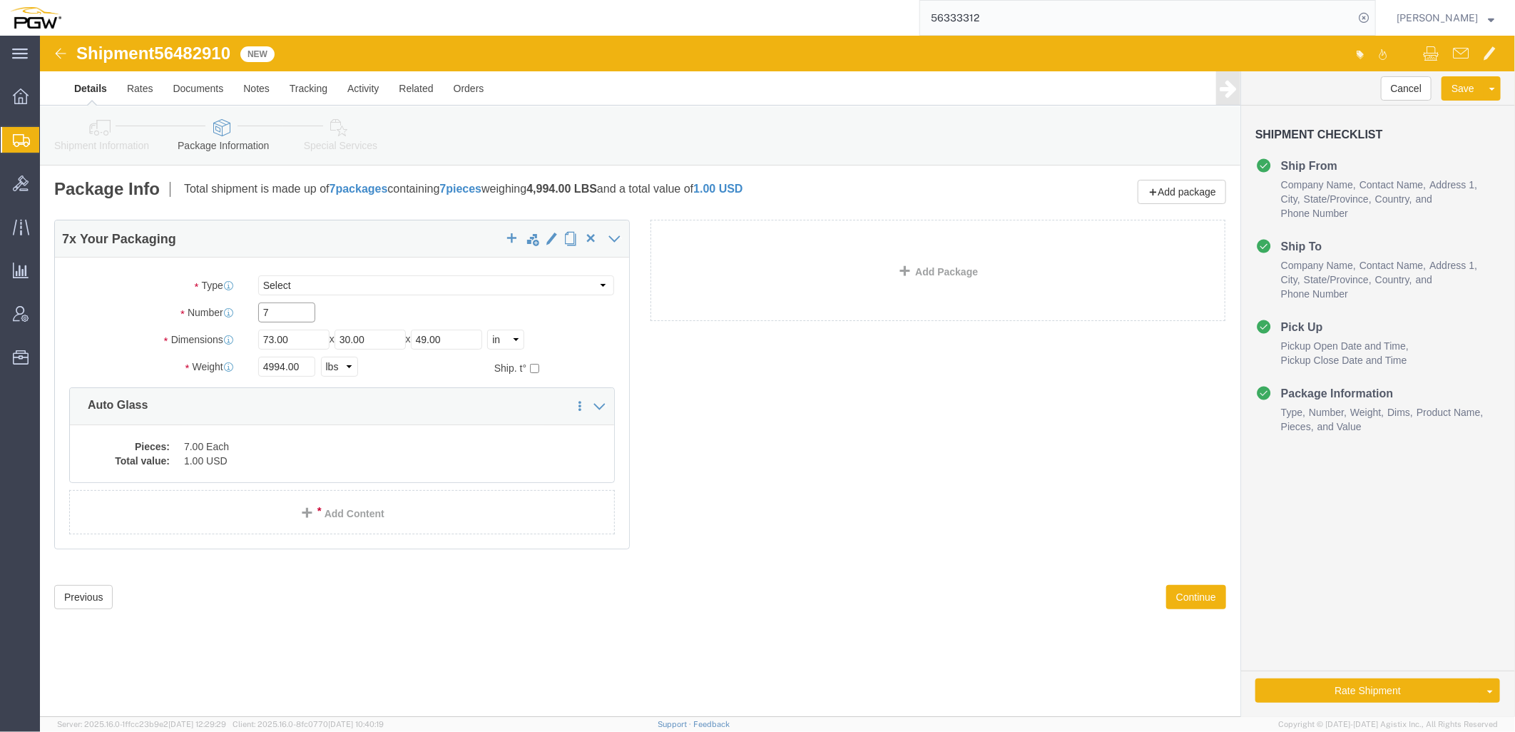
drag, startPoint x: 234, startPoint y: 279, endPoint x: 30, endPoint y: 316, distance: 207.4
click div "Number 7"
type input "6"
drag, startPoint x: 245, startPoint y: 330, endPoint x: 284, endPoint y: 317, distance: 40.8
click input "4994.00"
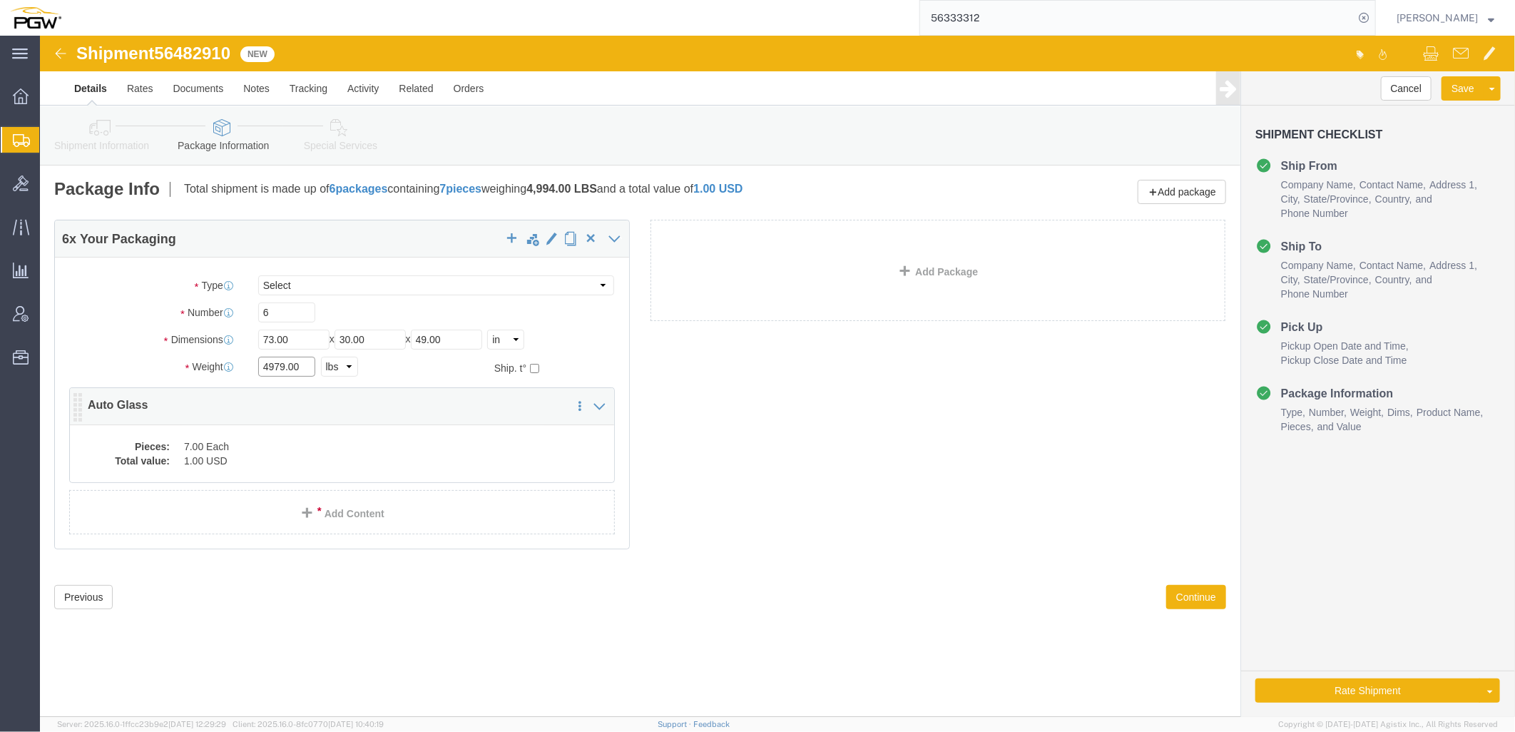
type input "4979.00"
click dd "1.00 USD"
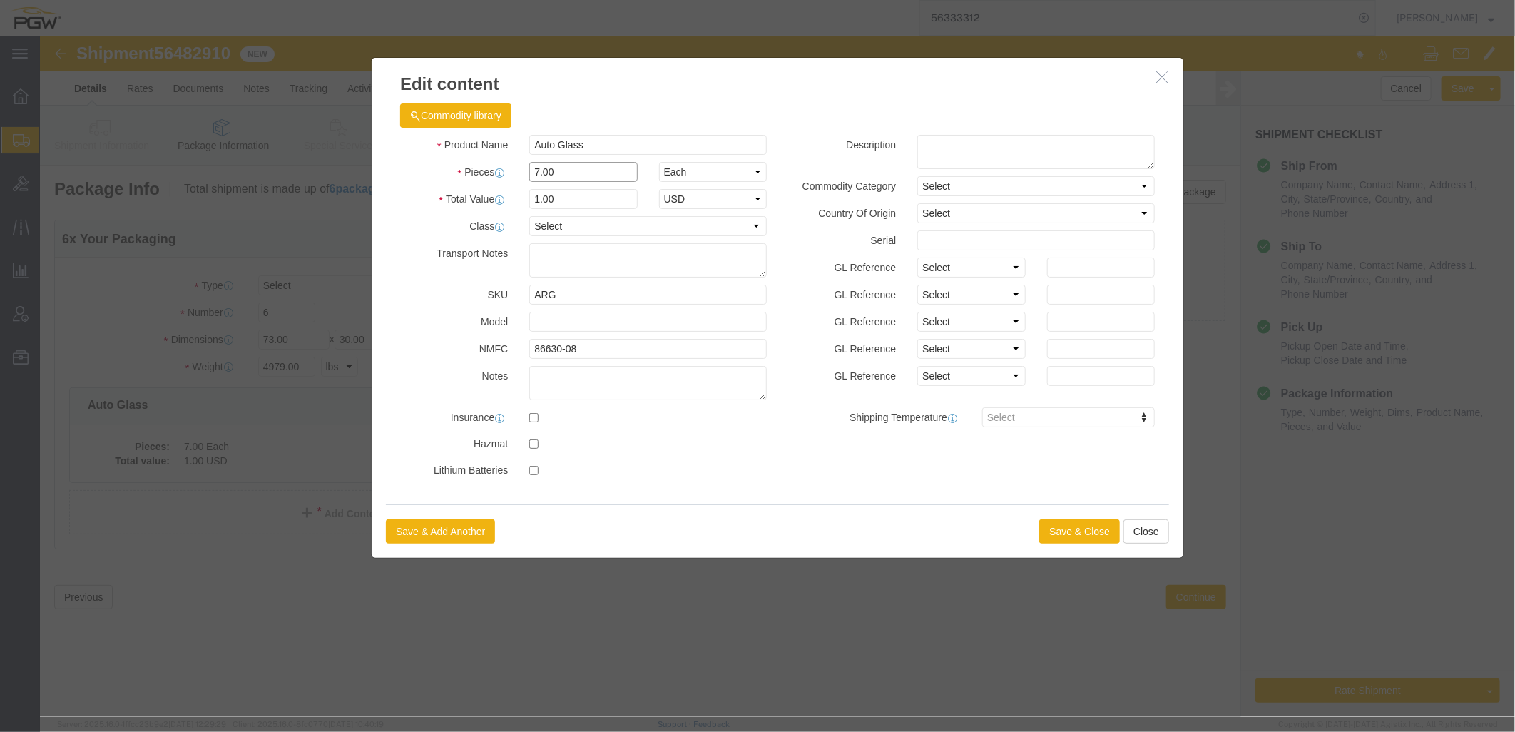
drag, startPoint x: 532, startPoint y: 133, endPoint x: -68, endPoint y: 116, distance: 600.3
click html "Shipment 56482910 New Details Rates Documents Notes Tracking Activity Related O…"
type input "6.00"
type input "1.00"
select select "USD"
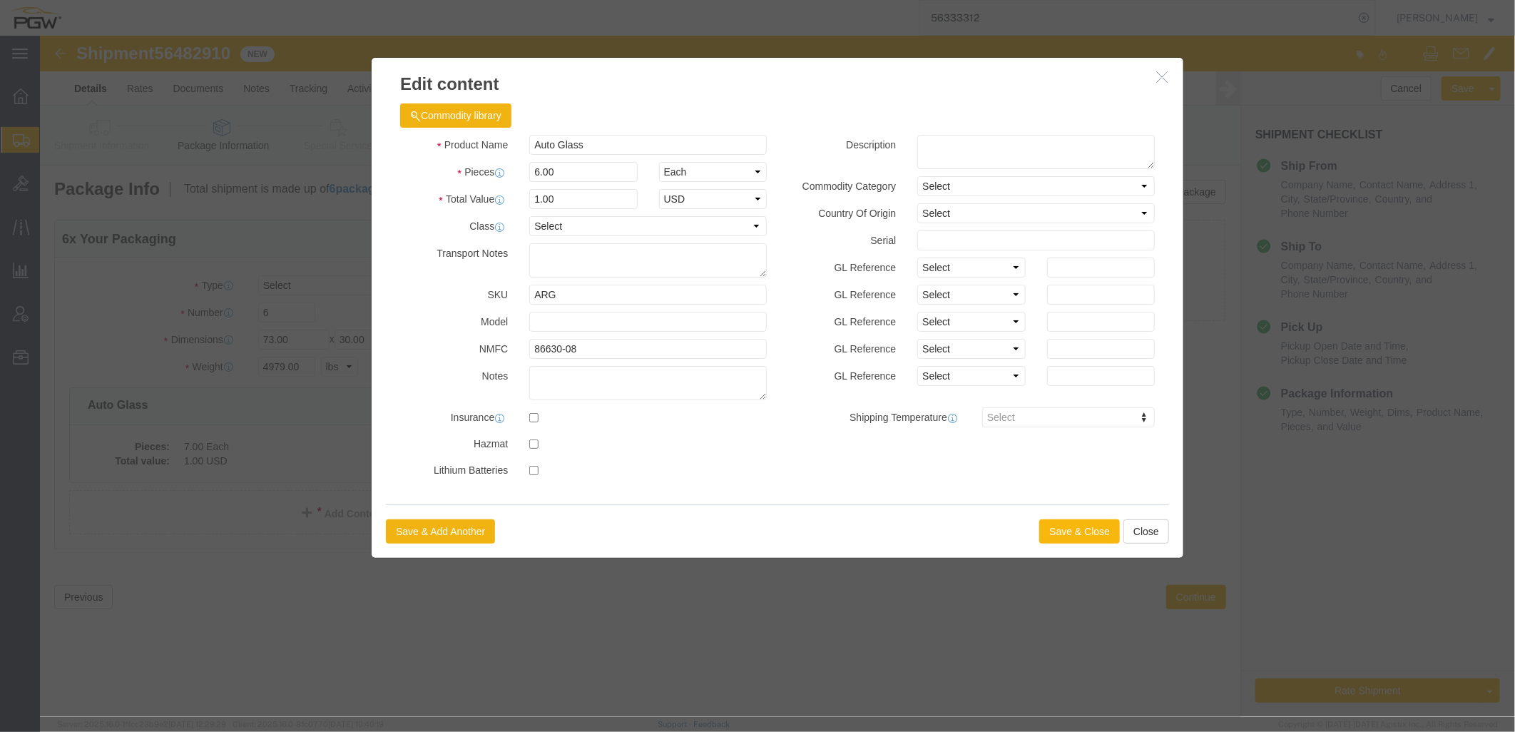
click button "Save & Close"
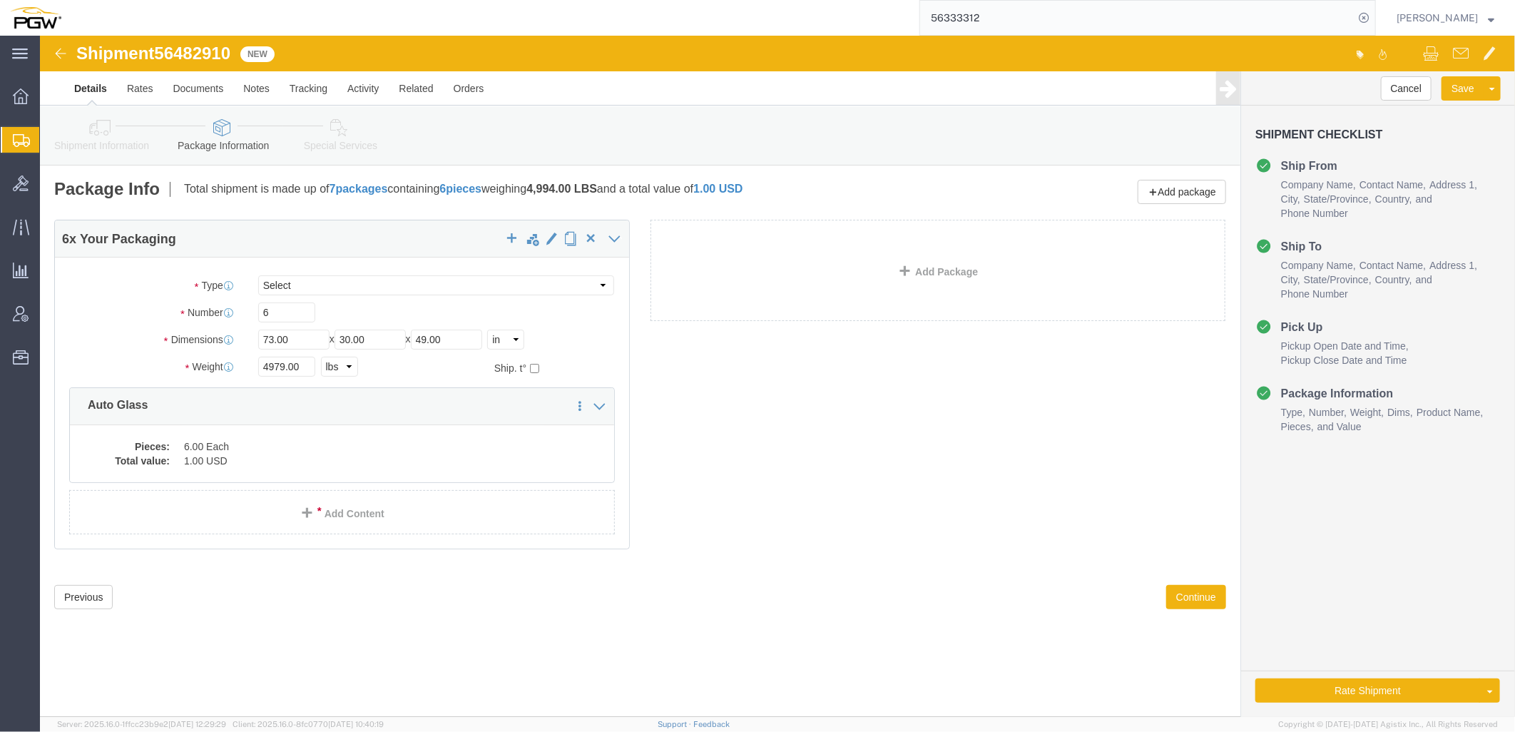
click link "Shipment Information"
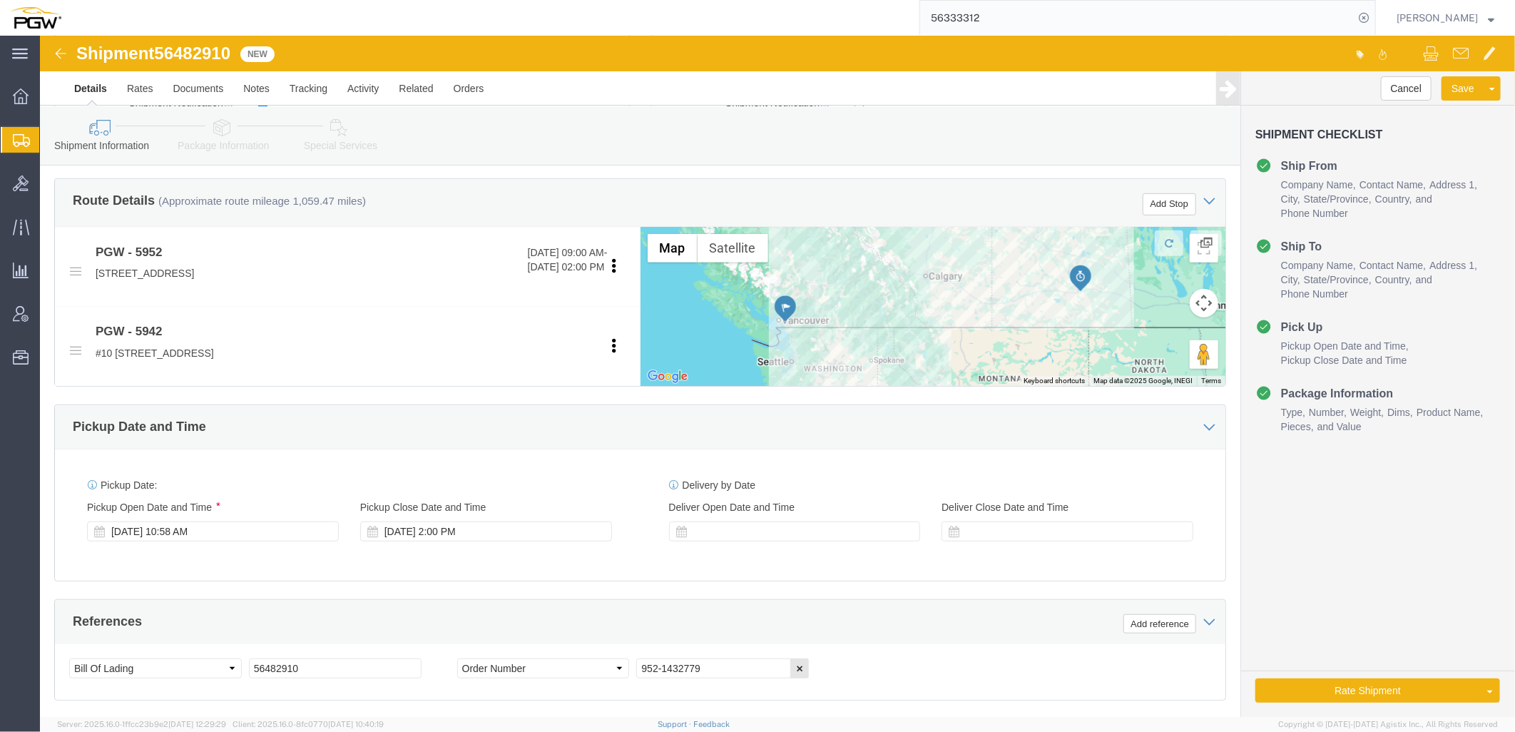
scroll to position [396, 0]
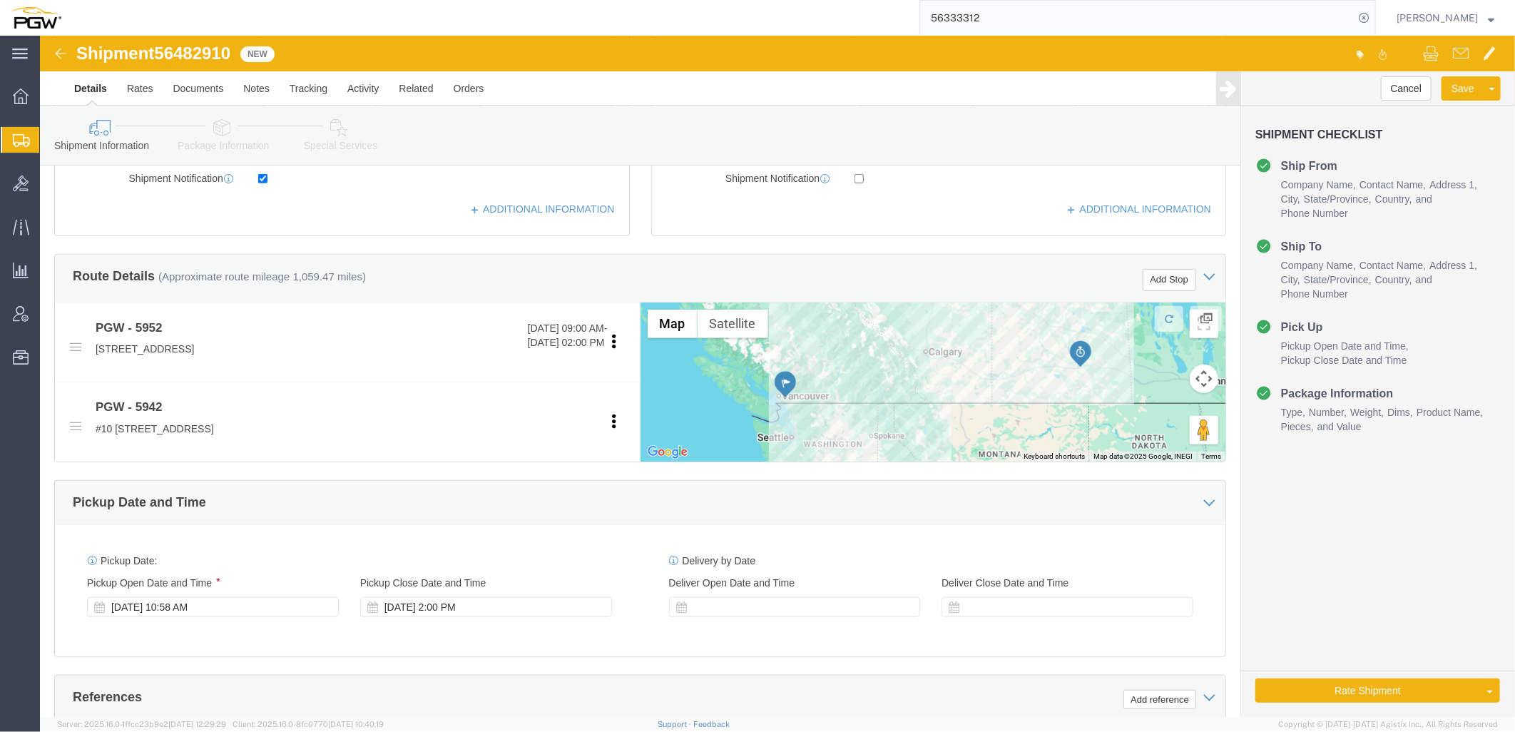
click link "Package Information"
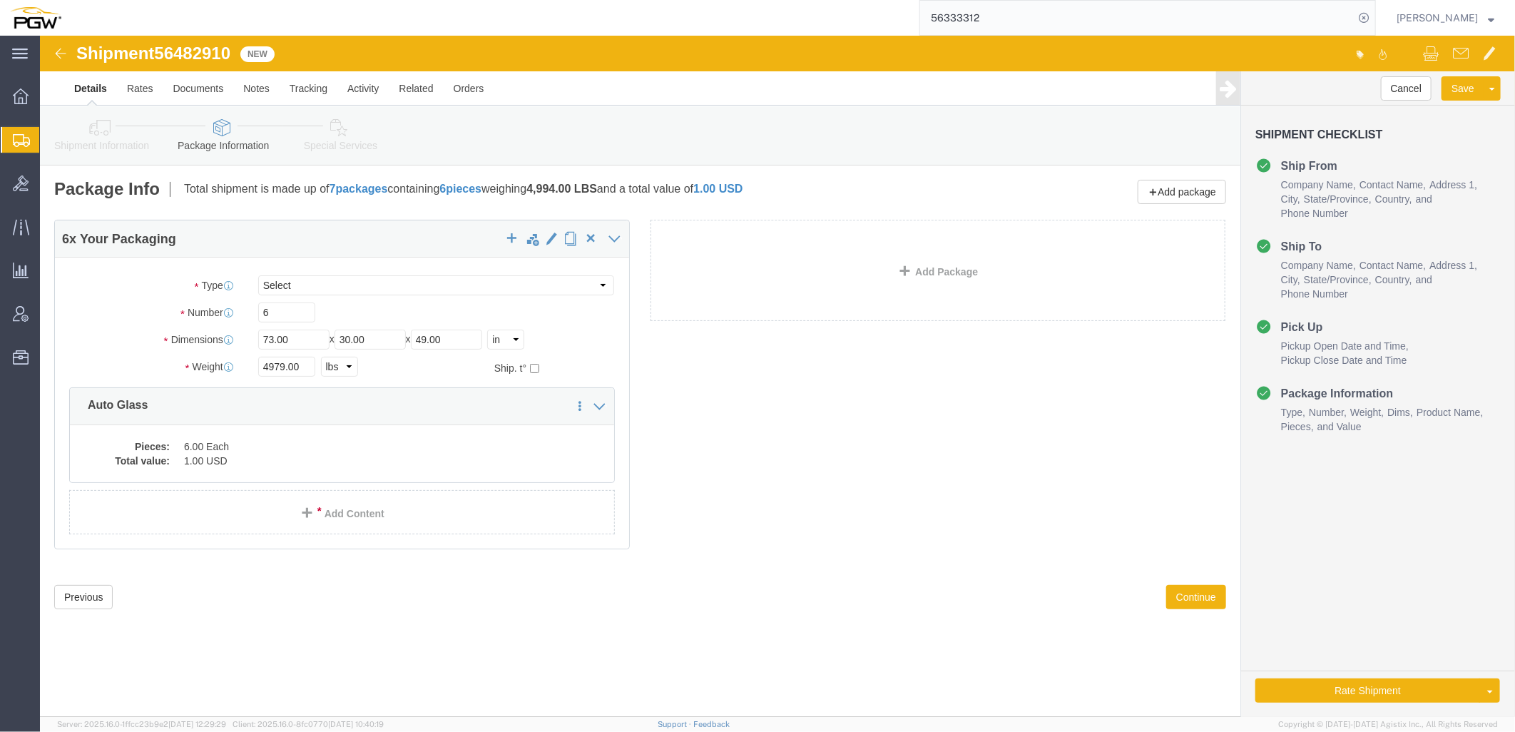
click link "Shipment Information"
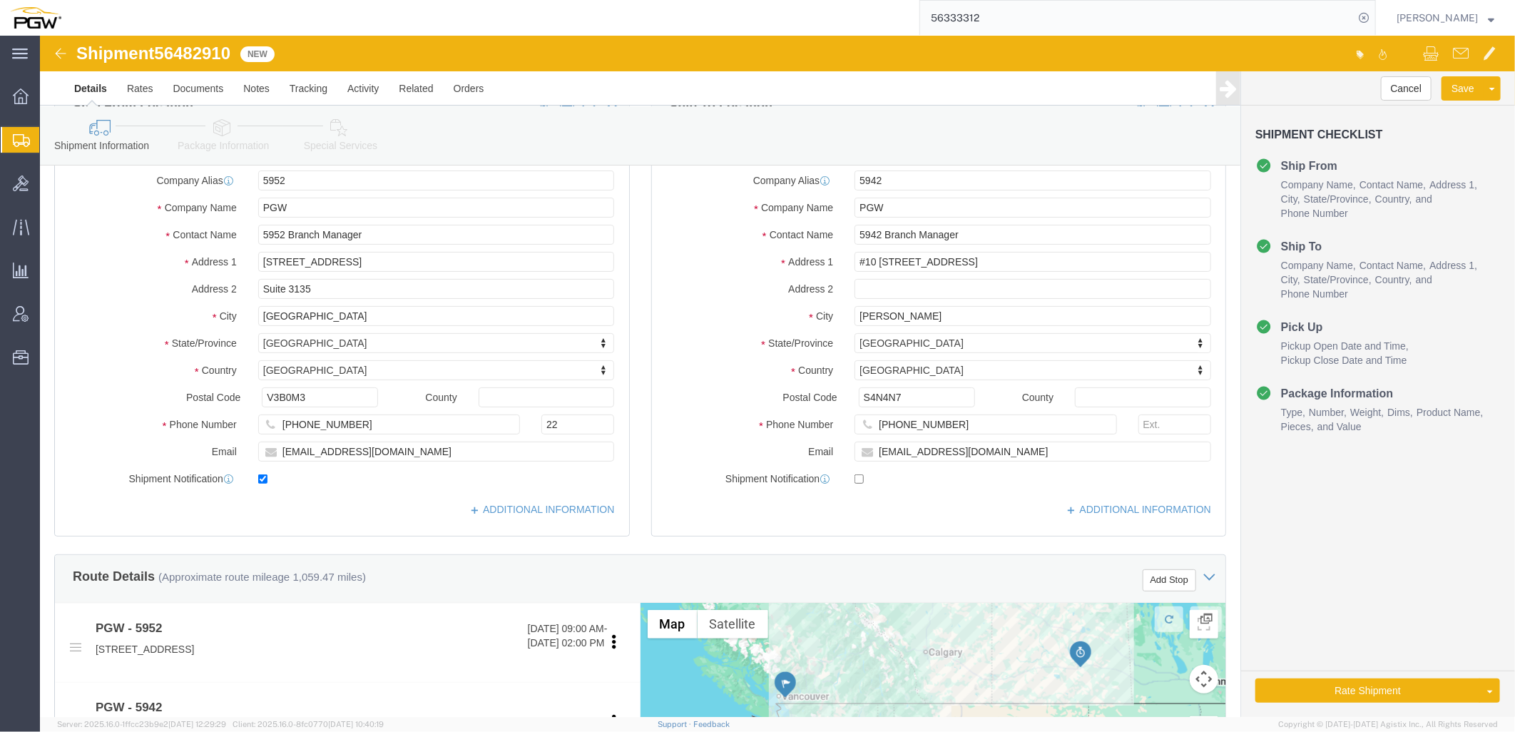
scroll to position [238, 0]
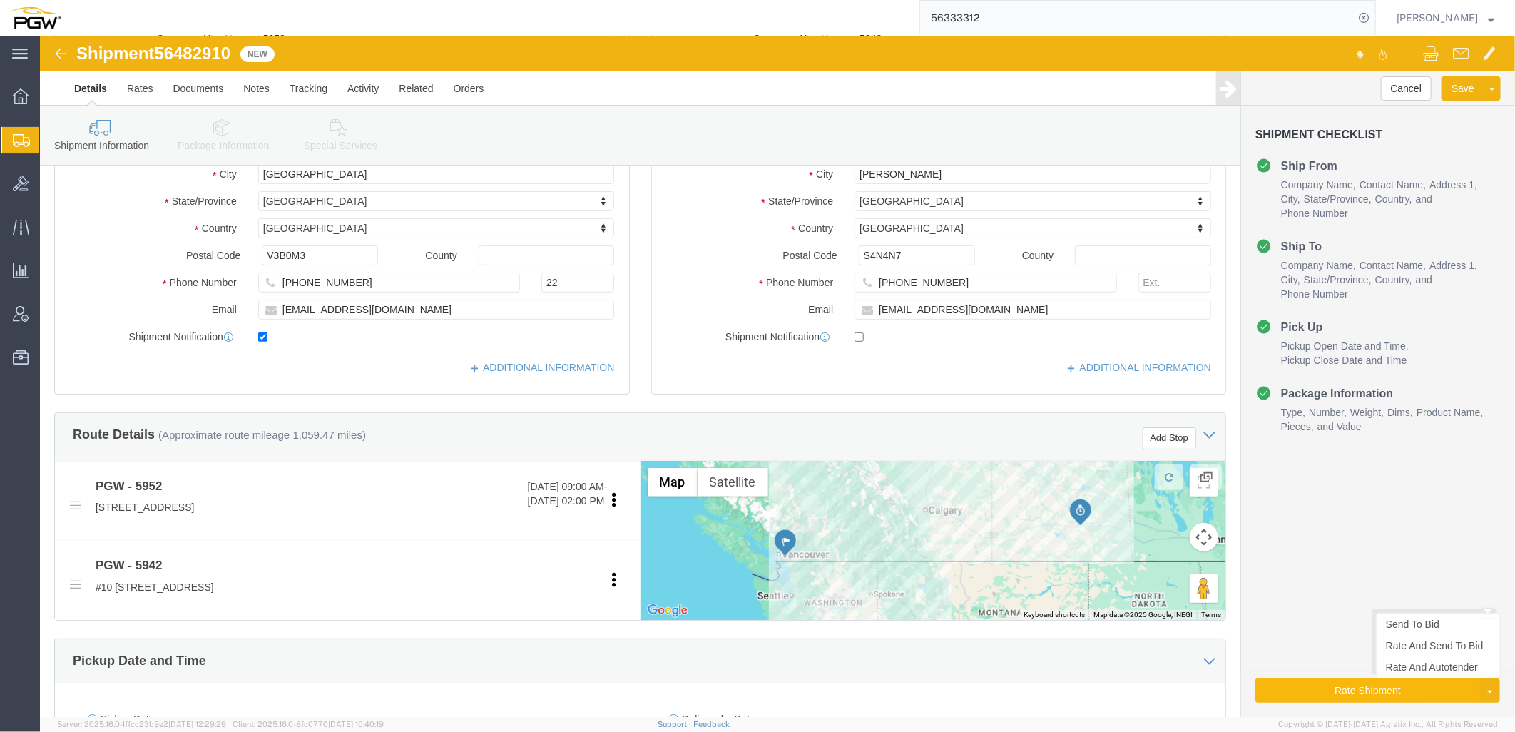
click button "Rate Shipment"
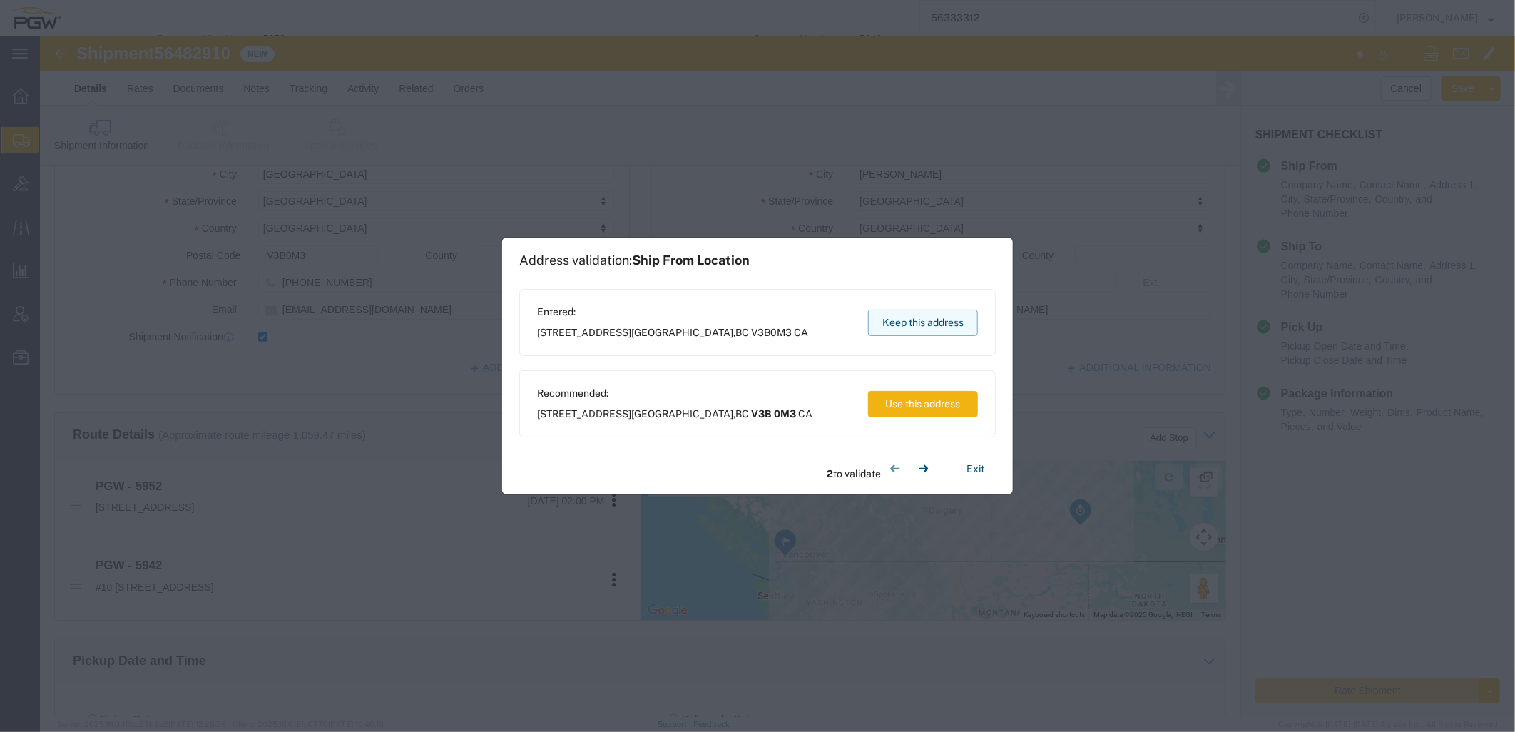
click at [917, 317] on button "Keep this address" at bounding box center [923, 323] width 110 height 26
click at [935, 314] on button "Keep this address" at bounding box center [923, 323] width 110 height 26
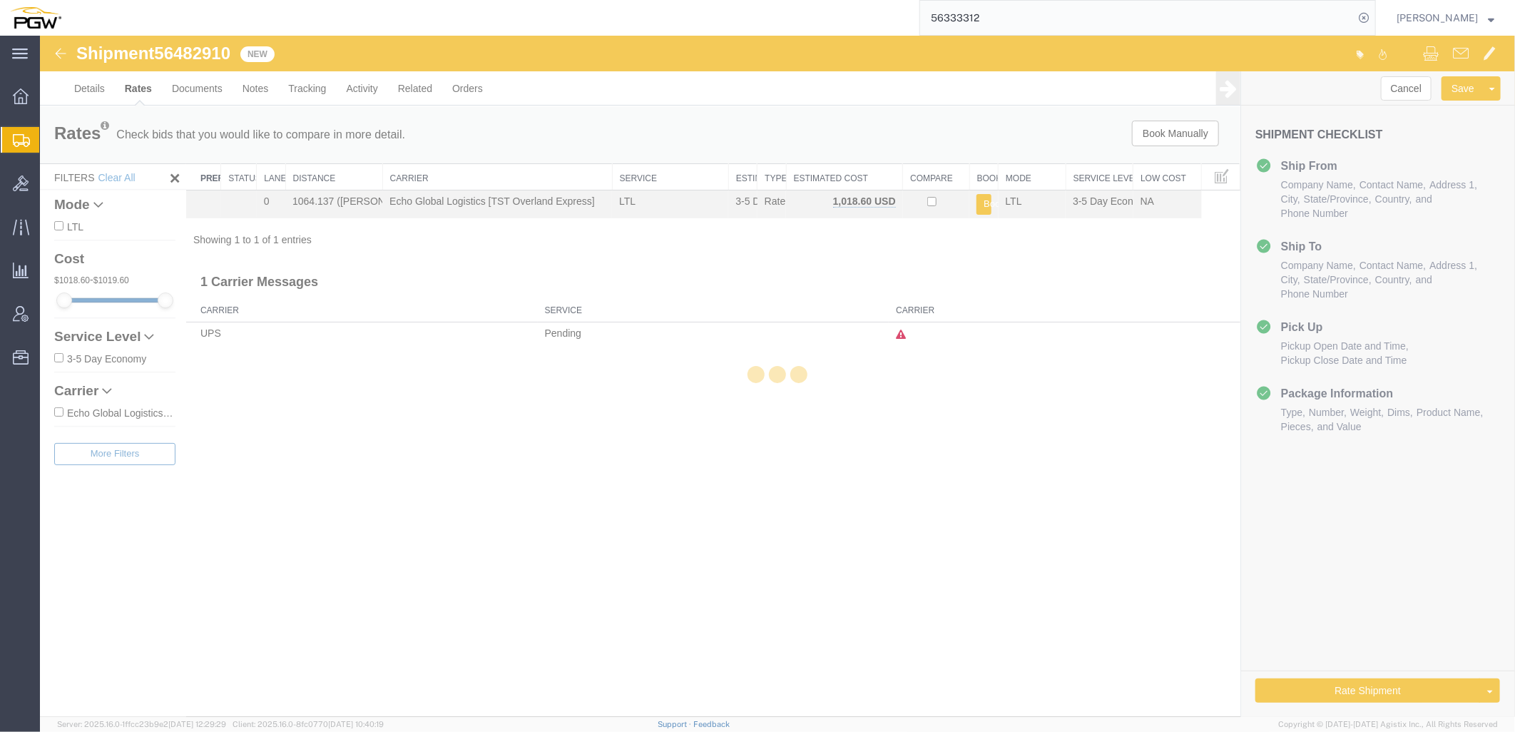
scroll to position [0, 0]
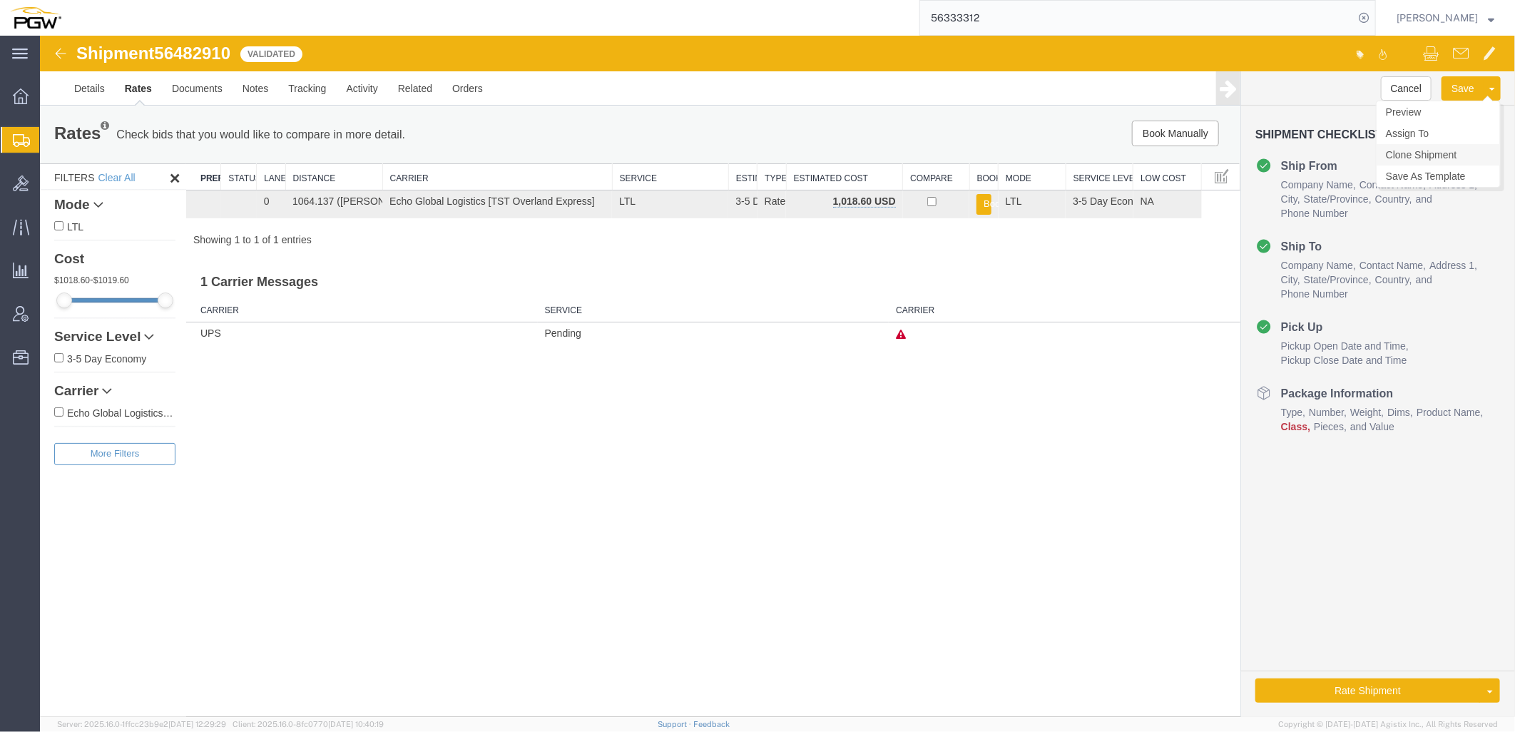
click at [1419, 153] on link "Clone Shipment" at bounding box center [1437, 153] width 123 height 21
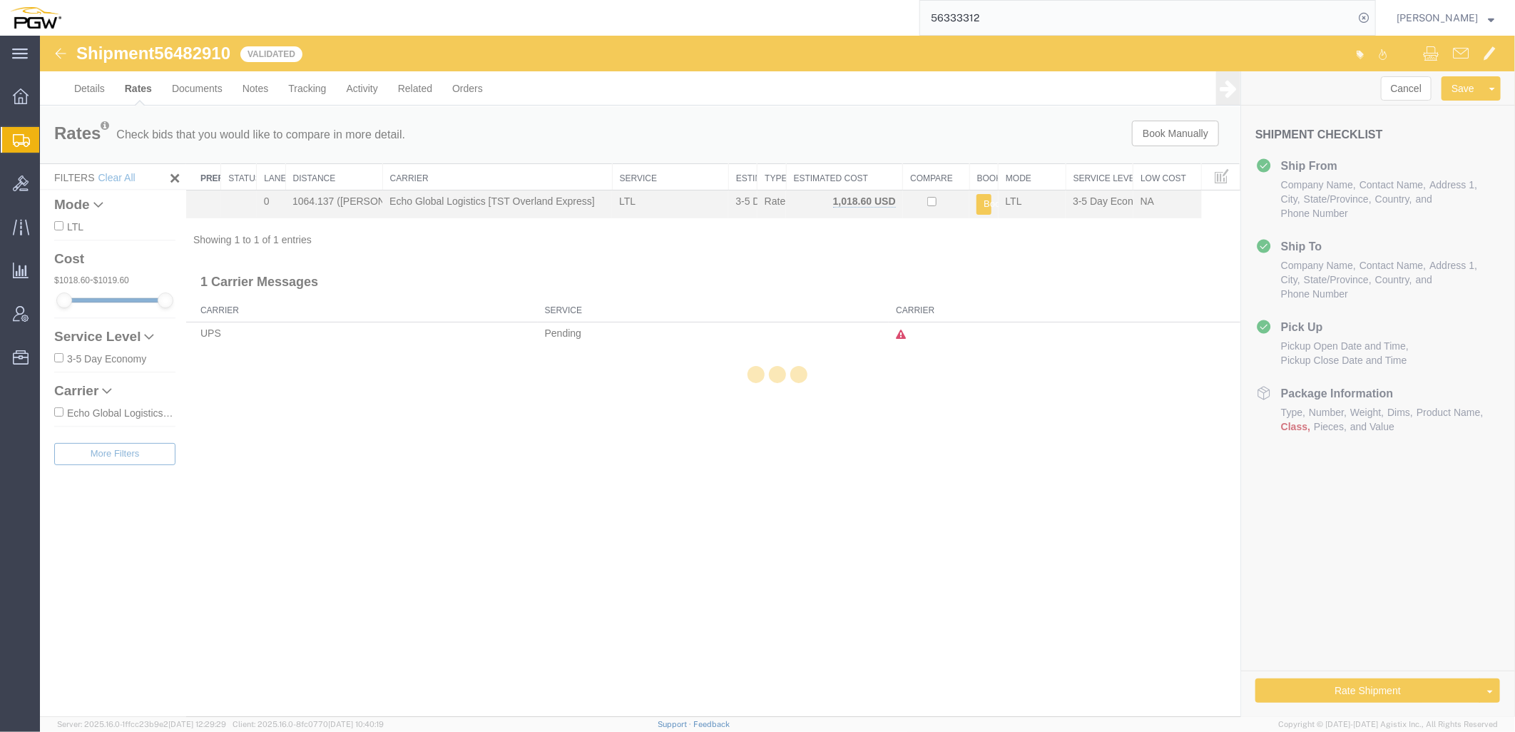
select select "28525"
select select "28521"
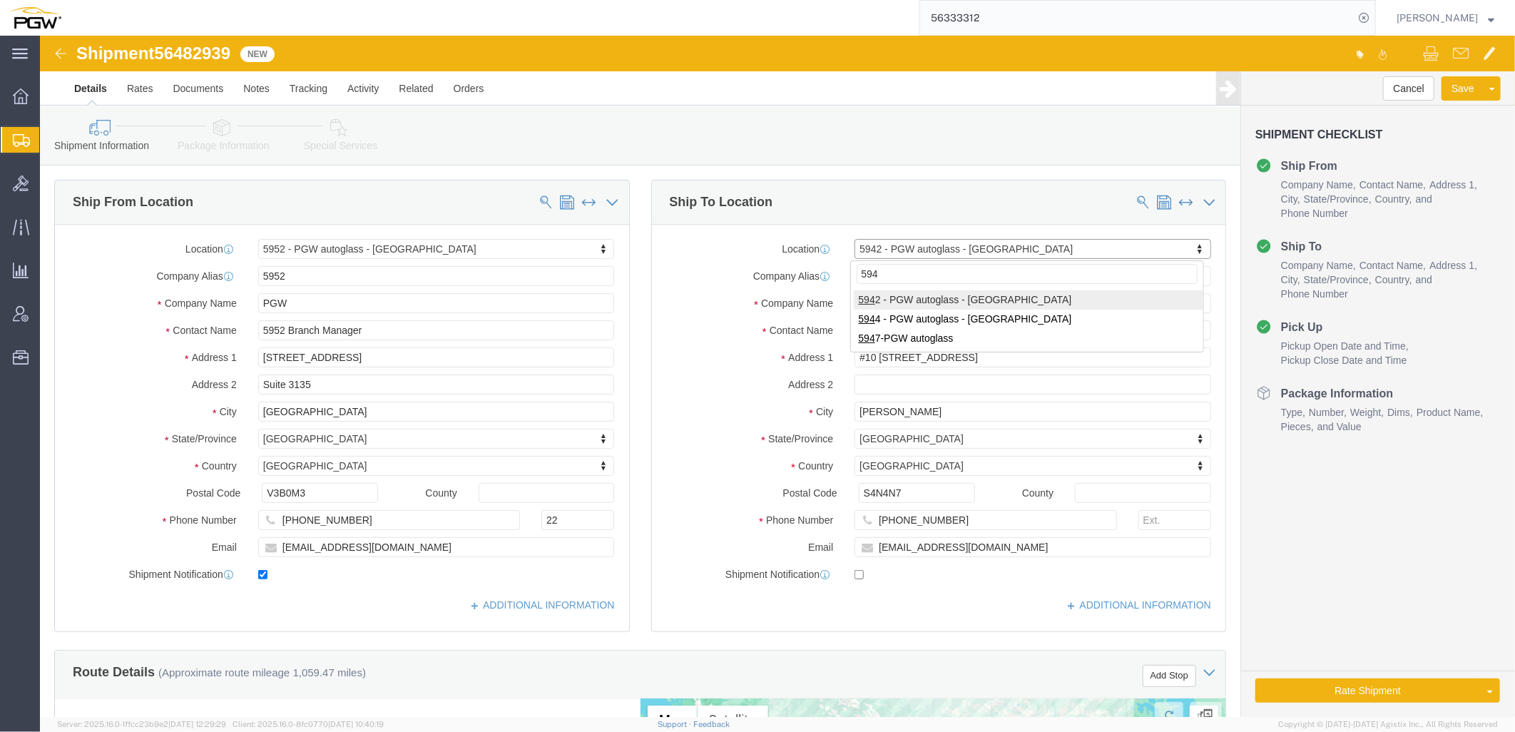
type input "5944"
select select "28523"
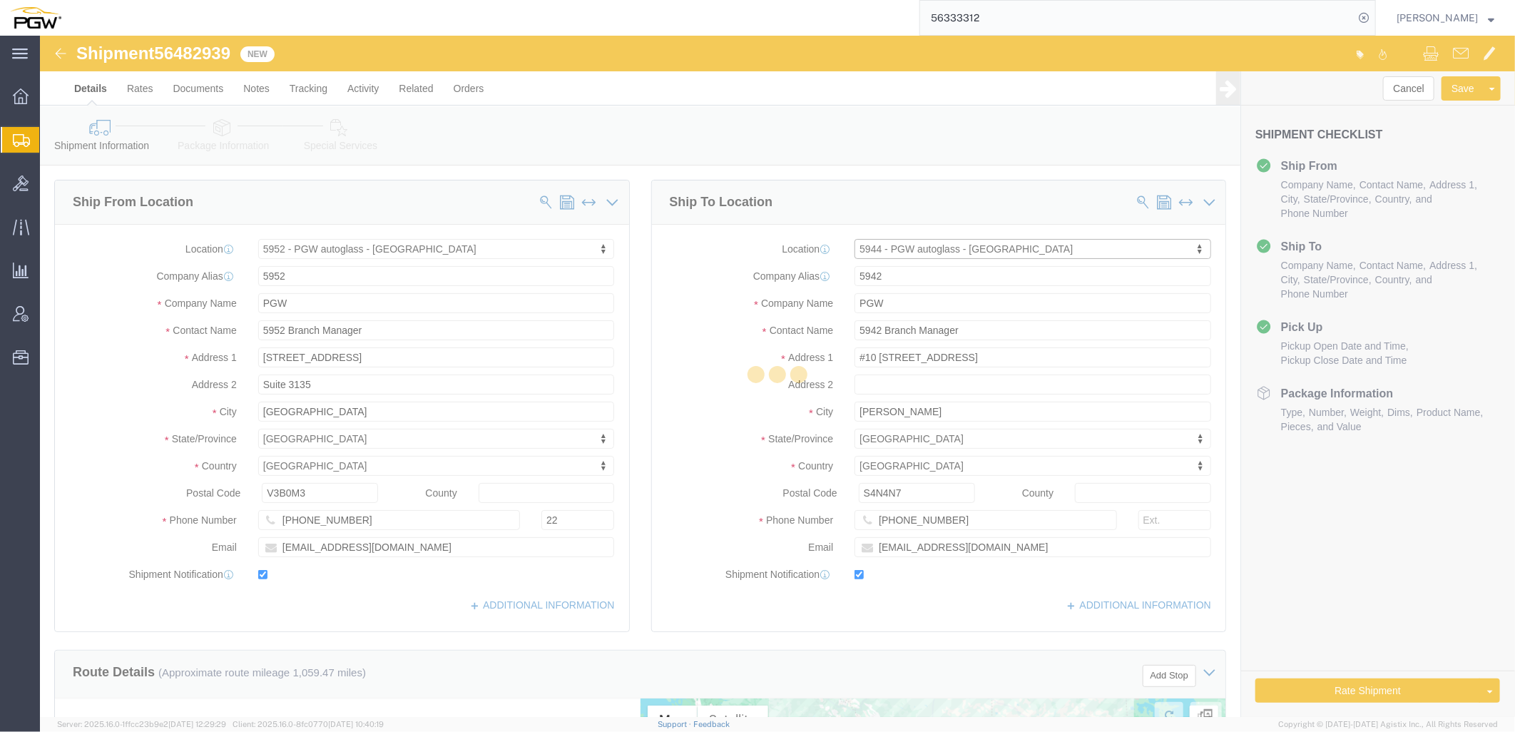
type input "5944"
type input "5944 Branch Manager"
type input "20-3350 Idlwyld Dr North"
type input "Saskatoon"
type input "S7L5Y7"
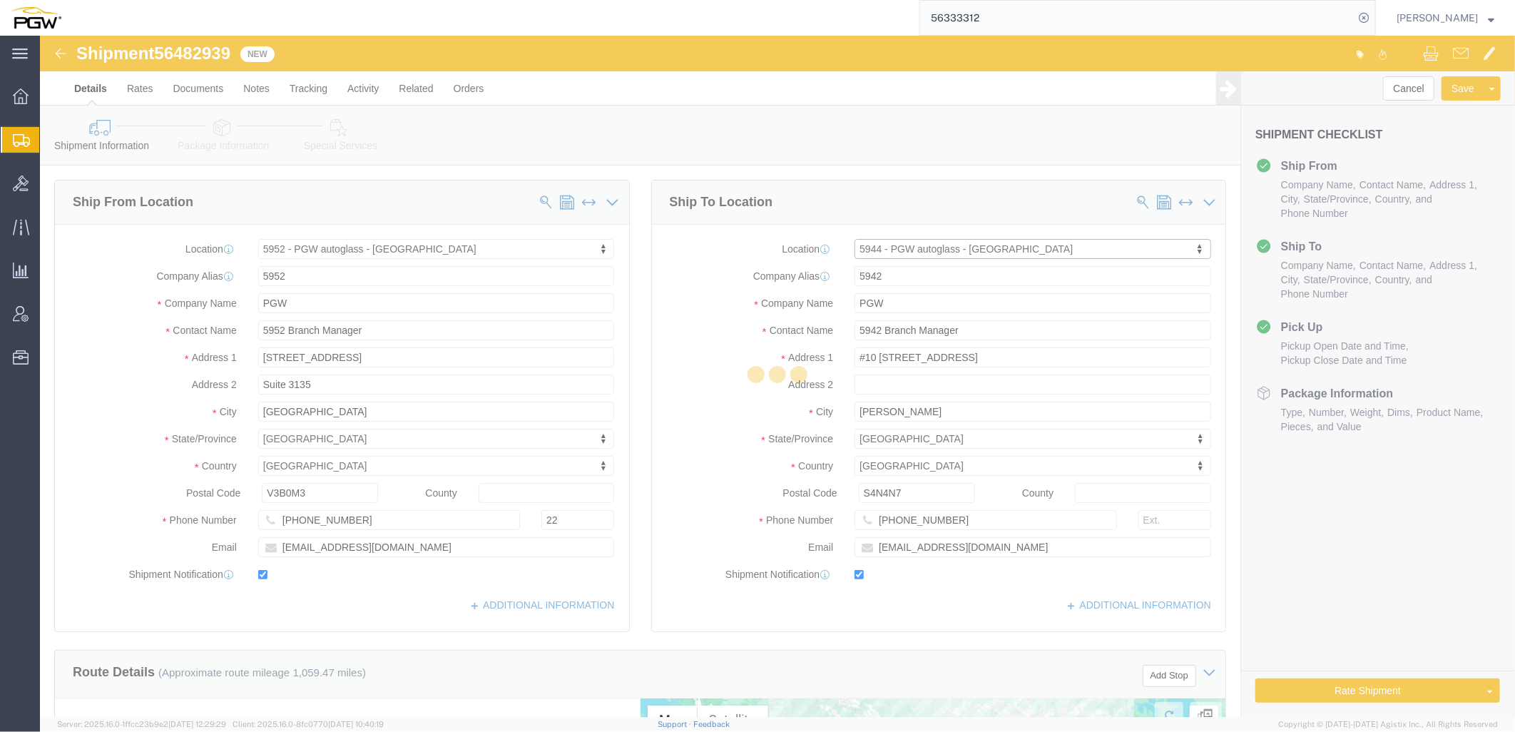
type input "306-244-5505"
type input "lkqsp_o_pm_5944@pgwag.com"
checkbox input "true"
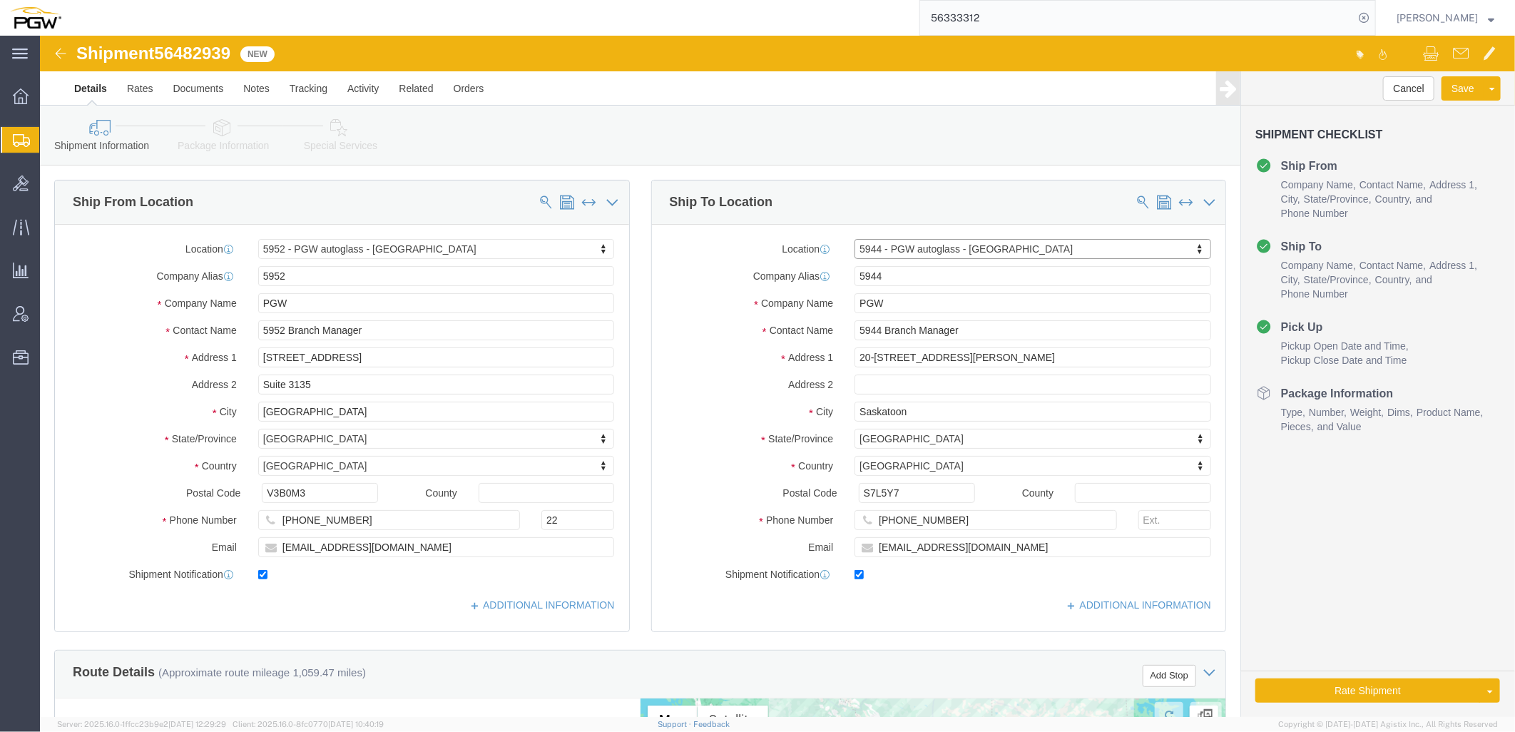
select select "SK"
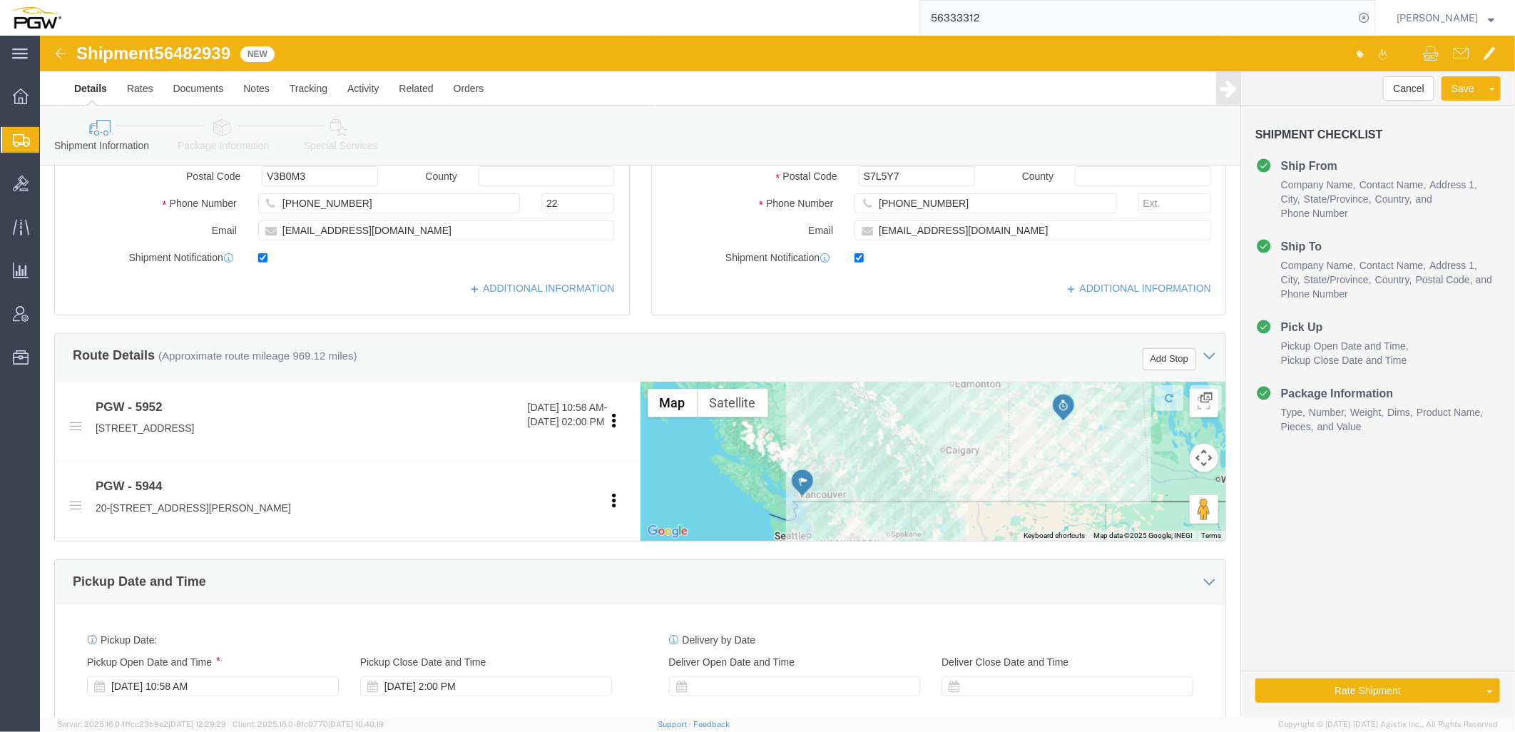
scroll to position [634, 0]
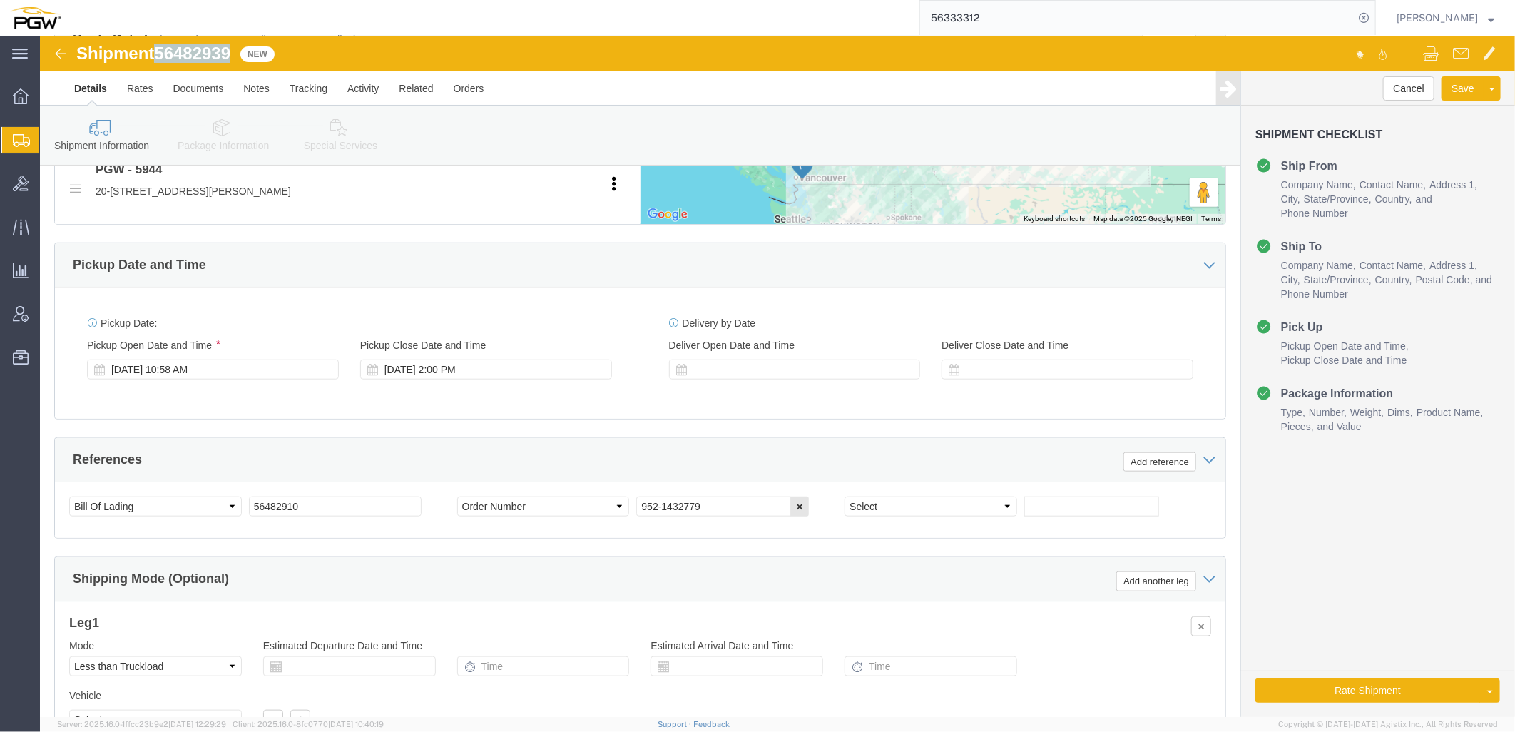
drag, startPoint x: 121, startPoint y: 16, endPoint x: 198, endPoint y: 16, distance: 77.1
click div "Shipment 56482939 New"
copy span "56482939"
drag, startPoint x: 326, startPoint y: 467, endPoint x: 20, endPoint y: 441, distance: 307.2
click html "Shipment 56482939 New Details Rates Documents Notes Tracking Activity Related O…"
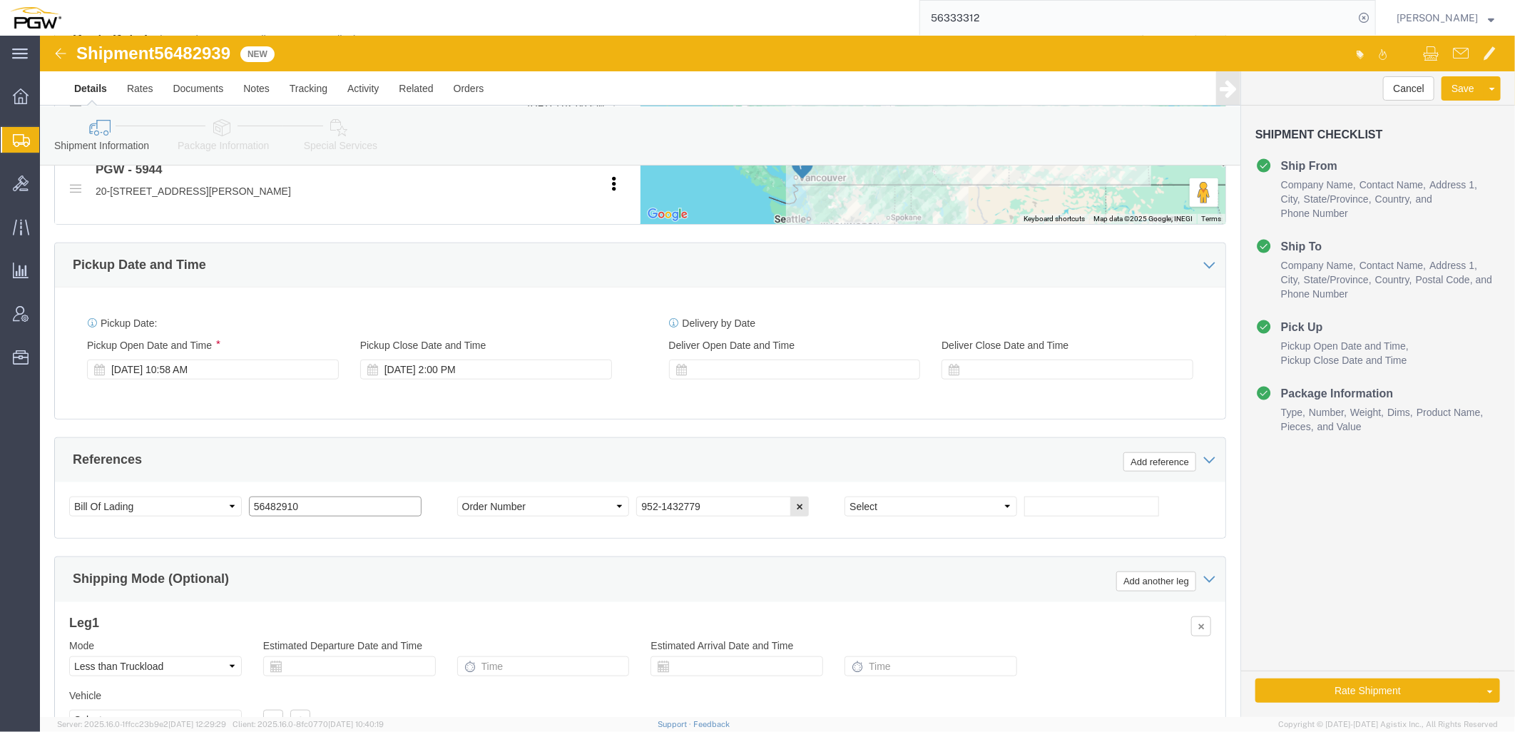
paste input "39"
drag, startPoint x: 298, startPoint y: 472, endPoint x: -94, endPoint y: 439, distance: 393.1
click html "Shipment 56482939 New Details Rates Documents Notes Tracking Activity Related O…"
type input "56482939"
drag, startPoint x: 176, startPoint y: 98, endPoint x: 173, endPoint y: 105, distance: 8.0
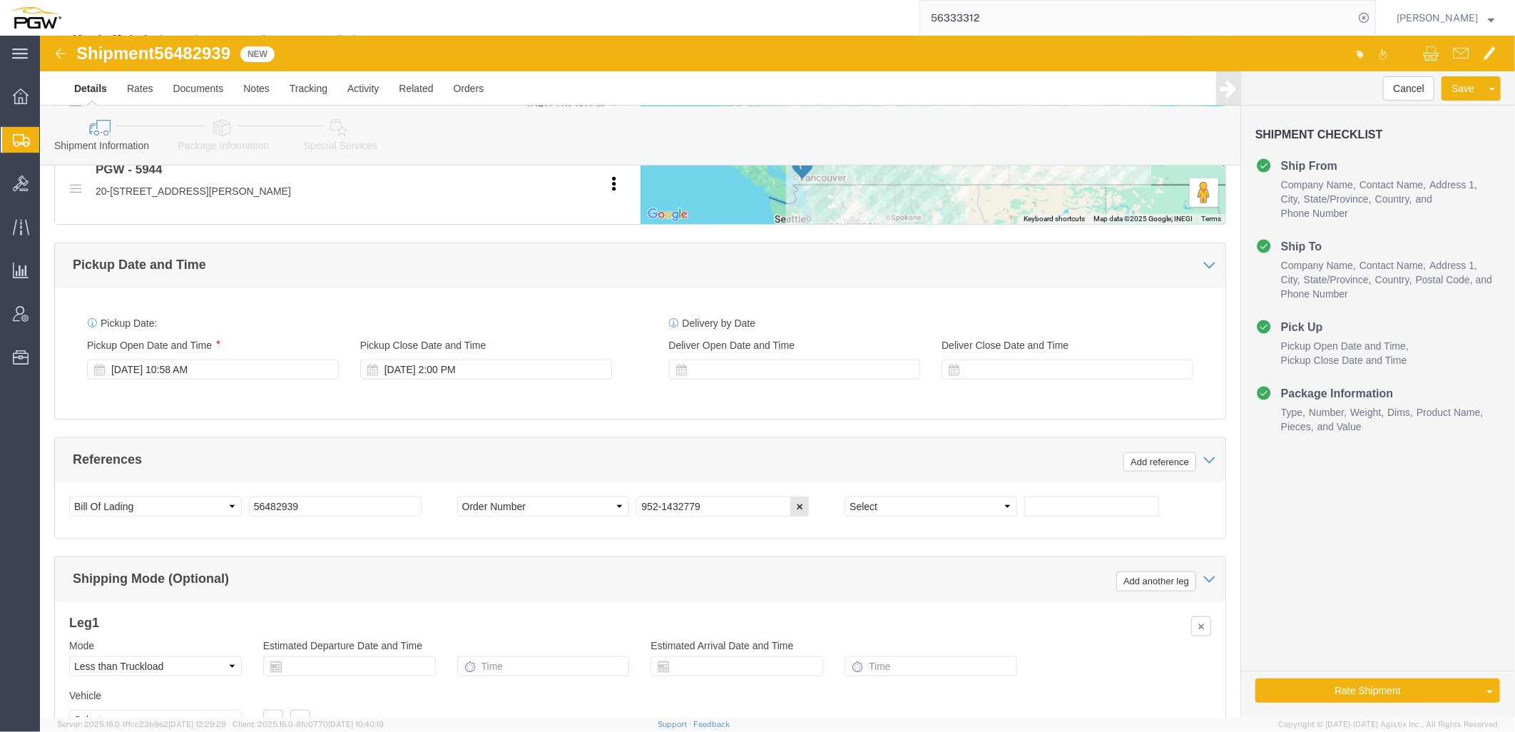
click icon
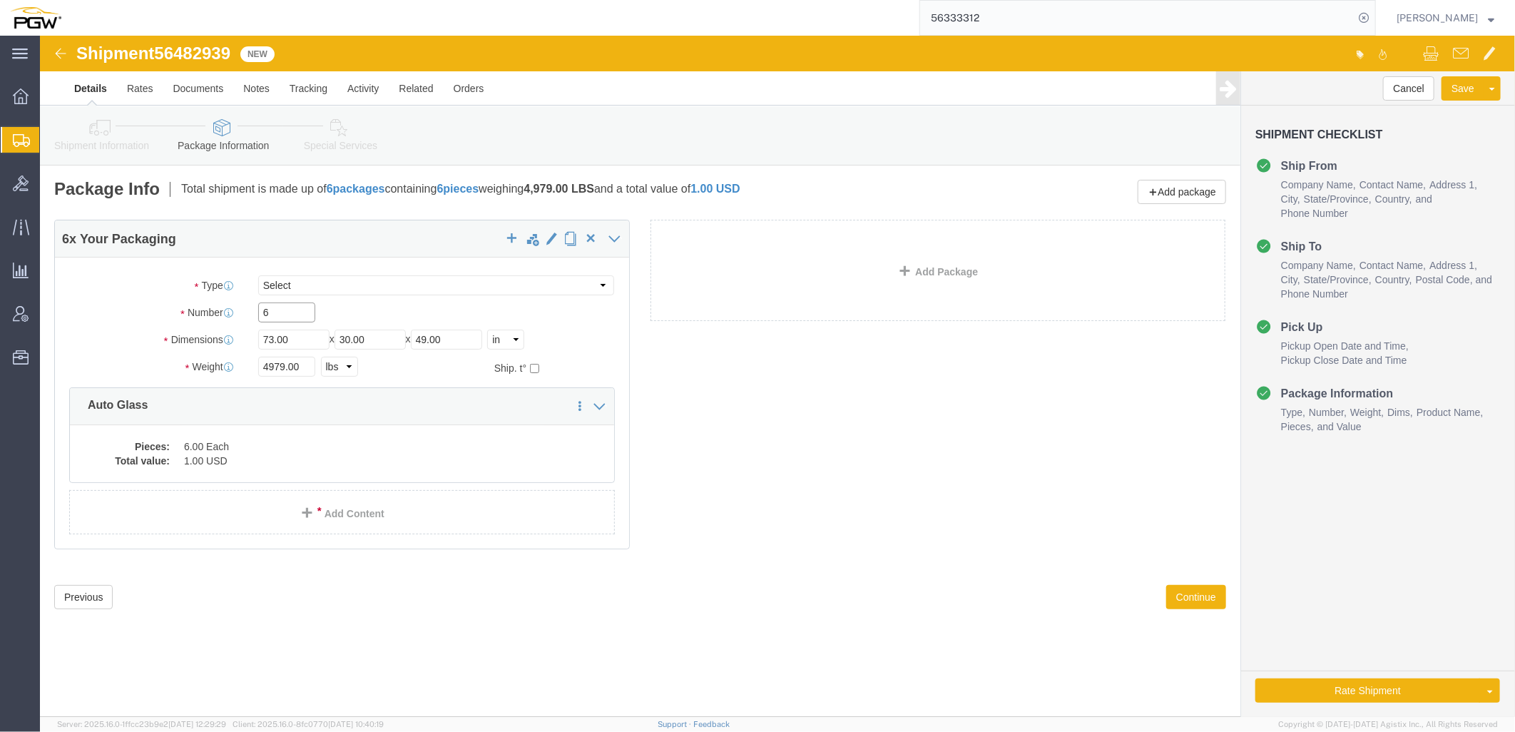
drag, startPoint x: 244, startPoint y: 279, endPoint x: 62, endPoint y: 266, distance: 182.4
click div "Package Type Select Bale(s) Basket(s) Bolt(s) Bottle(s) Buckets Bulk Bundle(s) …"
type input "7"
click input "4979.00"
type input "4994.00"
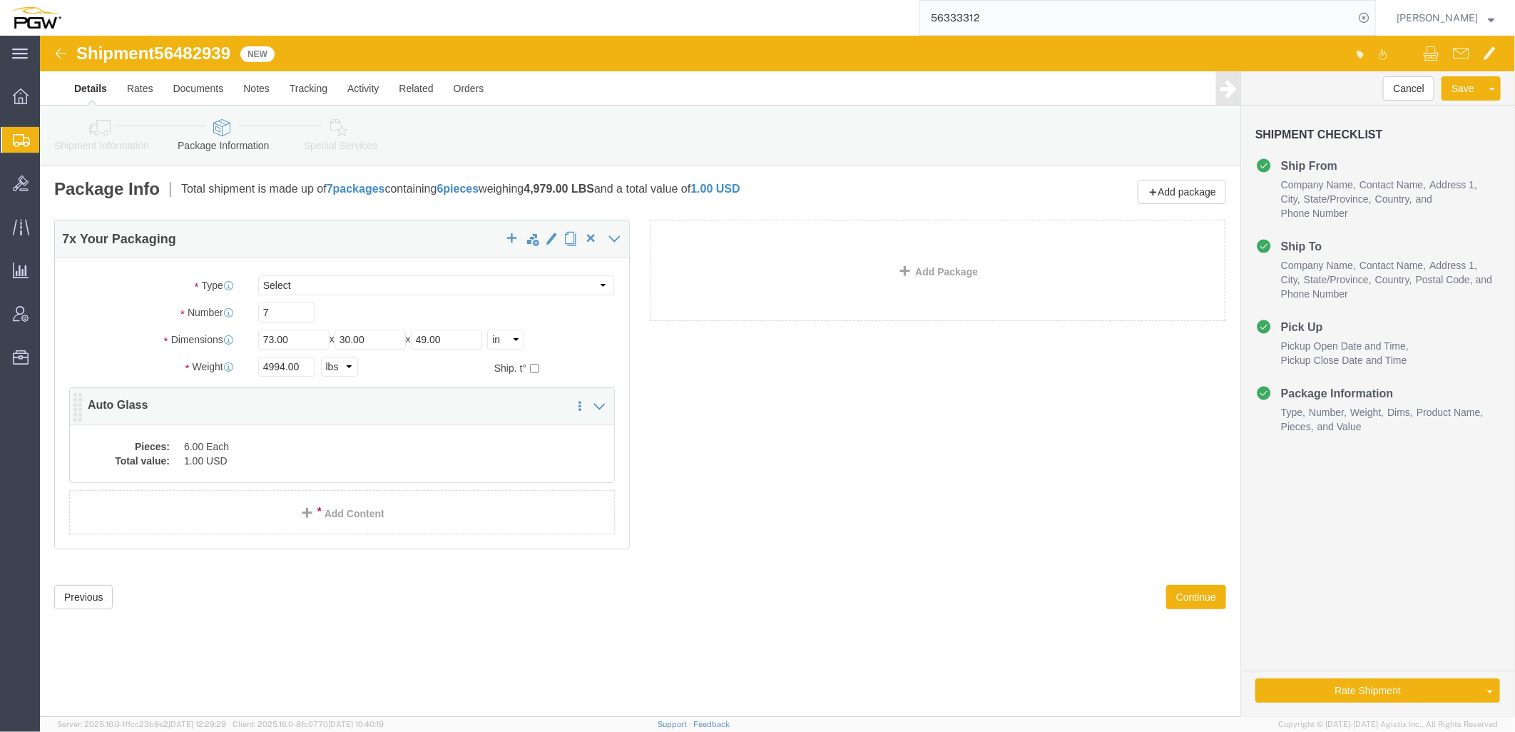
click dd "6.00 Each"
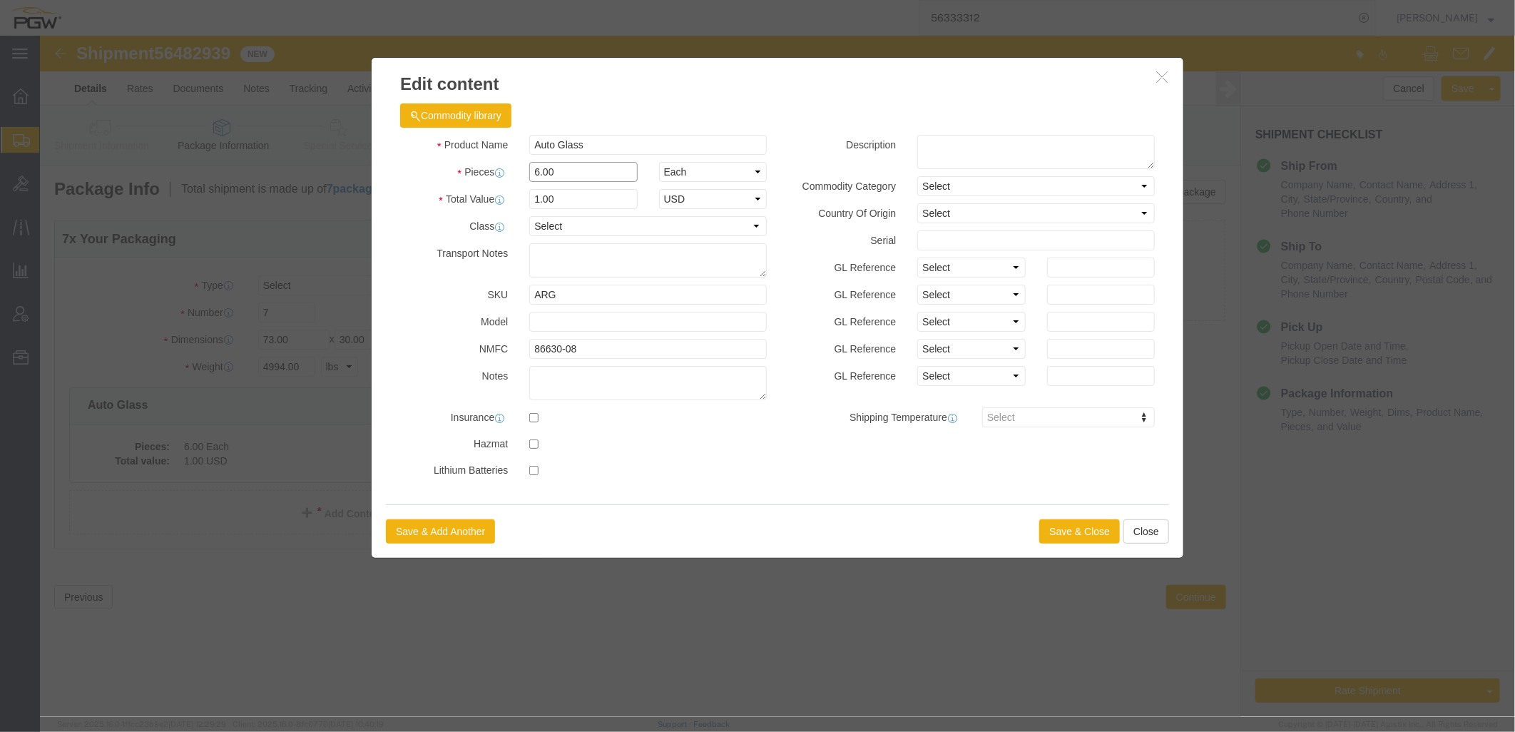
drag, startPoint x: 537, startPoint y: 126, endPoint x: 370, endPoint y: 143, distance: 167.2
click div "Pieces 6.00 Select Bag Barrels 100Board Feet Bottle Box Blister Pack Carats Can…"
type input "7.00"
type input "1.00"
select select "USD"
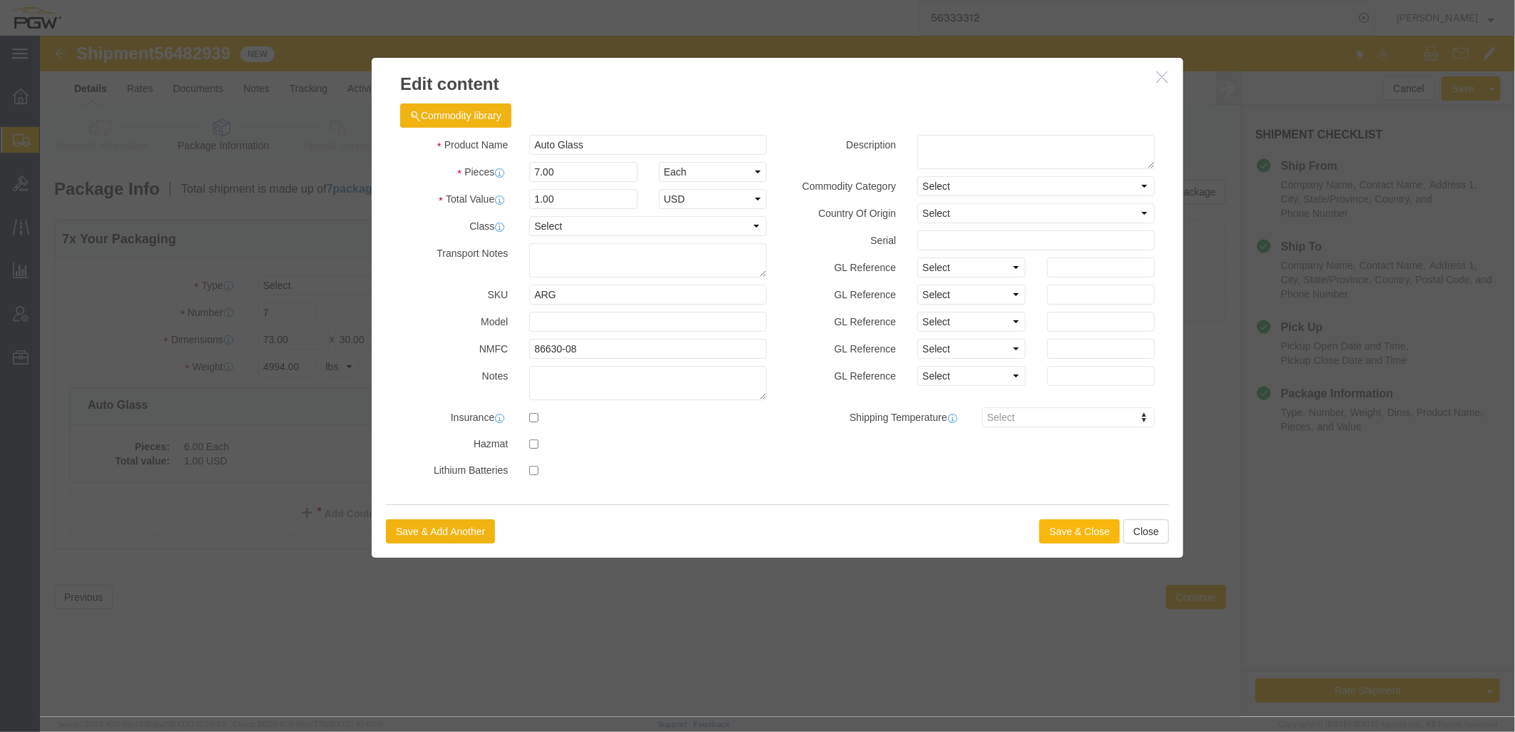
click button "Save & Close"
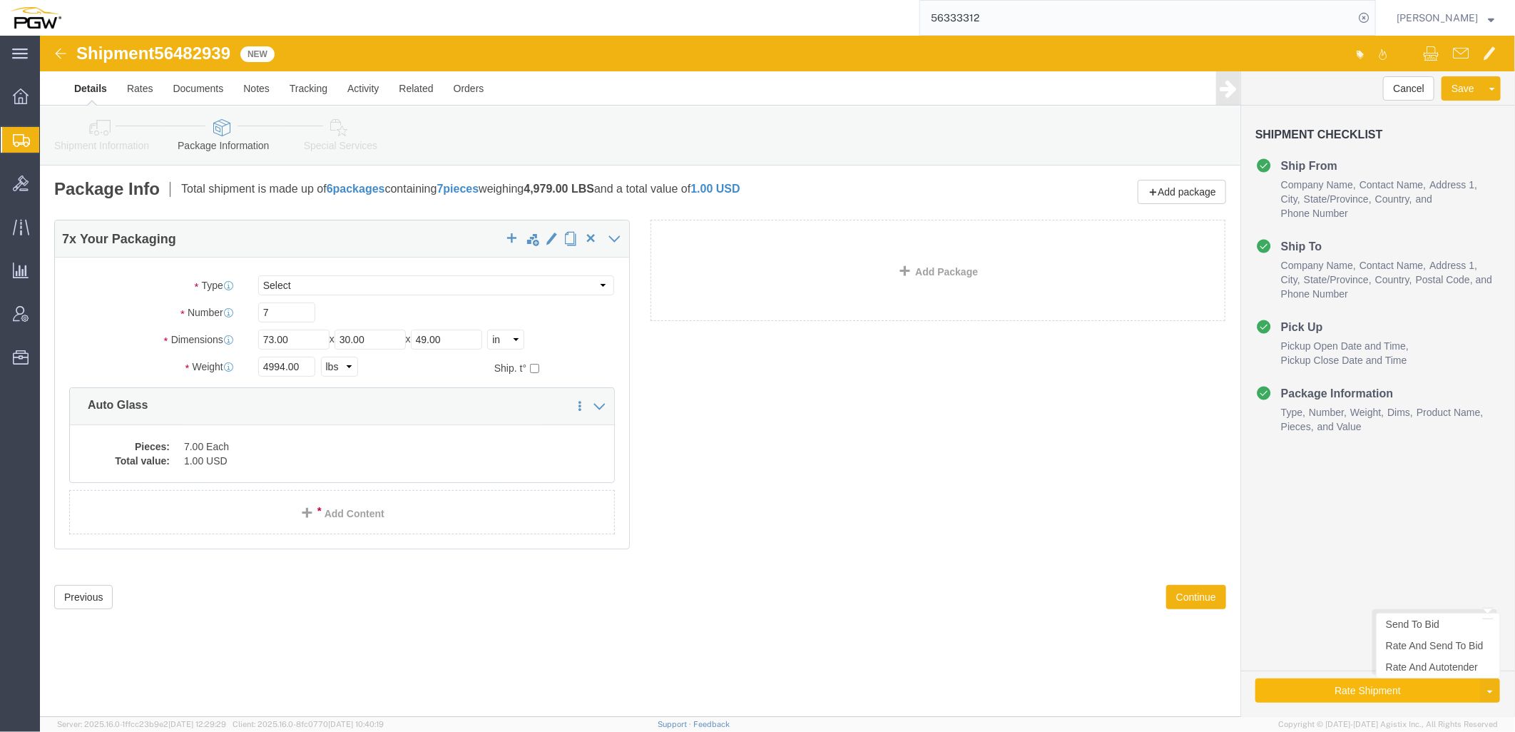
click button "Rate Shipment"
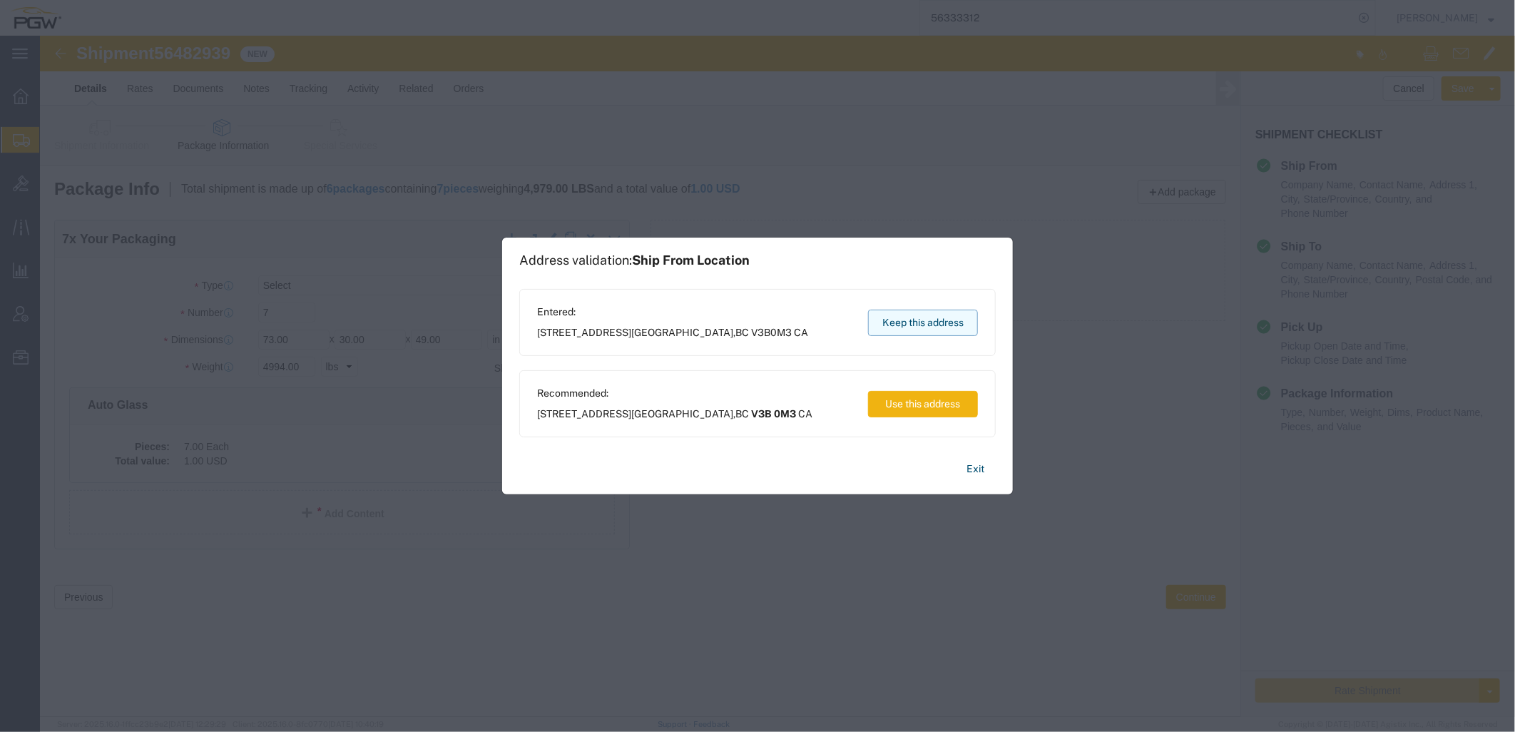
click at [888, 318] on button "Keep this address" at bounding box center [923, 323] width 110 height 26
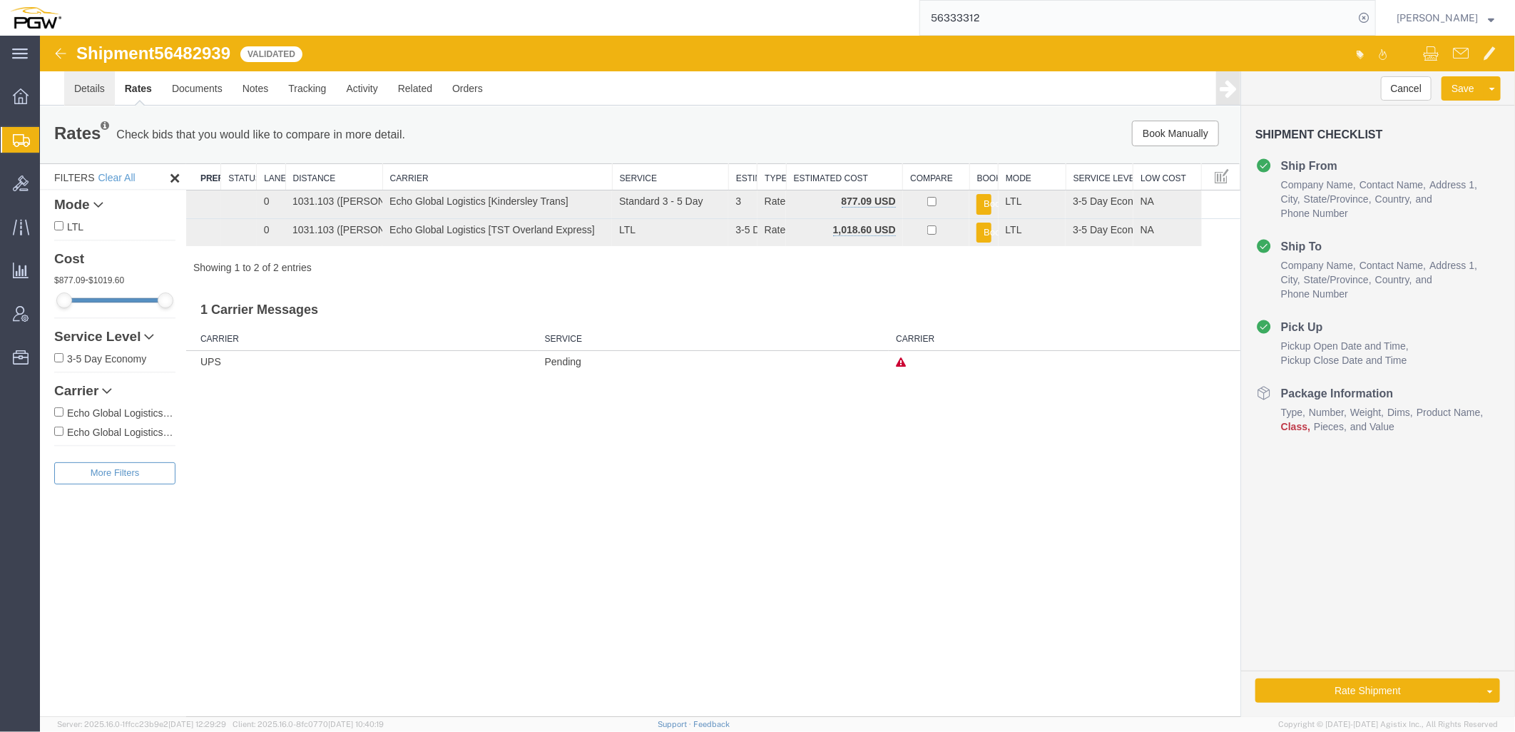
click at [99, 91] on link "Details" at bounding box center [88, 88] width 51 height 34
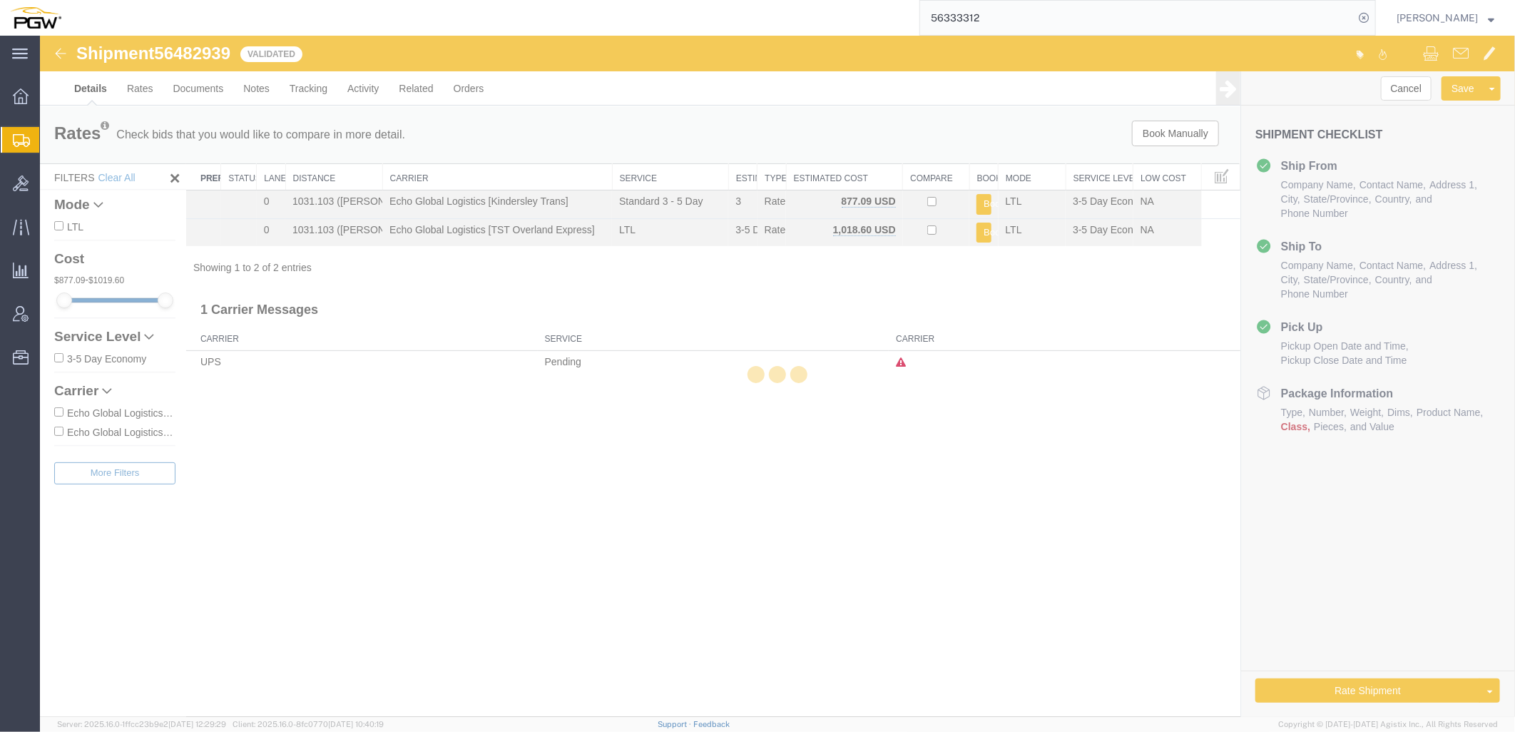
select select "28525"
select select "28523"
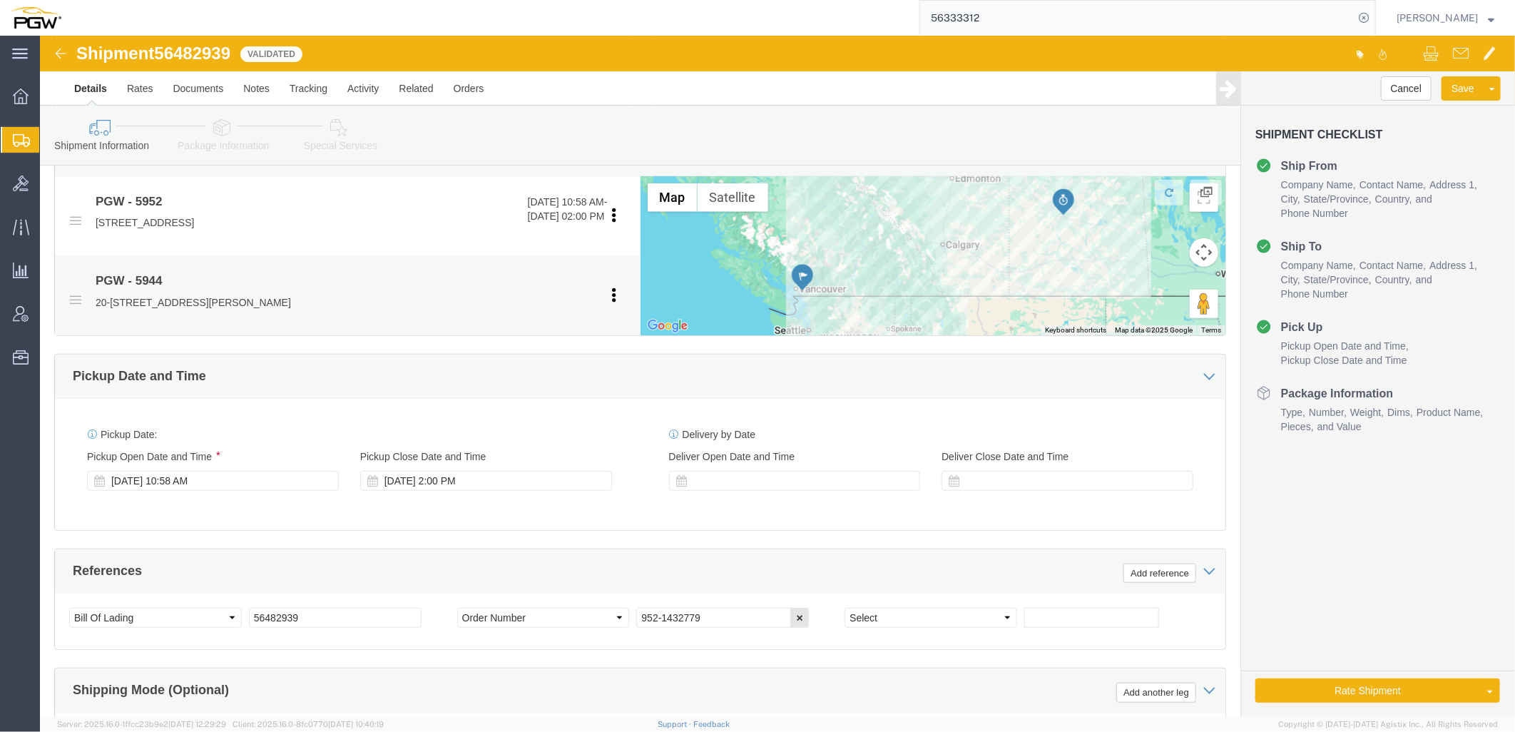
scroll to position [713, 0]
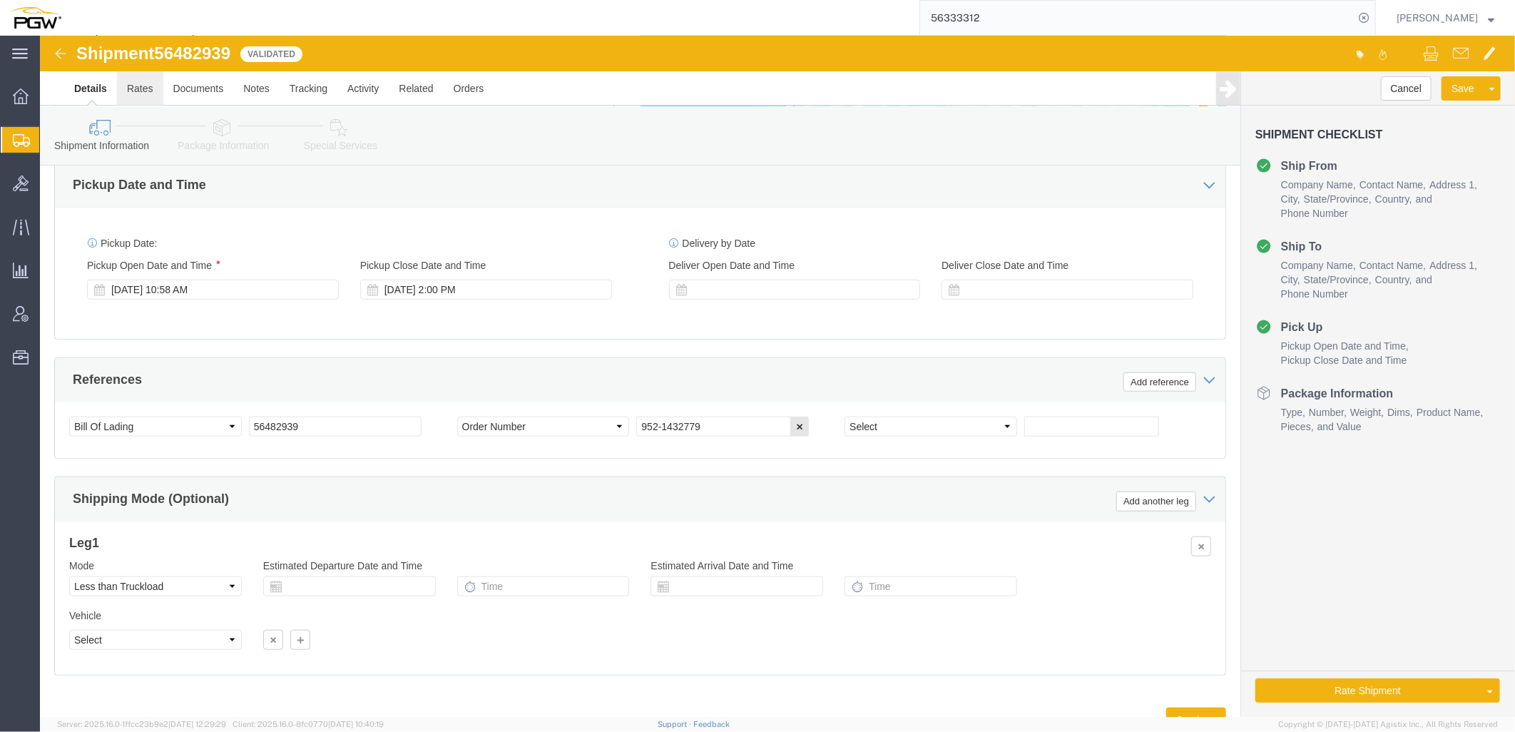
click link "Rates"
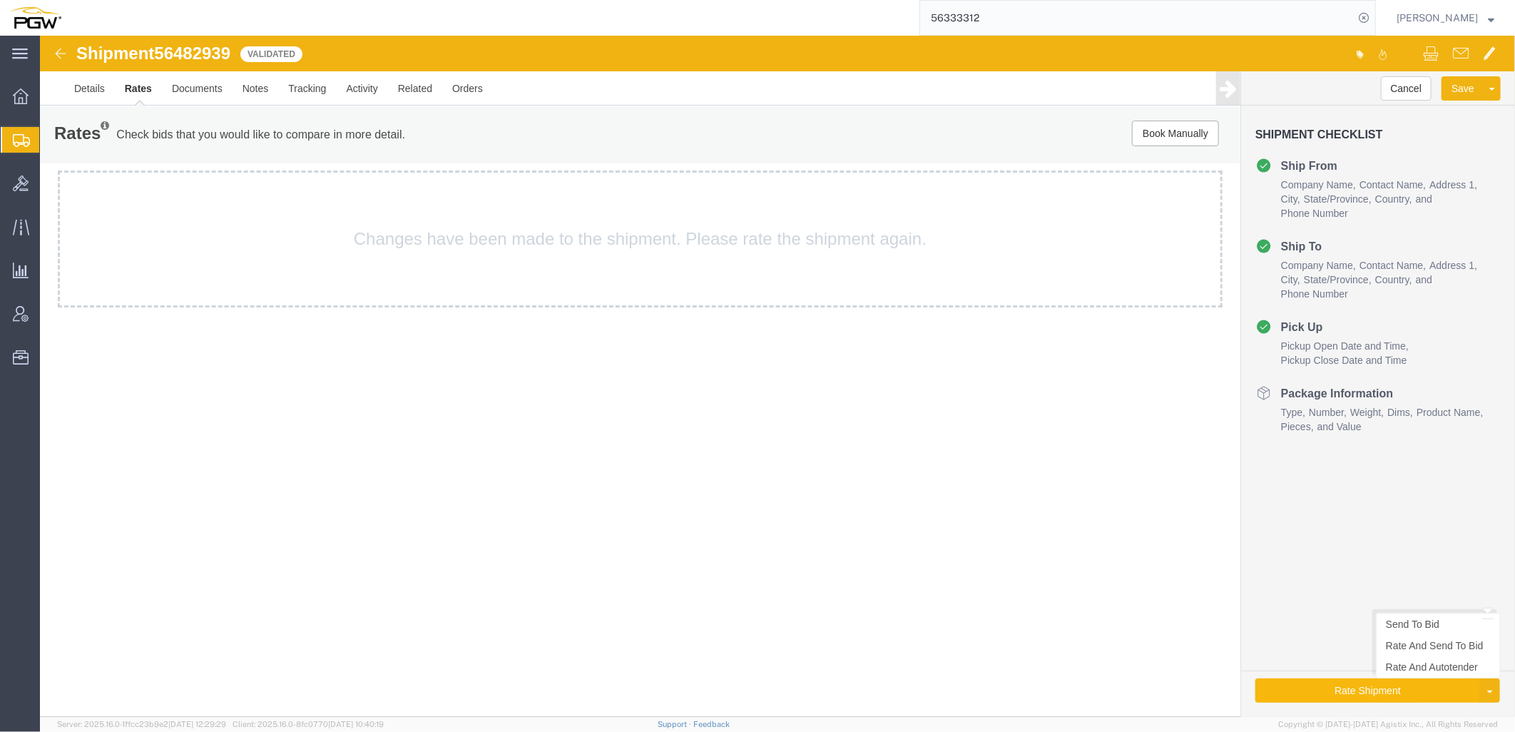
click at [1412, 695] on button "Rate Shipment" at bounding box center [1367, 690] width 225 height 24
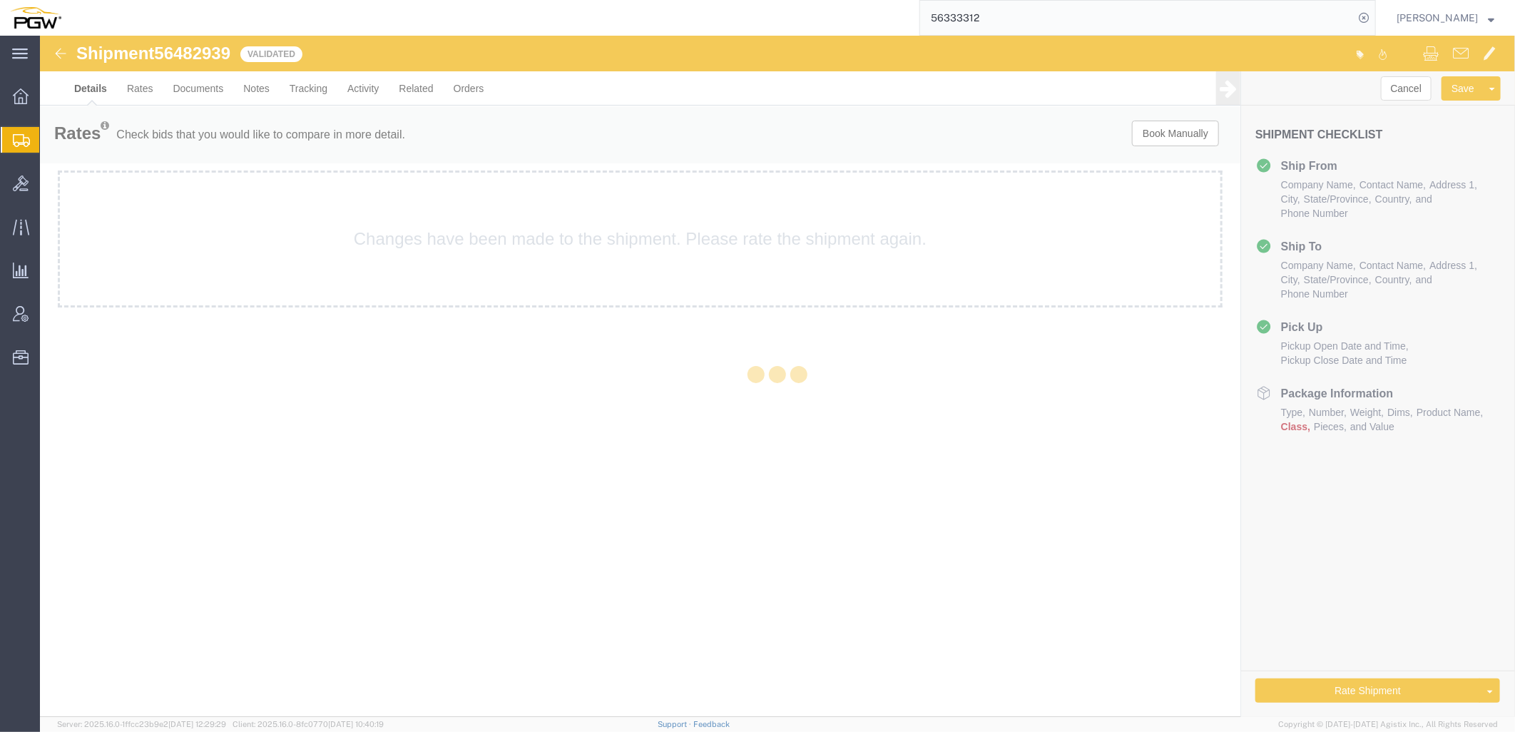
select select "28525"
select select "28523"
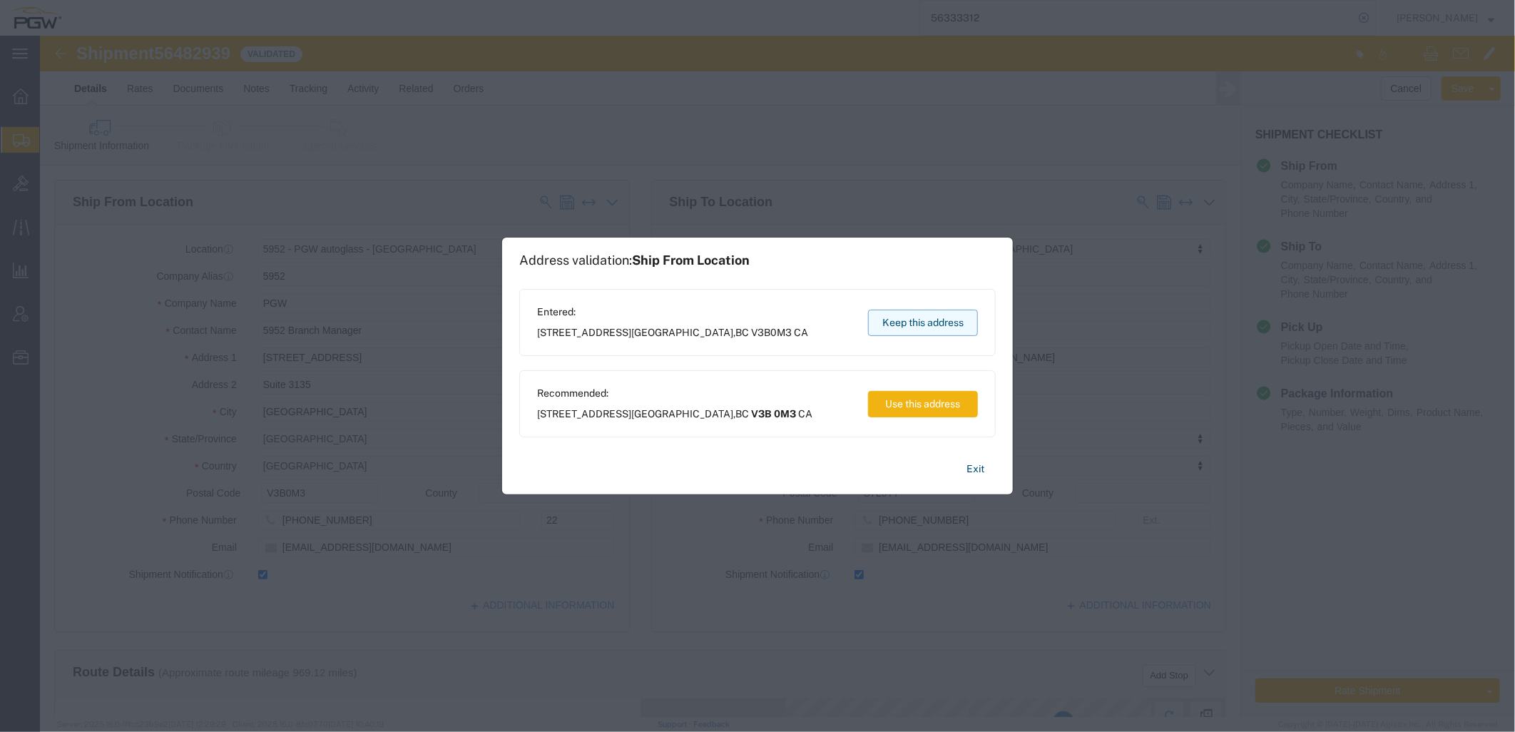
click at [912, 328] on button "Keep this address" at bounding box center [923, 323] width 110 height 26
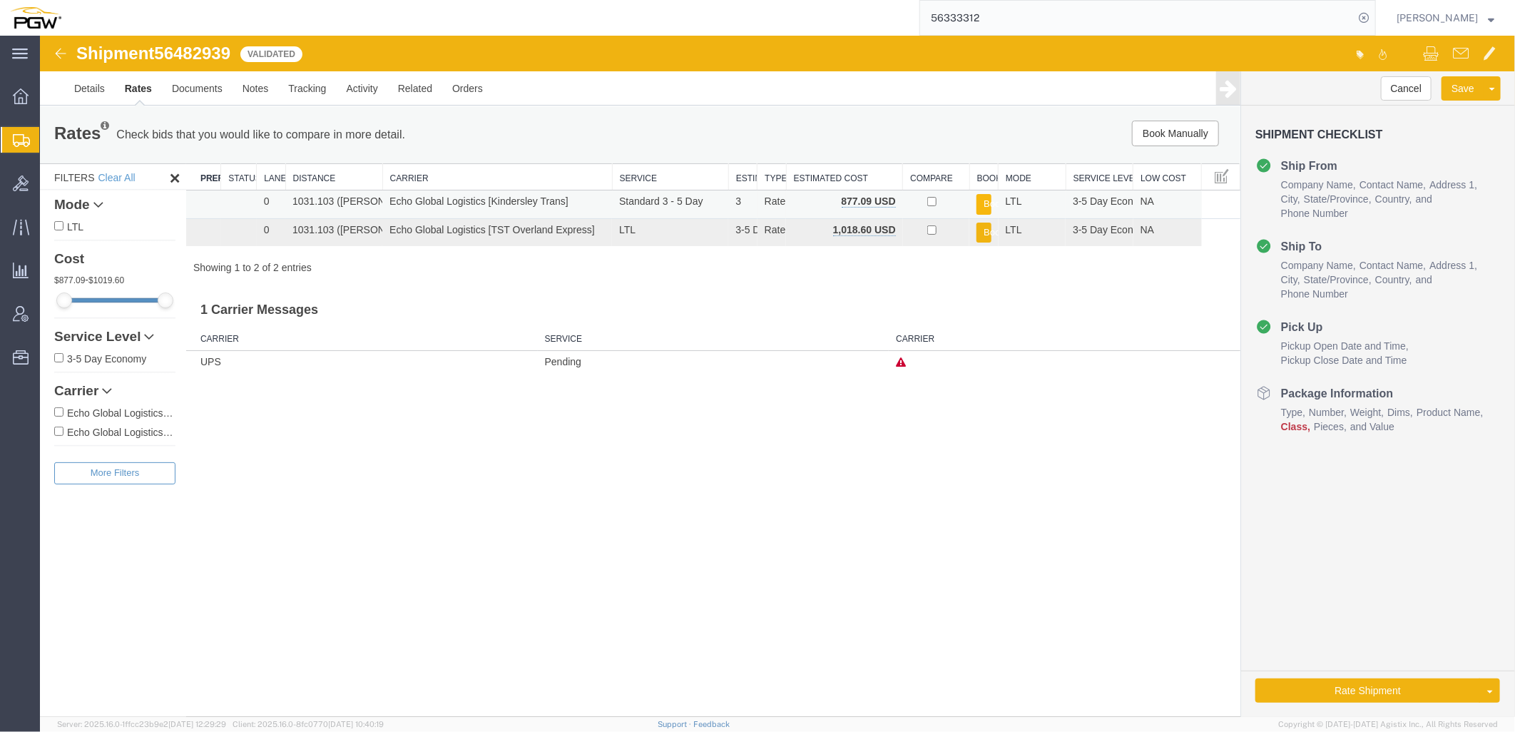
click at [982, 203] on button "Book" at bounding box center [983, 203] width 14 height 21
click at [978, 231] on button "Book" at bounding box center [983, 232] width 14 height 21
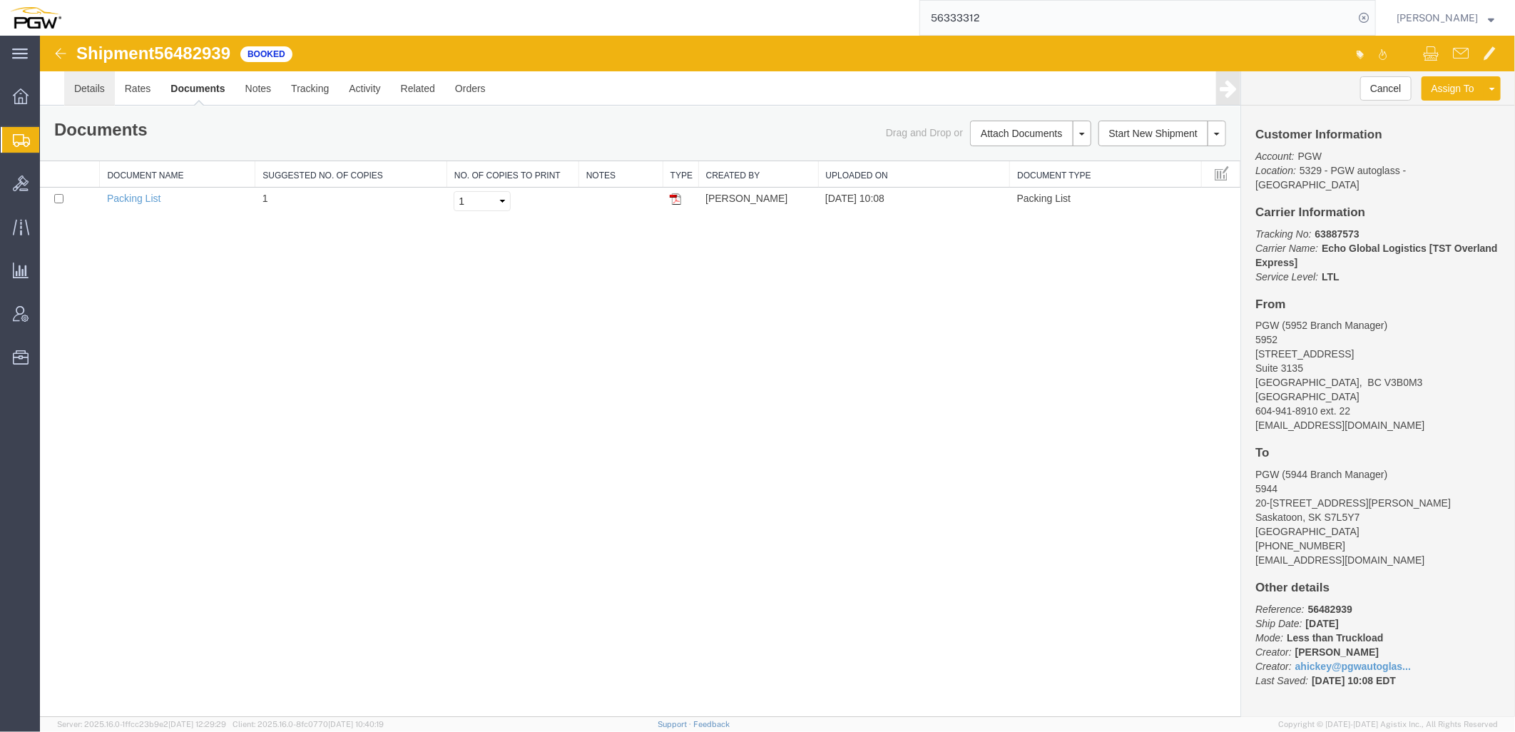
click at [87, 88] on link "Details" at bounding box center [88, 88] width 51 height 34
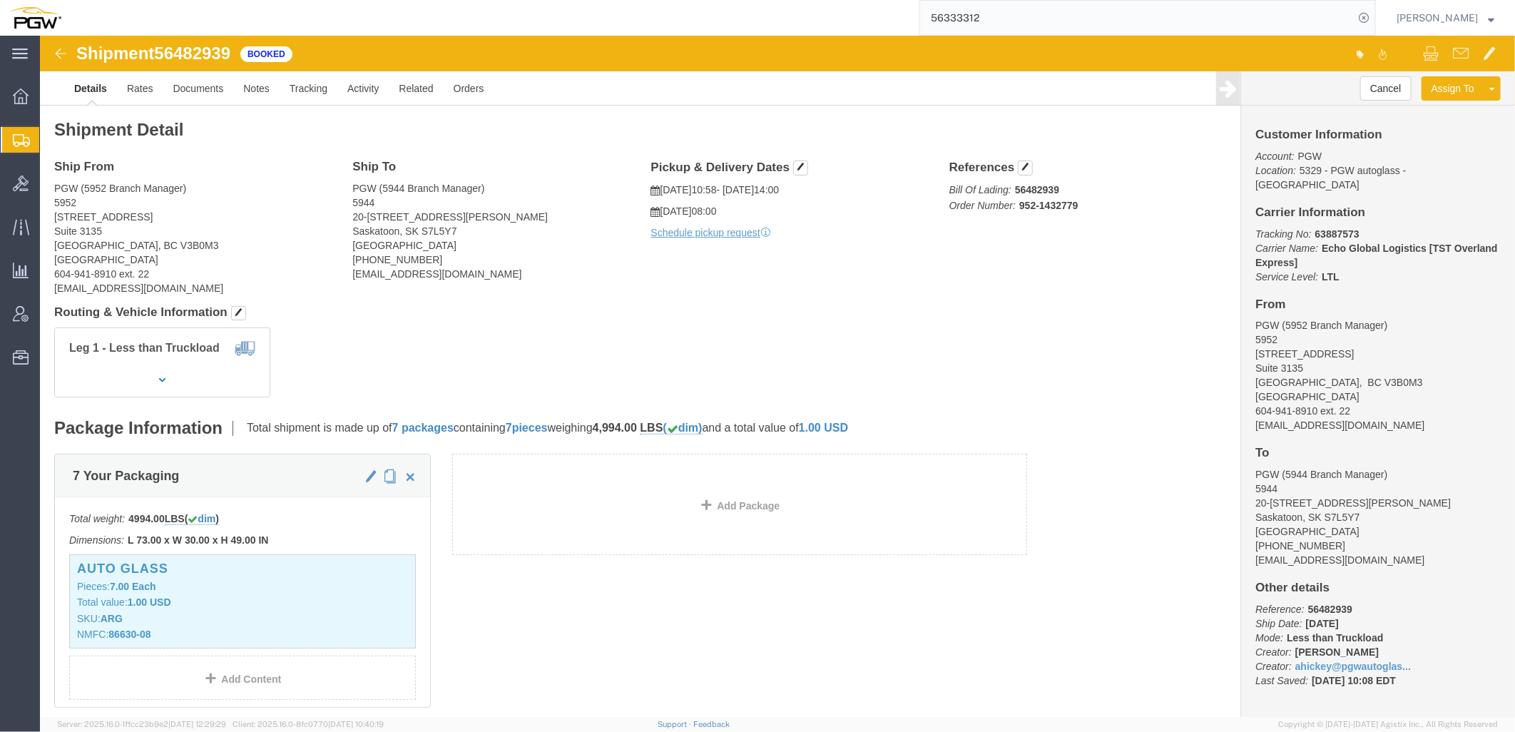
drag, startPoint x: 233, startPoint y: 223, endPoint x: 222, endPoint y: 224, distance: 10.7
click address "PGW (5952 Branch Manager) 5952 575 Seaborne Avenue Suite 3135 Port Coquitlam, B…"
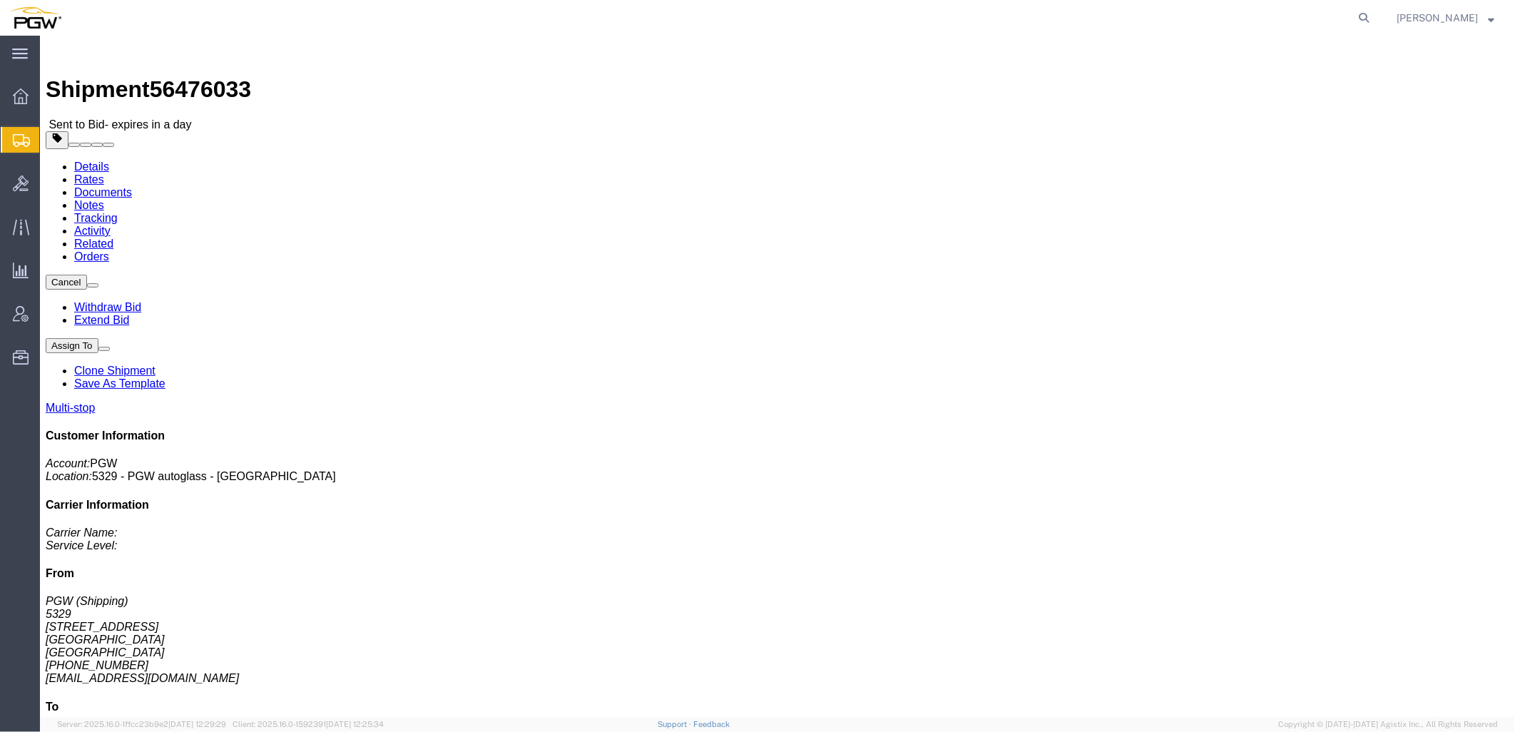
click link "Rates"
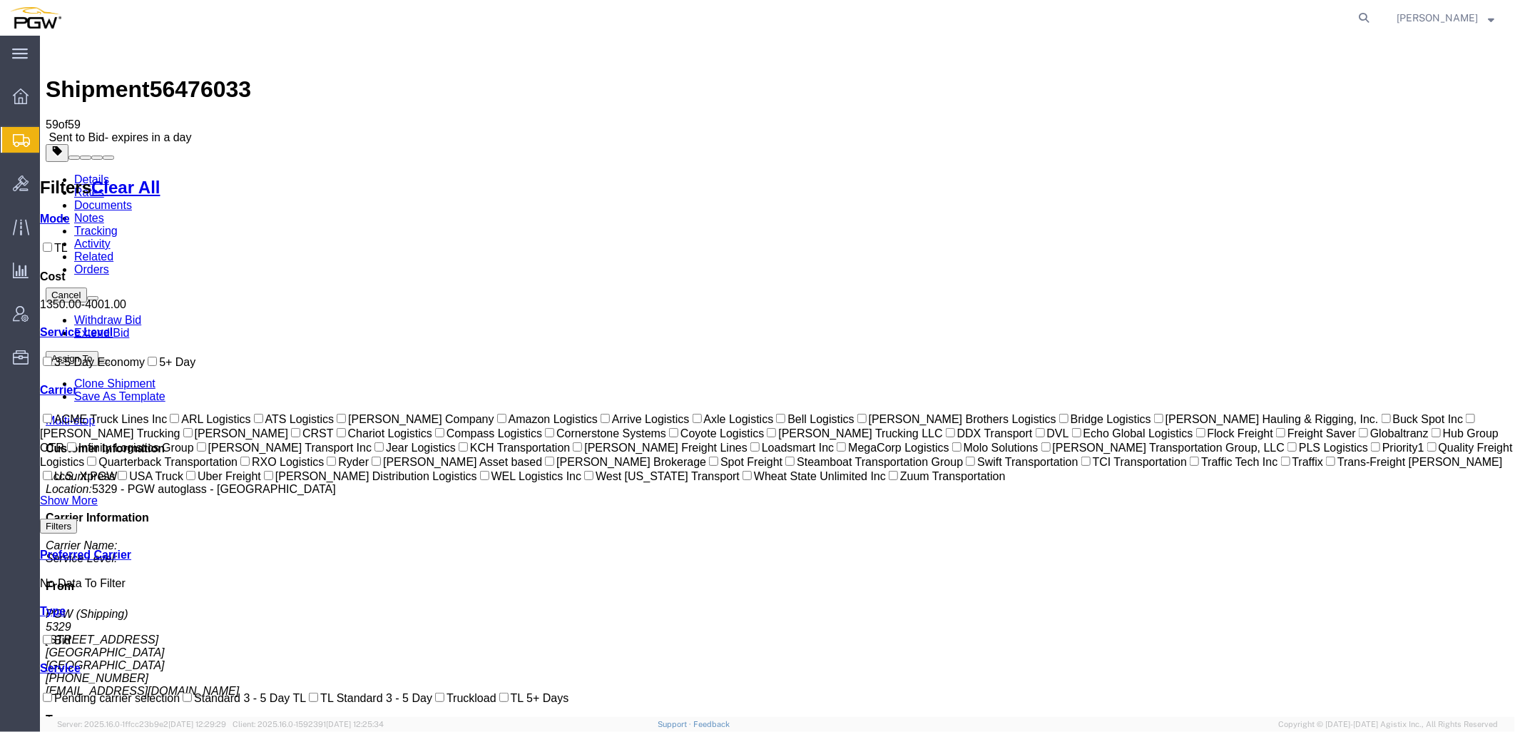
click at [103, 173] on link "Details" at bounding box center [90, 179] width 35 height 12
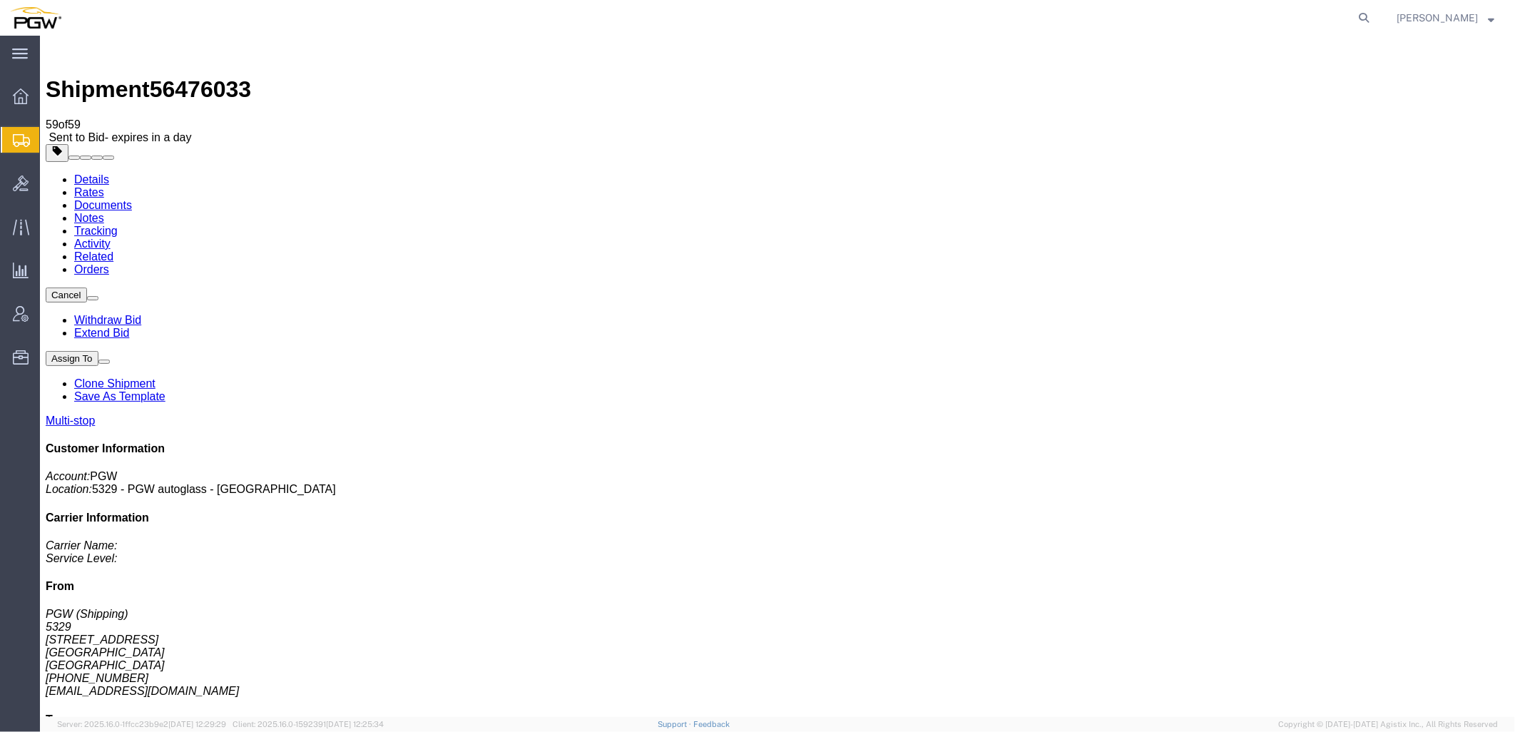
click link "Rates"
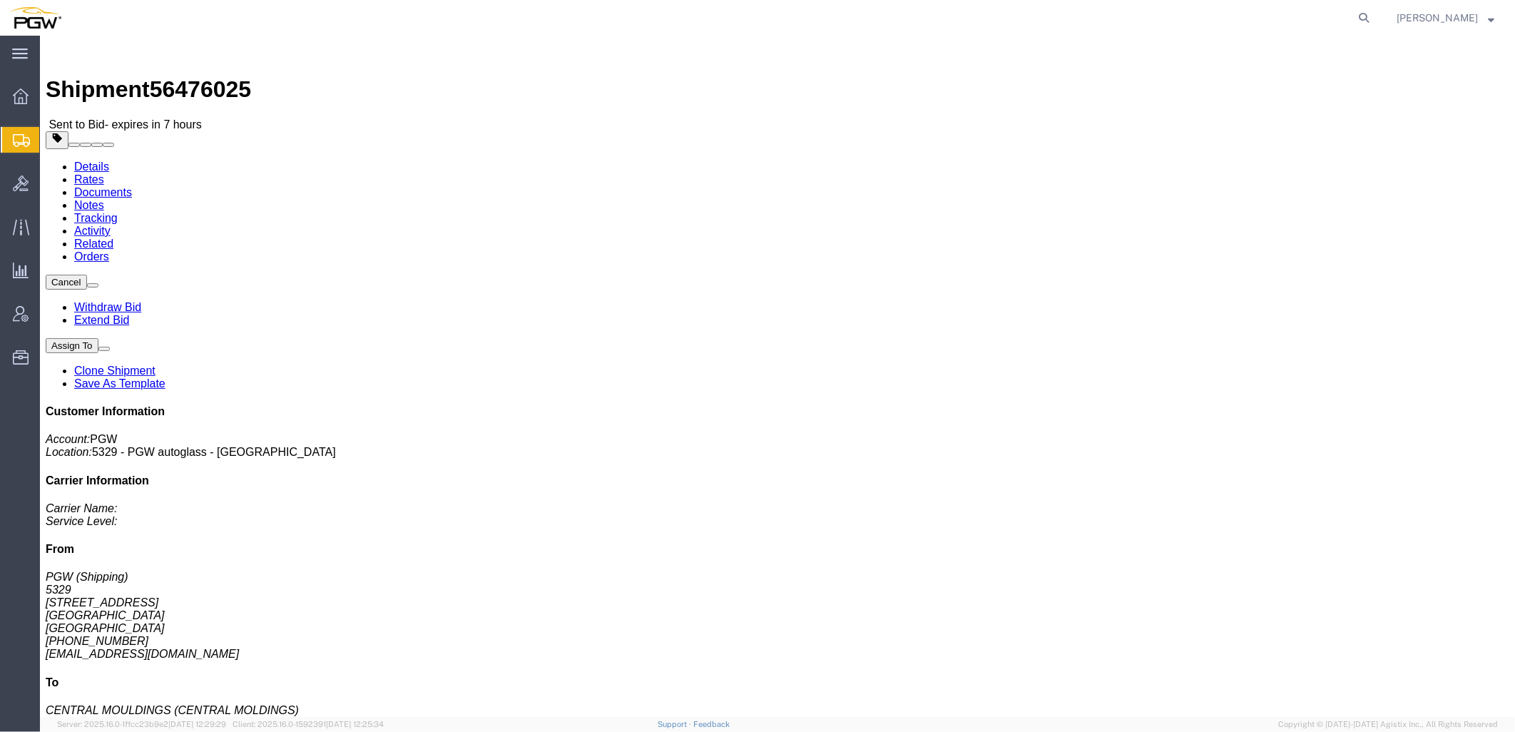
click link "Rates"
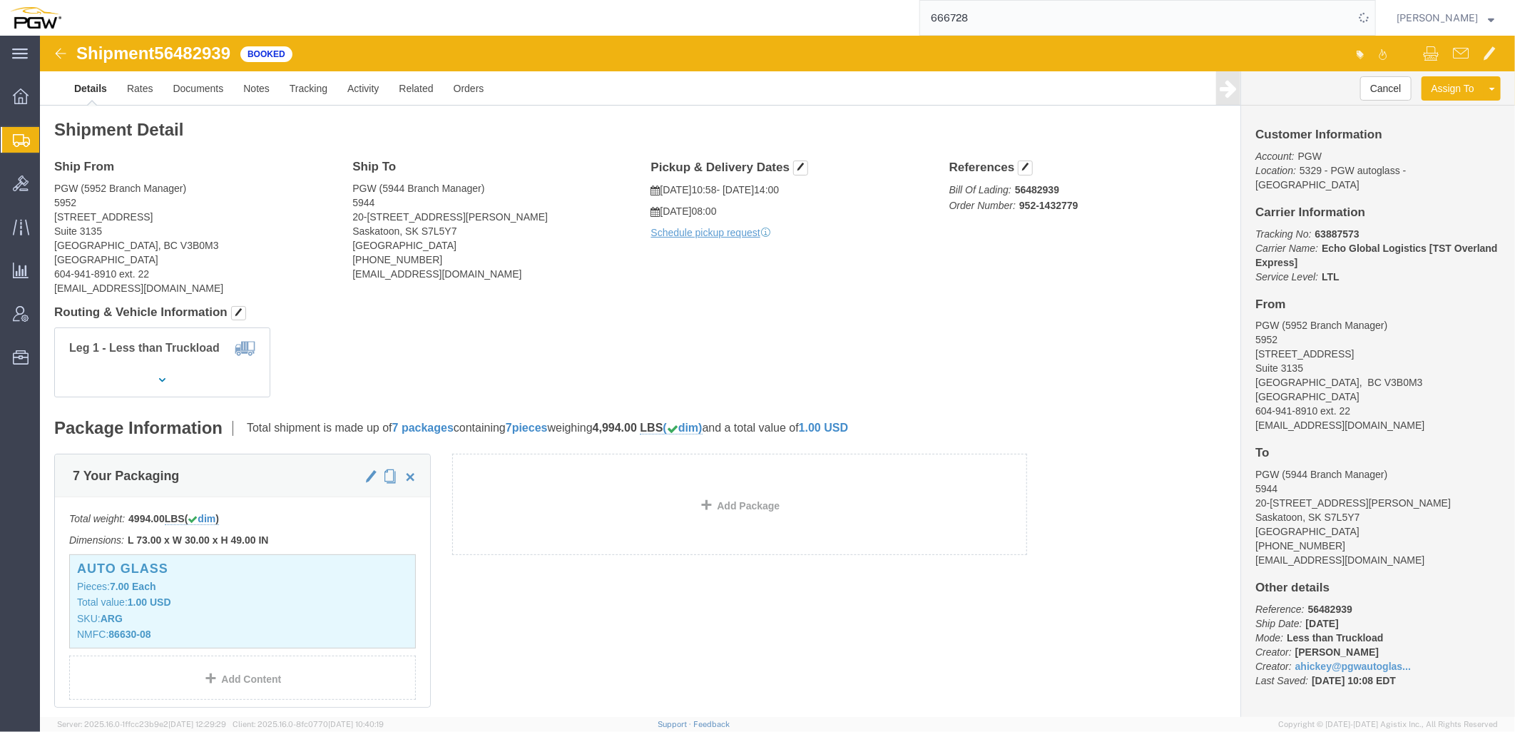
click at [1007, 16] on input "666728" at bounding box center [1137, 18] width 434 height 34
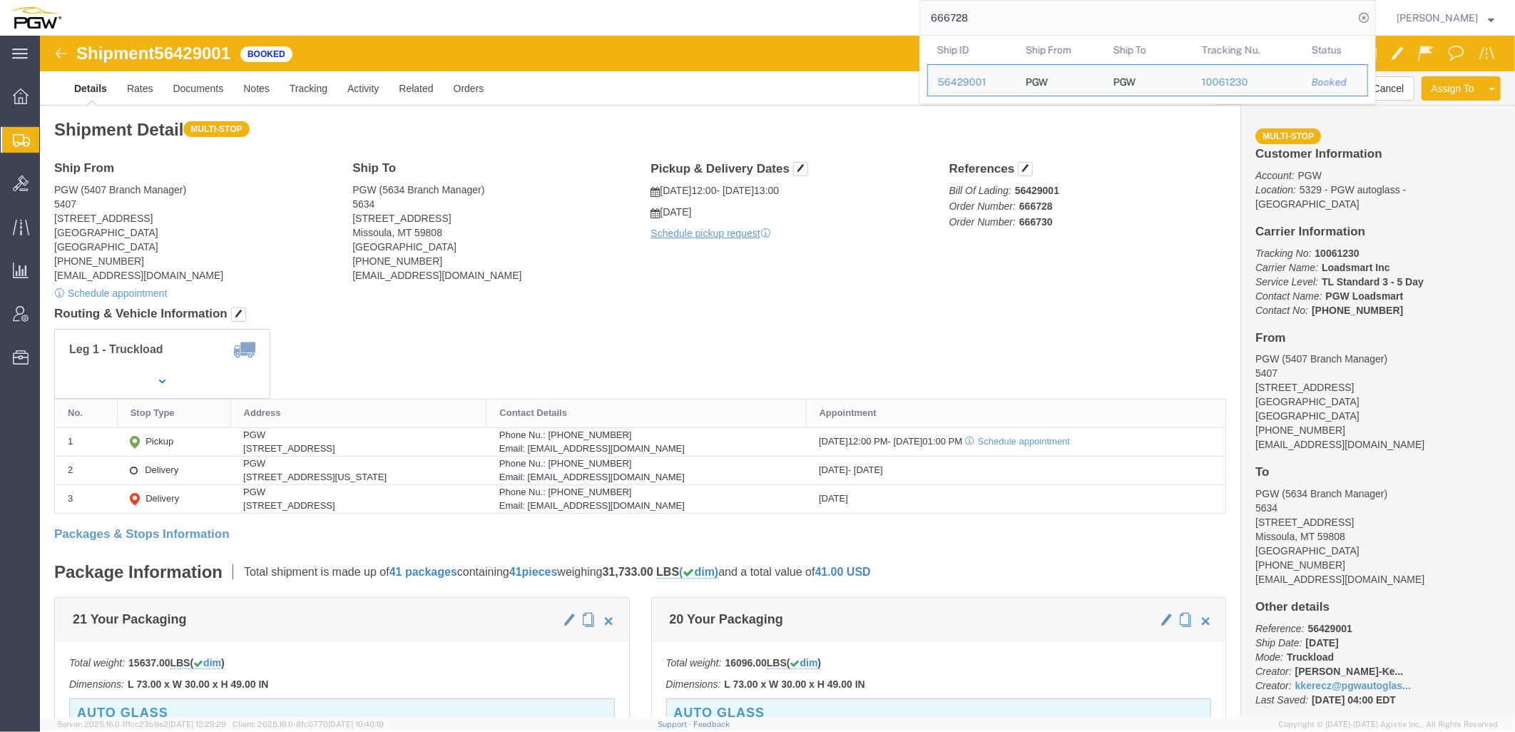
click h4 "Routing & Vehicle Information"
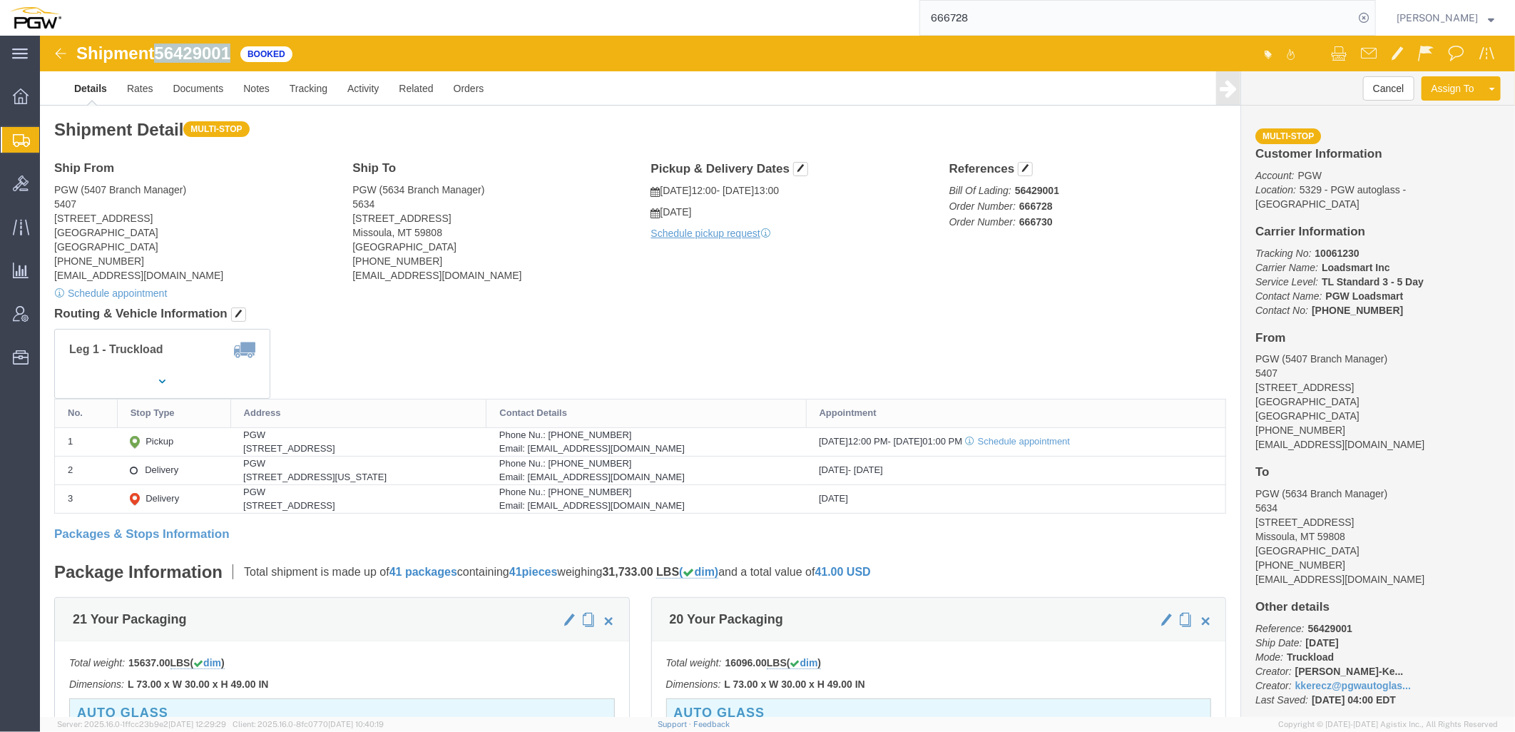
drag, startPoint x: 118, startPoint y: 19, endPoint x: 201, endPoint y: 21, distance: 82.8
click div "Shipment 56429001 Booked"
copy span "56429001"
drag, startPoint x: 201, startPoint y: 21, endPoint x: 104, endPoint y: 53, distance: 102.0
click link "Rates"
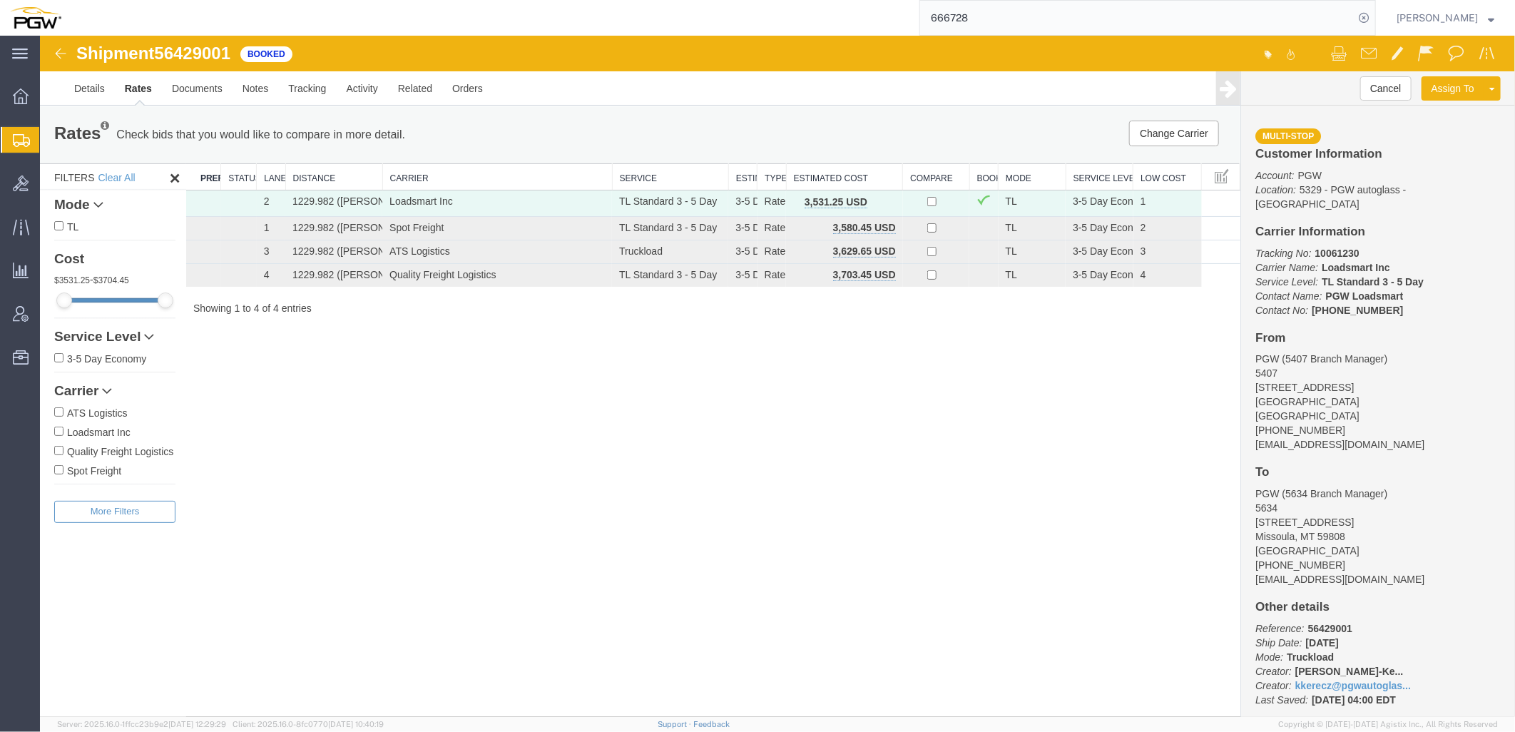
click at [425, 549] on div "Shipment 56429001 4 of 4 Booked Details Rates Documents Notes Tracking Activity…" at bounding box center [776, 375] width 1475 height 681
click at [92, 81] on link "Details" at bounding box center [88, 88] width 51 height 34
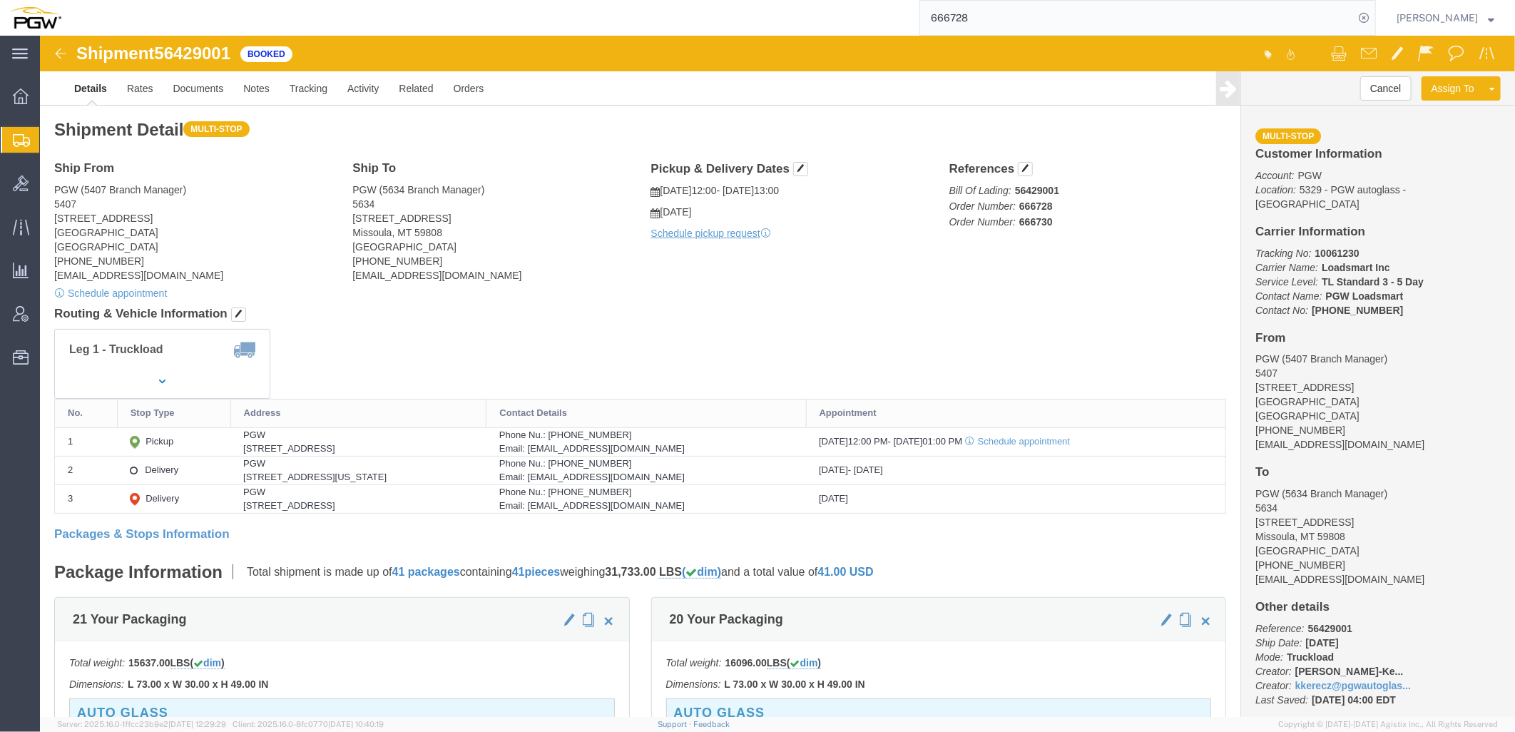
click div "Leg 1 - Truckload Vehicle 1: Standard Dry Van (53 Feet) Number of trucks: 1"
drag, startPoint x: 154, startPoint y: 173, endPoint x: 248, endPoint y: 139, distance: 100.2
click address "PGW (5407 Branch Manager) 5407 5850 North 101st Avenue Glendale, AZ 85307 Unite…"
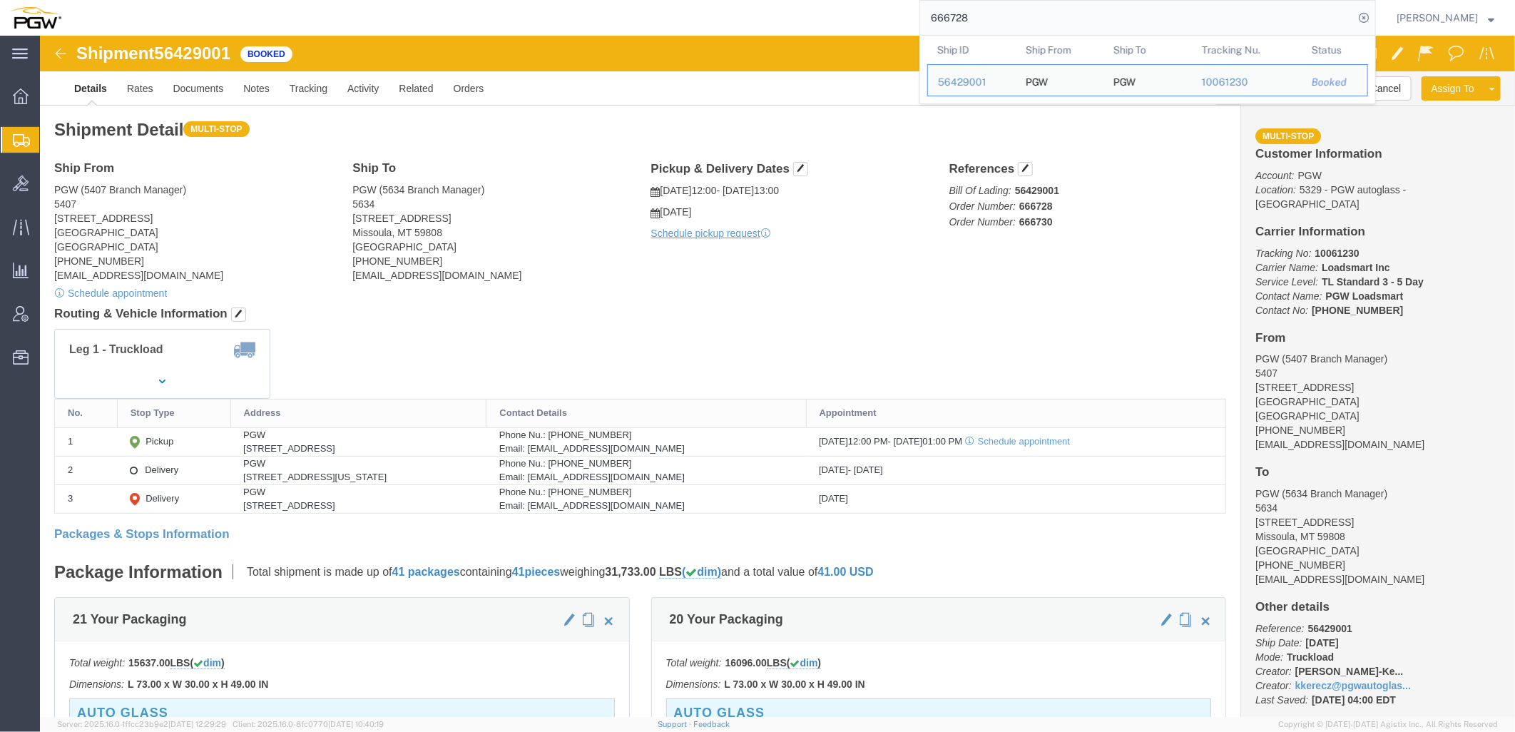
drag, startPoint x: 1107, startPoint y: 18, endPoint x: 773, endPoint y: -6, distance: 334.7
click at [773, 0] on html "main_menu Created with Sketch. Collapse Menu Overview Shipments Shipment Manage…" at bounding box center [757, 366] width 1515 height 732
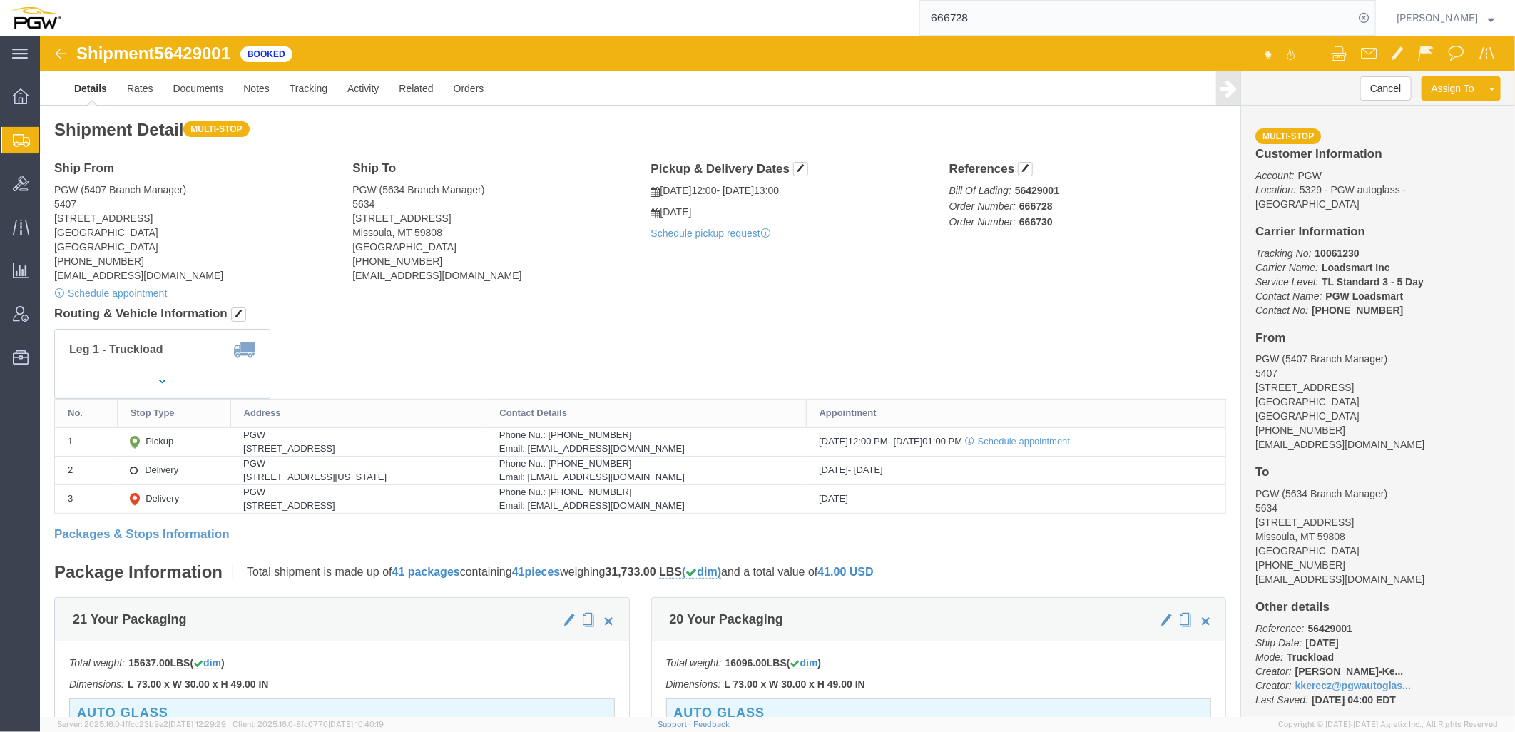
paste input "56441329"
type input "56441329"
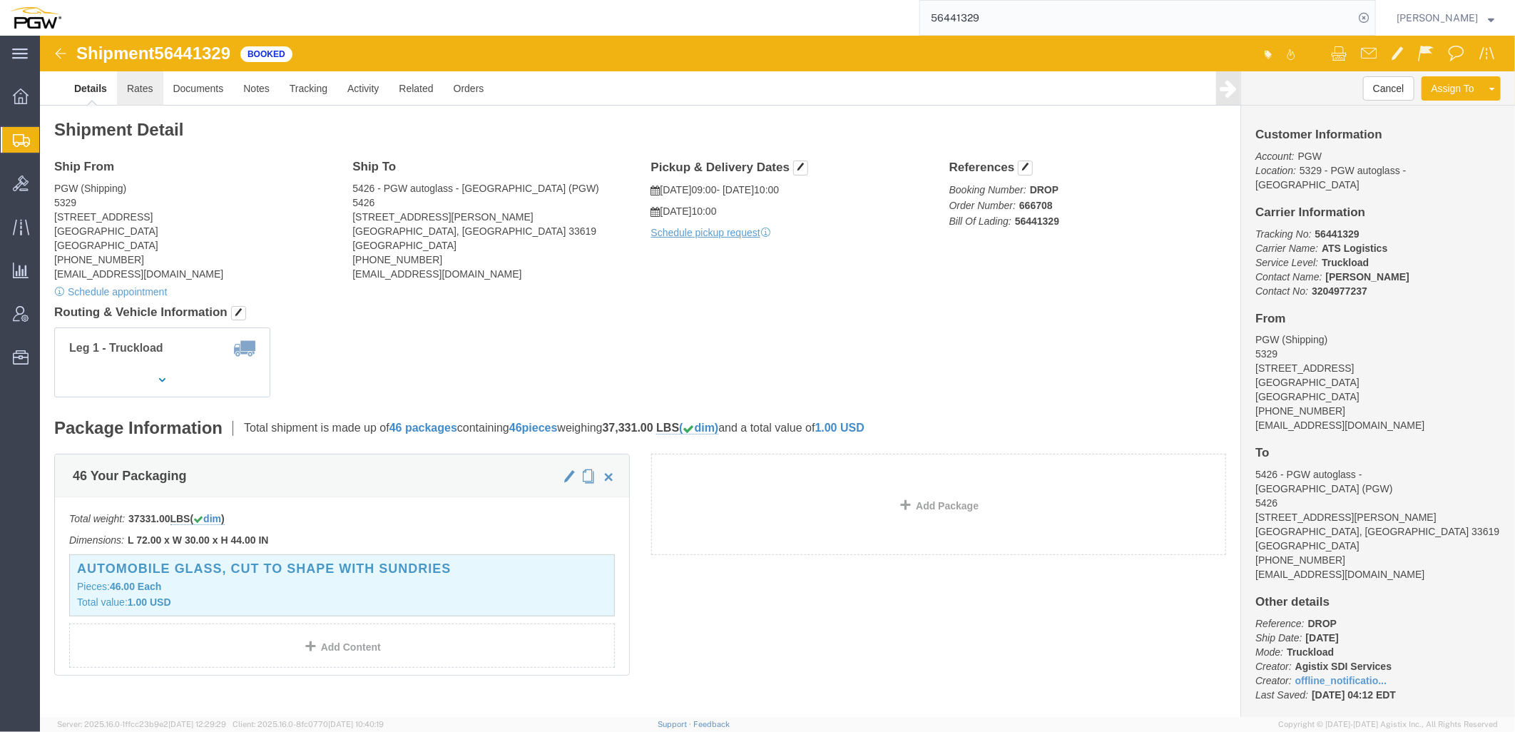
click link "Rates"
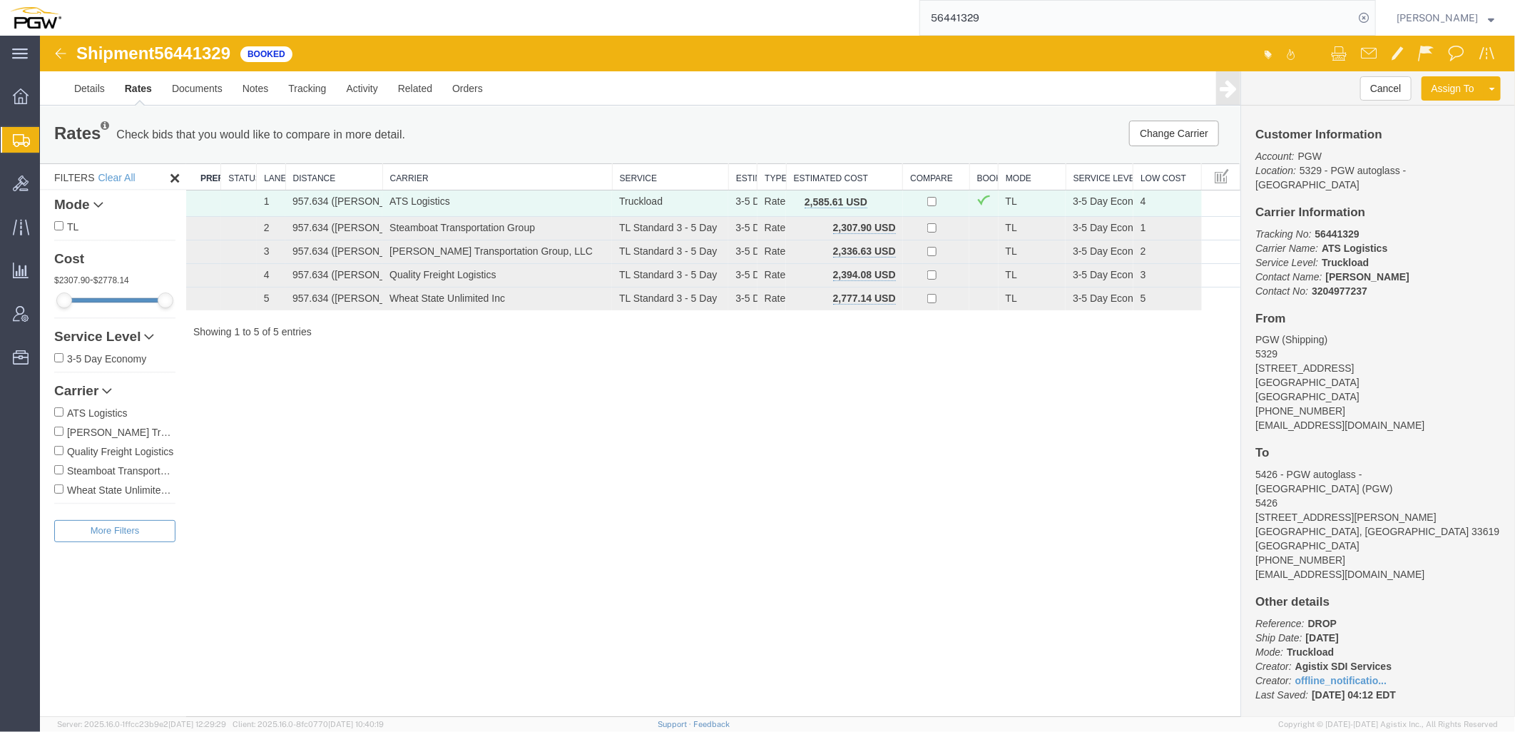
click at [275, 443] on div "Shipment 56441329 5 of 5 Booked Details Rates Documents Notes Tracking Activity…" at bounding box center [776, 375] width 1475 height 681
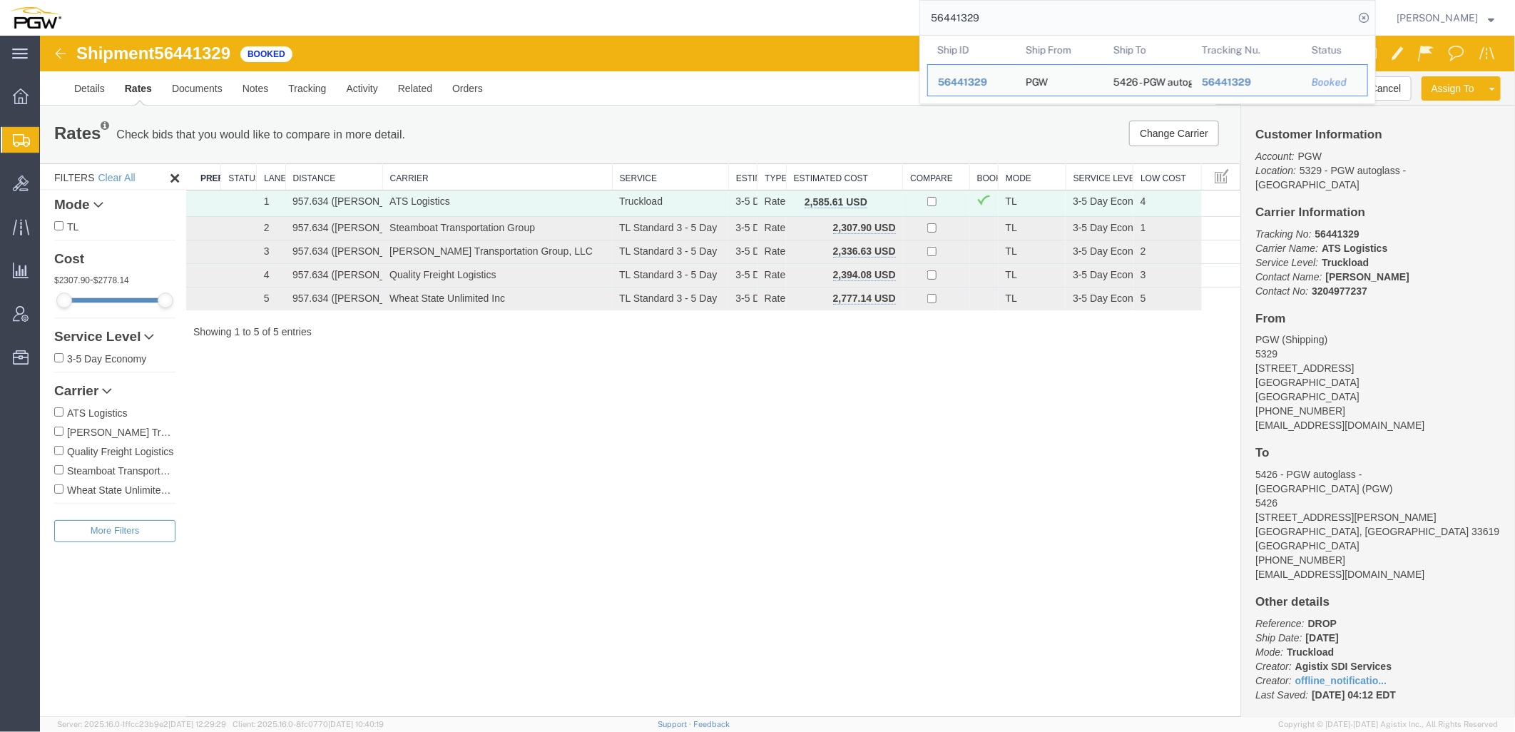
click at [1014, 21] on input "56441329" at bounding box center [1137, 18] width 434 height 34
click at [299, 439] on div "Shipment 56441329 5 of 5 Booked Details Rates Documents Notes Tracking Activity…" at bounding box center [776, 375] width 1475 height 681
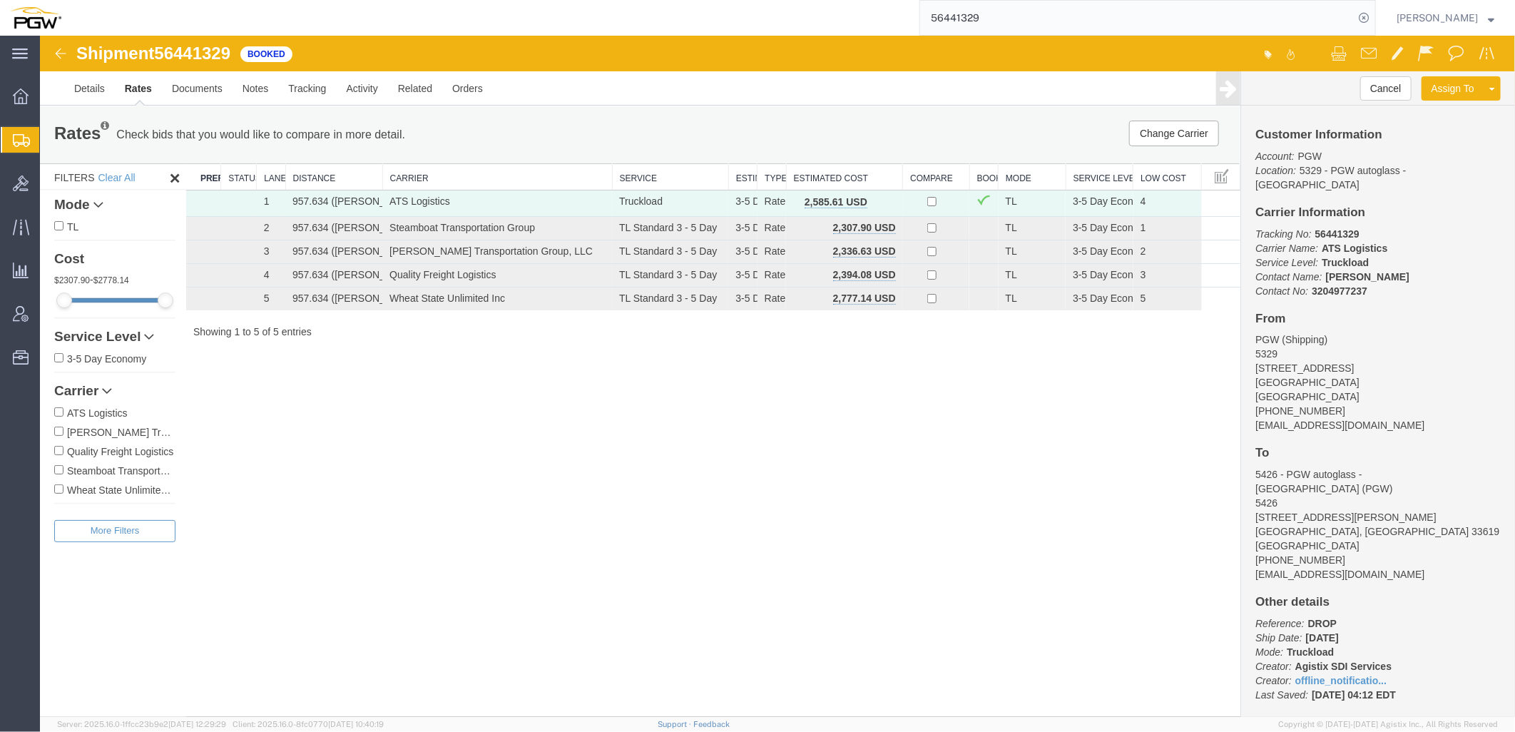
click at [0, 0] on span "Shipment Manager" at bounding box center [0, 0] width 0 height 0
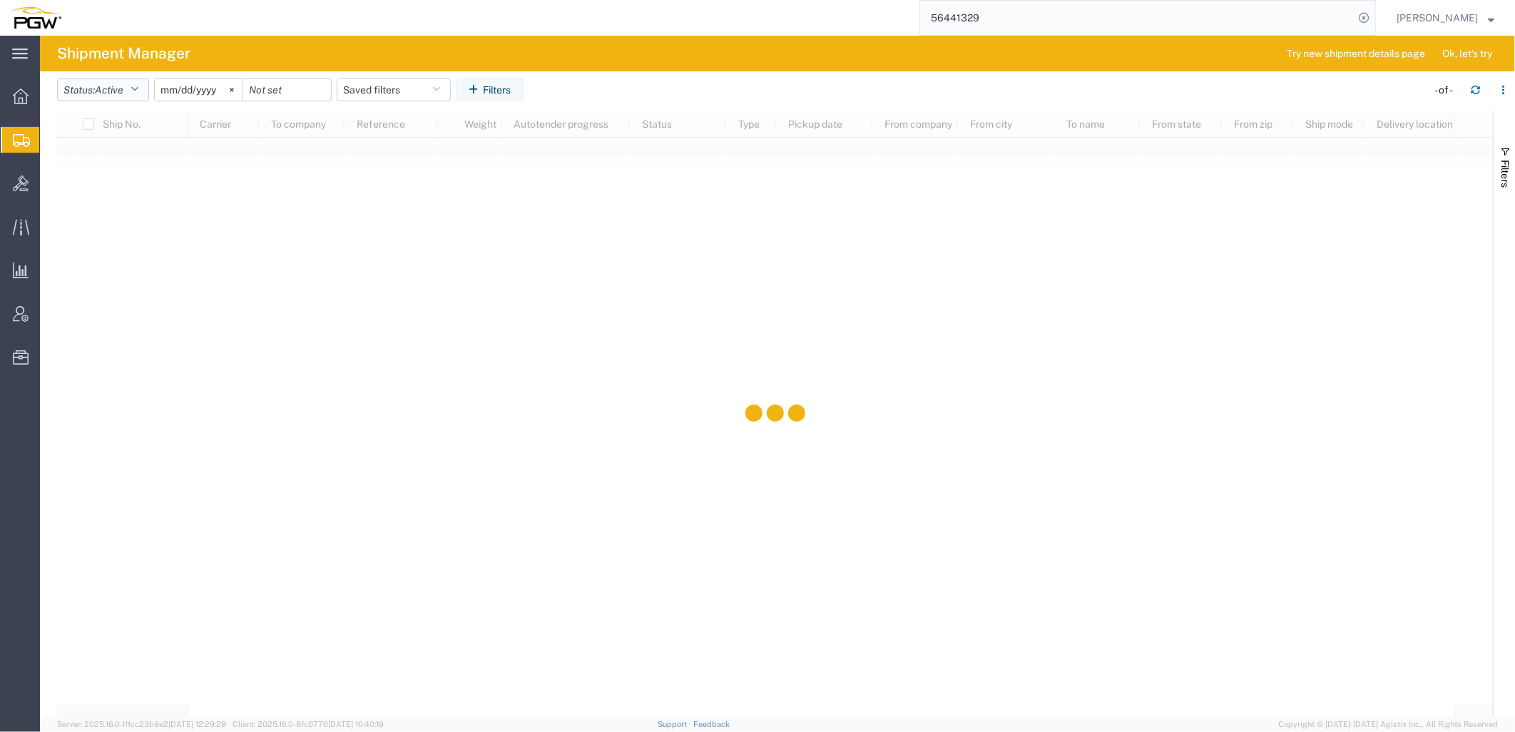
click at [123, 94] on span "Active" at bounding box center [109, 89] width 29 height 11
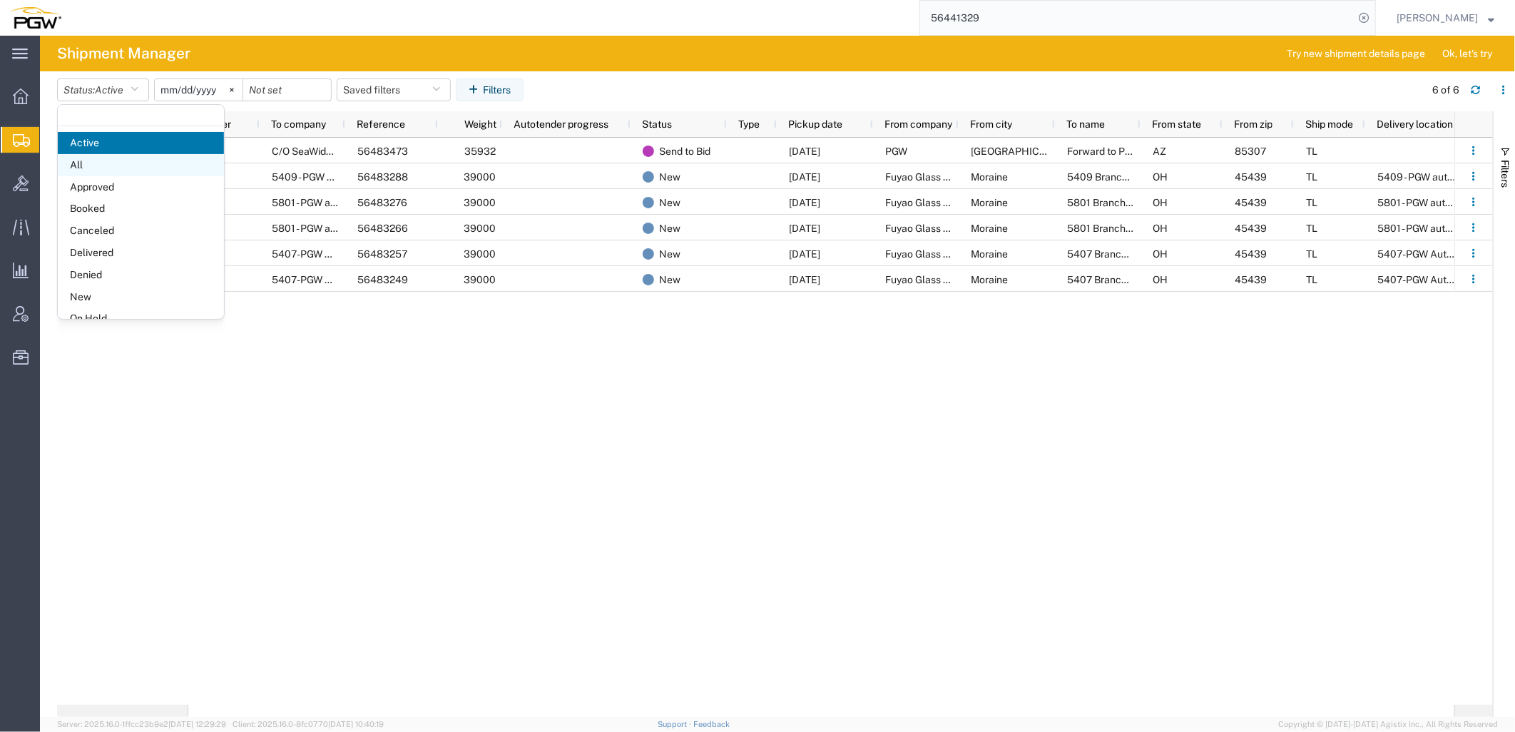
click at [91, 171] on span "All" at bounding box center [141, 165] width 166 height 22
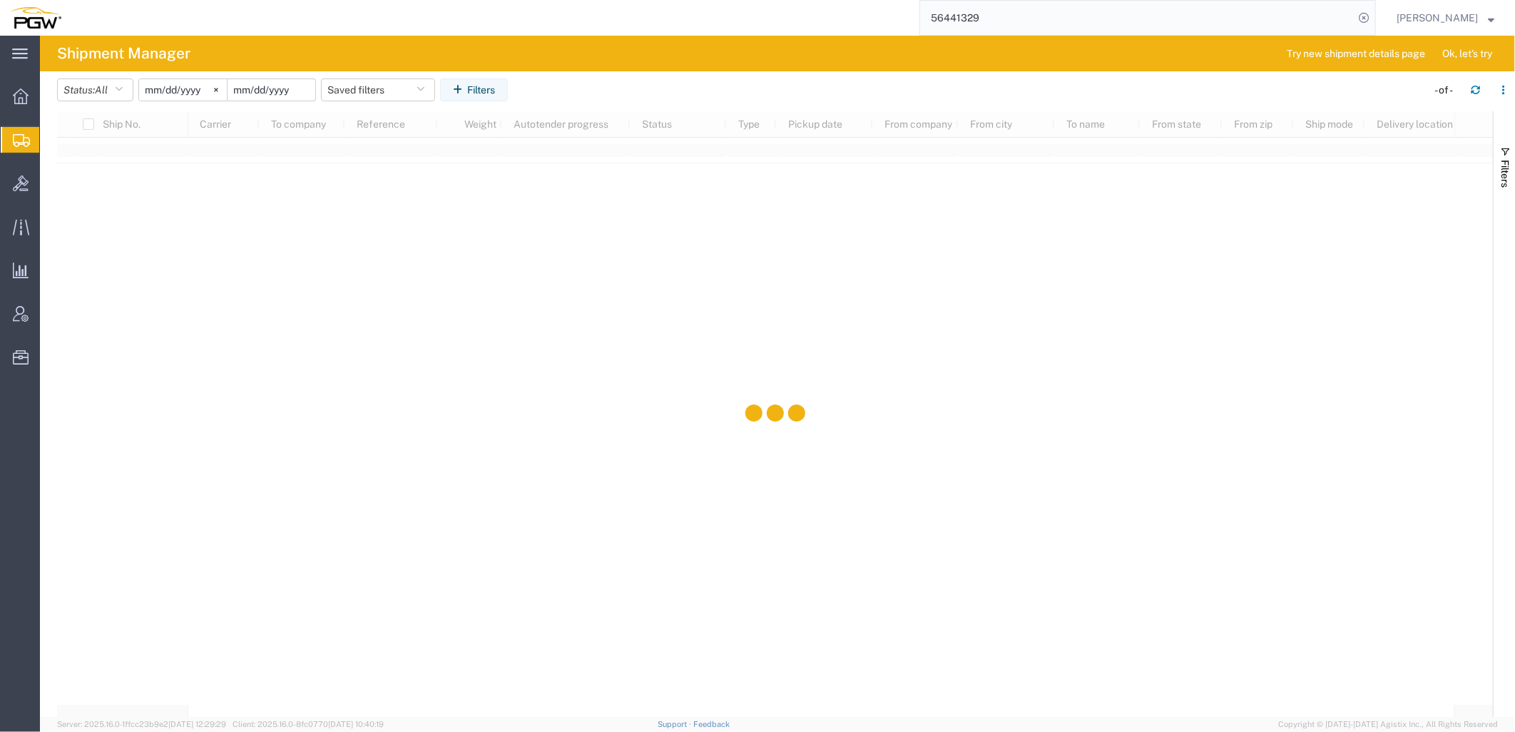
click at [268, 88] on input "date" at bounding box center [272, 89] width 88 height 21
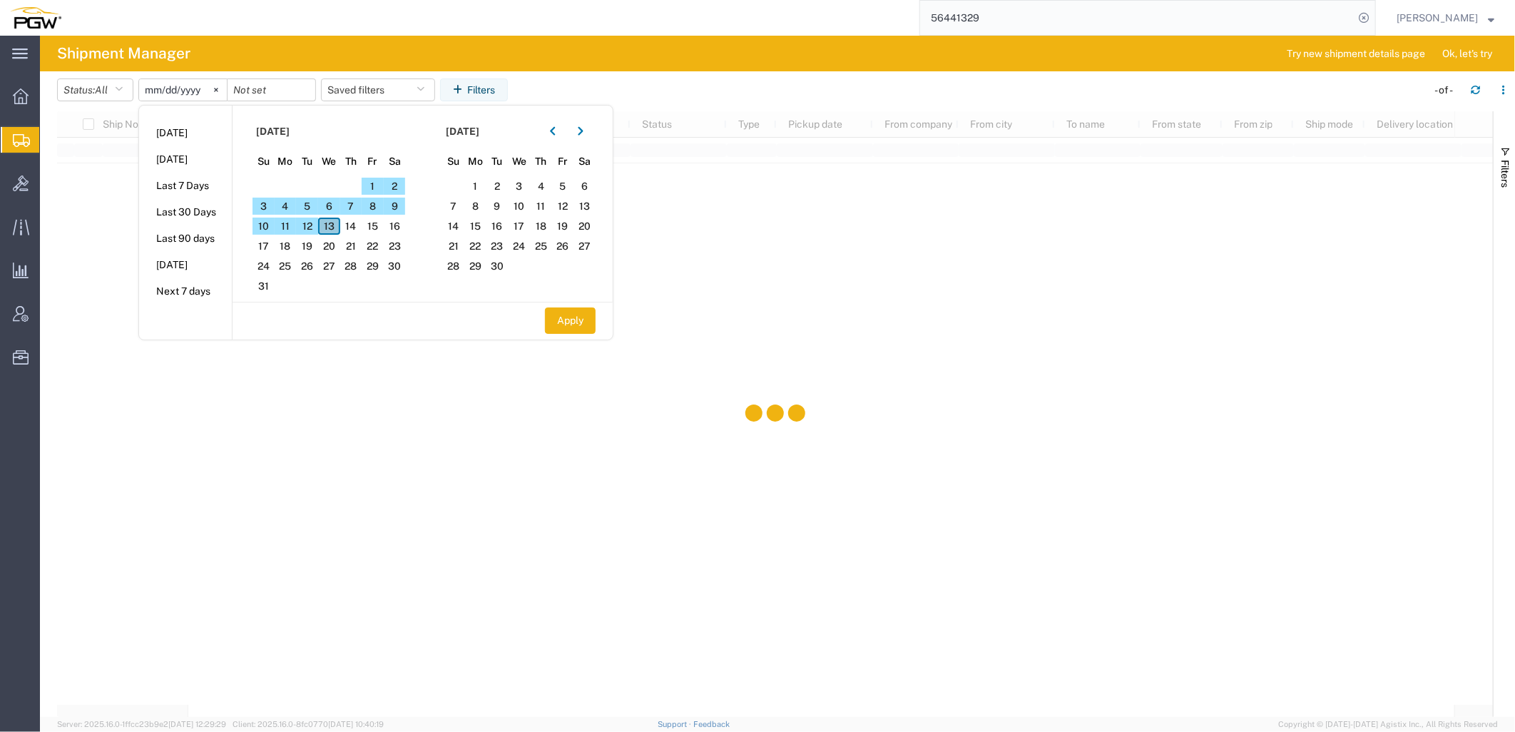
click at [332, 225] on span "13" at bounding box center [329, 226] width 22 height 17
click at [596, 315] on button "Apply" at bounding box center [570, 320] width 51 height 26
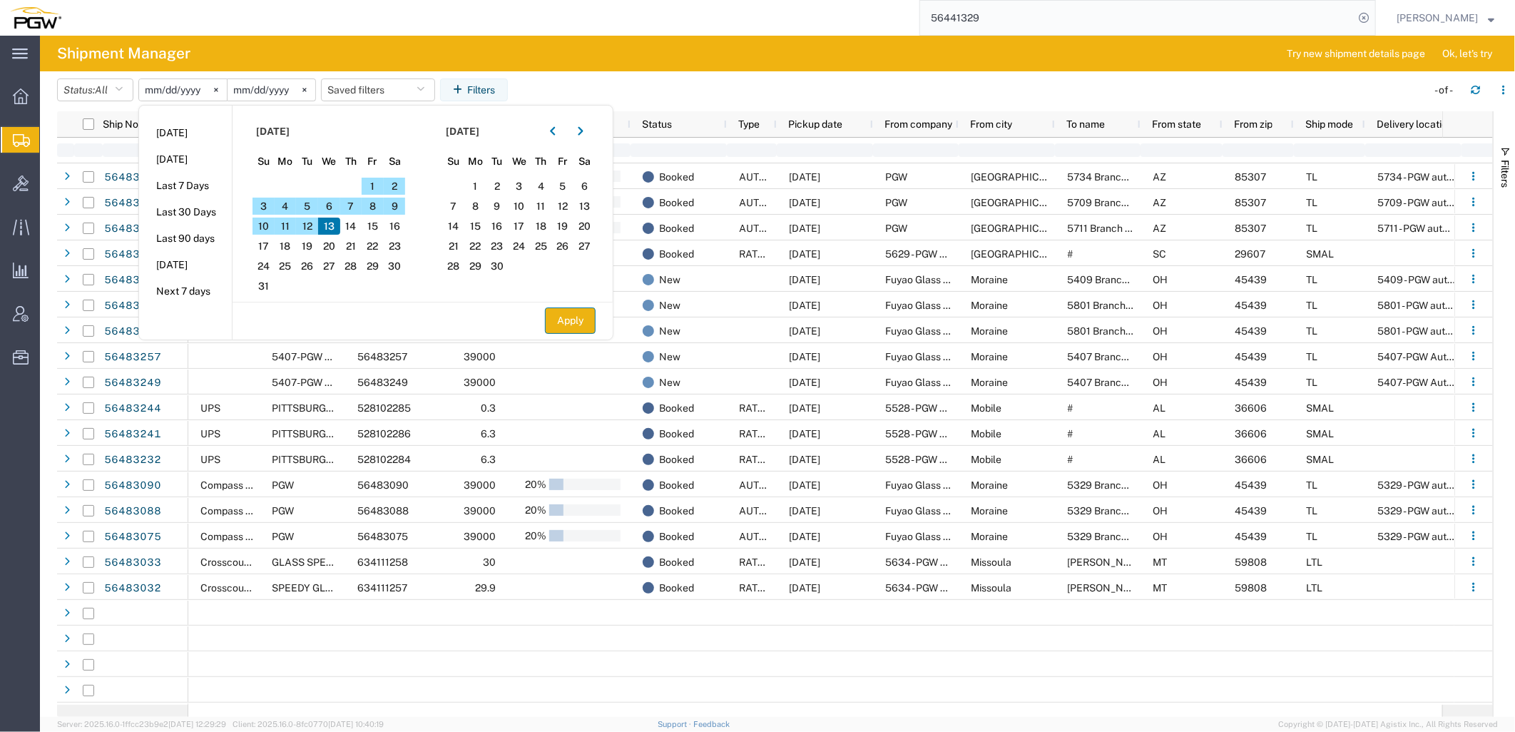
type input "2025-08-13"
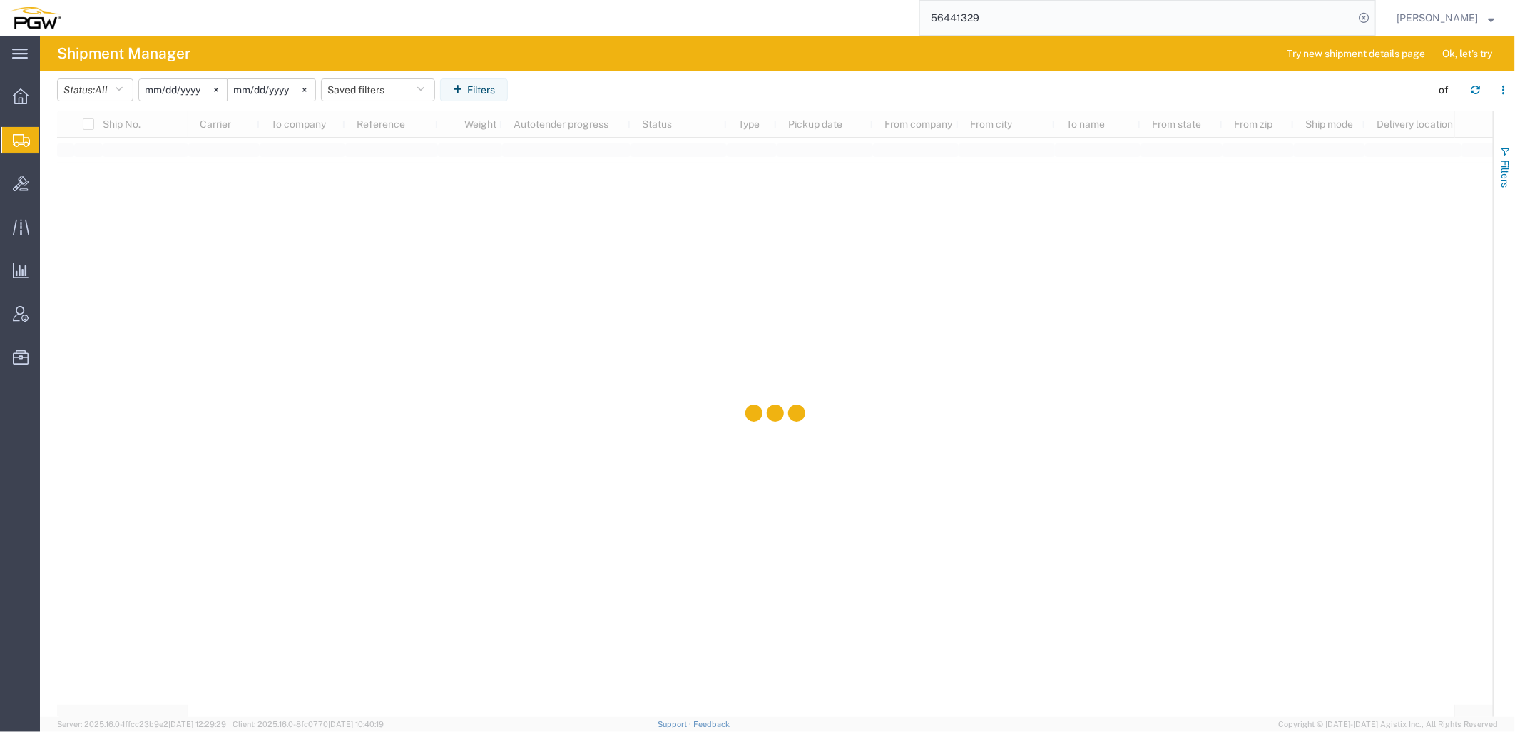
click at [1504, 163] on span "Filters" at bounding box center [1505, 174] width 11 height 28
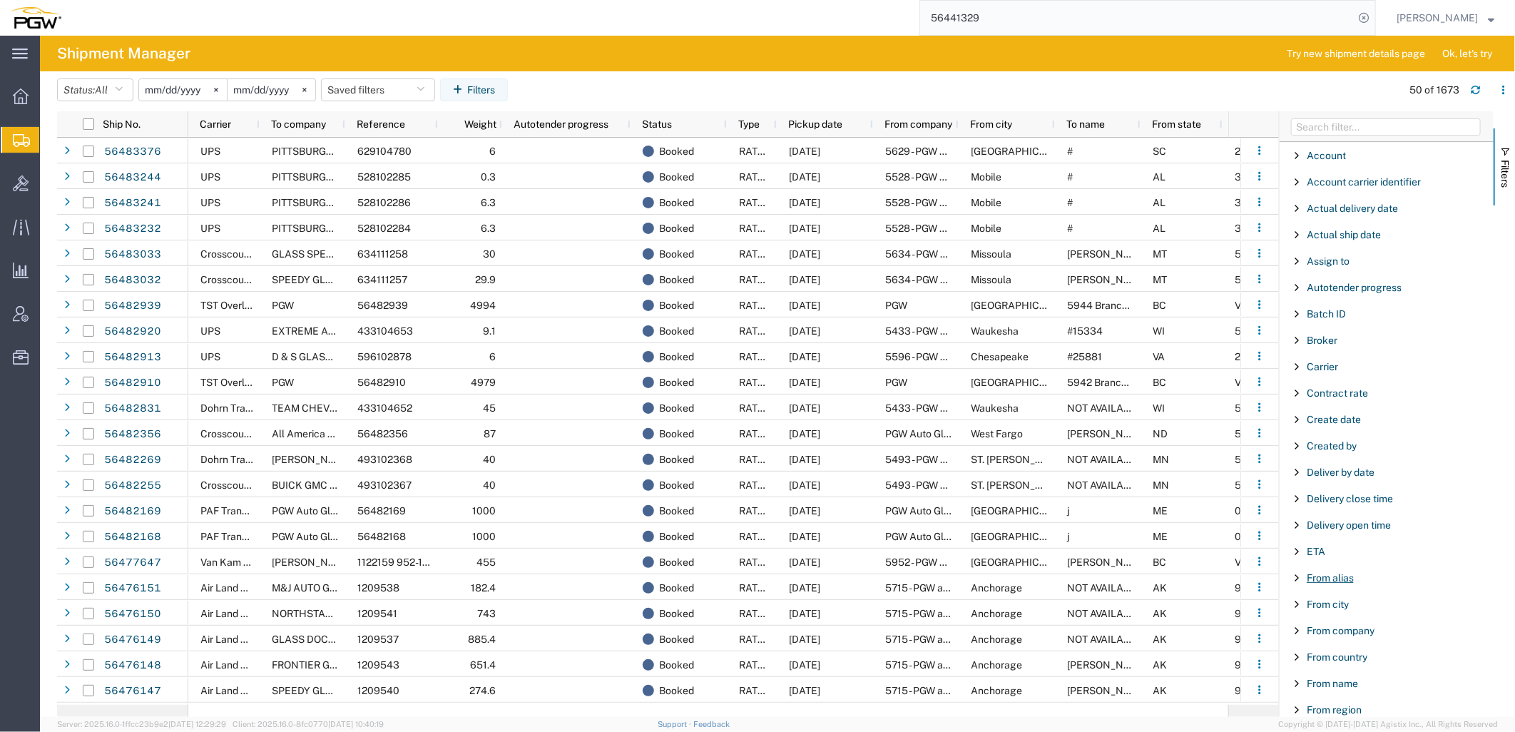
click at [1329, 579] on span "From alias" at bounding box center [1330, 577] width 47 height 11
click at [1352, 617] on div "starts with" at bounding box center [1387, 614] width 163 height 11
click at [1326, 645] on input "Filter Value" at bounding box center [1391, 637] width 187 height 17
type input "5477"
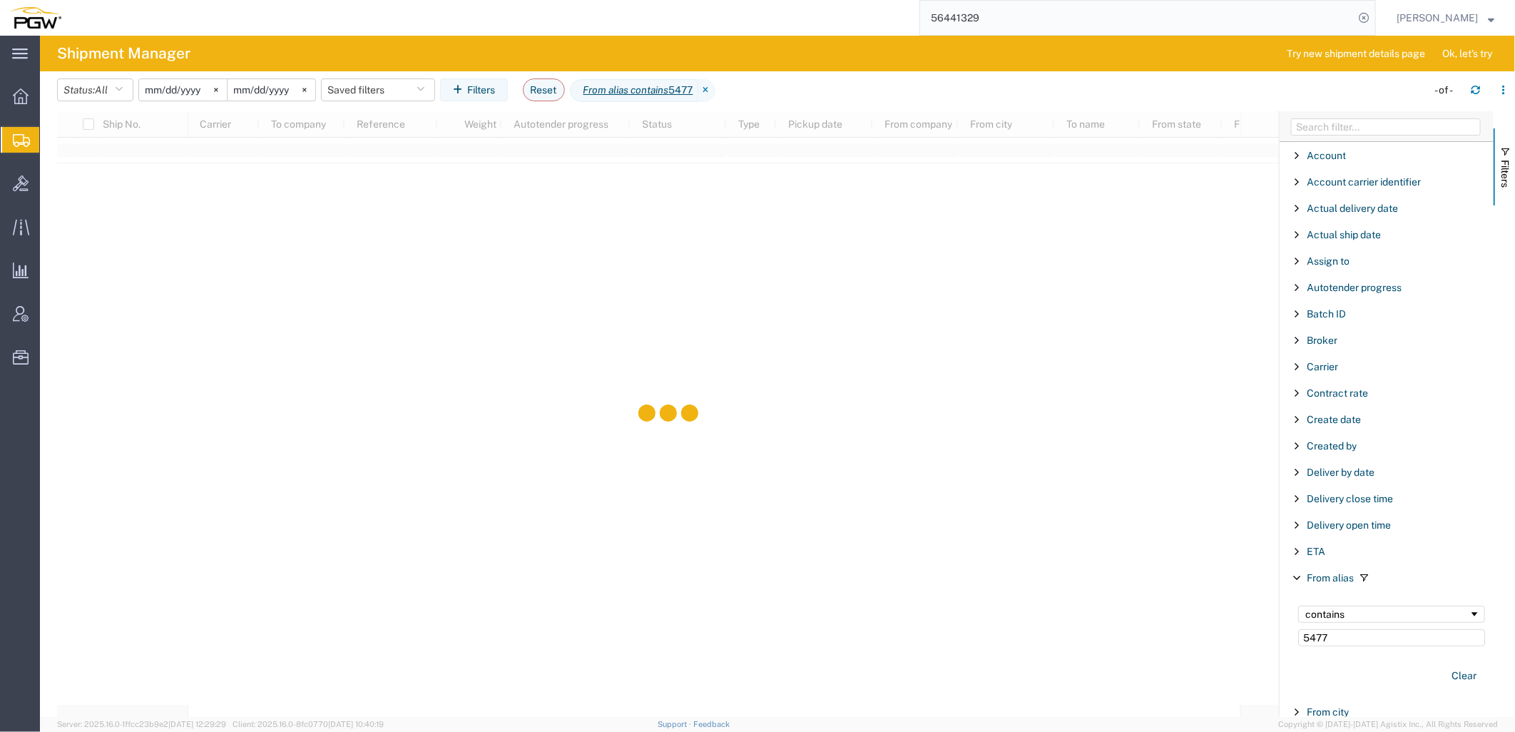
click at [195, 93] on input "2025-07-13" at bounding box center [183, 89] width 88 height 21
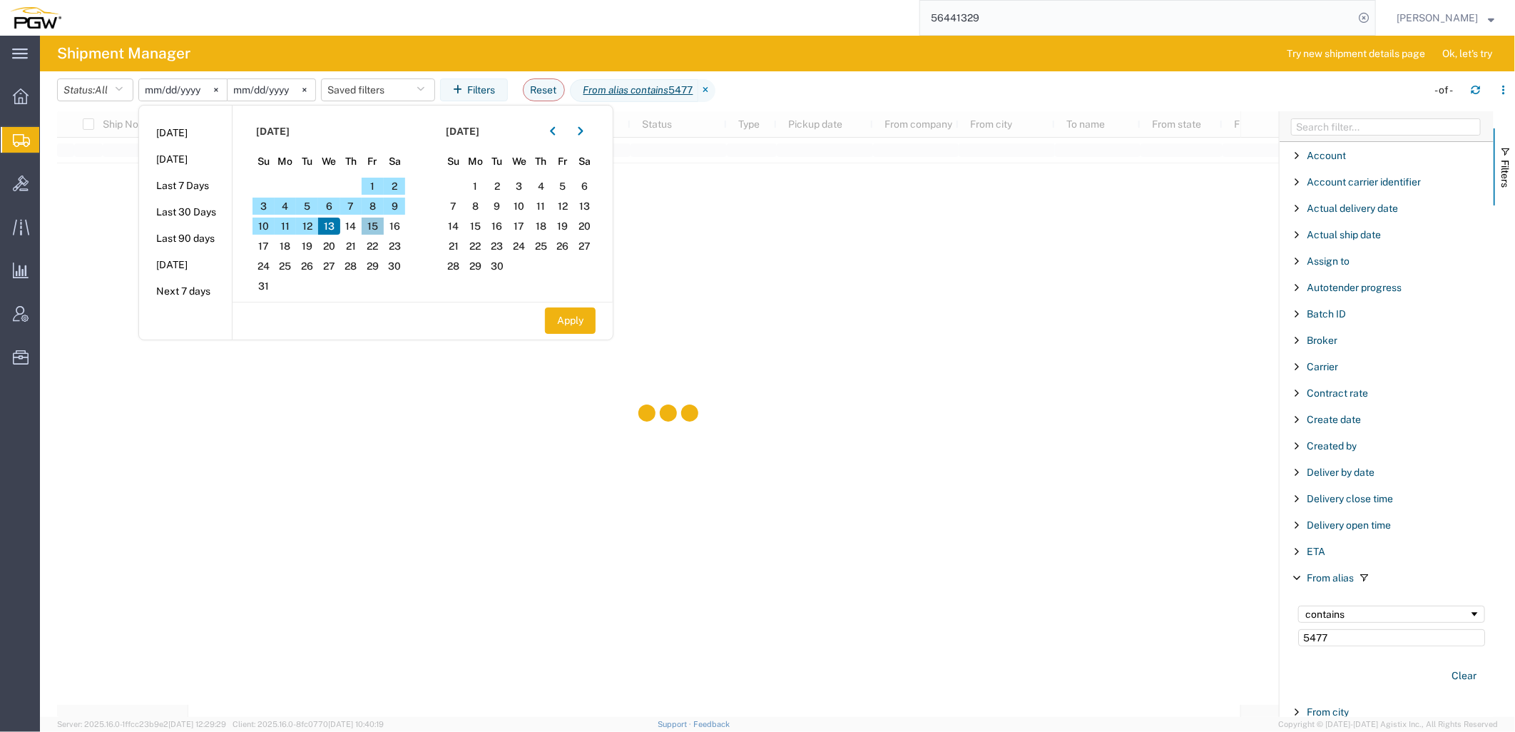
click at [379, 226] on span "15" at bounding box center [373, 226] width 22 height 17
click at [307, 229] on span "12" at bounding box center [307, 226] width 22 height 17
click at [377, 224] on span "15" at bounding box center [373, 226] width 22 height 17
click at [573, 320] on button "Apply" at bounding box center [570, 320] width 51 height 26
type input "2025-08-15"
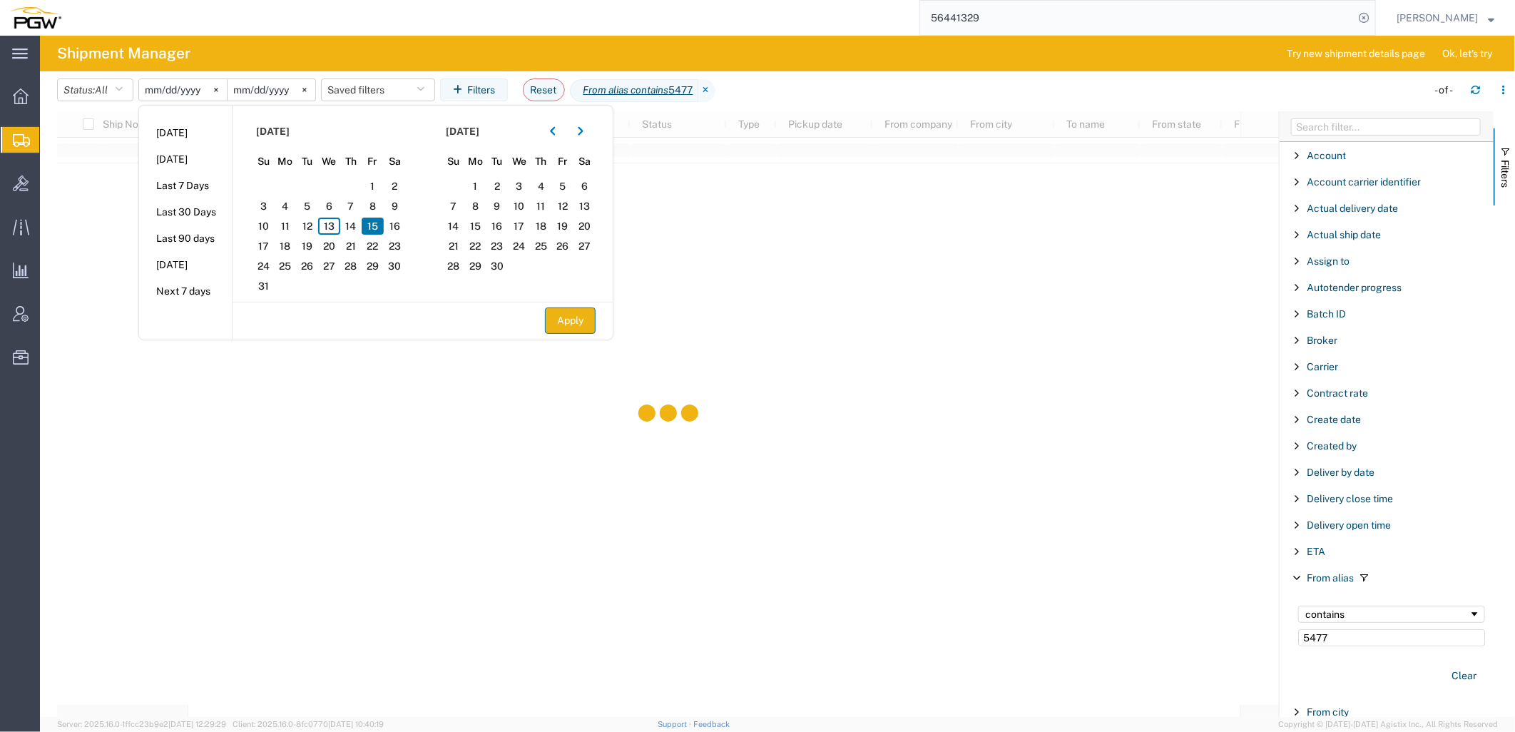
type input "2025-08-15"
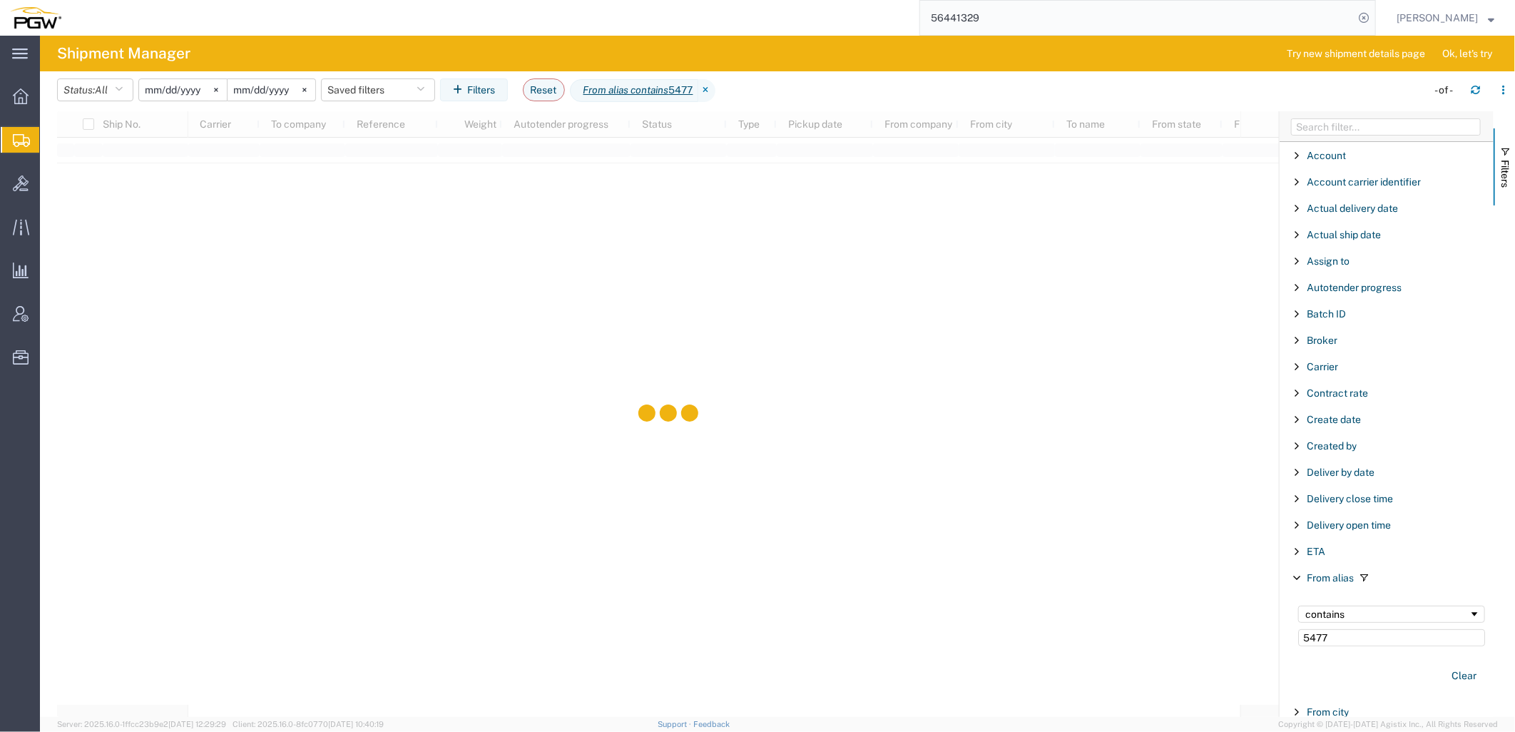
click at [193, 81] on input "2025-08-15" at bounding box center [183, 89] width 88 height 21
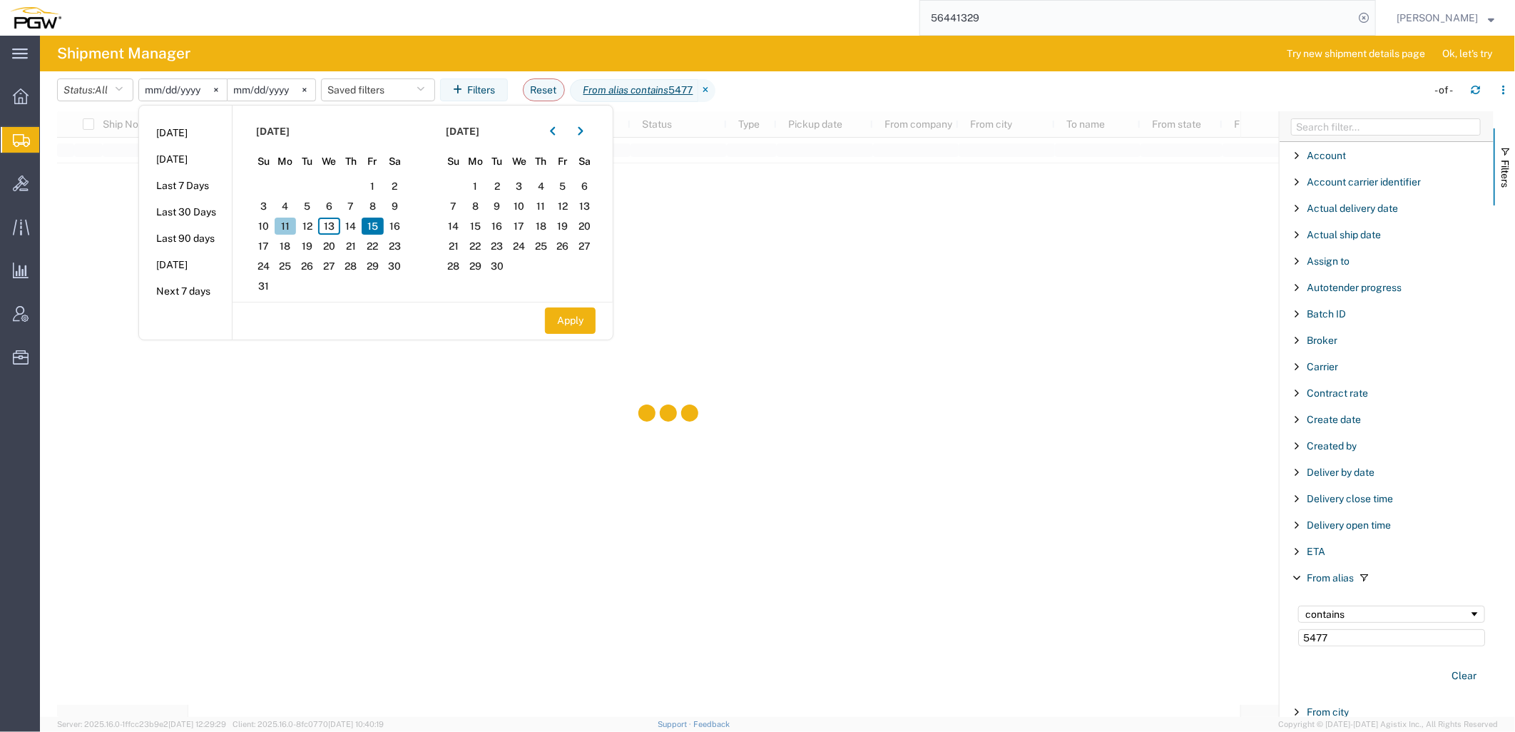
click at [293, 227] on span "11" at bounding box center [286, 226] width 22 height 17
click at [566, 320] on button "Apply" at bounding box center [570, 320] width 51 height 26
type input "2025-08-11"
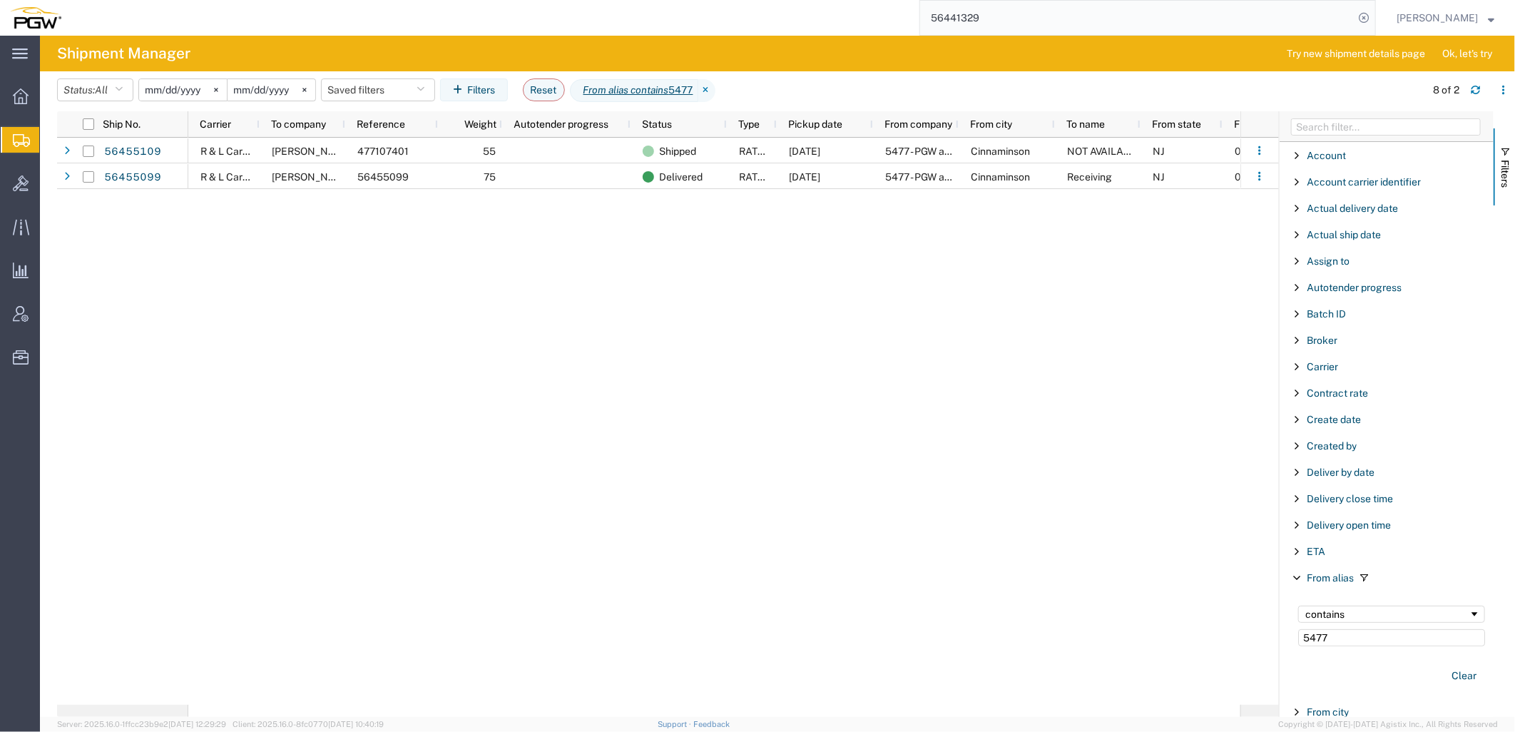
click at [136, 357] on div "56455109 56455099 R & L Carriers I. G. BURTON & COMPANY, INC 477107401 55 Shipp…" at bounding box center [668, 421] width 1222 height 567
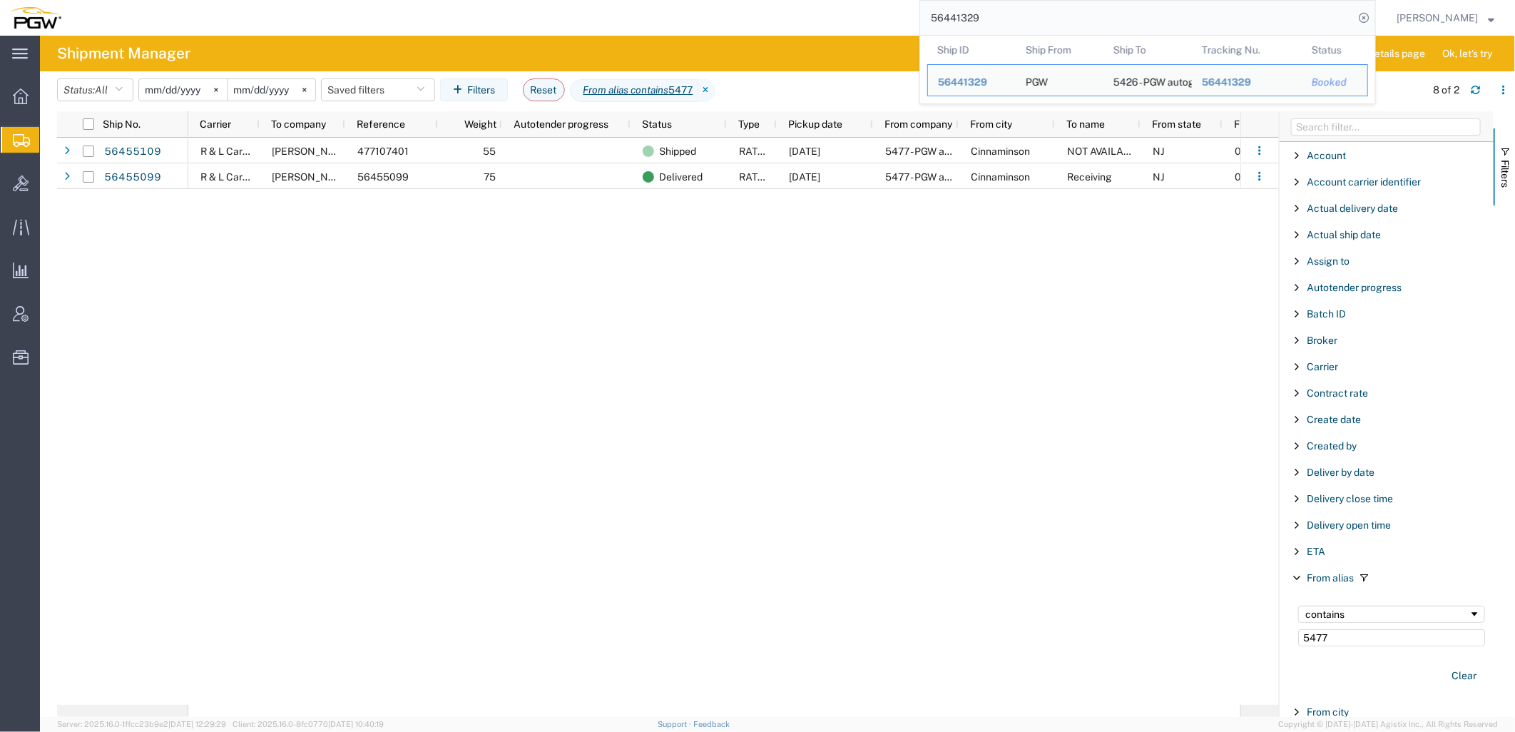
drag, startPoint x: 1134, startPoint y: 9, endPoint x: 322, endPoint y: 3, distance: 812.6
click at [341, 3] on div "56441329 Ship ID Ship From Ship To Tracking Nu. Status Ship ID 56441329 Ship Fr…" at bounding box center [723, 18] width 1305 height 36
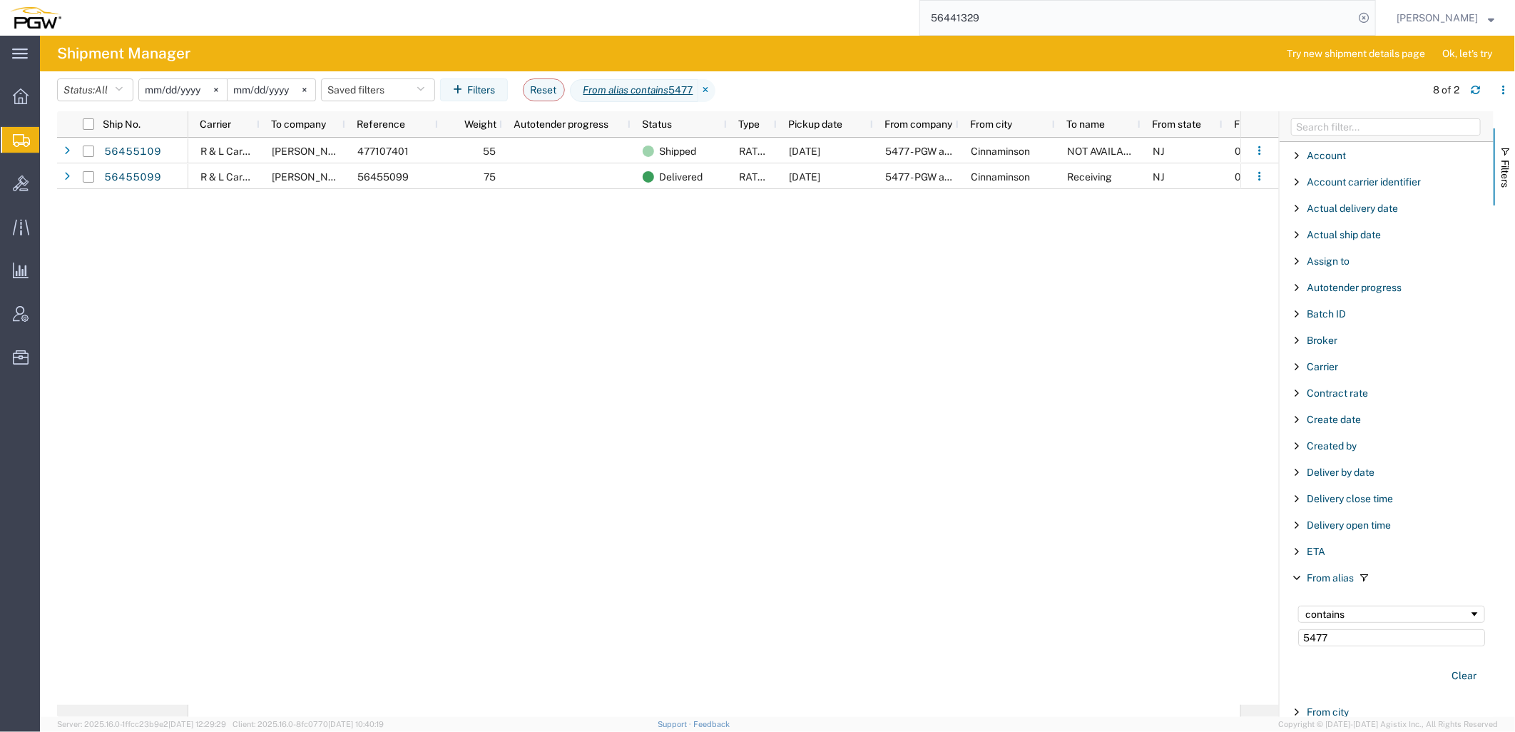
paste input "83473"
type input "56483473"
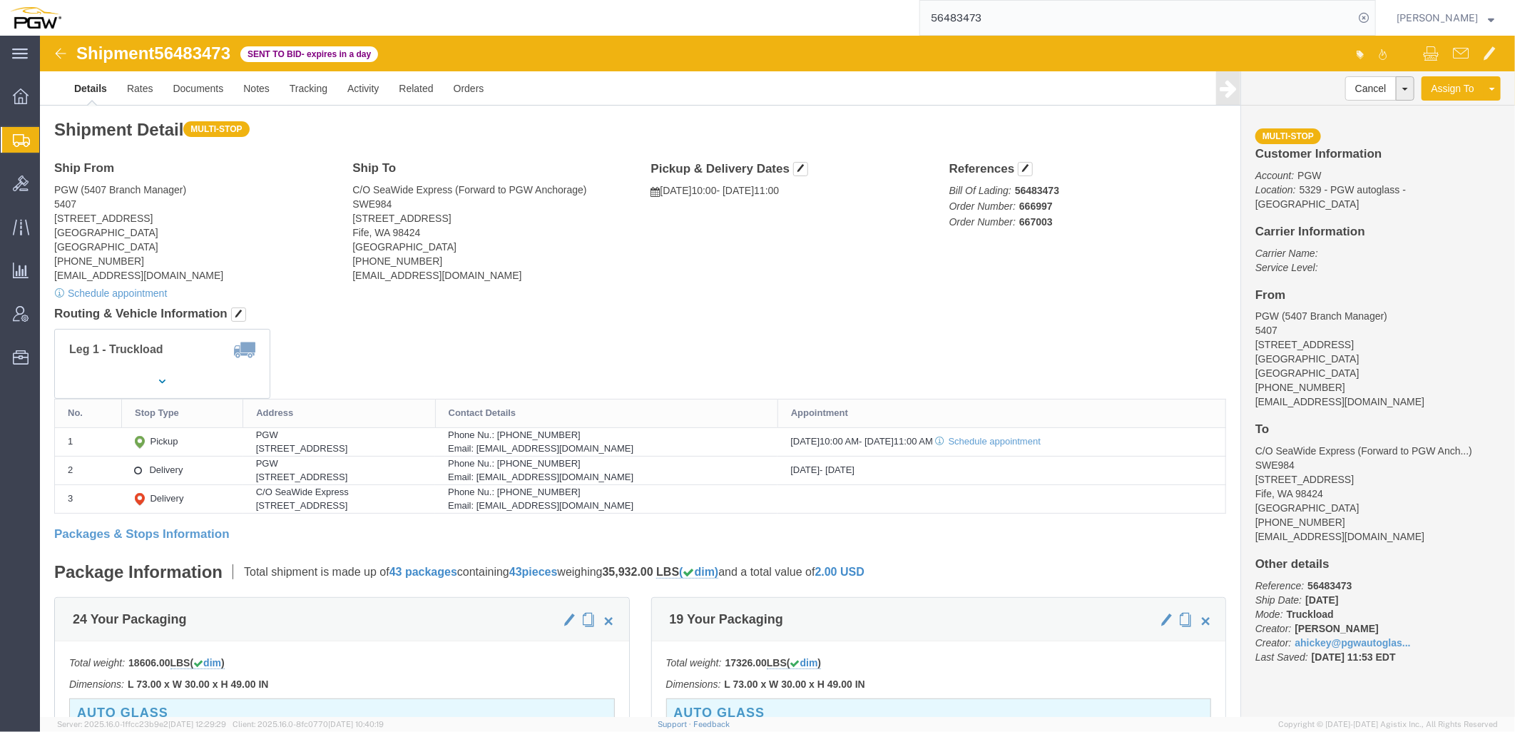
click address "PGW (5407 Branch Manager) 5407 5850 North 101st Avenue Glendale, AZ 85307 Unite…"
click link "Rates"
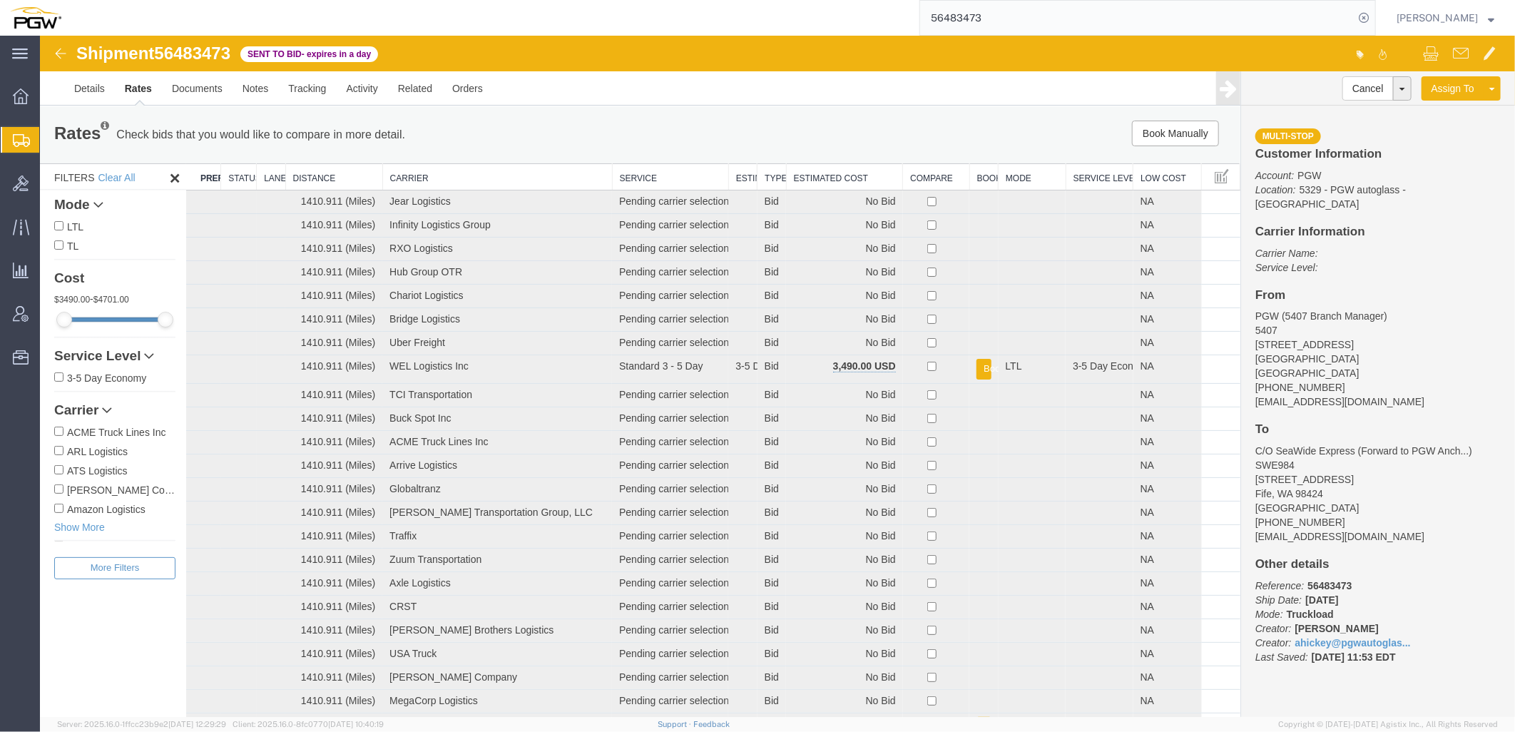
click at [805, 182] on th "Estimated Cost" at bounding box center [844, 176] width 117 height 26
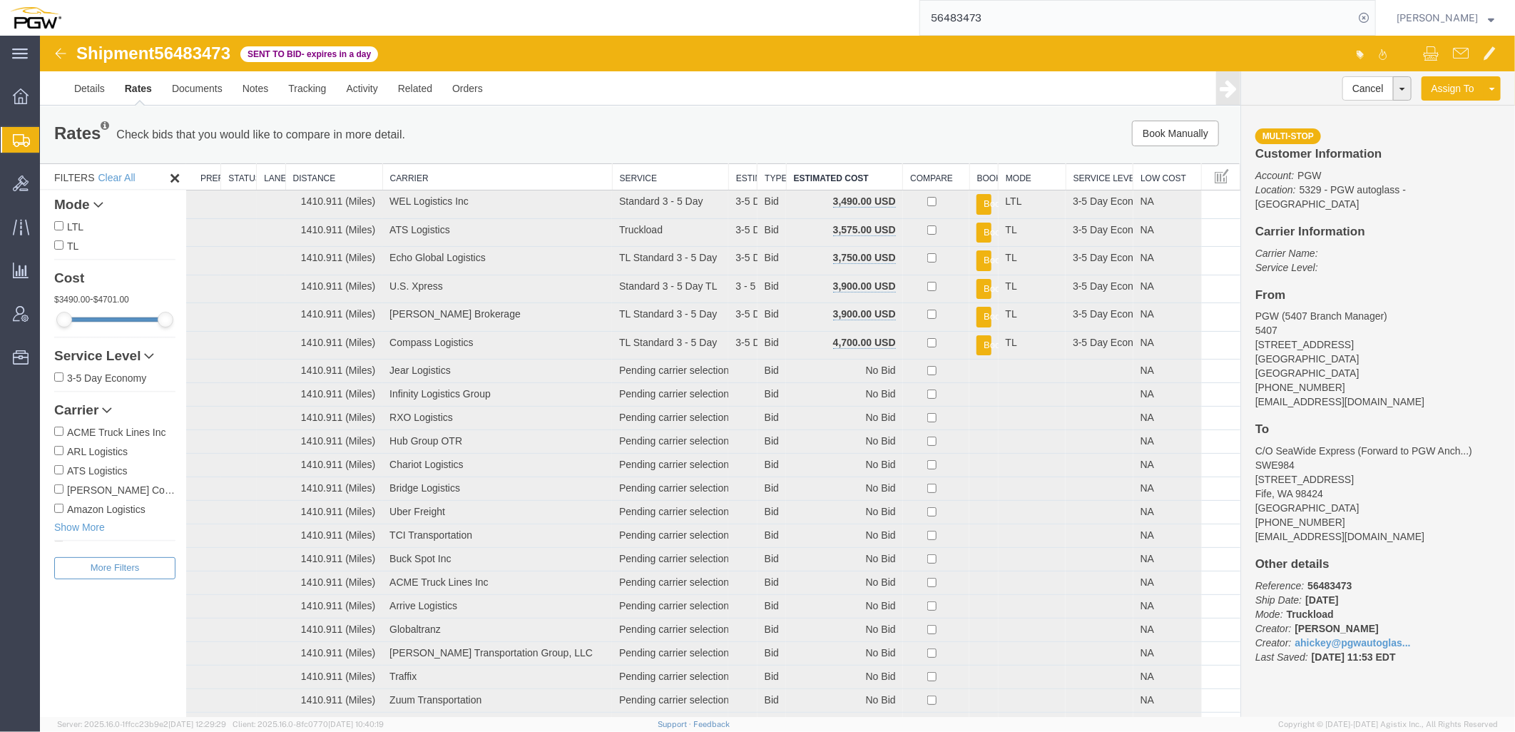
click at [192, 48] on span "56483473" at bounding box center [191, 52] width 76 height 19
click at [0, 0] on span "Create from Template" at bounding box center [0, 0] width 0 height 0
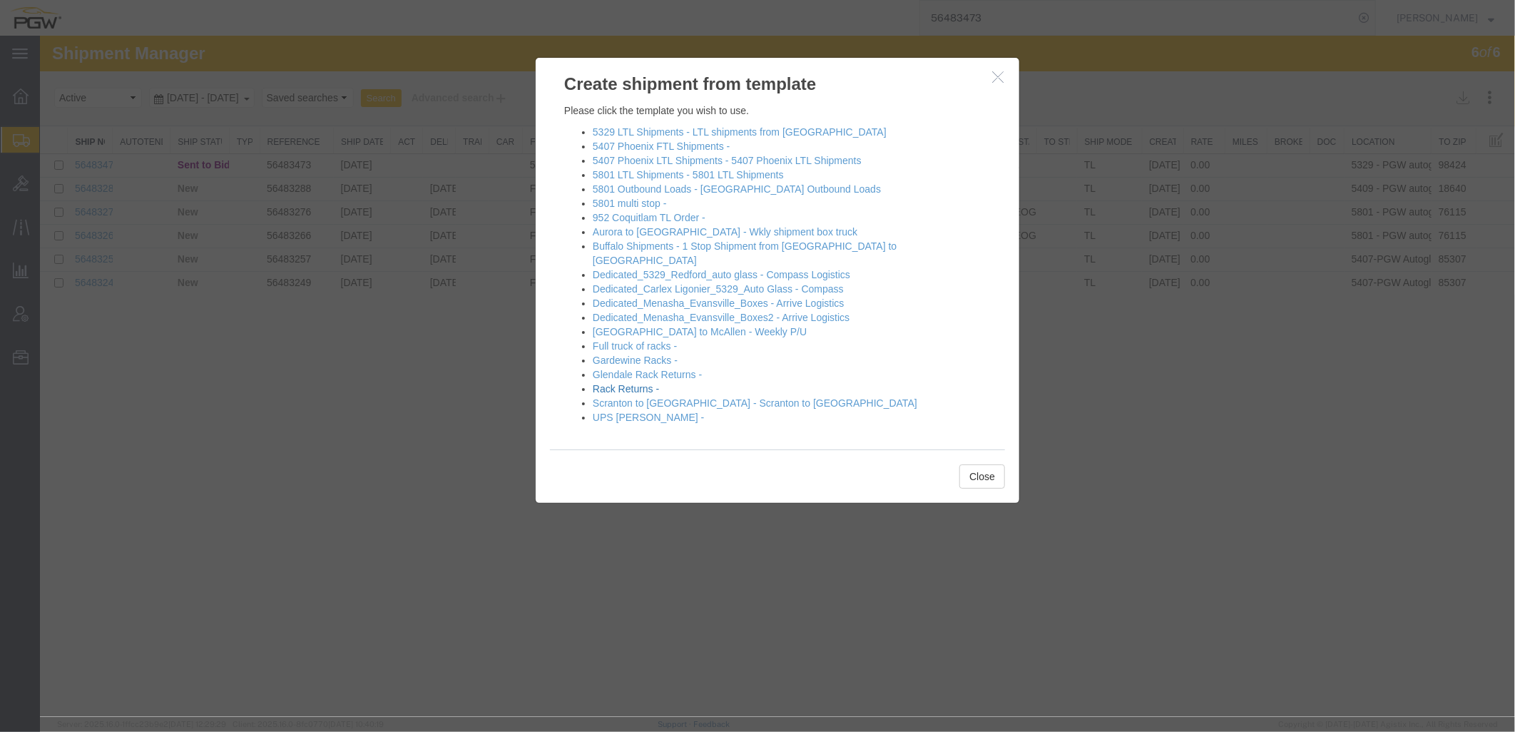
click at [618, 382] on link "Rack Returns -" at bounding box center [625, 387] width 66 height 11
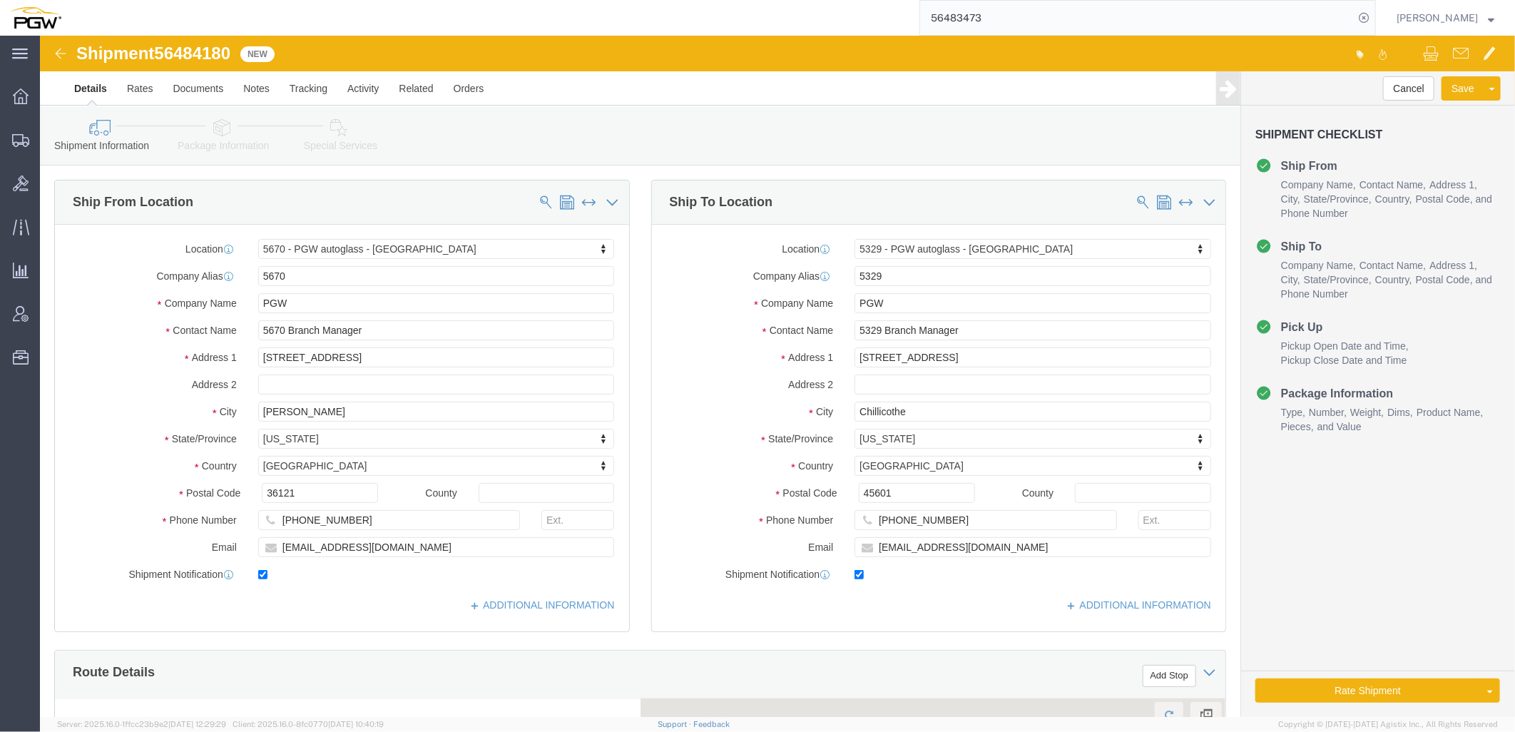
select select "28445"
select select "28253"
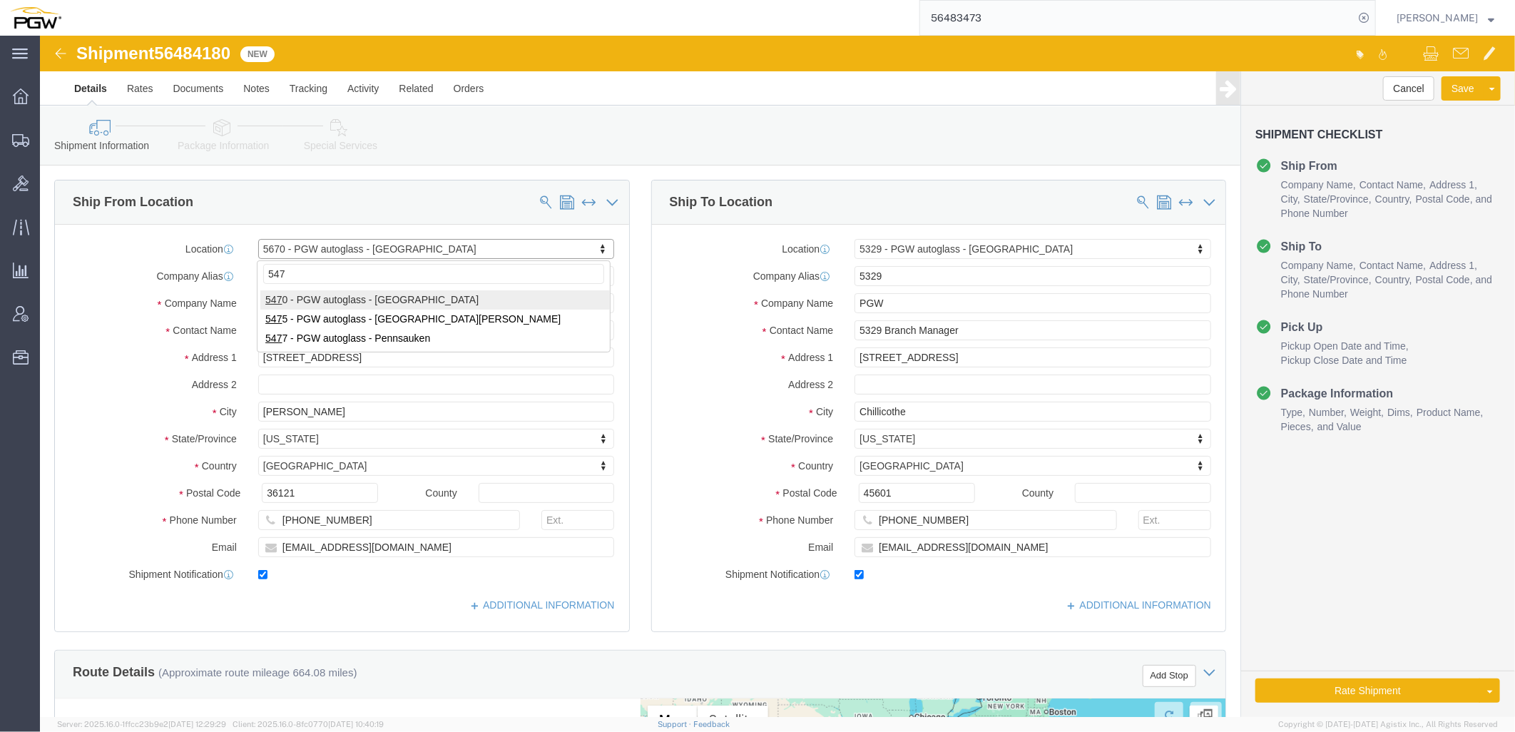
type input "5477"
select select "28313"
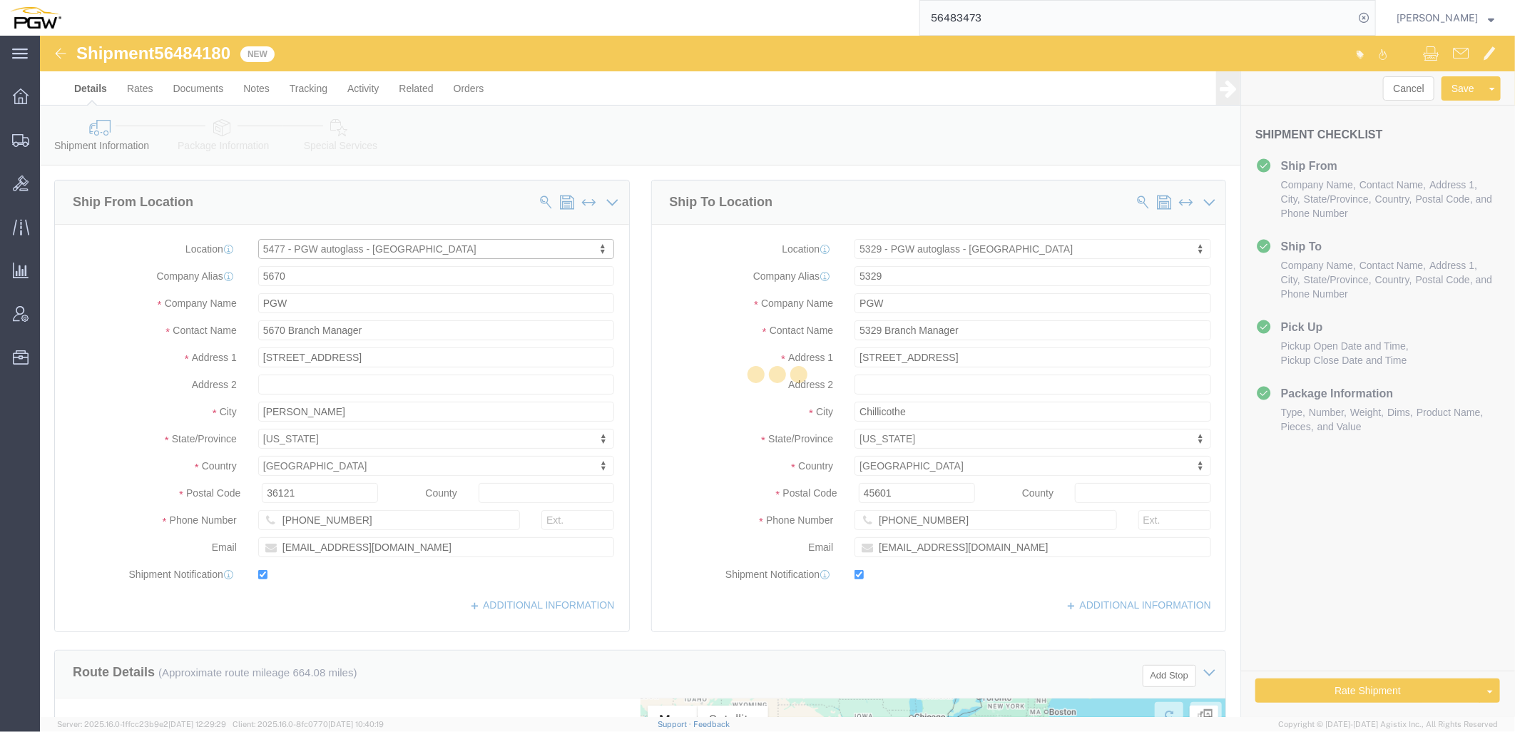
type input "5477"
type input "5477 Branch Manager"
type input "2101 Wallace Blvd"
type input "Cinnaminson"
type input "08077"
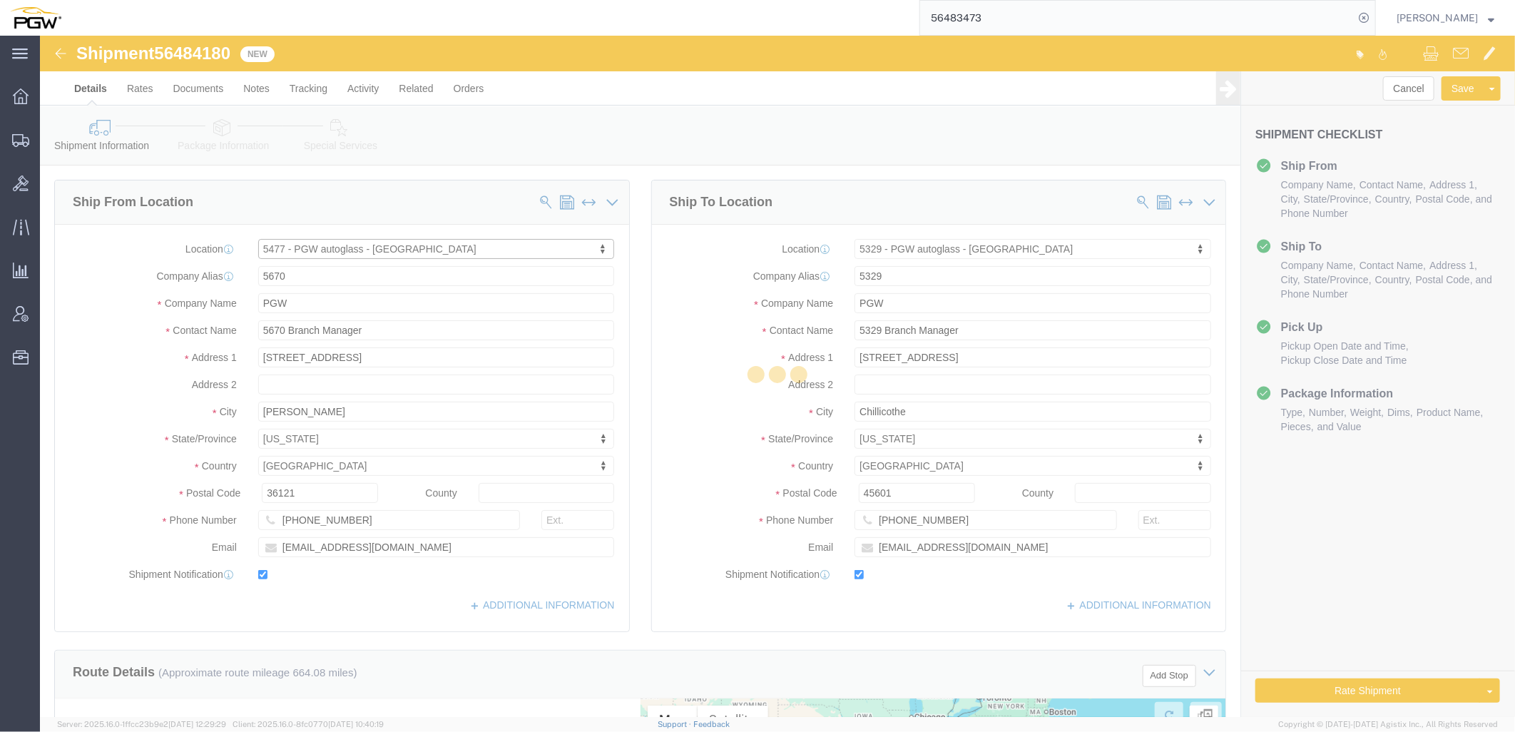
type input "856-662-9323"
type input "lkqsp_o_pm_5477@pgwag.com"
select select "NJ"
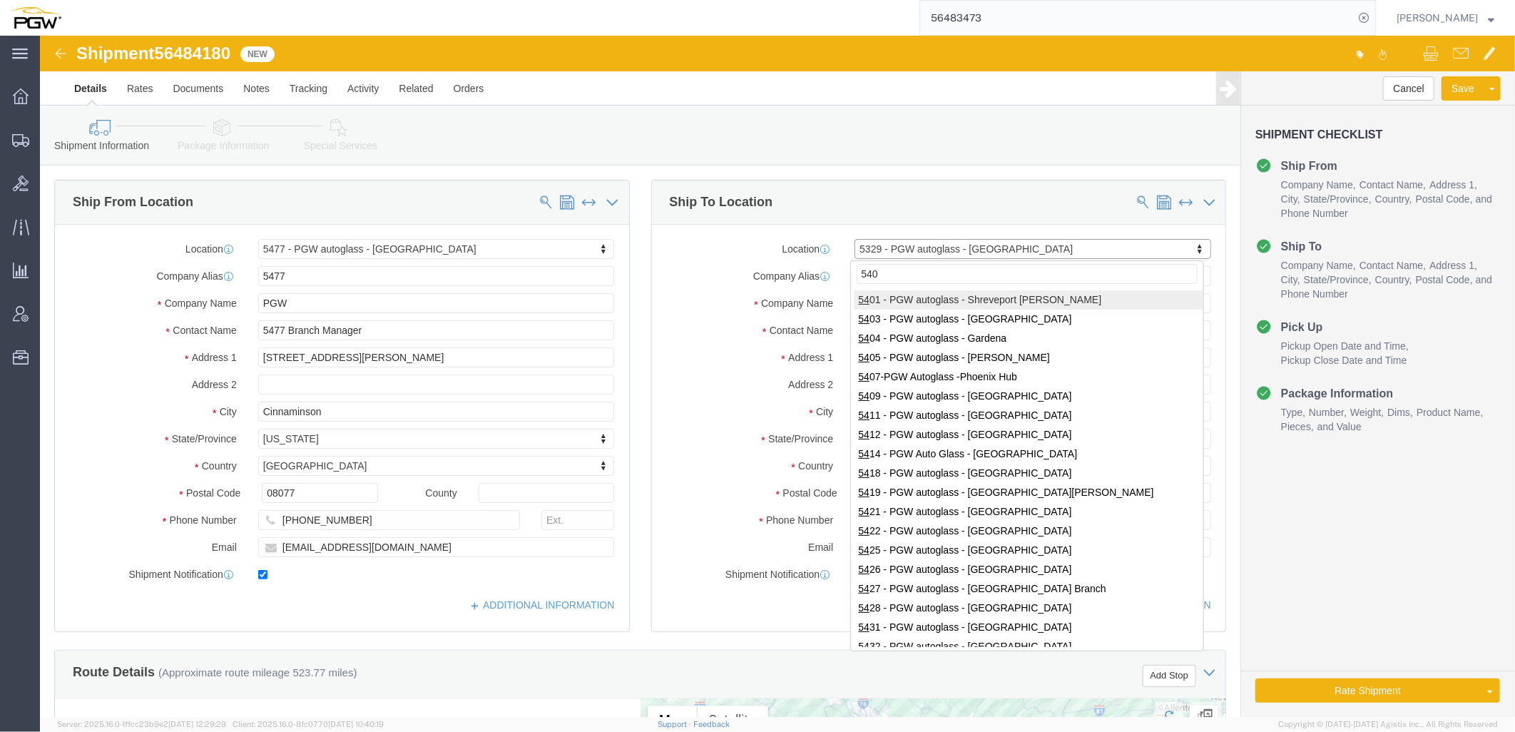
type input "5409"
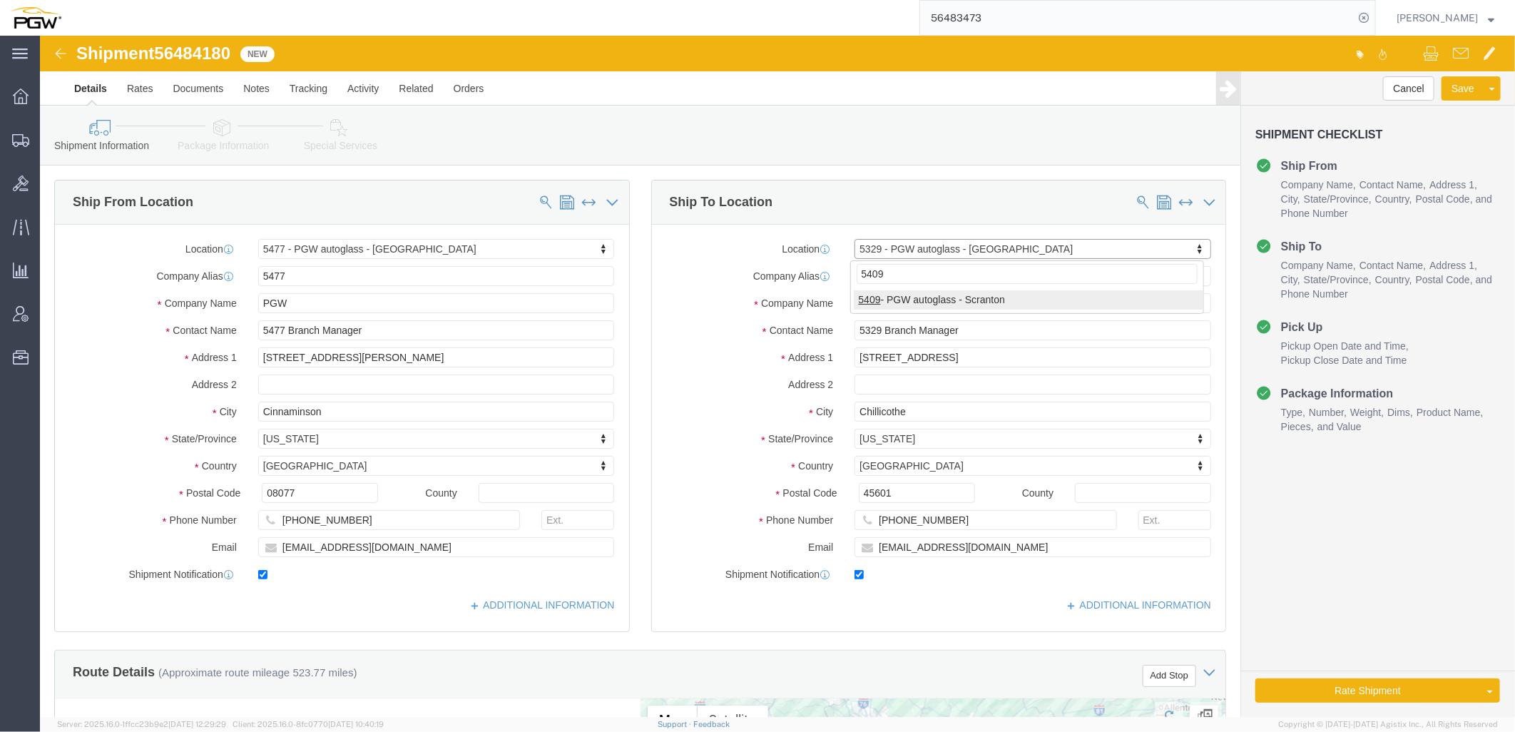
select select "61931"
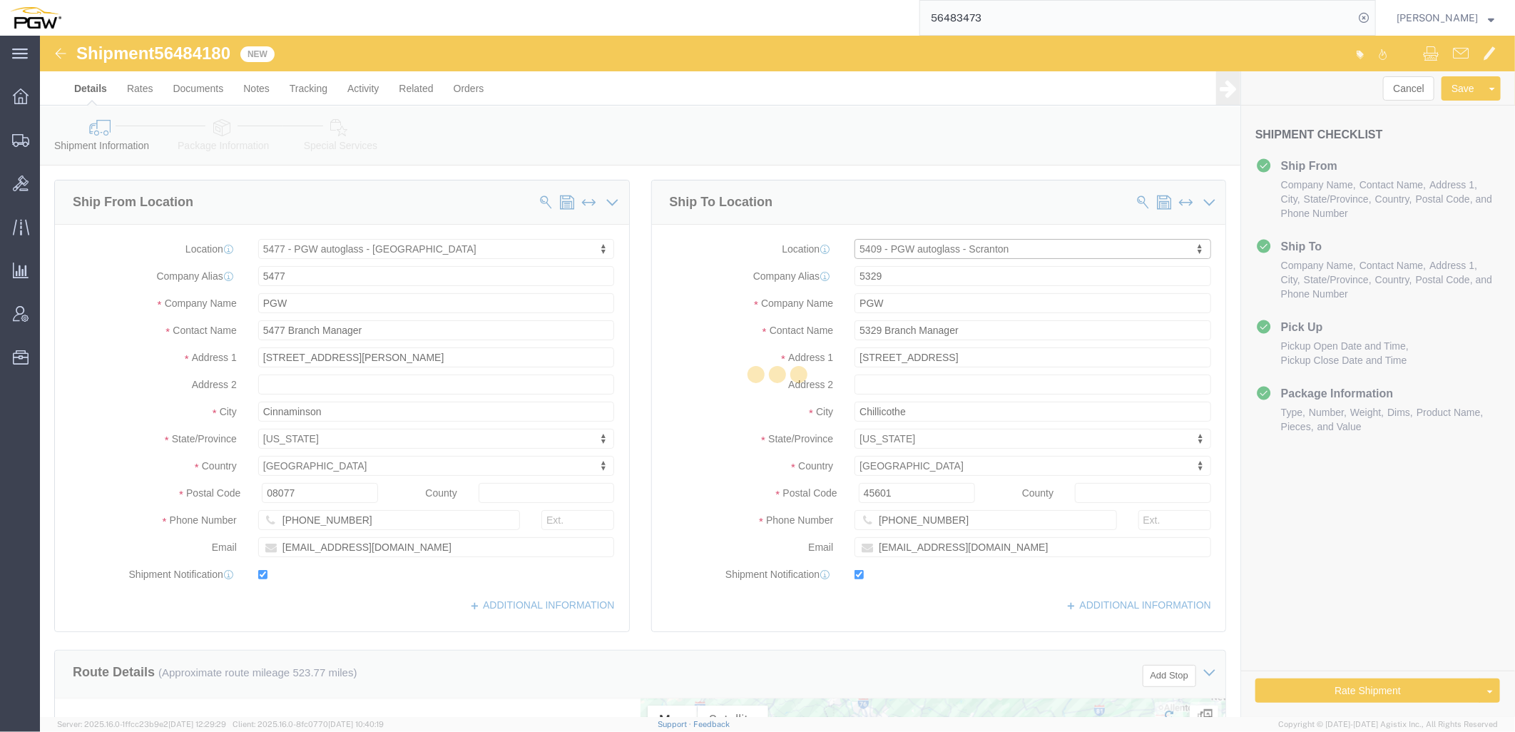
type input "5409"
type input "5409 Branch Manager"
type input "125 Enterprise Way"
type input "Pittston"
type input "18640"
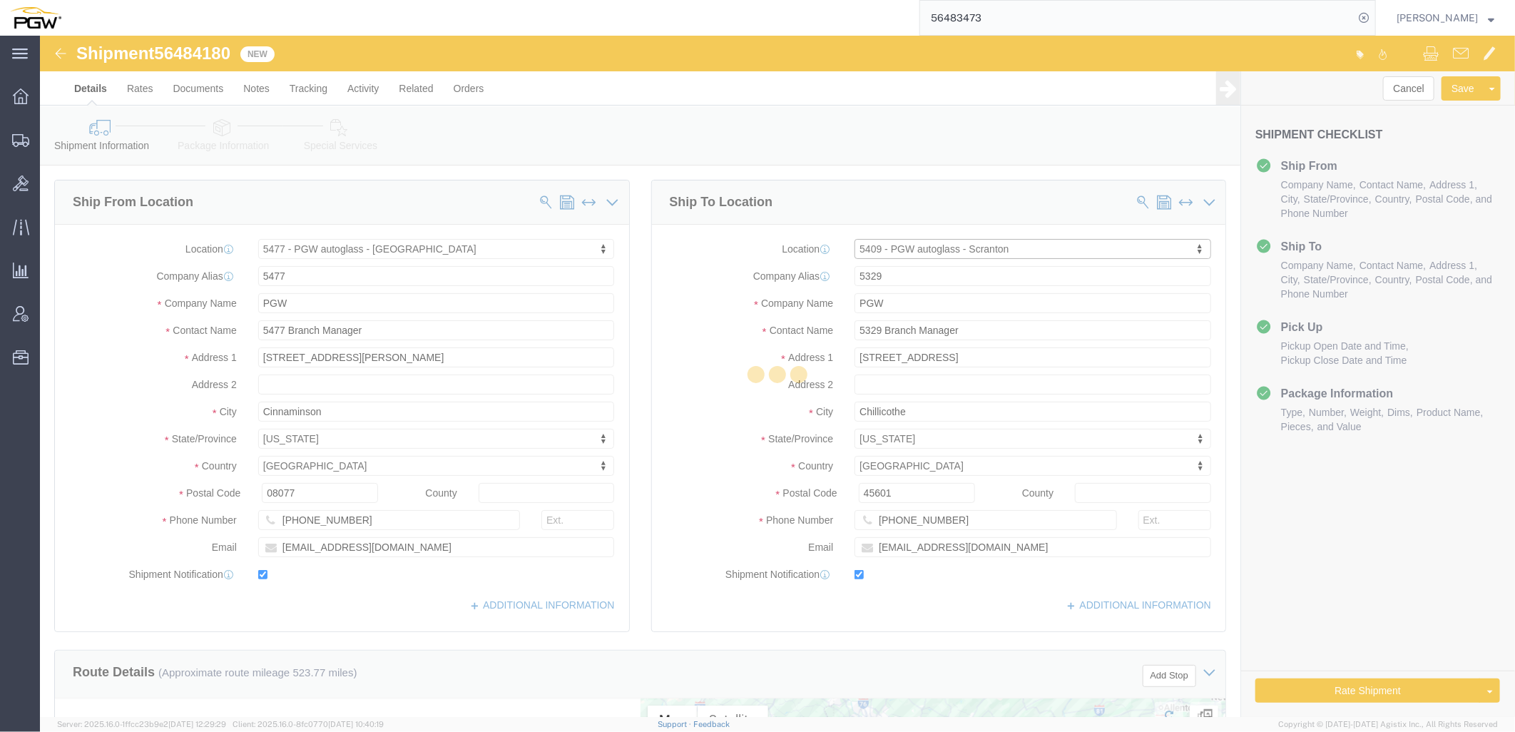
type input "272-379-0309"
type input "scrantondc@pgwautoglass.com"
select select "PA"
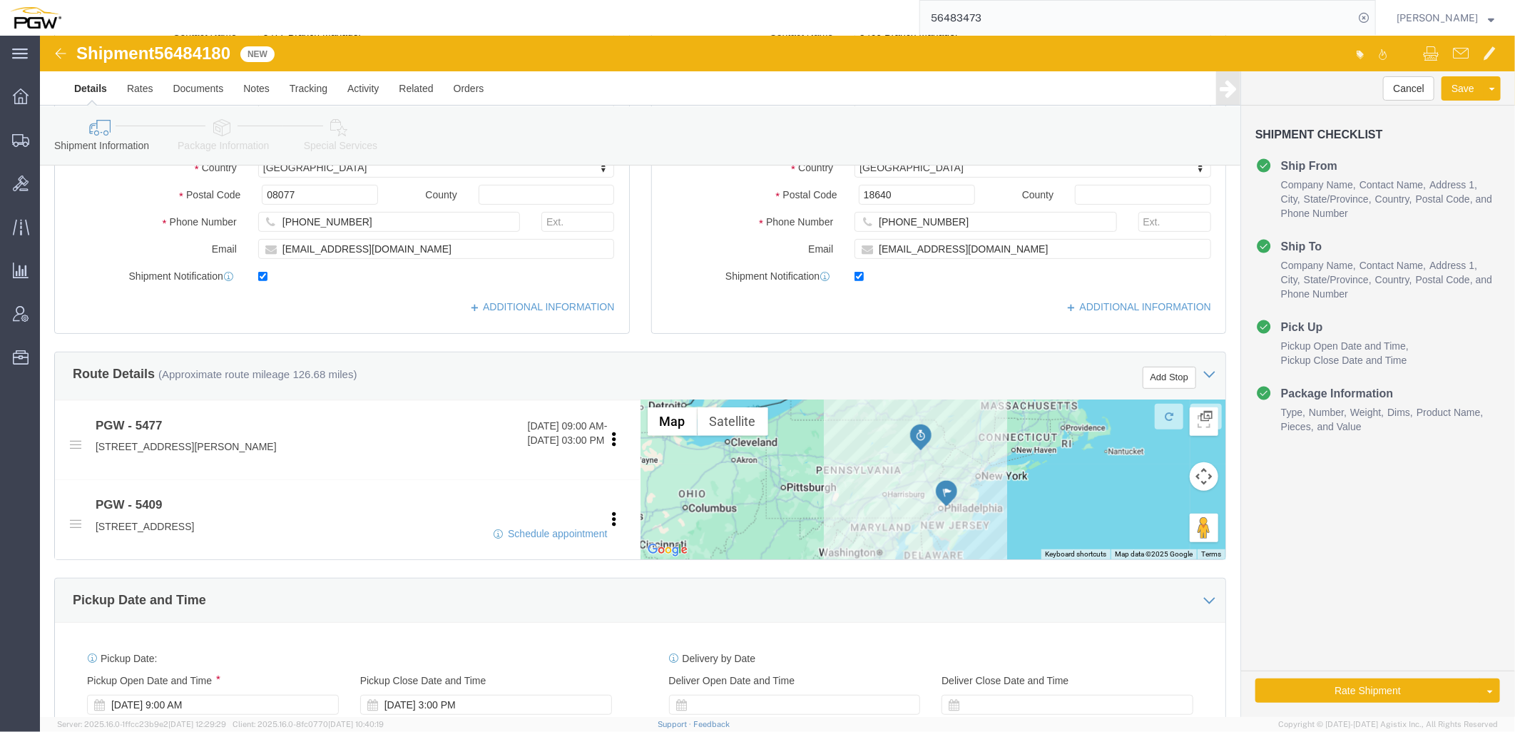
scroll to position [475, 0]
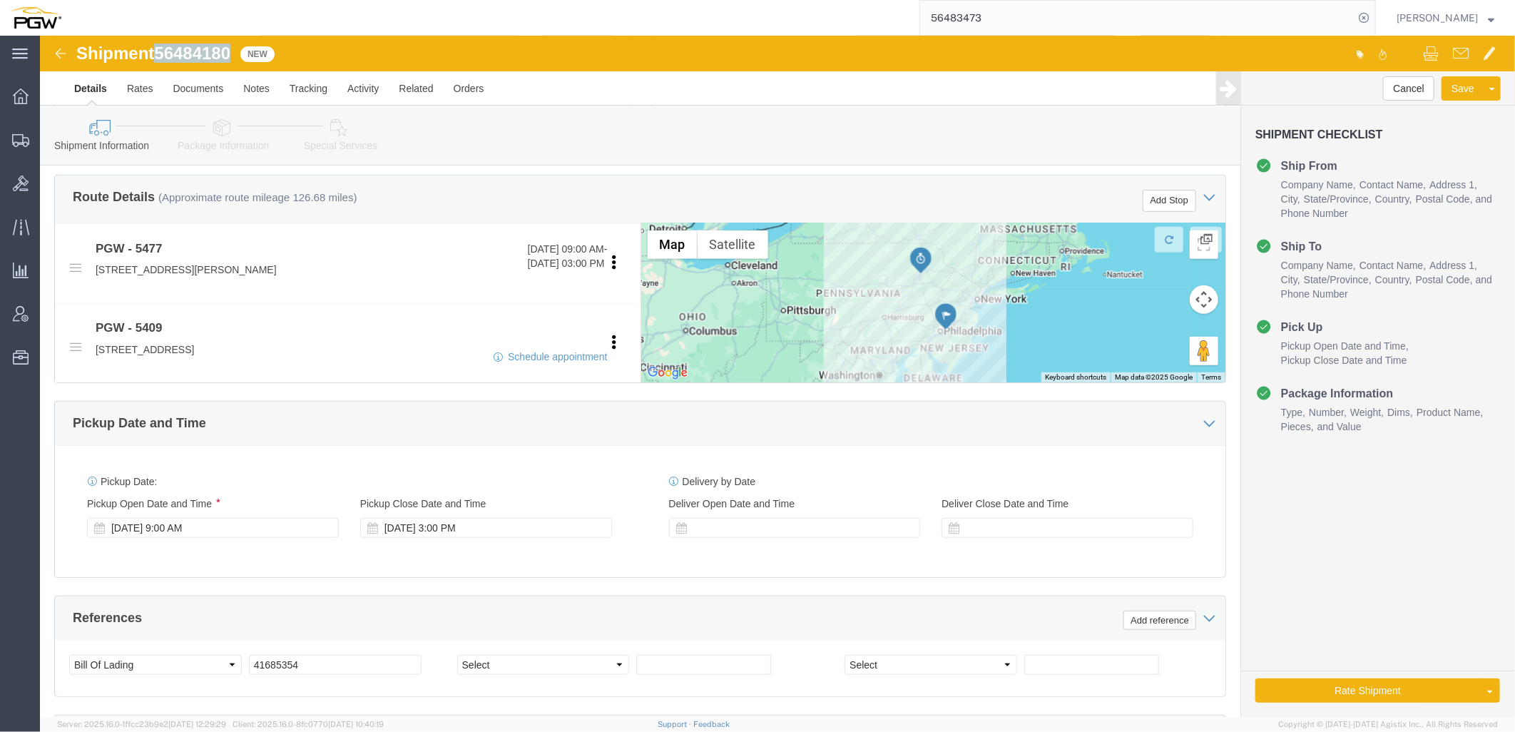
drag, startPoint x: 118, startPoint y: 19, endPoint x: 193, endPoint y: 17, distance: 74.9
click span "56484180"
copy span "56484180"
drag, startPoint x: 298, startPoint y: 633, endPoint x: -255, endPoint y: 568, distance: 557.4
click html "Shipment 56484180 New Details Rates Documents Notes Tracking Activity Related O…"
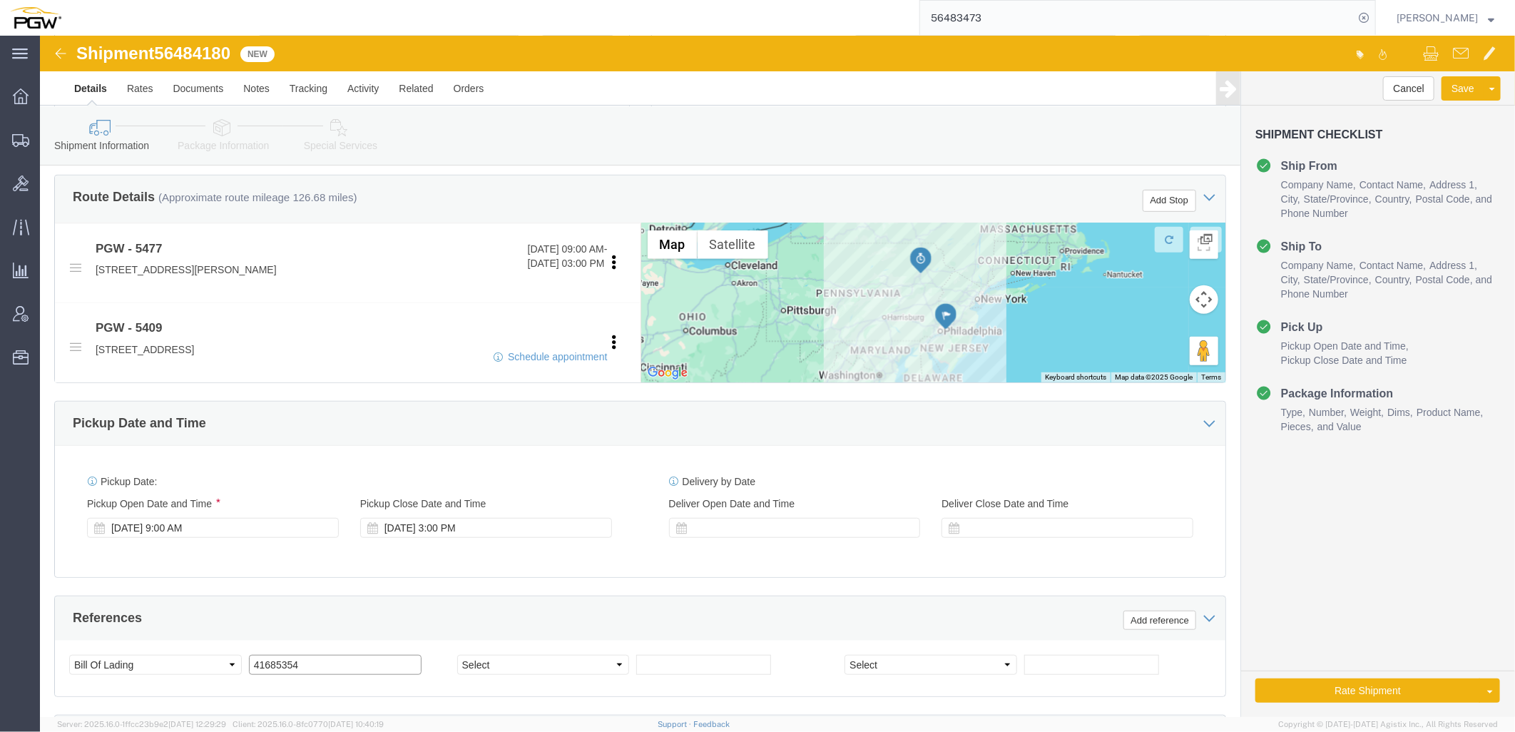
paste input "56484180"
type input "56484180"
click icon
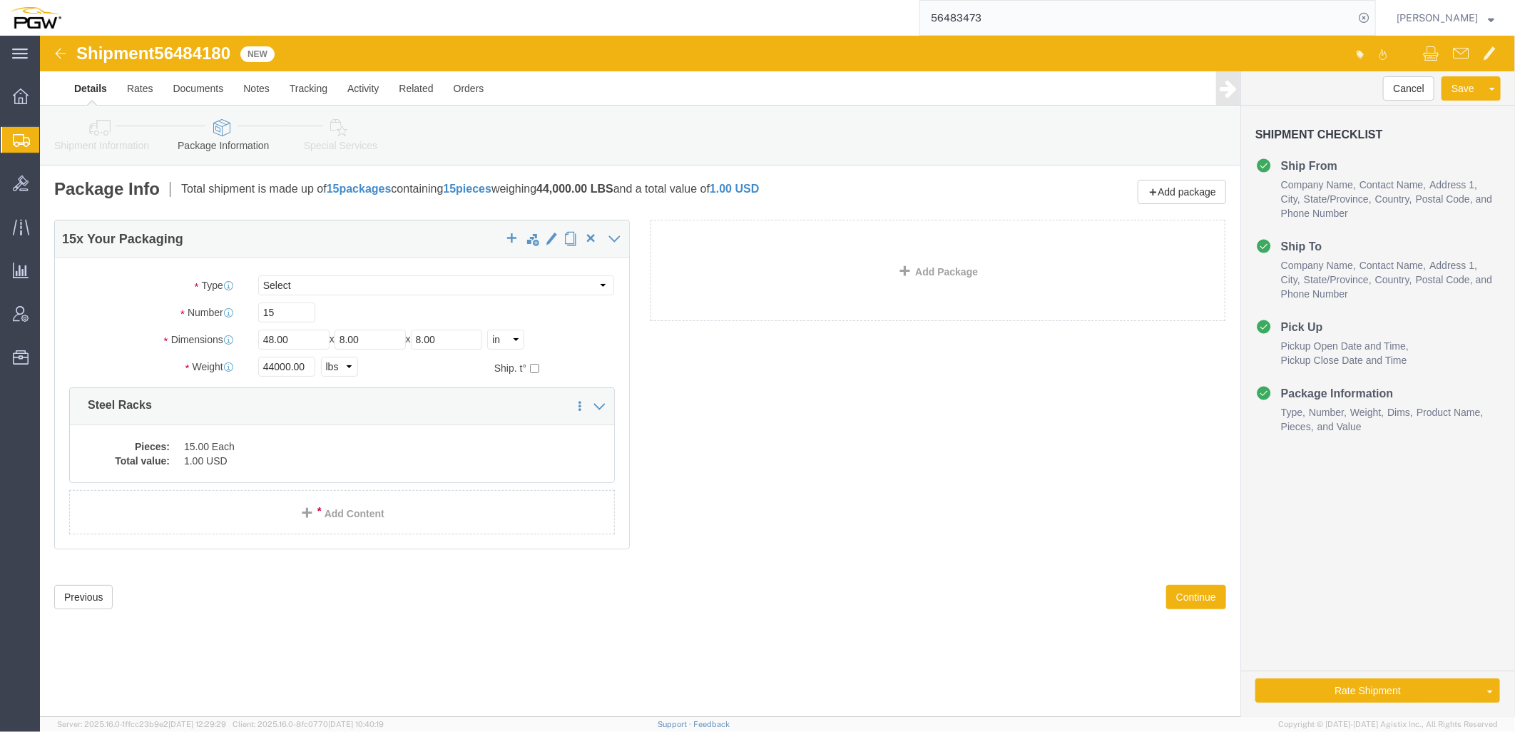
click icon
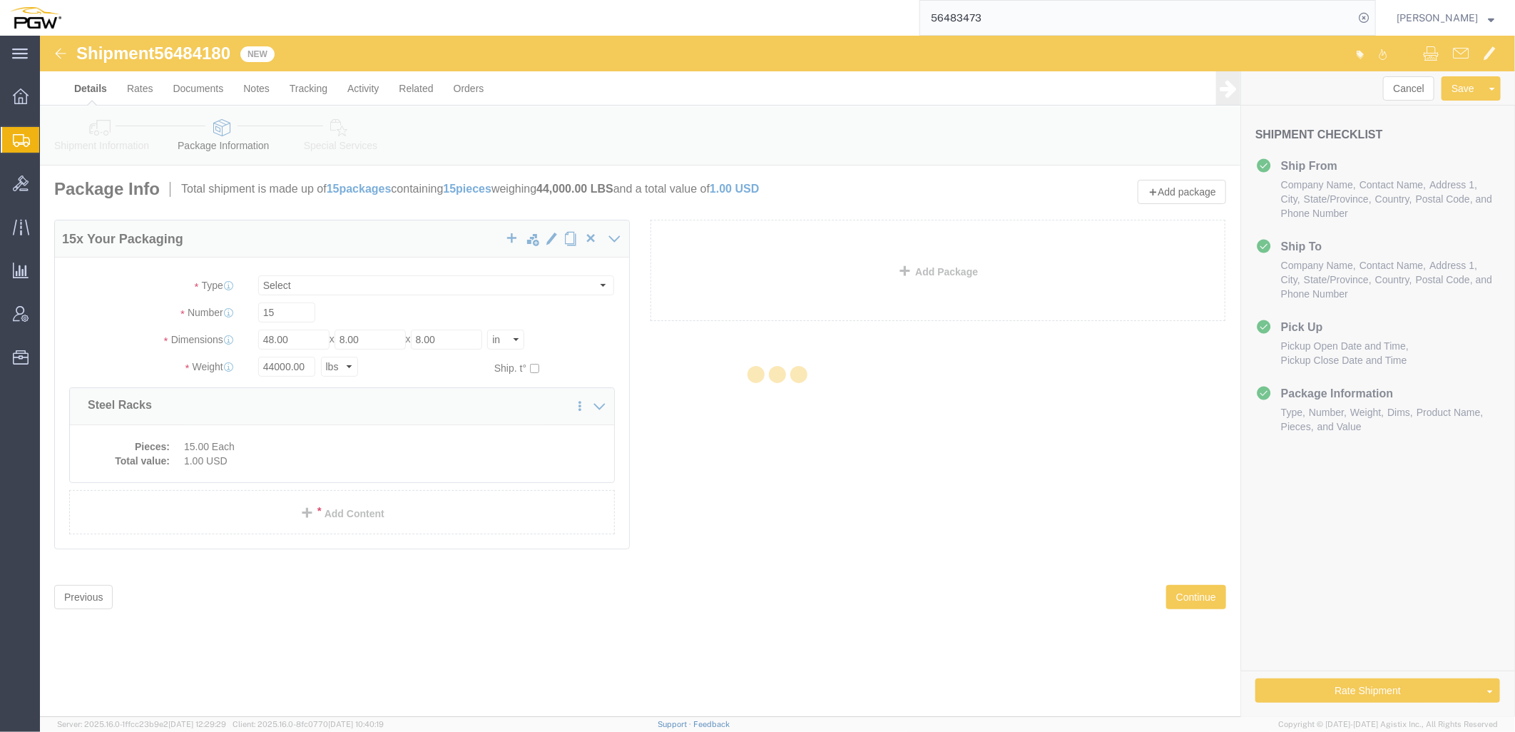
select select
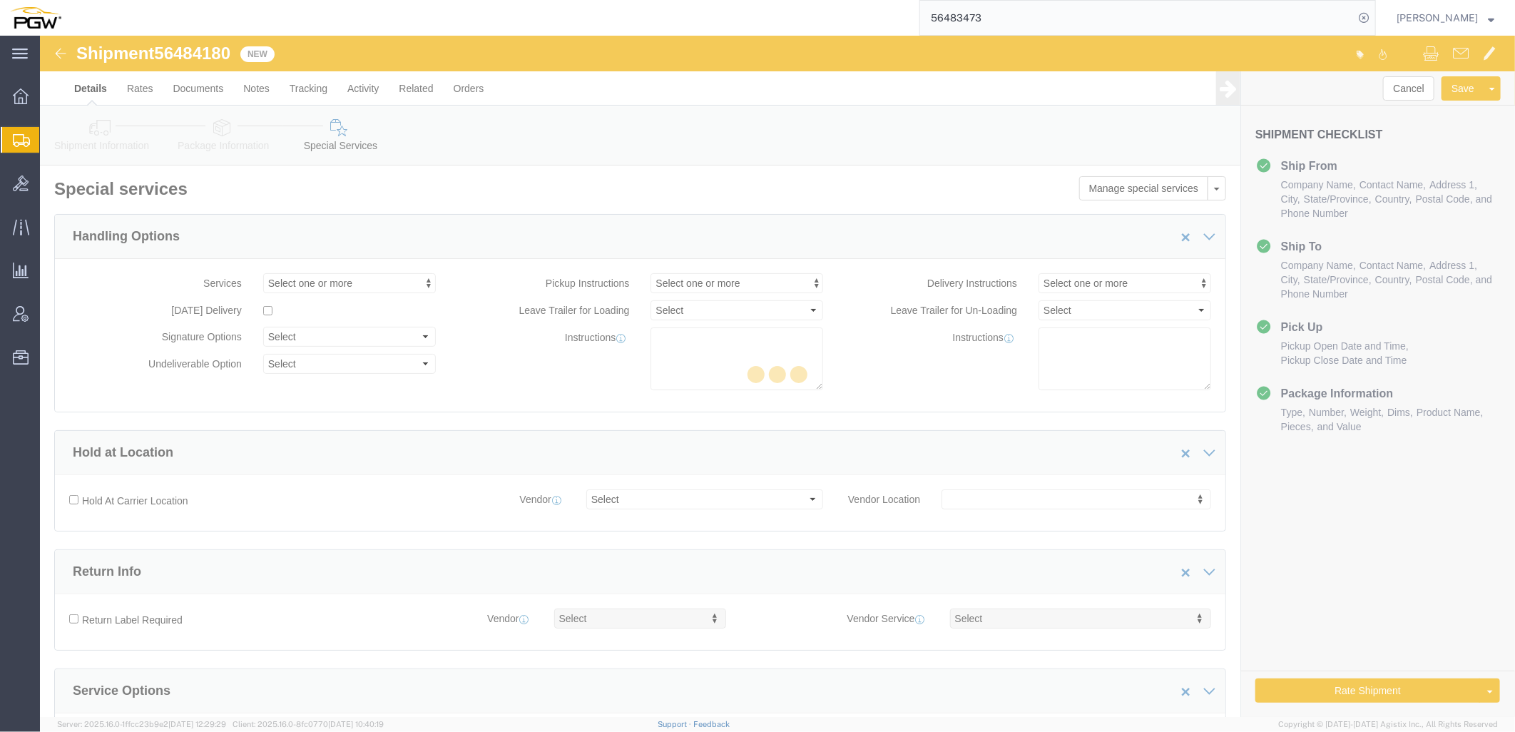
select select "COSTCENTER"
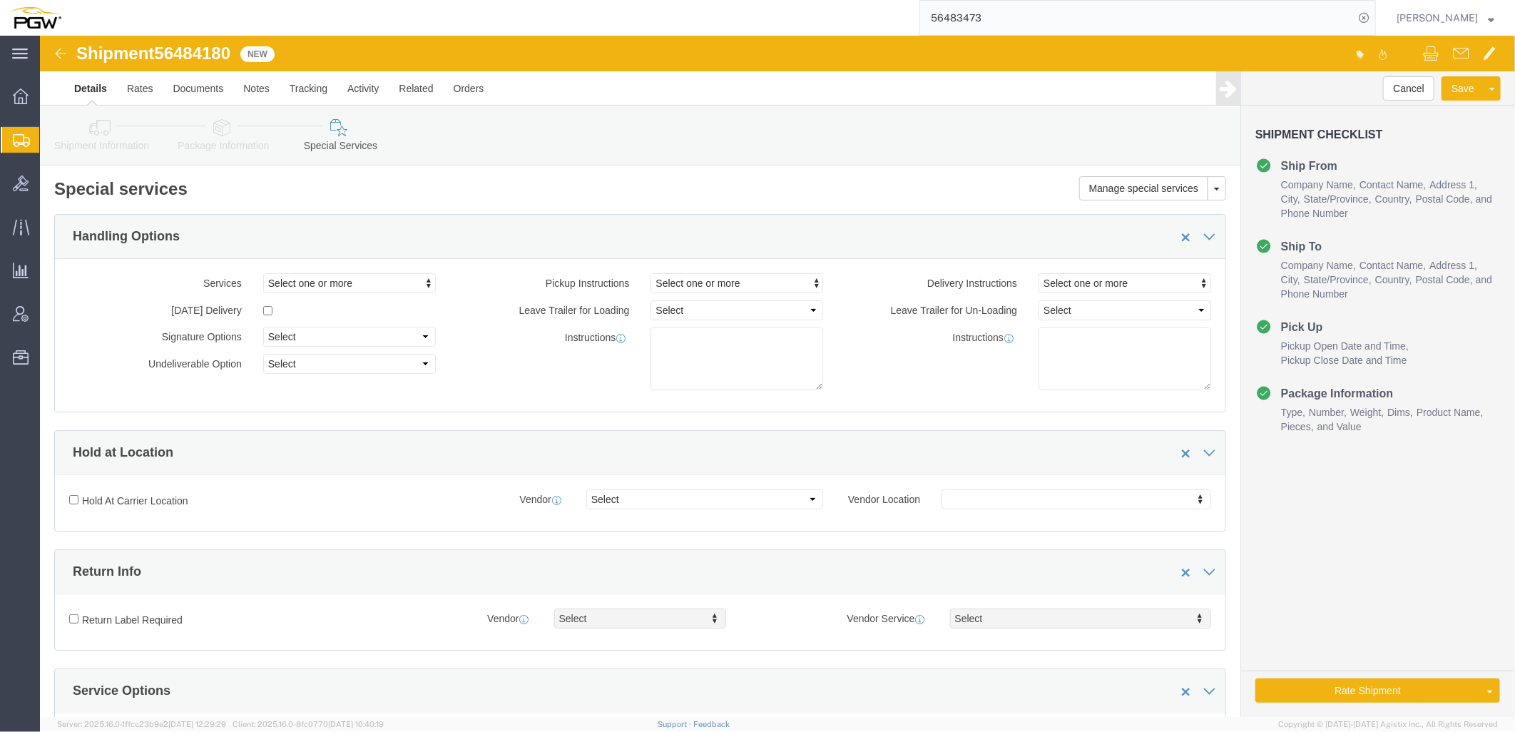
scroll to position [396, 0]
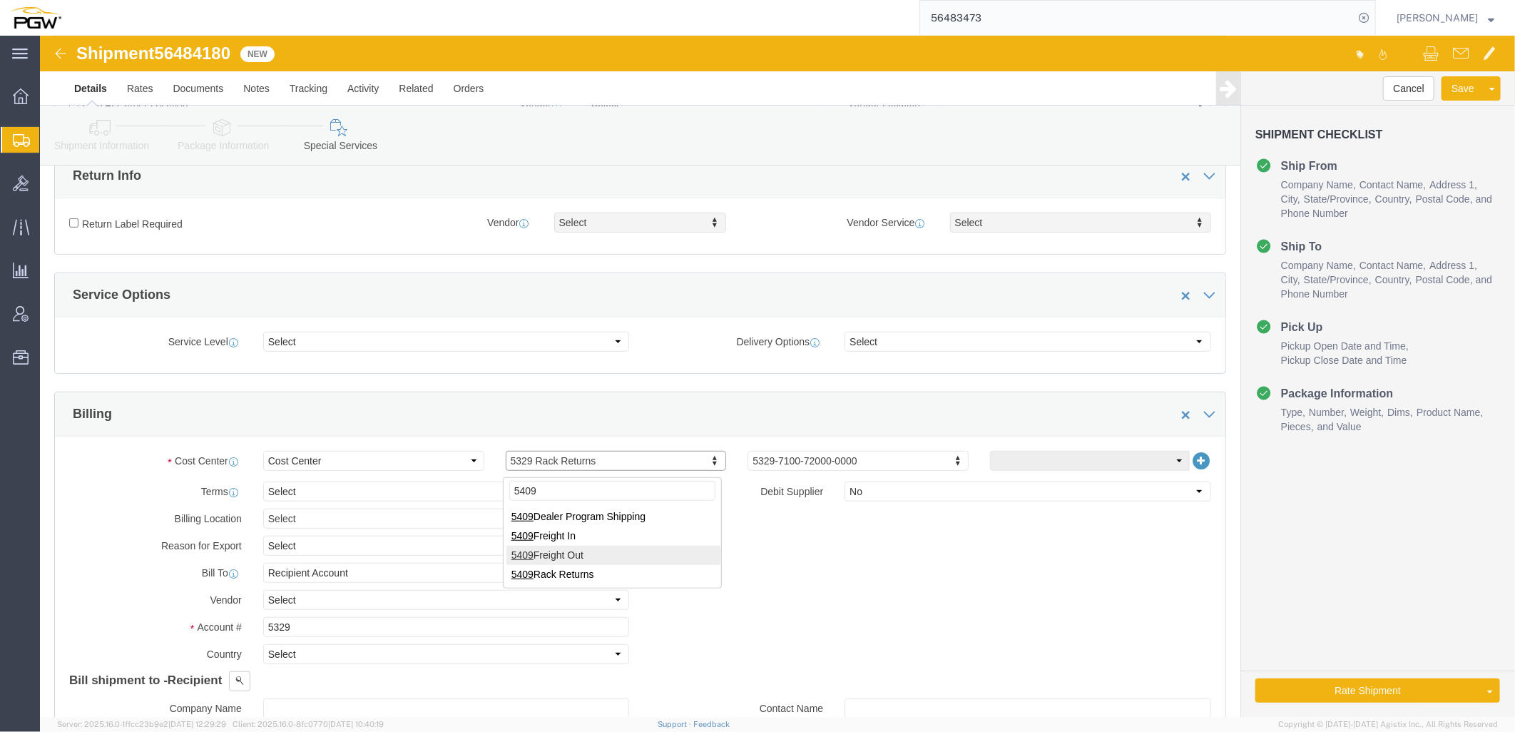
type input "5409"
drag, startPoint x: 312, startPoint y: 601, endPoint x: -6, endPoint y: 574, distance: 318.7
click html "Shipment 56484180 New Details Rates Documents Notes Tracking Activity Related O…"
type input "5409"
click link "Shipment Information"
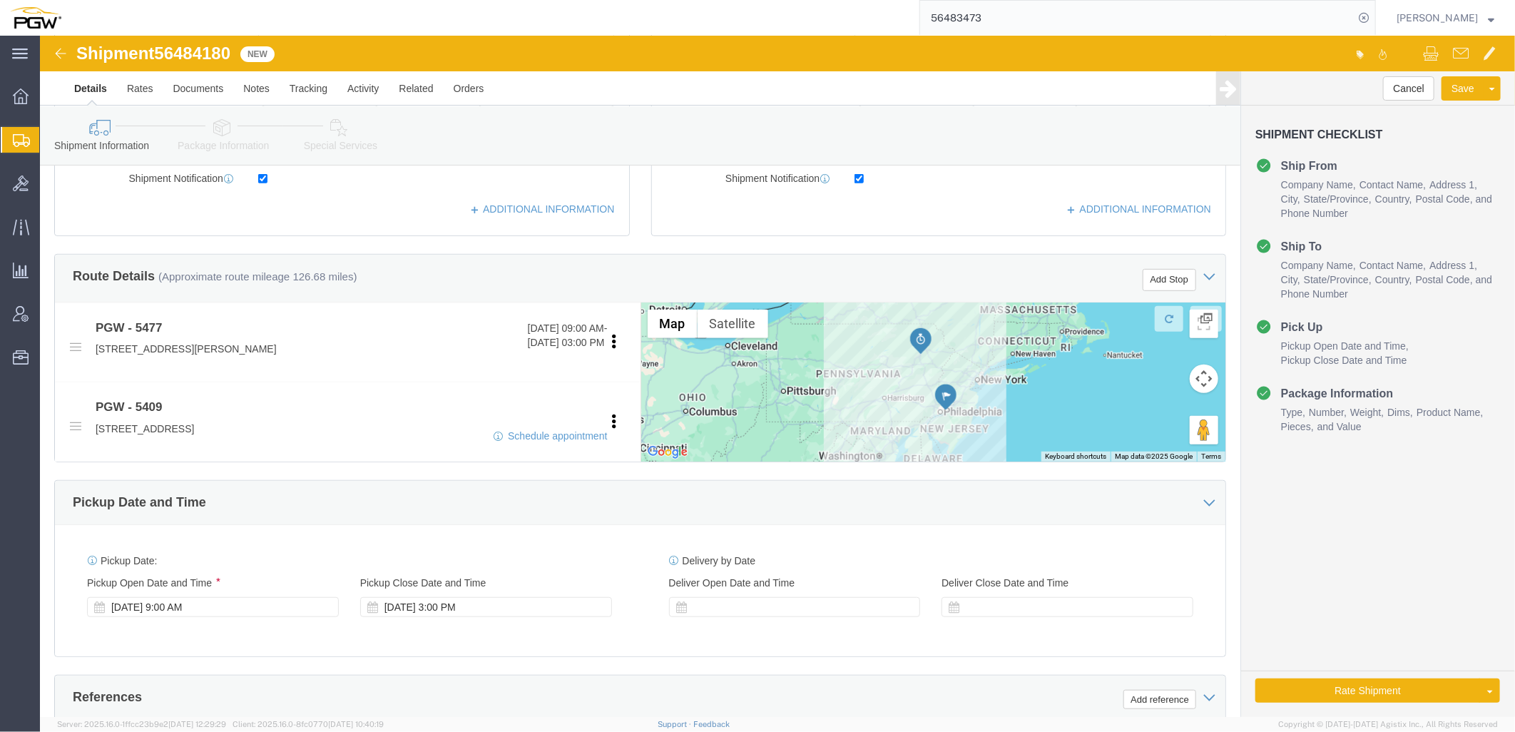
click icon
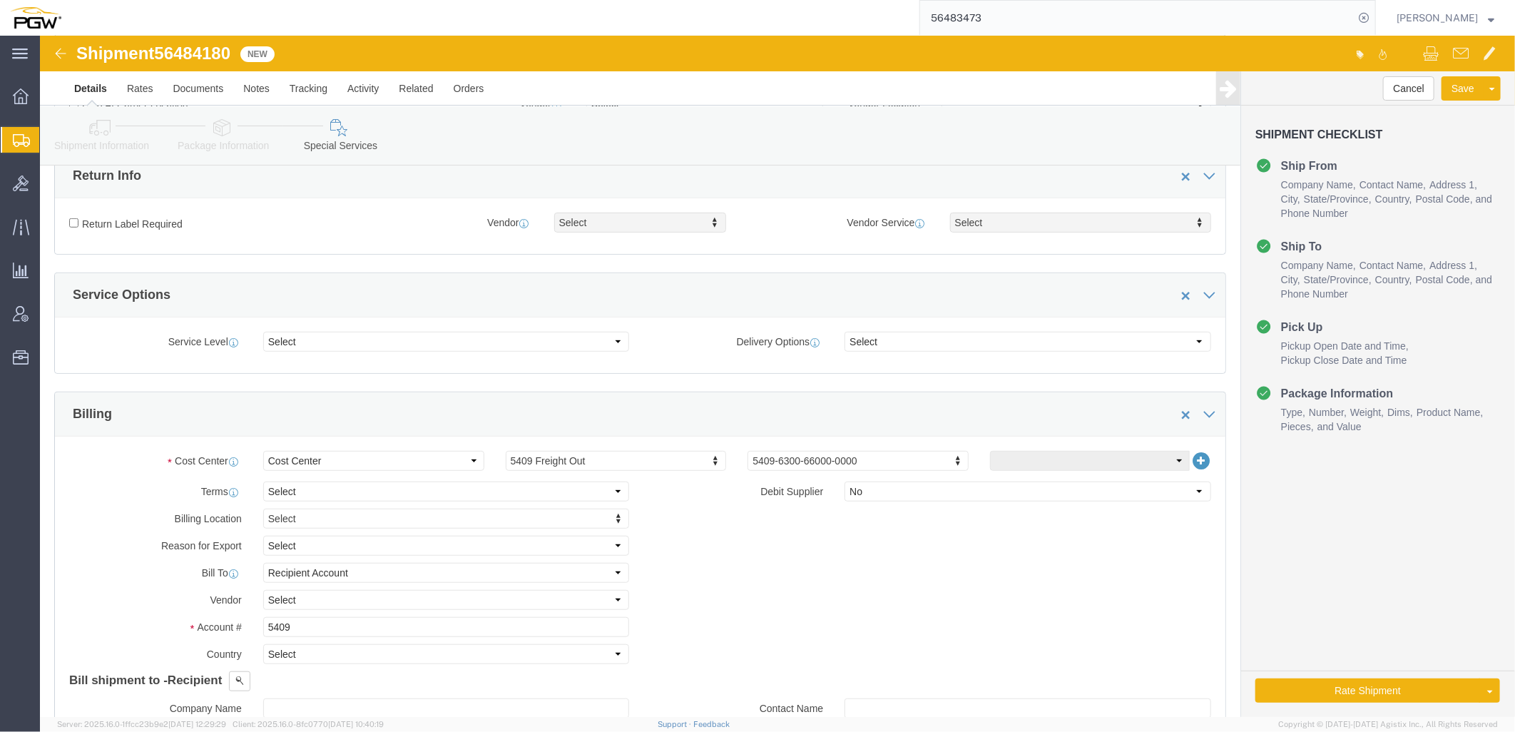
click link "Package Information"
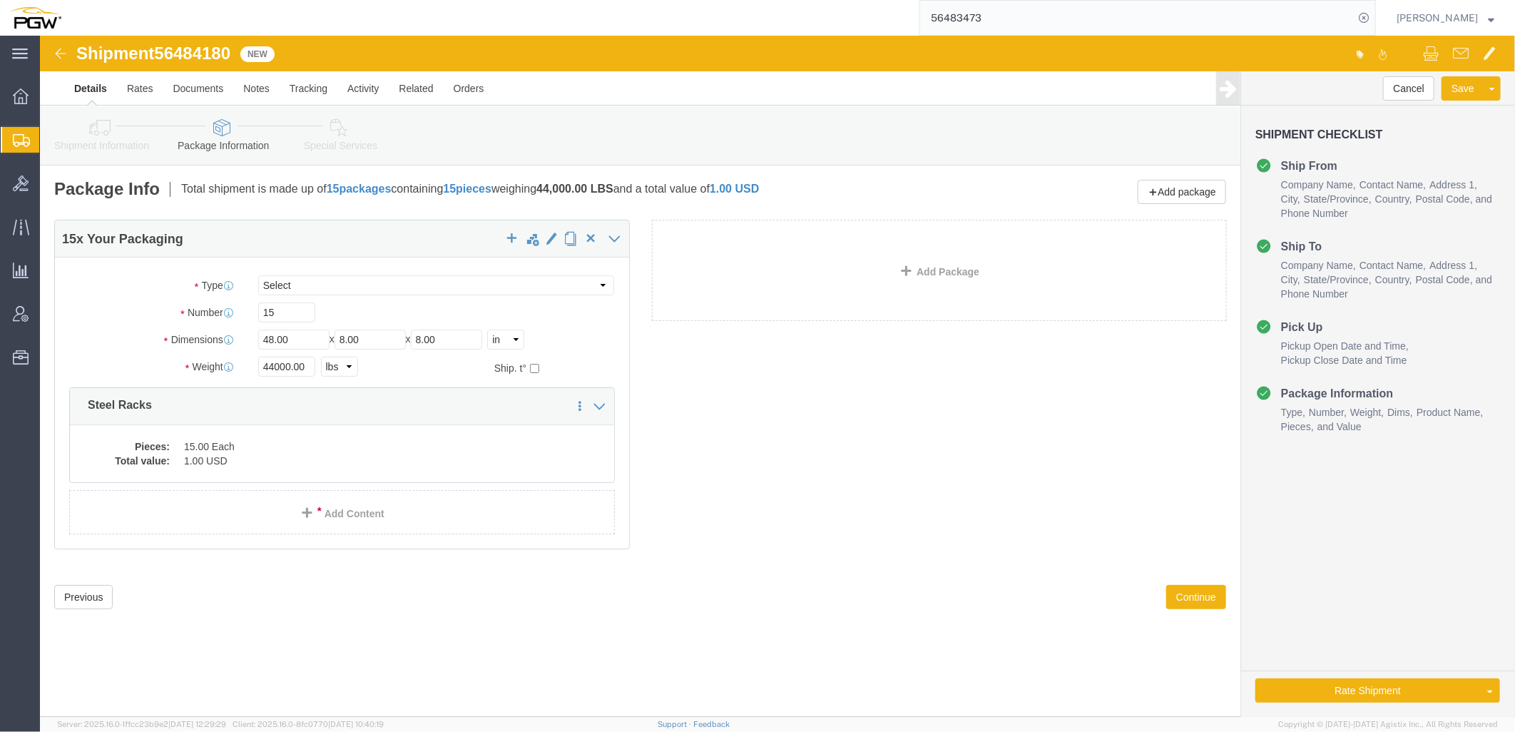
click icon
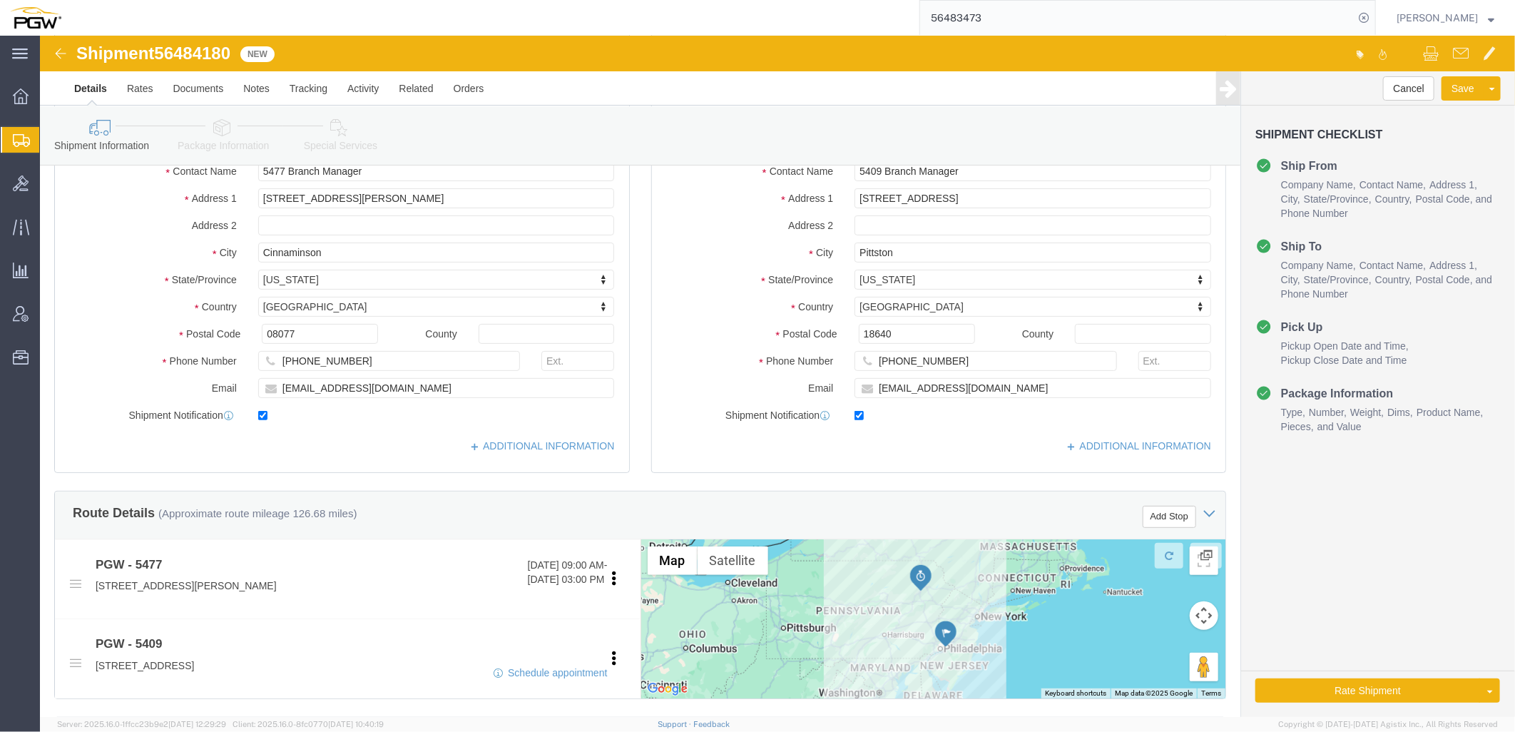
scroll to position [396, 0]
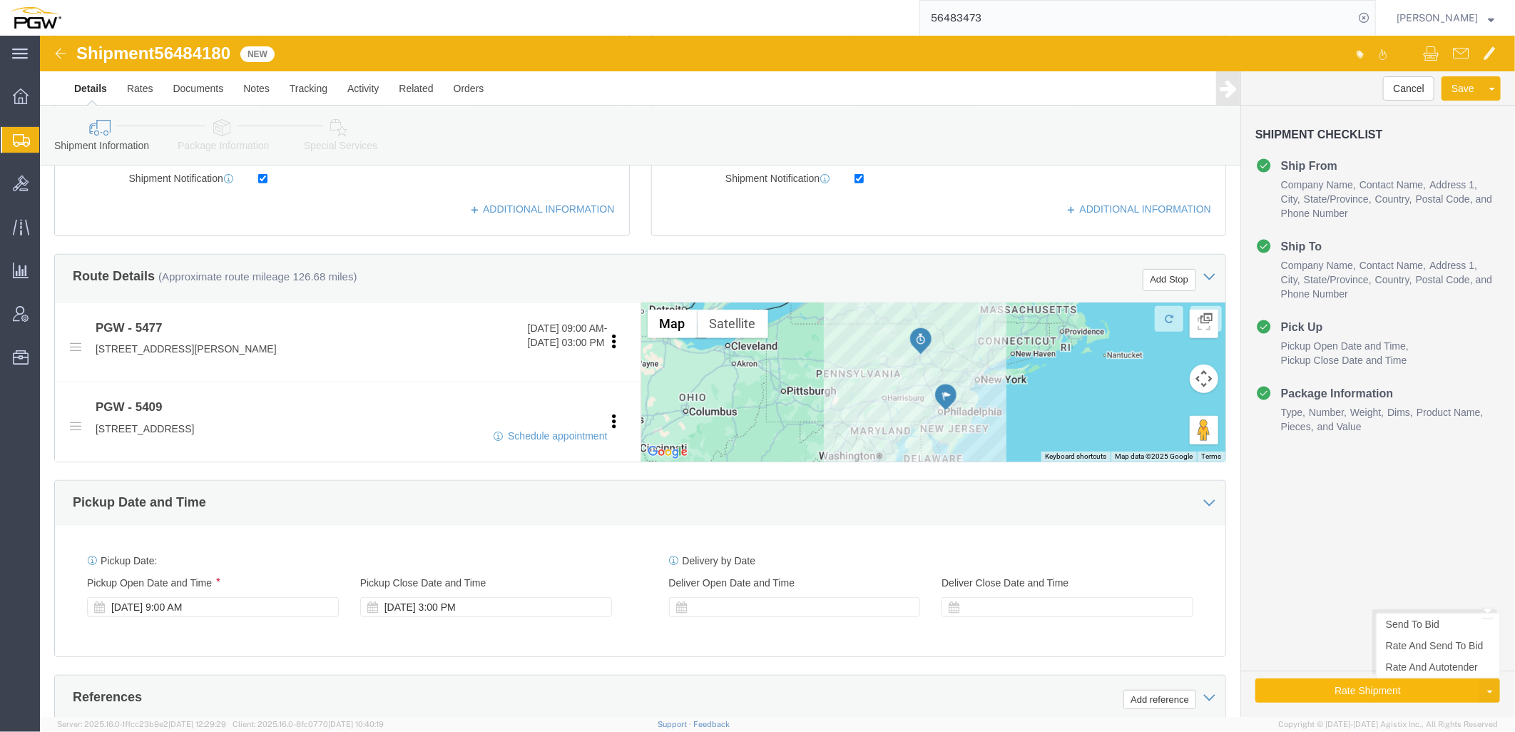
click button "Rate Shipment"
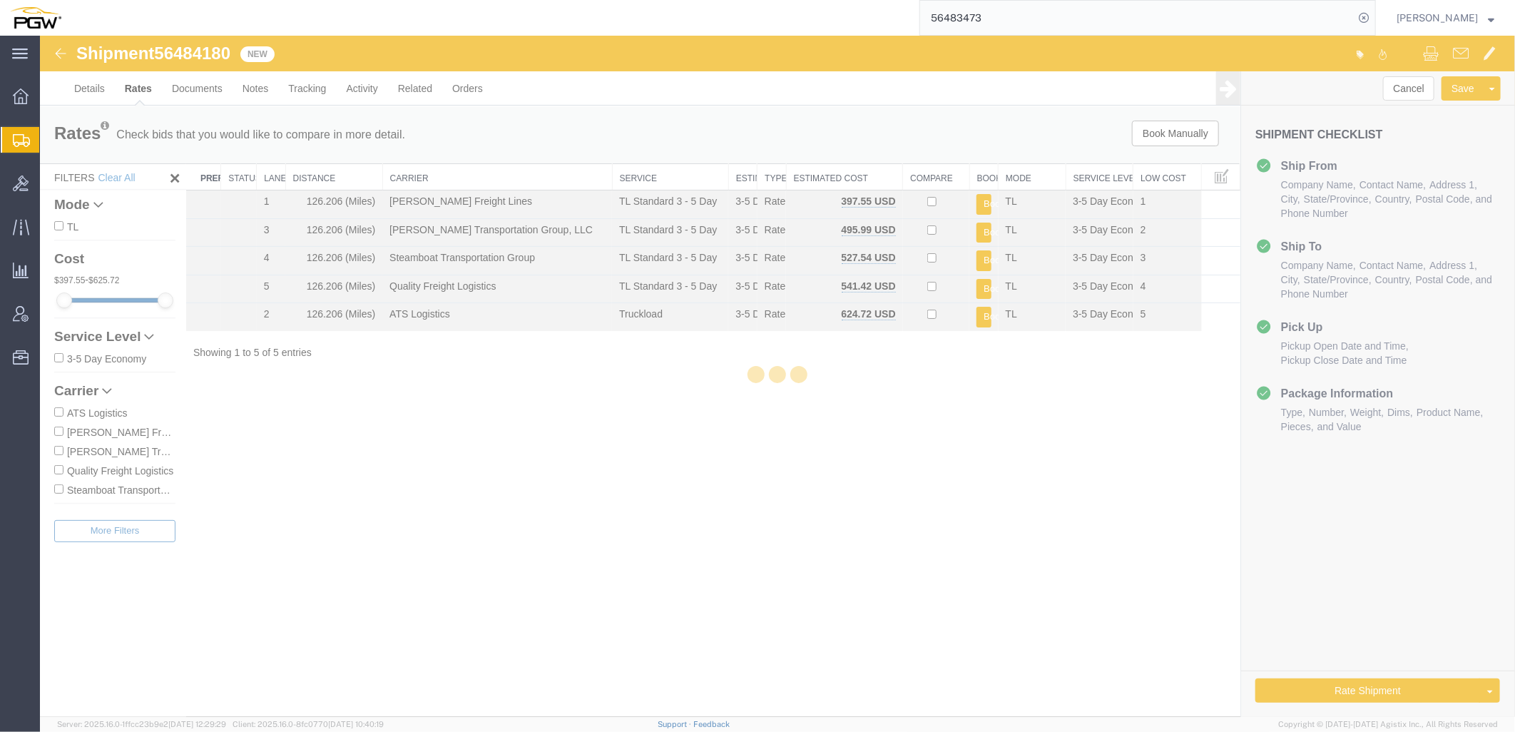
scroll to position [0, 0]
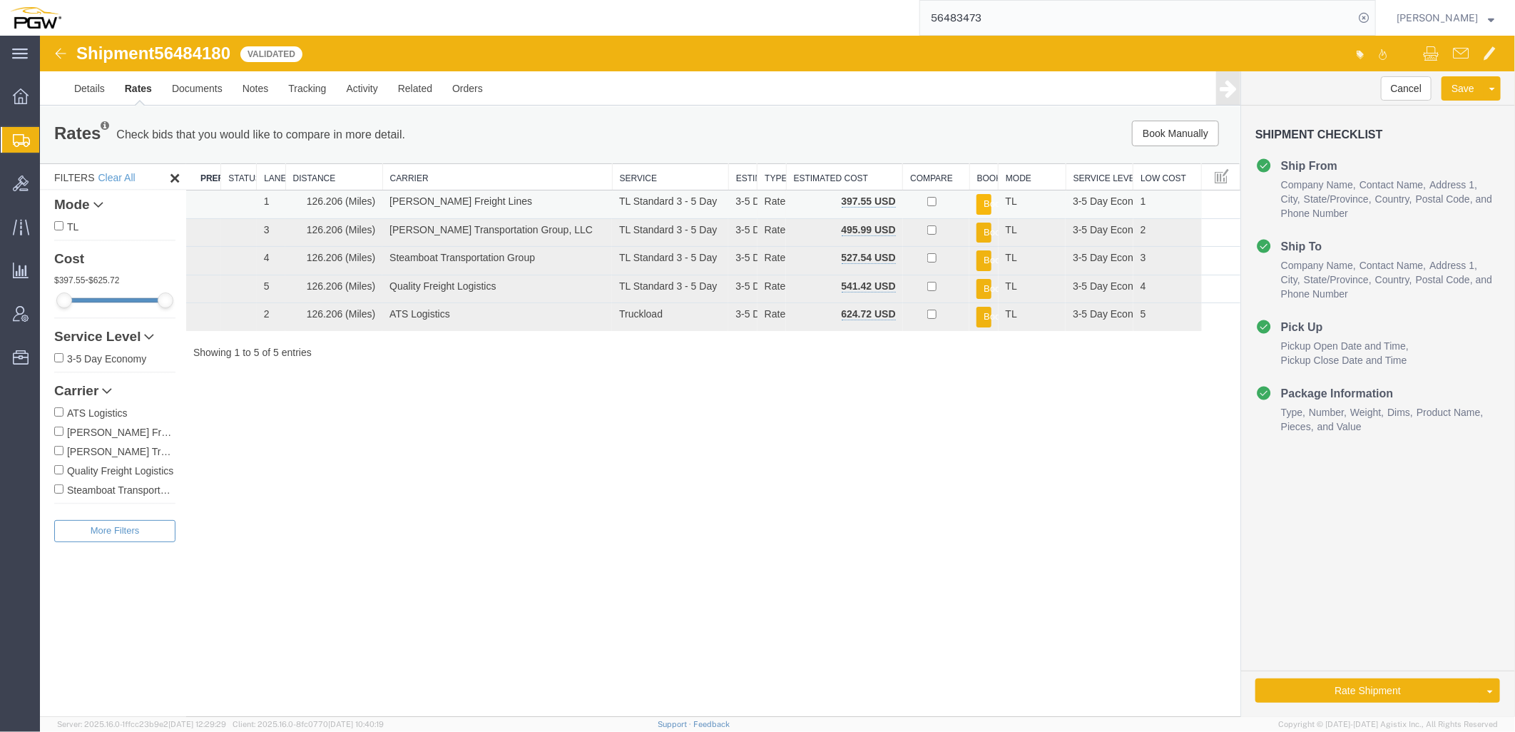
click at [982, 203] on button "Book" at bounding box center [983, 203] width 14 height 21
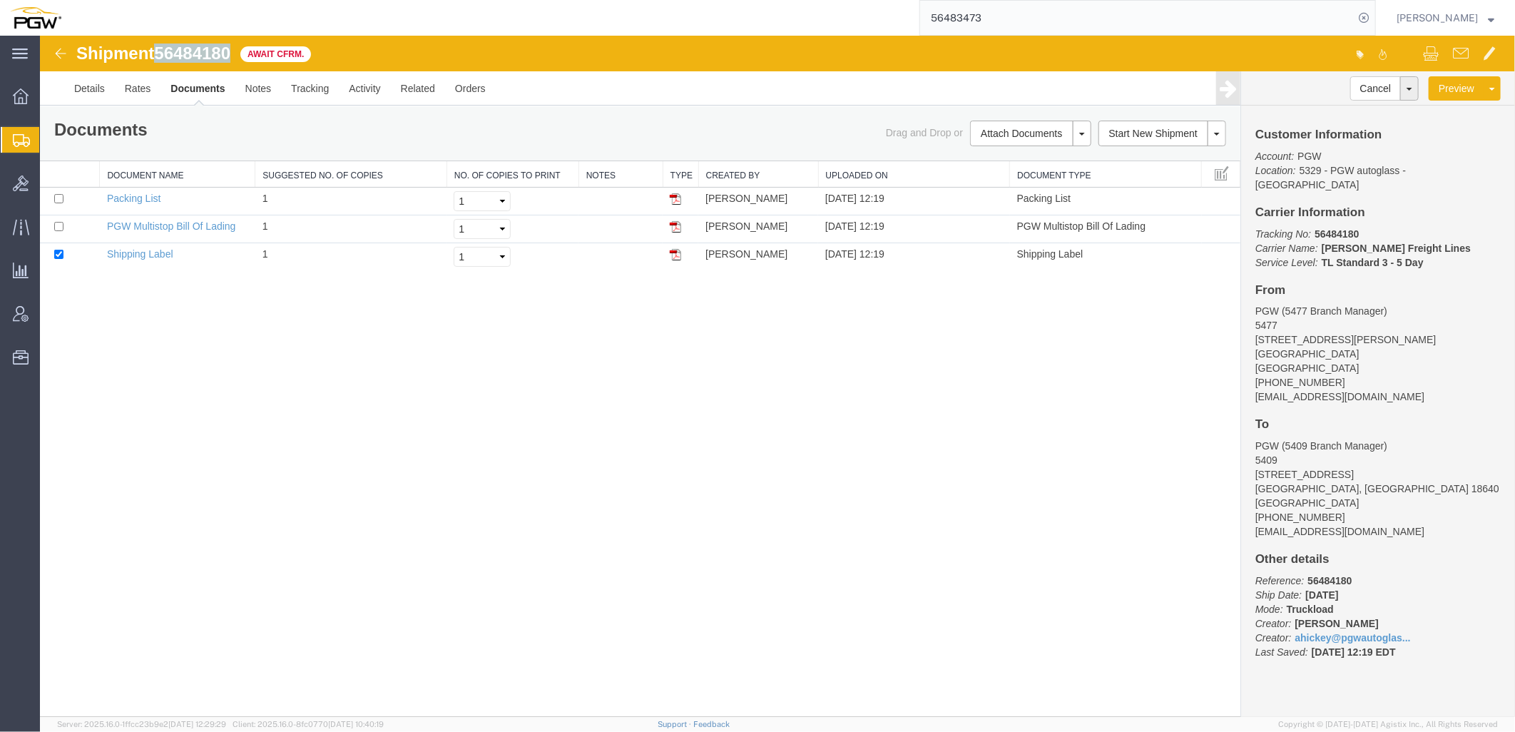
drag, startPoint x: 162, startPoint y: 51, endPoint x: 231, endPoint y: 53, distance: 69.2
click at [230, 53] on span "56484180" at bounding box center [191, 52] width 76 height 19
copy span "56484180"
click at [163, 224] on link "PGW Multistop Bill Of Lading" at bounding box center [170, 225] width 129 height 11
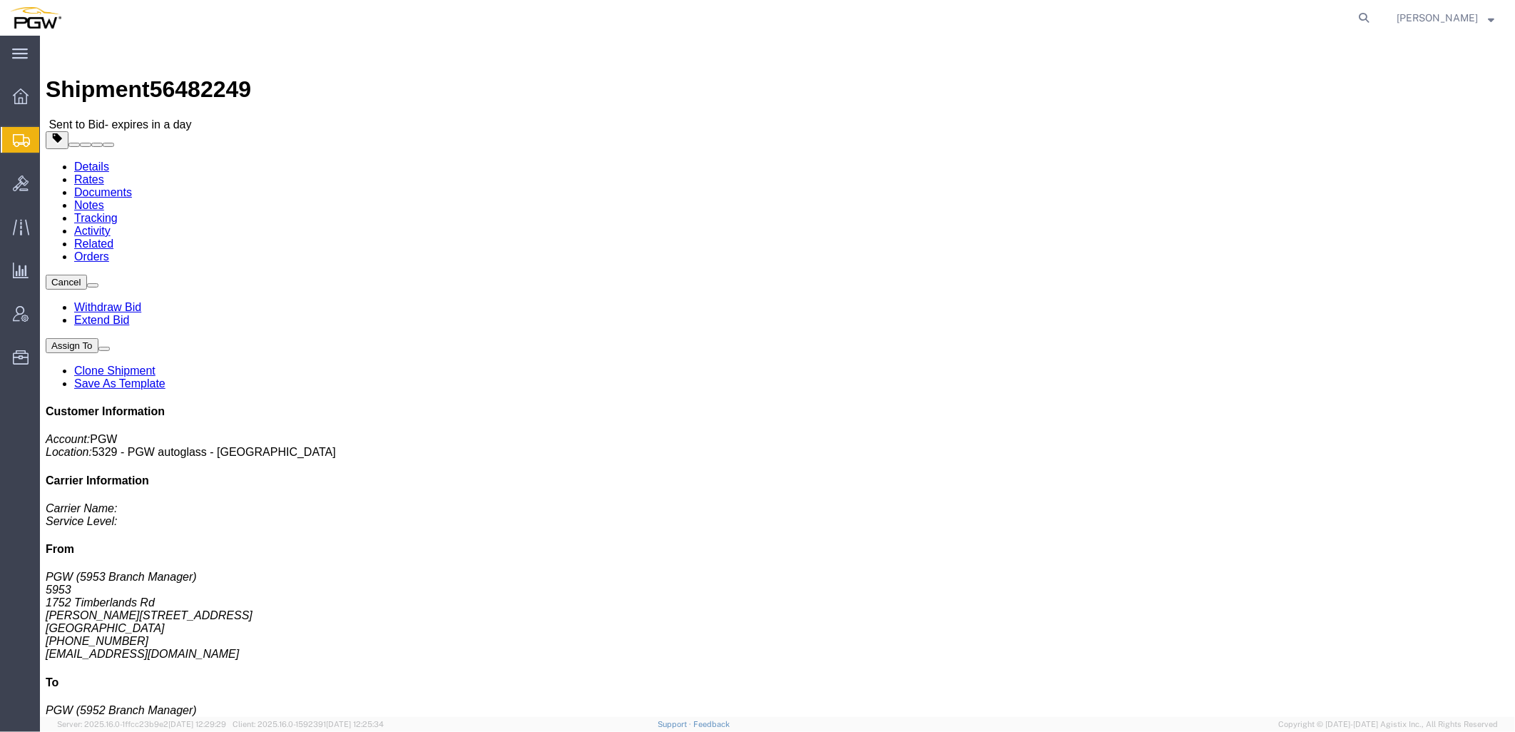
click link "Rates"
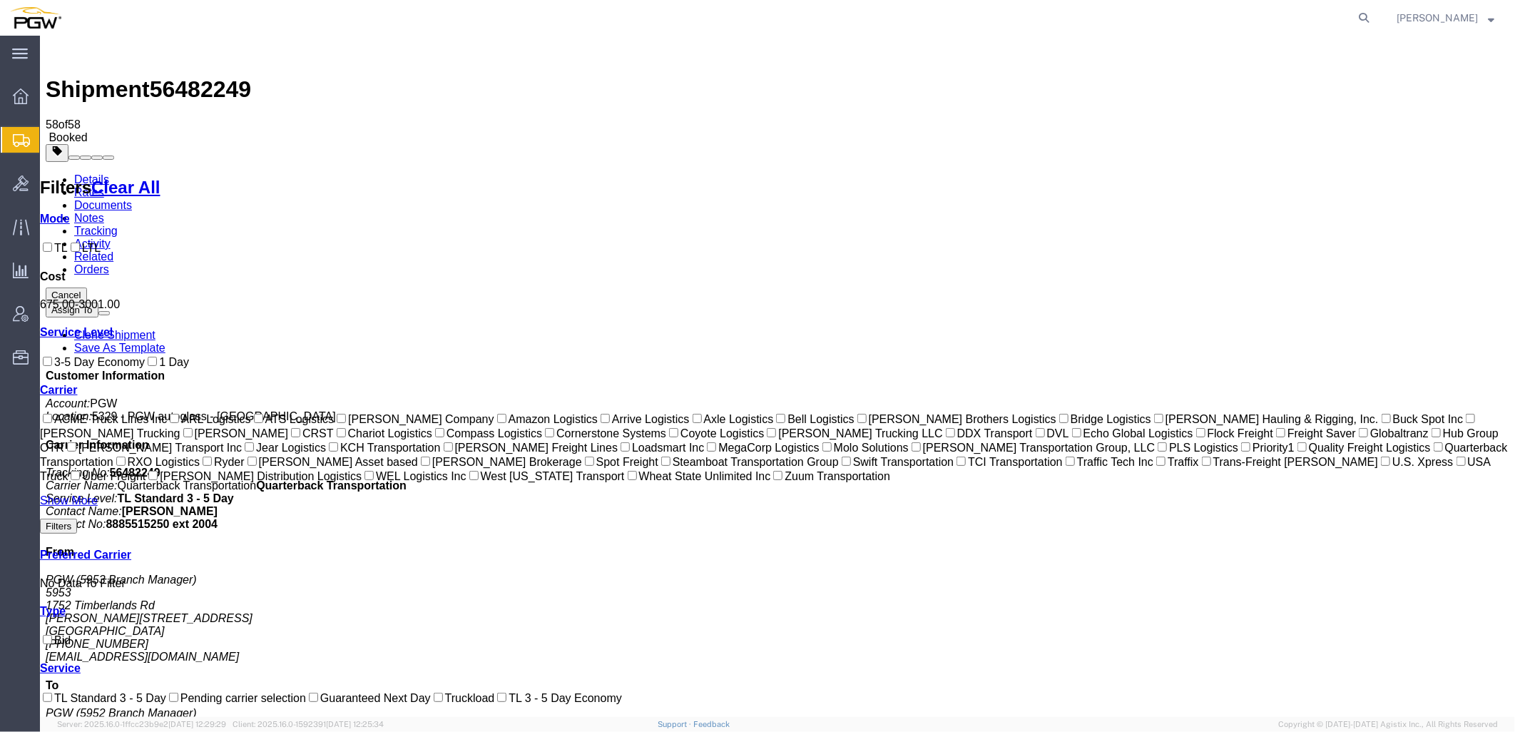
click at [76, 173] on link "Details" at bounding box center [90, 179] width 35 height 12
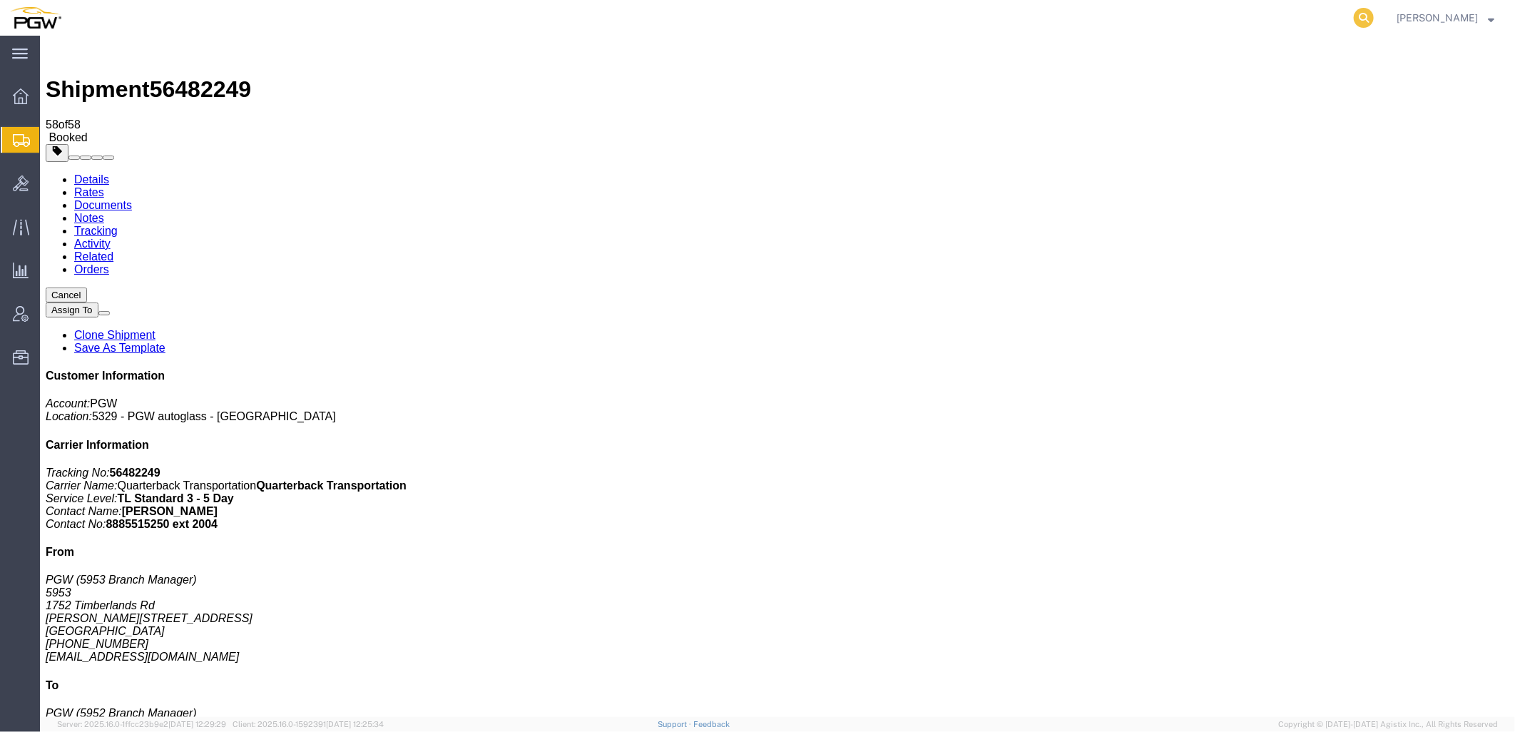
click at [1372, 15] on icon at bounding box center [1364, 18] width 20 height 20
click at [1224, 16] on input "search" at bounding box center [1137, 18] width 434 height 34
type input "56483249"
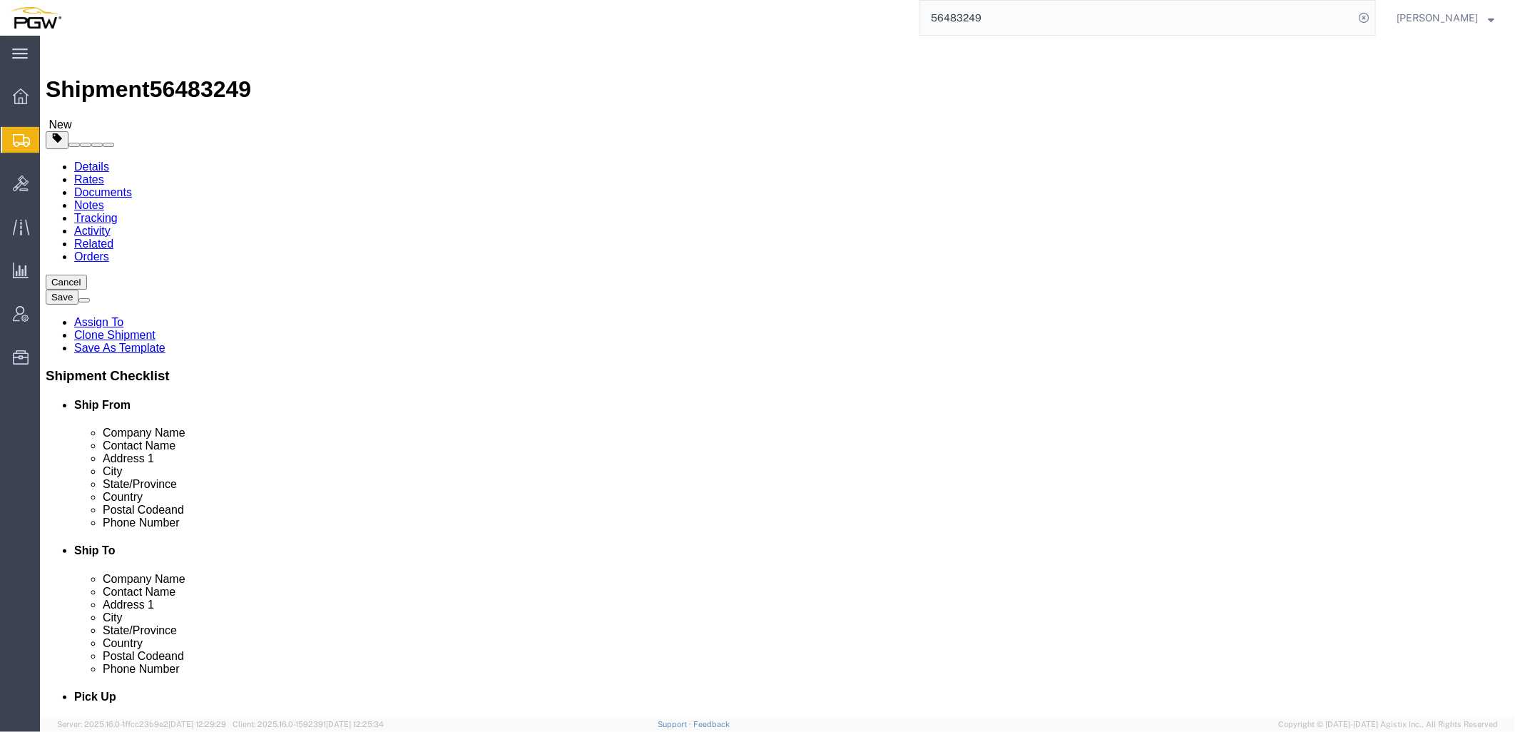
select select
select select "62351"
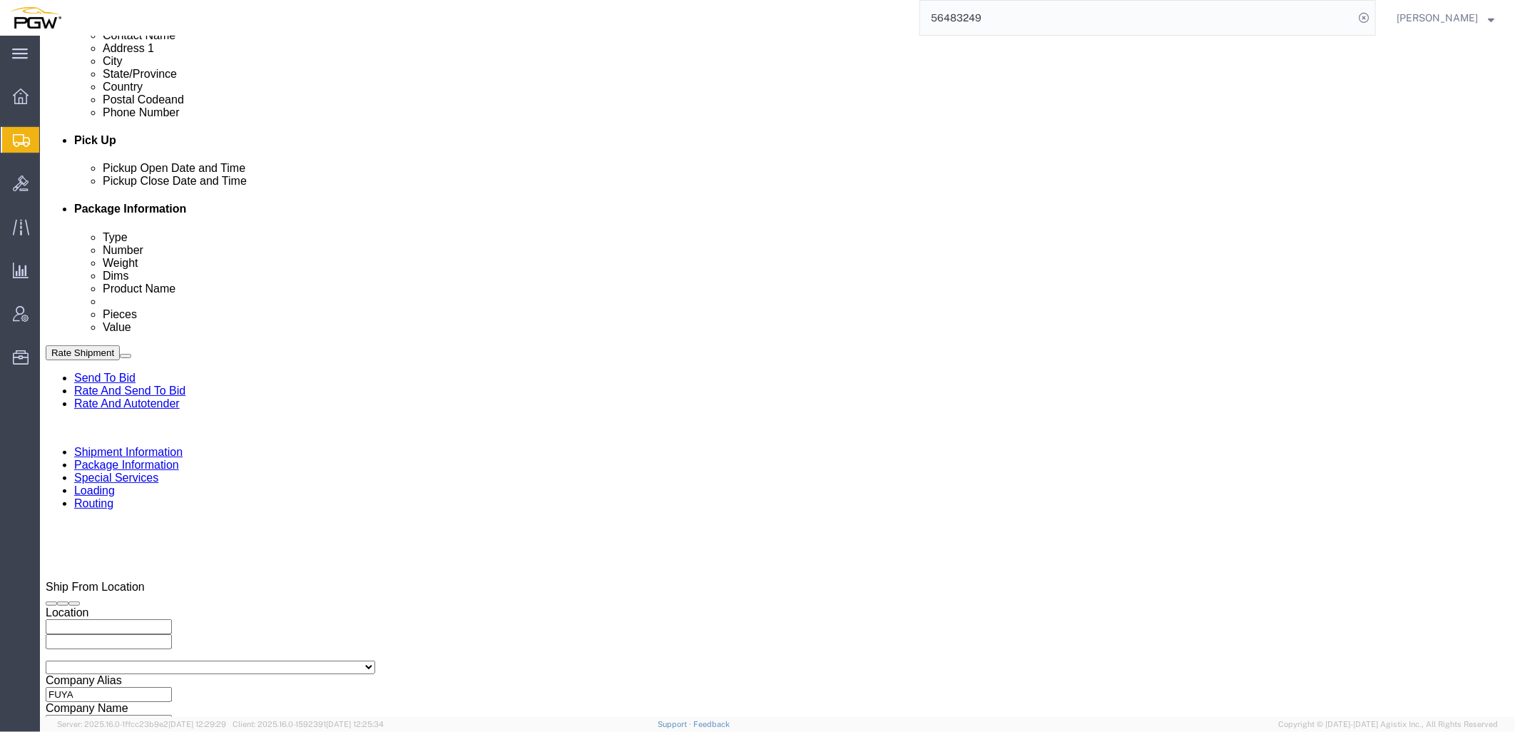
scroll to position [713, 0]
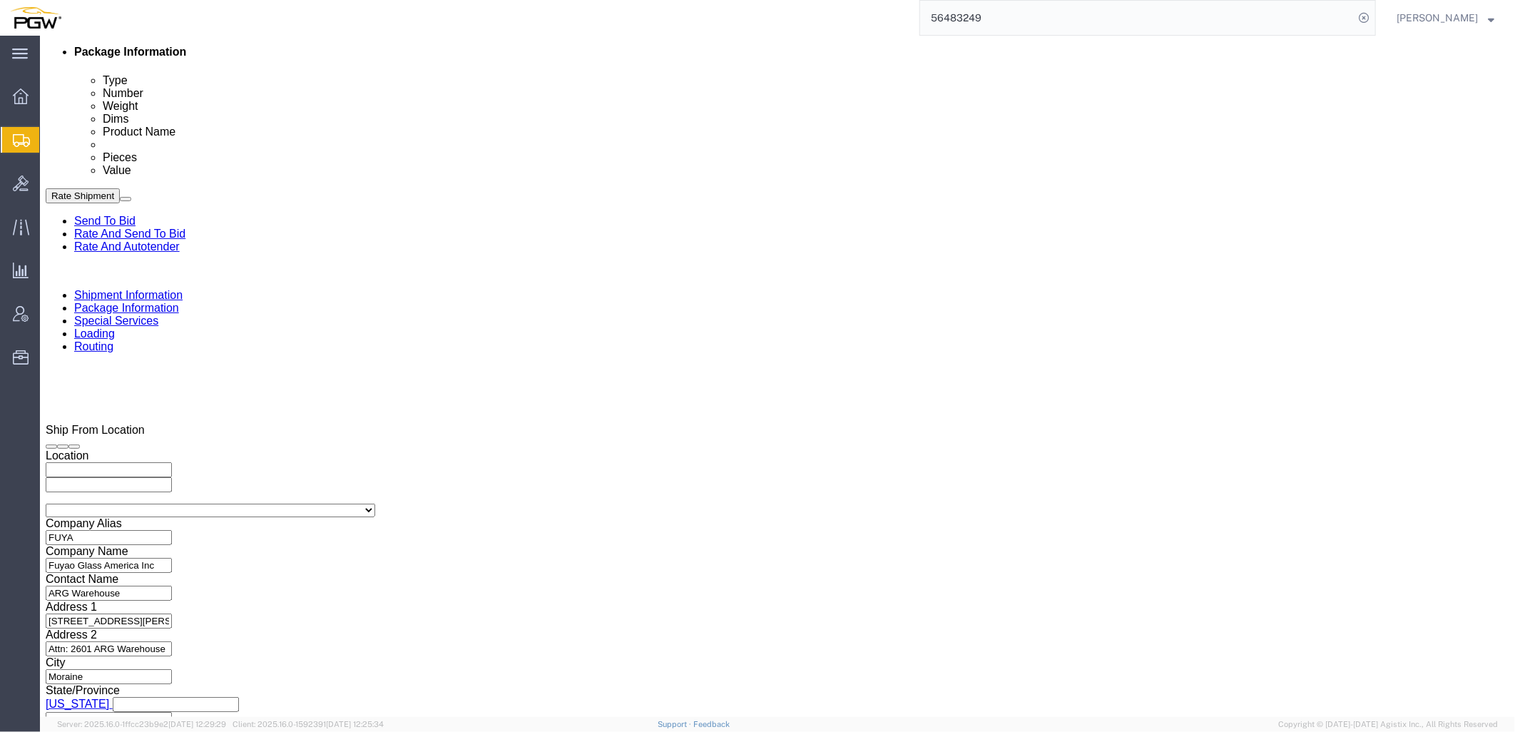
click icon
click link "Rate And Autotender"
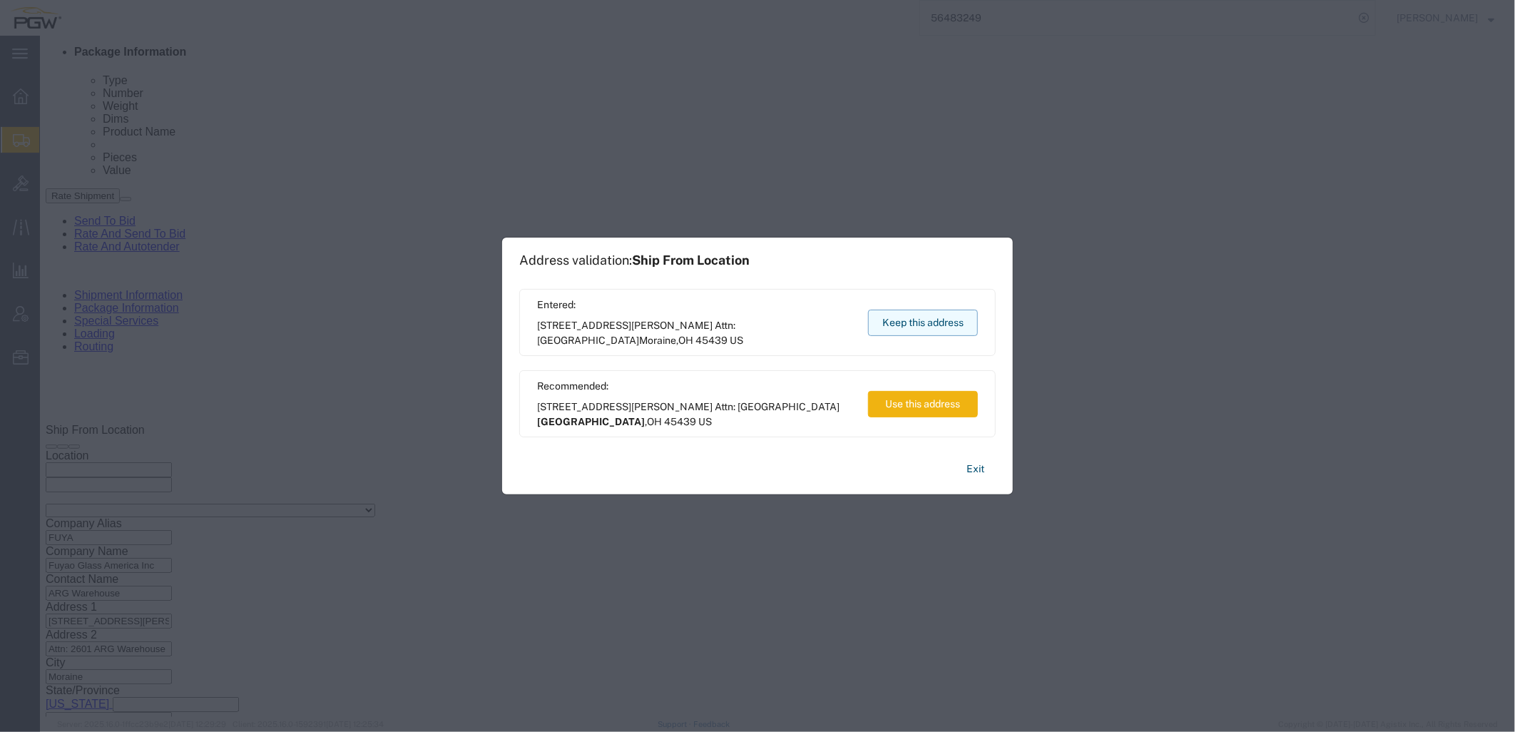
click at [915, 330] on button "Keep this address" at bounding box center [923, 323] width 110 height 26
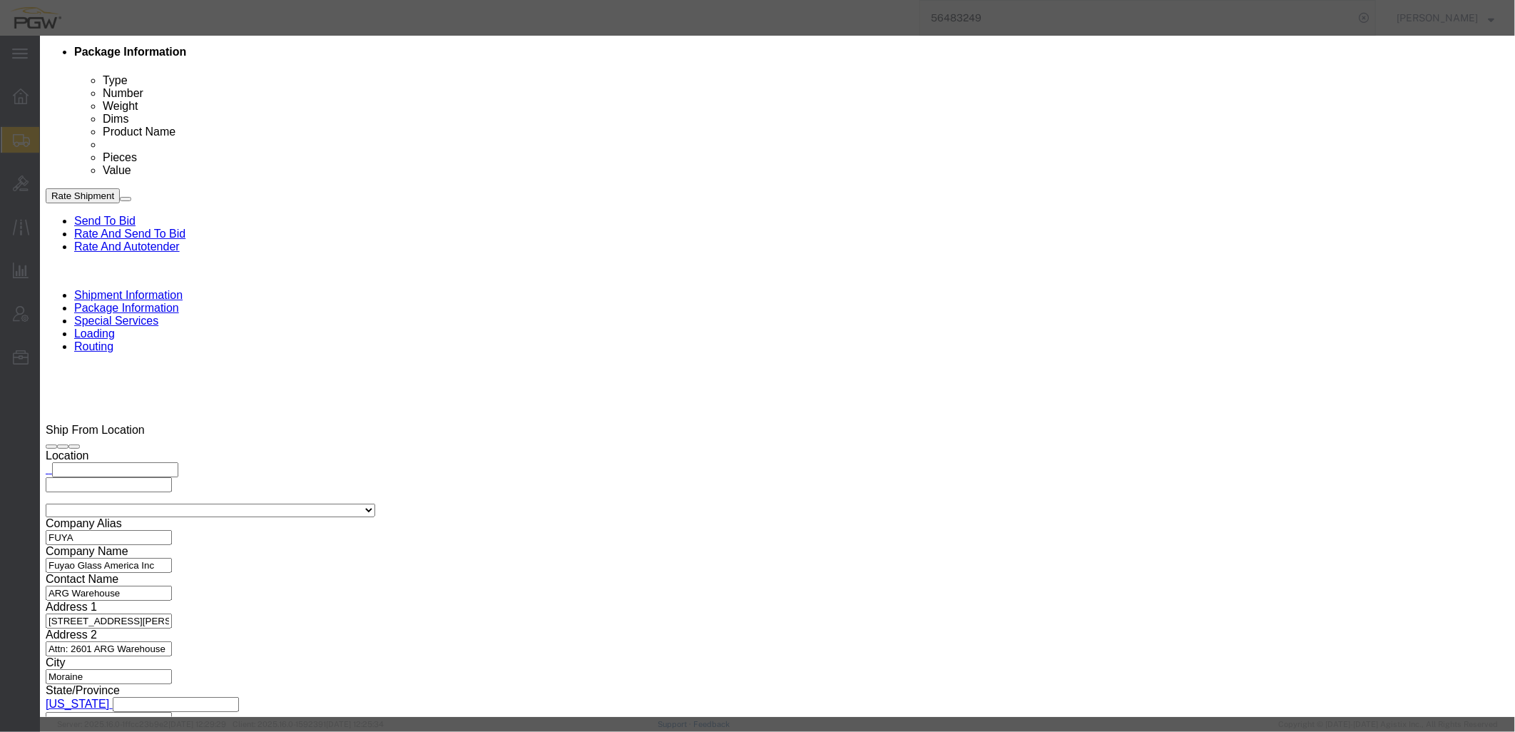
click input "2"
type input "1"
click input "1"
click select "Price Carrier Rank"
select select "LANE_RANK"
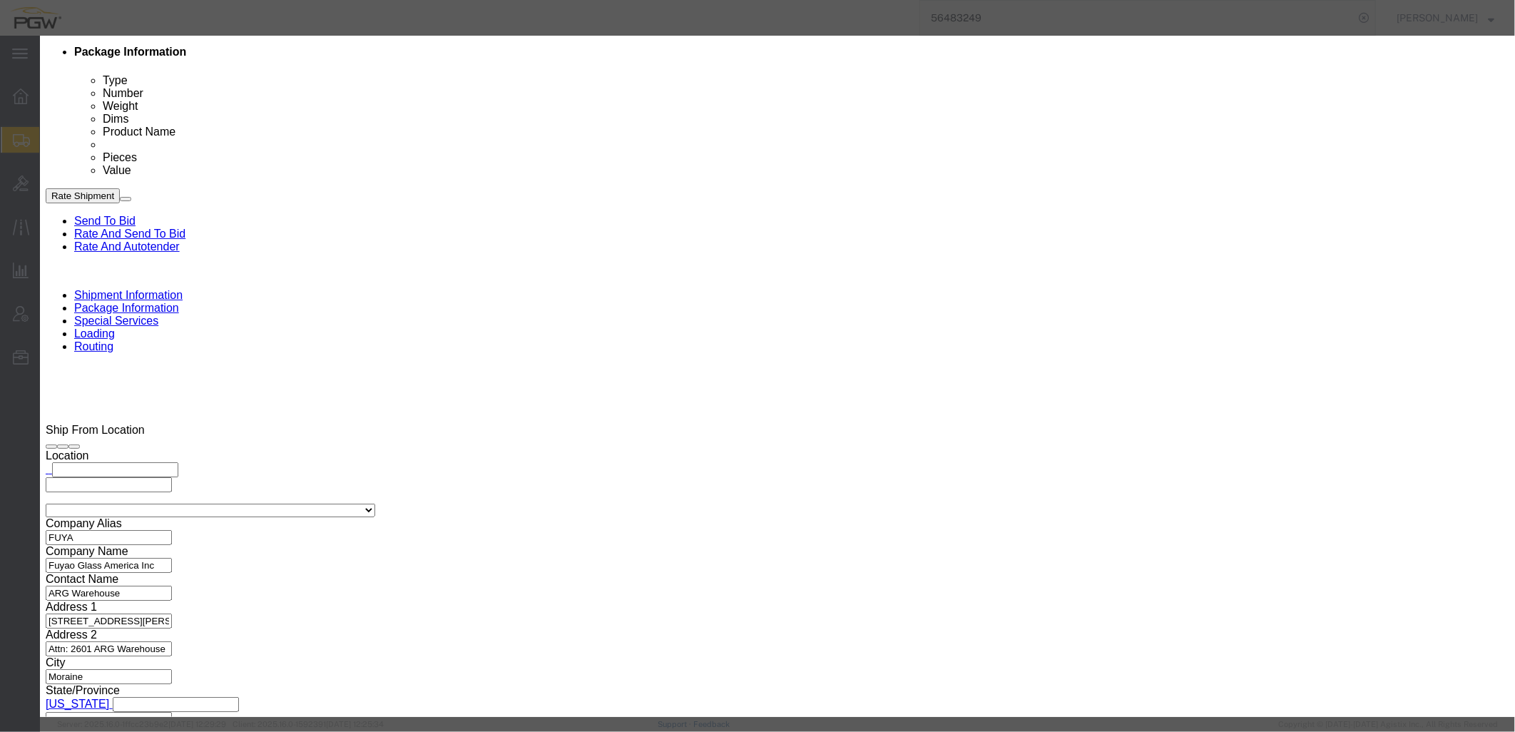
click select "Price Carrier Rank"
click button "Save Auto-Tender"
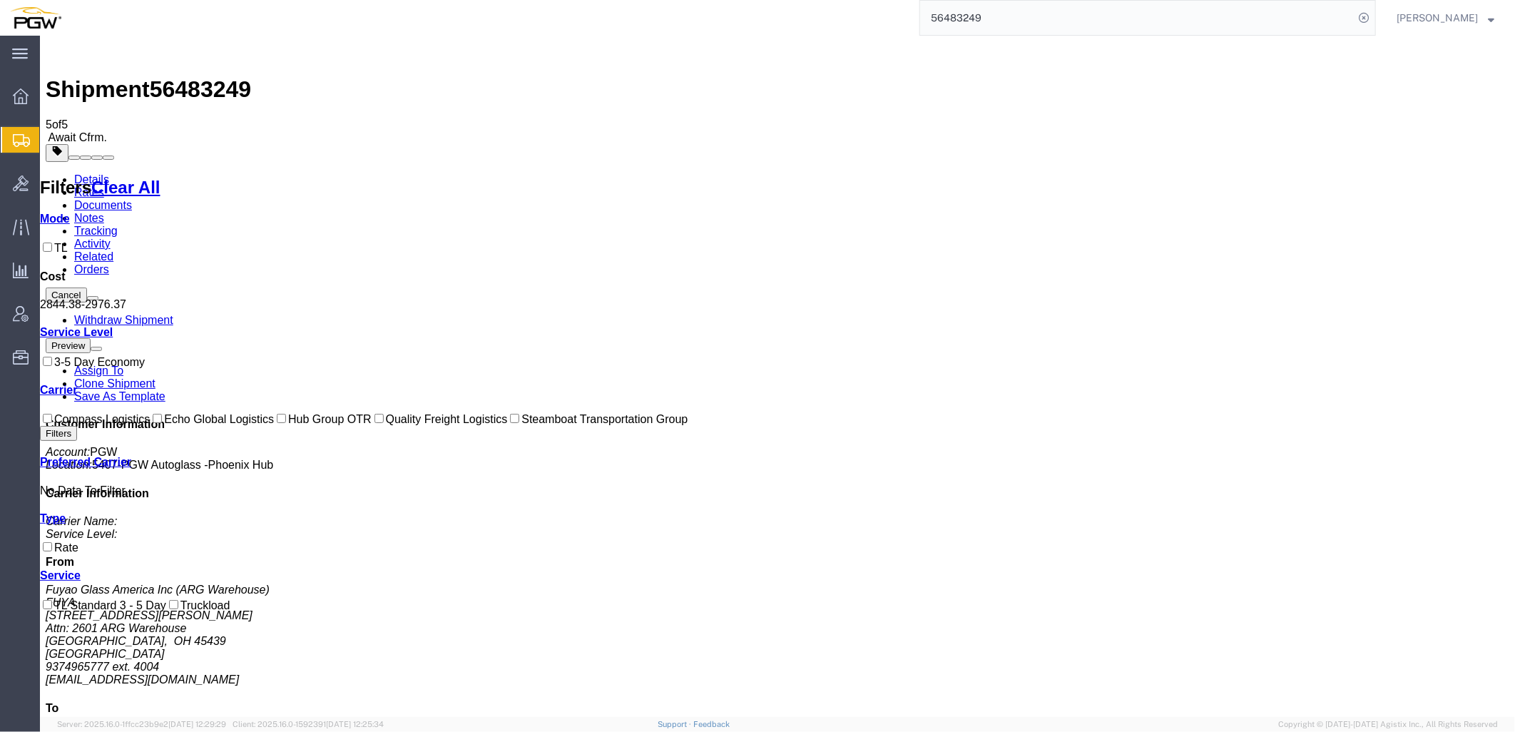
click at [0, 0] on span "Shipment Manager" at bounding box center [0, 0] width 0 height 0
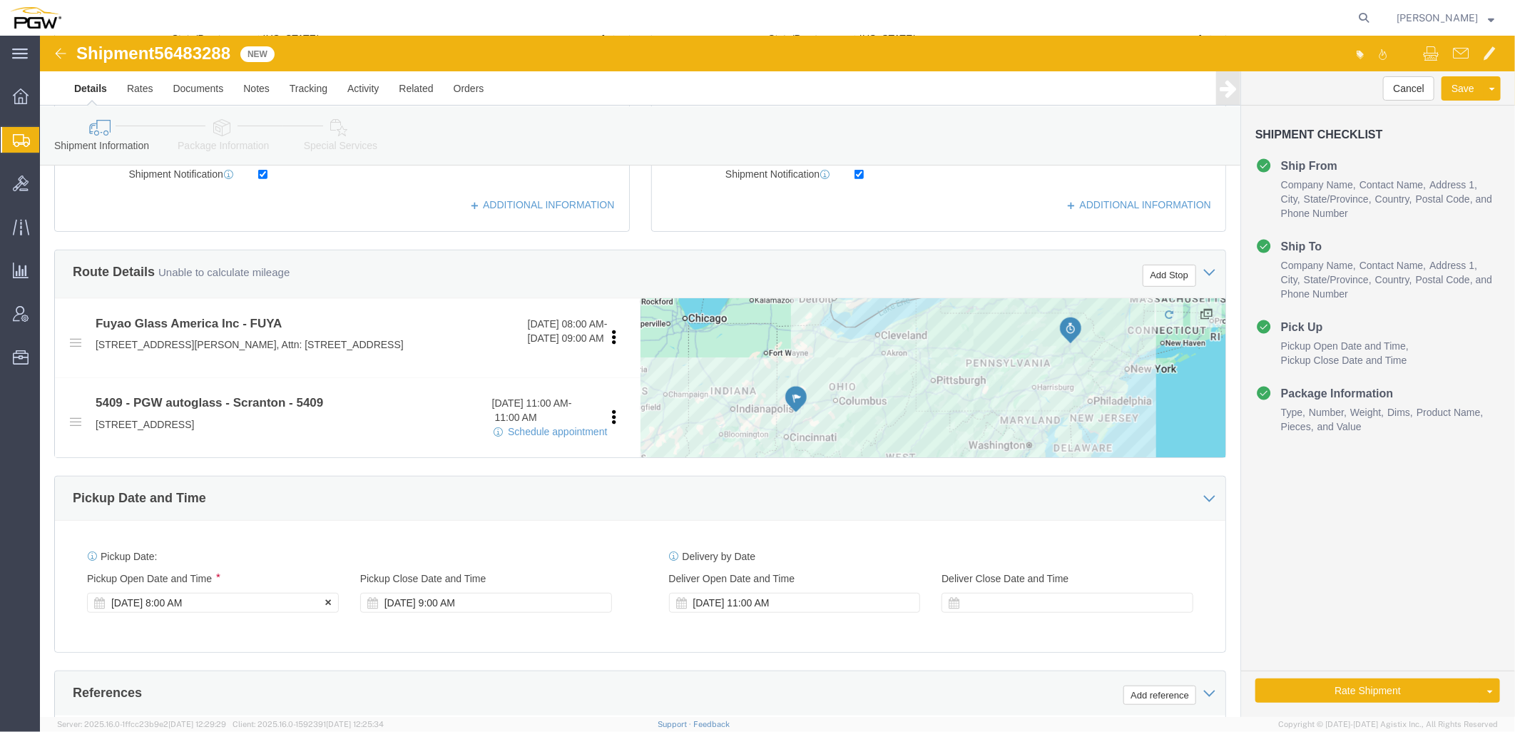
scroll to position [475, 0]
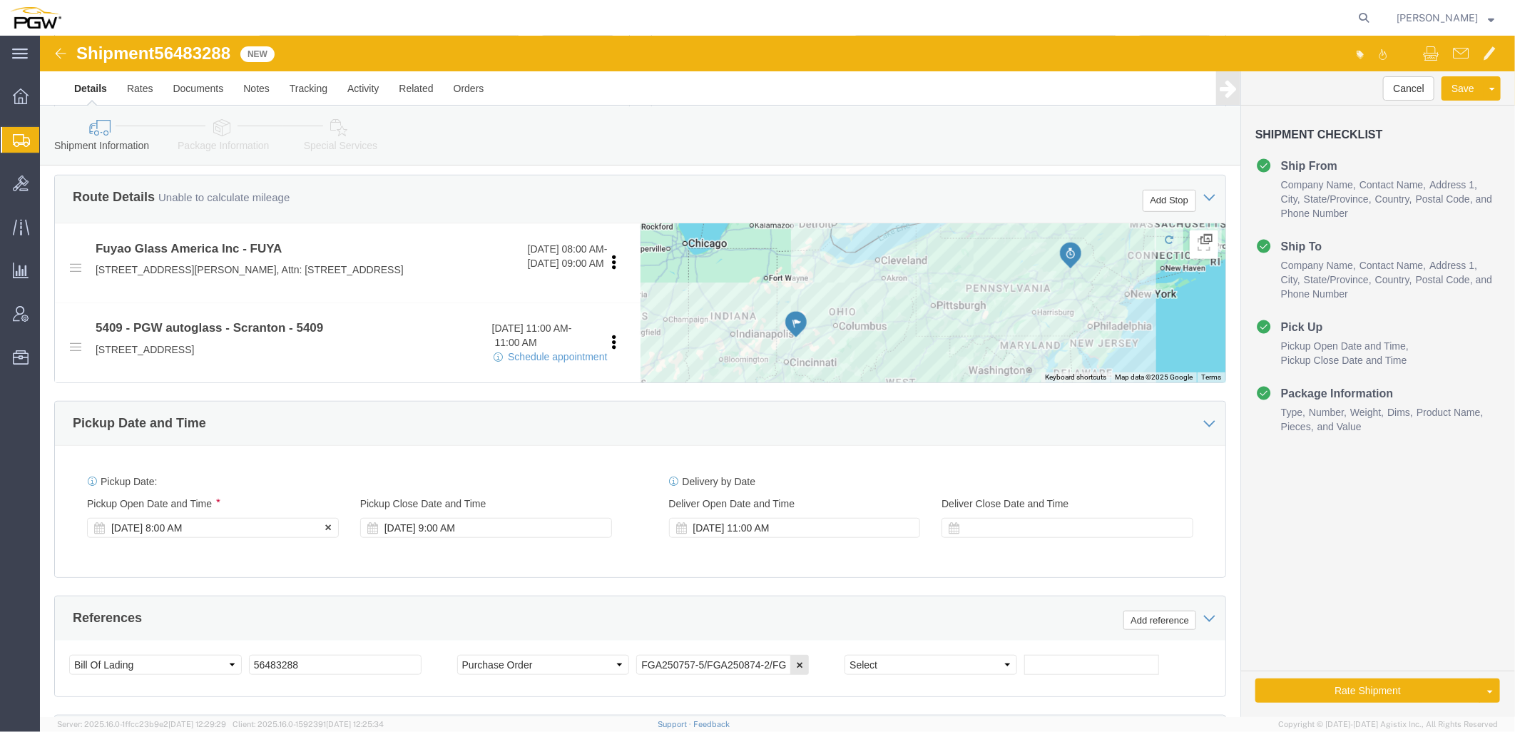
select select
select select "61931"
click div "Pickup Start Date Pickup Start Time Pickup Open Date and Time [DATE] 8:00 AM"
click div "[DATE] 8:00 AM"
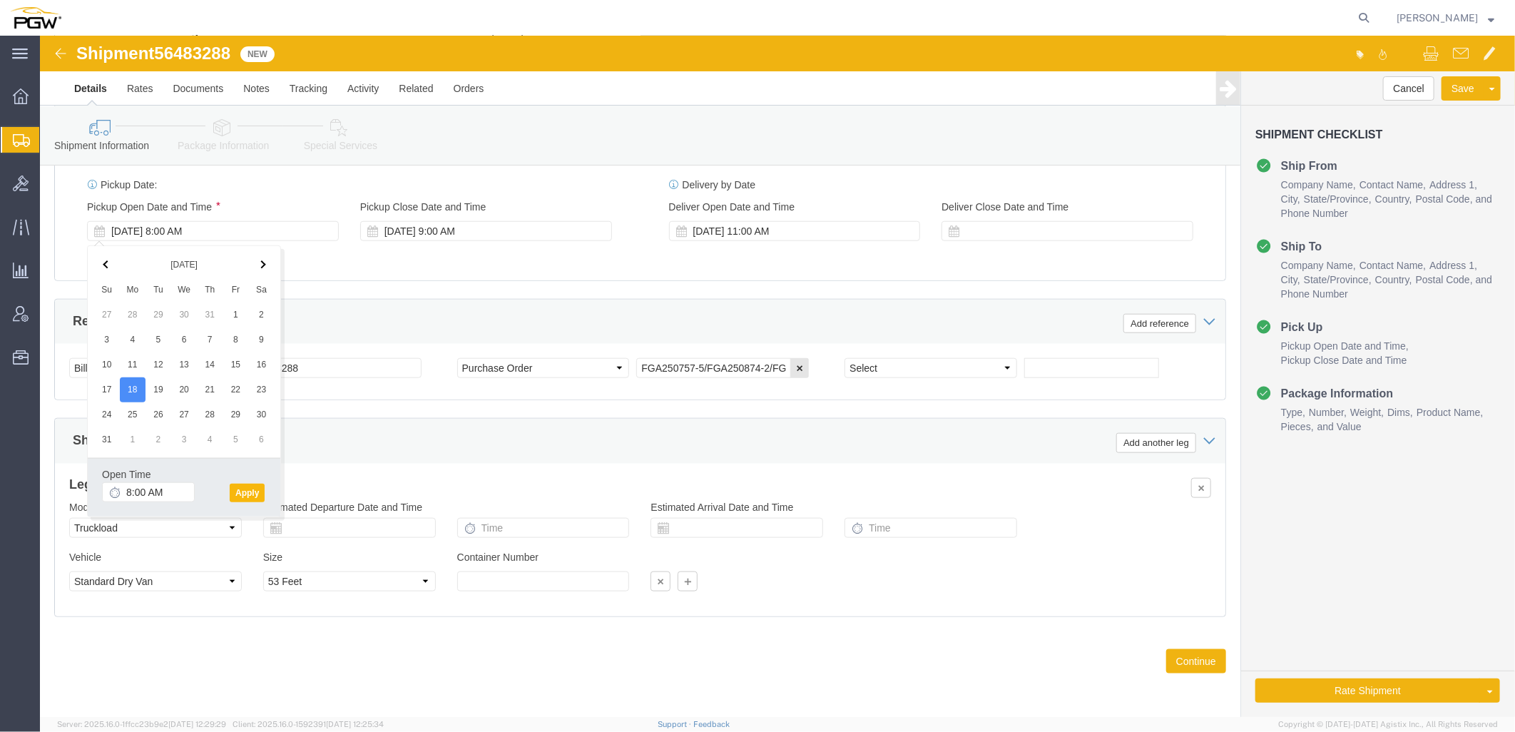
click button "Apply"
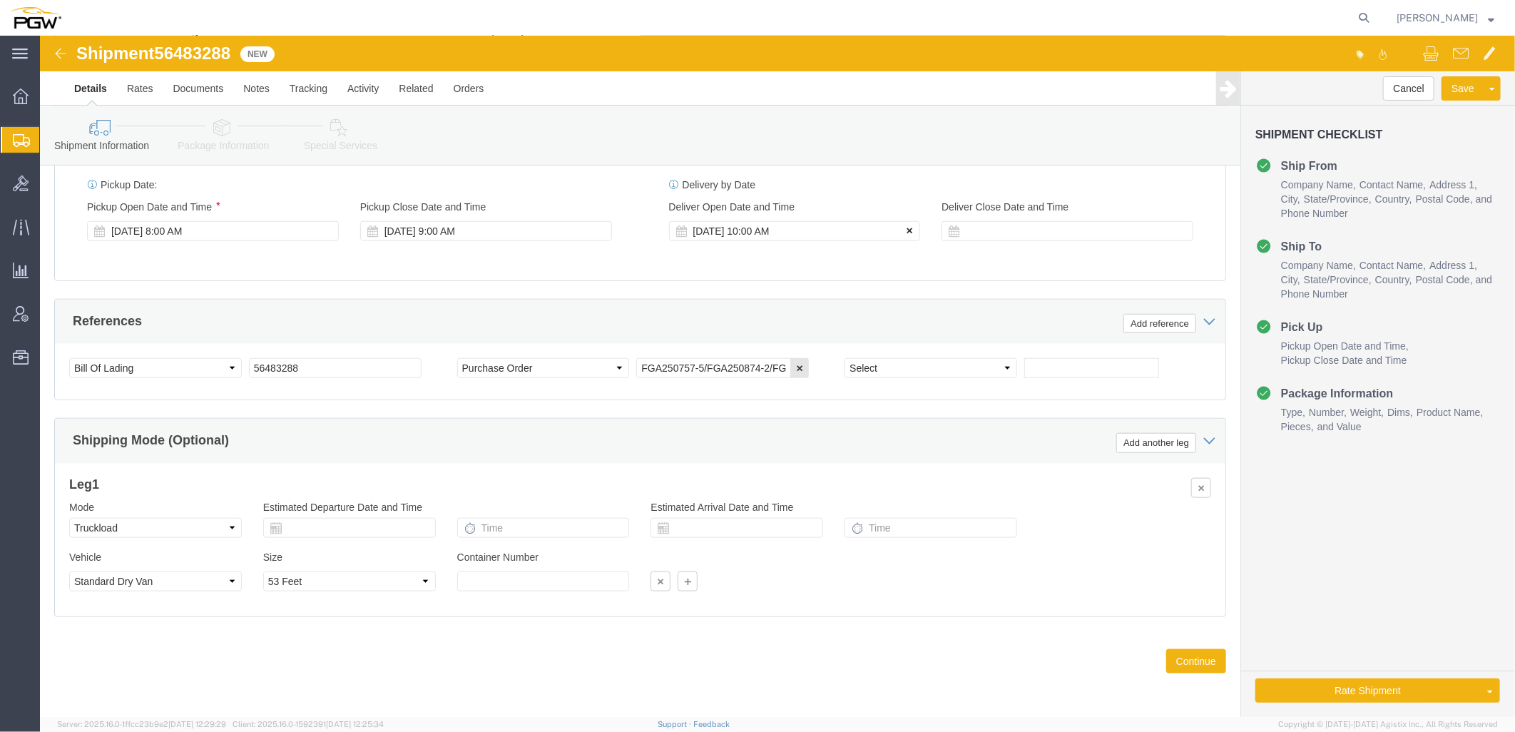
click icon
click button "Save"
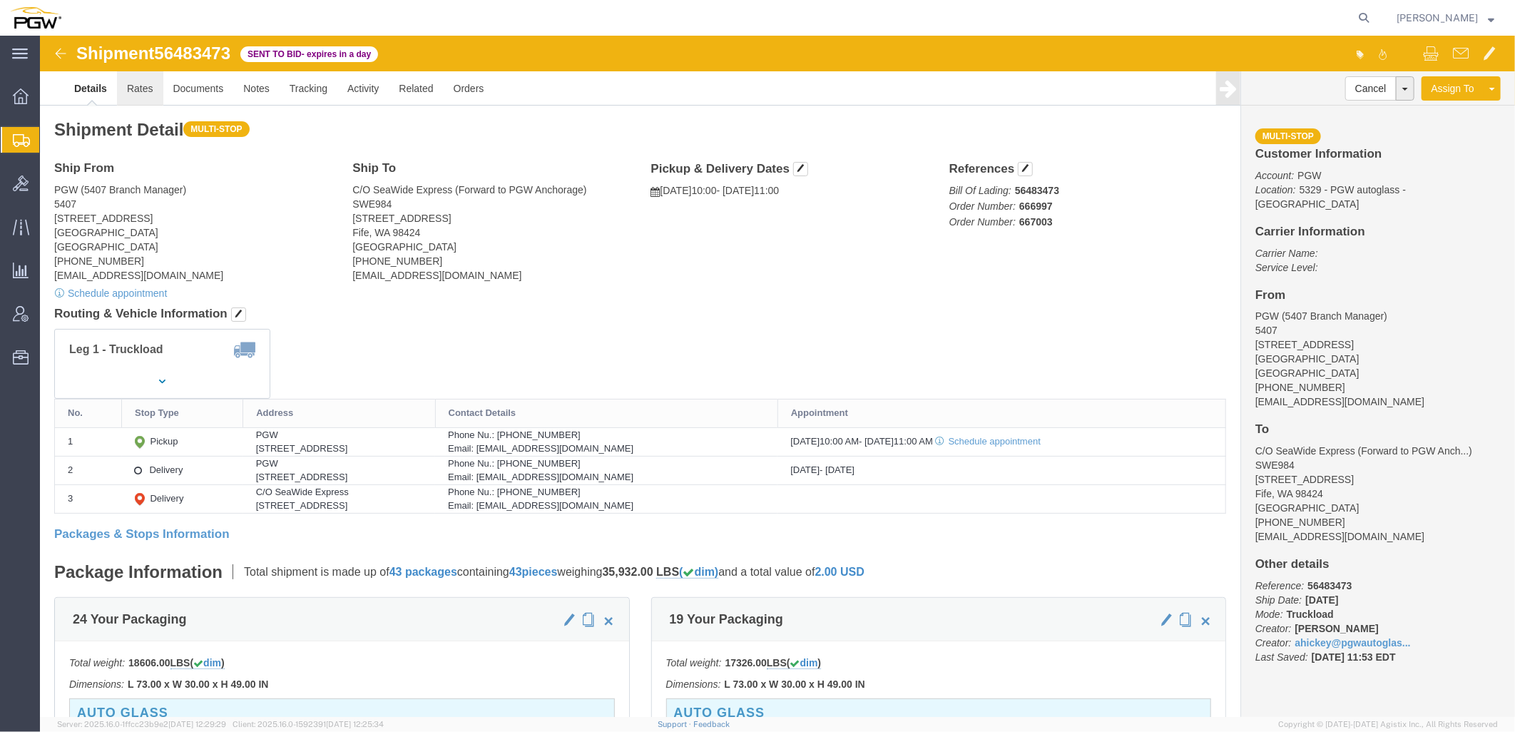
click link "Rates"
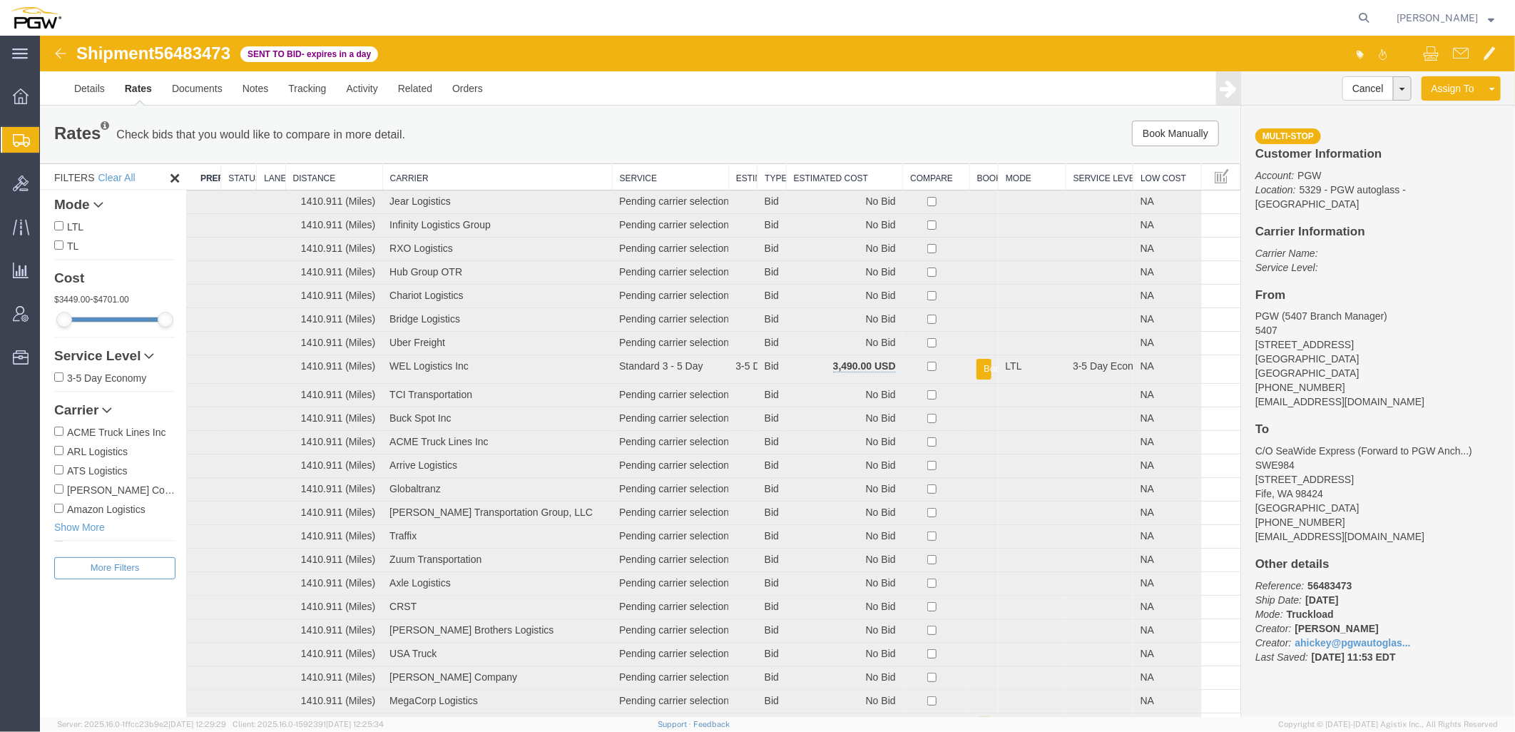
click at [802, 178] on th "Estimated Cost" at bounding box center [844, 176] width 117 height 26
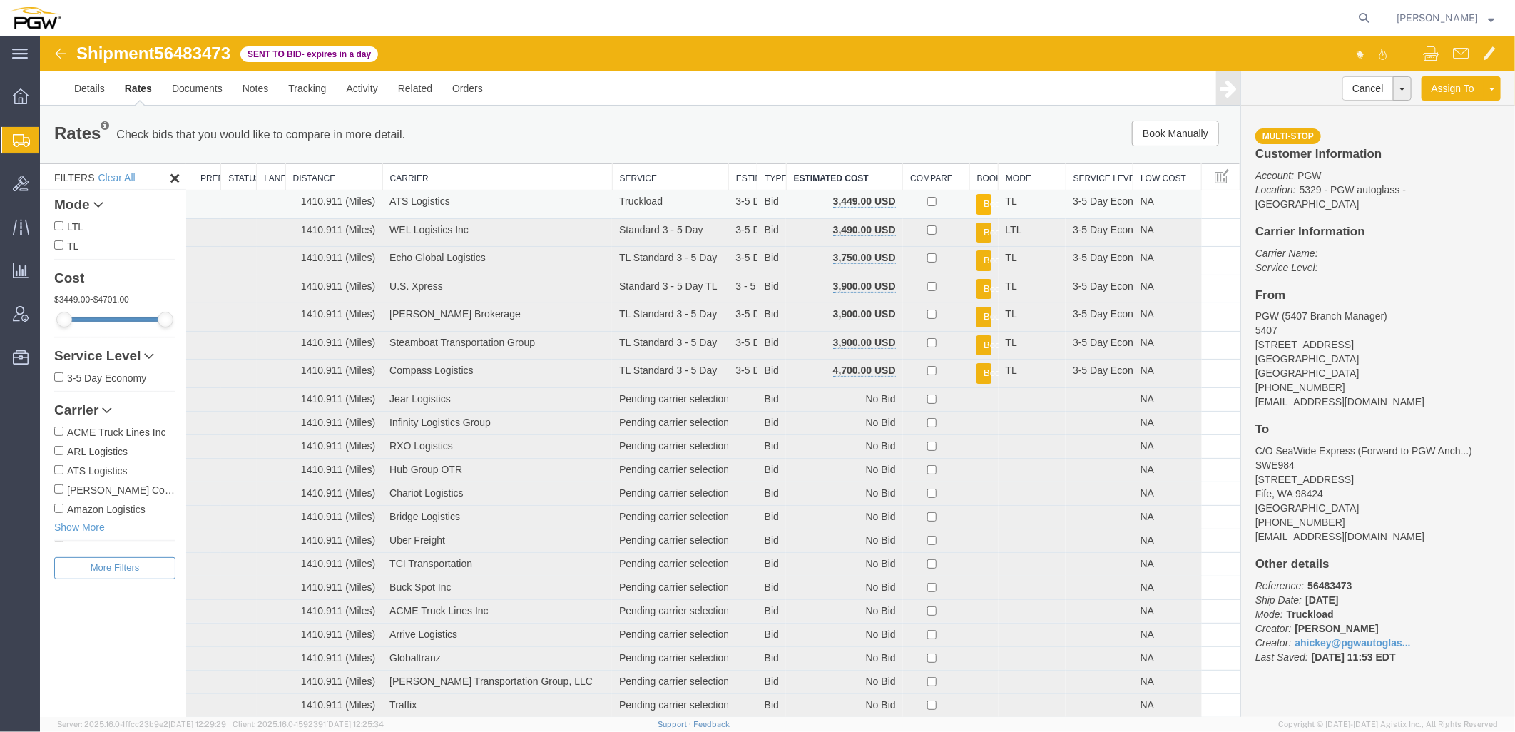
click at [978, 208] on button "Book" at bounding box center [983, 203] width 14 height 21
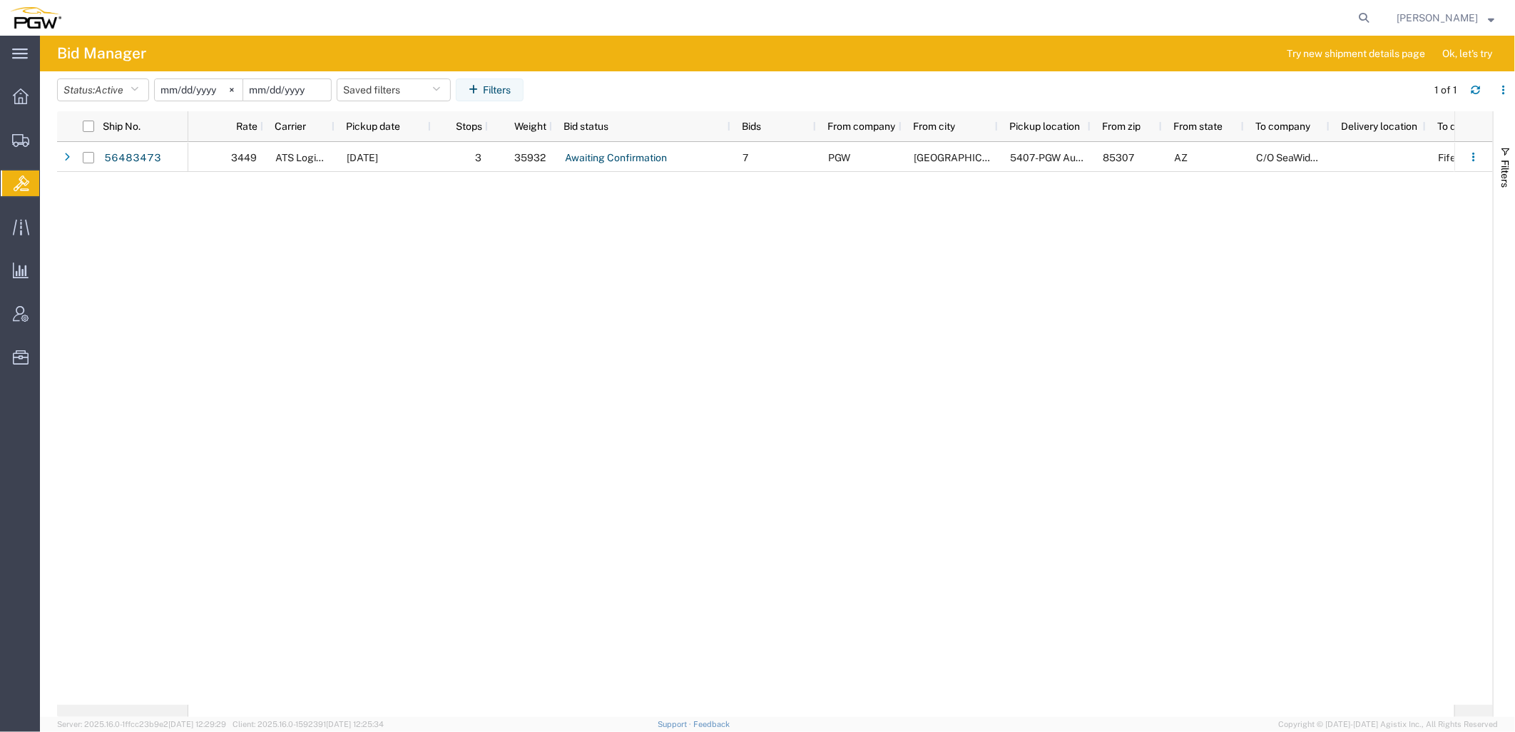
click at [295, 90] on input "date" at bounding box center [287, 89] width 88 height 21
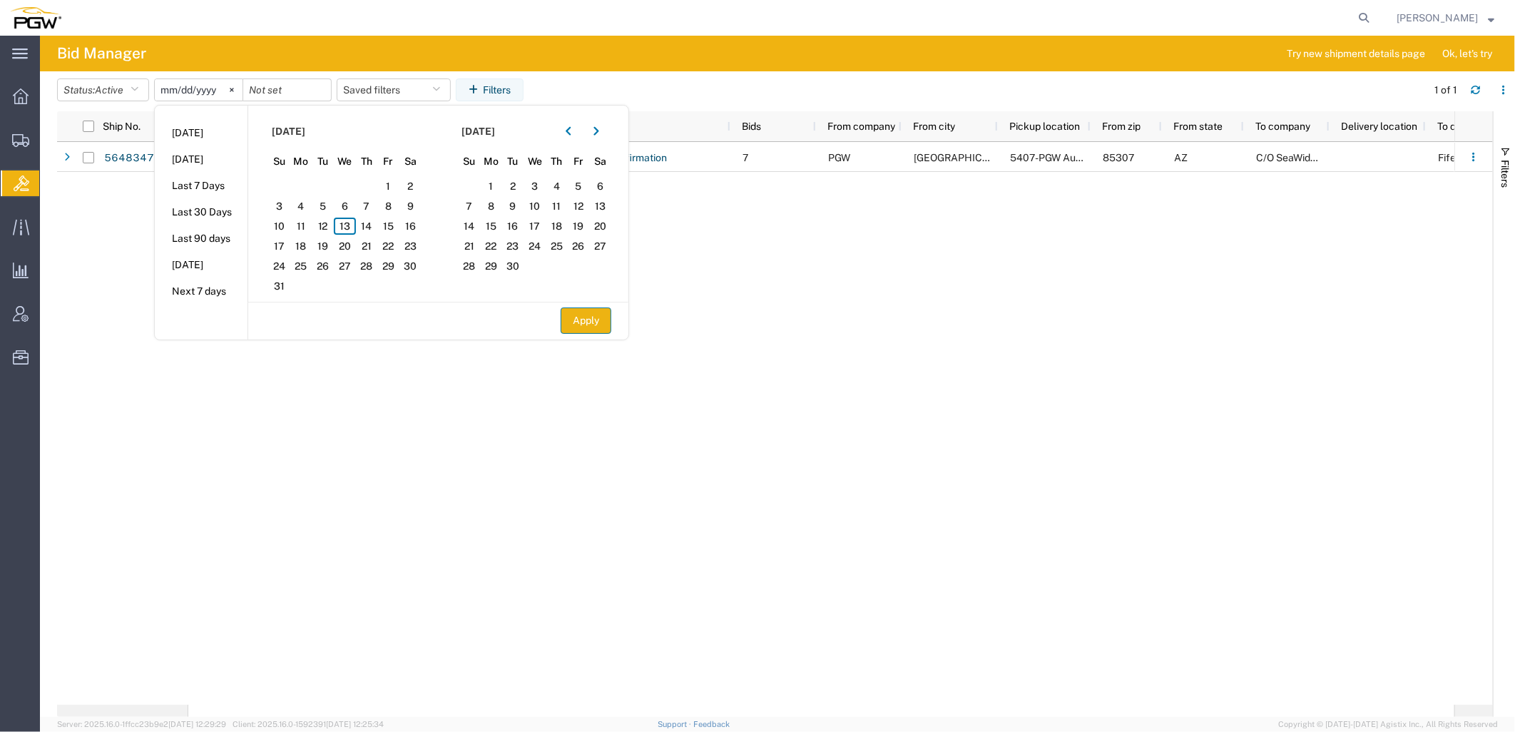
click at [580, 311] on button "Apply" at bounding box center [586, 320] width 51 height 26
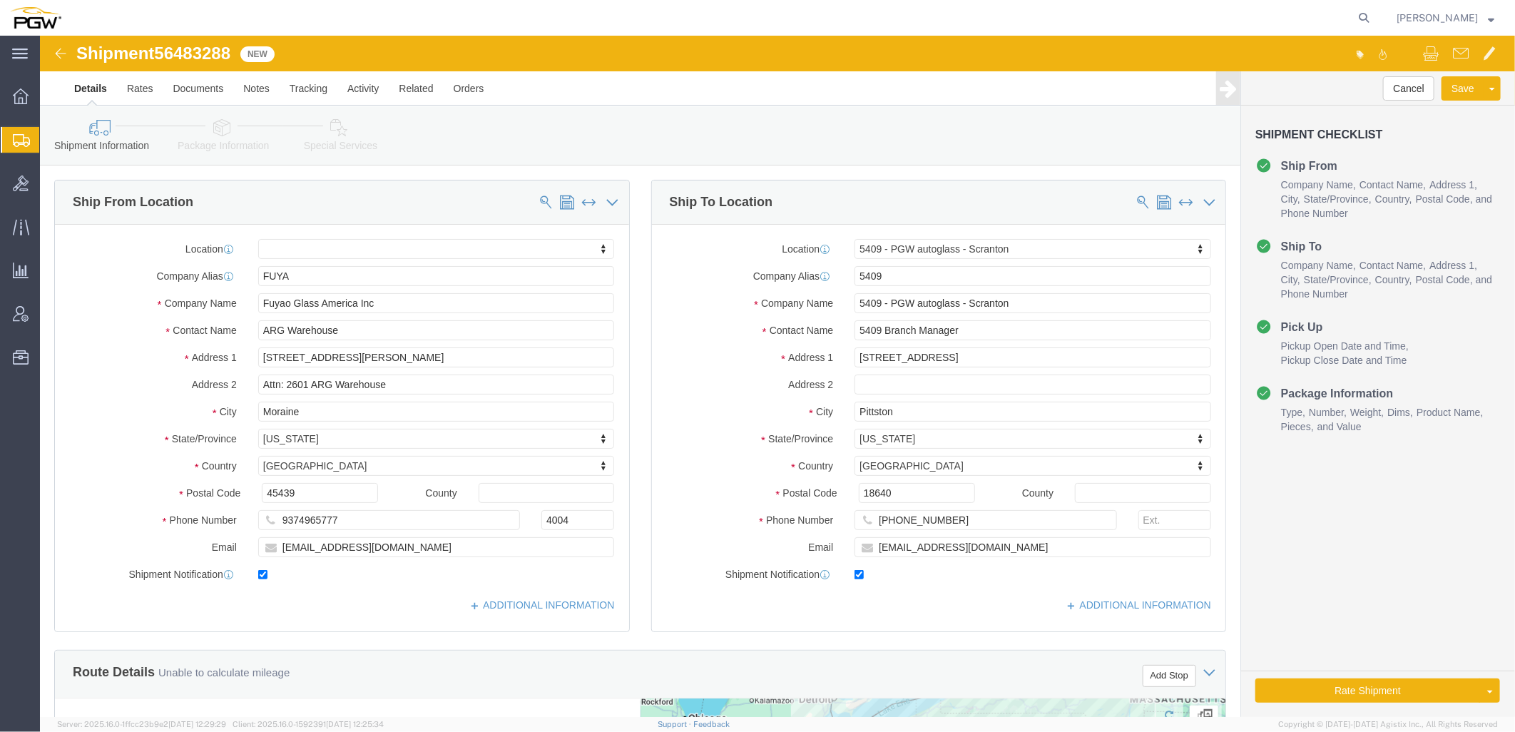
select select
select select "61931"
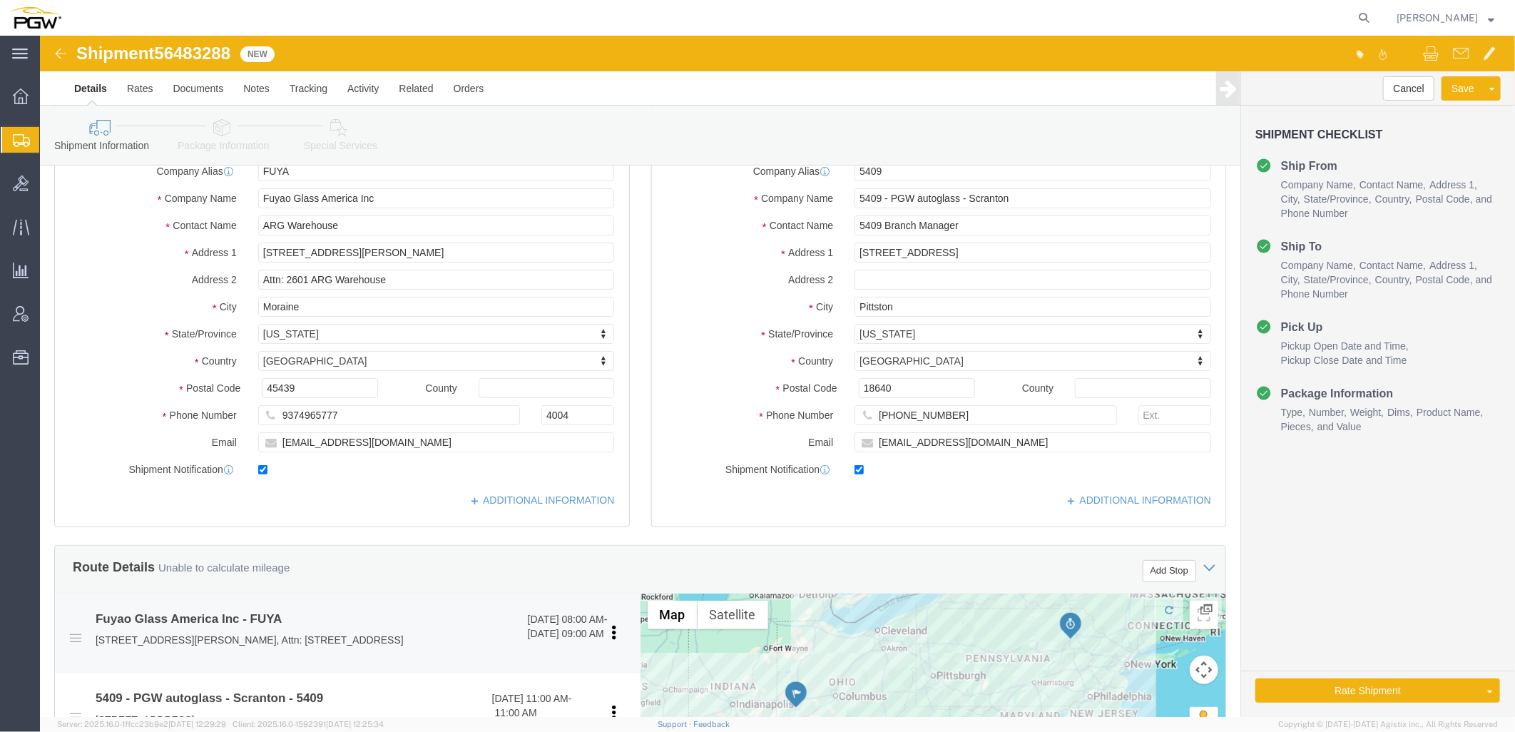
scroll to position [396, 0]
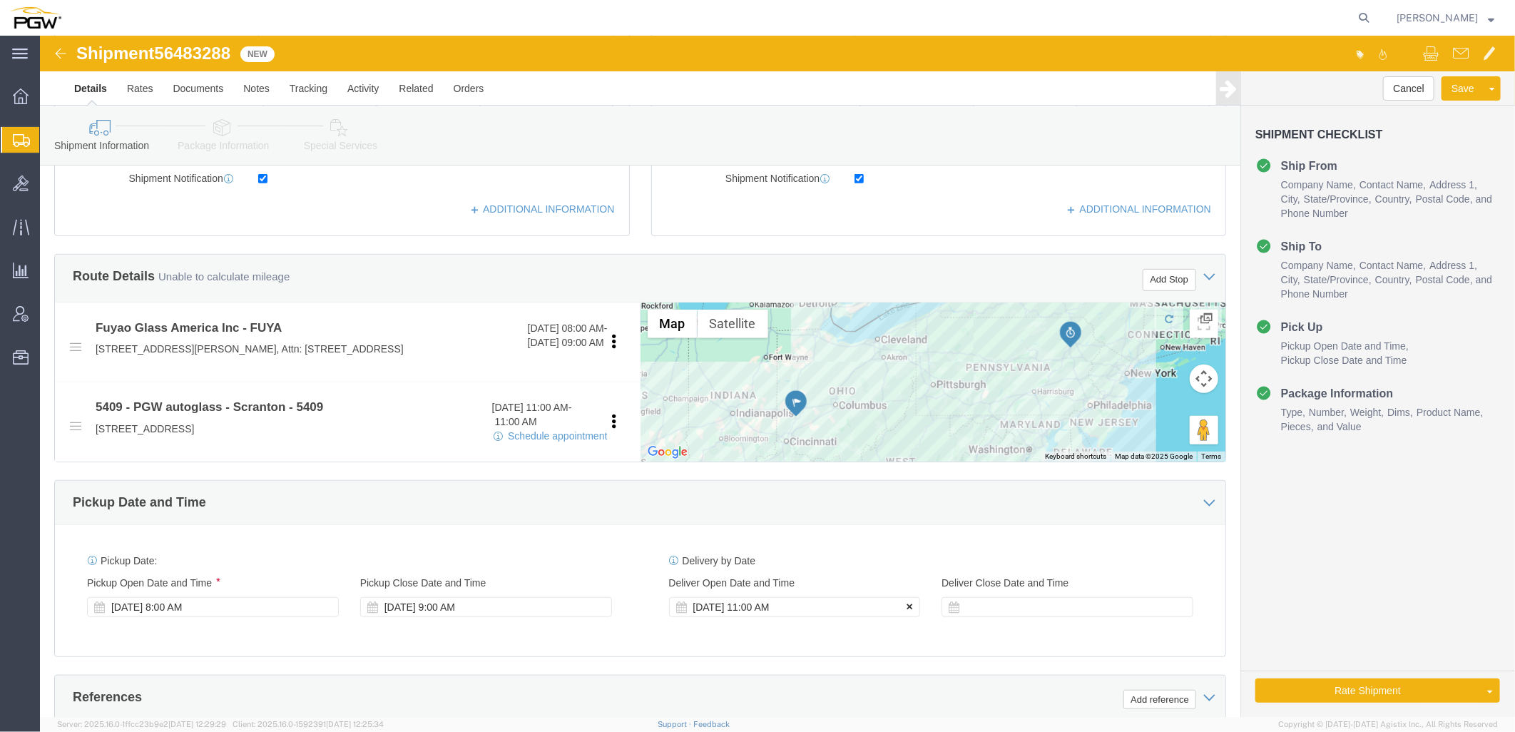
click icon
click div "[DATE] 8:00 AM"
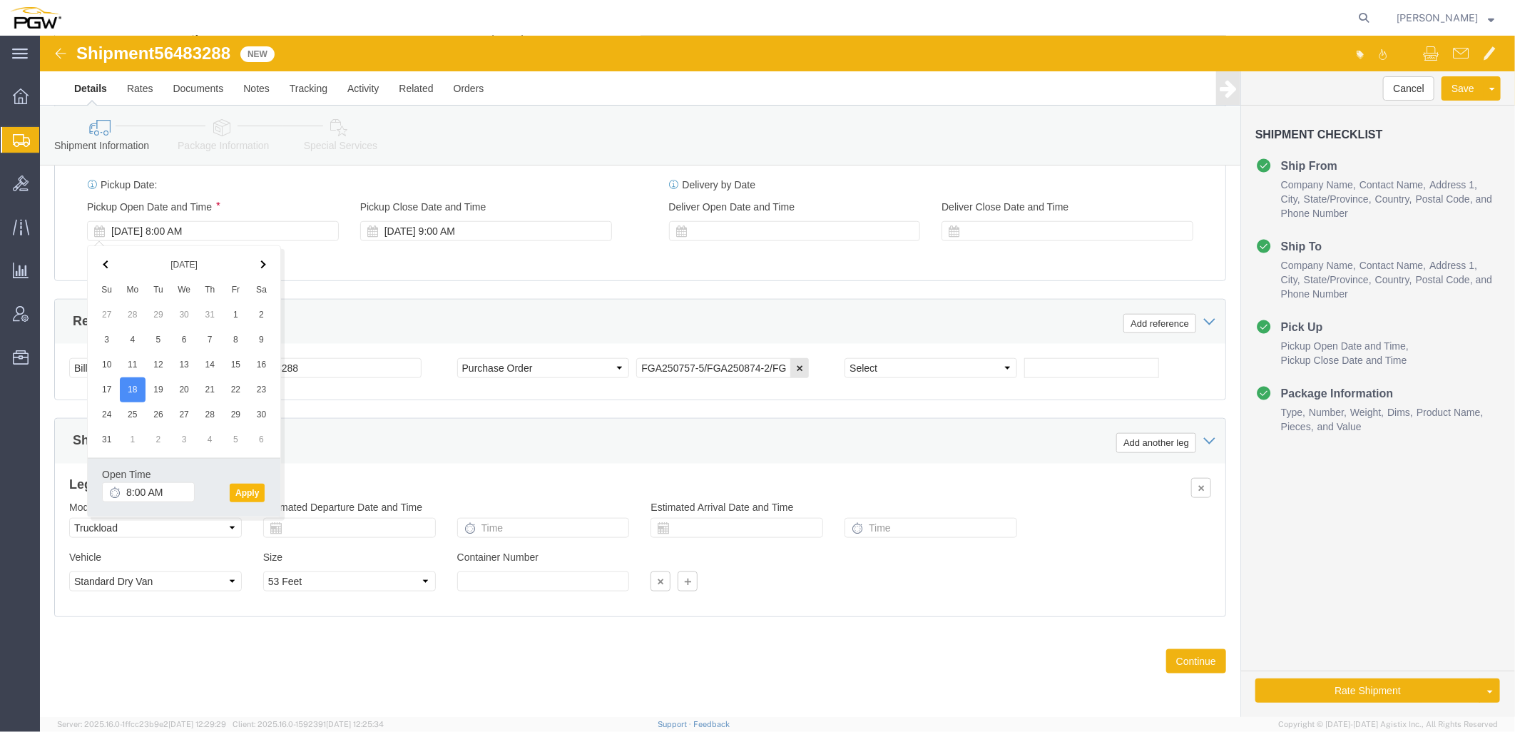
click button "Apply"
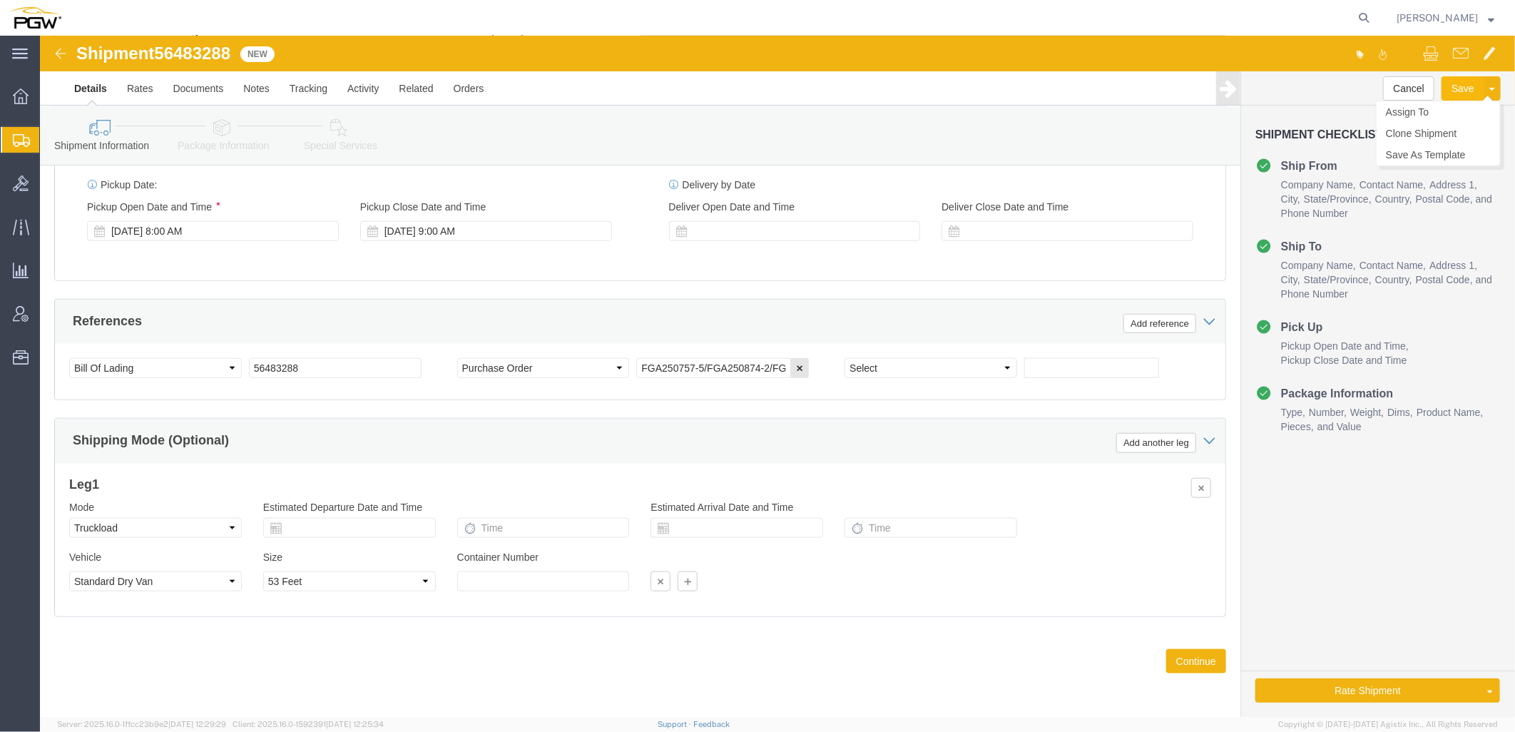
click button "Save"
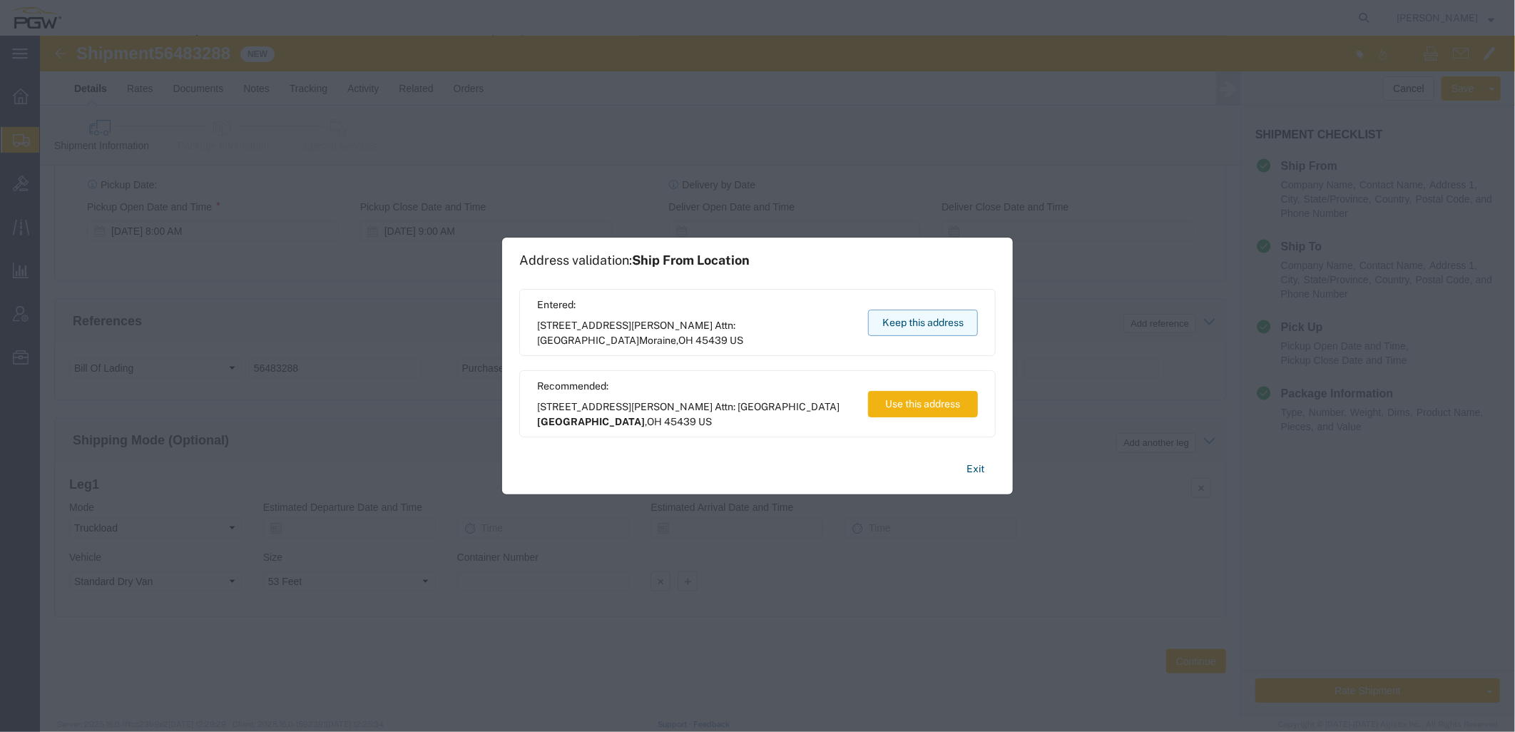
click at [920, 310] on button "Keep this address" at bounding box center [923, 323] width 110 height 26
